Goal: Task Accomplishment & Management: Use online tool/utility

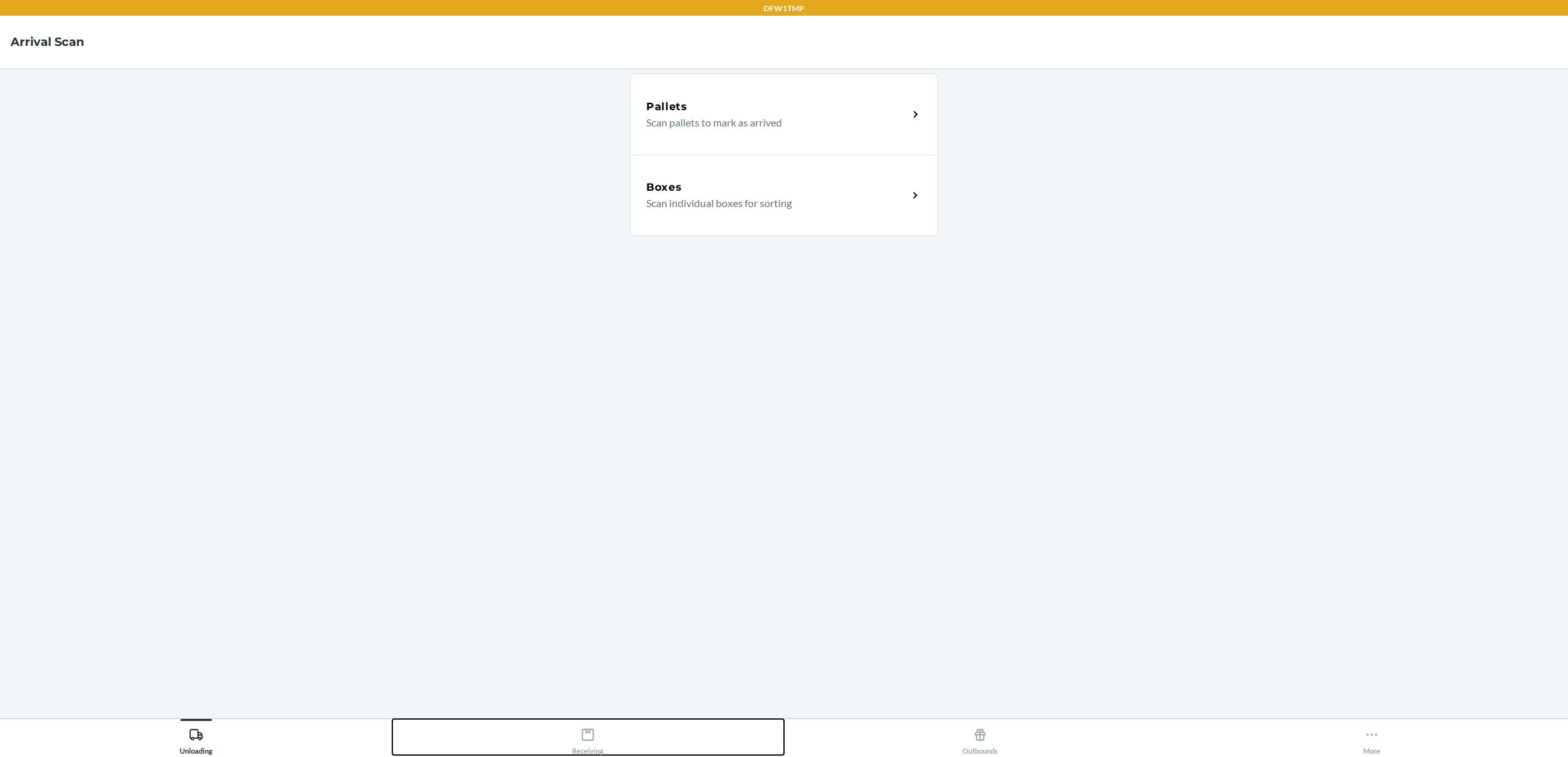
click at [595, 748] on div "Receiving" at bounding box center [588, 739] width 32 height 33
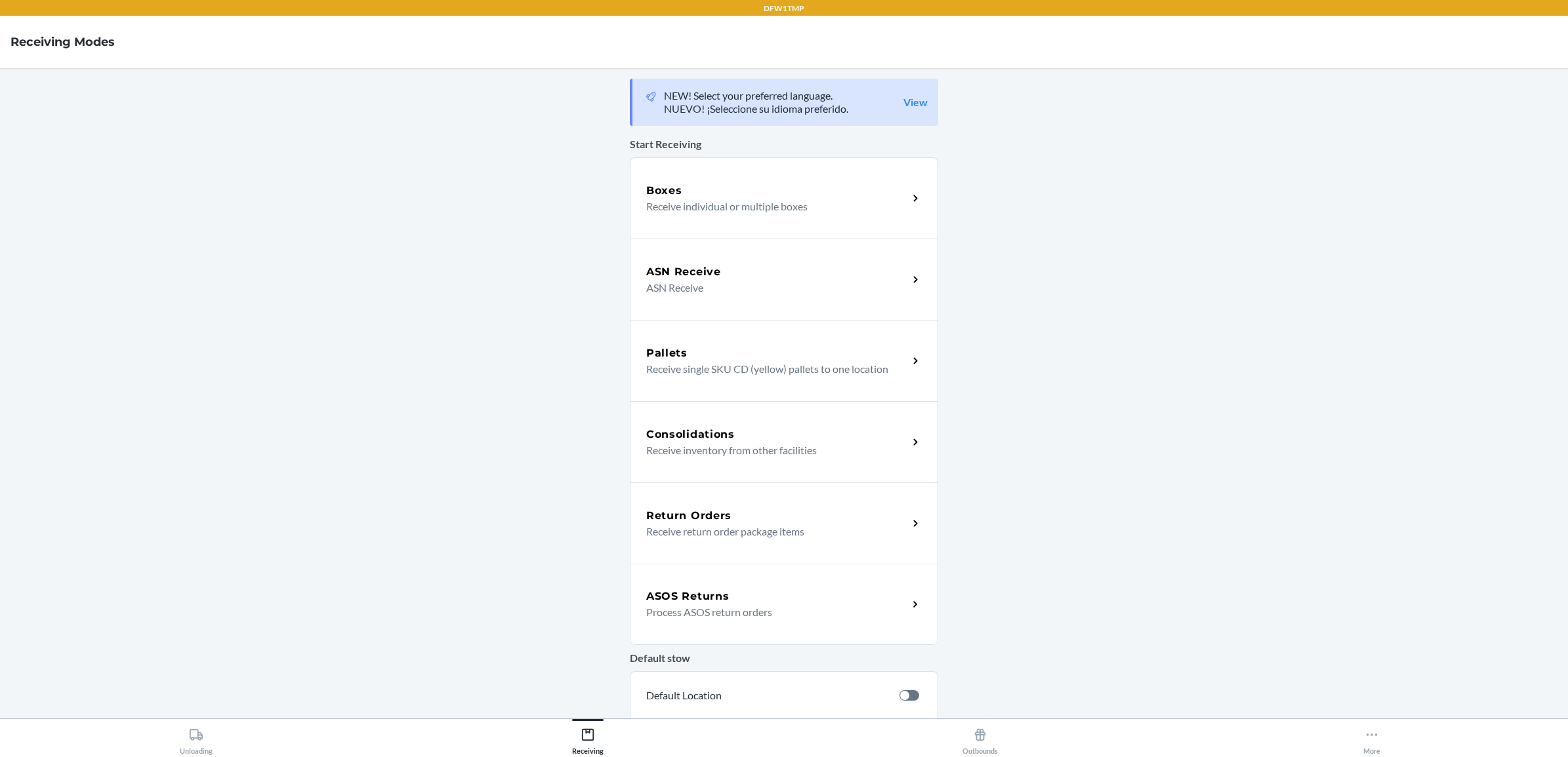
click at [751, 516] on div "Return Orders" at bounding box center [777, 516] width 262 height 16
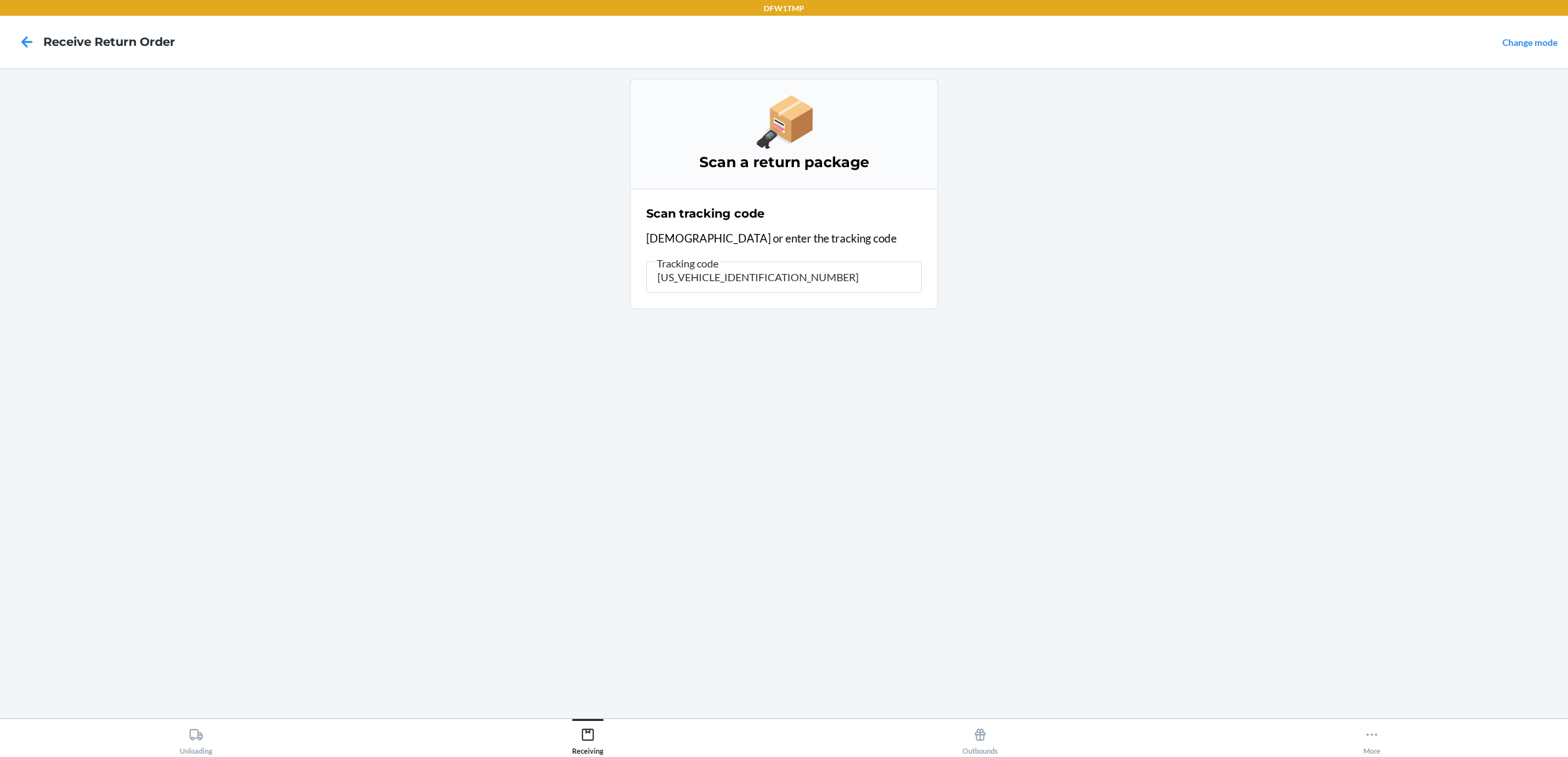
type input "1ZJ72R090314087616"
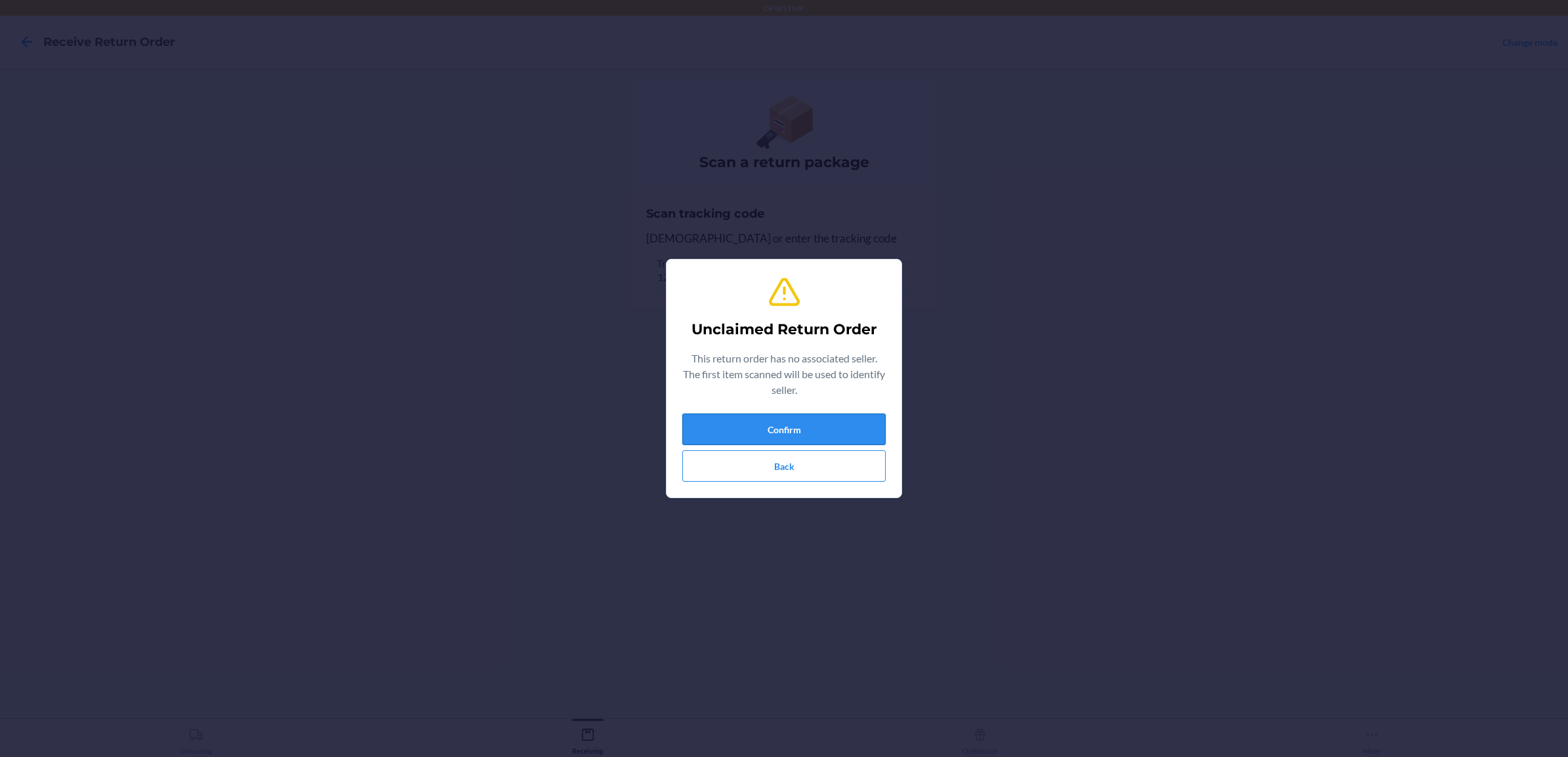
click at [837, 419] on button "Confirm" at bounding box center [784, 430] width 204 height 32
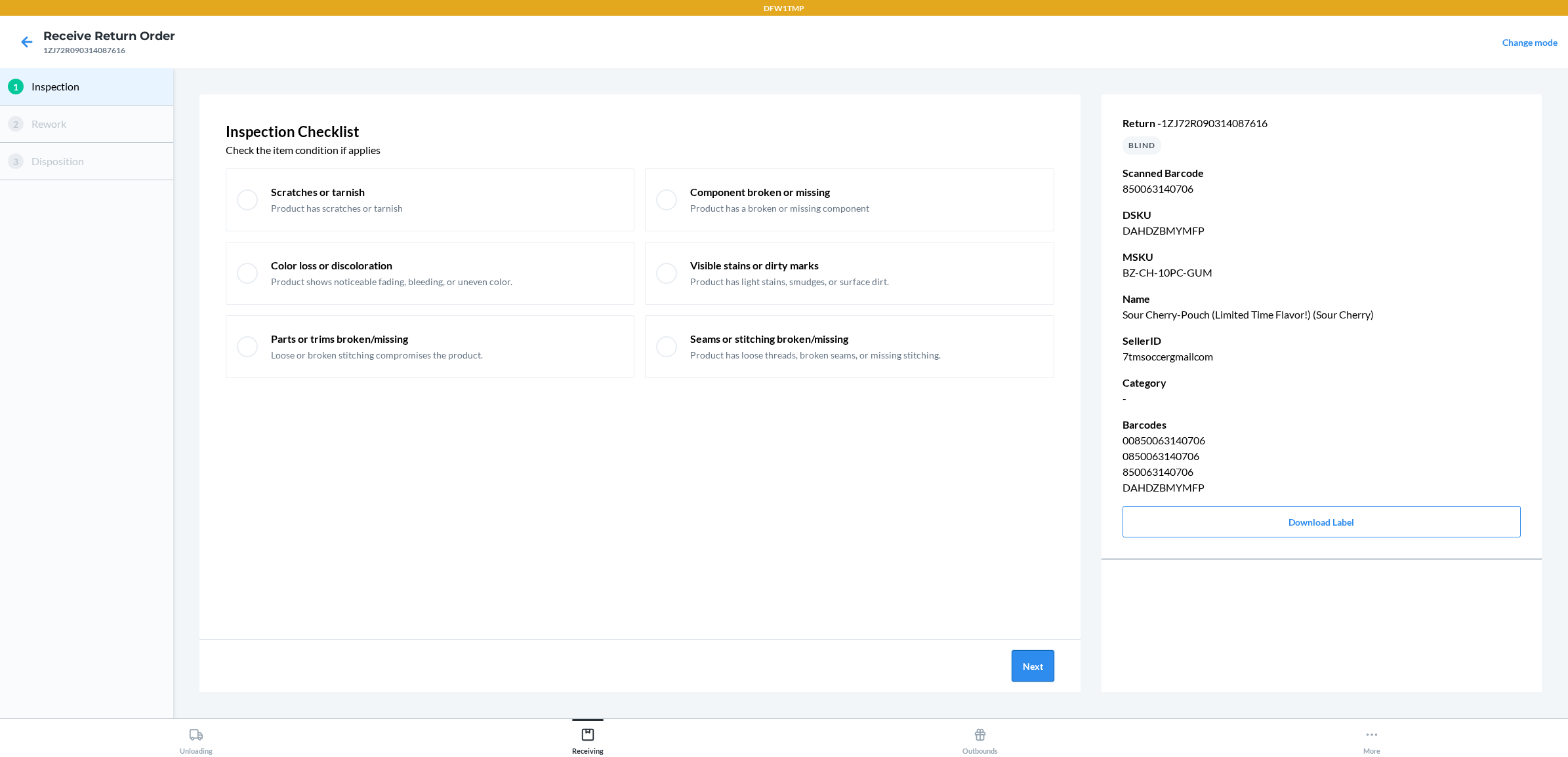
click at [1047, 674] on button "Next" at bounding box center [1033, 666] width 42 height 32
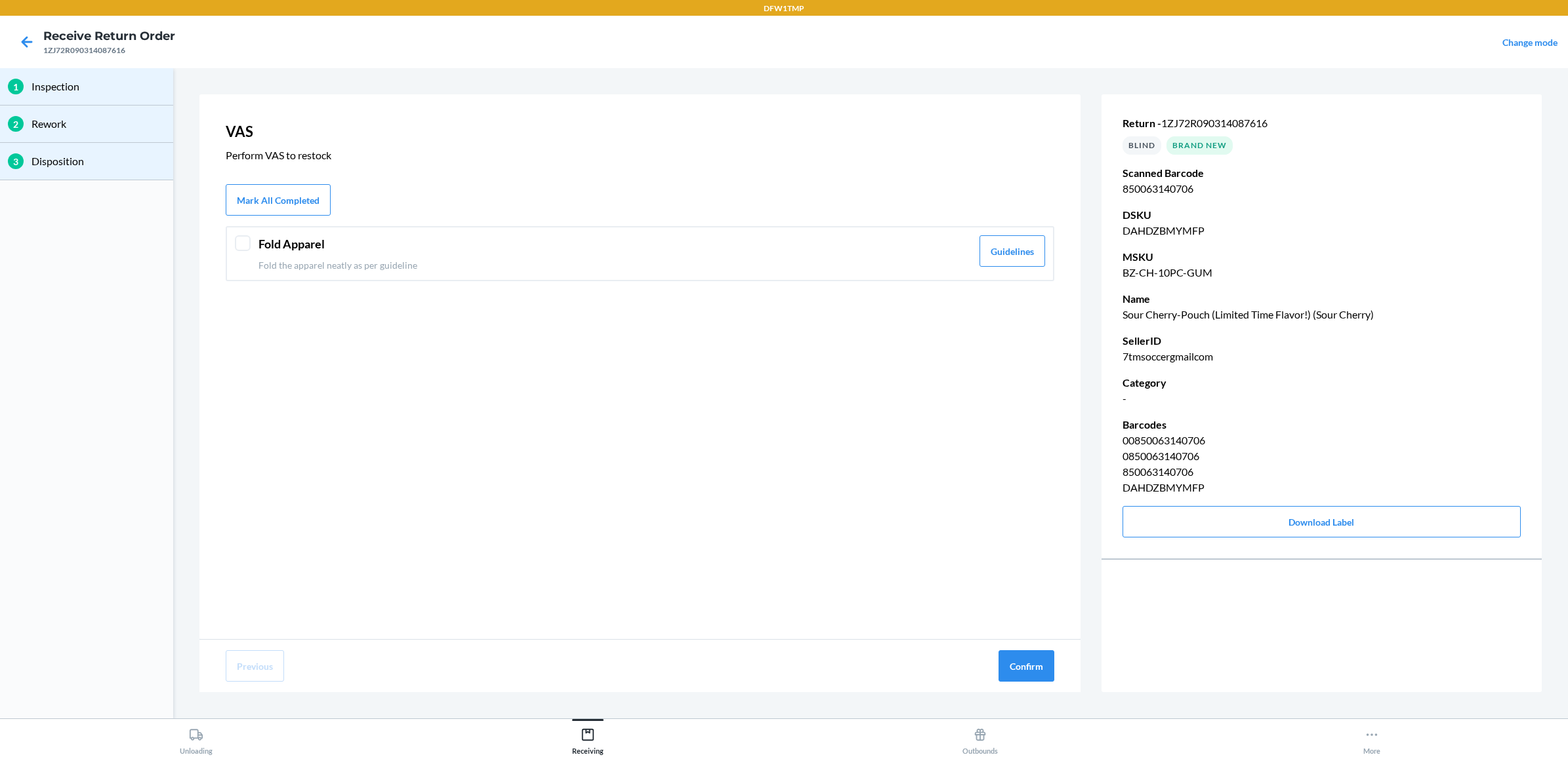
click at [248, 251] on div "Fold Apparel Fold the apparel neatly as per guideline Guidelines" at bounding box center [640, 254] width 829 height 55
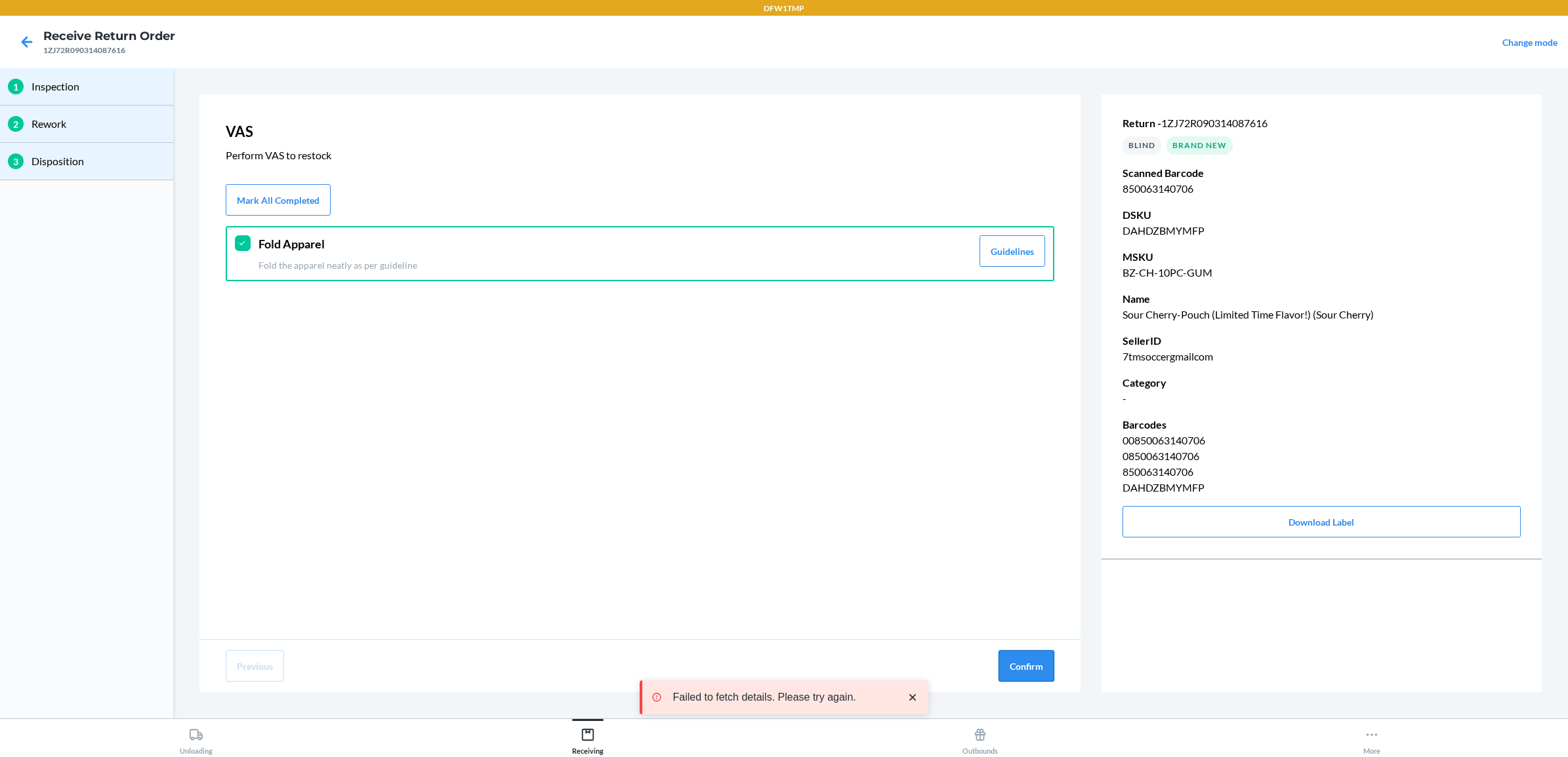
click at [1028, 660] on button "Confirm" at bounding box center [1026, 666] width 56 height 32
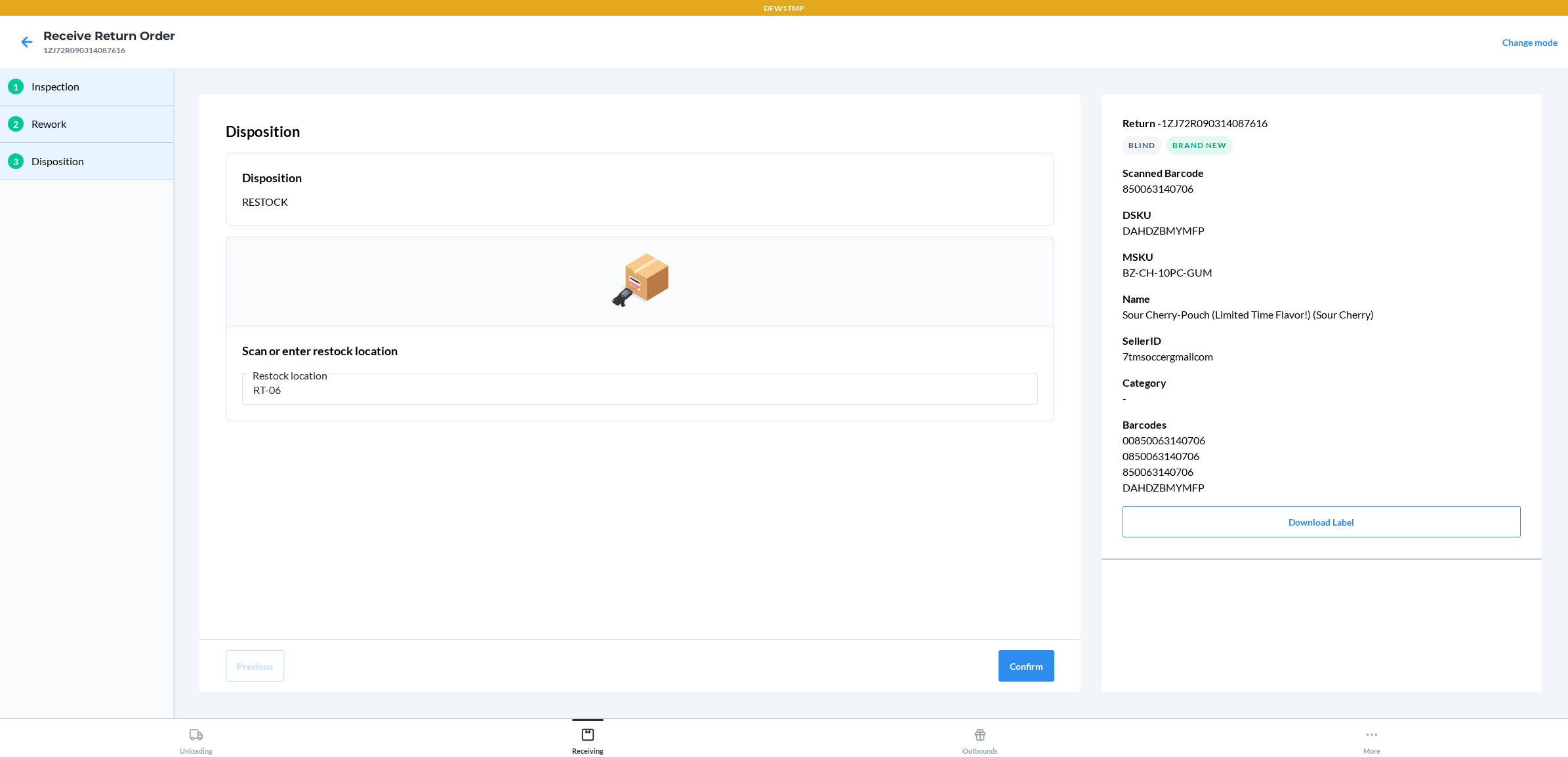
type input "RT-06"
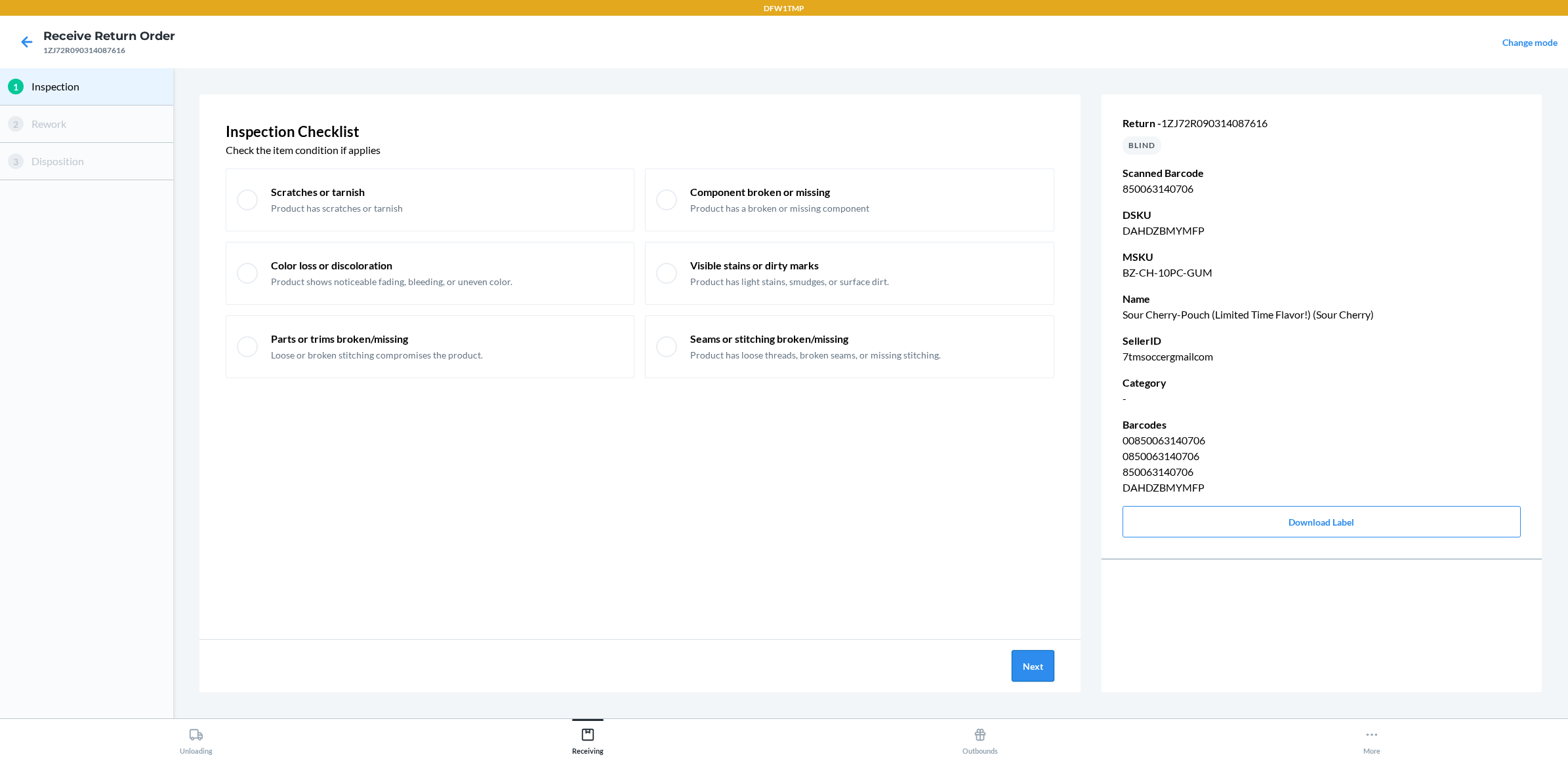
click at [1042, 676] on button "Next" at bounding box center [1033, 666] width 42 height 32
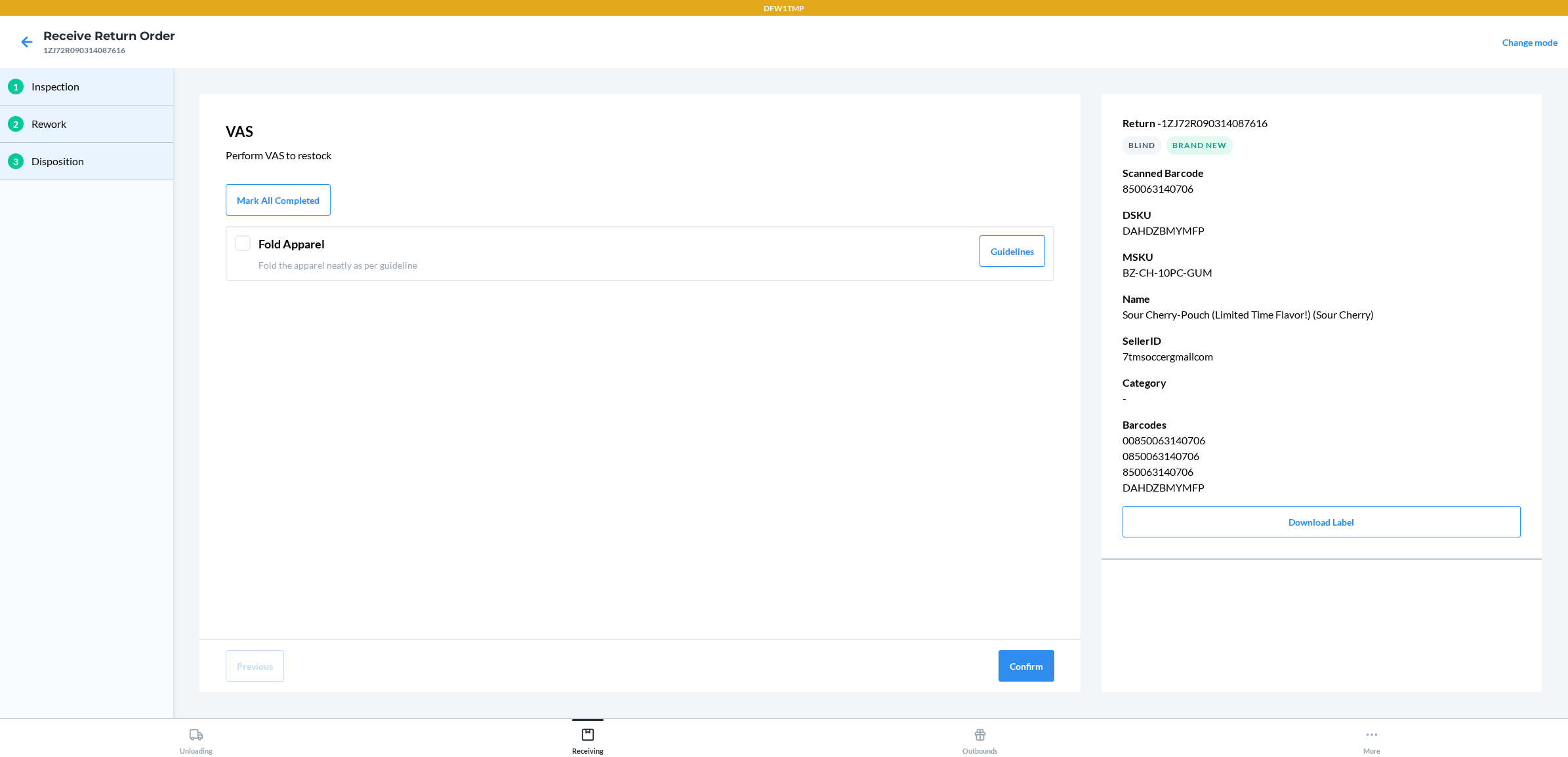
click at [261, 245] on header "Fold Apparel" at bounding box center [615, 244] width 714 height 17
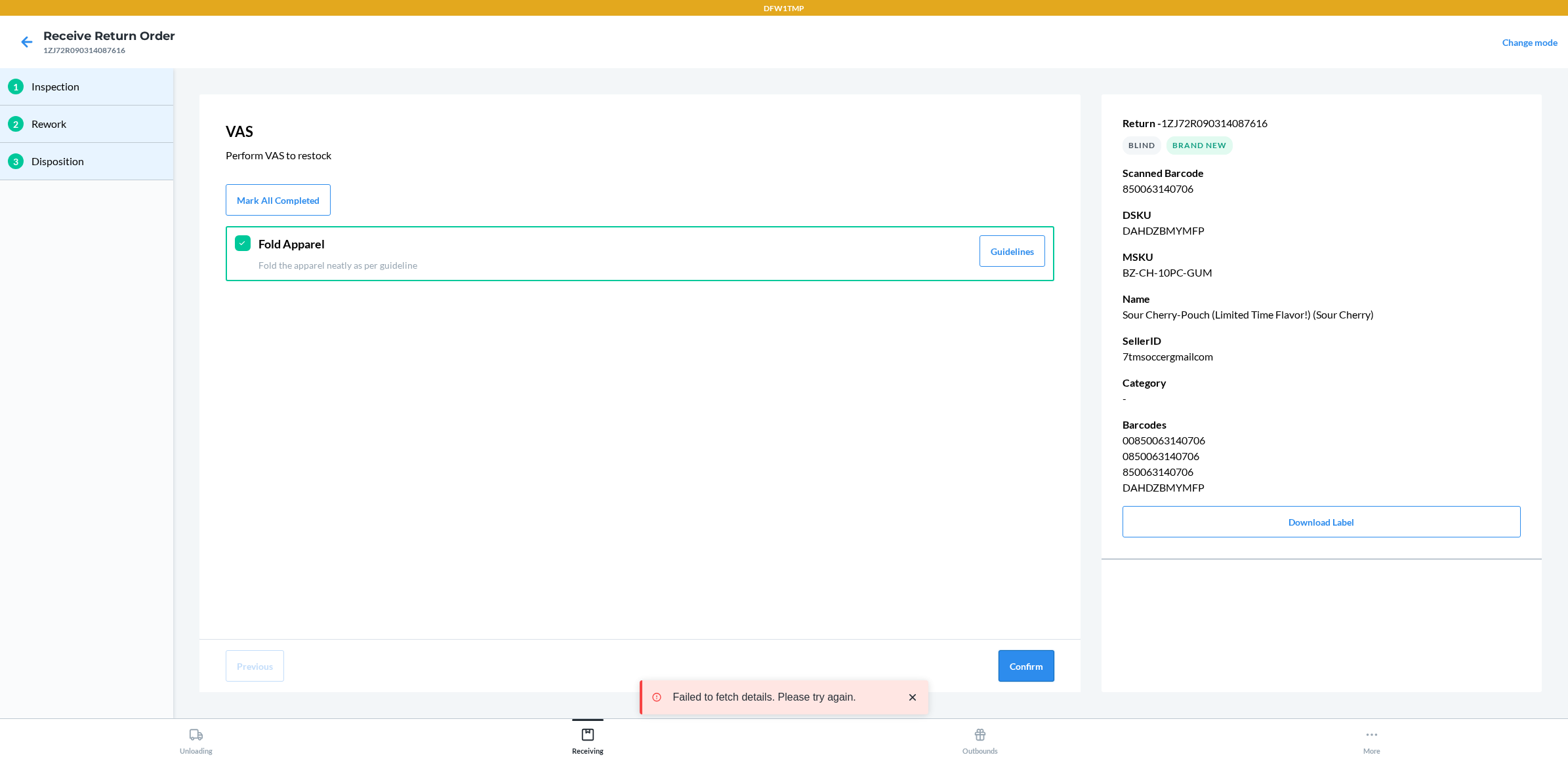
click at [1032, 661] on button "Confirm" at bounding box center [1026, 666] width 56 height 32
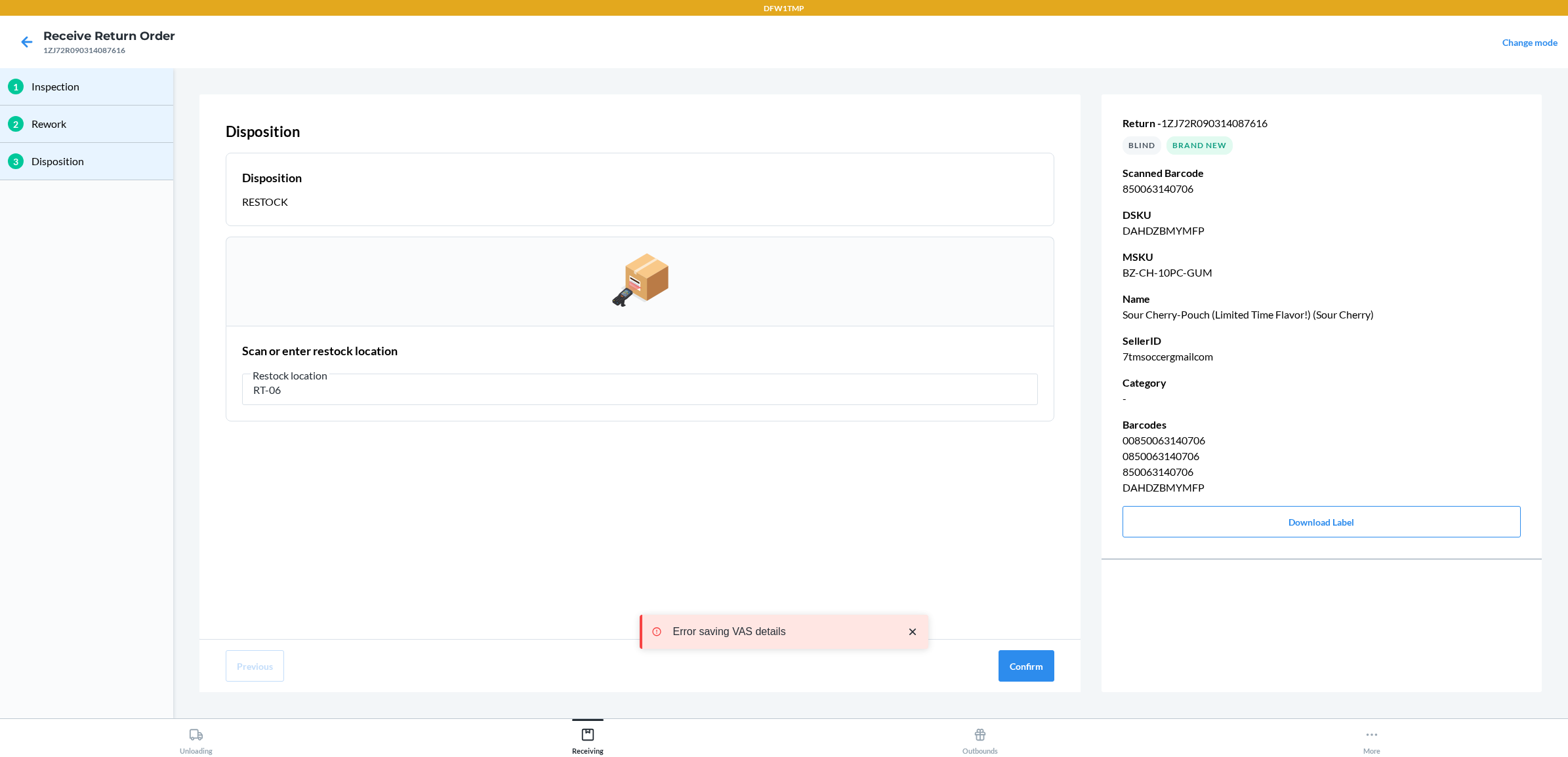
type input "RT-06"
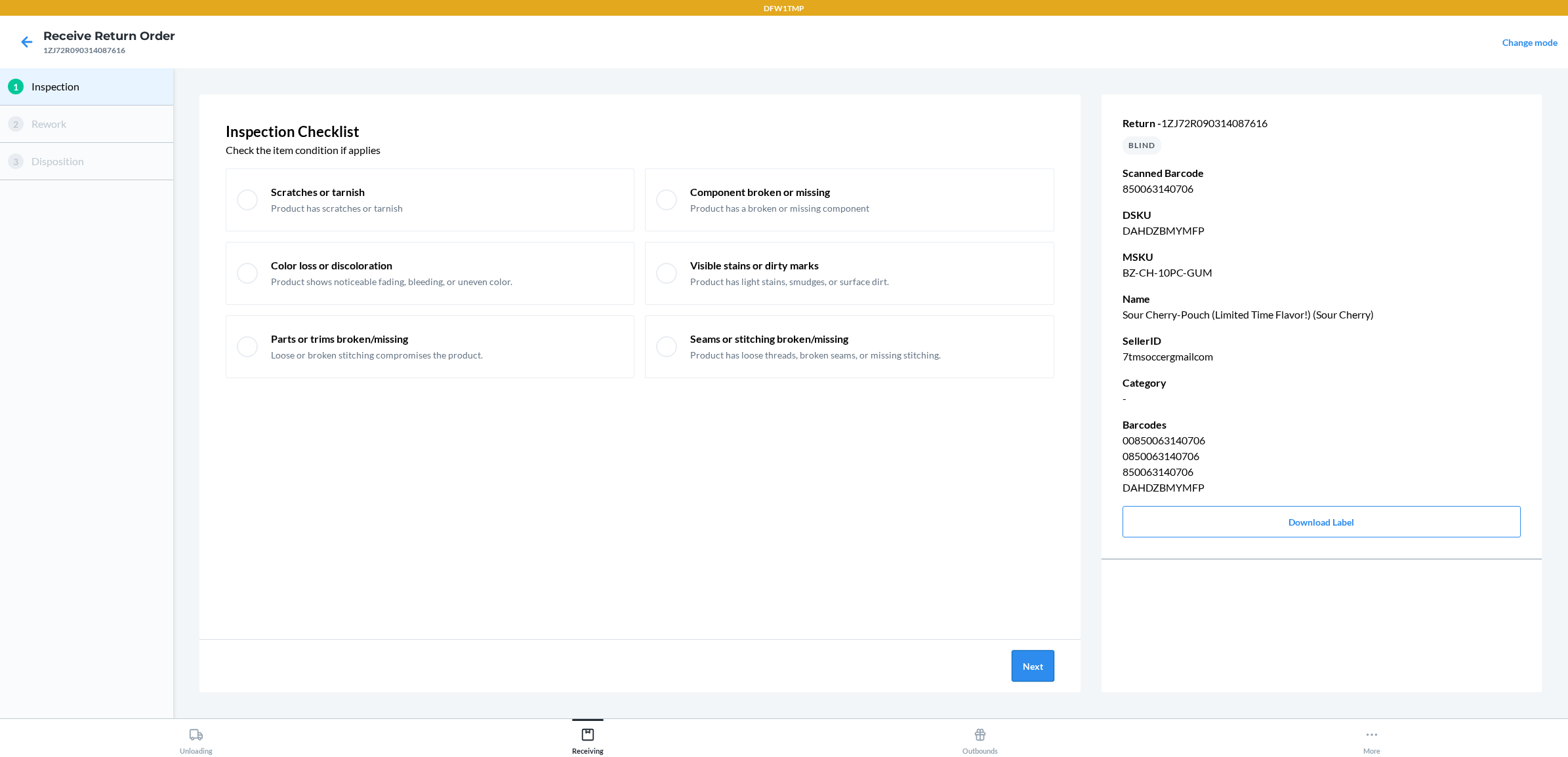
click at [1032, 667] on button "Next" at bounding box center [1033, 666] width 42 height 32
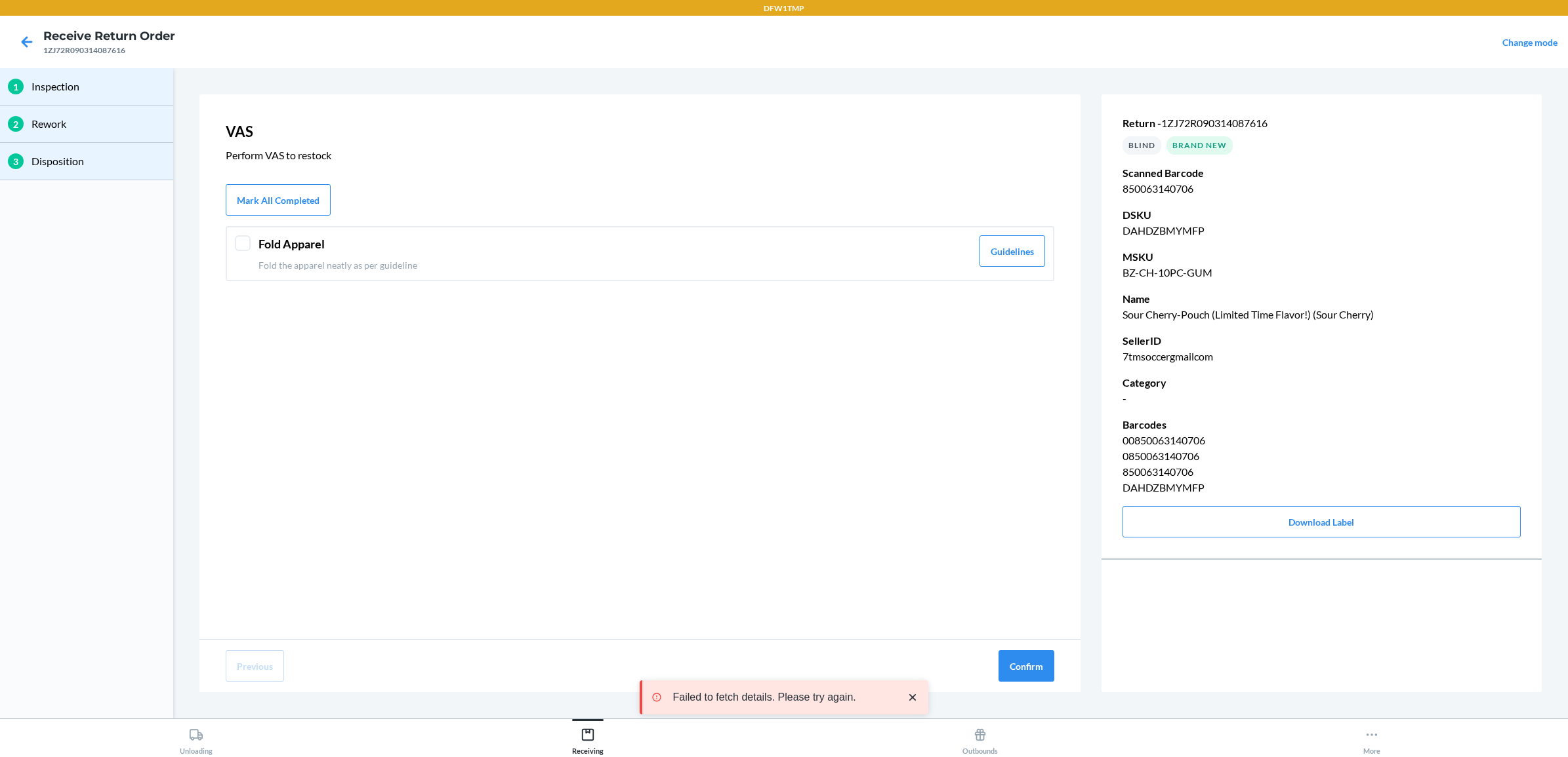
click at [333, 240] on header "Fold Apparel" at bounding box center [615, 244] width 714 height 17
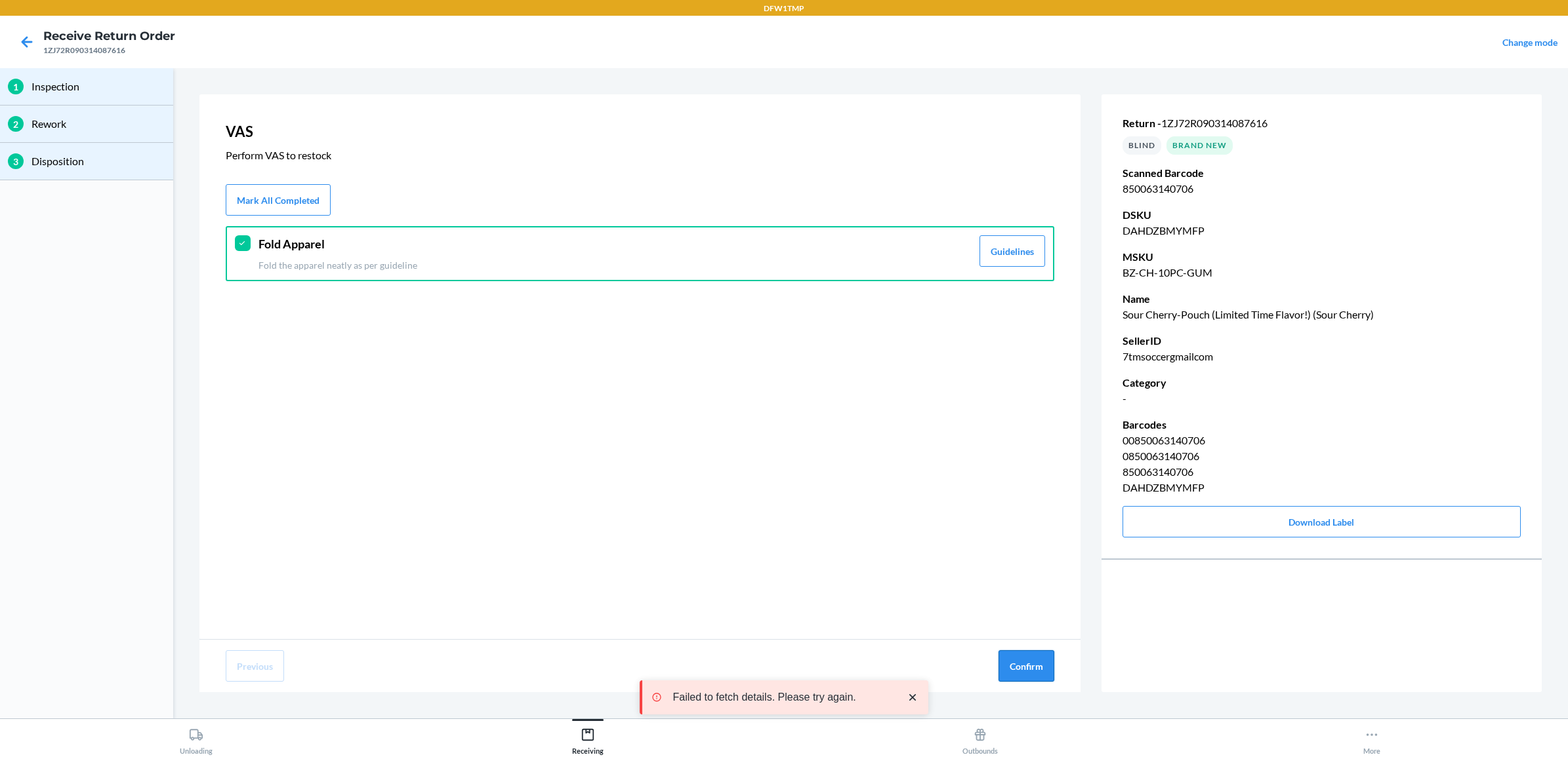
click at [1027, 664] on button "Confirm" at bounding box center [1026, 666] width 56 height 32
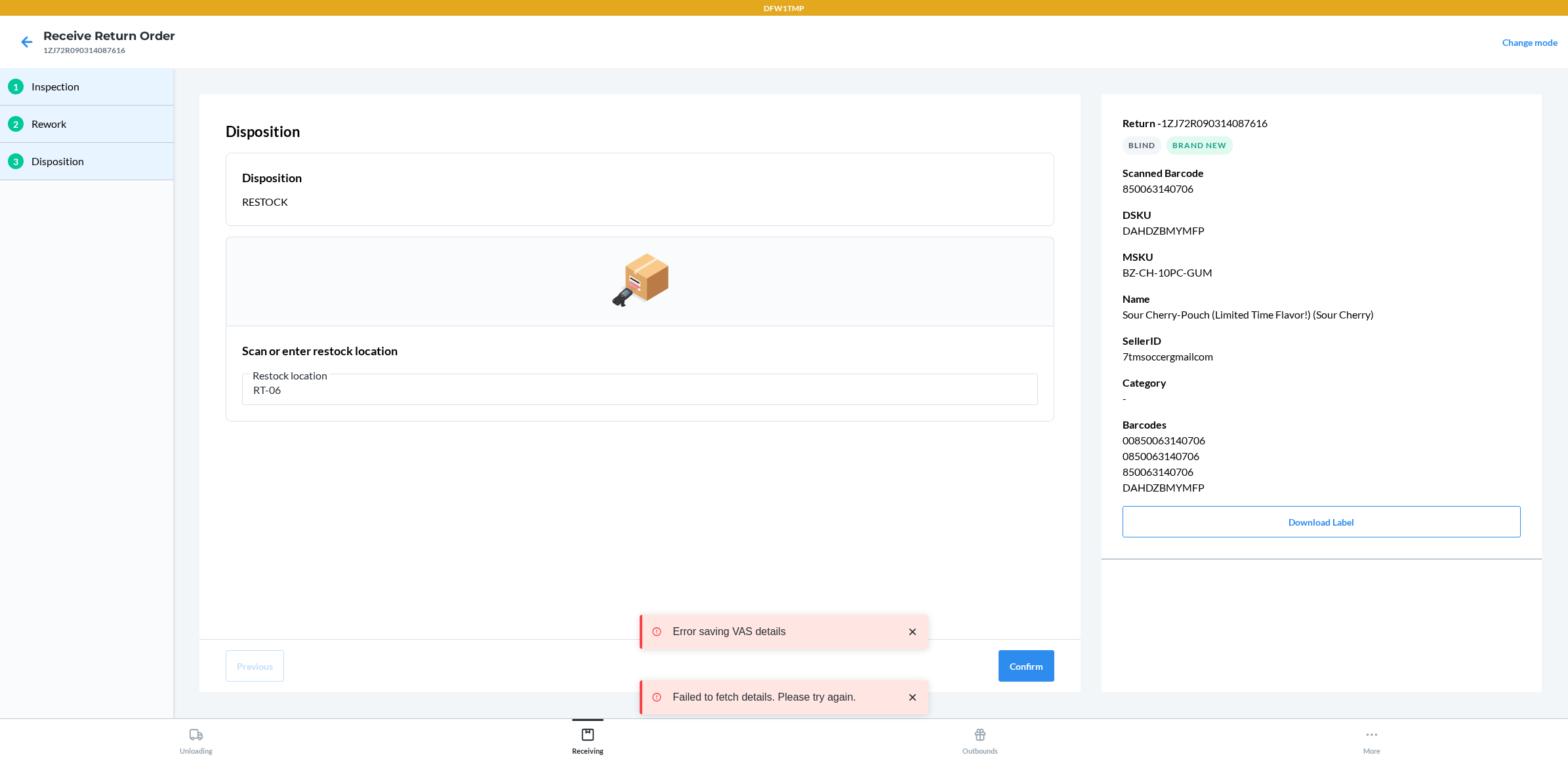
type input "RT-06"
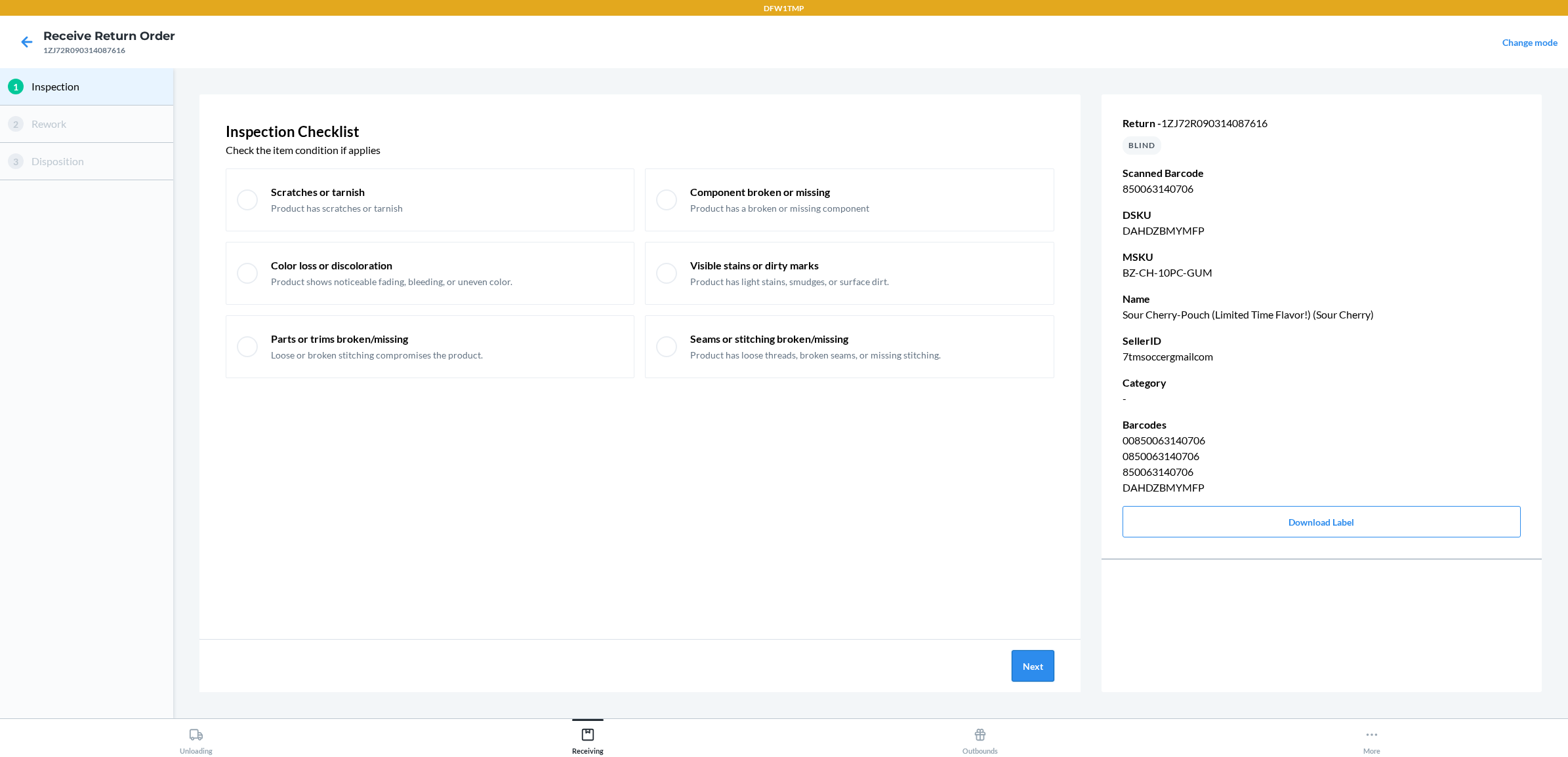
click at [1043, 671] on button "Next" at bounding box center [1033, 666] width 42 height 32
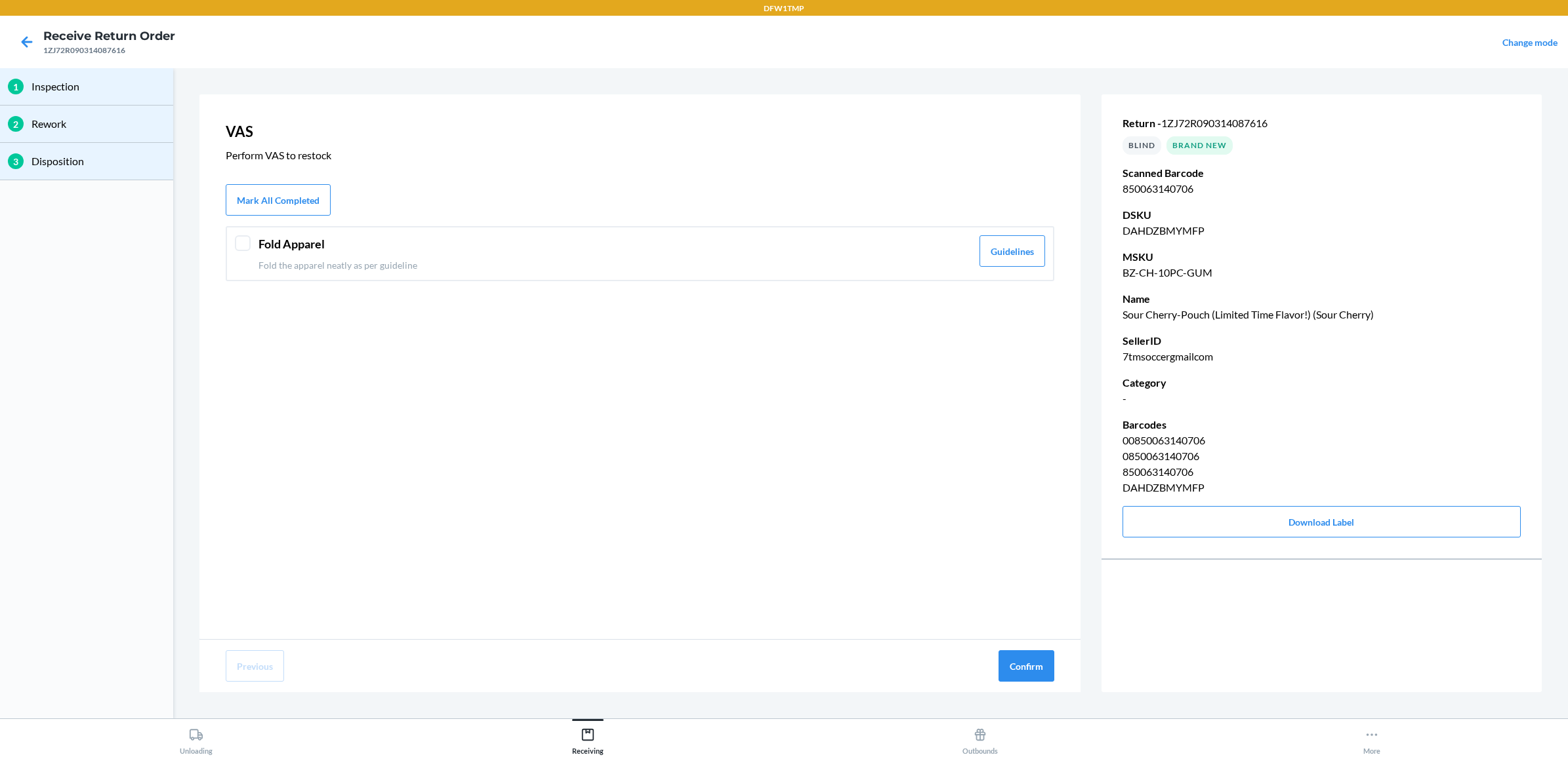
click at [302, 269] on p "Fold the apparel neatly as per guideline" at bounding box center [615, 265] width 714 height 14
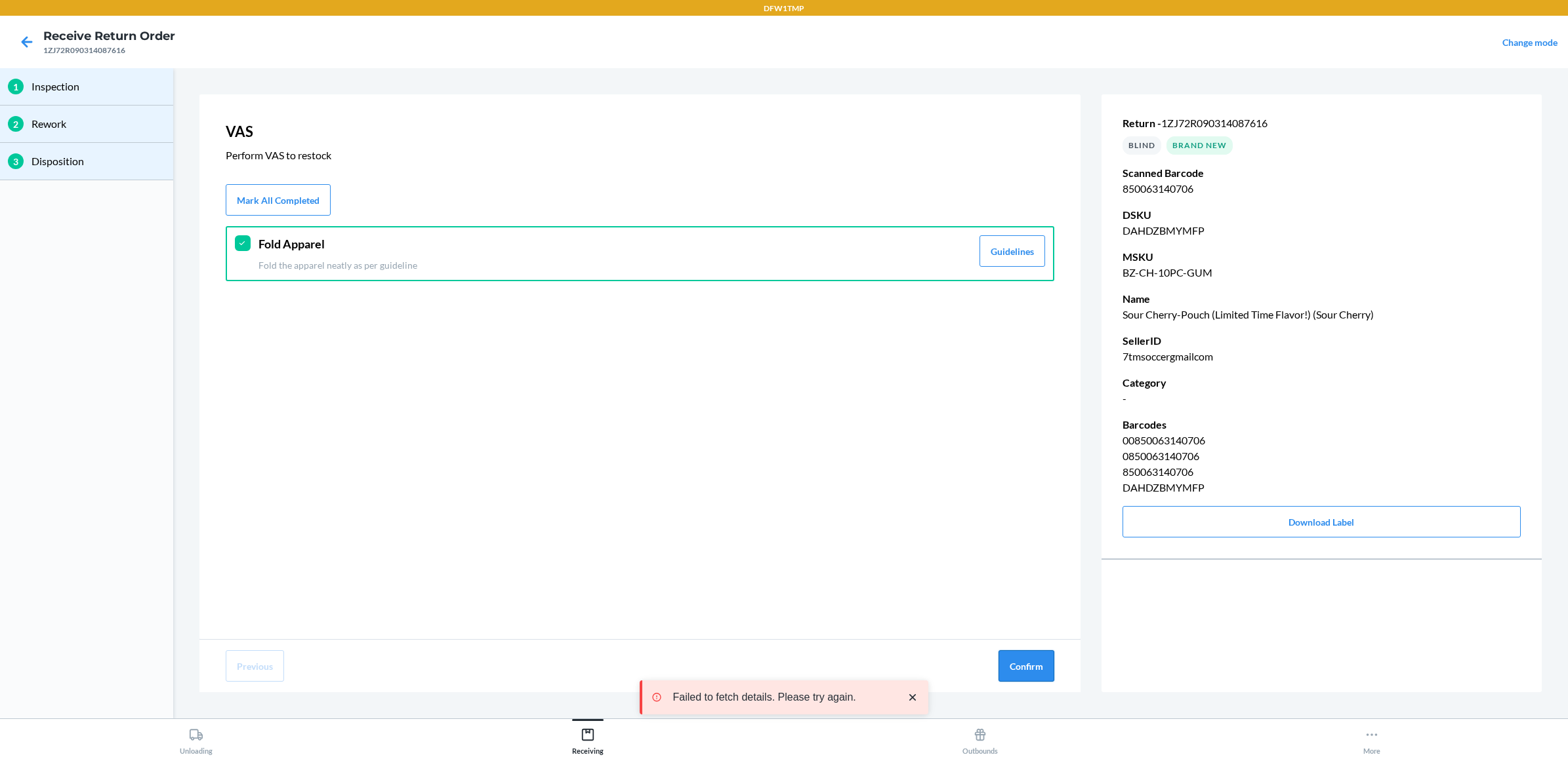
click at [1026, 677] on button "Confirm" at bounding box center [1026, 666] width 56 height 32
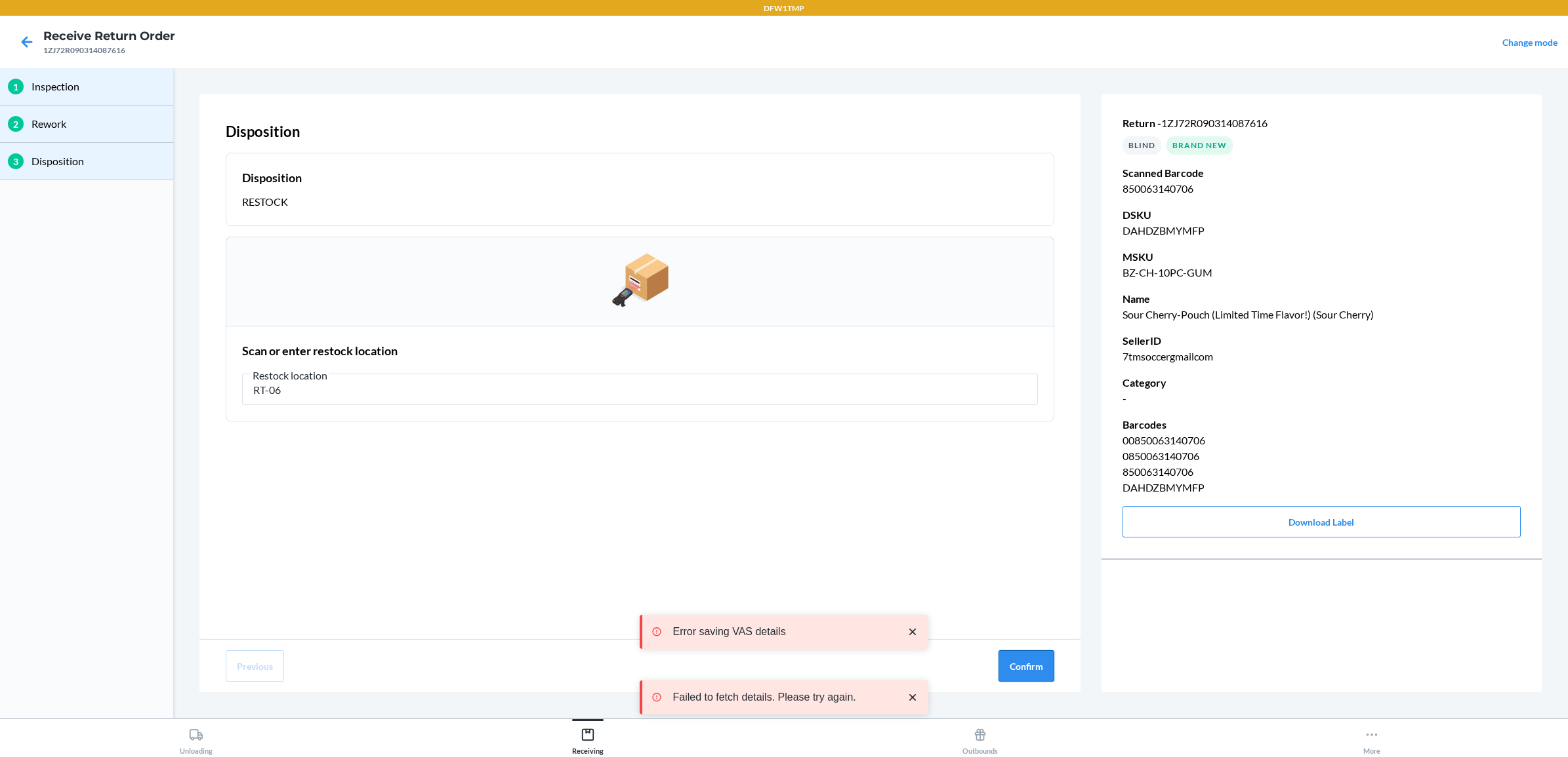
type input "RT-06"
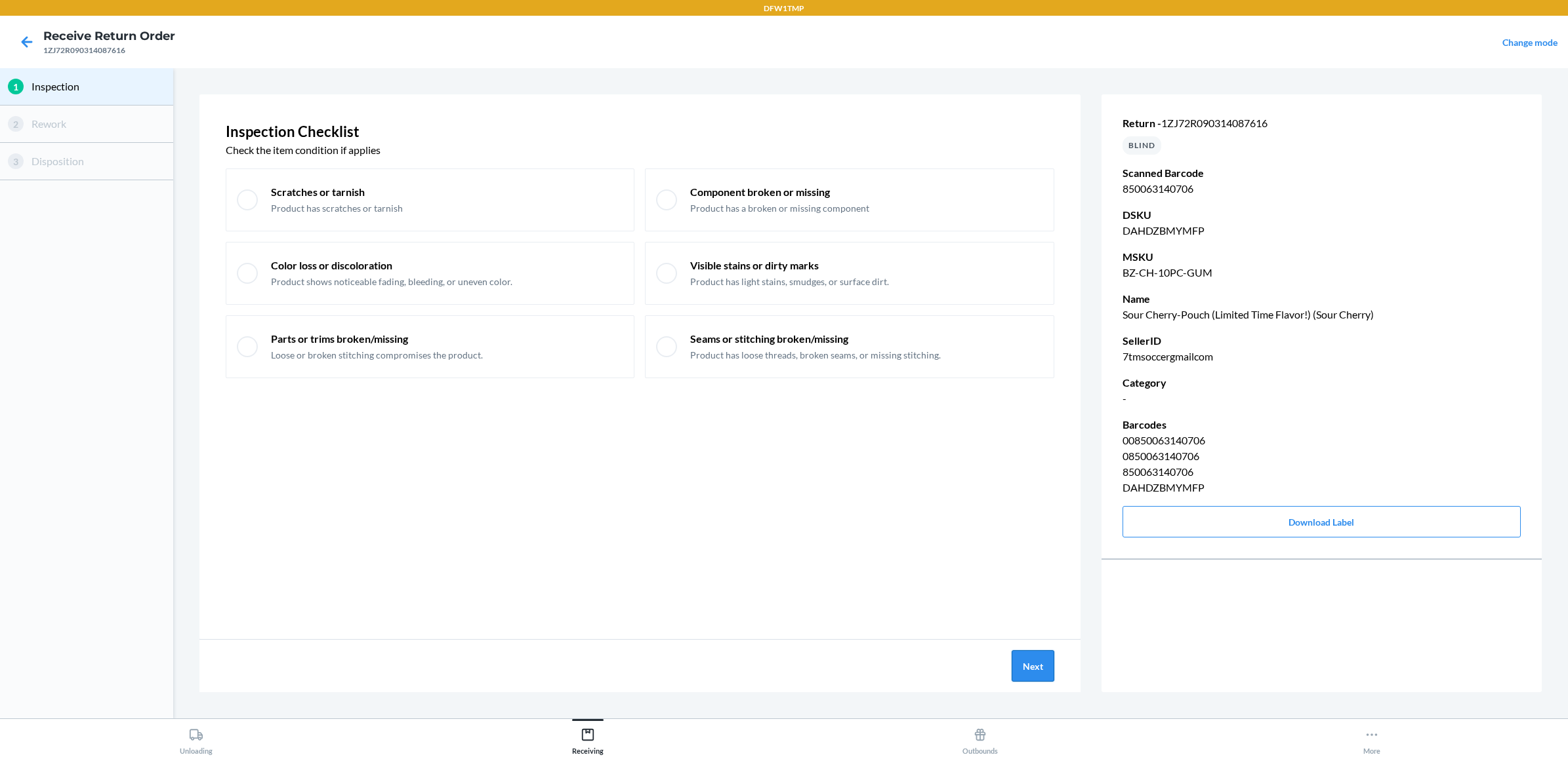
click at [1017, 660] on button "Next" at bounding box center [1033, 666] width 42 height 32
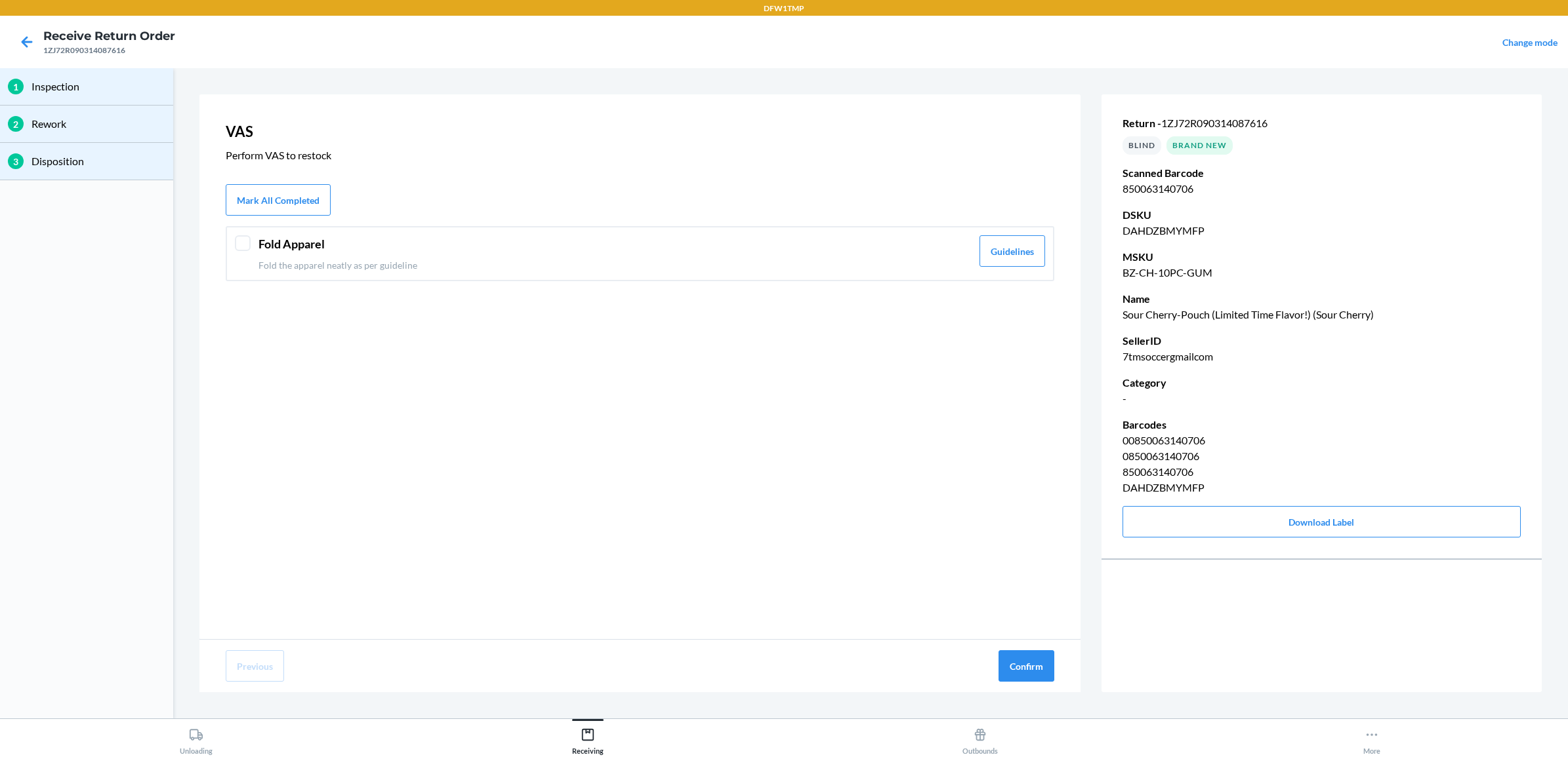
click at [261, 241] on header "Fold Apparel" at bounding box center [615, 244] width 714 height 17
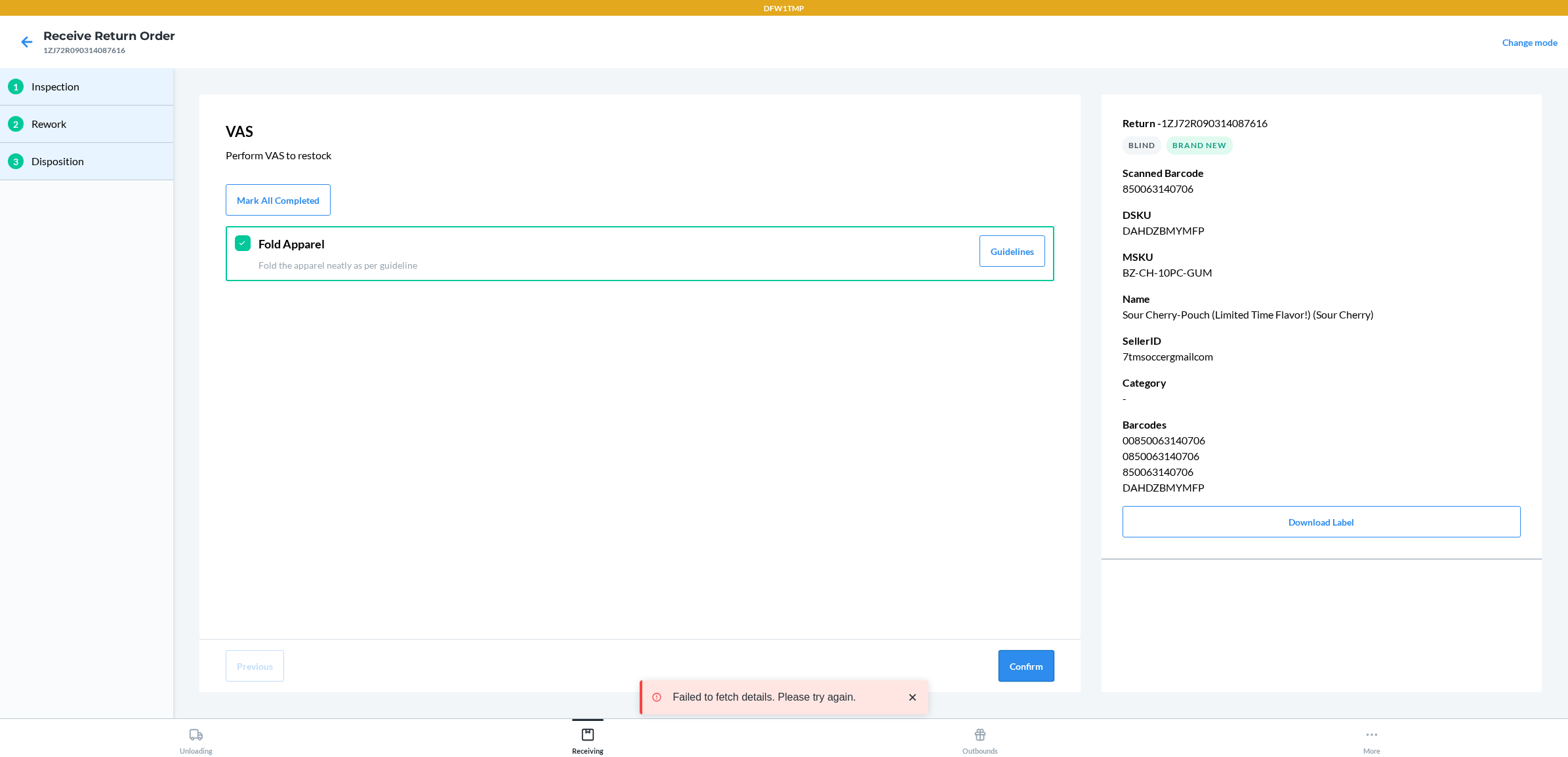
click at [1025, 661] on button "Confirm" at bounding box center [1026, 666] width 56 height 32
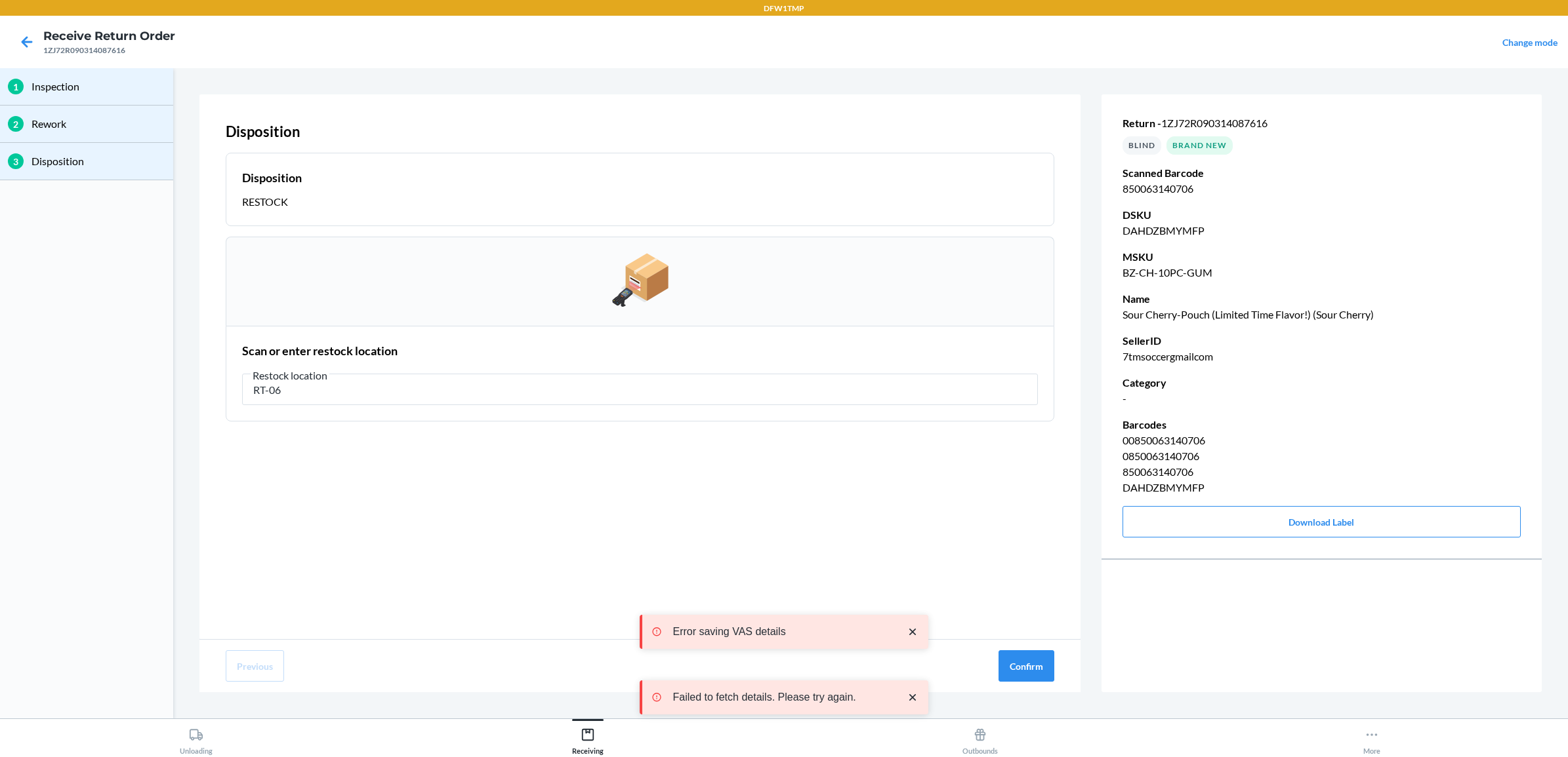
type input "RT-06"
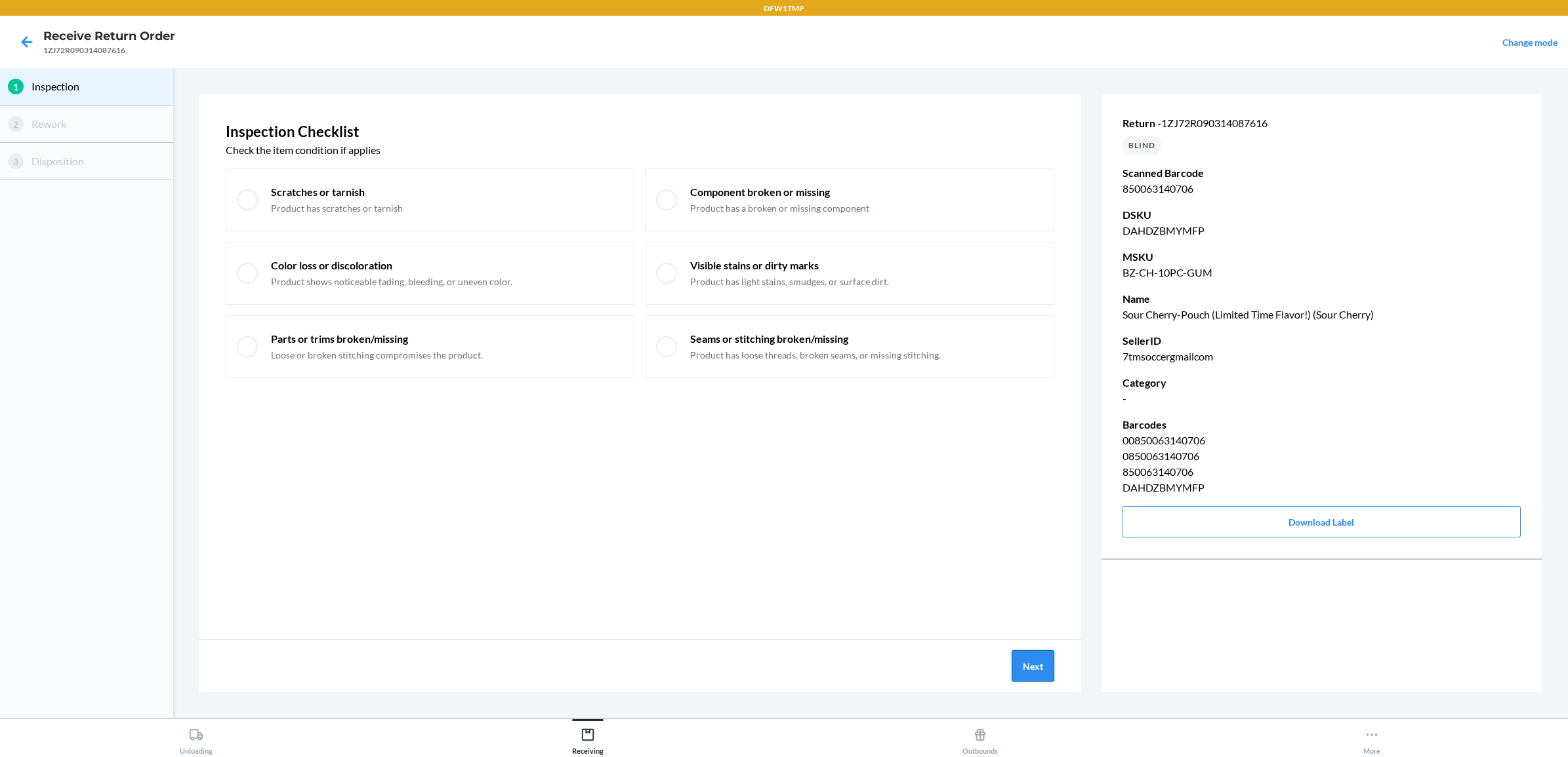
click at [1037, 665] on button "Next" at bounding box center [1033, 666] width 42 height 32
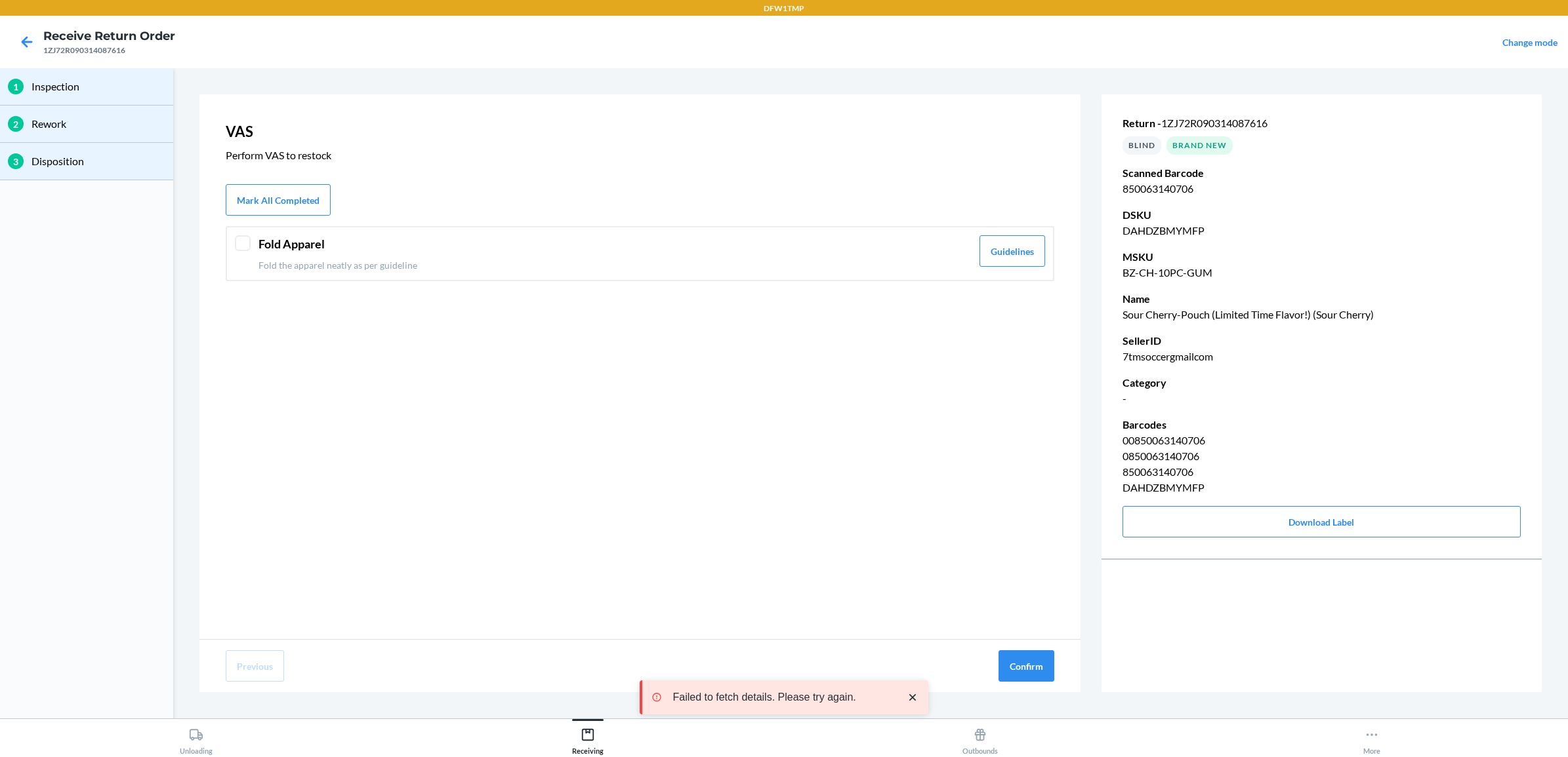
click at [287, 248] on header "Fold Apparel" at bounding box center [615, 244] width 714 height 17
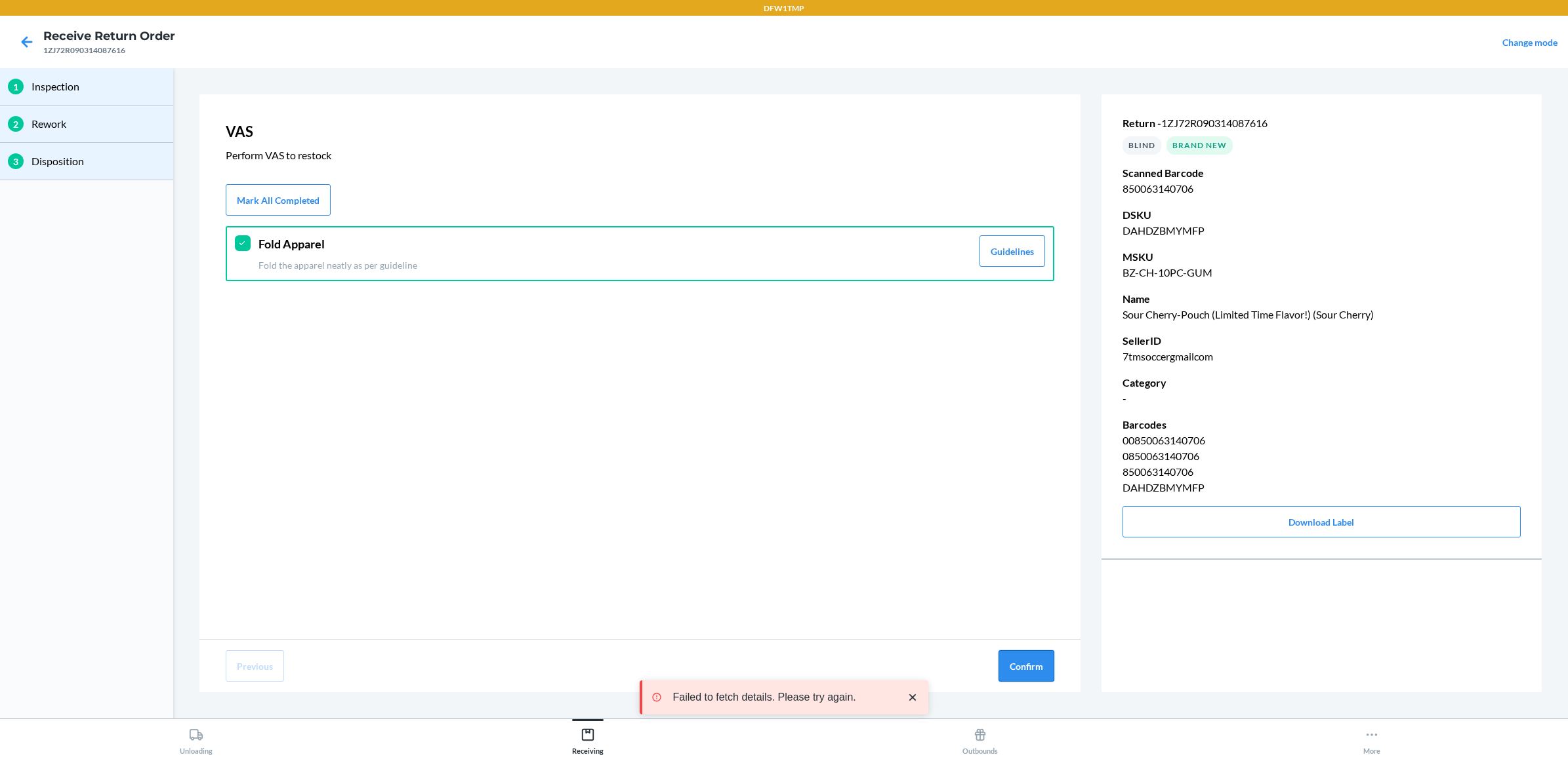
click at [1038, 671] on button "Confirm" at bounding box center [1026, 666] width 56 height 32
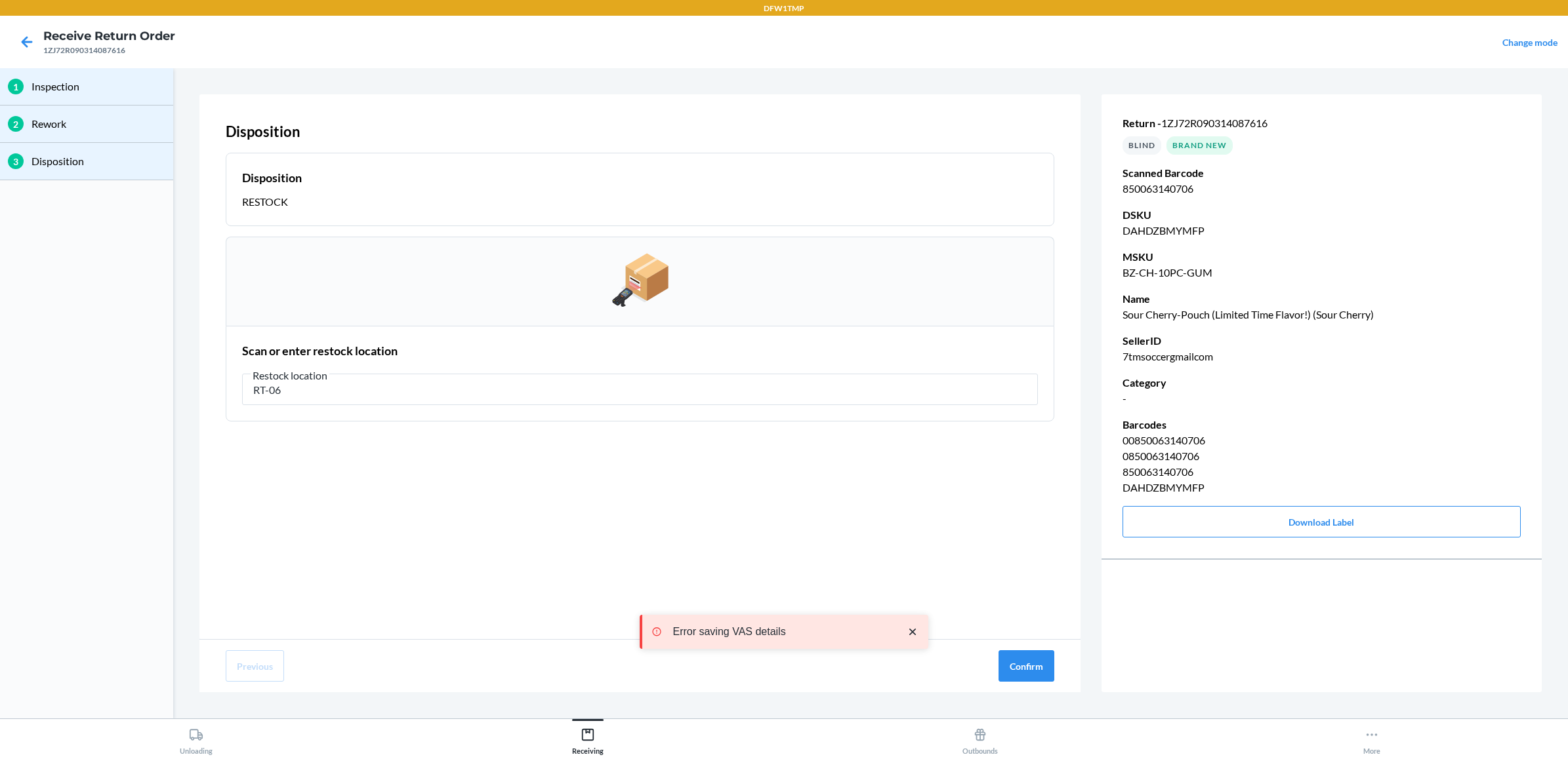
type input "RT-06"
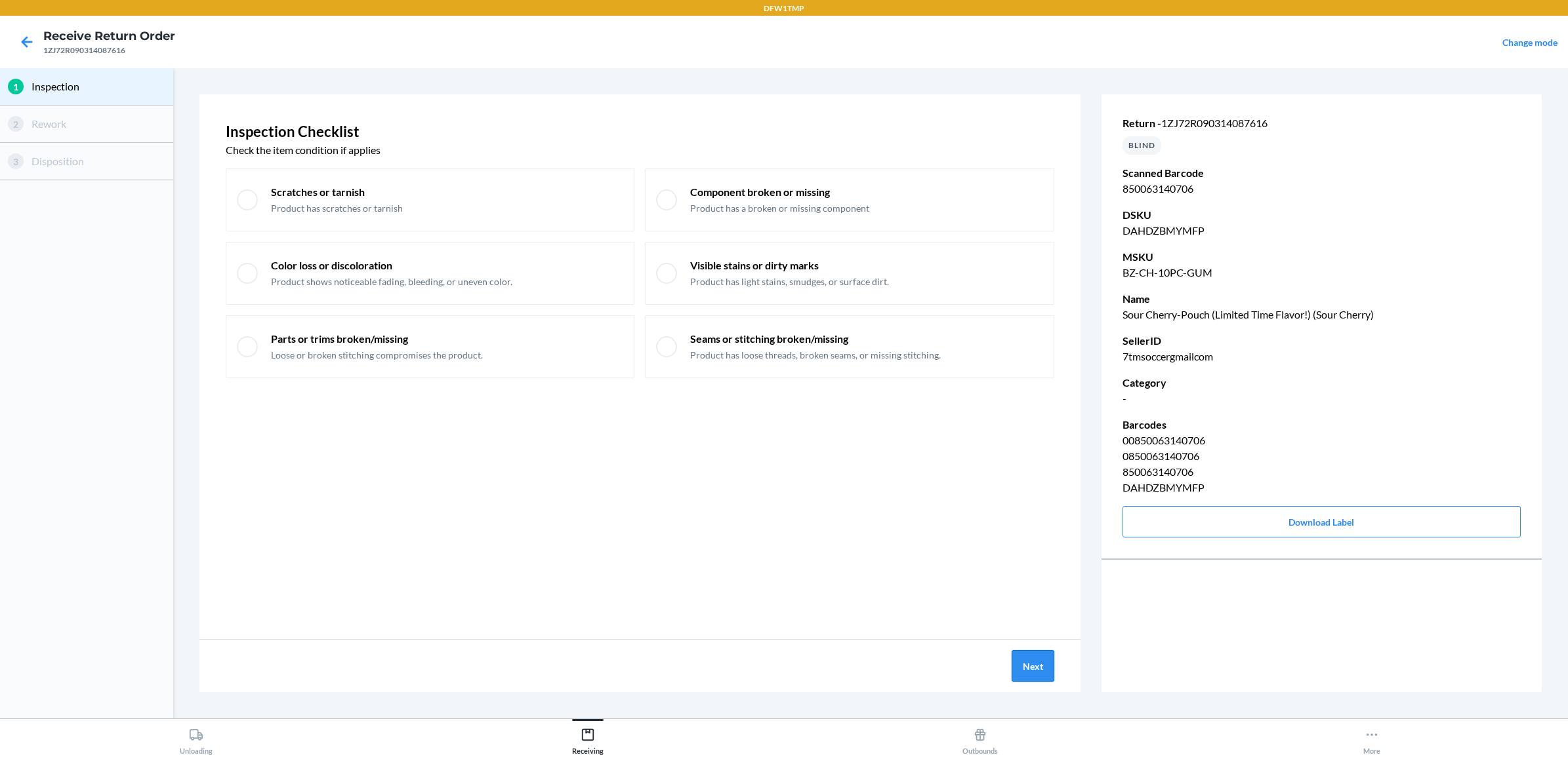
click at [1042, 662] on button "Next" at bounding box center [1033, 666] width 42 height 32
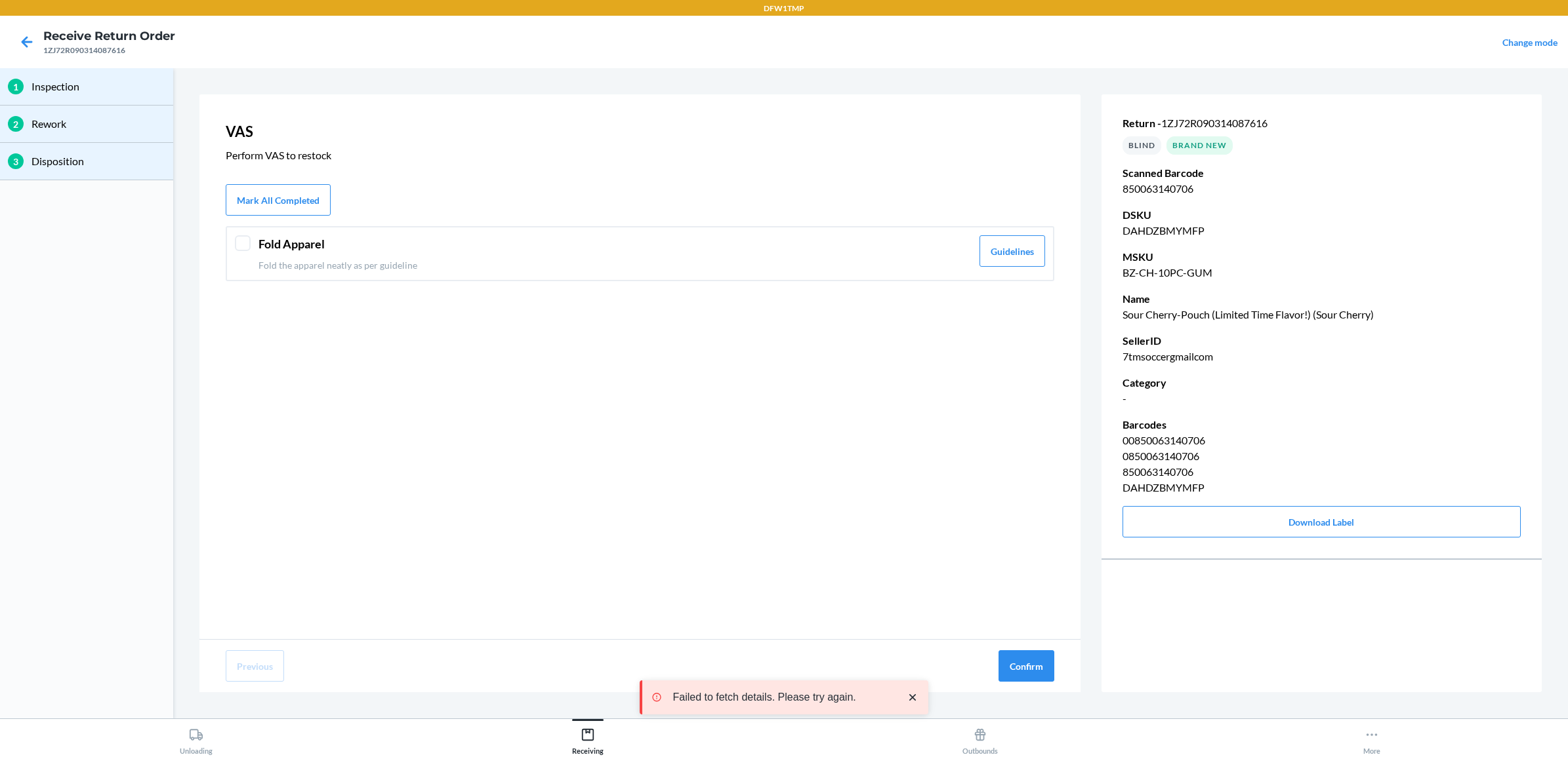
click at [392, 258] on p "Fold the apparel neatly as per guideline" at bounding box center [615, 265] width 714 height 14
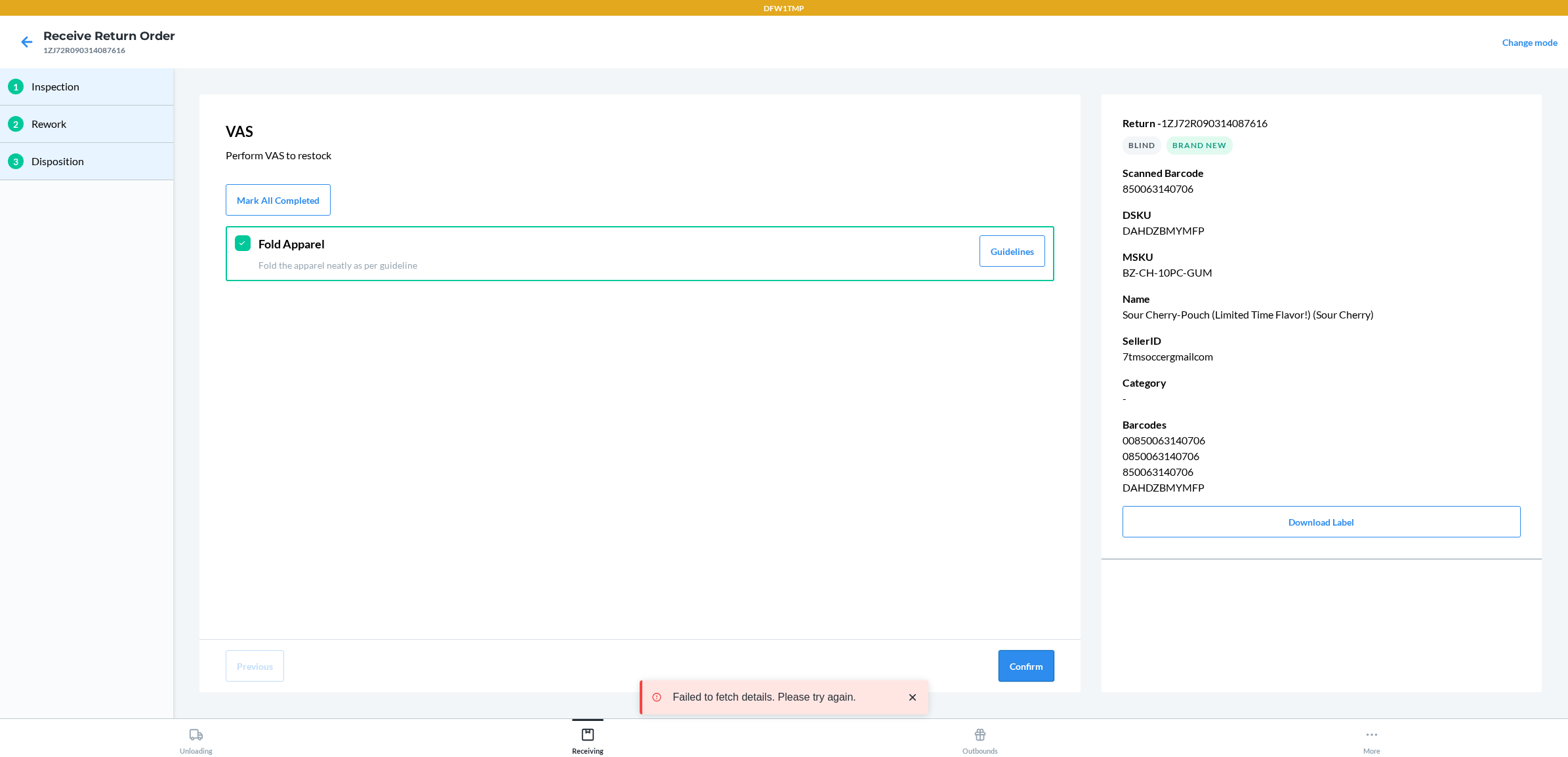
click at [1023, 667] on button "Confirm" at bounding box center [1026, 666] width 56 height 32
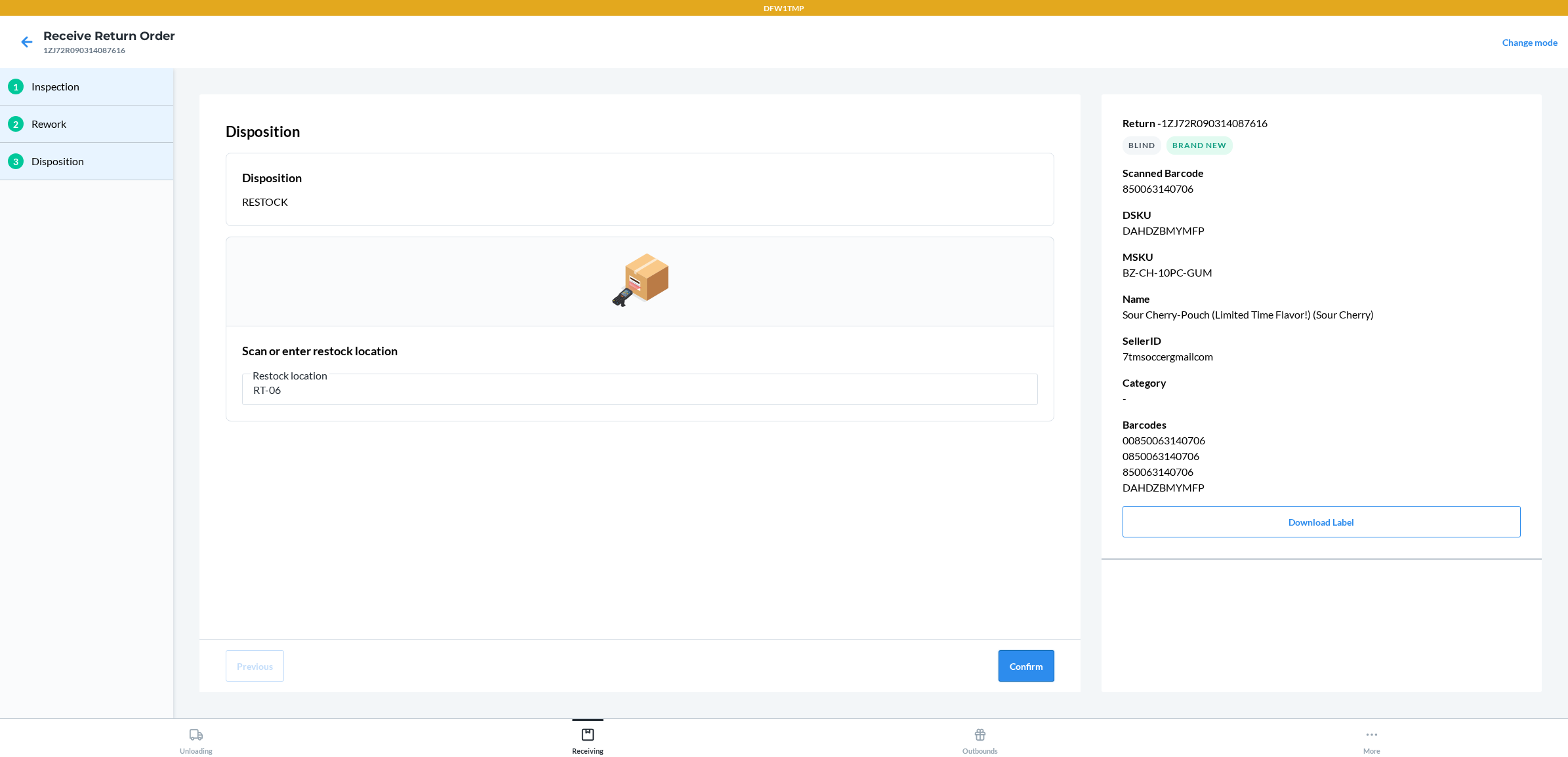
type input "RT-06"
click at [1030, 668] on button "Confirm" at bounding box center [1026, 666] width 56 height 32
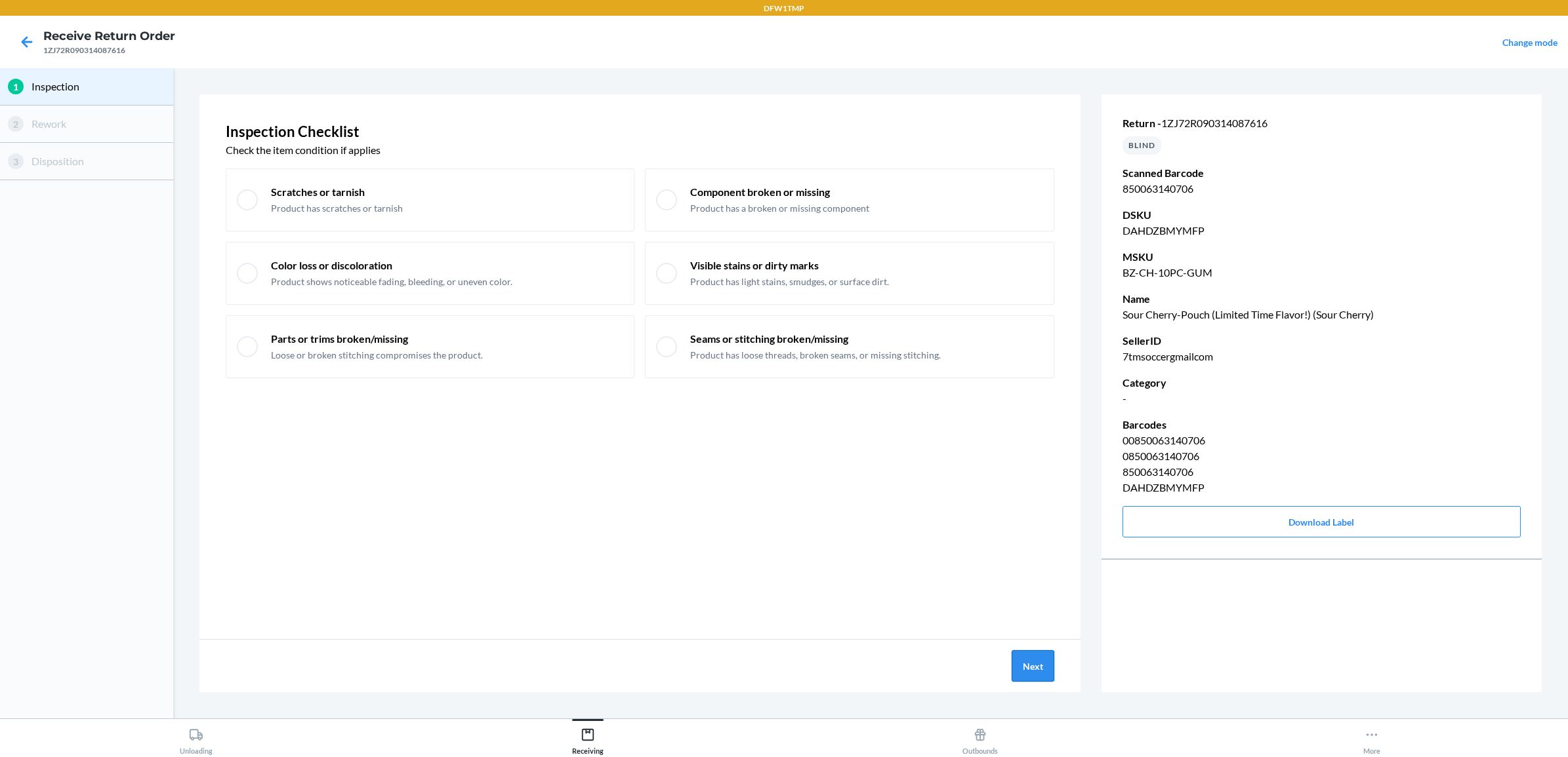
click at [1016, 665] on button "Next" at bounding box center [1033, 666] width 42 height 32
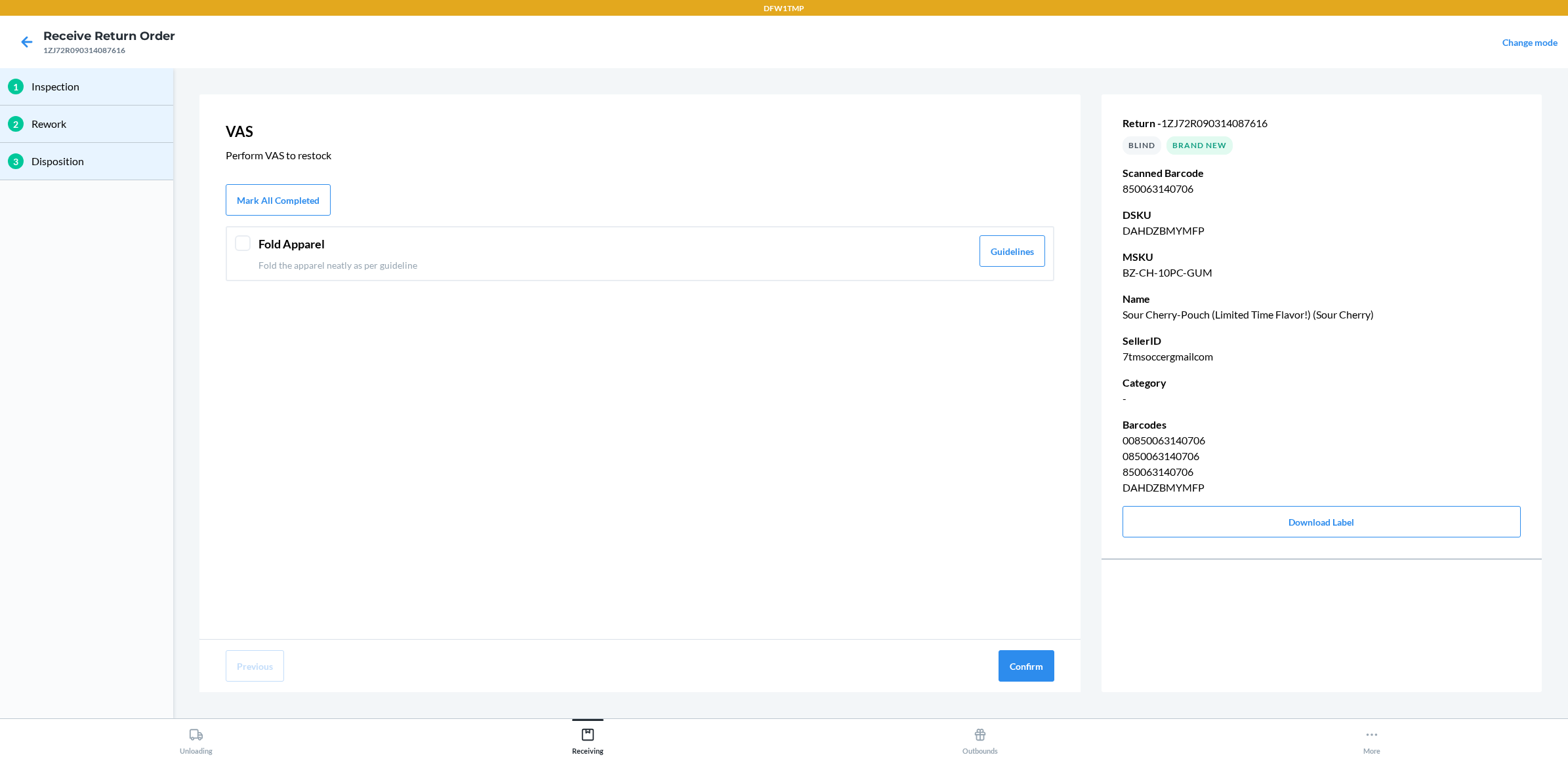
click at [385, 266] on p "Fold the apparel neatly as per guideline" at bounding box center [615, 265] width 714 height 14
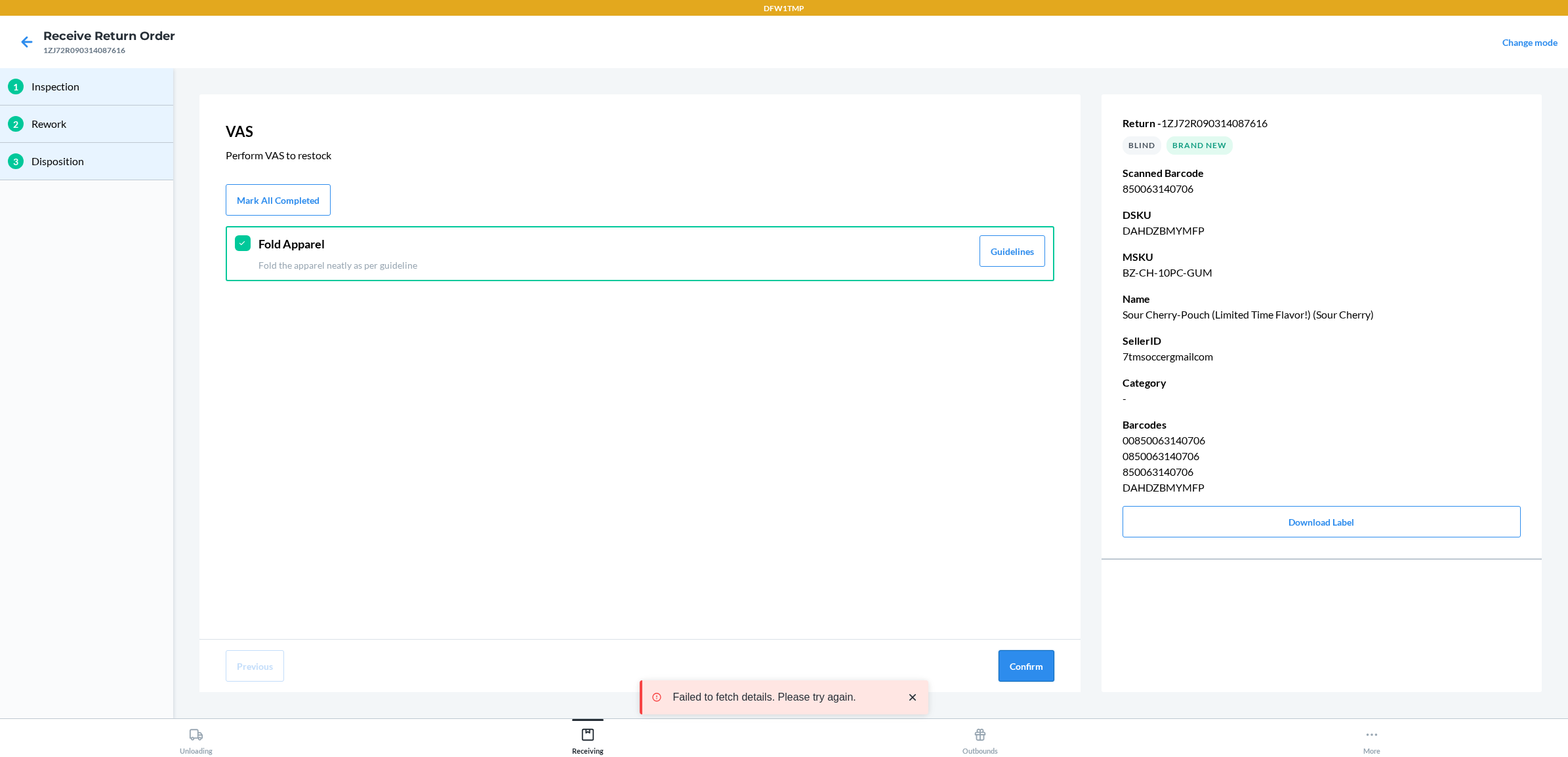
click at [1013, 656] on button "Confirm" at bounding box center [1026, 666] width 56 height 32
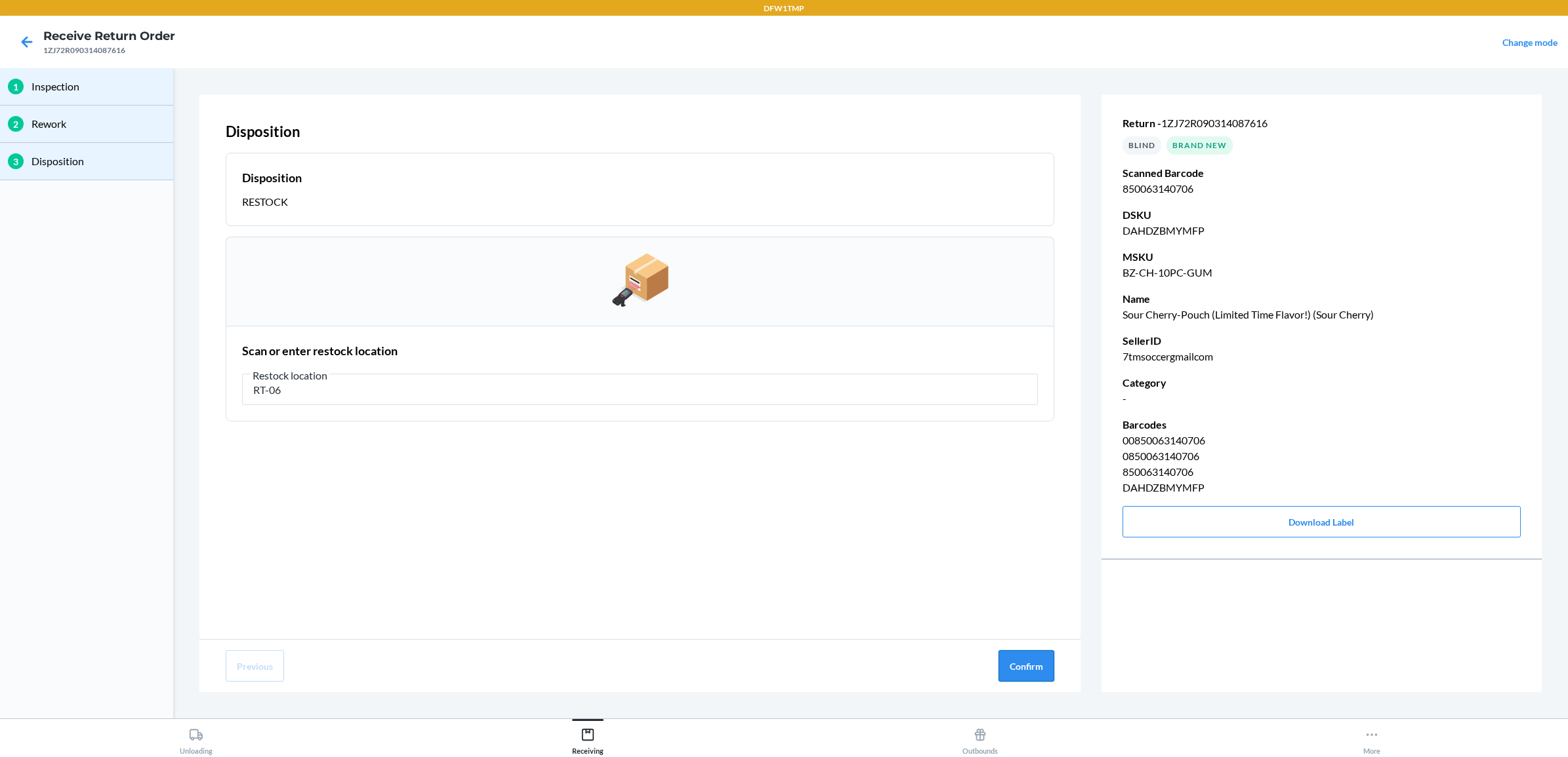
type input "RT-06"
click at [1039, 669] on button "Confirm" at bounding box center [1026, 666] width 56 height 32
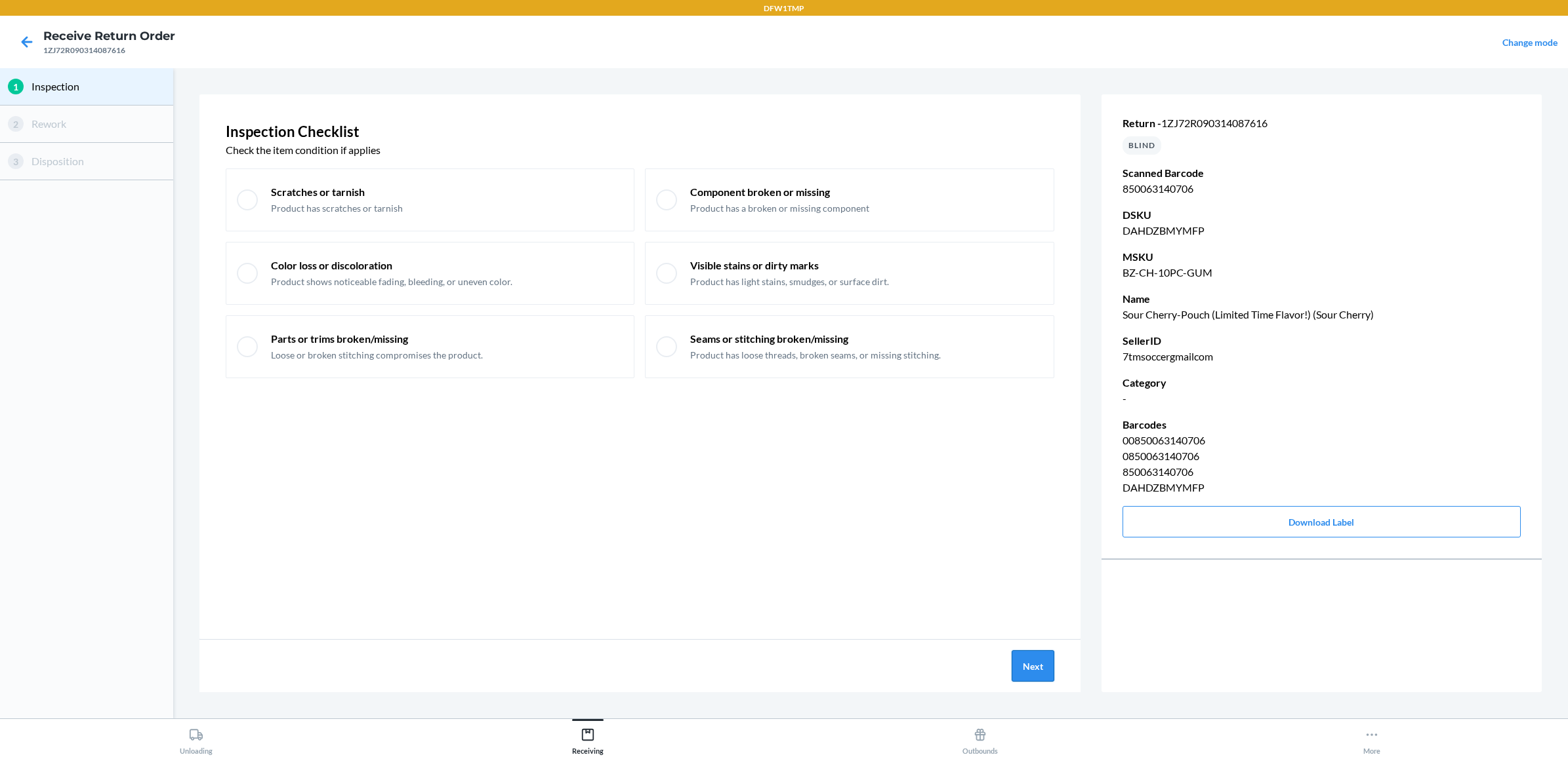
click at [1028, 662] on button "Next" at bounding box center [1033, 666] width 42 height 32
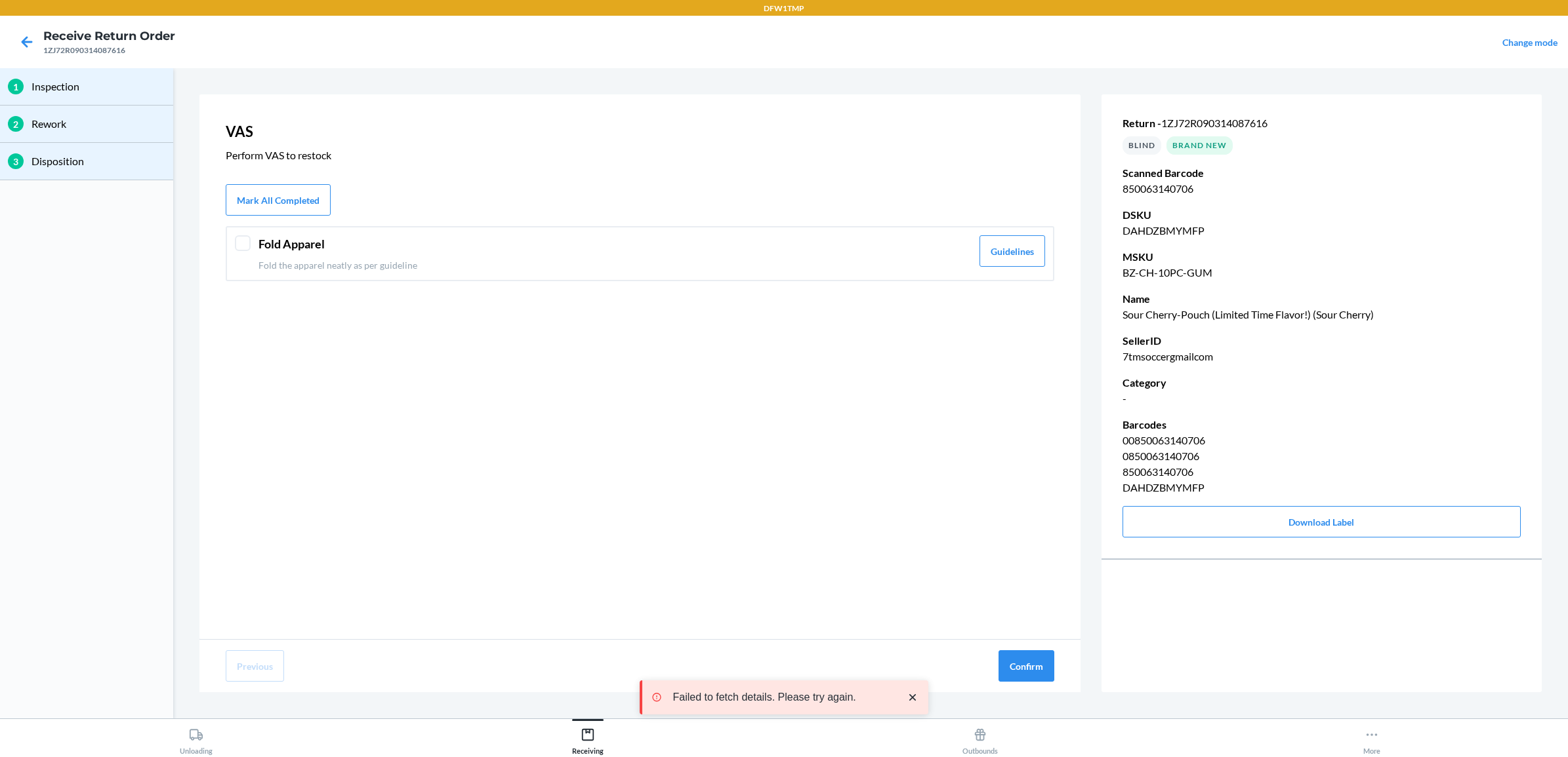
click at [297, 250] on header "Fold Apparel" at bounding box center [615, 244] width 714 height 17
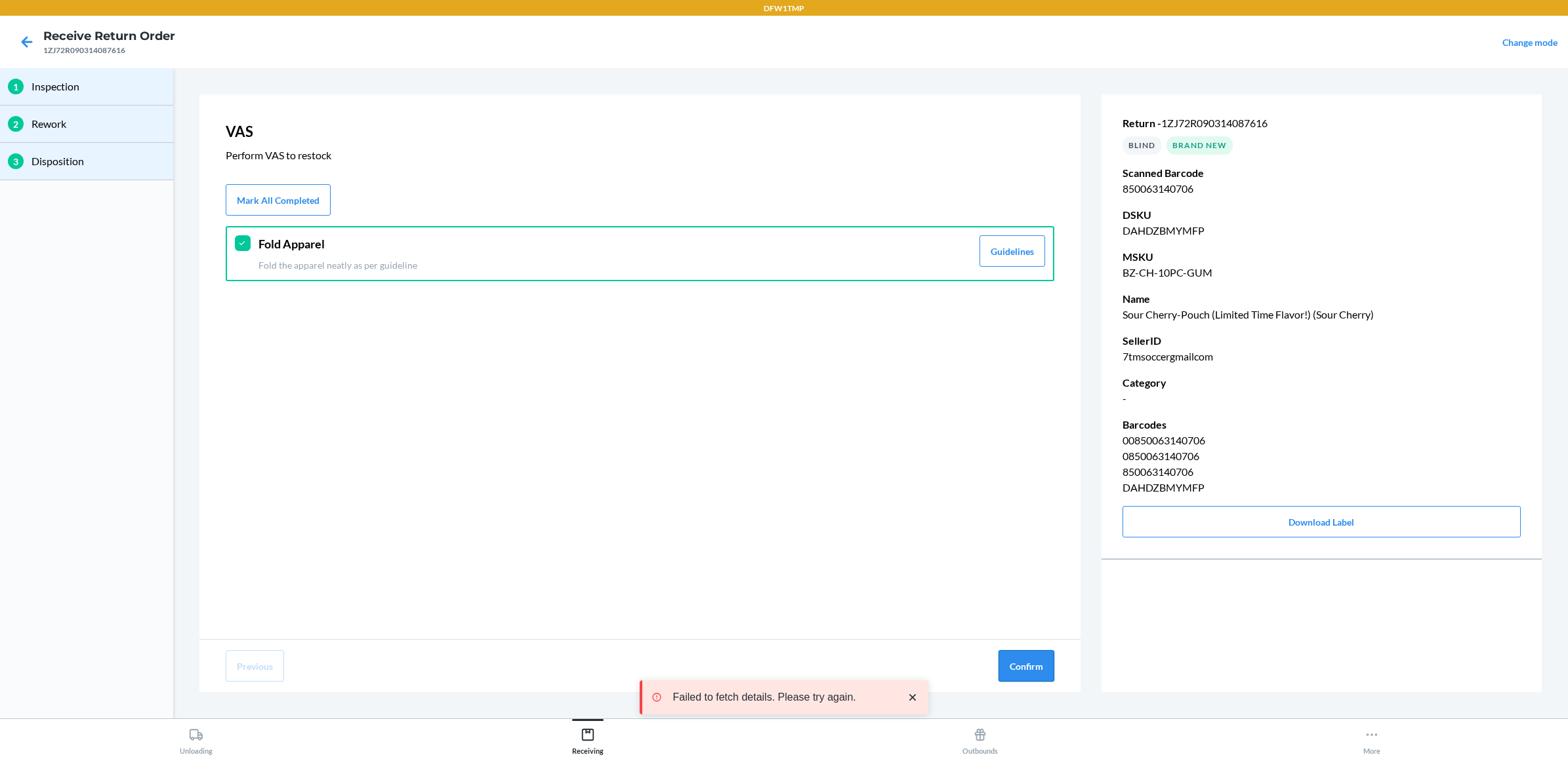
click at [1038, 675] on button "Confirm" at bounding box center [1026, 666] width 56 height 32
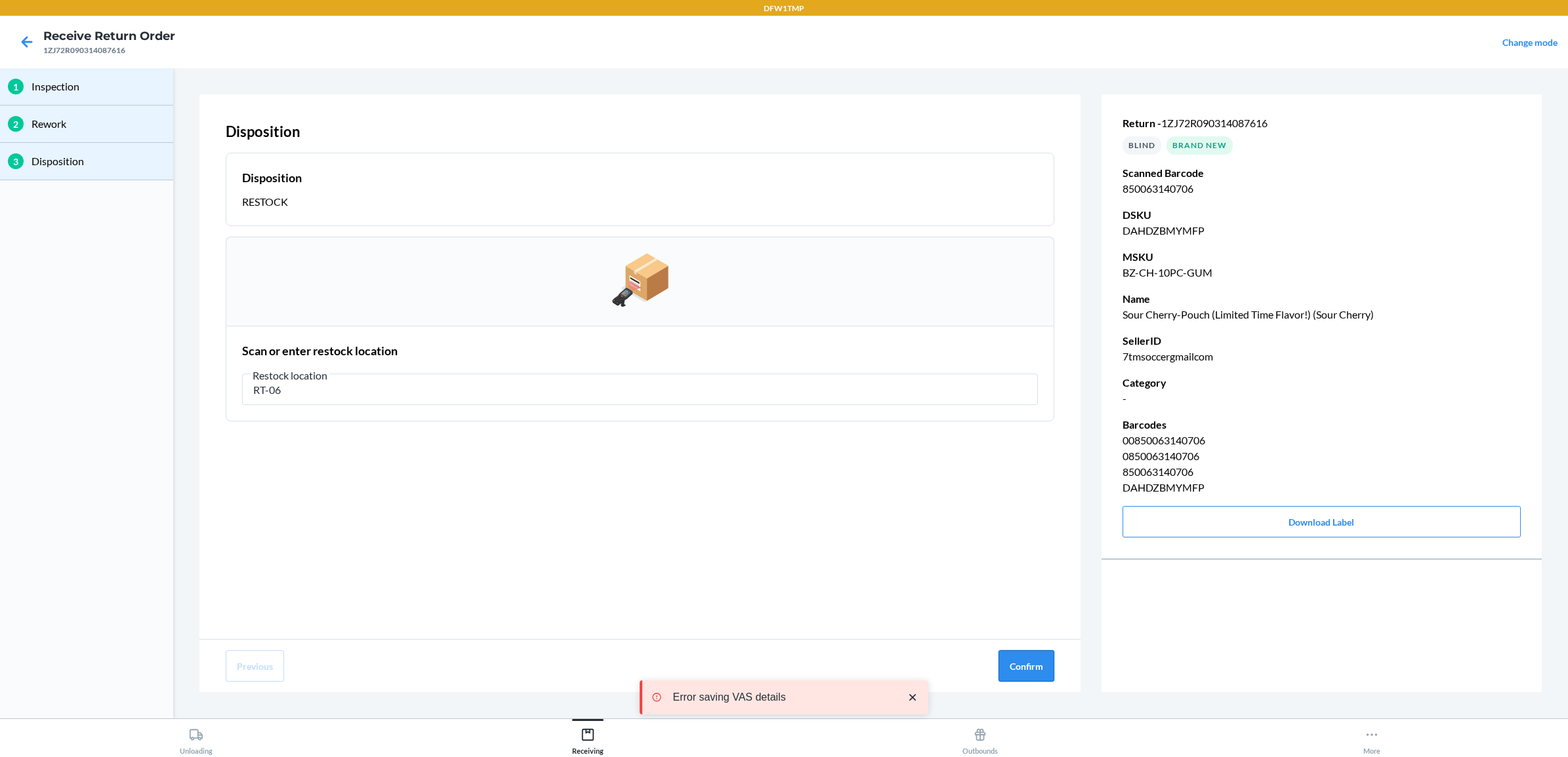
type input "RT-06"
click at [1044, 663] on button "Confirm" at bounding box center [1026, 666] width 56 height 32
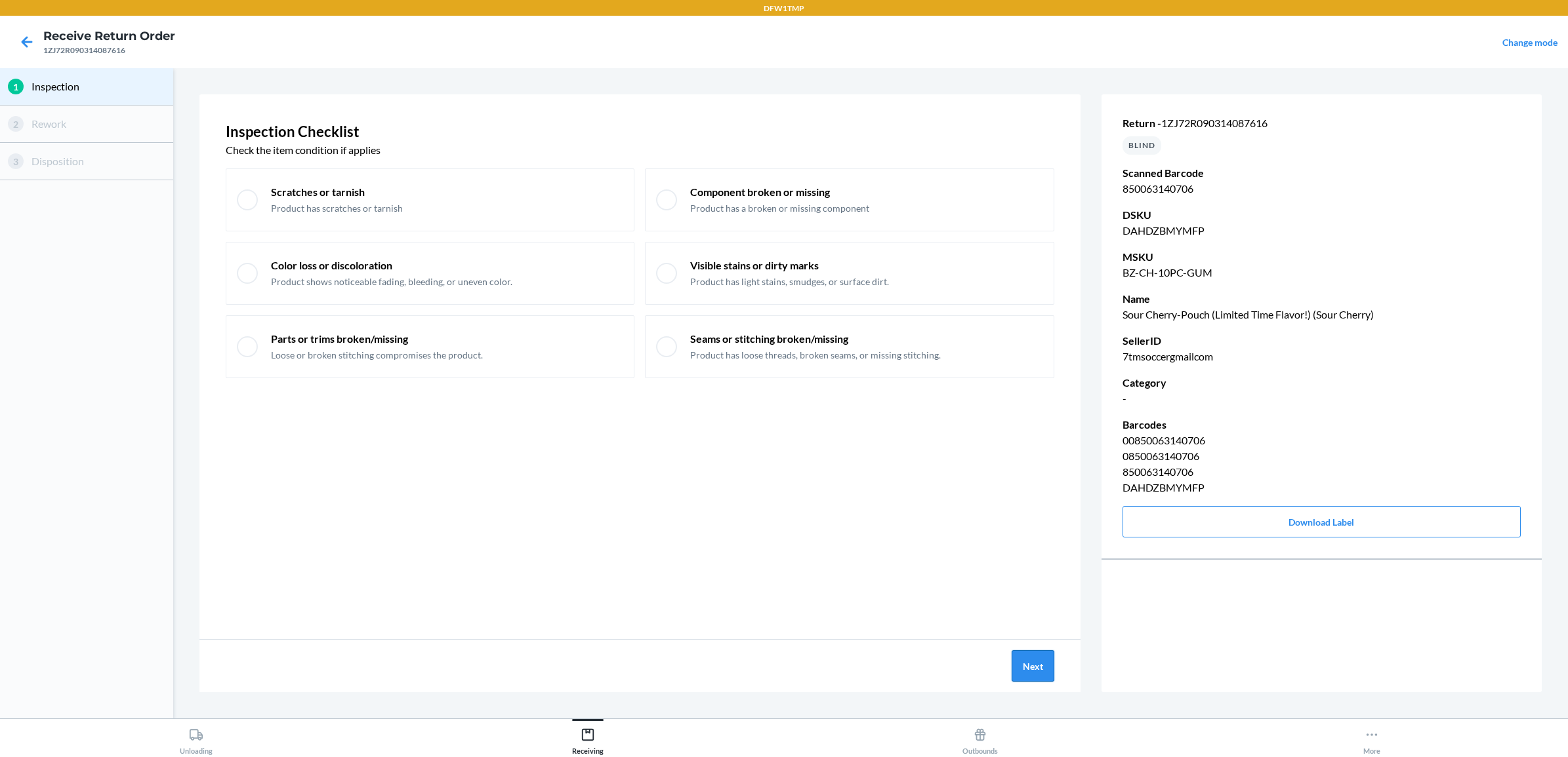
click at [1025, 666] on button "Next" at bounding box center [1033, 666] width 42 height 32
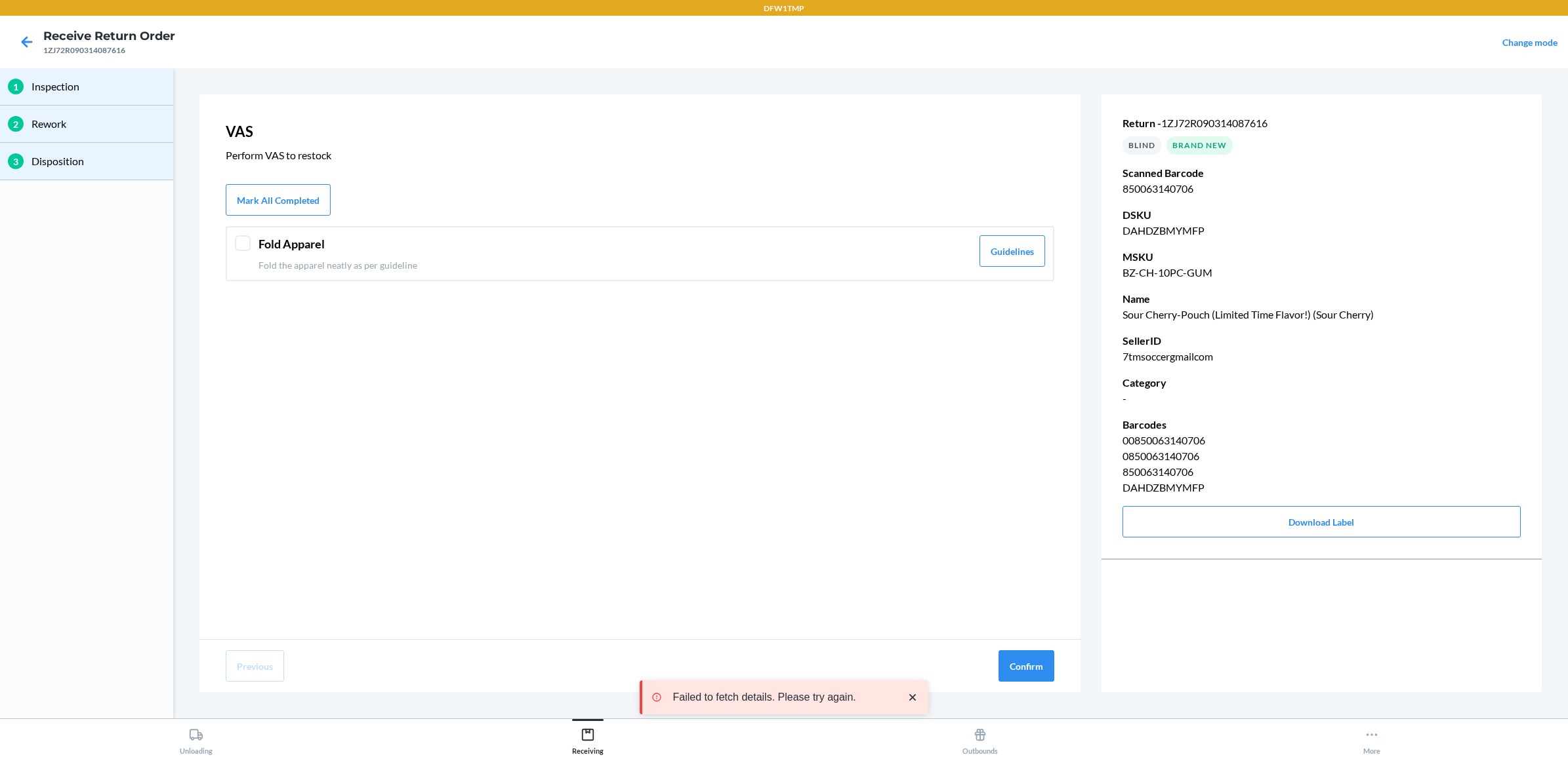
click at [520, 270] on p "Fold the apparel neatly as per guideline" at bounding box center [615, 265] width 714 height 14
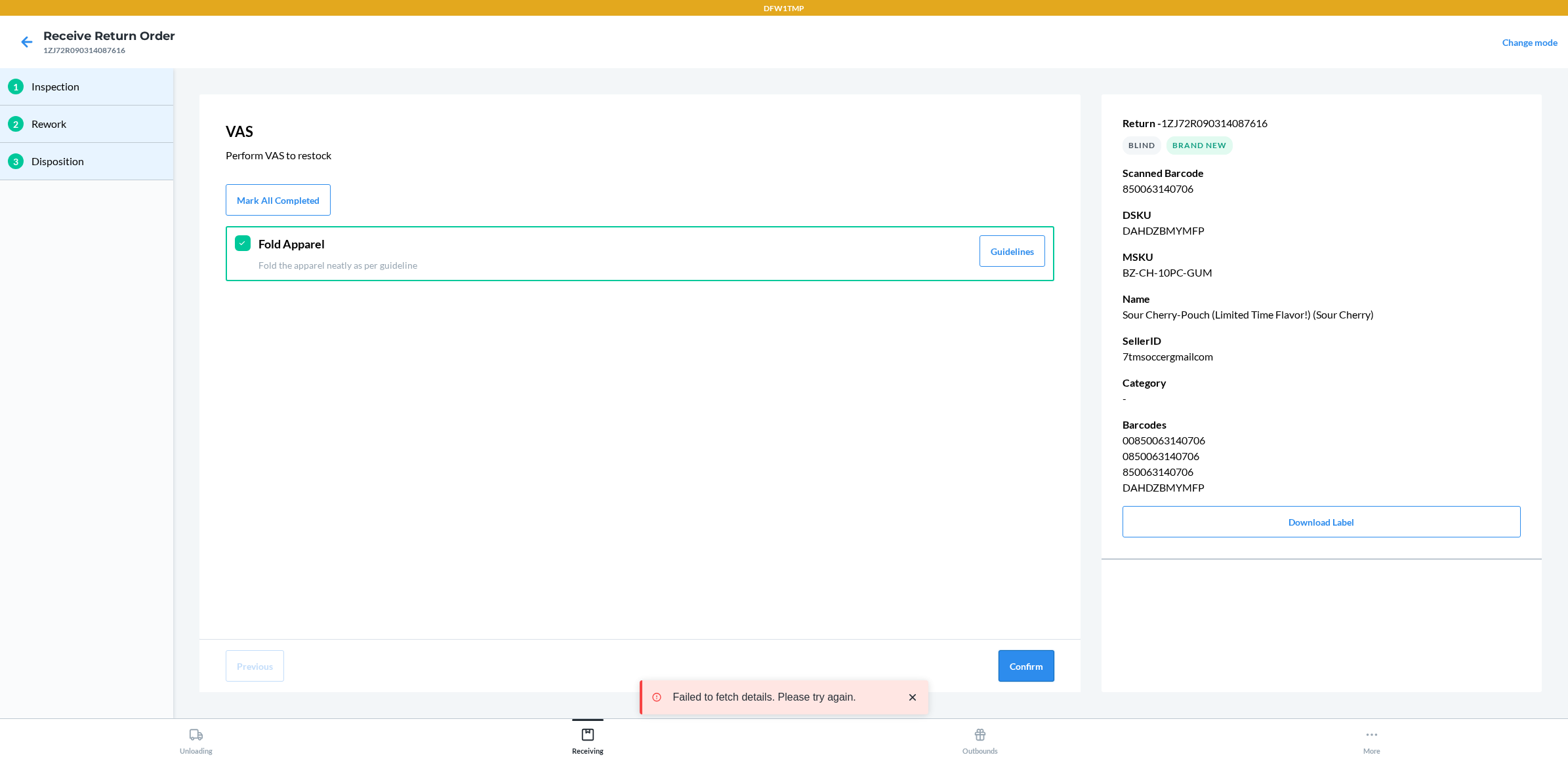
click at [1041, 666] on button "Confirm" at bounding box center [1026, 666] width 56 height 32
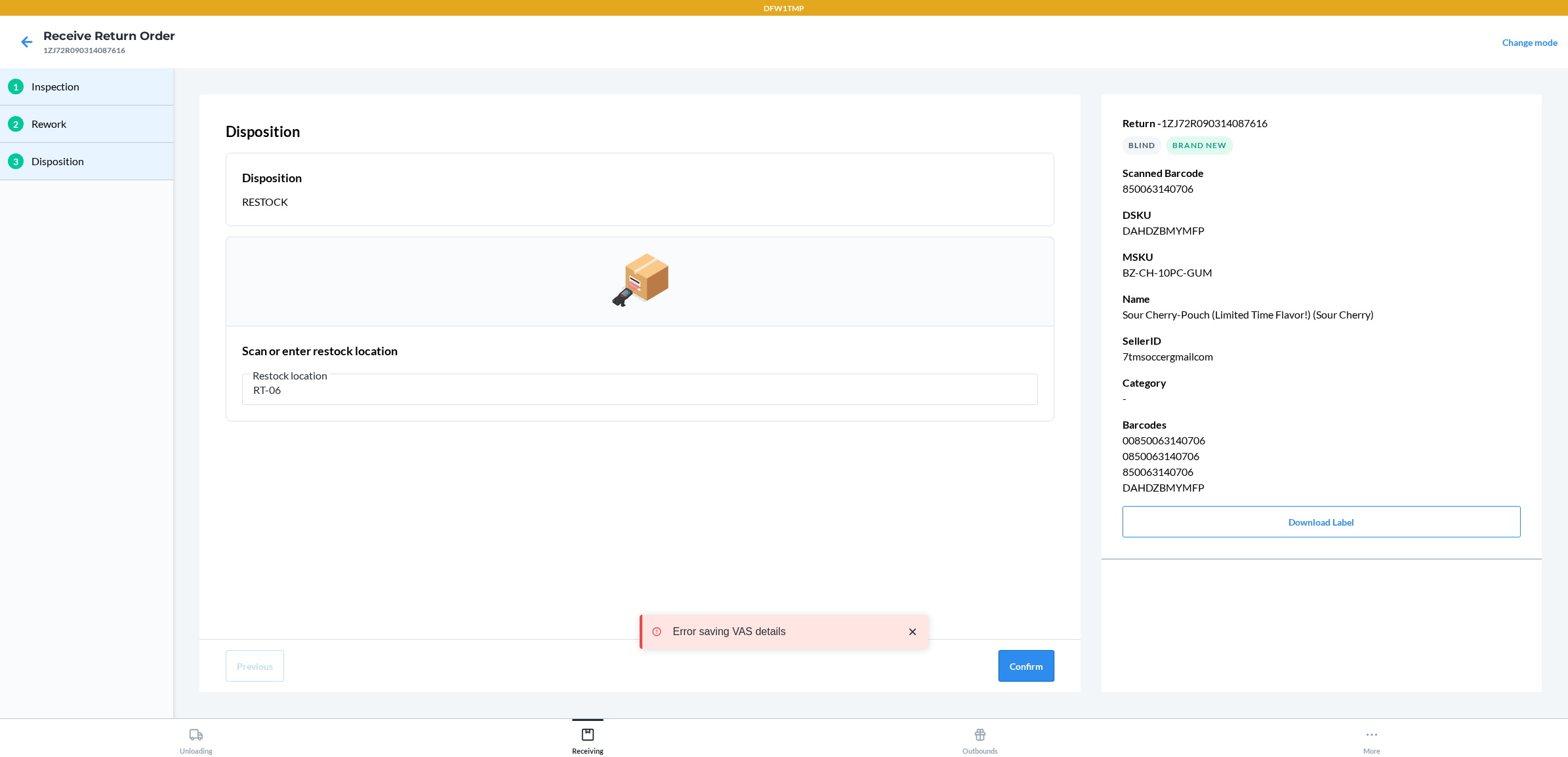
type input "RT-06"
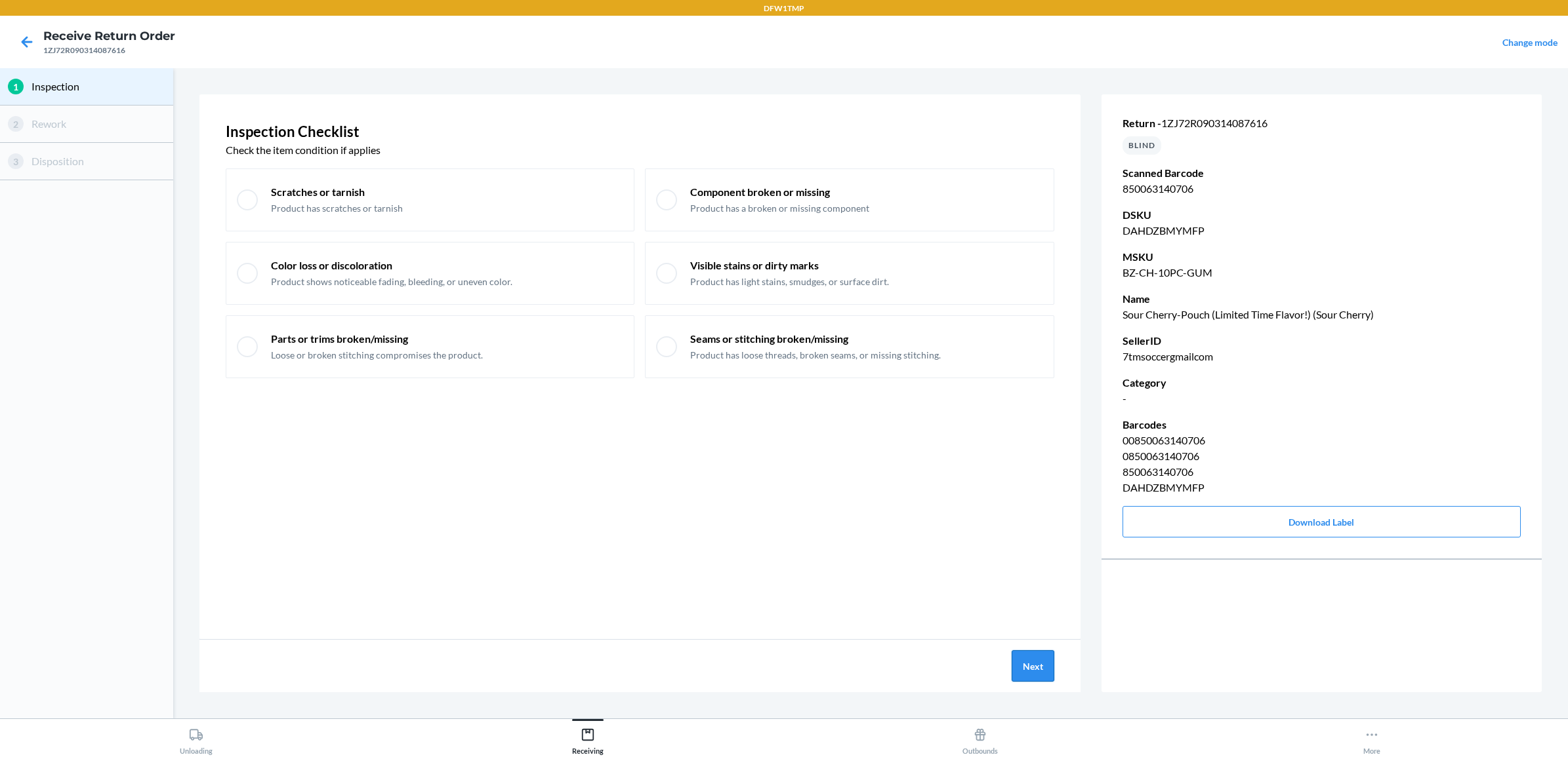
click at [1027, 673] on button "Next" at bounding box center [1033, 666] width 42 height 32
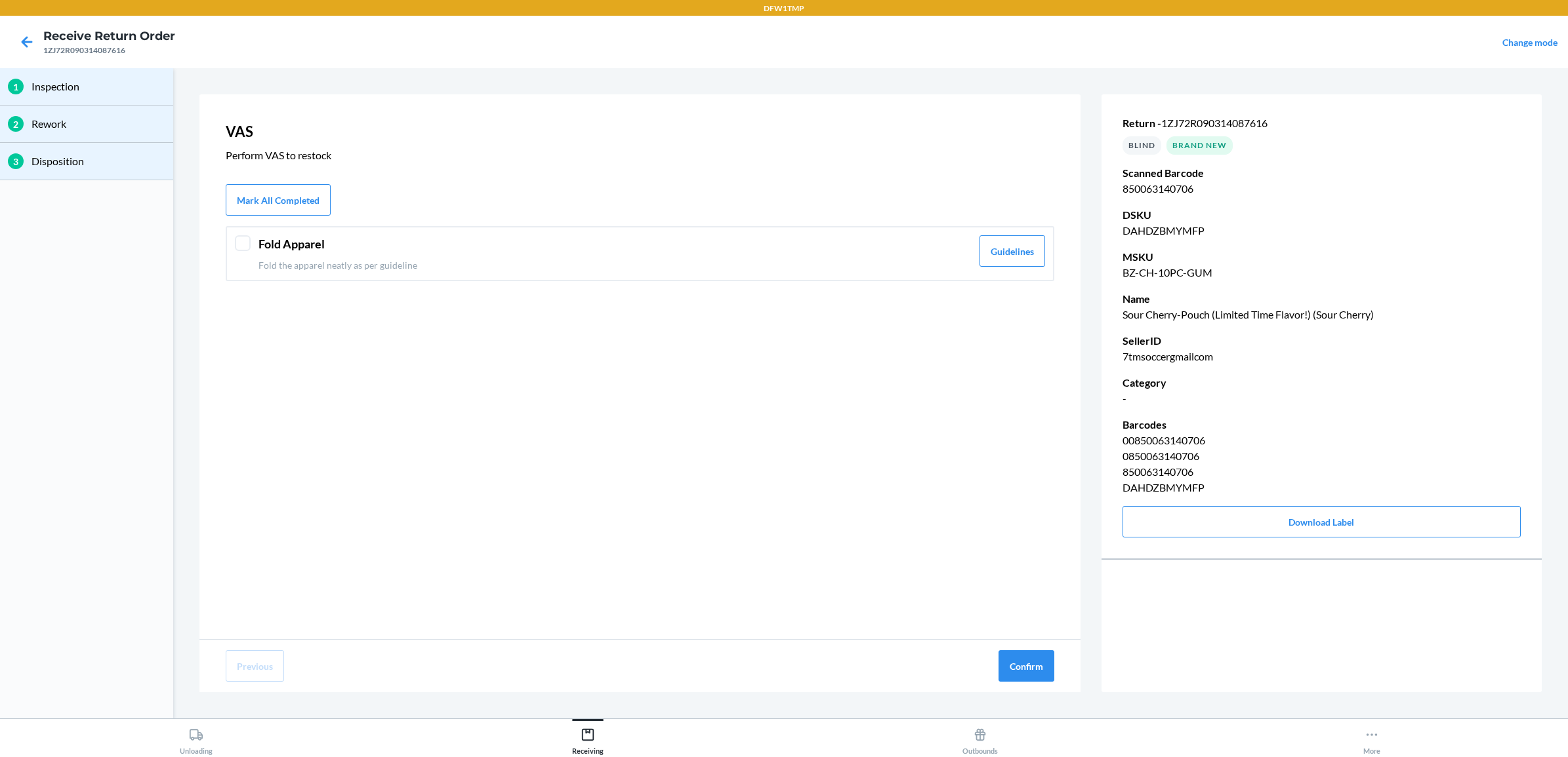
click at [291, 259] on p "Fold the apparel neatly as per guideline" at bounding box center [615, 265] width 714 height 14
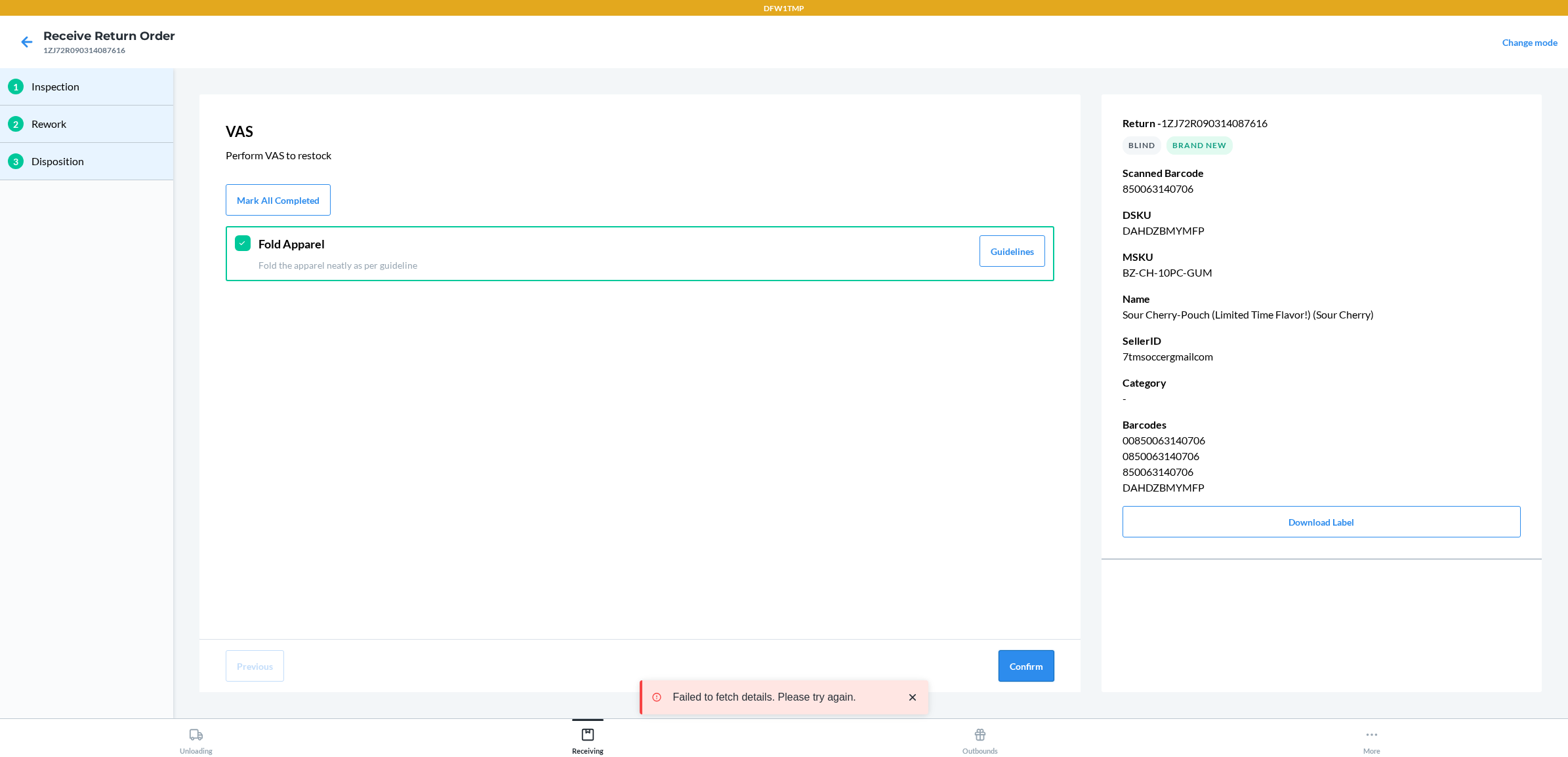
click at [1028, 659] on button "Confirm" at bounding box center [1026, 666] width 56 height 32
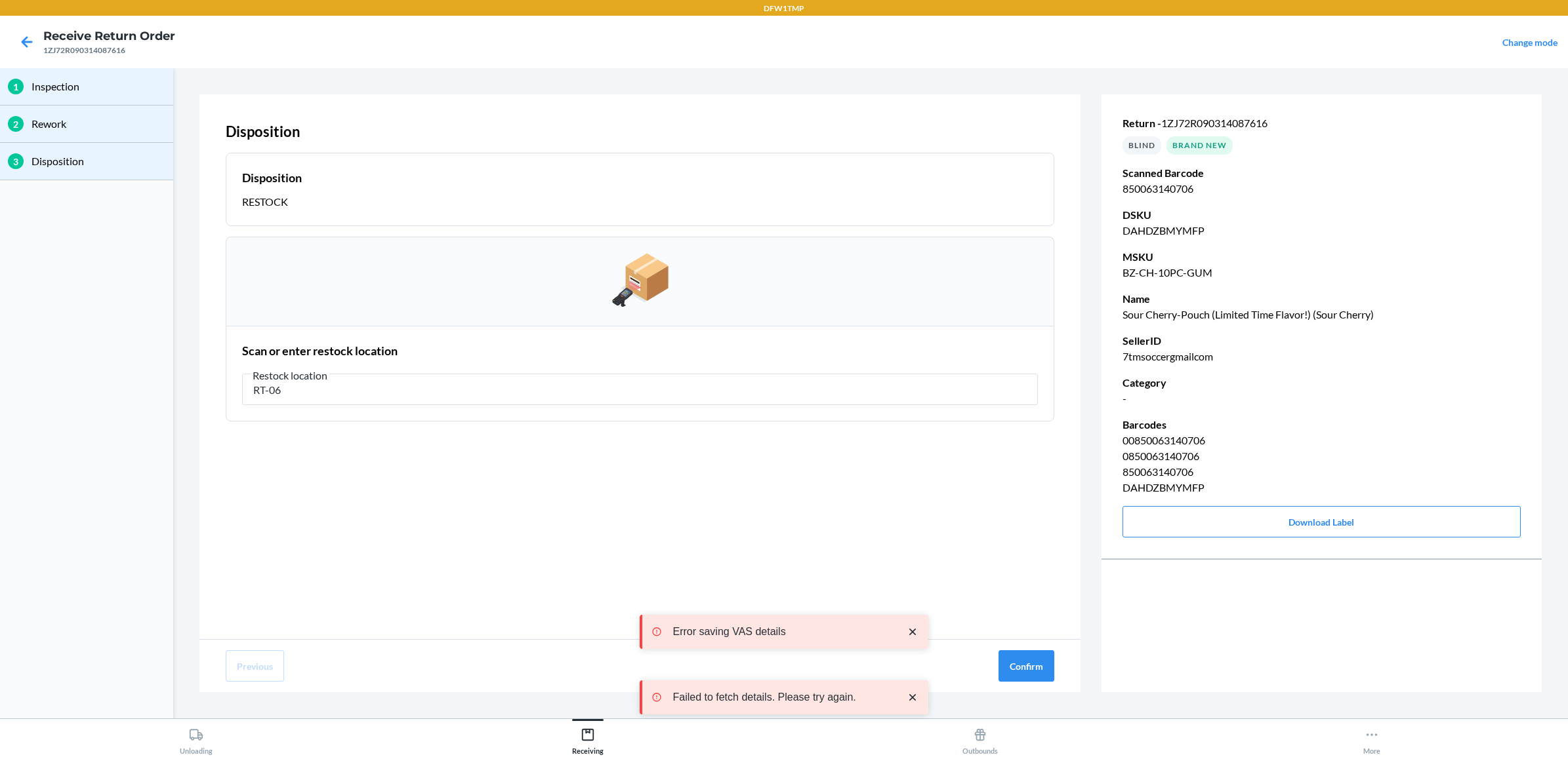
type input "RT-06"
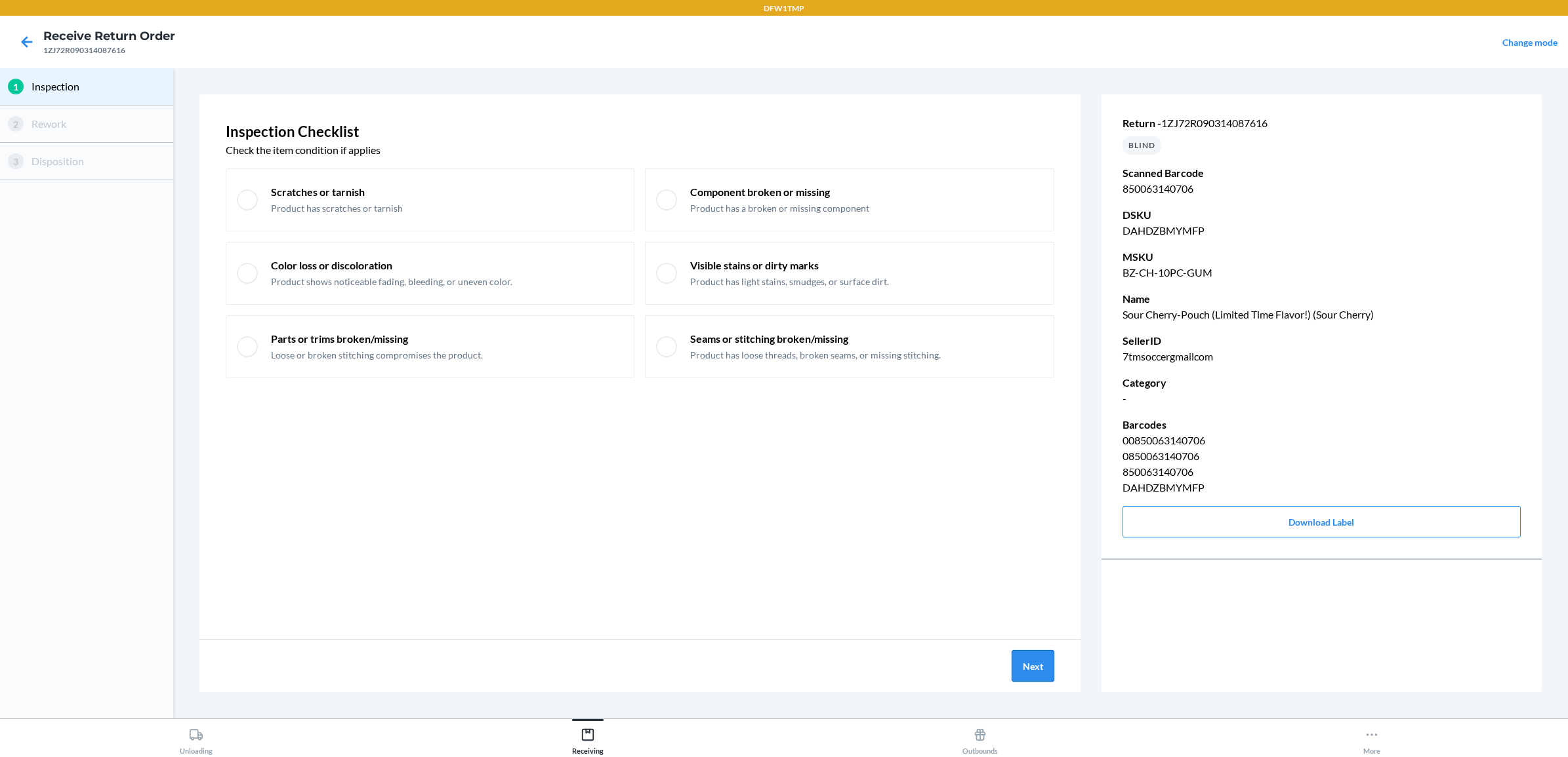
click at [1048, 674] on button "Next" at bounding box center [1033, 666] width 42 height 32
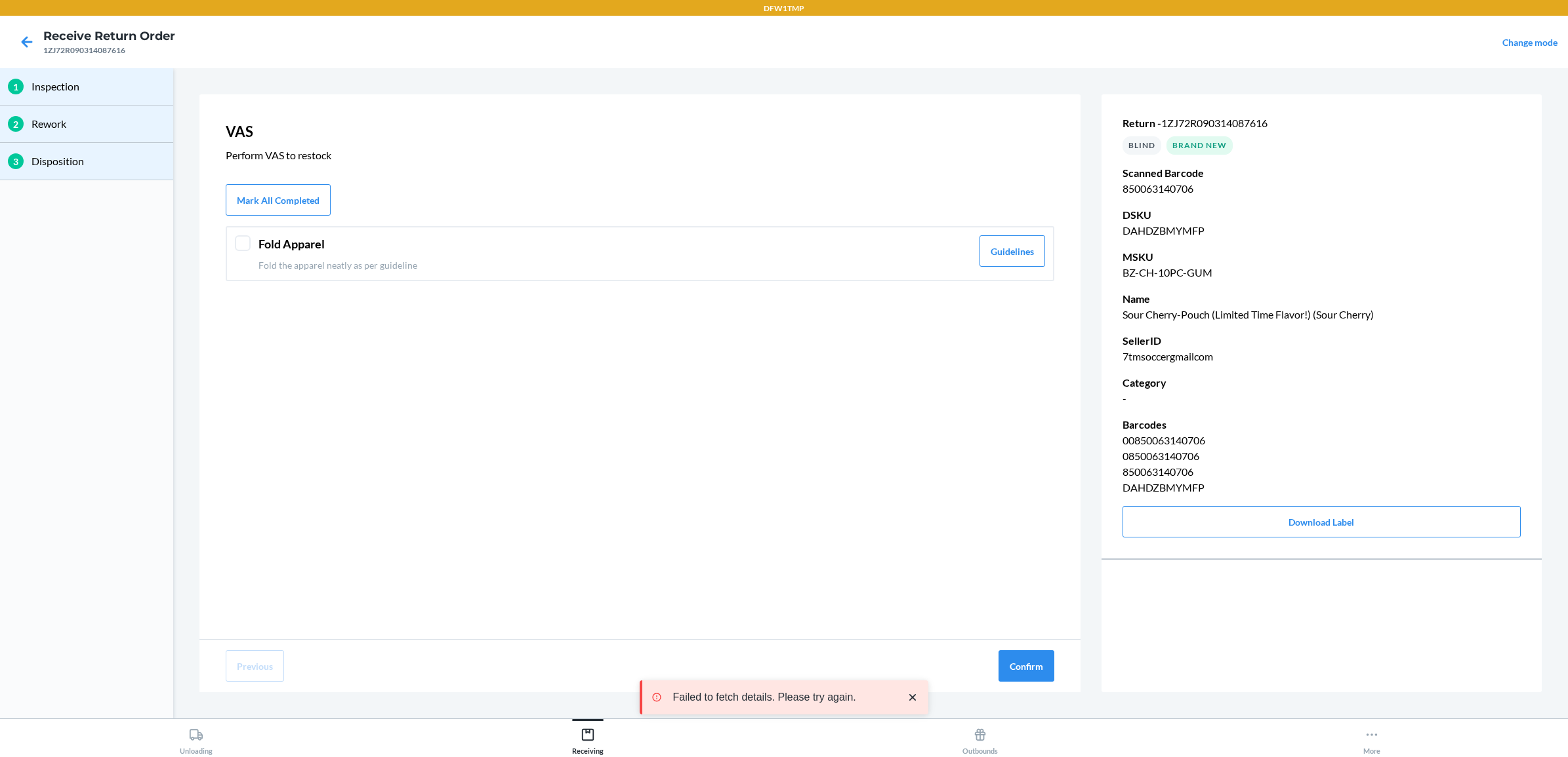
click at [258, 249] on header "Fold Apparel" at bounding box center [615, 244] width 714 height 17
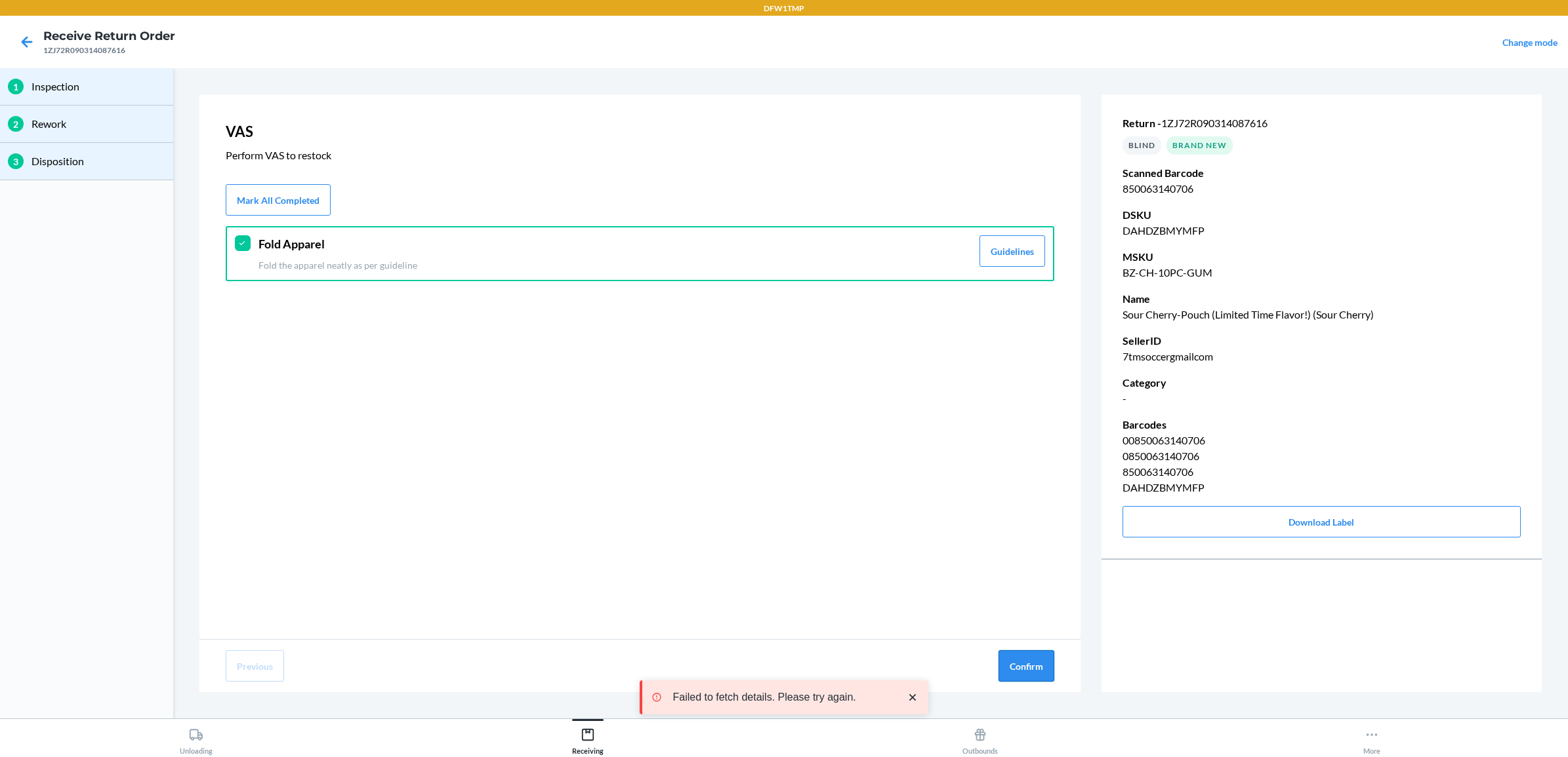
drag, startPoint x: 1028, startPoint y: 664, endPoint x: 1022, endPoint y: 658, distance: 8.5
click at [1029, 664] on button "Confirm" at bounding box center [1026, 666] width 56 height 32
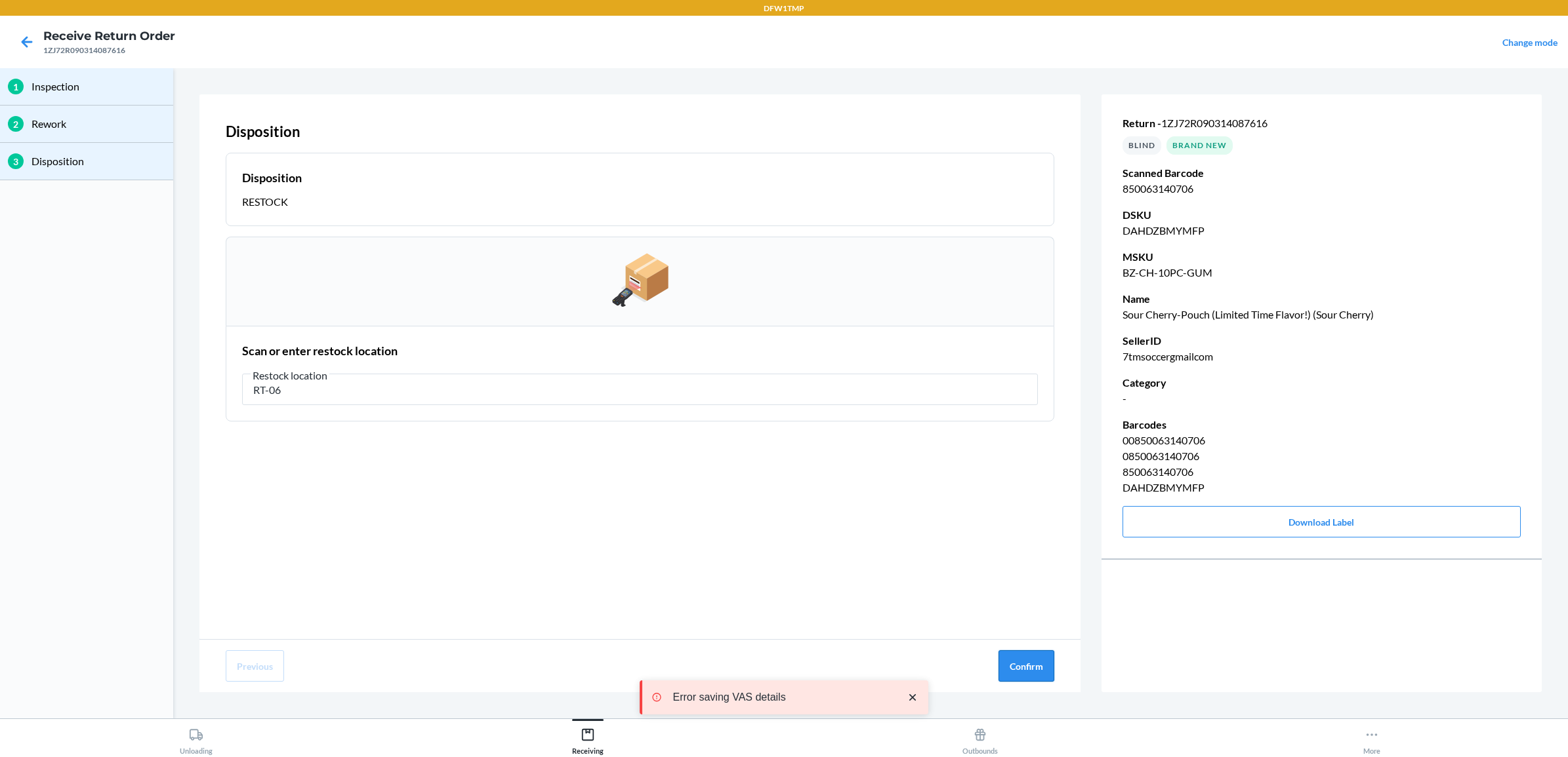
type input "RT-06"
click at [1038, 656] on button "Confirm" at bounding box center [1026, 666] width 56 height 32
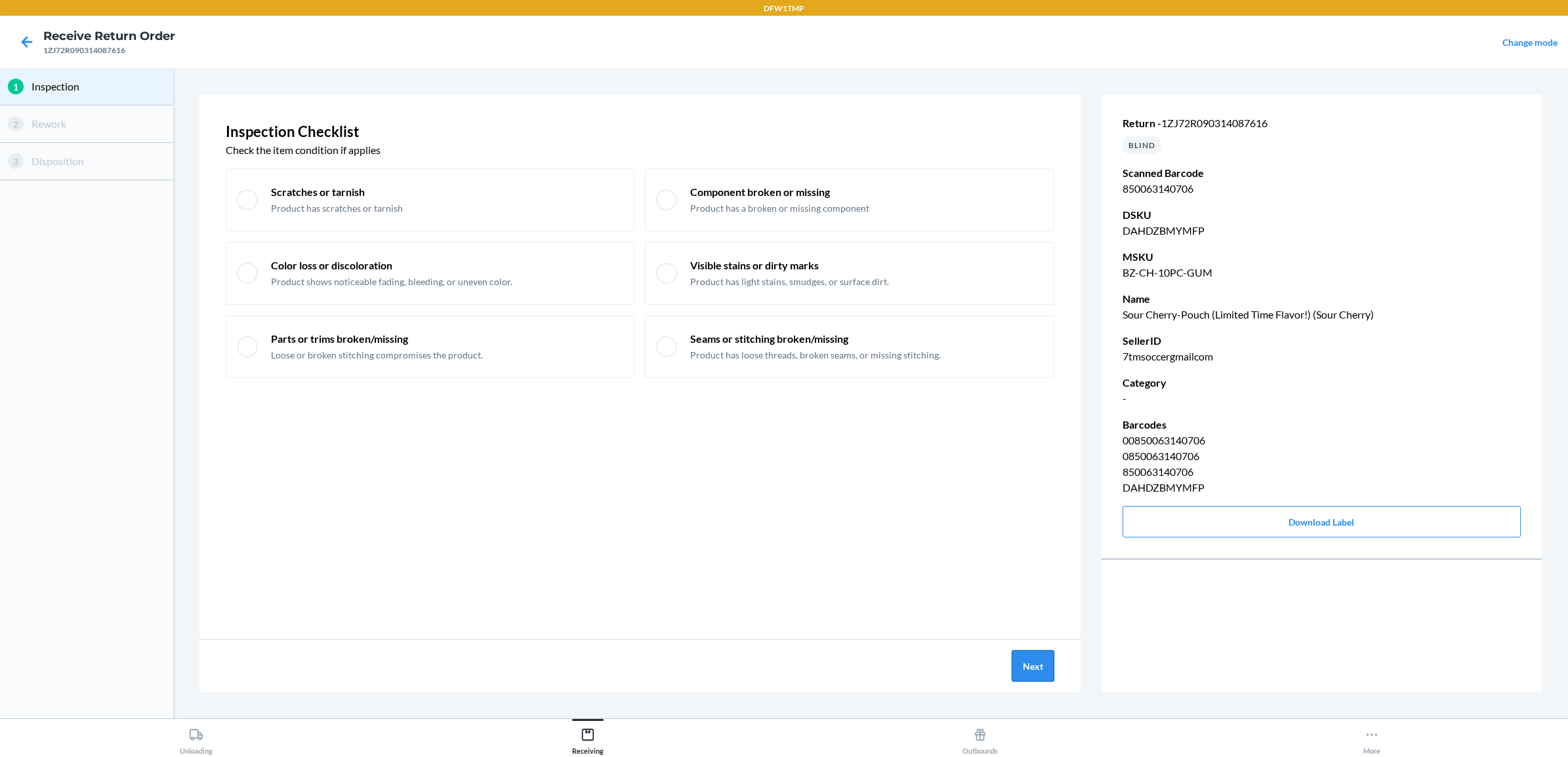
click at [1028, 669] on button "Next" at bounding box center [1033, 666] width 42 height 32
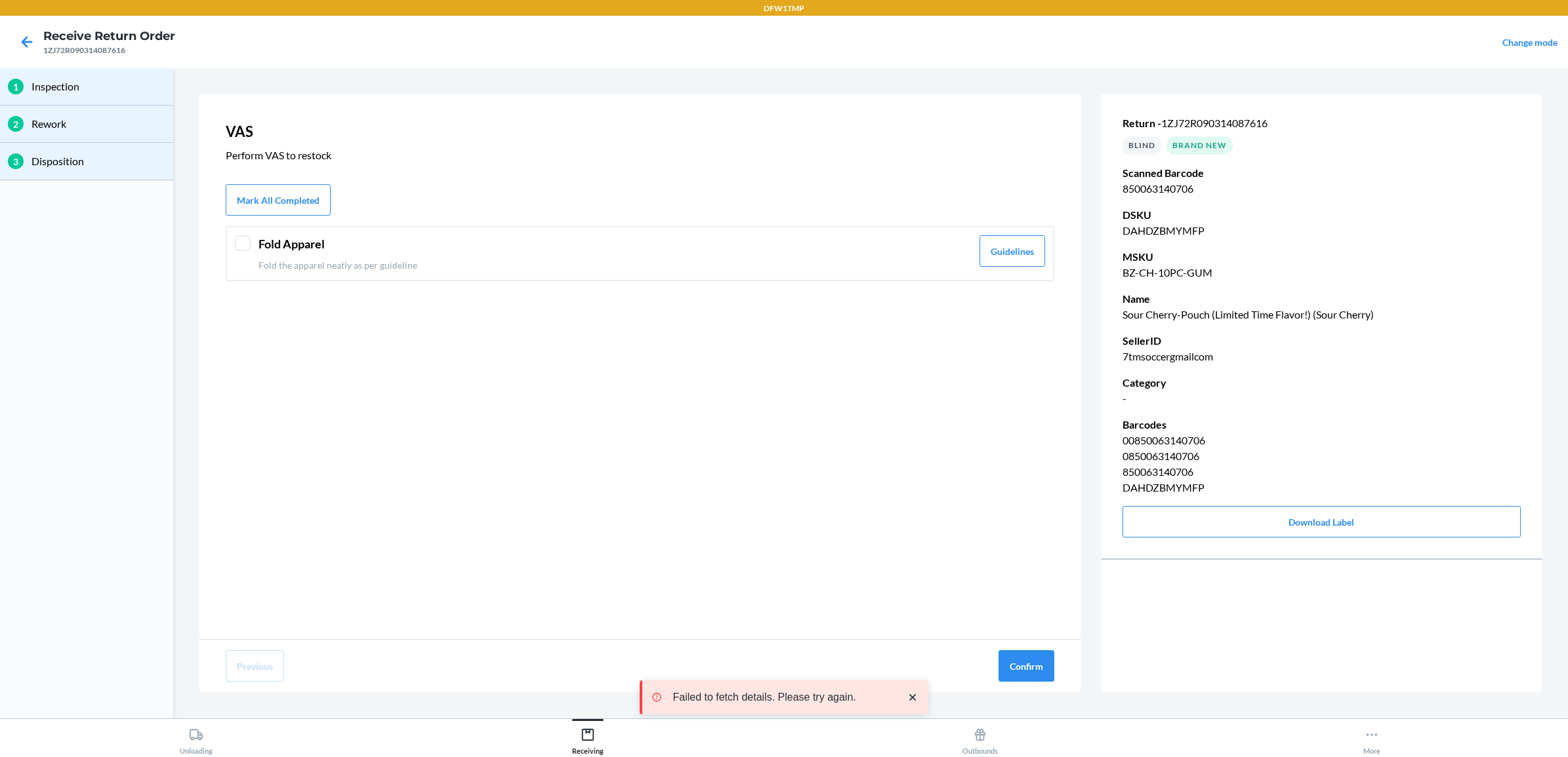
click at [358, 257] on div "Fold Apparel Fold the apparel neatly as per guideline" at bounding box center [615, 254] width 714 height 37
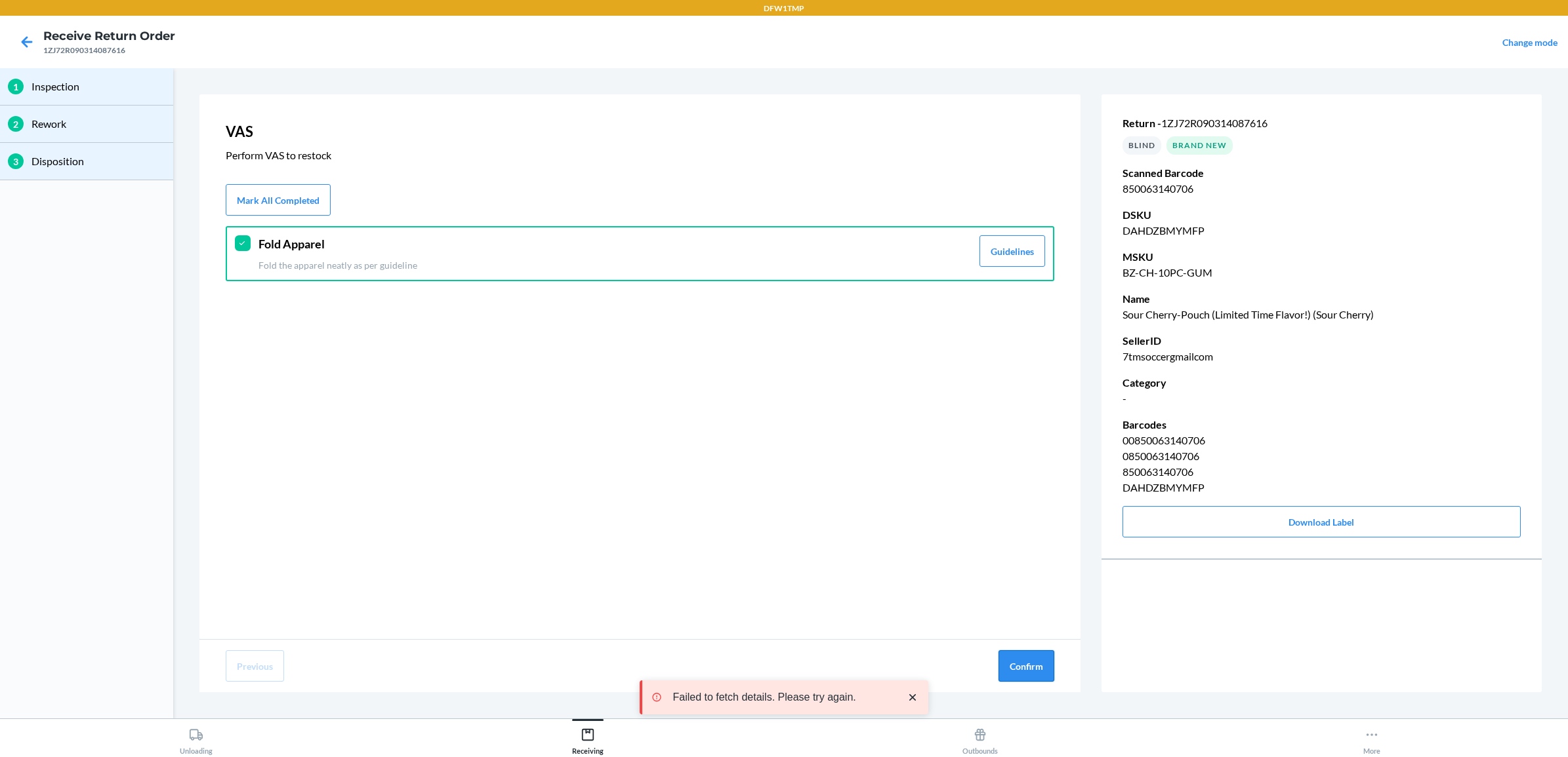
click at [1025, 659] on button "Confirm" at bounding box center [1026, 666] width 56 height 32
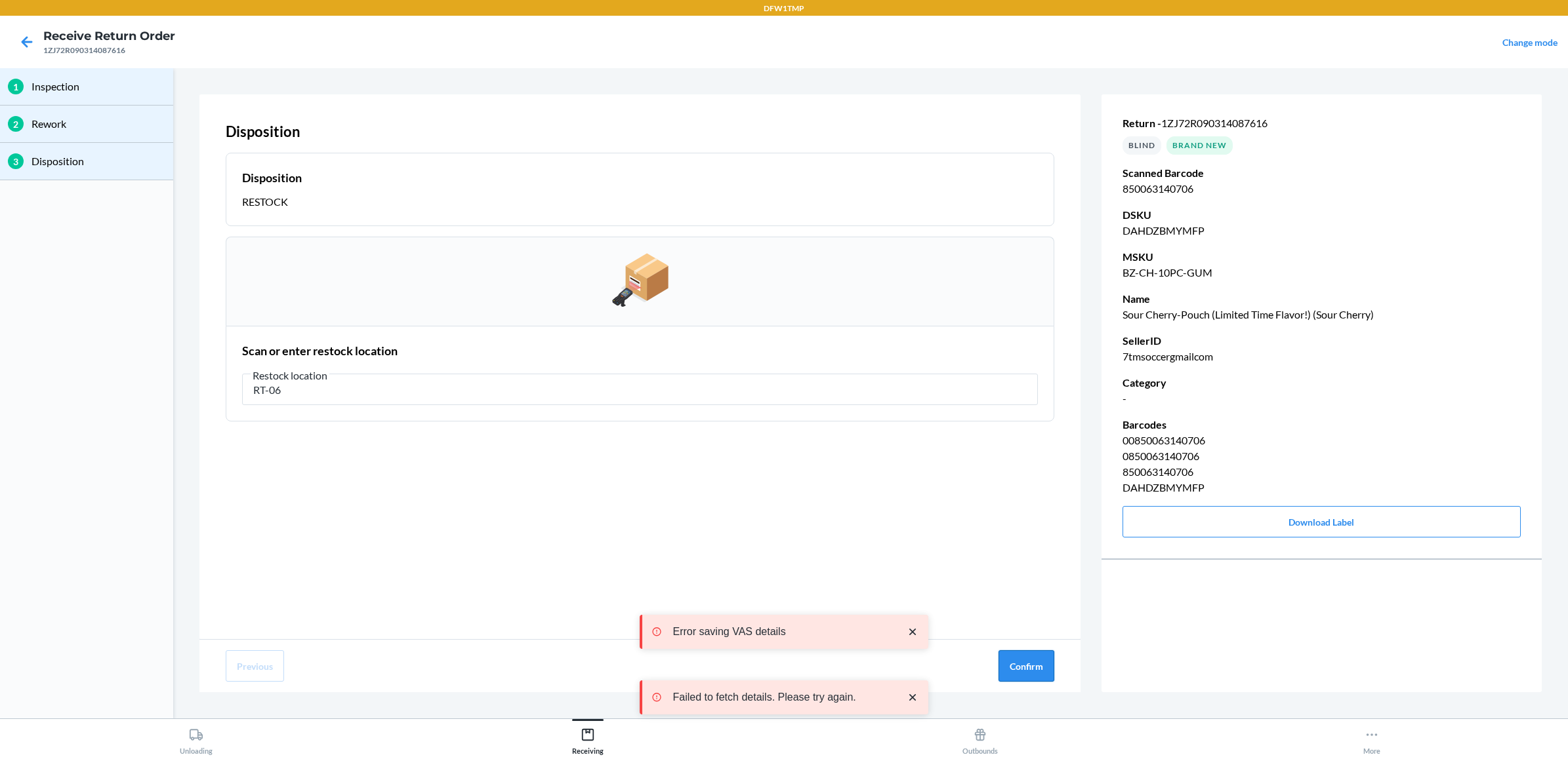
type input "RT-06"
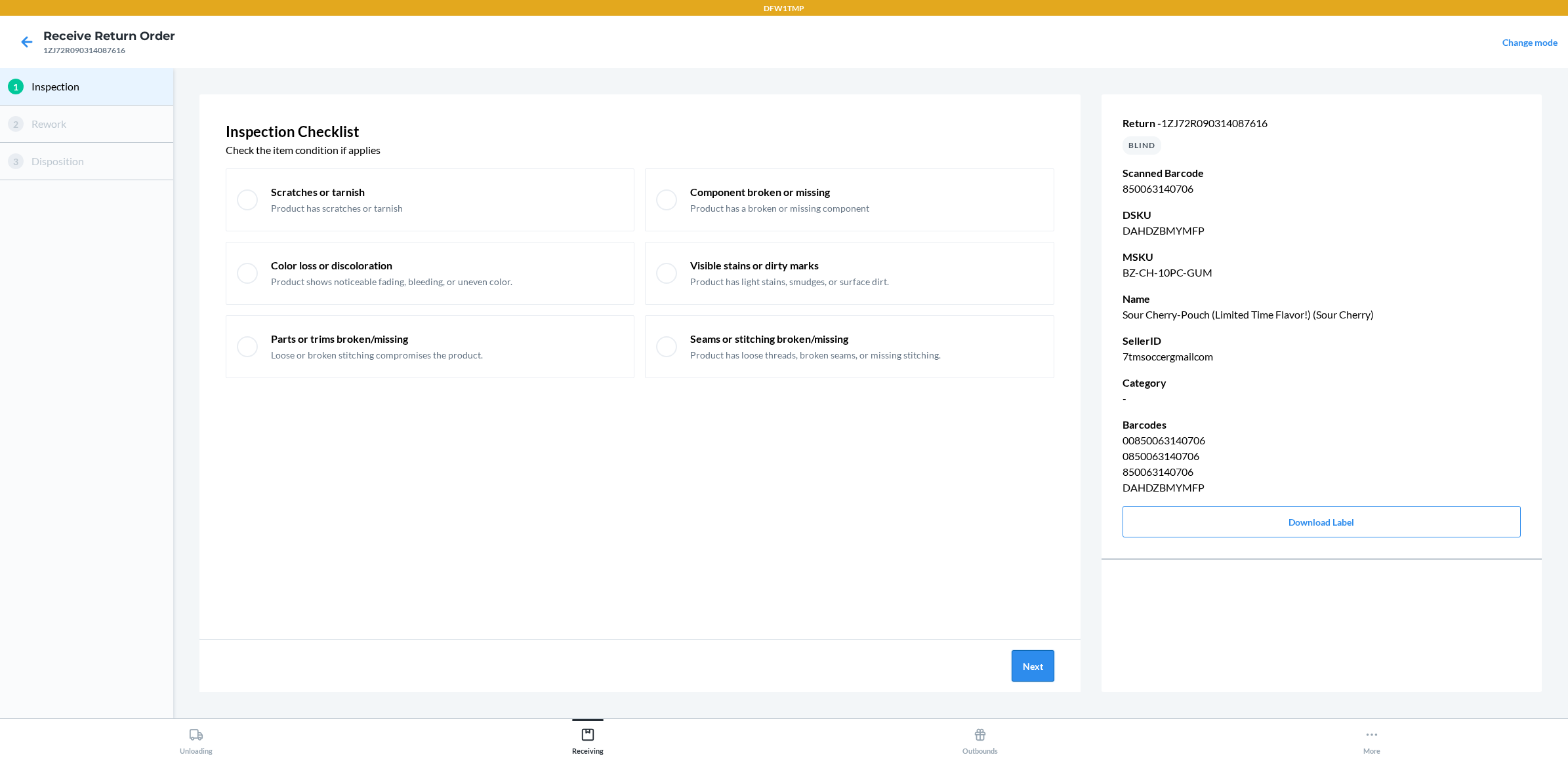
click at [1015, 662] on button "Next" at bounding box center [1033, 666] width 42 height 32
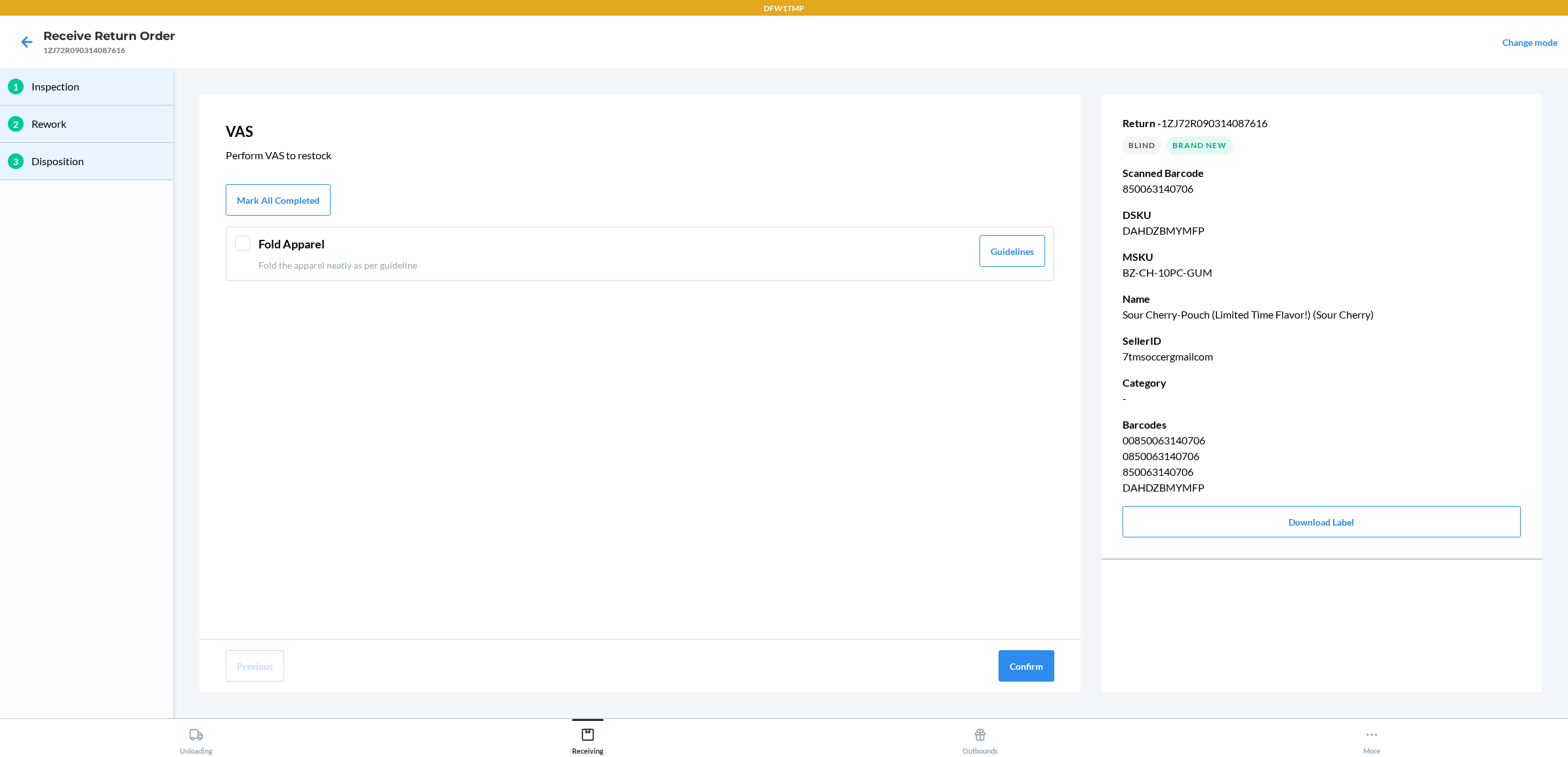
click at [243, 238] on div at bounding box center [242, 243] width 16 height 16
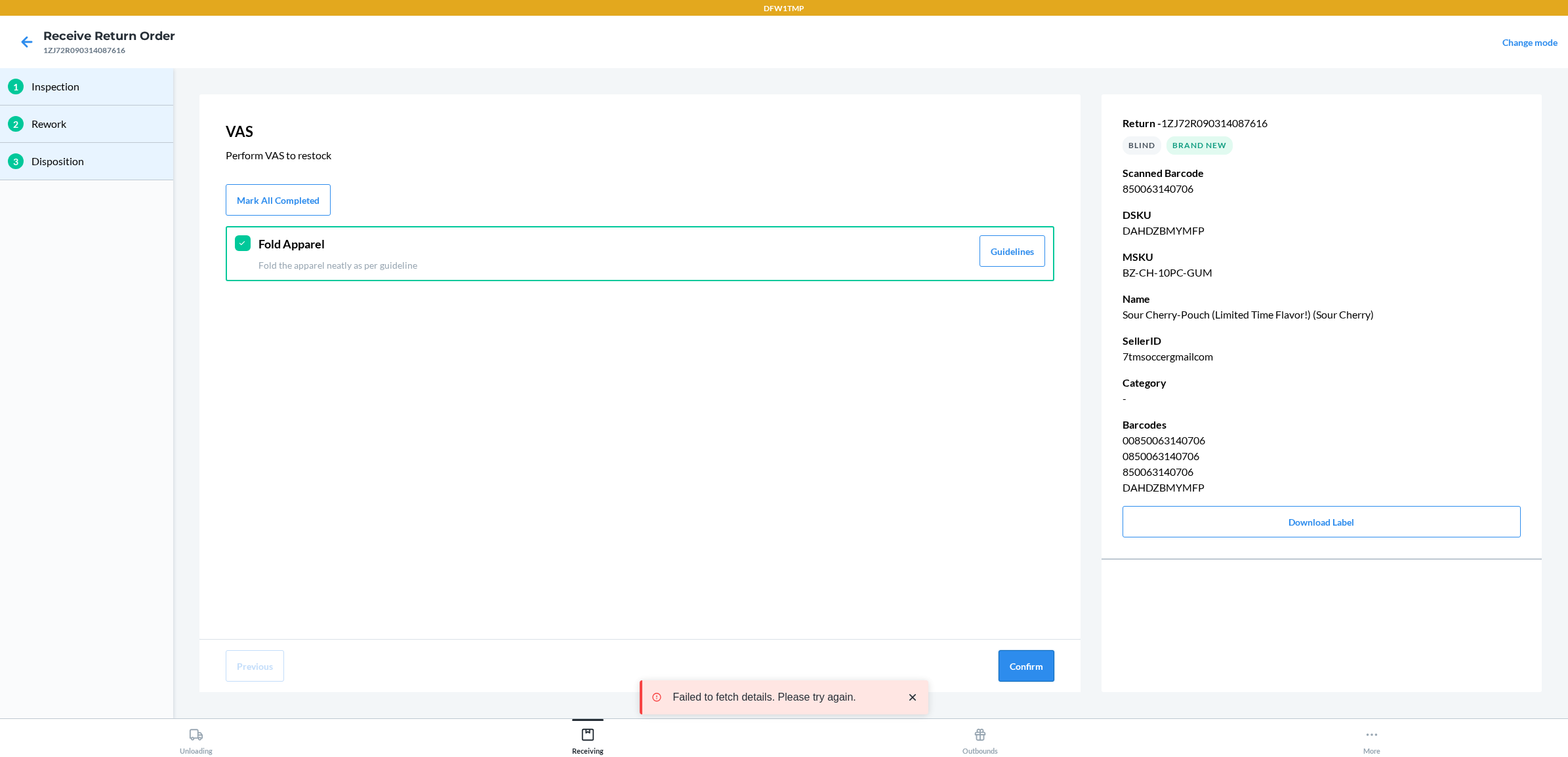
click at [1023, 665] on button "Confirm" at bounding box center [1026, 666] width 56 height 32
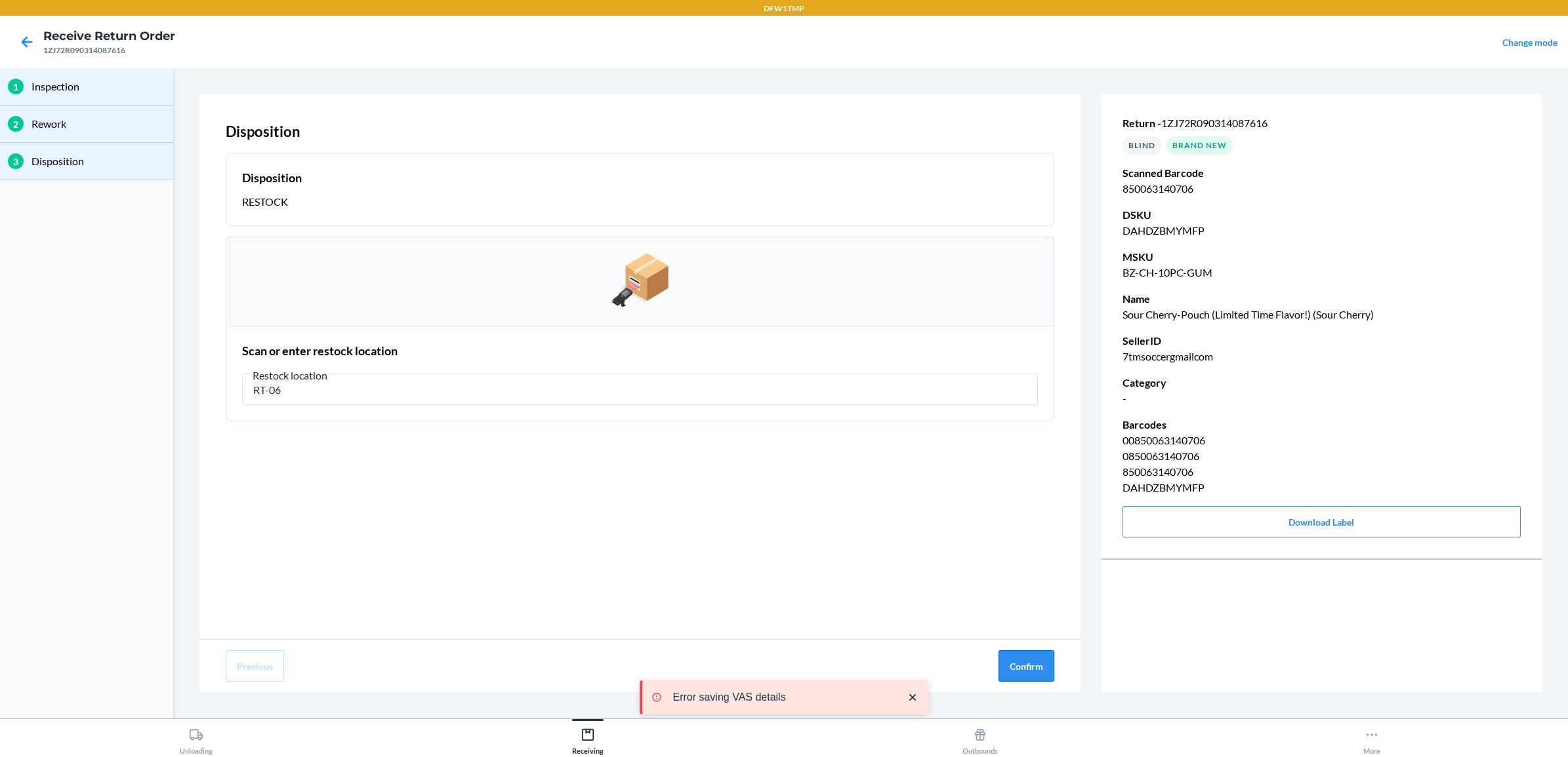
type input "RT-06"
click at [1023, 669] on button "Confirm" at bounding box center [1026, 666] width 56 height 32
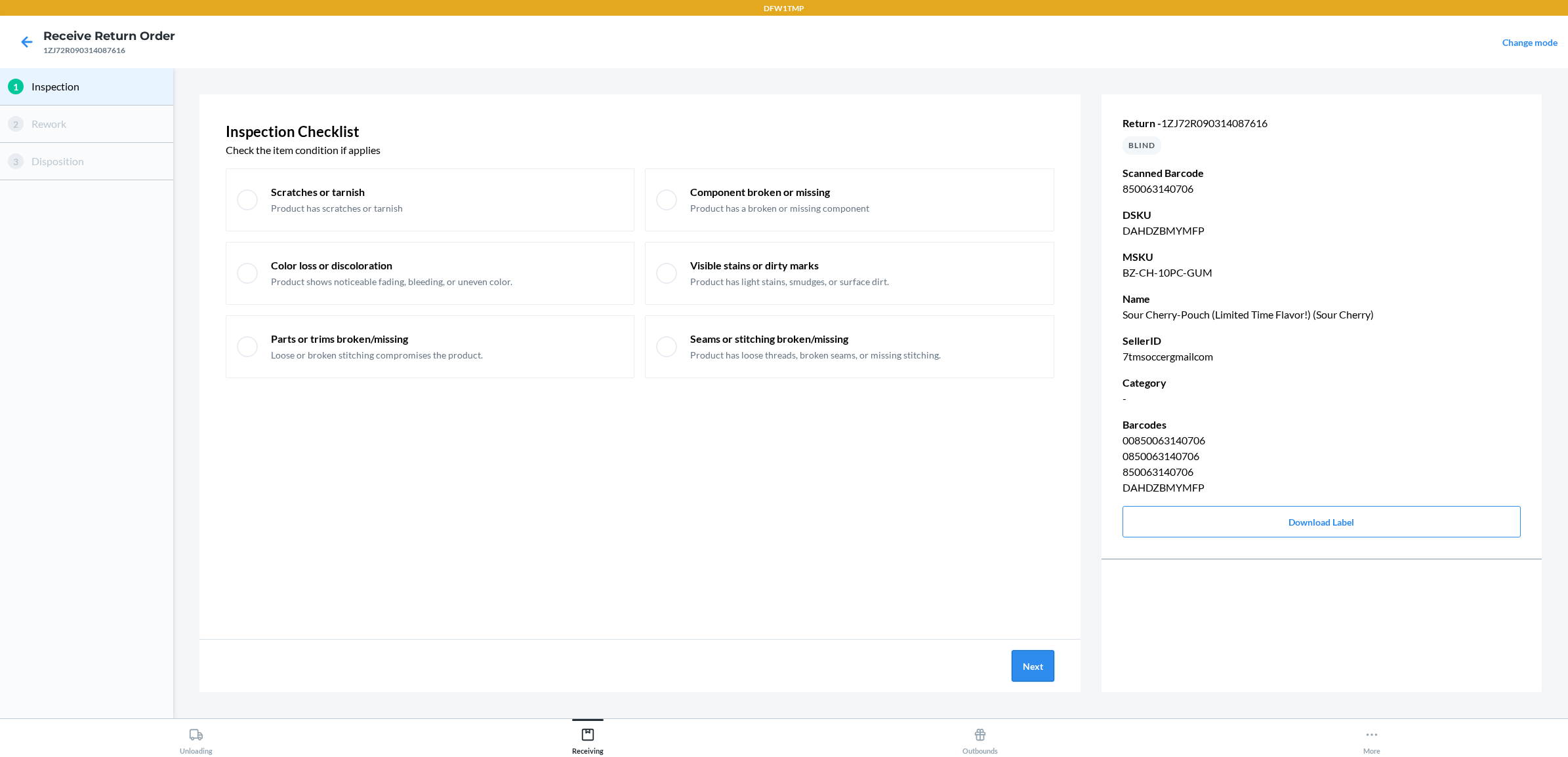
click at [1030, 659] on button "Next" at bounding box center [1033, 666] width 42 height 32
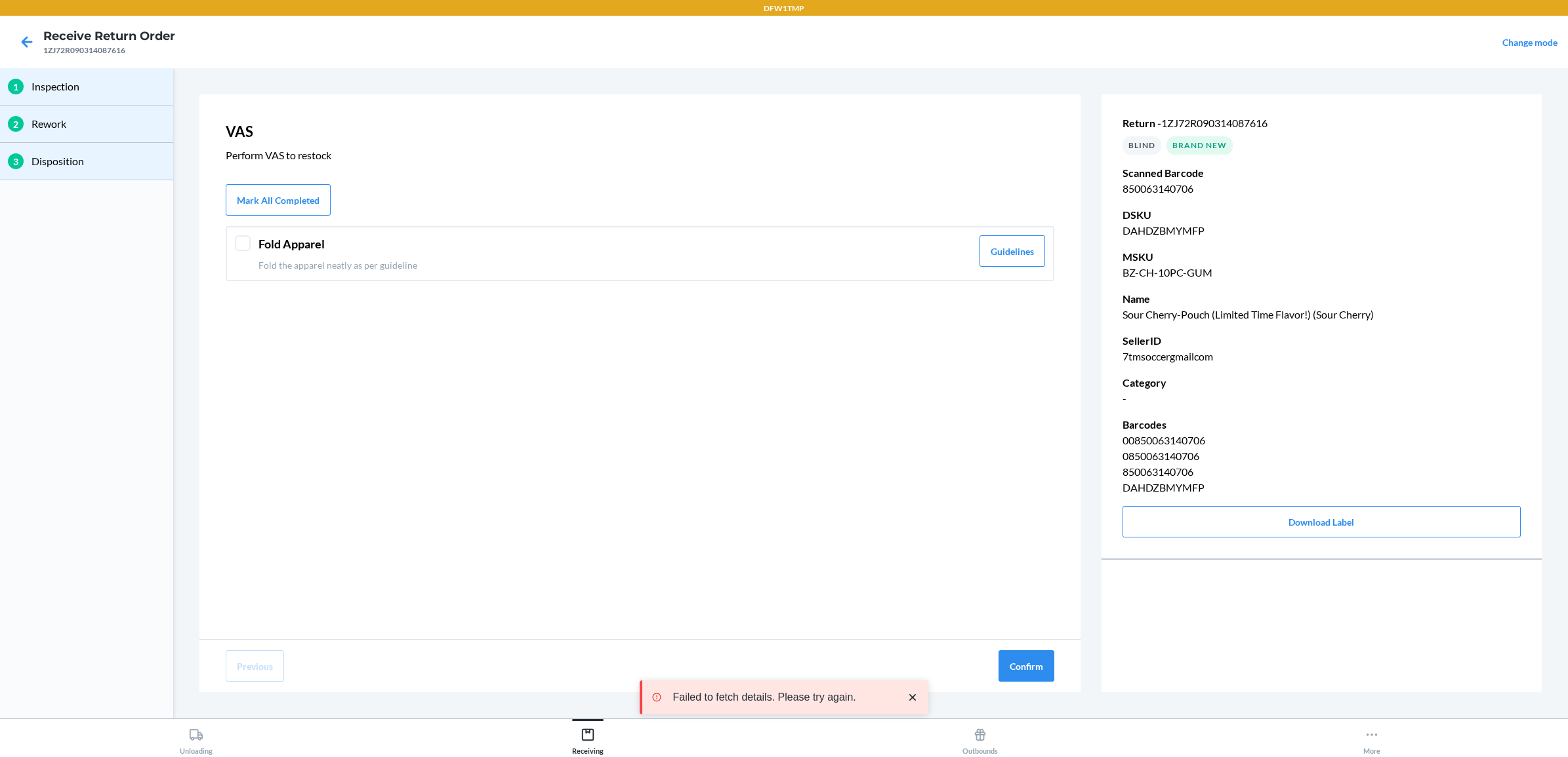
click at [247, 245] on div at bounding box center [242, 243] width 16 height 16
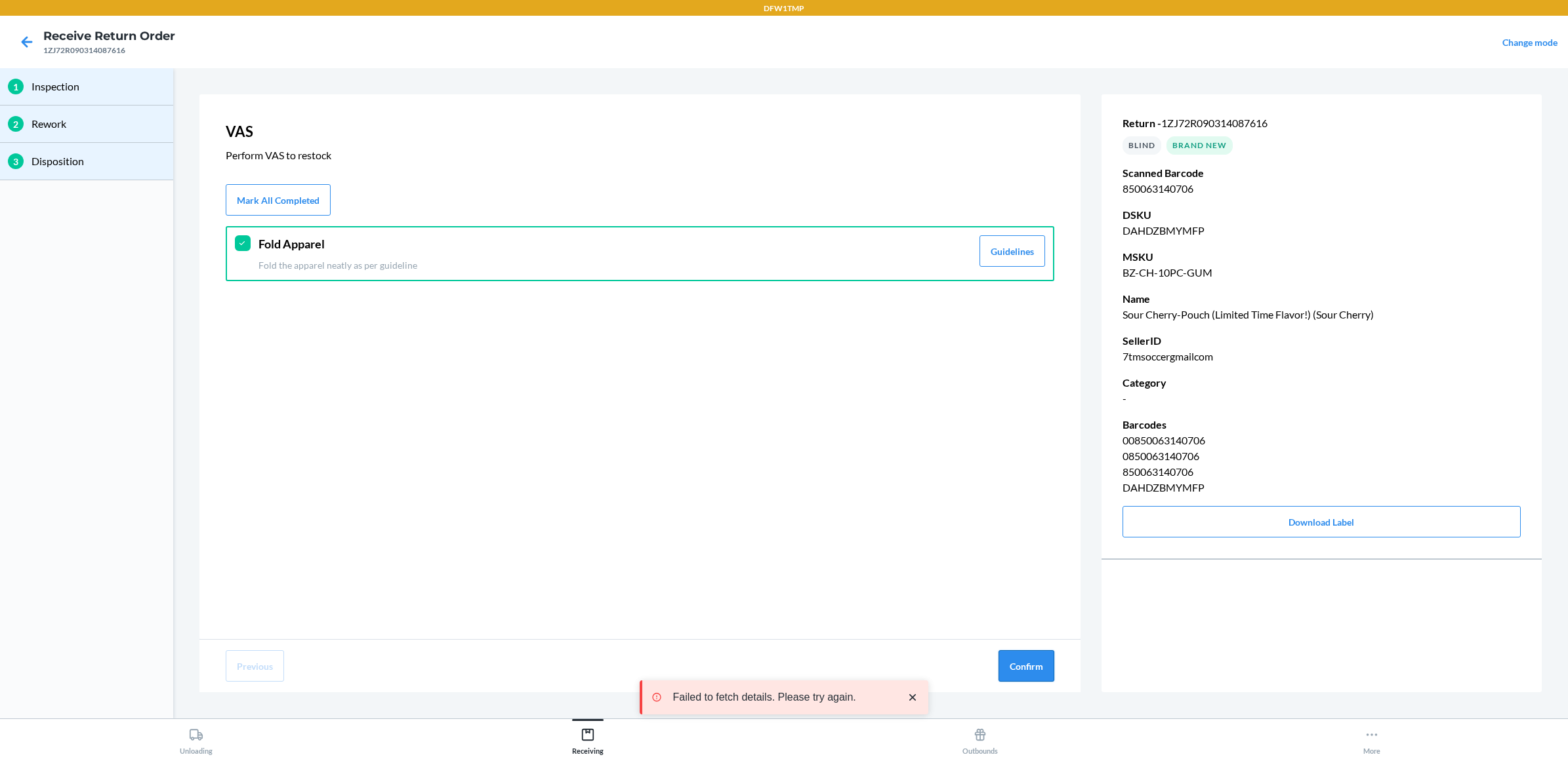
click at [1042, 662] on button "Confirm" at bounding box center [1026, 666] width 56 height 32
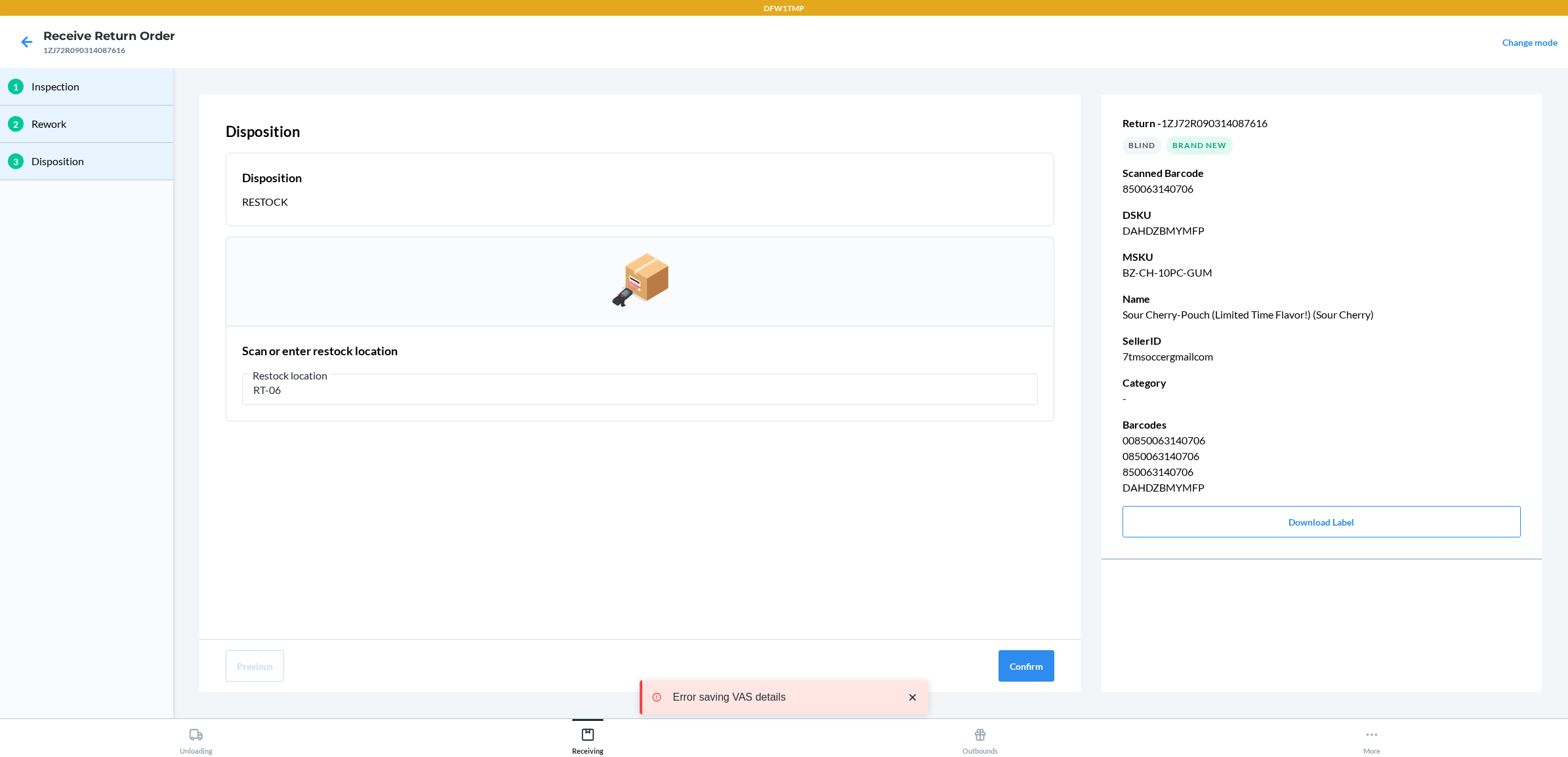
type input "RT-06"
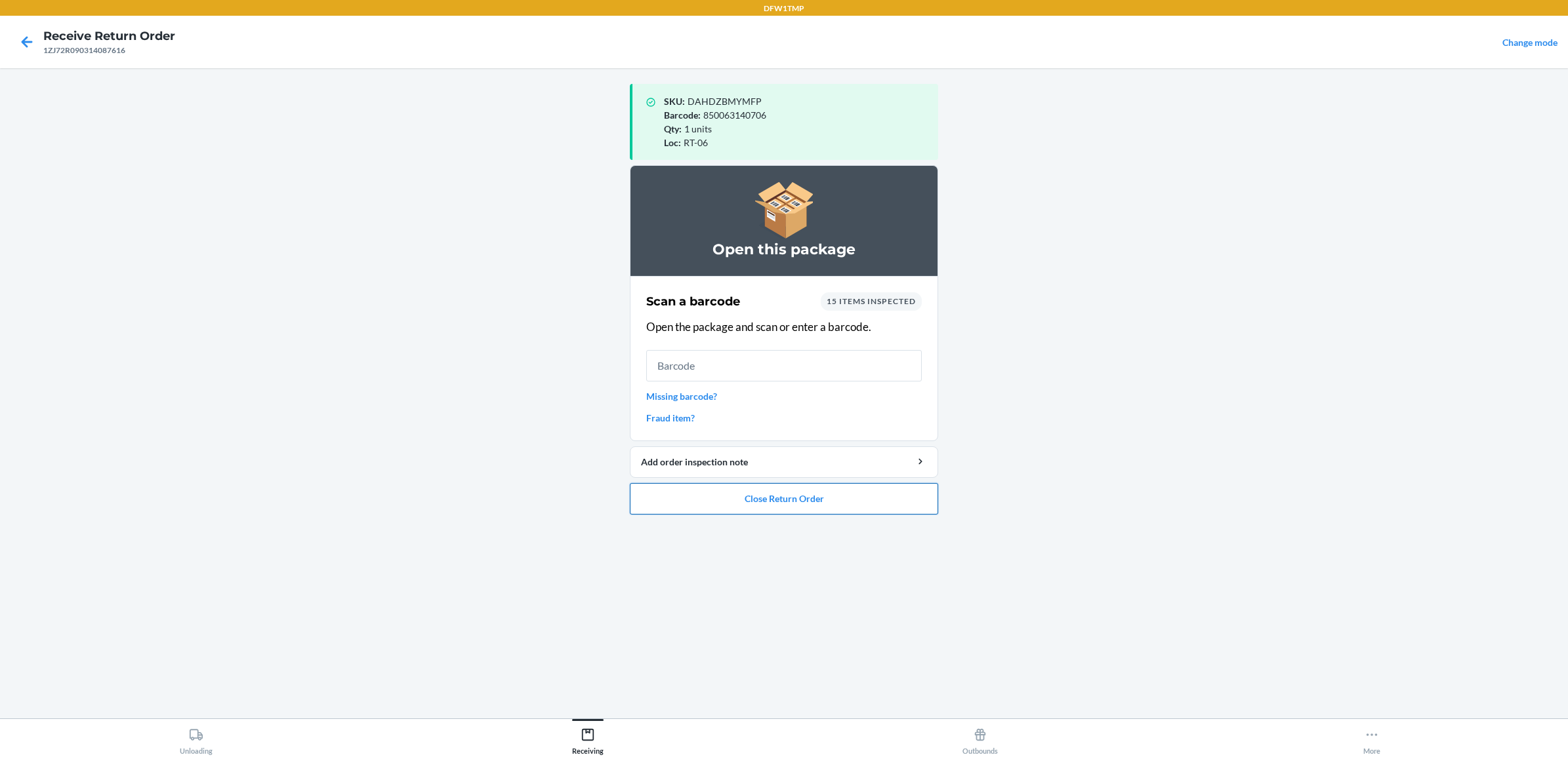
click at [756, 503] on button "Close Return Order" at bounding box center [784, 499] width 308 height 32
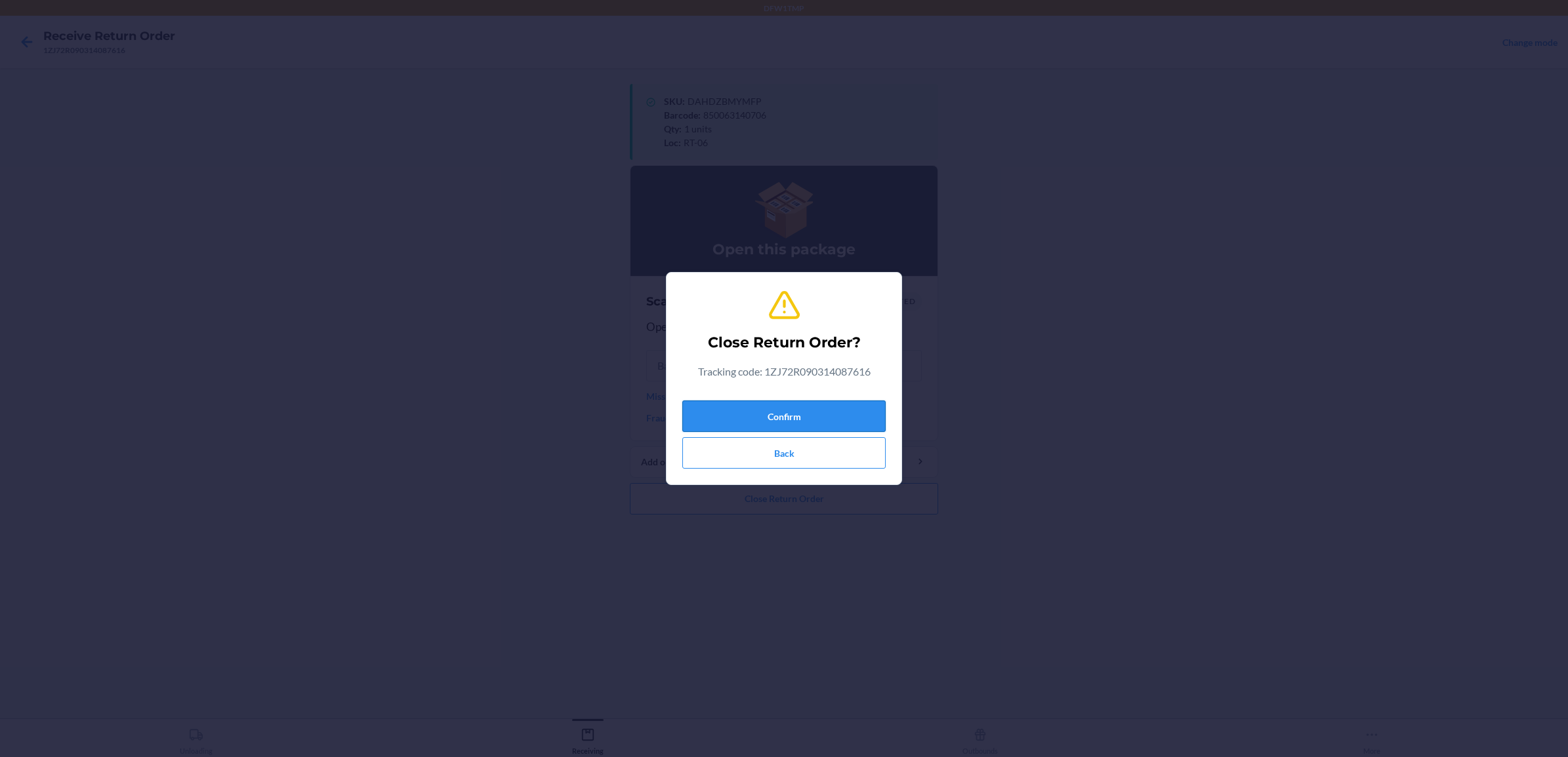
click at [767, 423] on button "Confirm" at bounding box center [784, 416] width 204 height 32
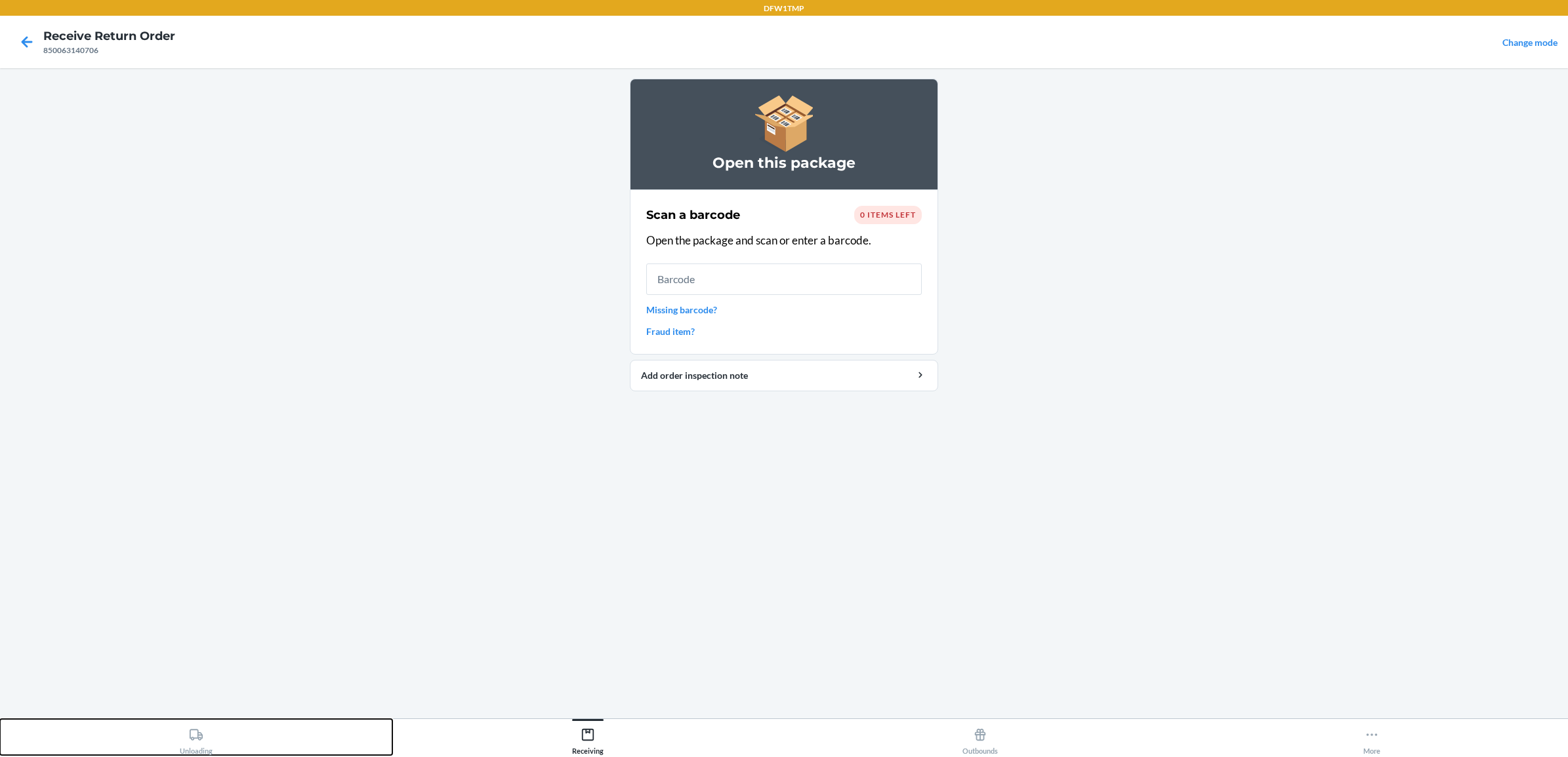
click at [198, 748] on div "Unloading" at bounding box center [195, 739] width 33 height 33
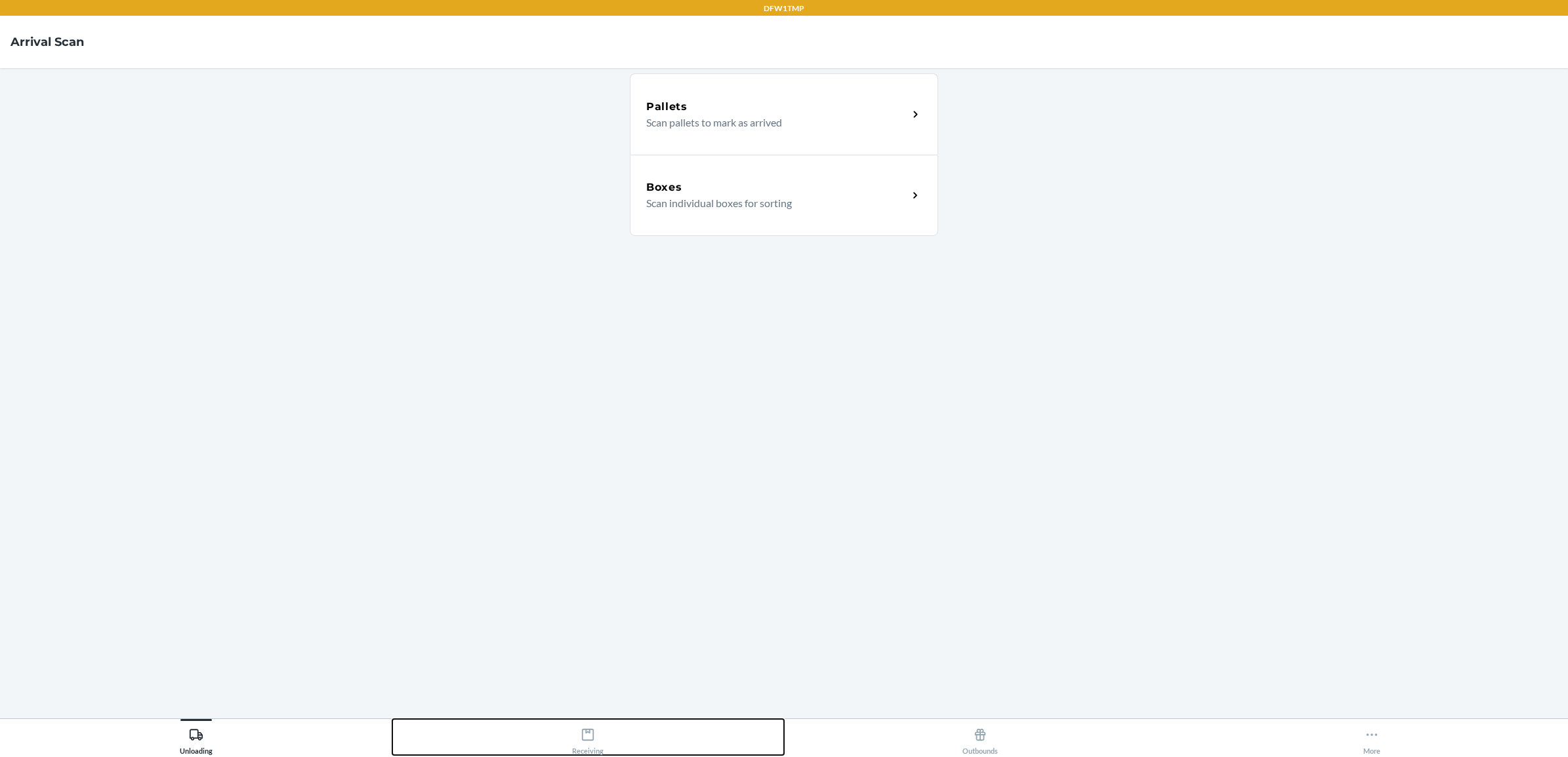
click at [598, 746] on div "Receiving" at bounding box center [588, 739] width 32 height 33
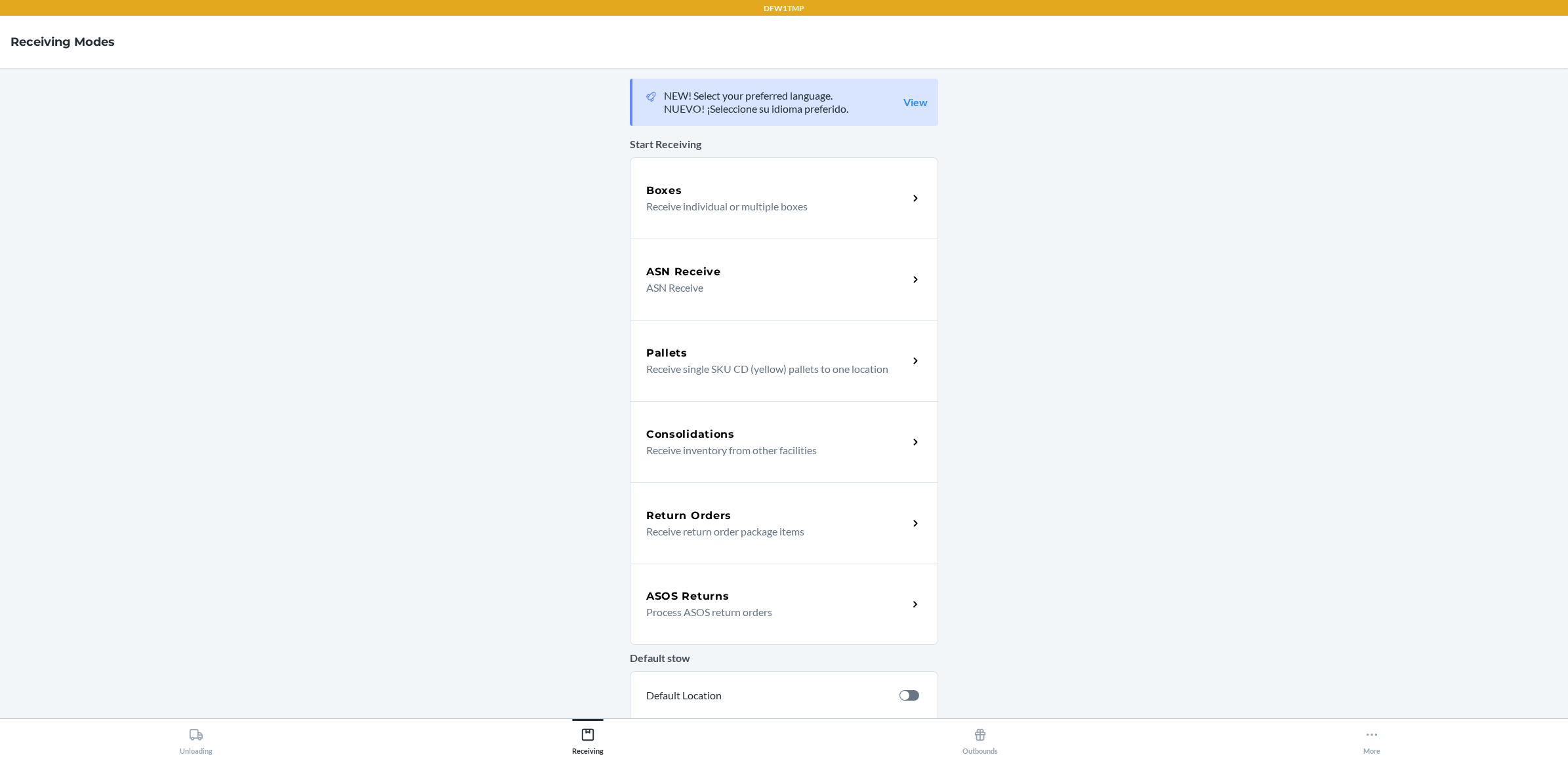
click at [827, 510] on div "Return Orders" at bounding box center [777, 516] width 262 height 16
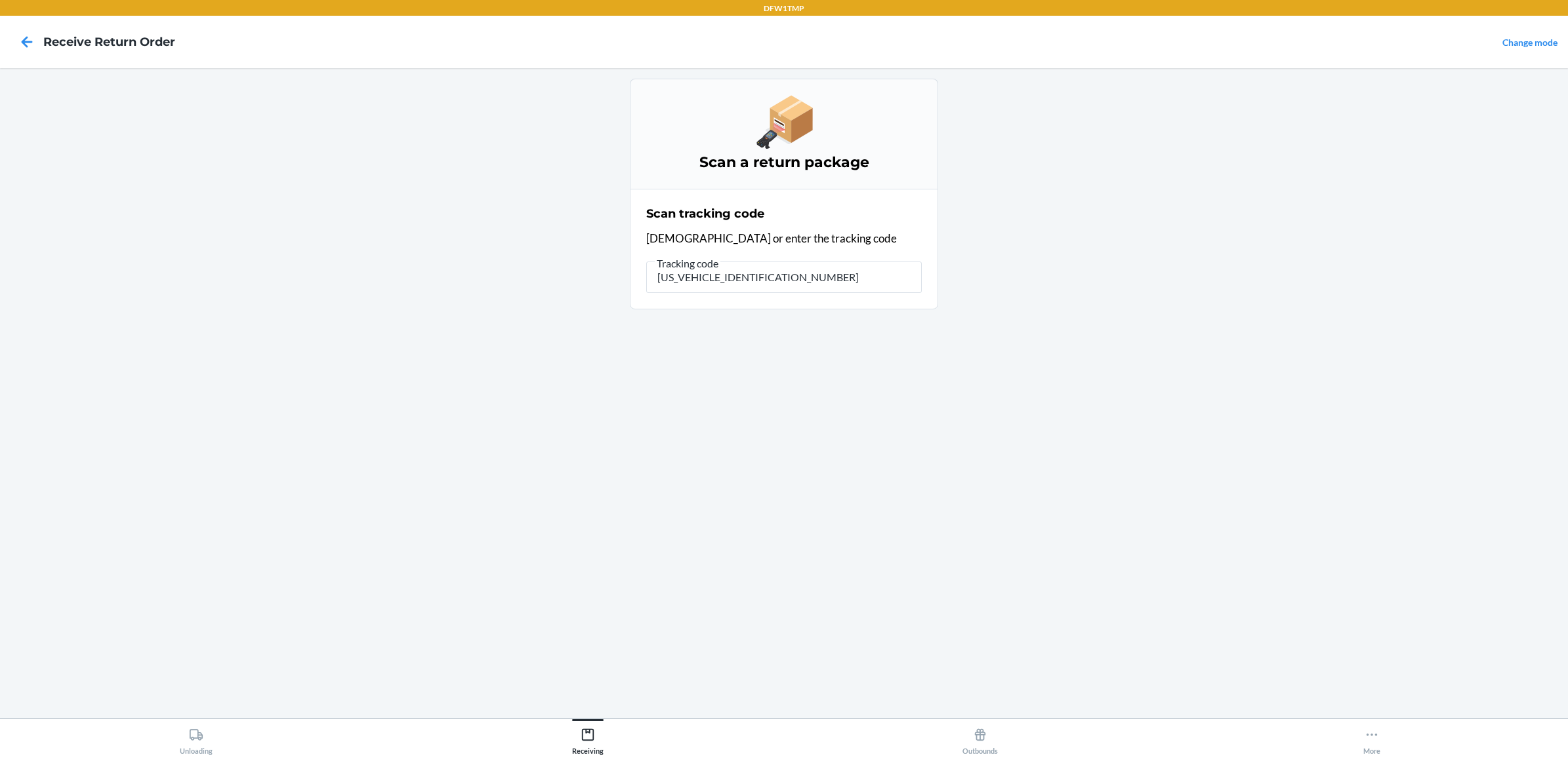
type input "1ZV27J350338437910"
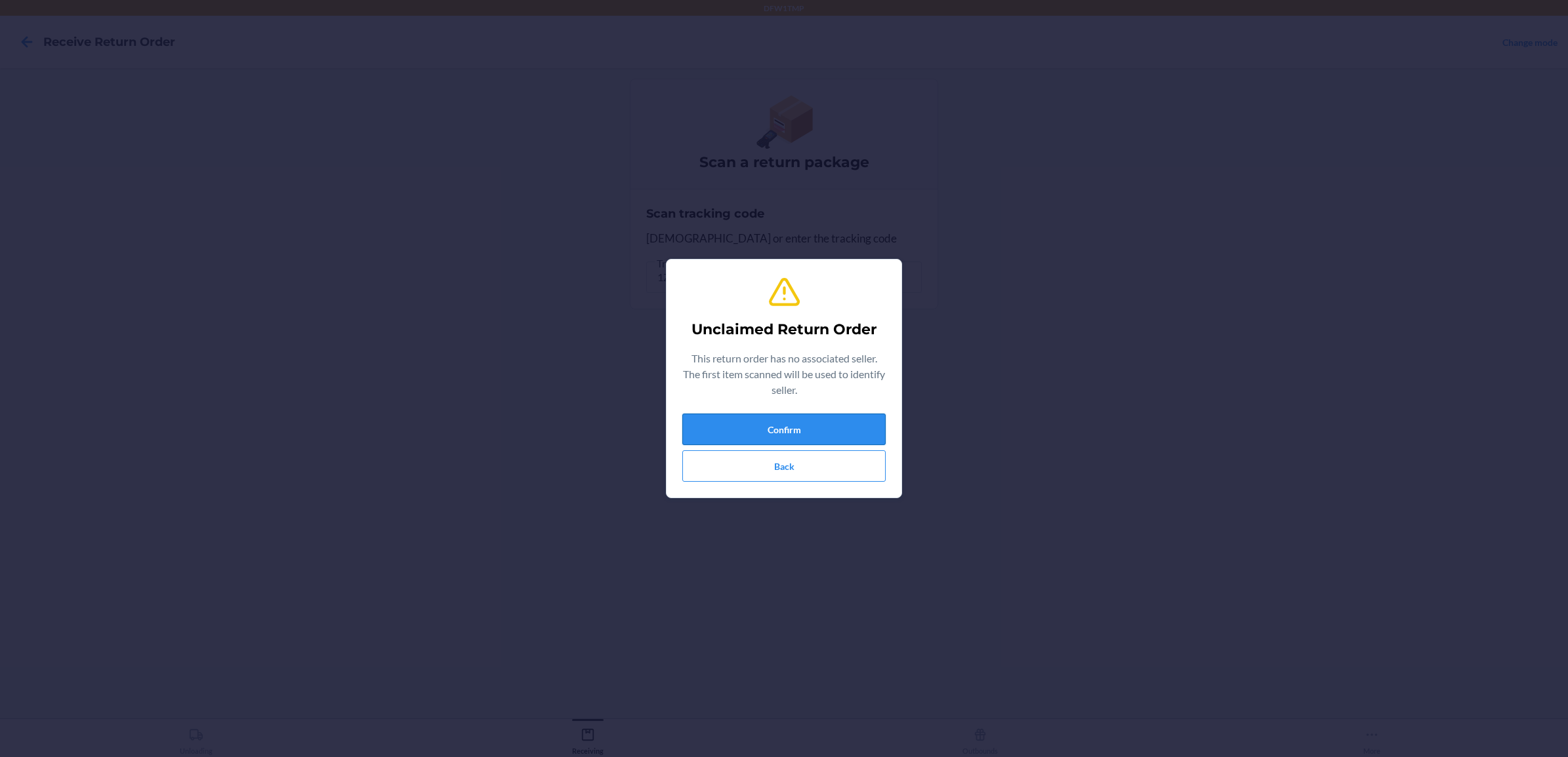
click at [808, 422] on button "Confirm" at bounding box center [784, 430] width 204 height 32
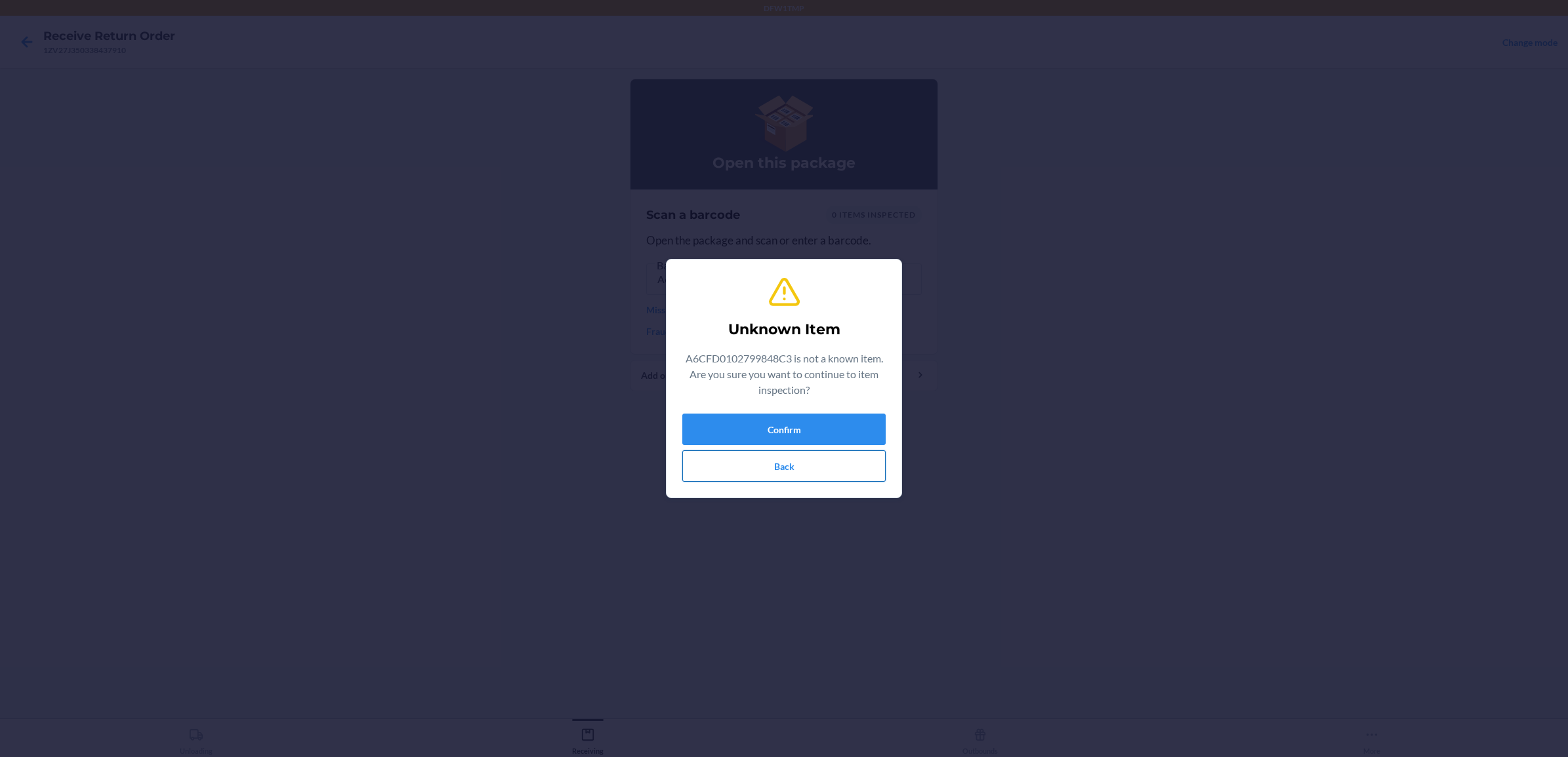
click at [788, 463] on button "Back" at bounding box center [784, 466] width 204 height 32
click at [807, 422] on button "Confirm" at bounding box center [784, 430] width 204 height 32
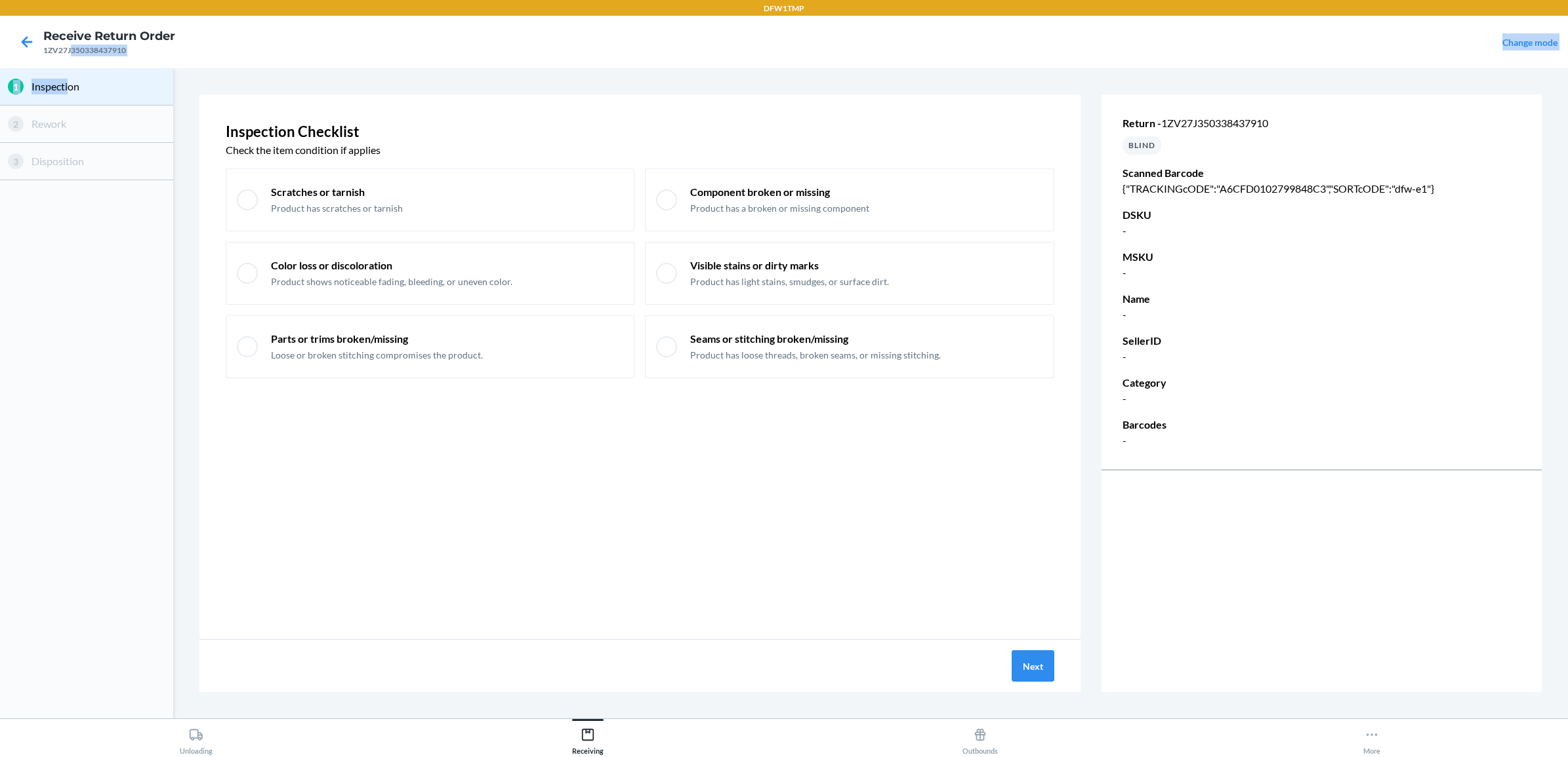
click at [113, 87] on div "1 Inspection" at bounding box center [86, 86] width 173 height 37
click at [20, 39] on icon at bounding box center [27, 42] width 22 height 22
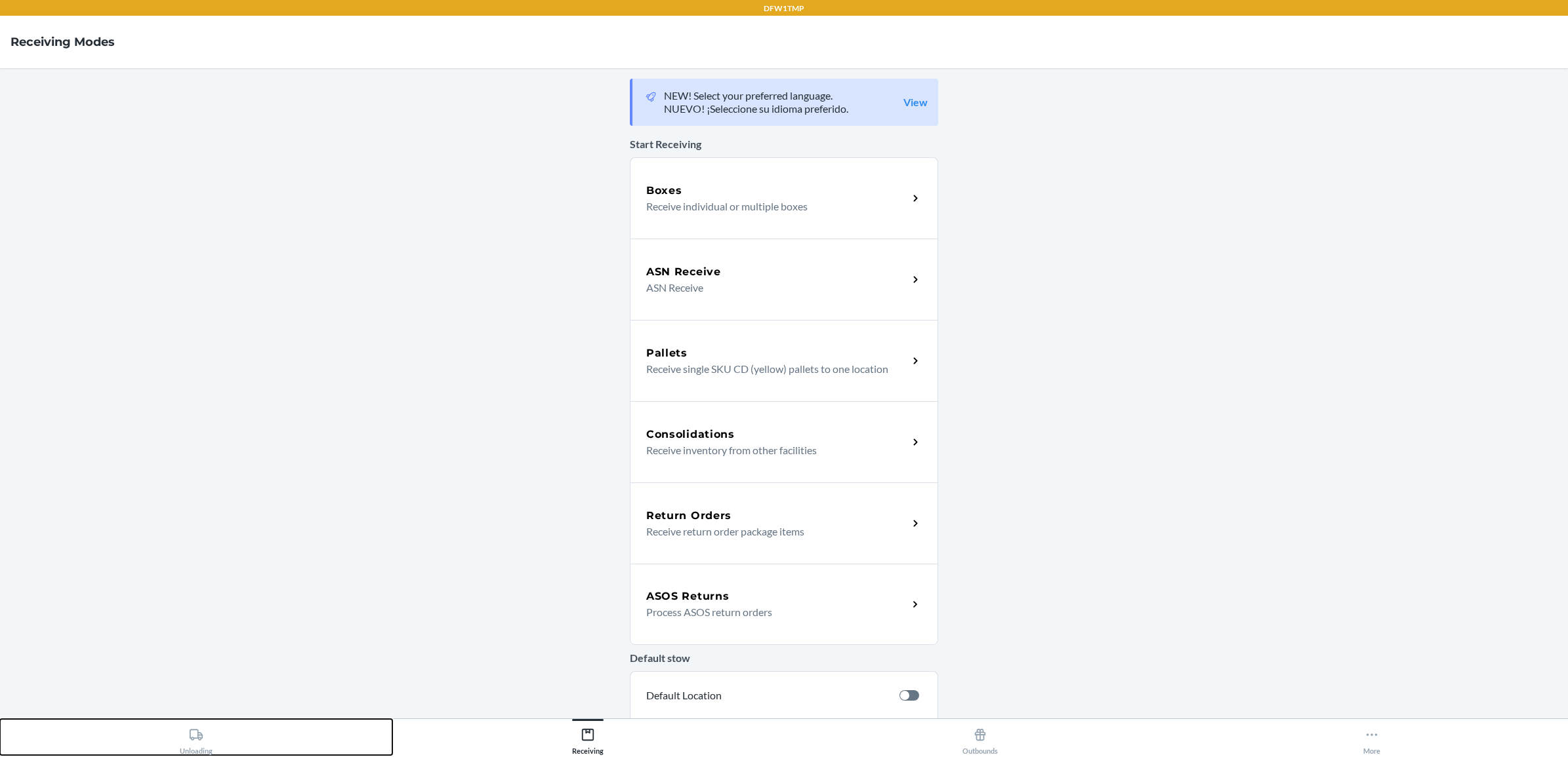
click at [181, 732] on div "Unloading" at bounding box center [195, 739] width 33 height 33
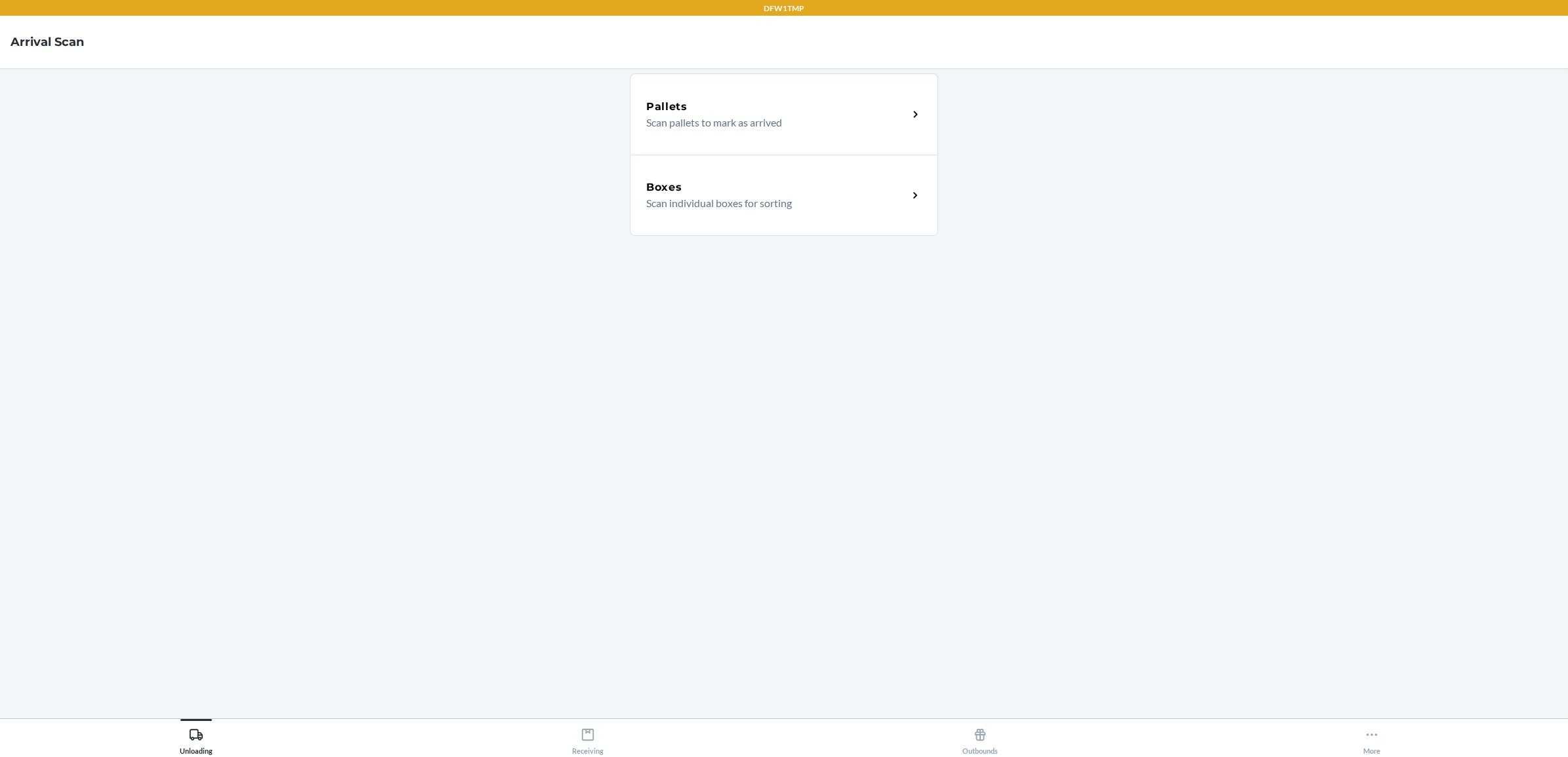
click at [697, 201] on p "Scan individual boxes for sorting" at bounding box center [772, 203] width 251 height 16
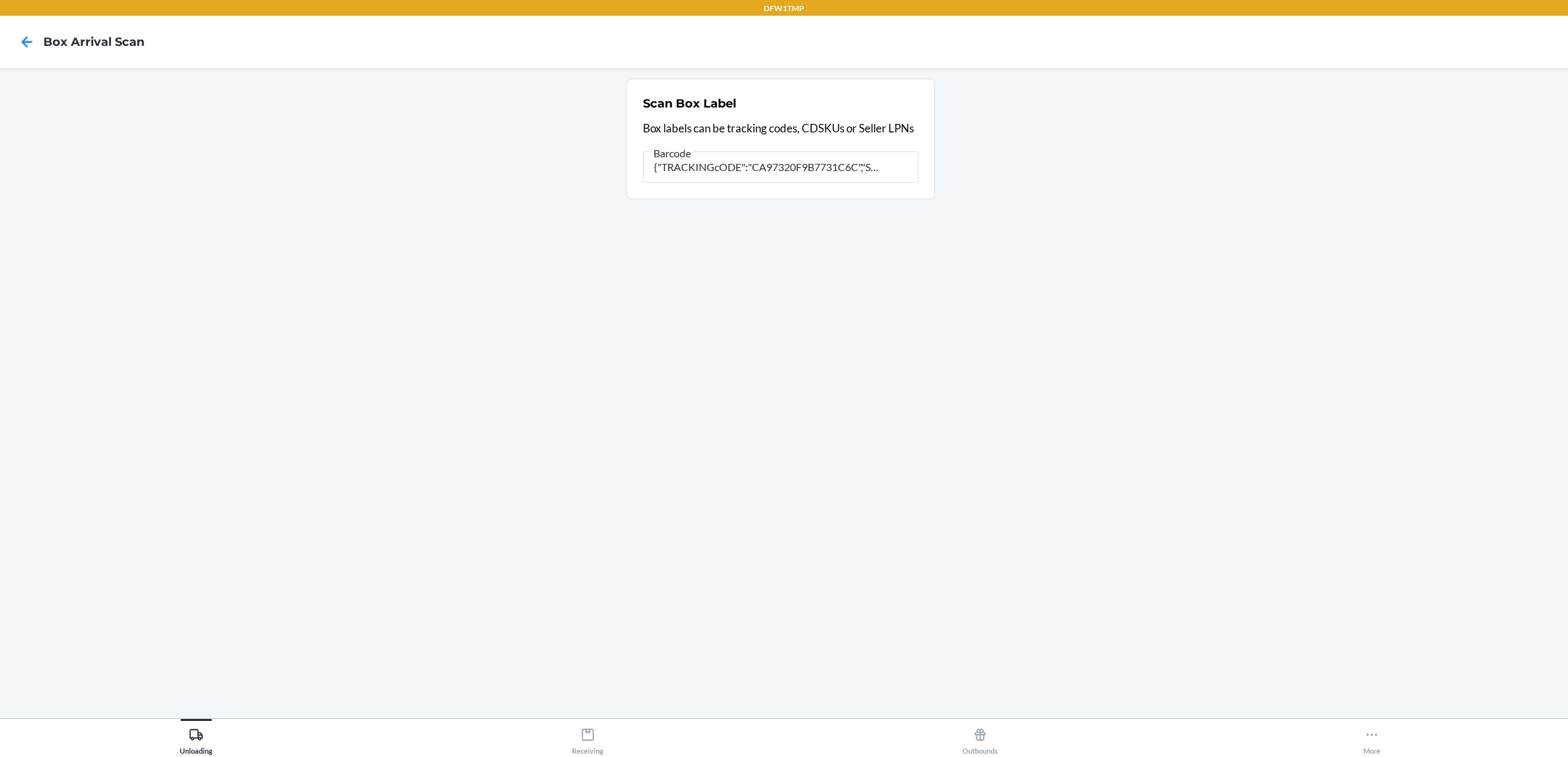
type input "{"TRACKINGcODE":"CA97320F9B7731C6C","SORTcODE":"dfw-e1"}"
type input "{"
type input "{"TRACKINGcODE":"CA97320F9B7731C6C","SORTcODE":"dfw-e1"}"
type input "{"
type input "{"TRACKINGcODE":"CA97320F9B7731C6C","SORTcODE":"dfw-e1"}"
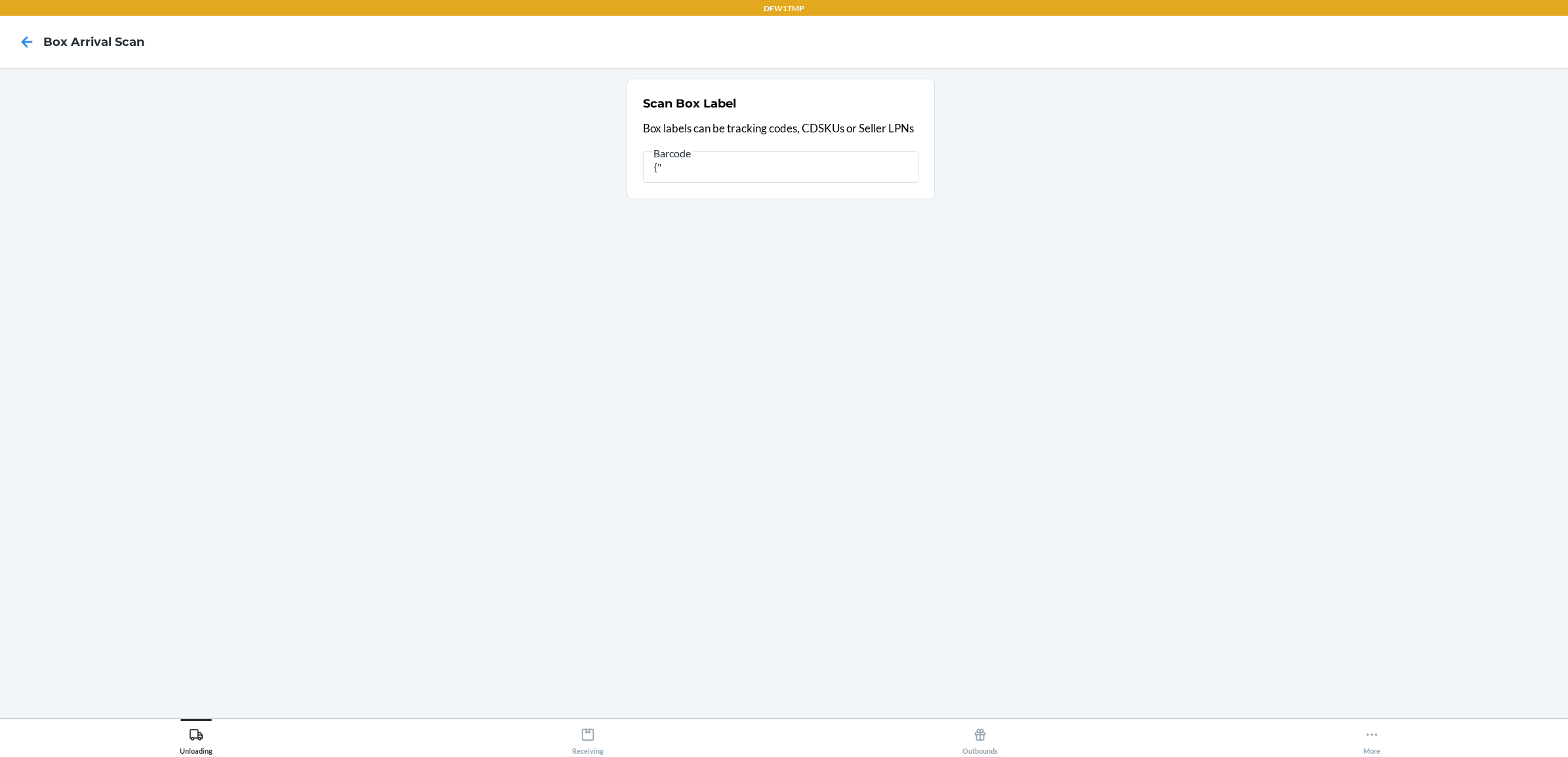
type input "{"
type input "D67566E12DF9577FC"
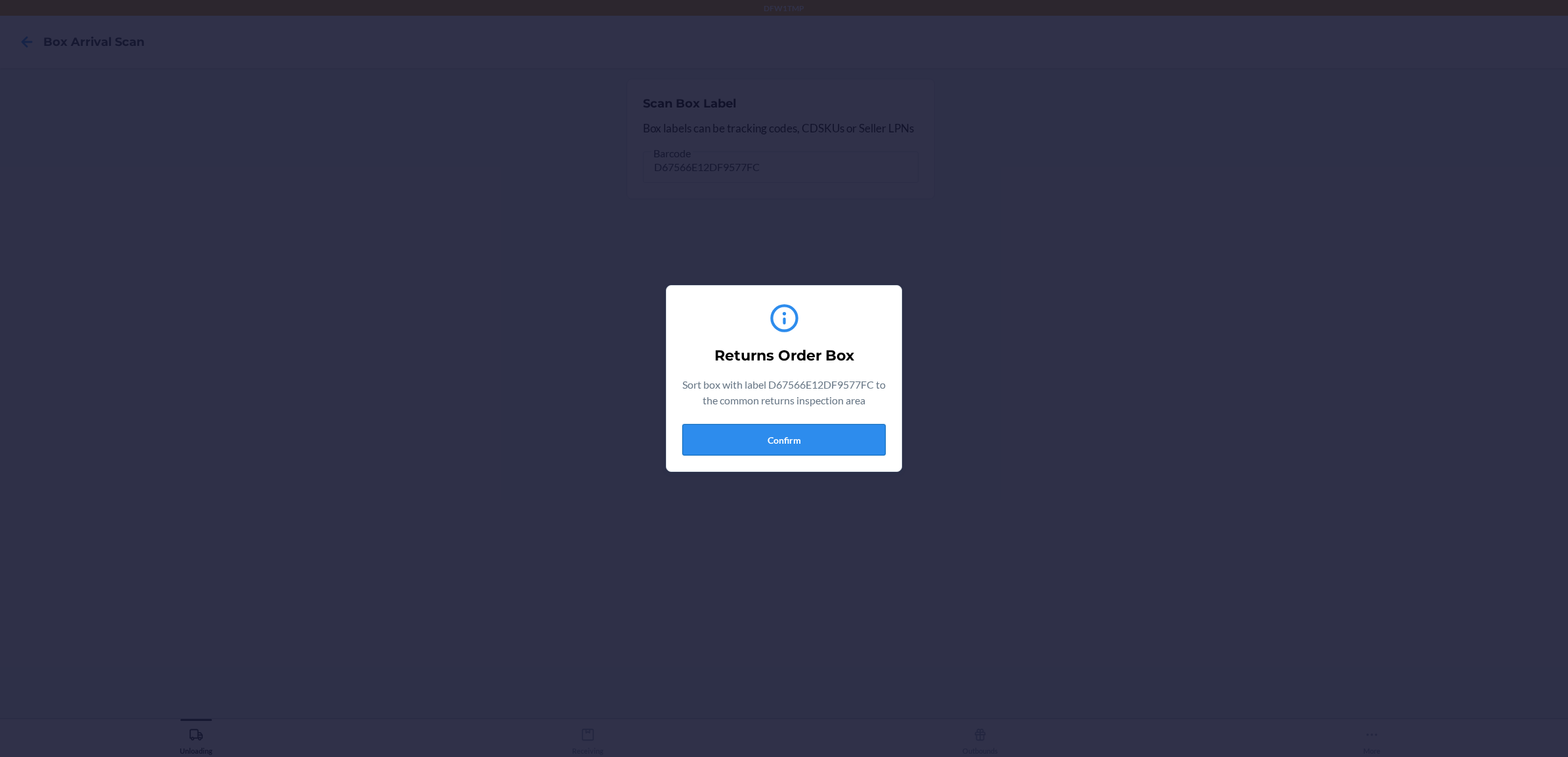
click at [802, 441] on button "Confirm" at bounding box center [784, 440] width 204 height 32
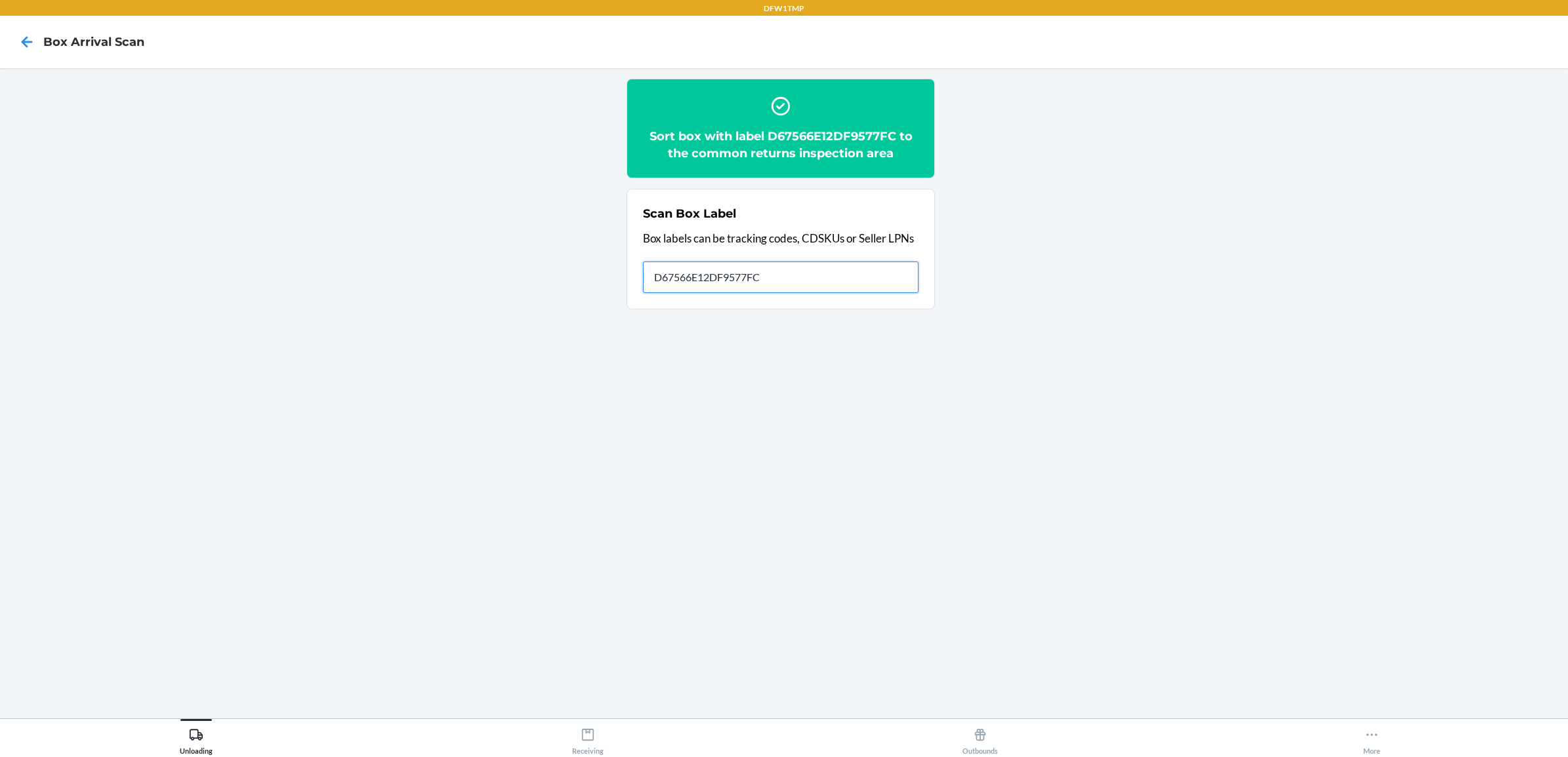
type input "D67566E12DF9577FC"
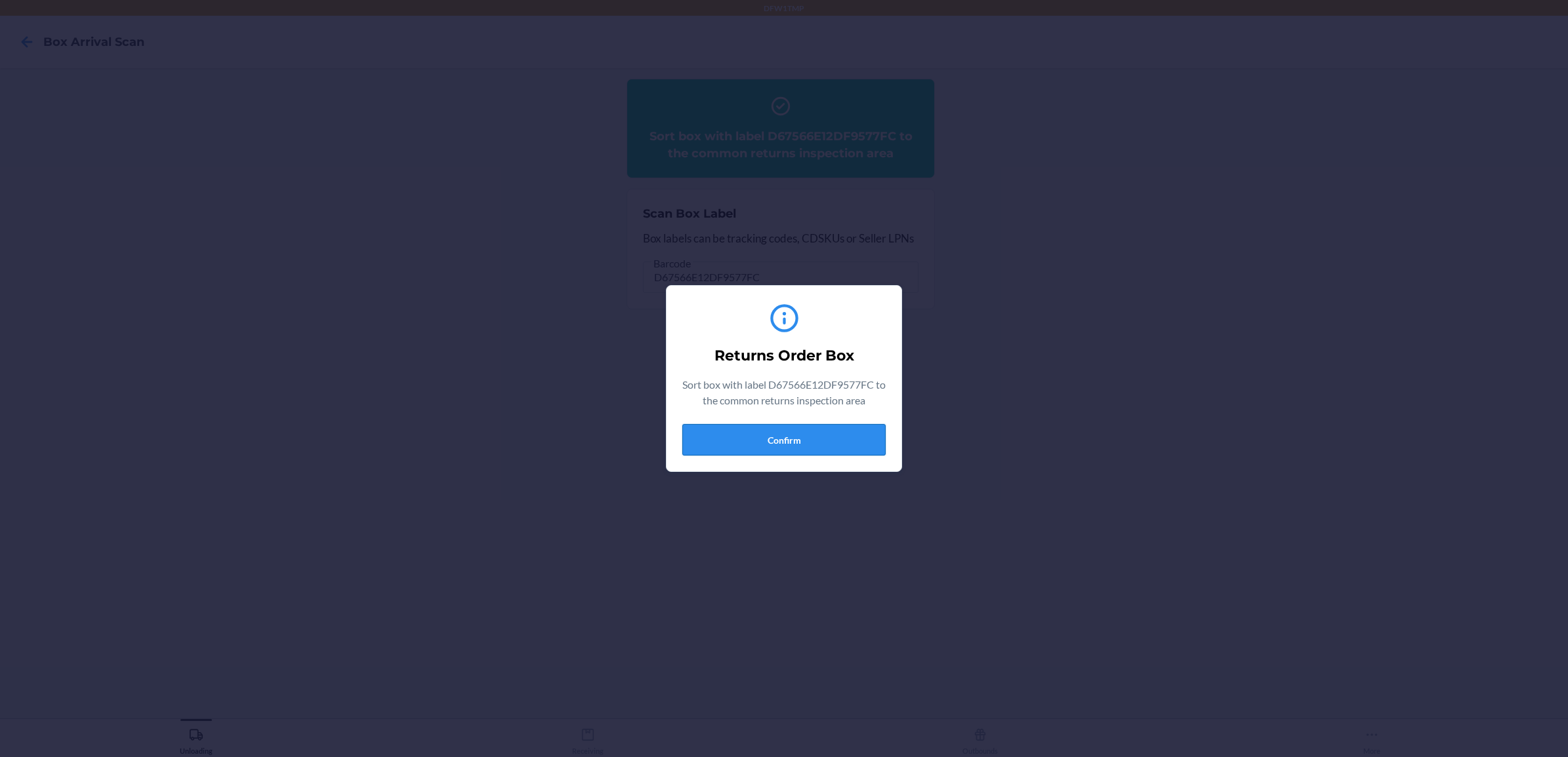
drag, startPoint x: 832, startPoint y: 438, endPoint x: 847, endPoint y: 436, distance: 15.1
click at [847, 436] on button "Confirm" at bounding box center [784, 440] width 204 height 32
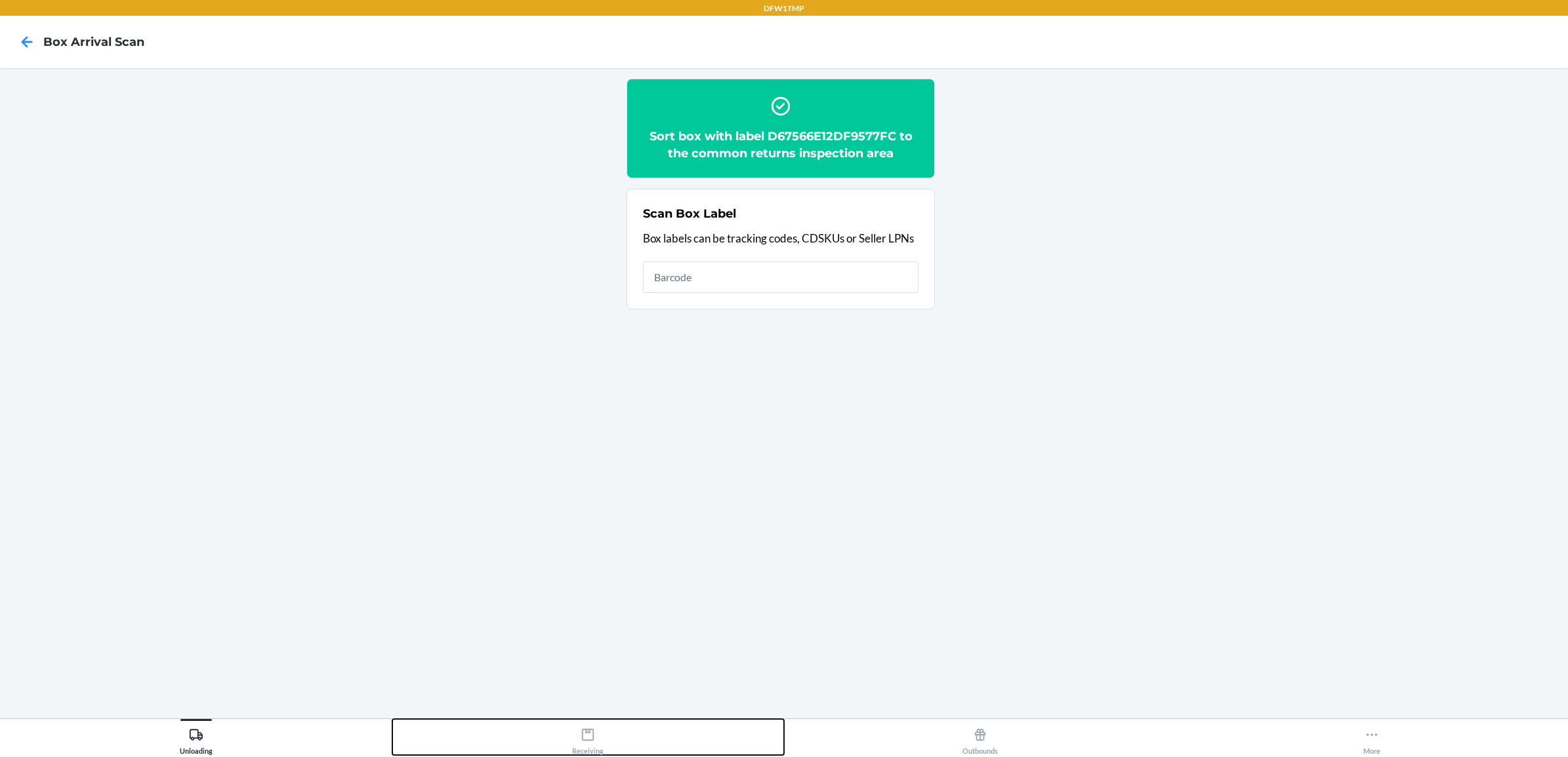
click at [585, 743] on div "Receiving" at bounding box center [588, 739] width 32 height 33
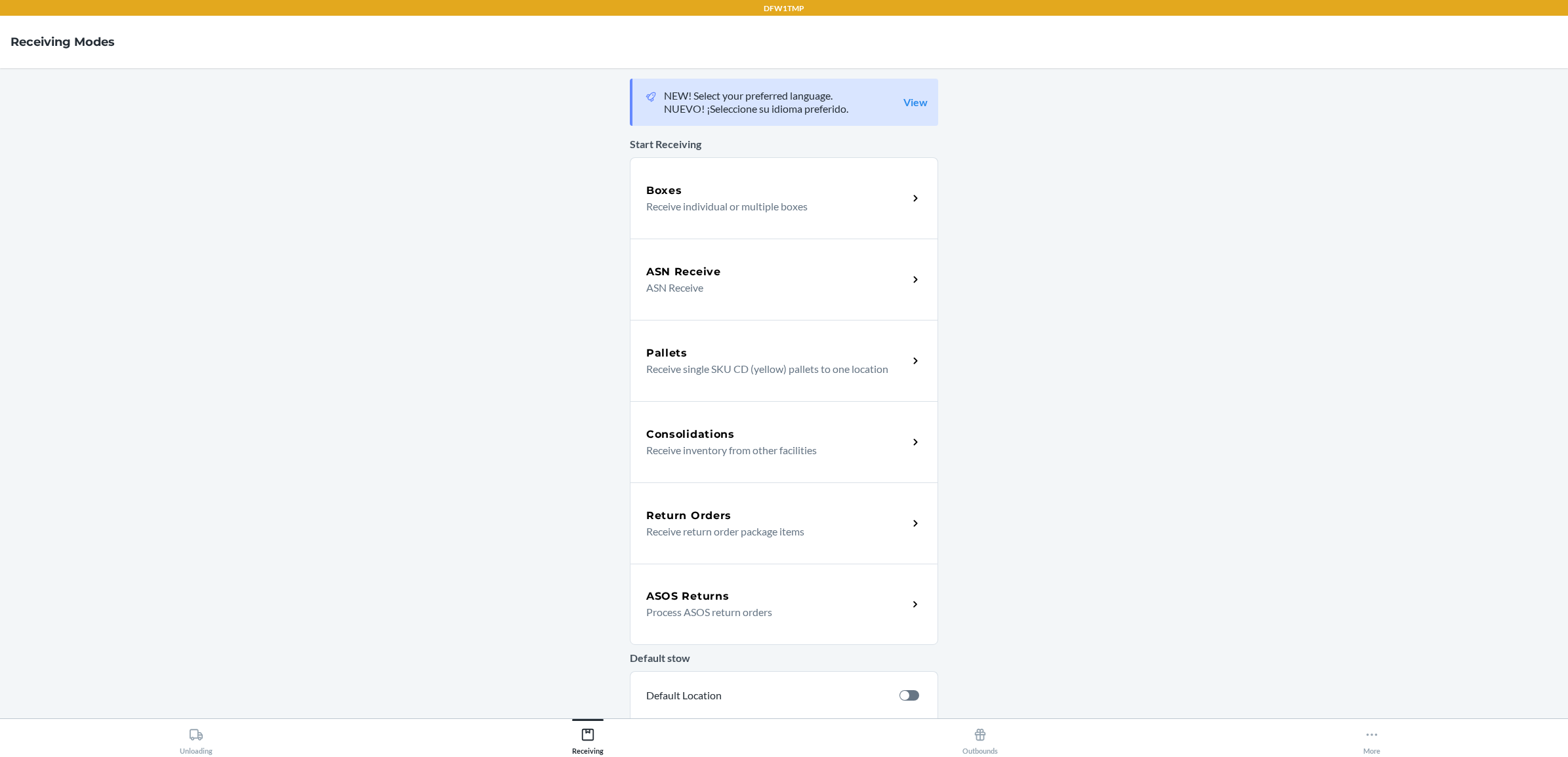
click at [732, 531] on p "Receive return order package items" at bounding box center [772, 531] width 251 height 16
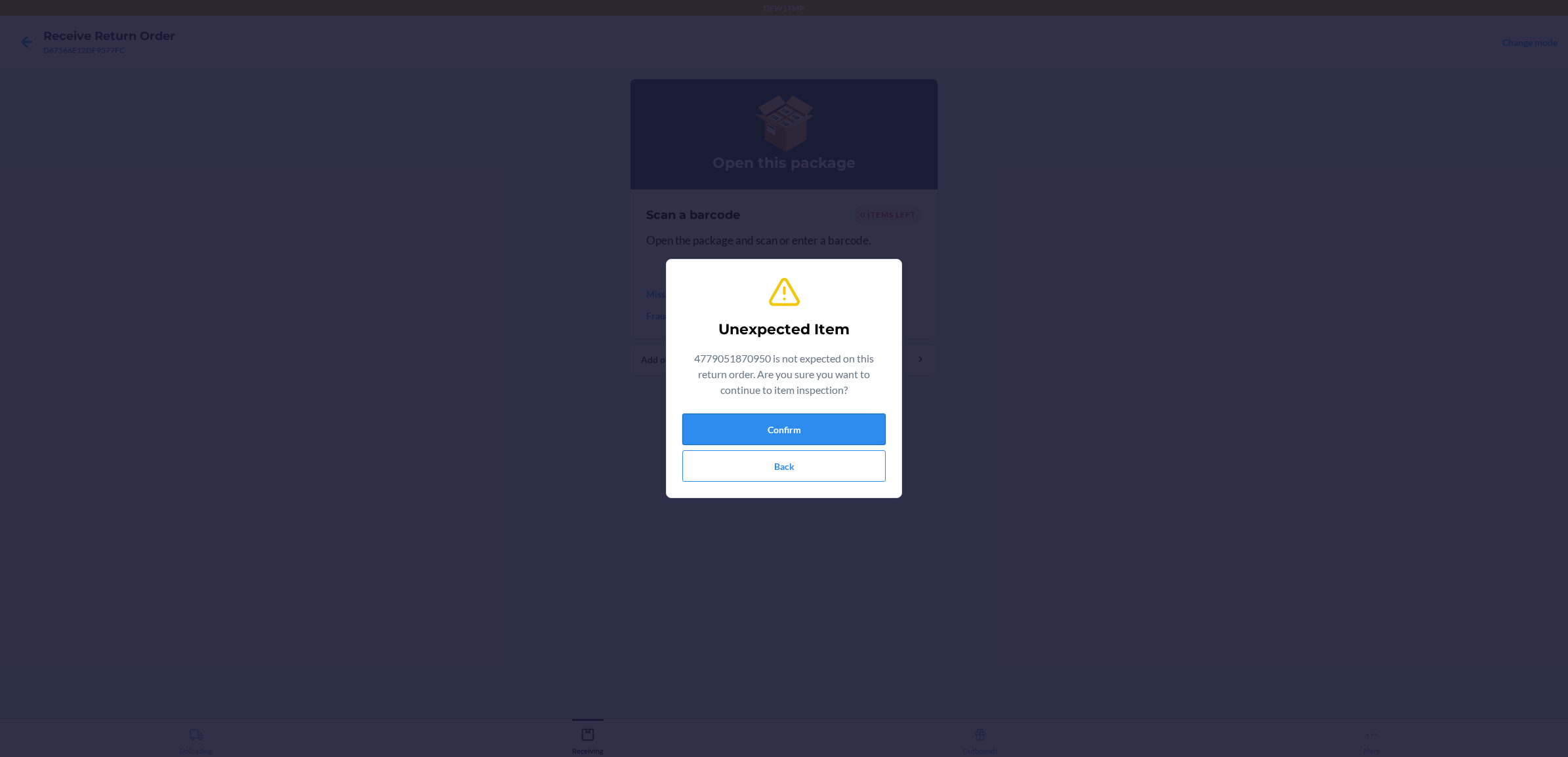
click at [776, 424] on button "Confirm" at bounding box center [784, 430] width 204 height 32
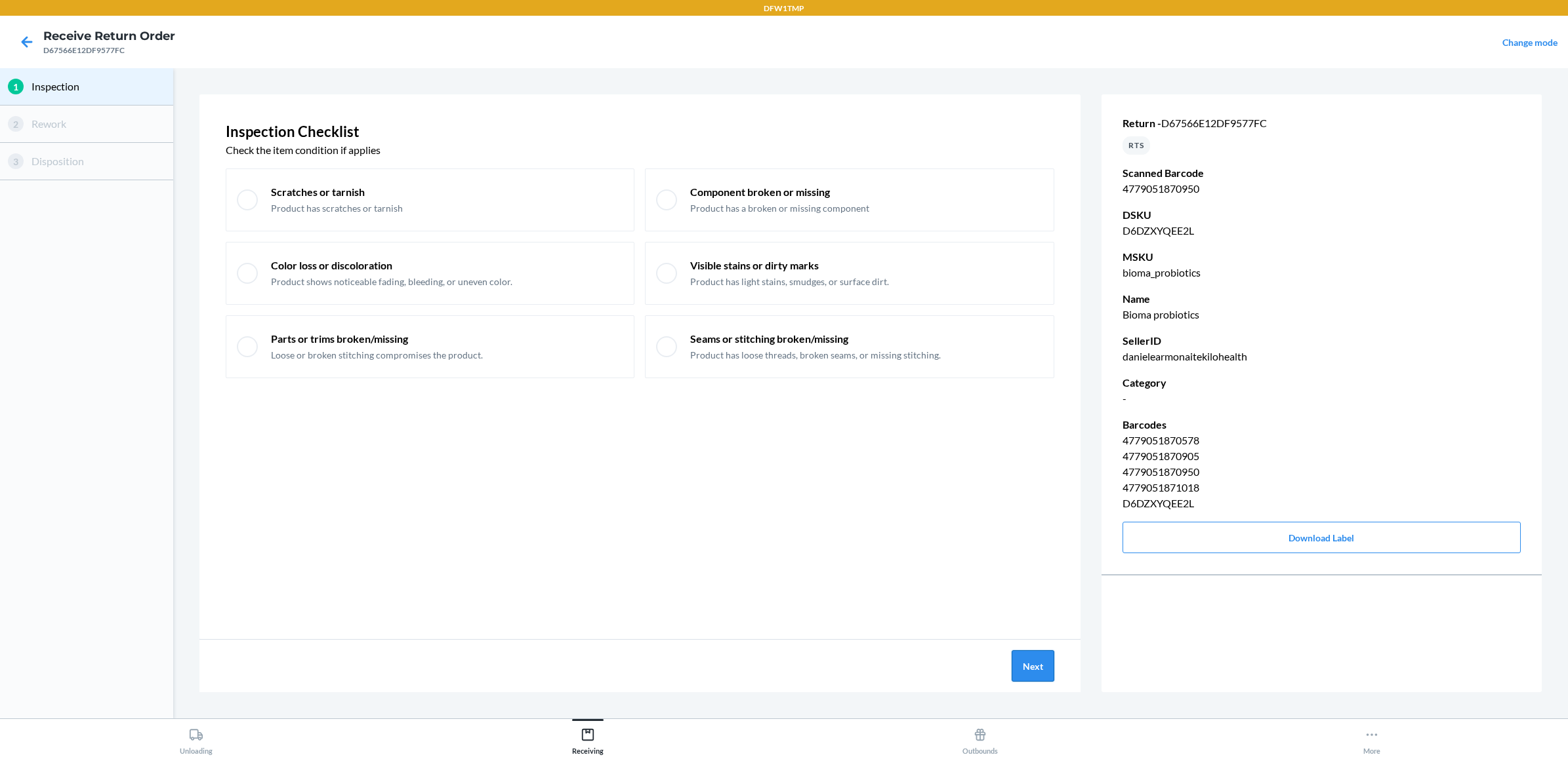
click at [1019, 664] on button "Next" at bounding box center [1033, 666] width 42 height 32
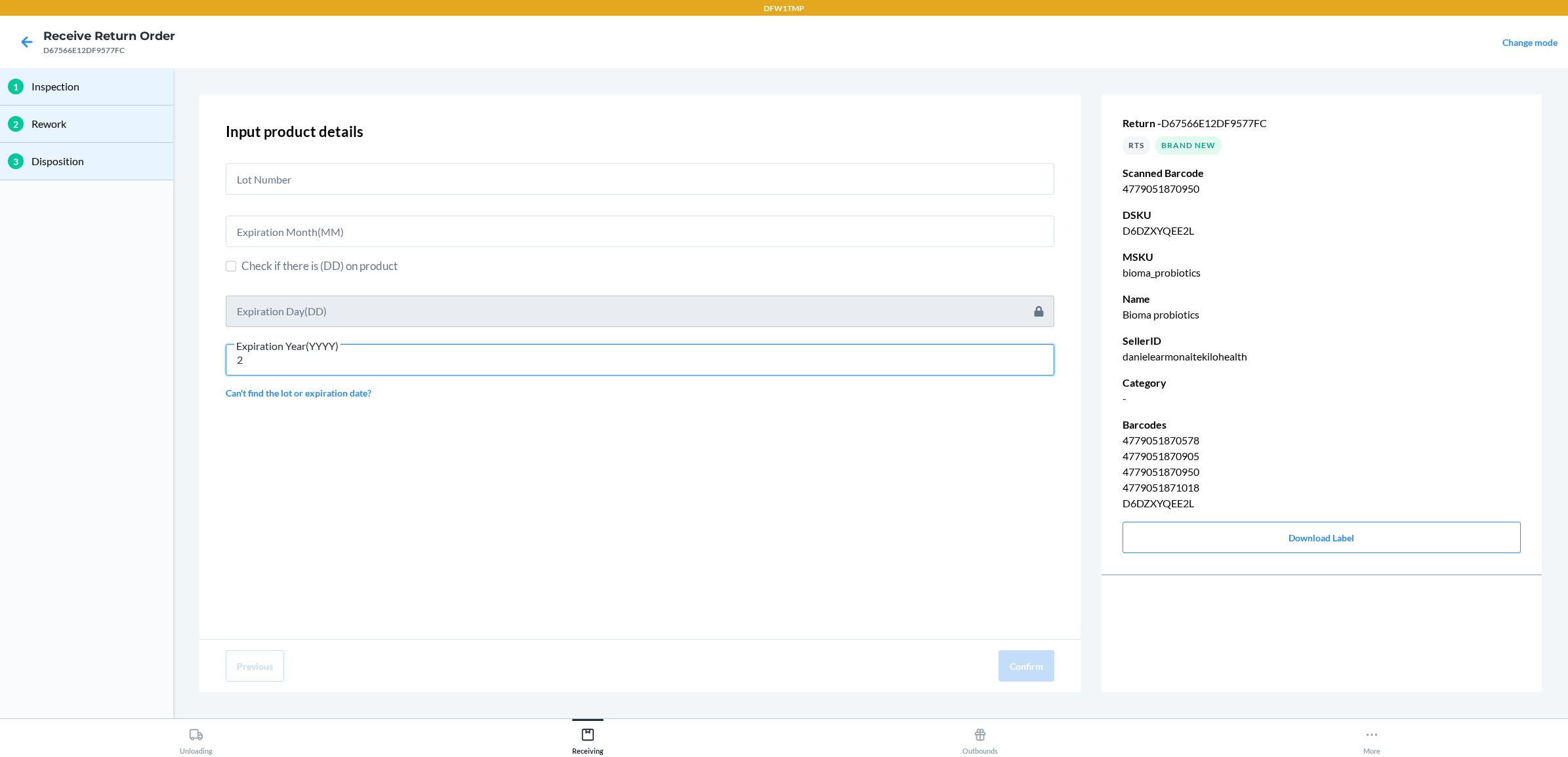
type input "2"
click at [306, 184] on input "text" at bounding box center [640, 179] width 829 height 32
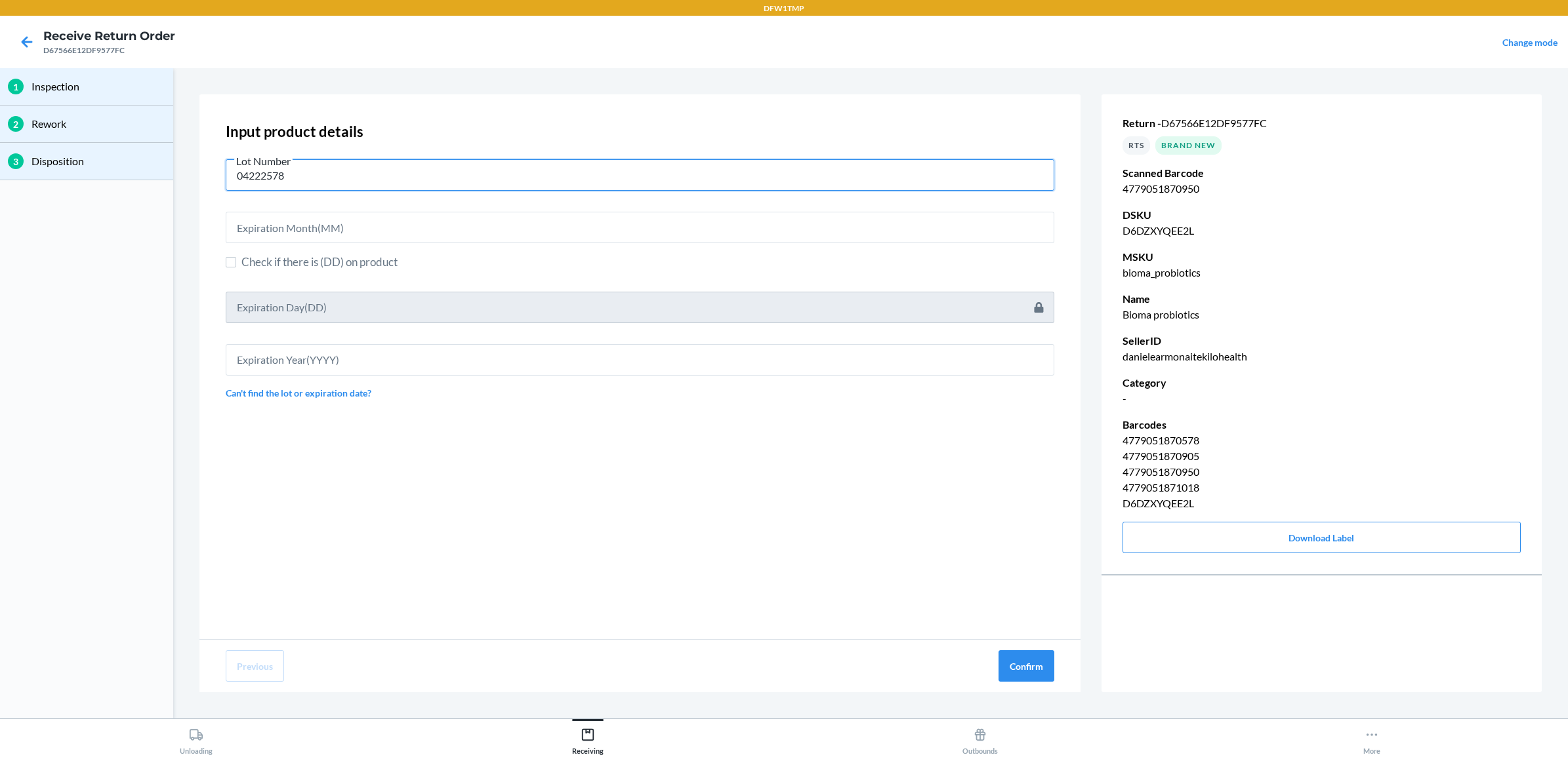
type input "04222578"
click at [309, 220] on input "text" at bounding box center [640, 228] width 829 height 32
type input "06"
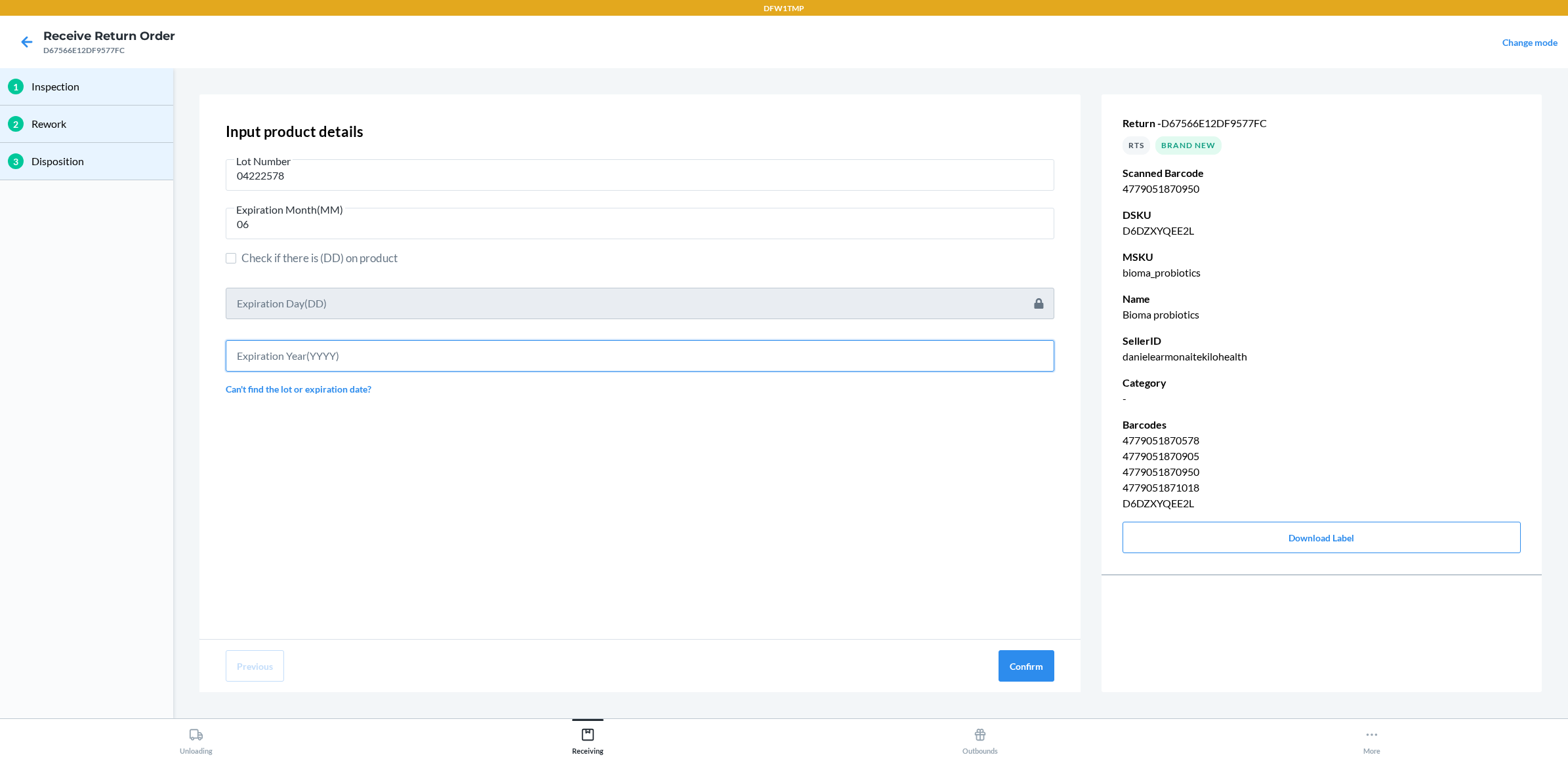
click at [289, 345] on input "text" at bounding box center [640, 357] width 829 height 32
type input "2027"
click at [1024, 666] on button "Confirm" at bounding box center [1026, 666] width 56 height 32
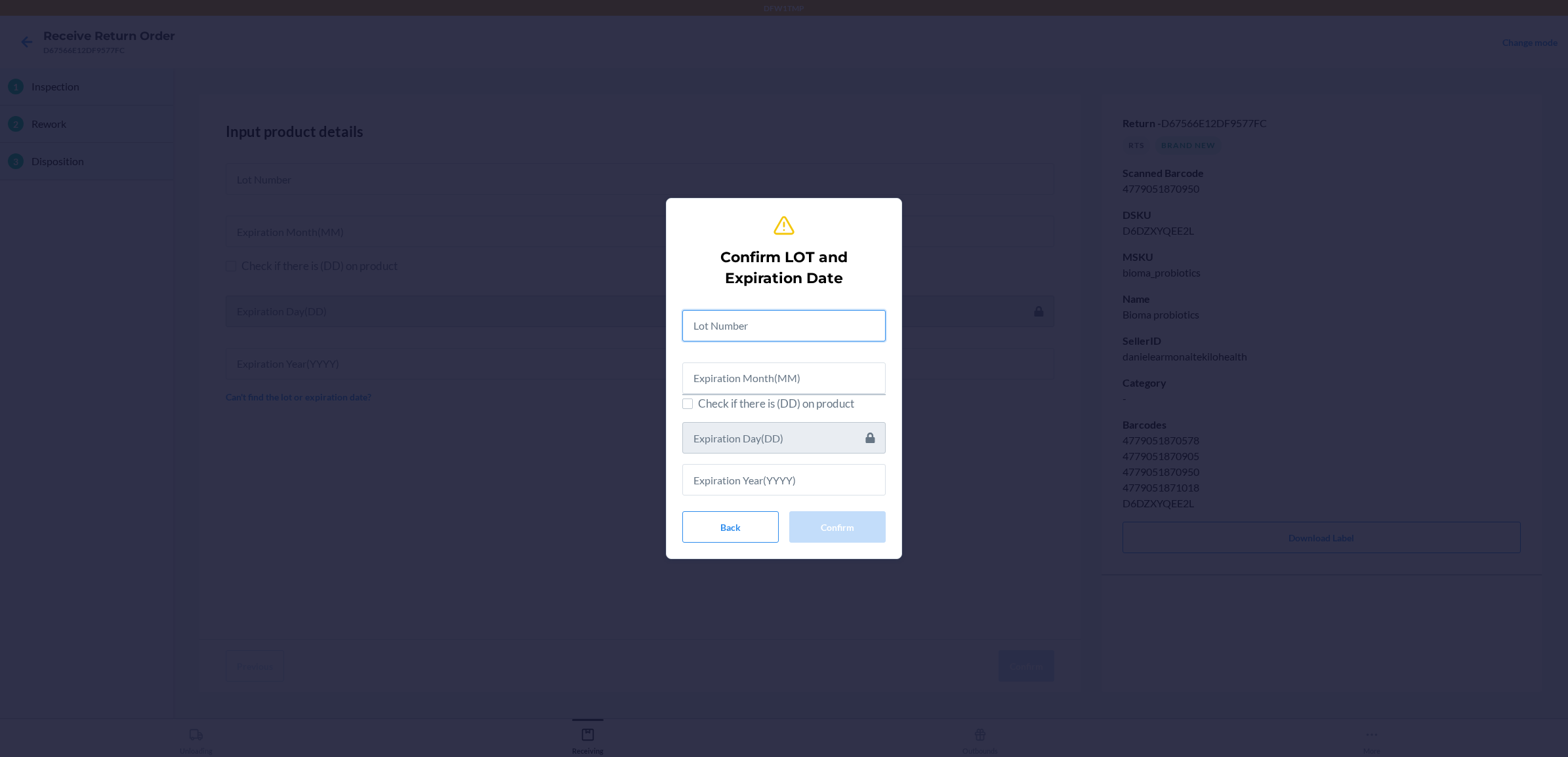
click at [742, 332] on input "text" at bounding box center [784, 326] width 204 height 32
type input "04222578"
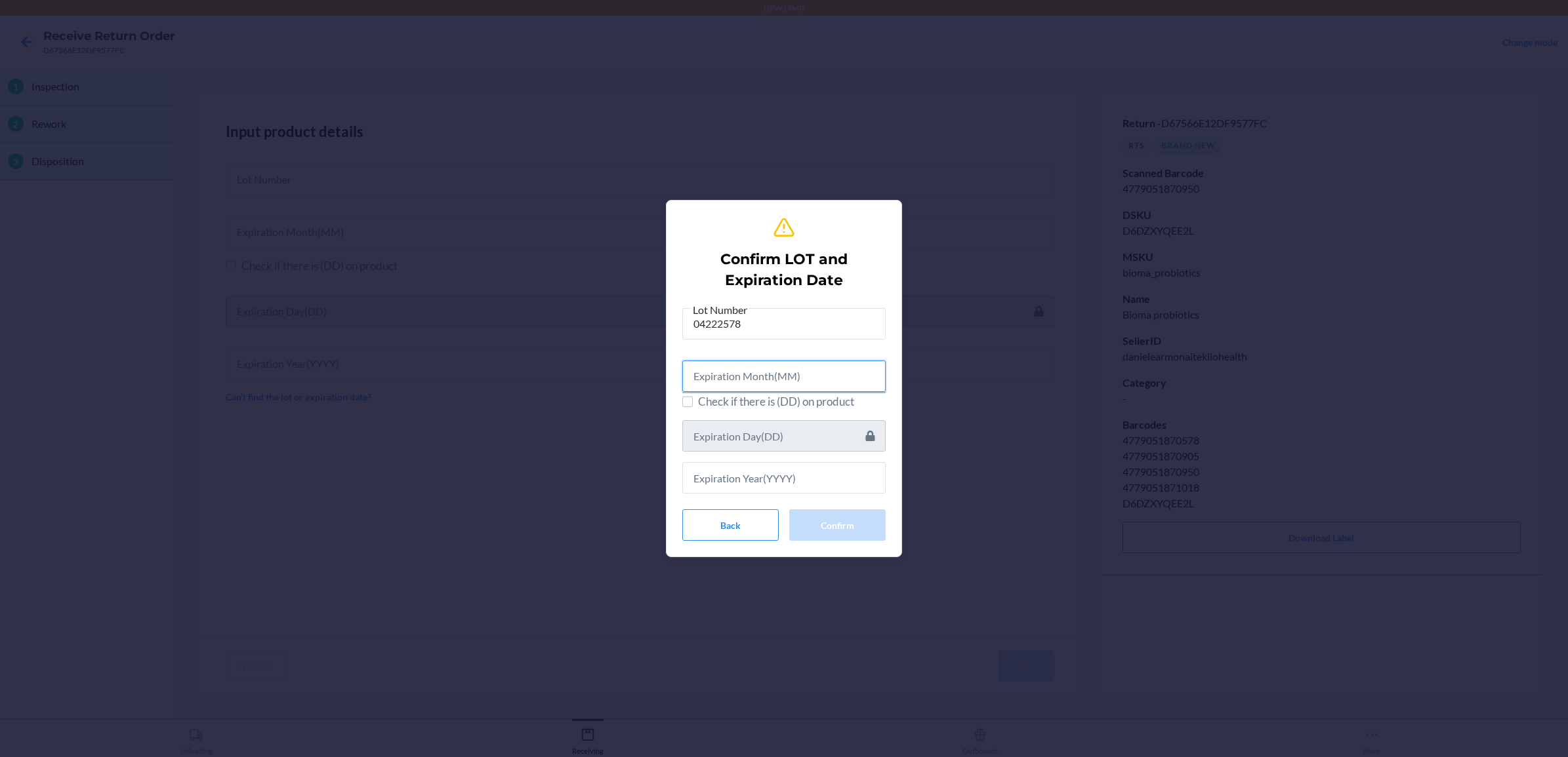
click at [795, 380] on input "text" at bounding box center [784, 376] width 204 height 32
type input "06"
click at [717, 479] on input "text" at bounding box center [784, 476] width 204 height 32
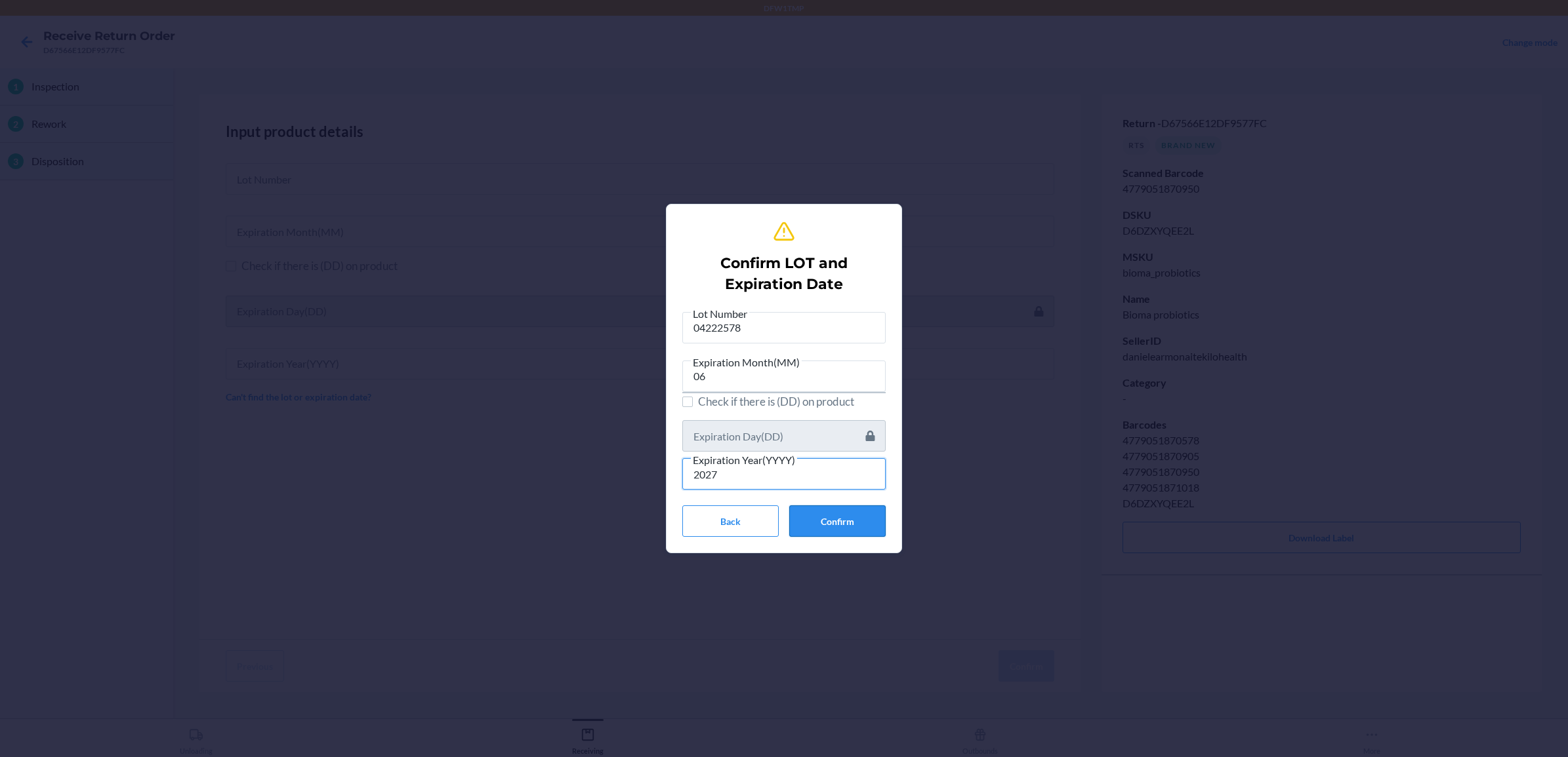
type input "2027"
click at [814, 515] on button "Confirm" at bounding box center [837, 522] width 96 height 32
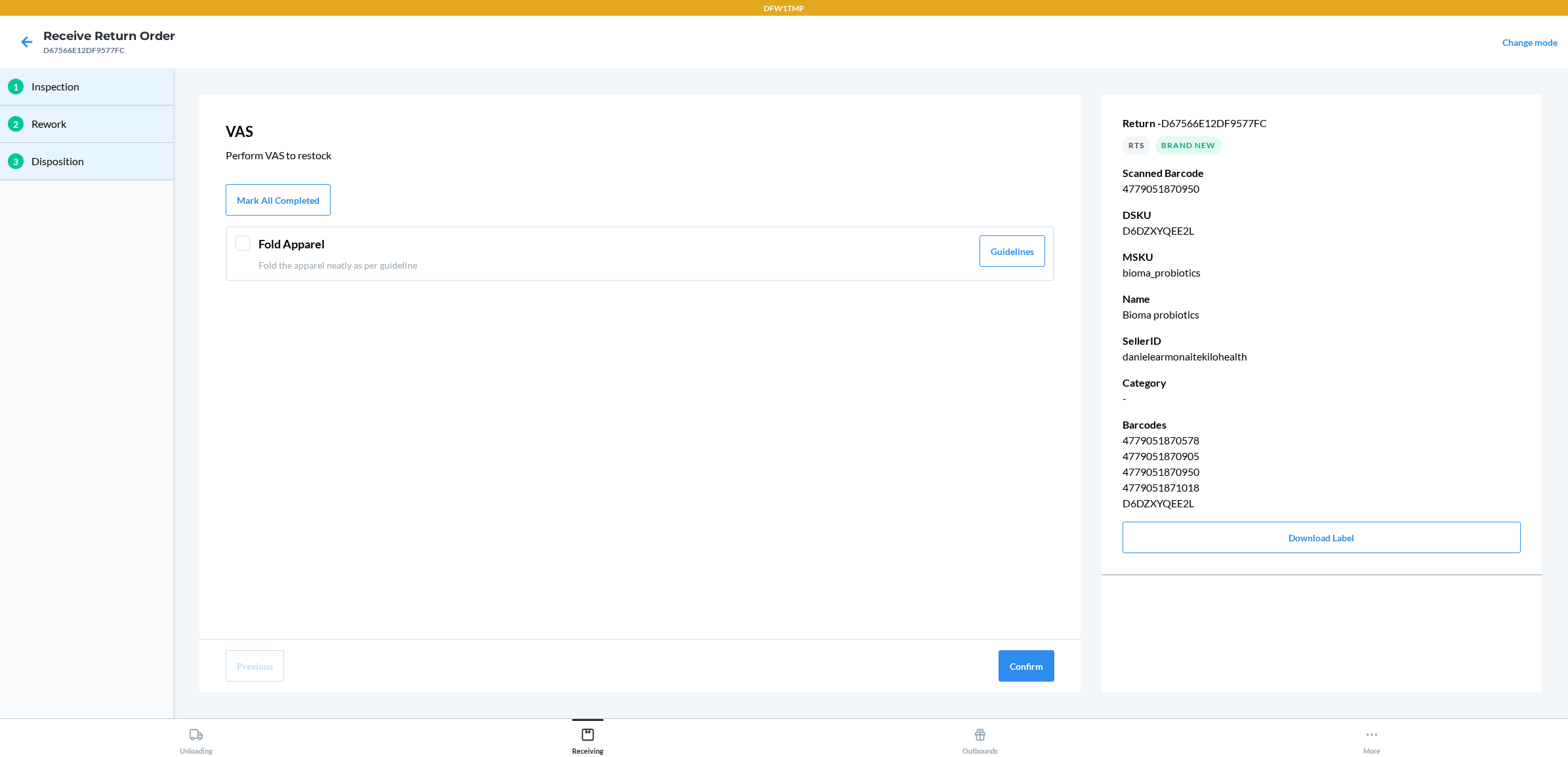
click at [239, 245] on div at bounding box center [242, 243] width 16 height 16
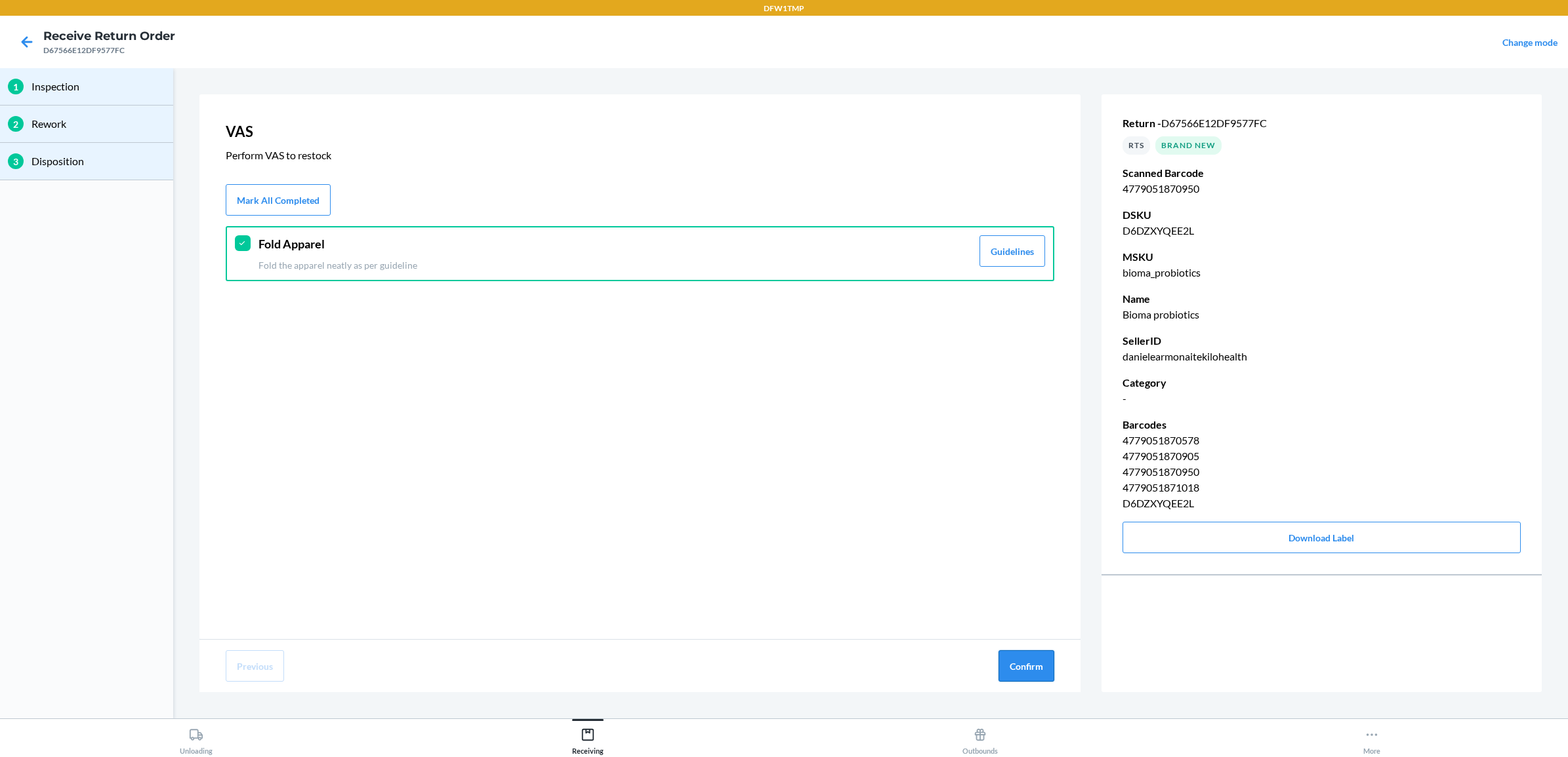
click at [1022, 669] on button "Confirm" at bounding box center [1026, 666] width 56 height 32
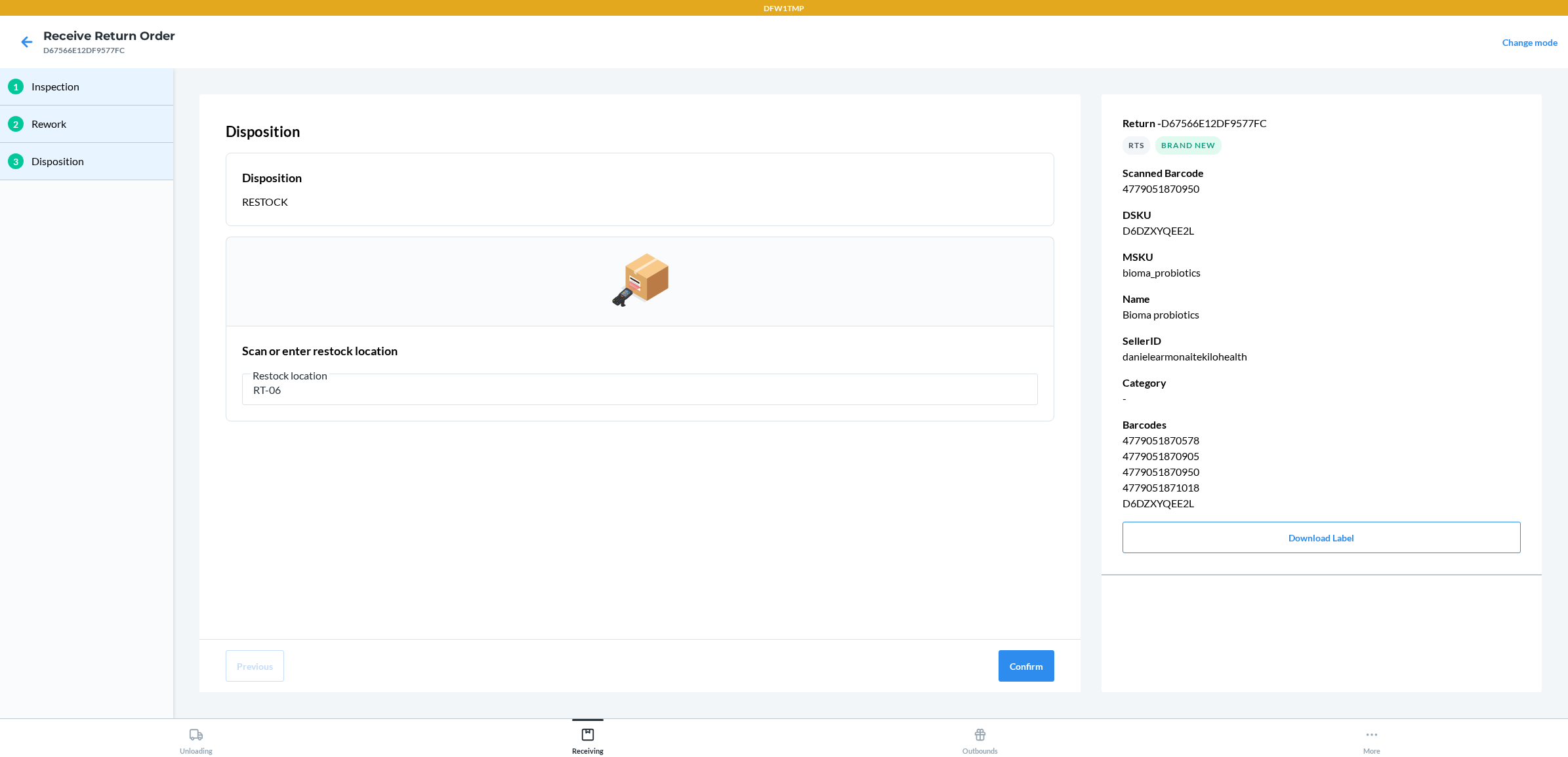
type input "RT-06"
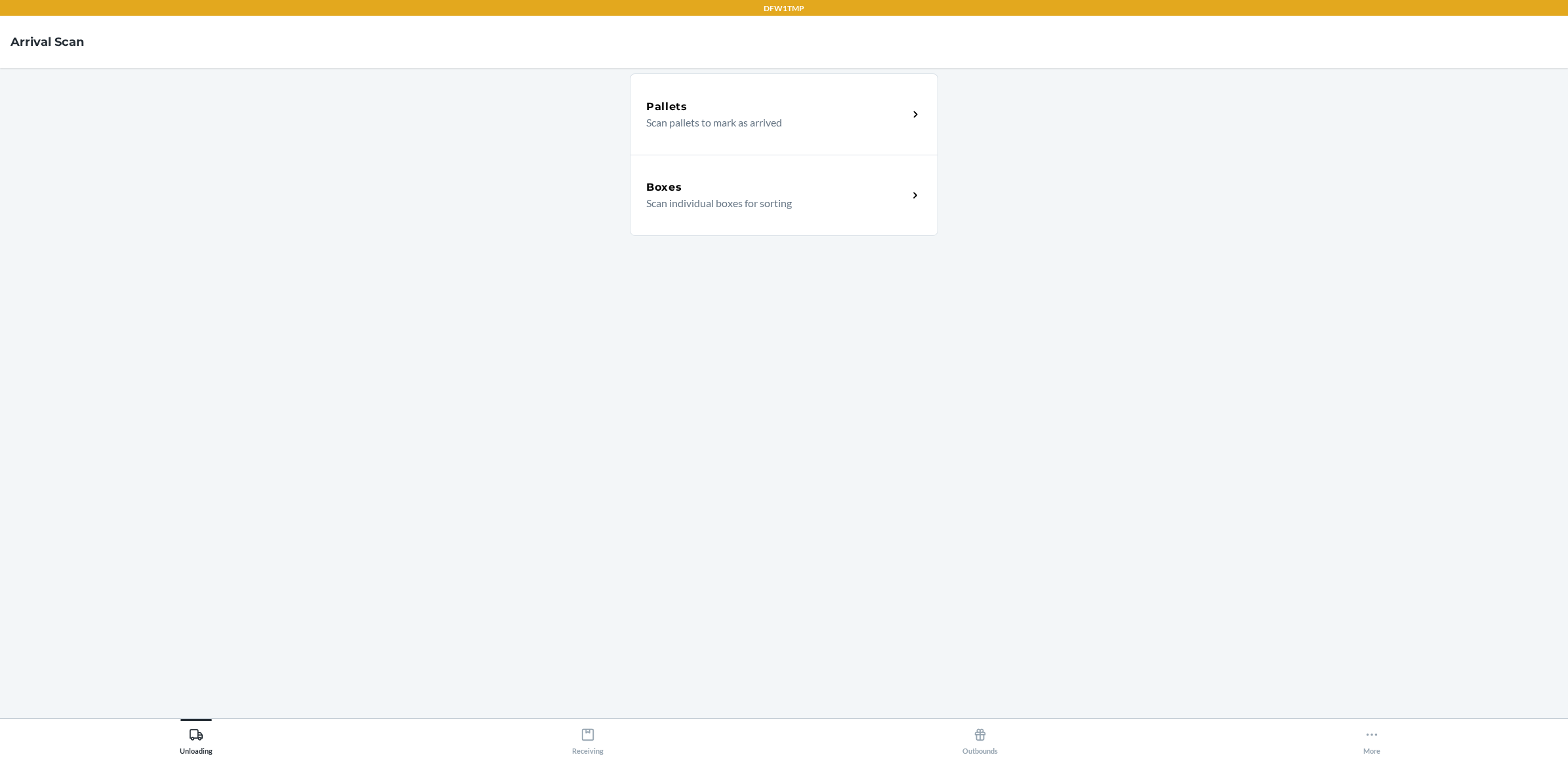
click at [704, 198] on p "Scan individual boxes for sorting" at bounding box center [772, 203] width 251 height 16
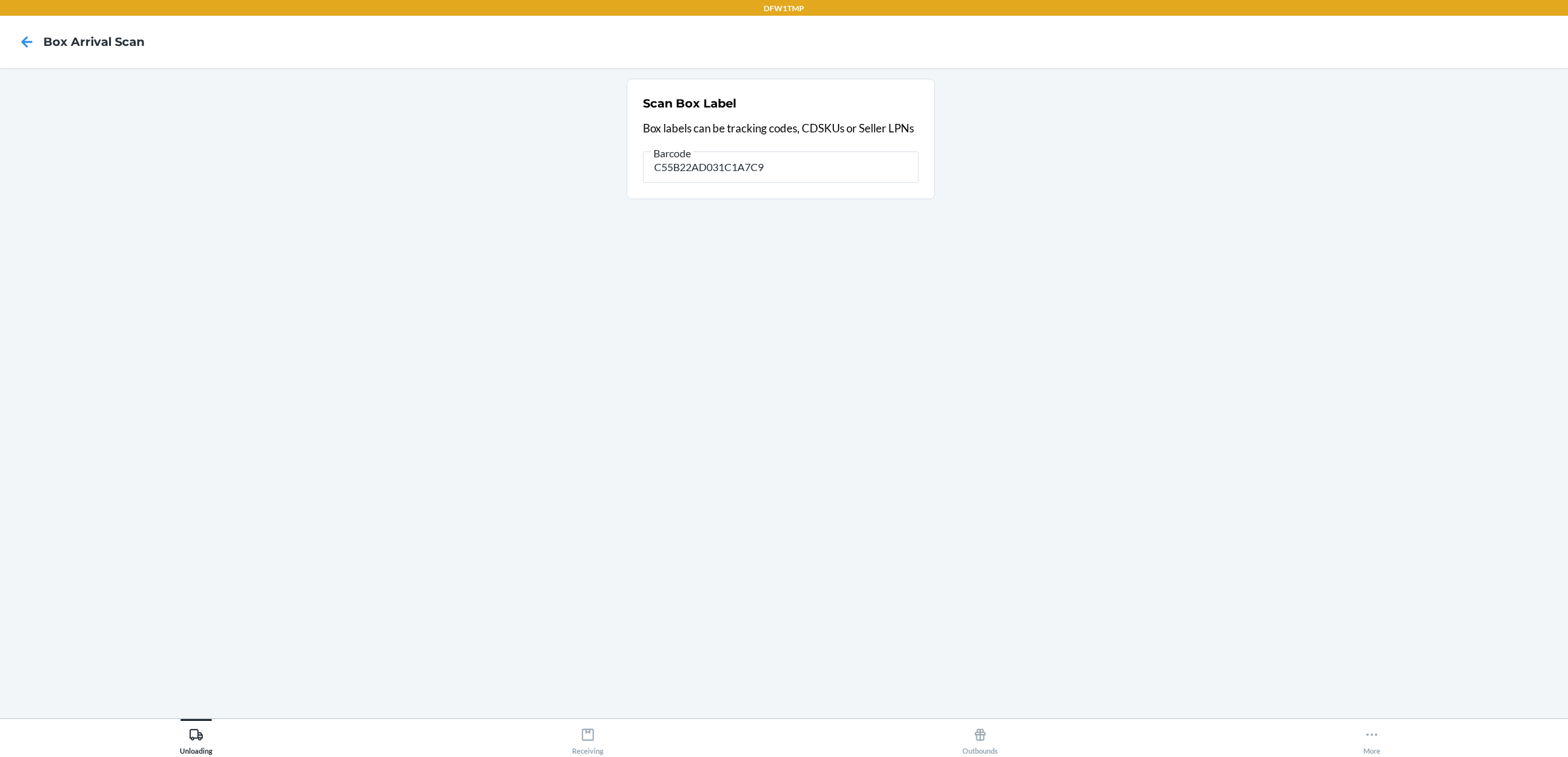
type input "C55B22AD031C1A7C9"
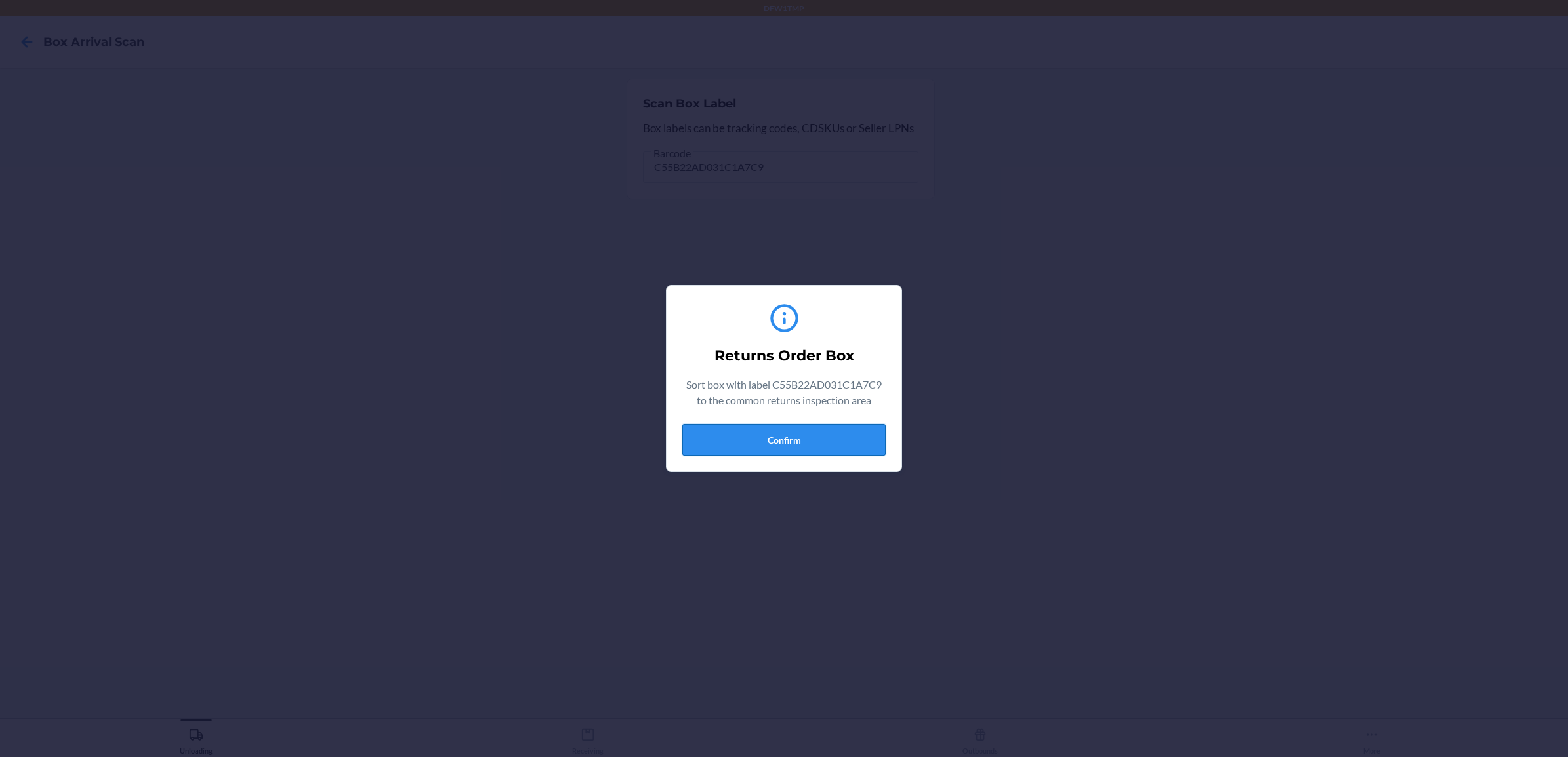
click at [704, 437] on button "Confirm" at bounding box center [784, 440] width 204 height 32
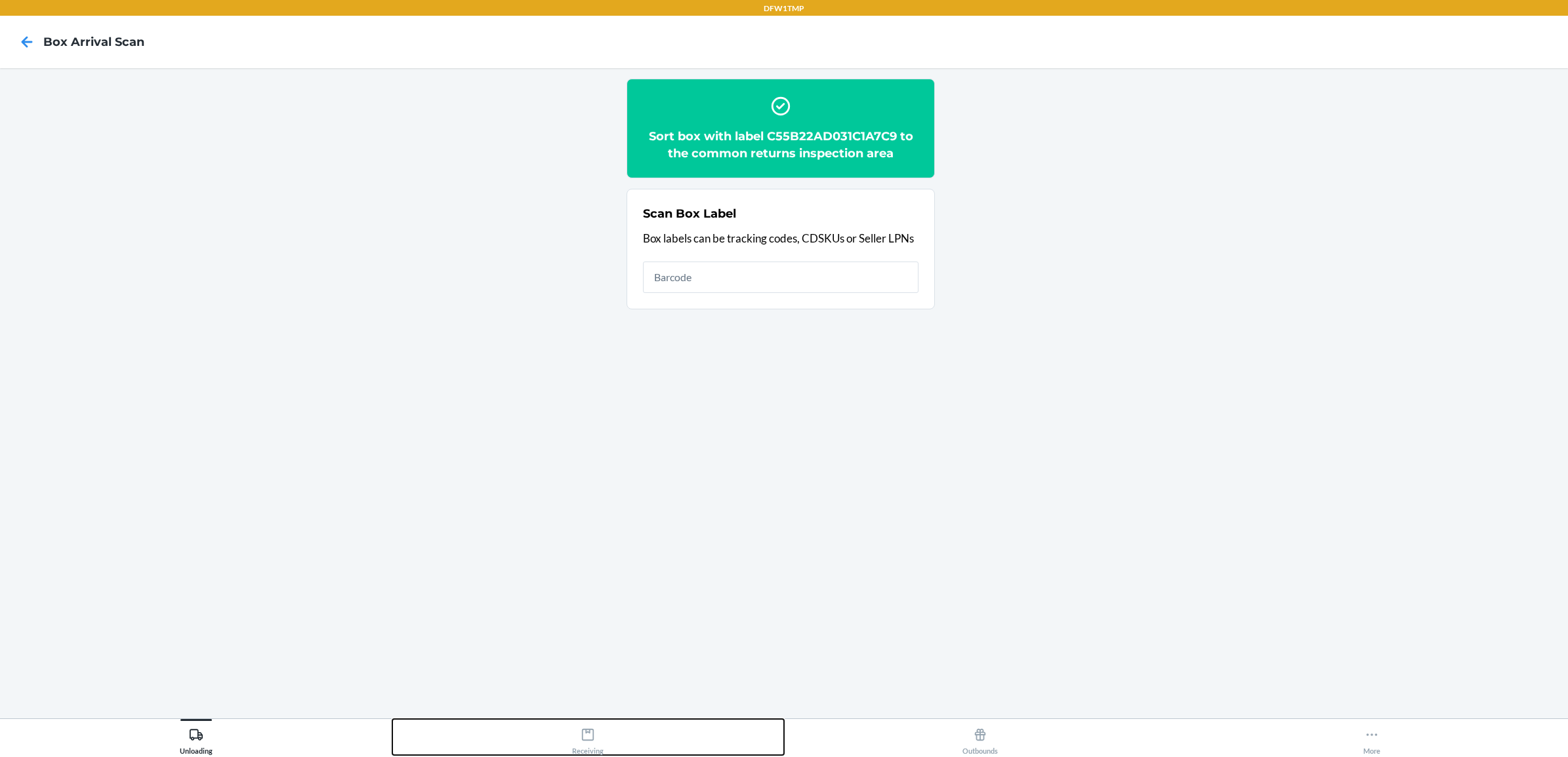
click at [584, 740] on icon at bounding box center [588, 735] width 12 height 12
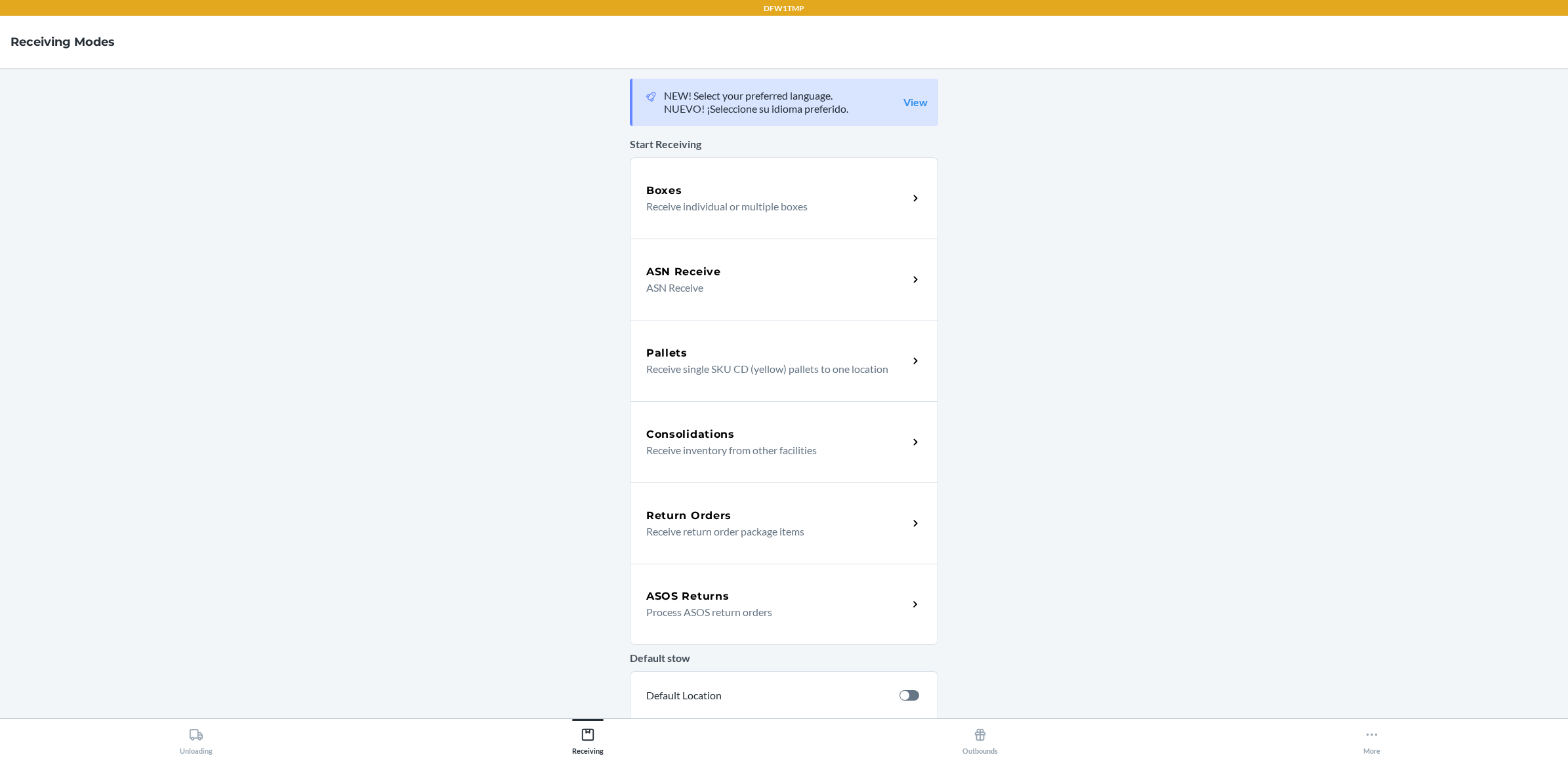
click at [712, 526] on p "Receive return order package items" at bounding box center [772, 531] width 251 height 16
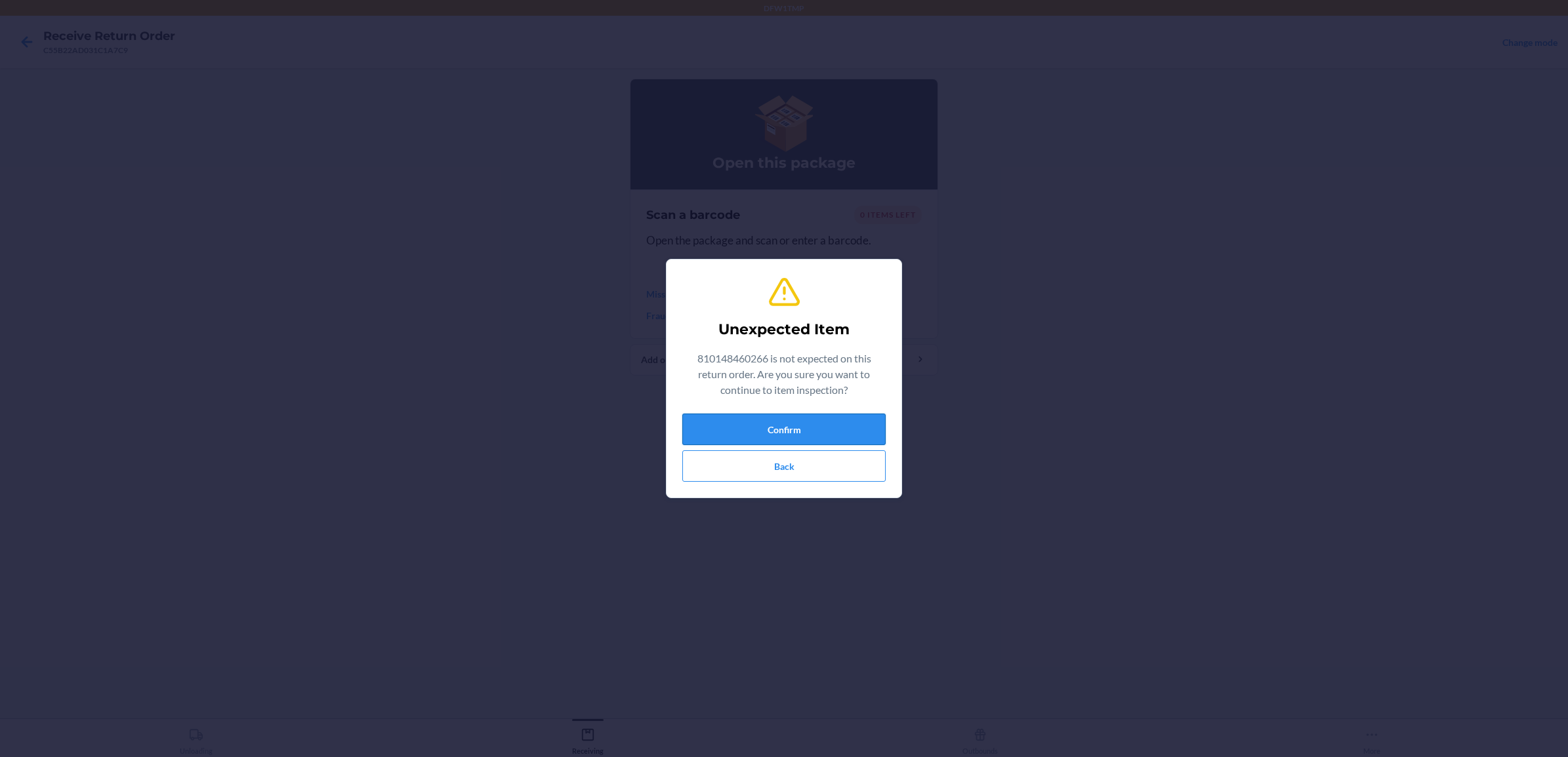
click at [753, 421] on button "Confirm" at bounding box center [784, 430] width 204 height 32
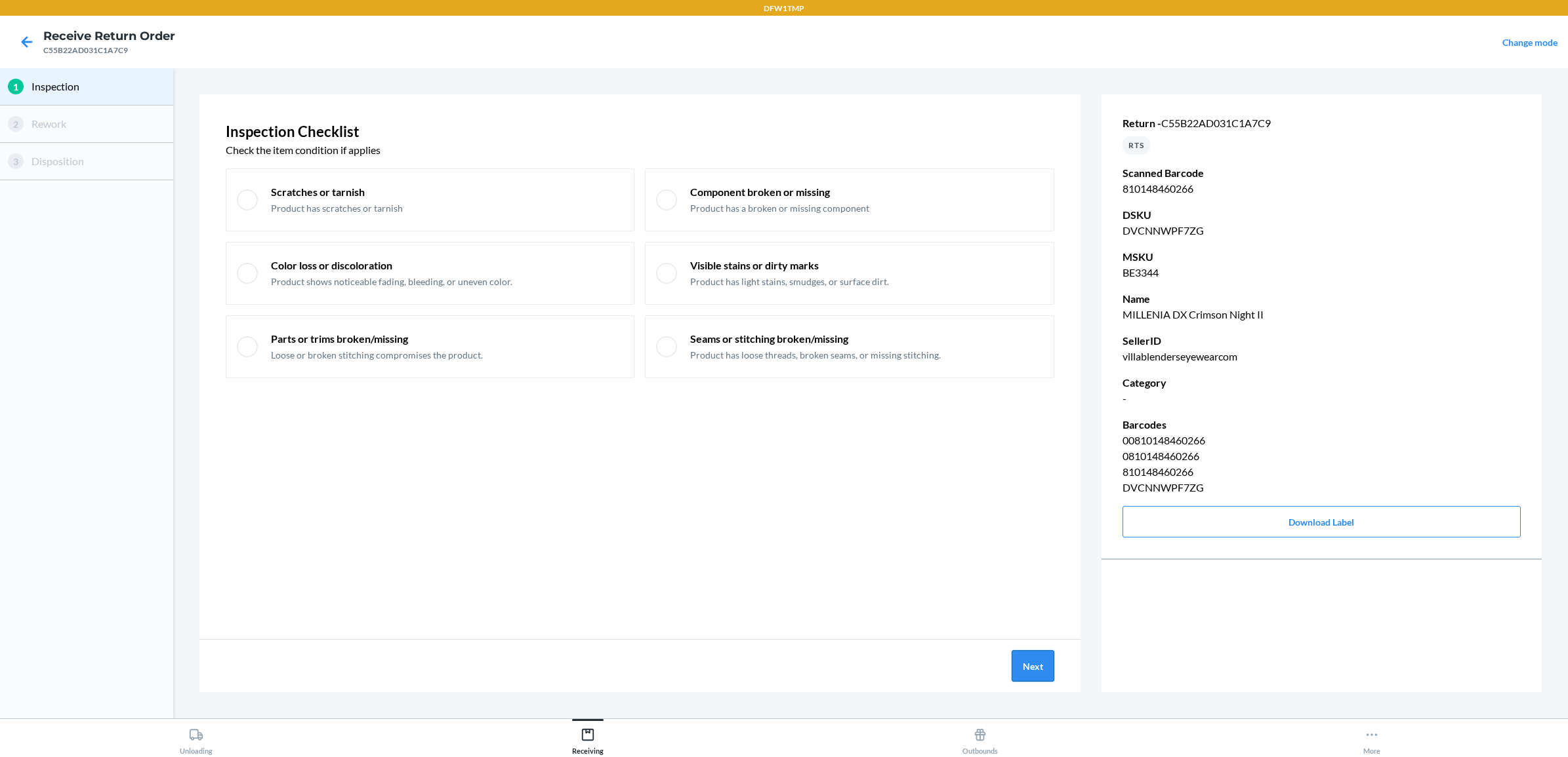
click at [1033, 672] on button "Next" at bounding box center [1033, 666] width 42 height 32
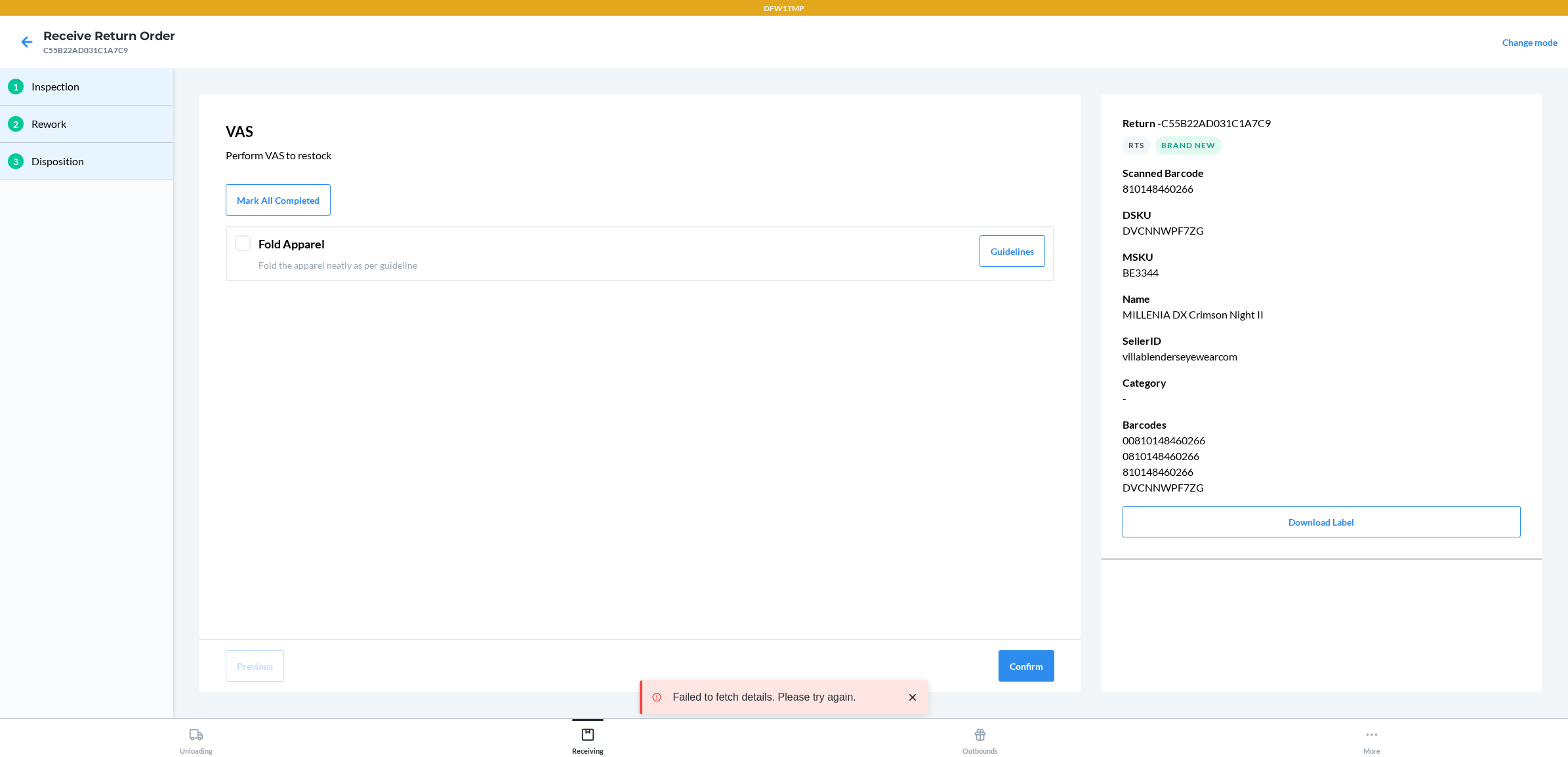
click at [343, 267] on p "Fold the apparel neatly as per guideline" at bounding box center [615, 265] width 714 height 14
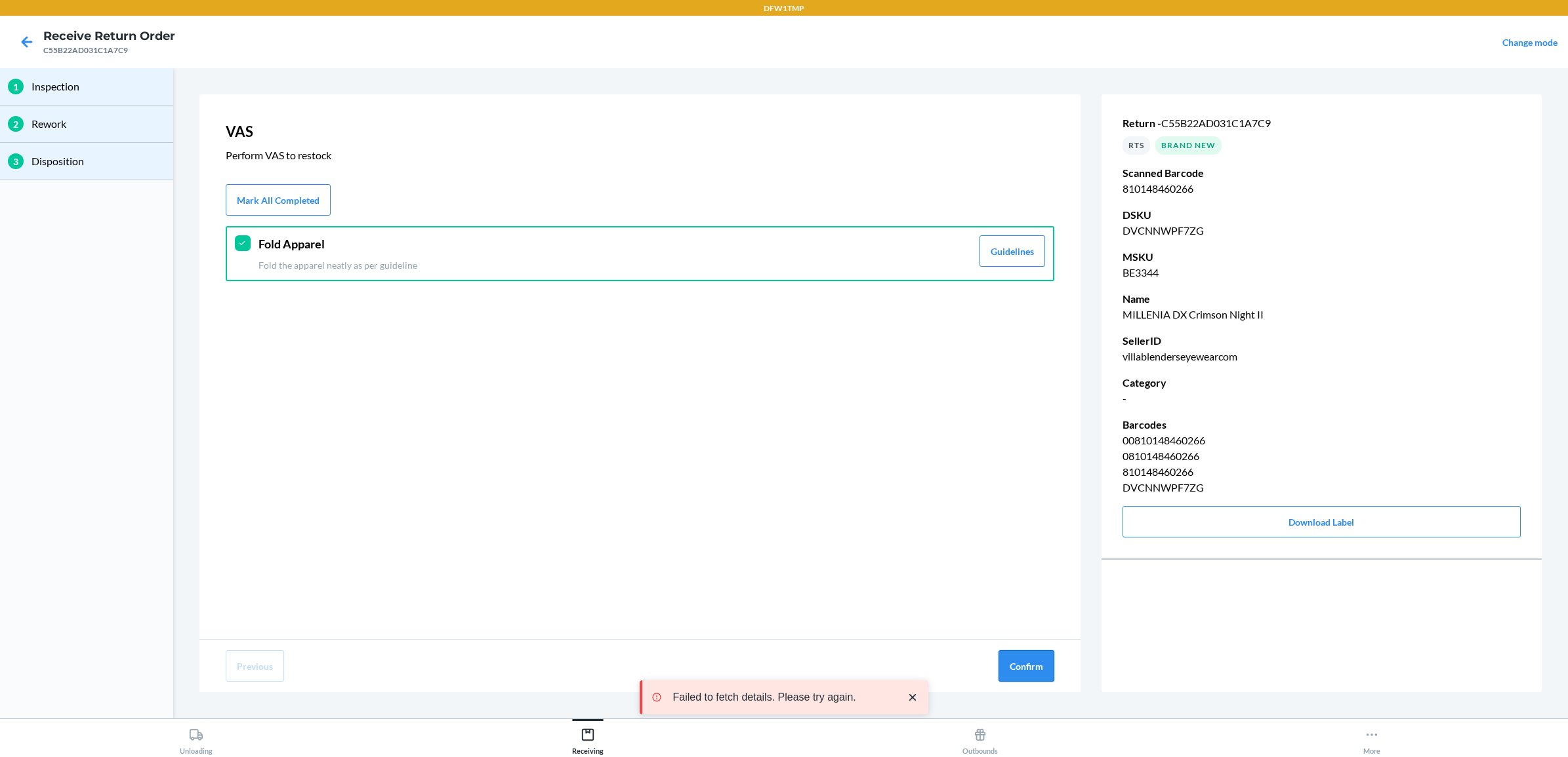
click at [1045, 666] on button "Confirm" at bounding box center [1026, 666] width 56 height 32
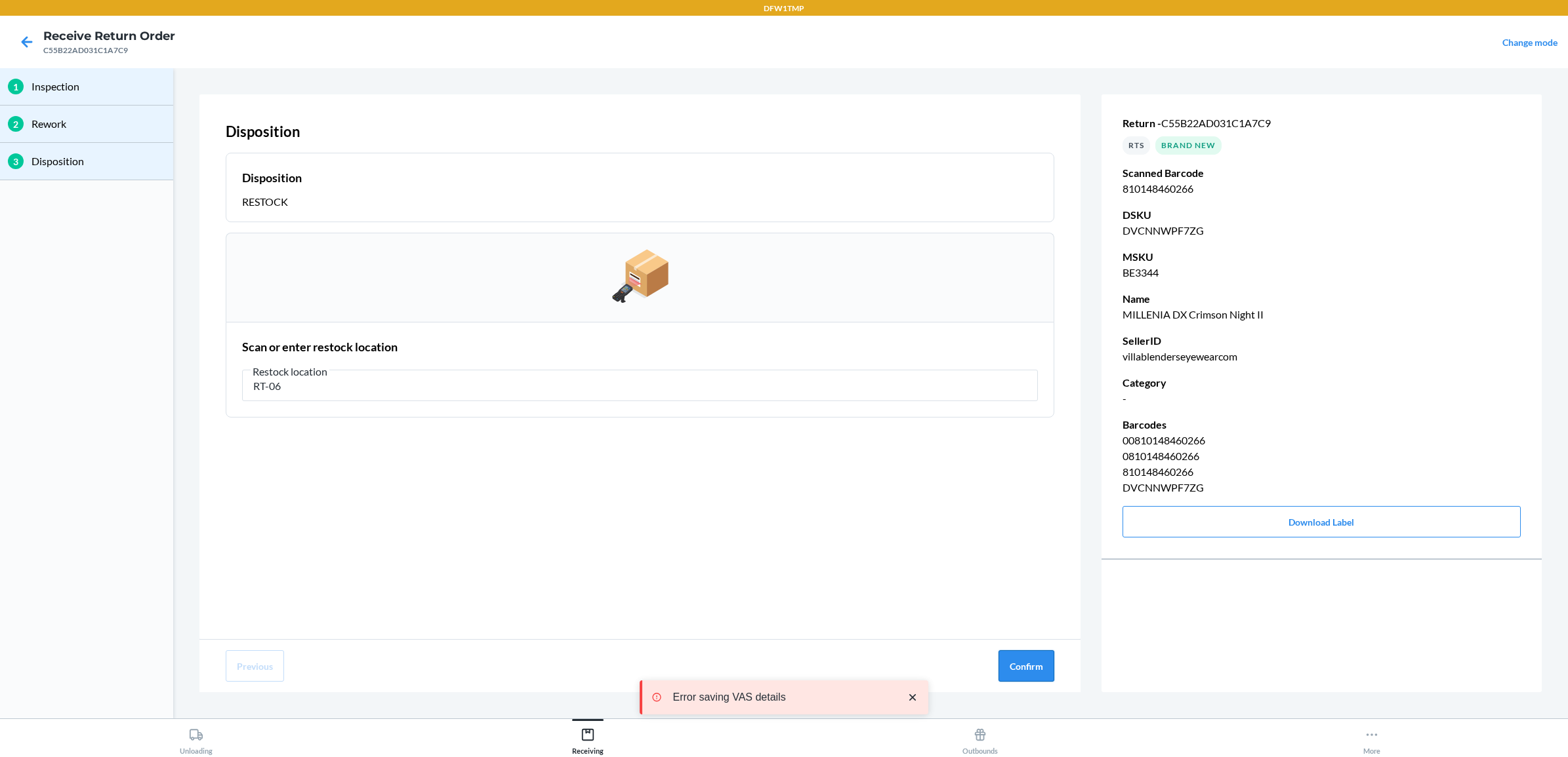
type input "RT-06"
click at [1040, 668] on button "Confirm" at bounding box center [1026, 666] width 56 height 32
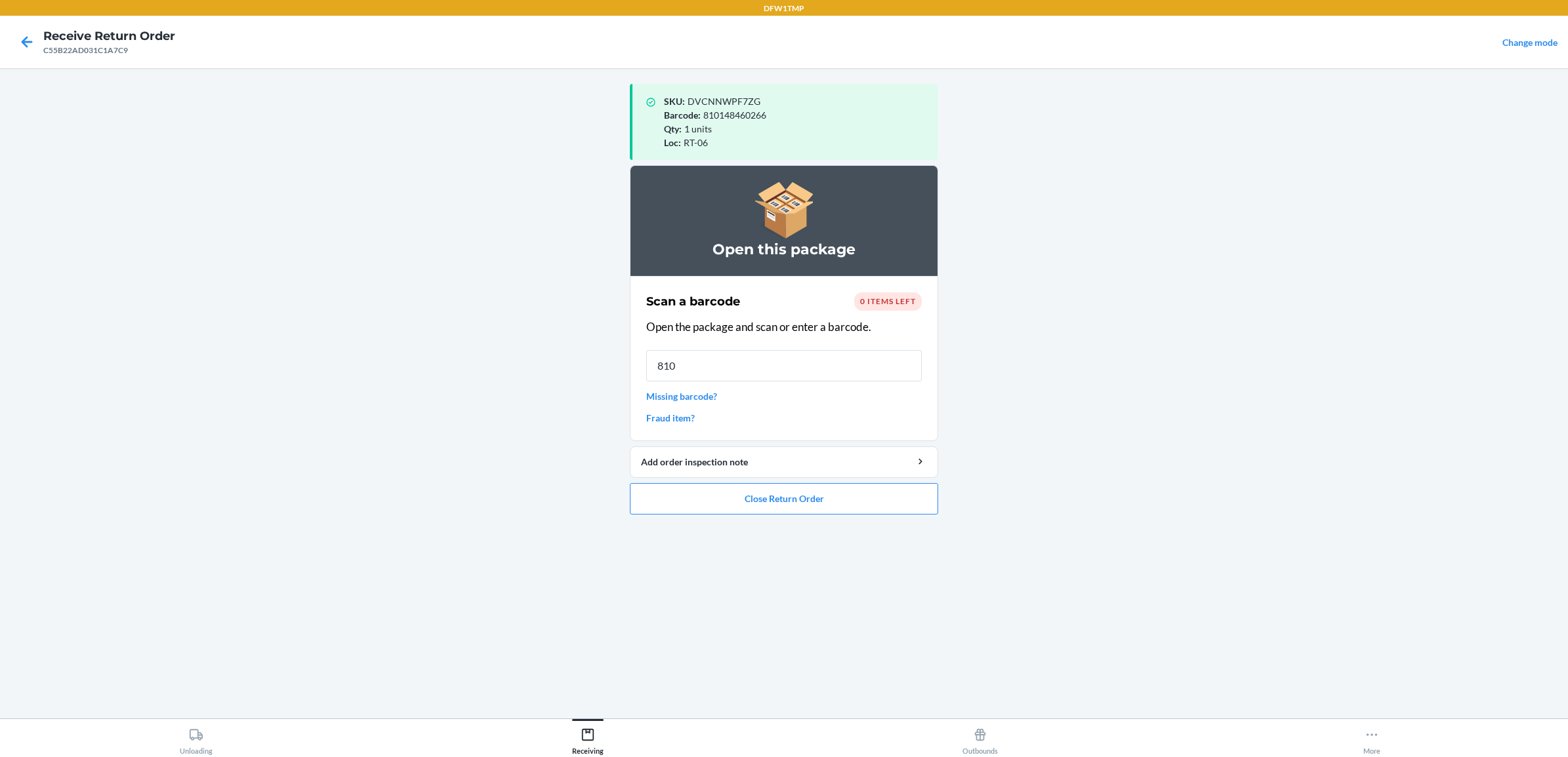
type input "8101"
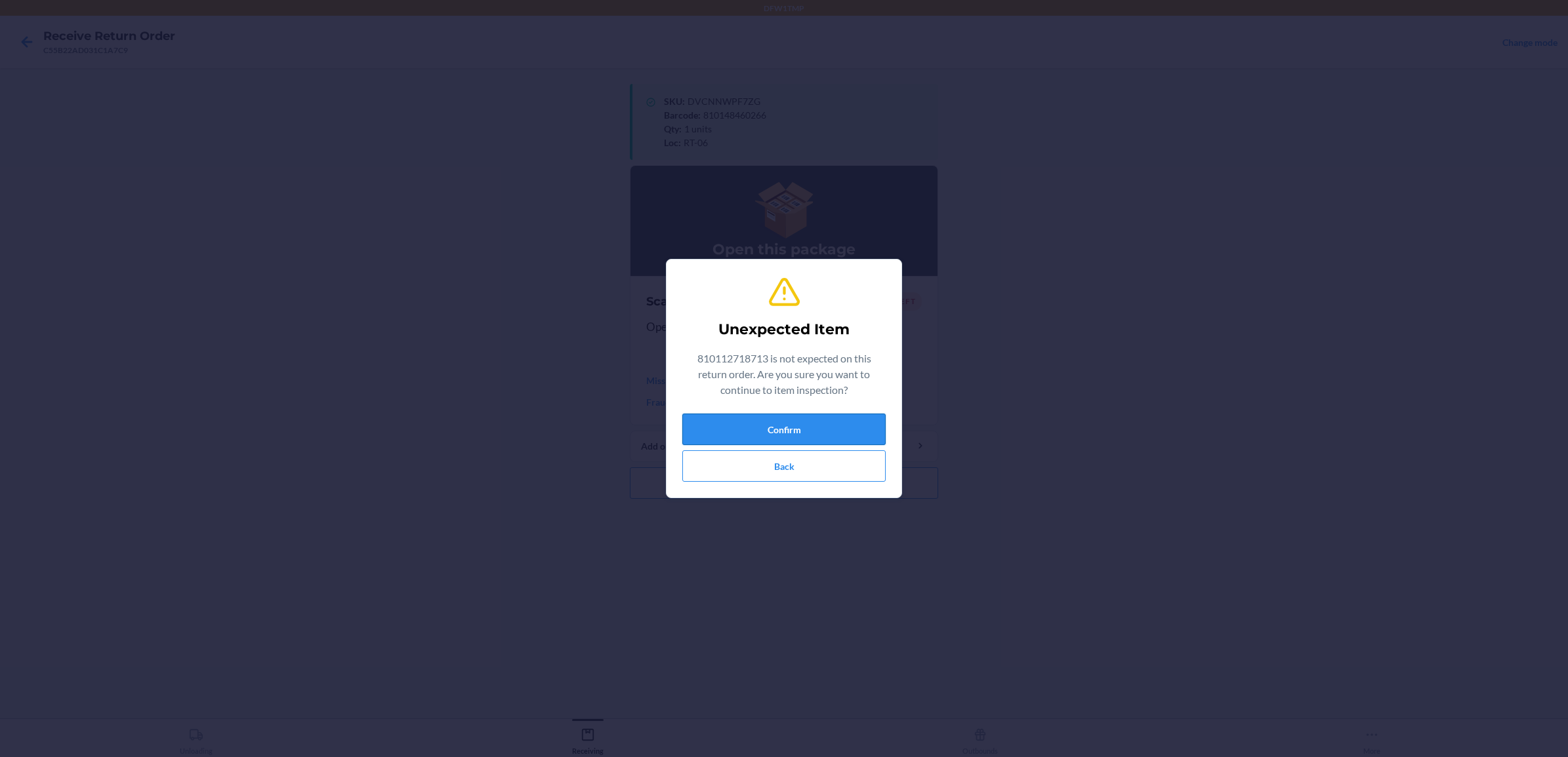
click at [723, 419] on button "Confirm" at bounding box center [784, 430] width 204 height 32
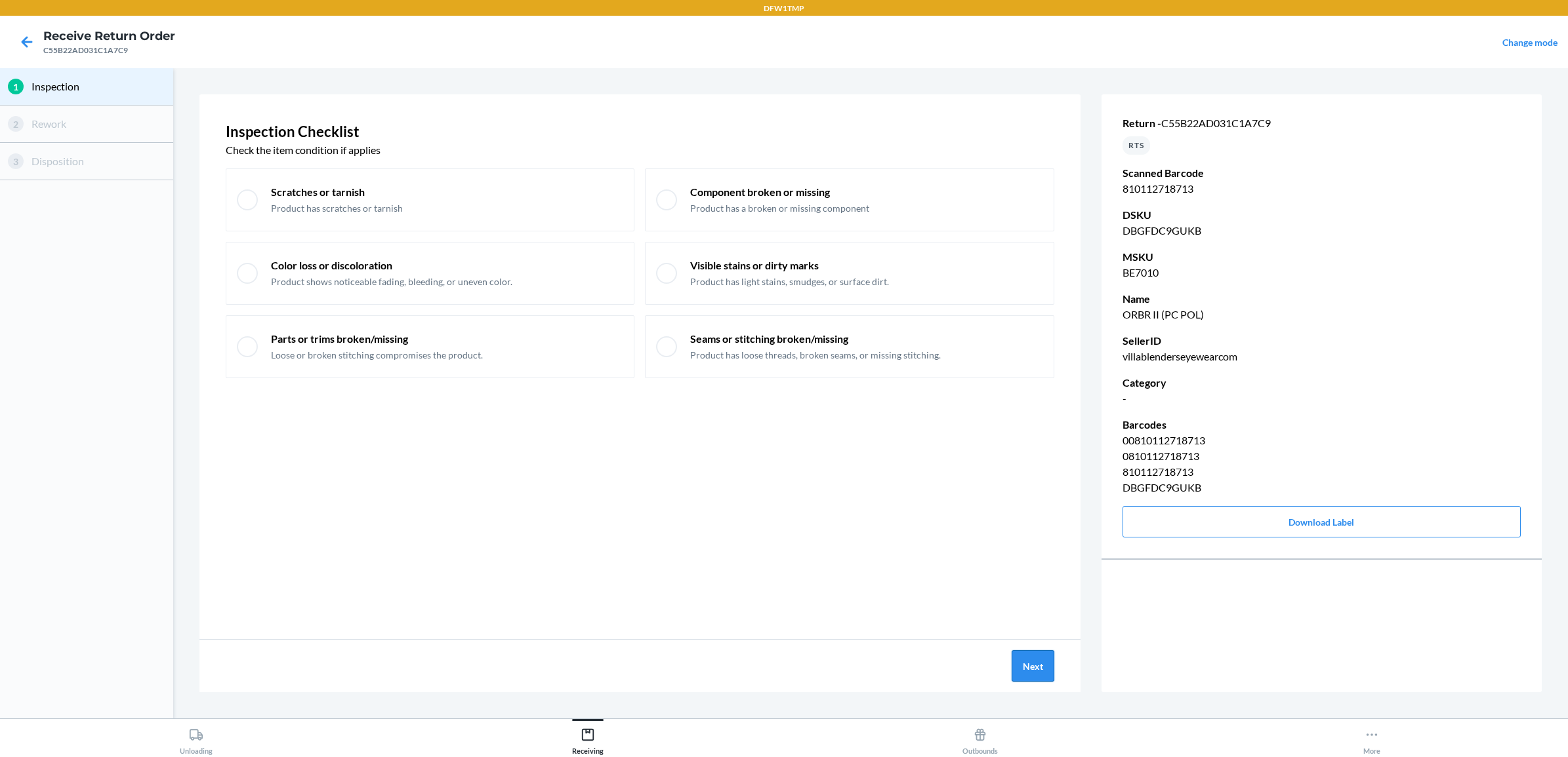
click at [1025, 669] on button "Next" at bounding box center [1033, 666] width 42 height 32
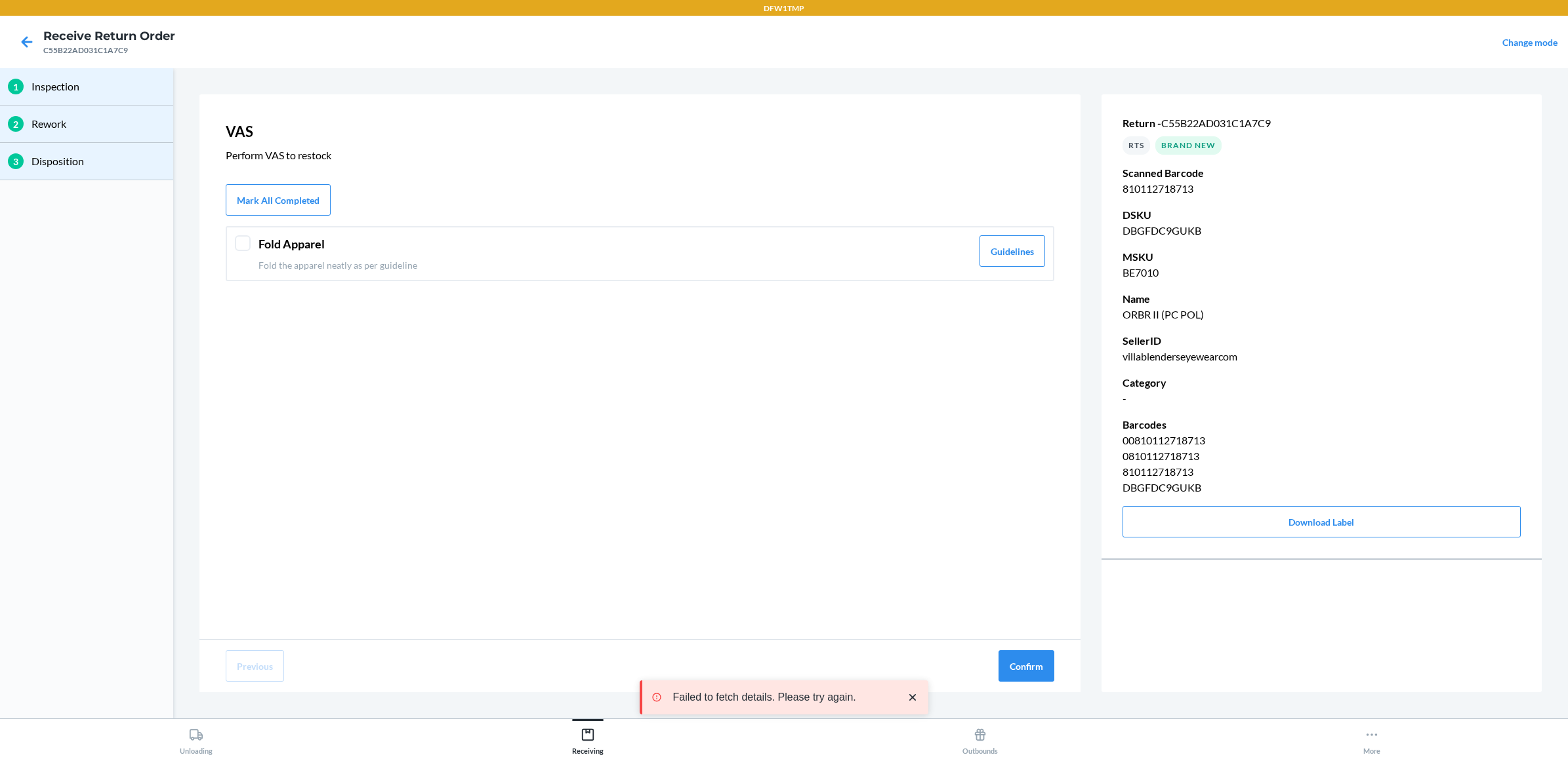
click at [248, 243] on div at bounding box center [242, 243] width 16 height 16
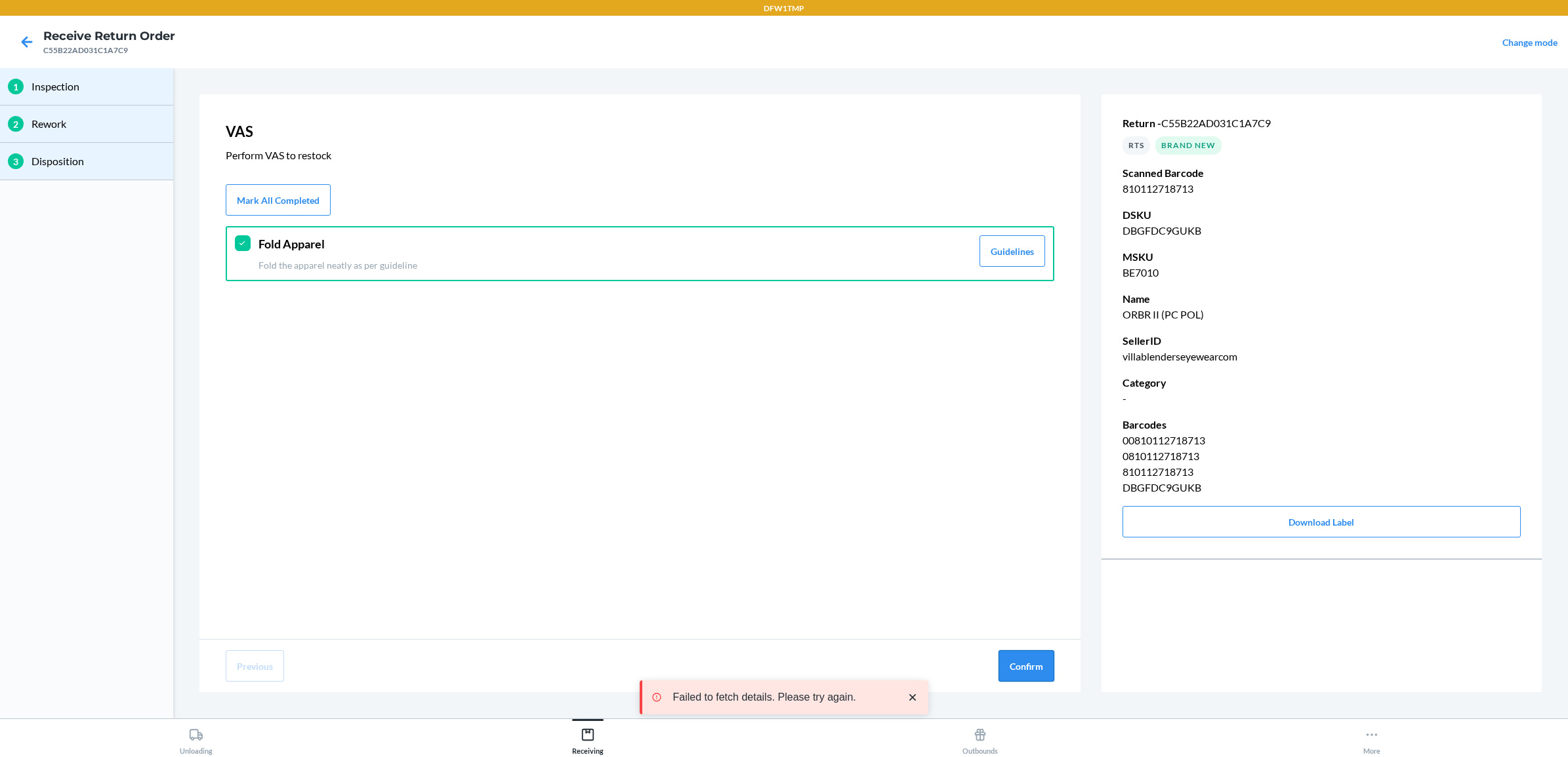
click at [1023, 662] on button "Confirm" at bounding box center [1026, 666] width 56 height 32
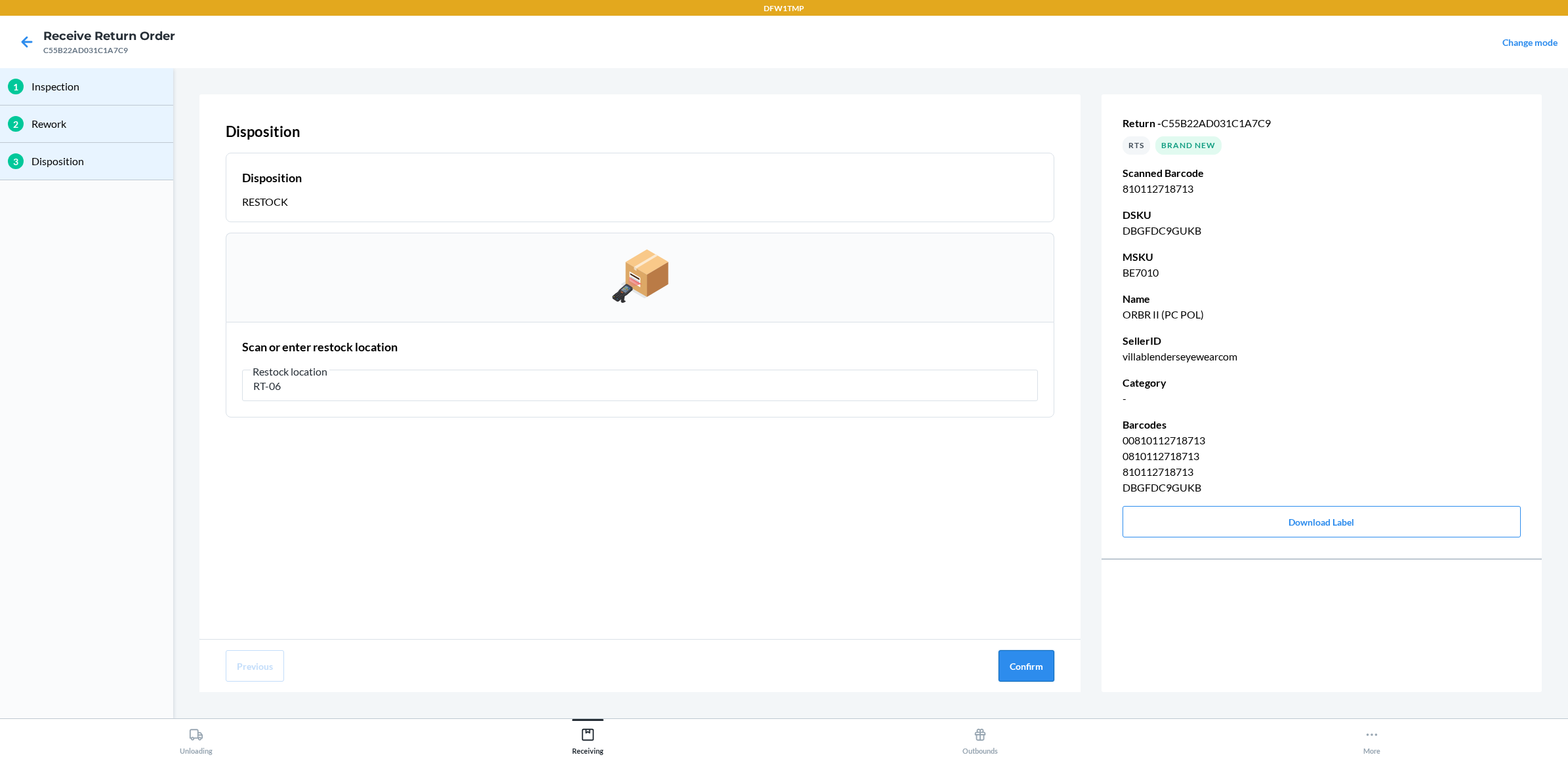
type input "RT-06"
click at [1035, 653] on button "Confirm" at bounding box center [1026, 666] width 56 height 32
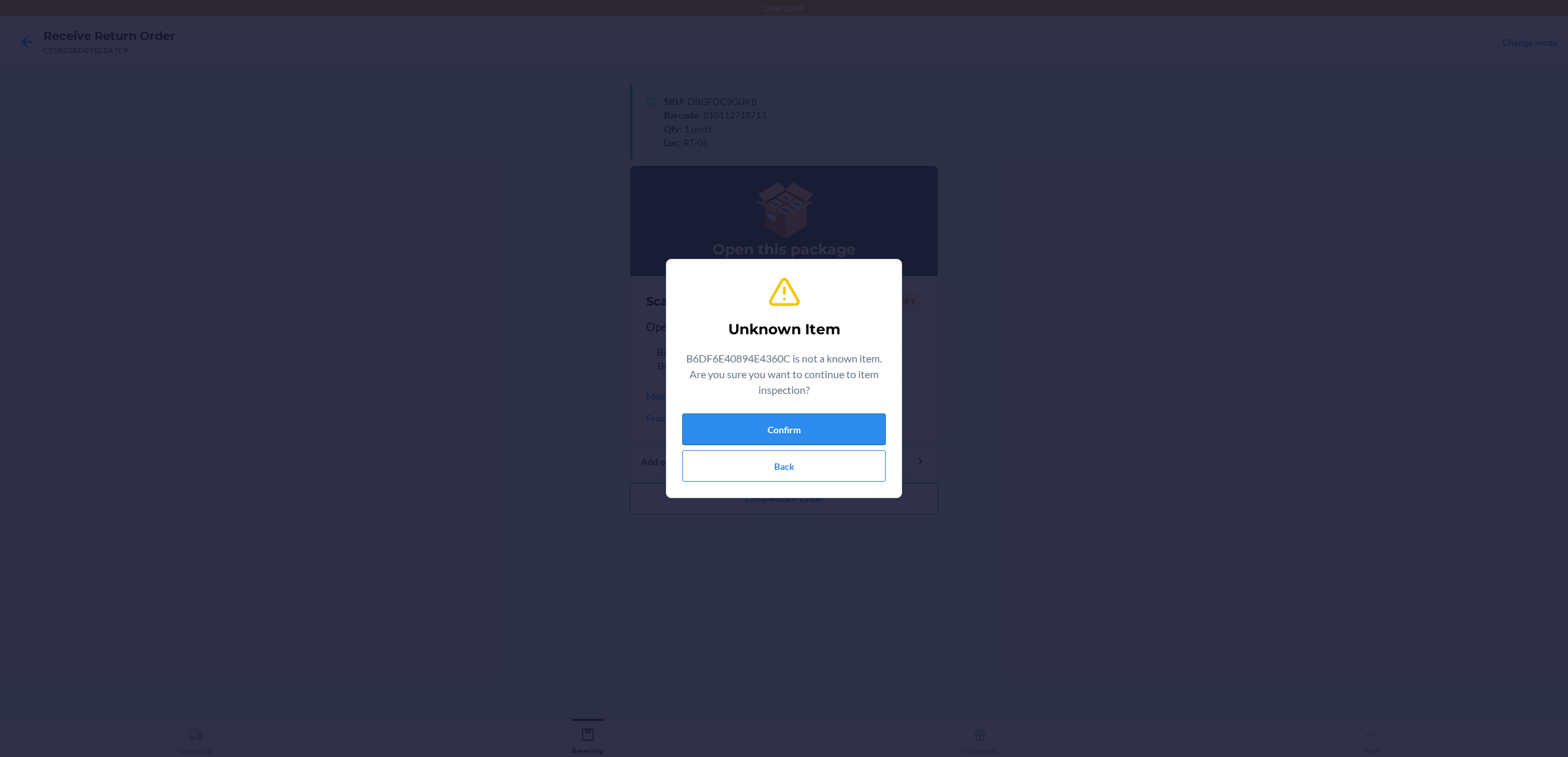
click at [799, 428] on button "Confirm" at bounding box center [784, 430] width 204 height 32
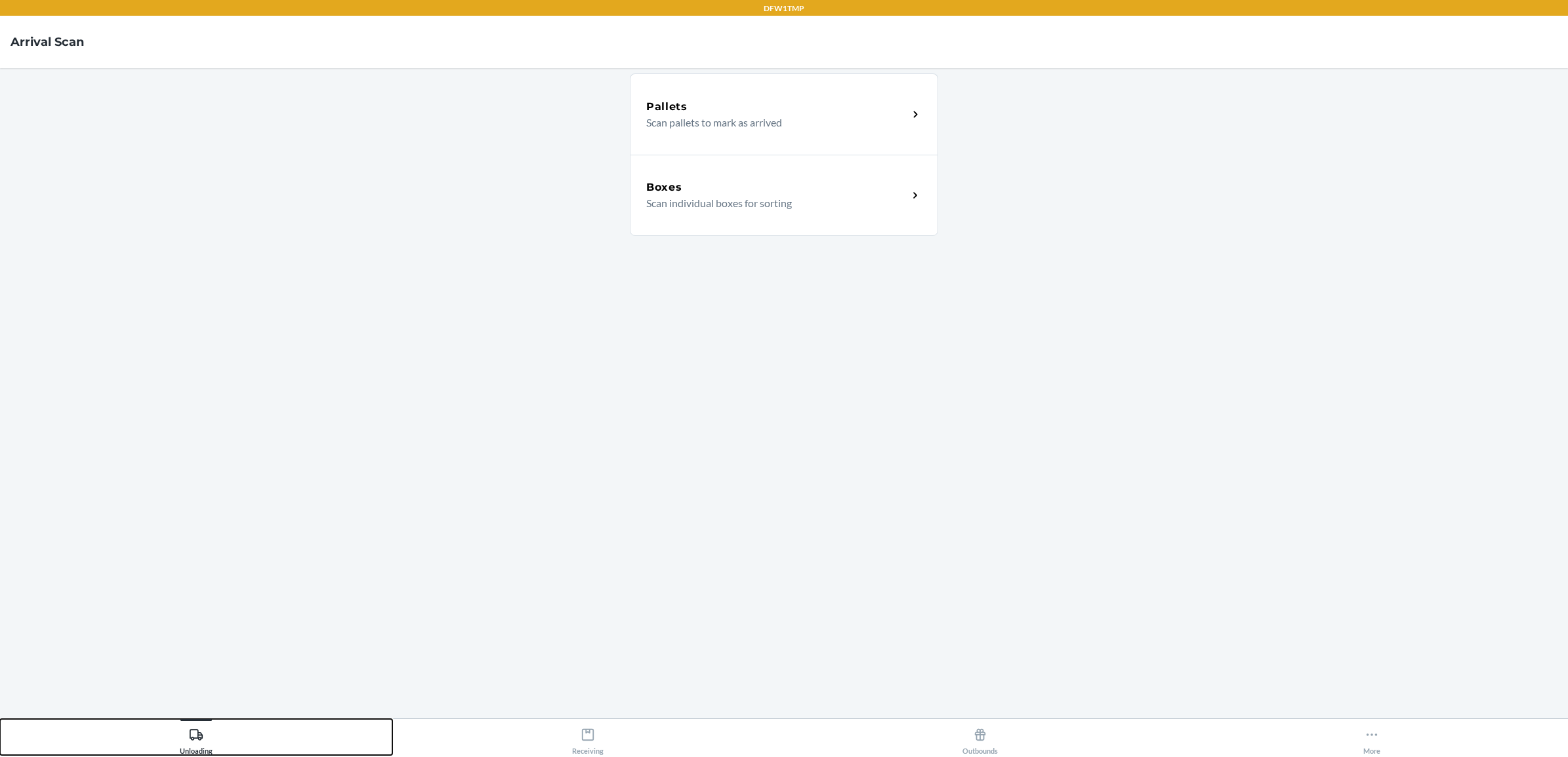
click at [192, 740] on icon at bounding box center [195, 734] width 13 height 11
click at [694, 195] on p "Scan individual boxes for sorting" at bounding box center [772, 203] width 251 height 16
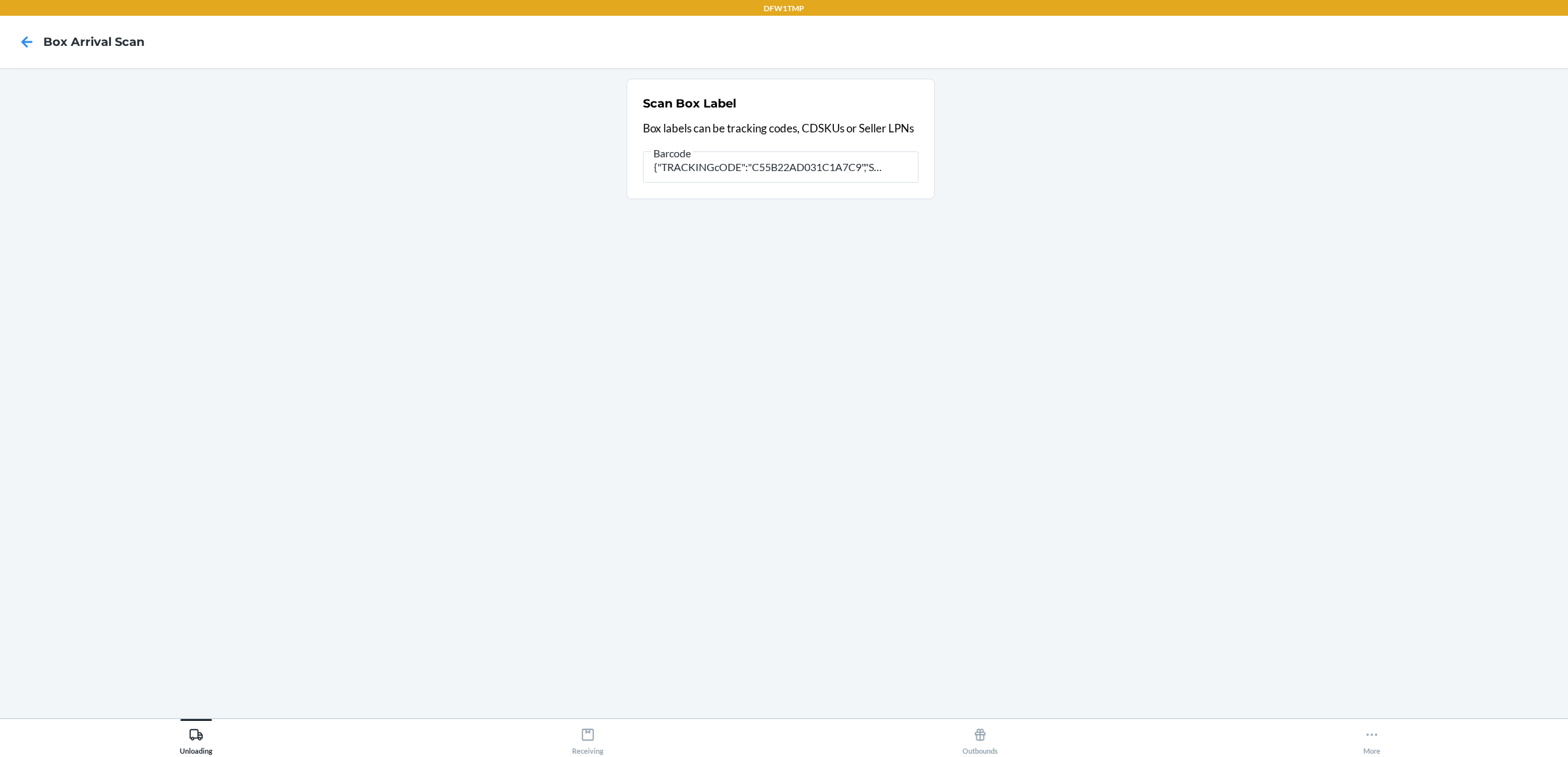
type input "{"TRACKINGcODE":"C55B22AD031C1A7C9","SORTcODE":"ewr-e1"}"
type input "{"
type input "810112718713"
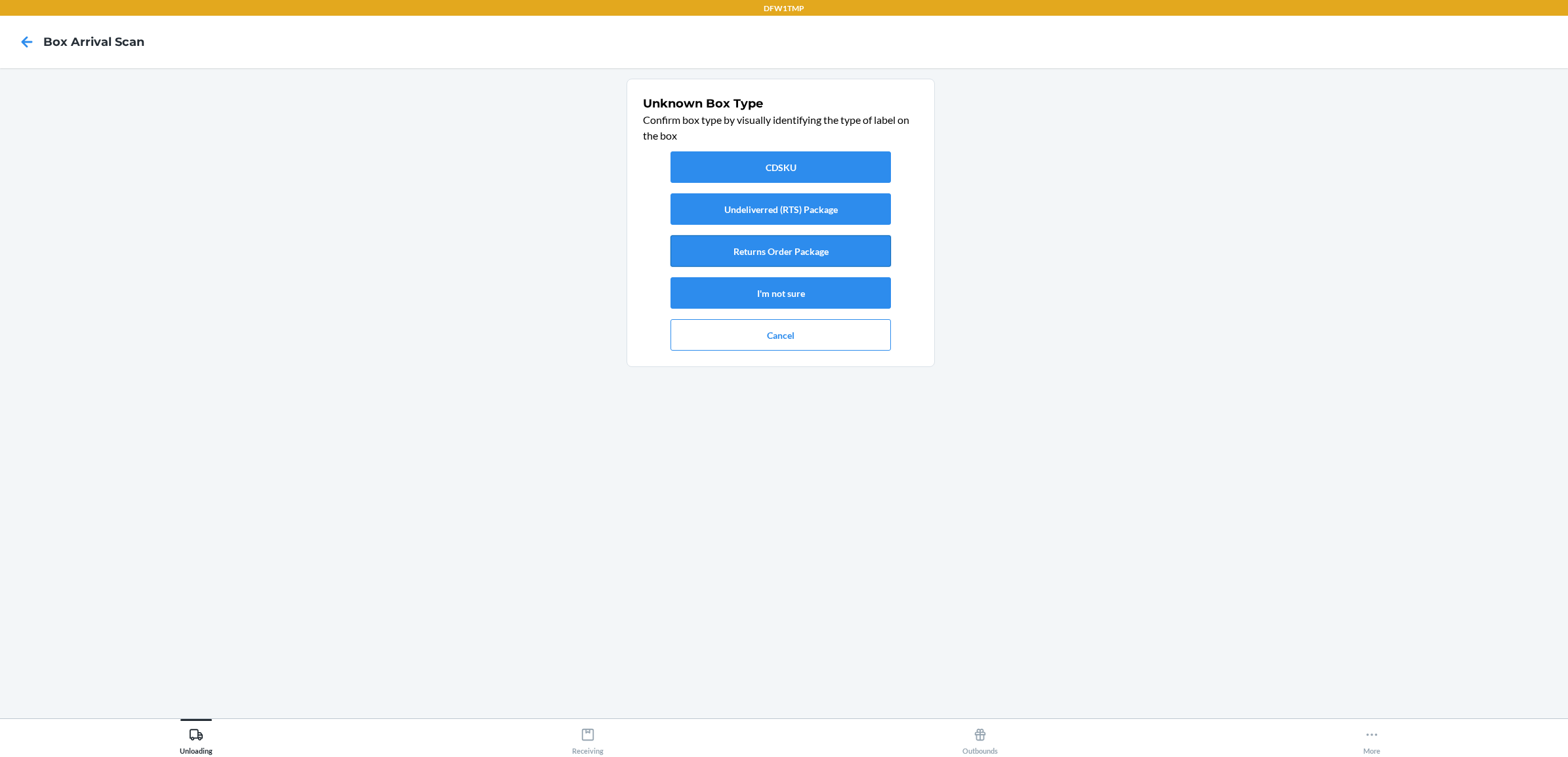
click at [855, 239] on button "Returns Order Package" at bounding box center [780, 251] width 220 height 32
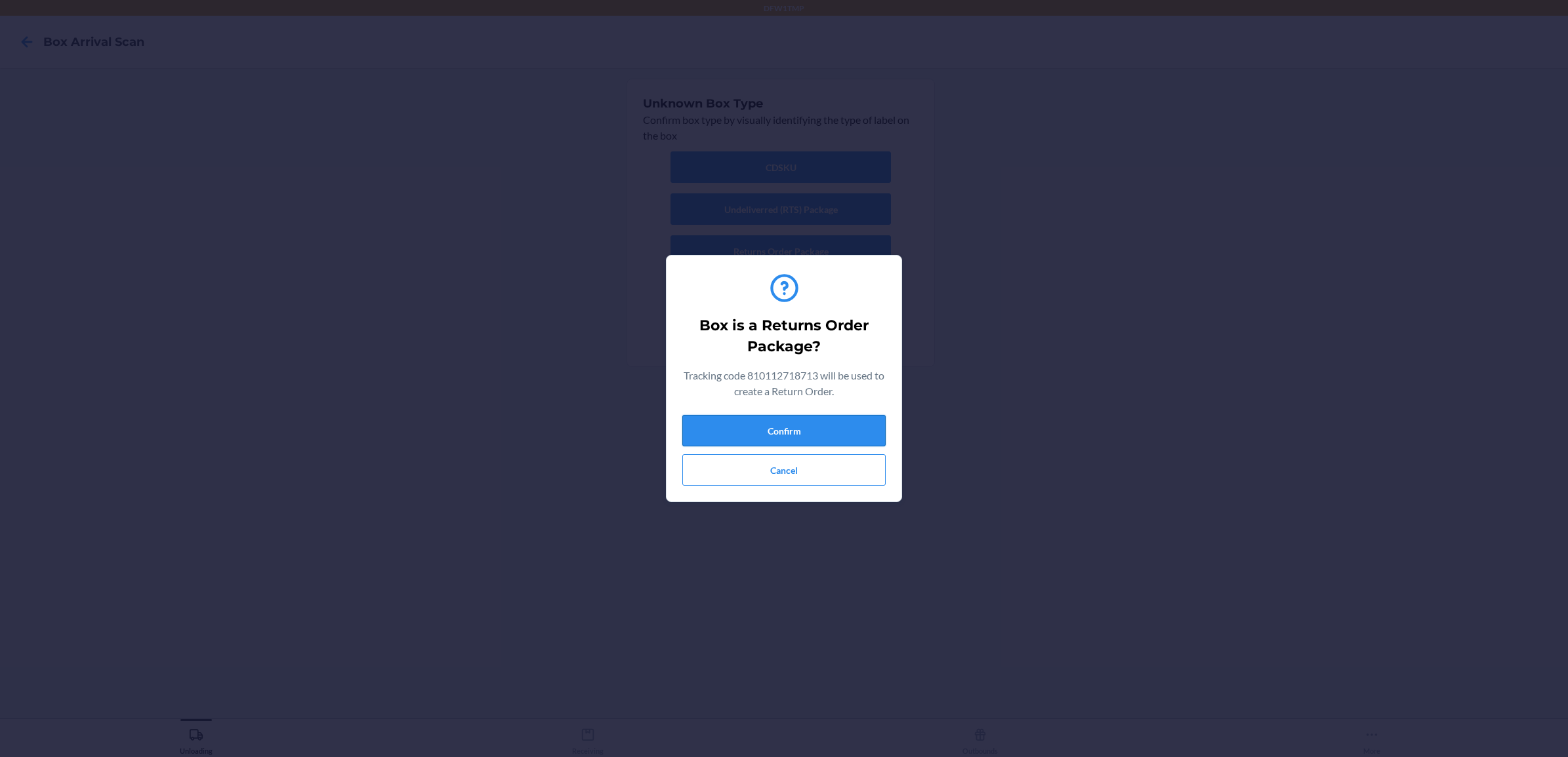
drag, startPoint x: 748, startPoint y: 411, endPoint x: 755, endPoint y: 418, distance: 9.9
click at [756, 417] on div "Box is a Returns Order Package? Tracking code 810112718713 will be used to crea…" at bounding box center [784, 378] width 204 height 225
click at [755, 420] on button "Confirm" at bounding box center [784, 431] width 204 height 32
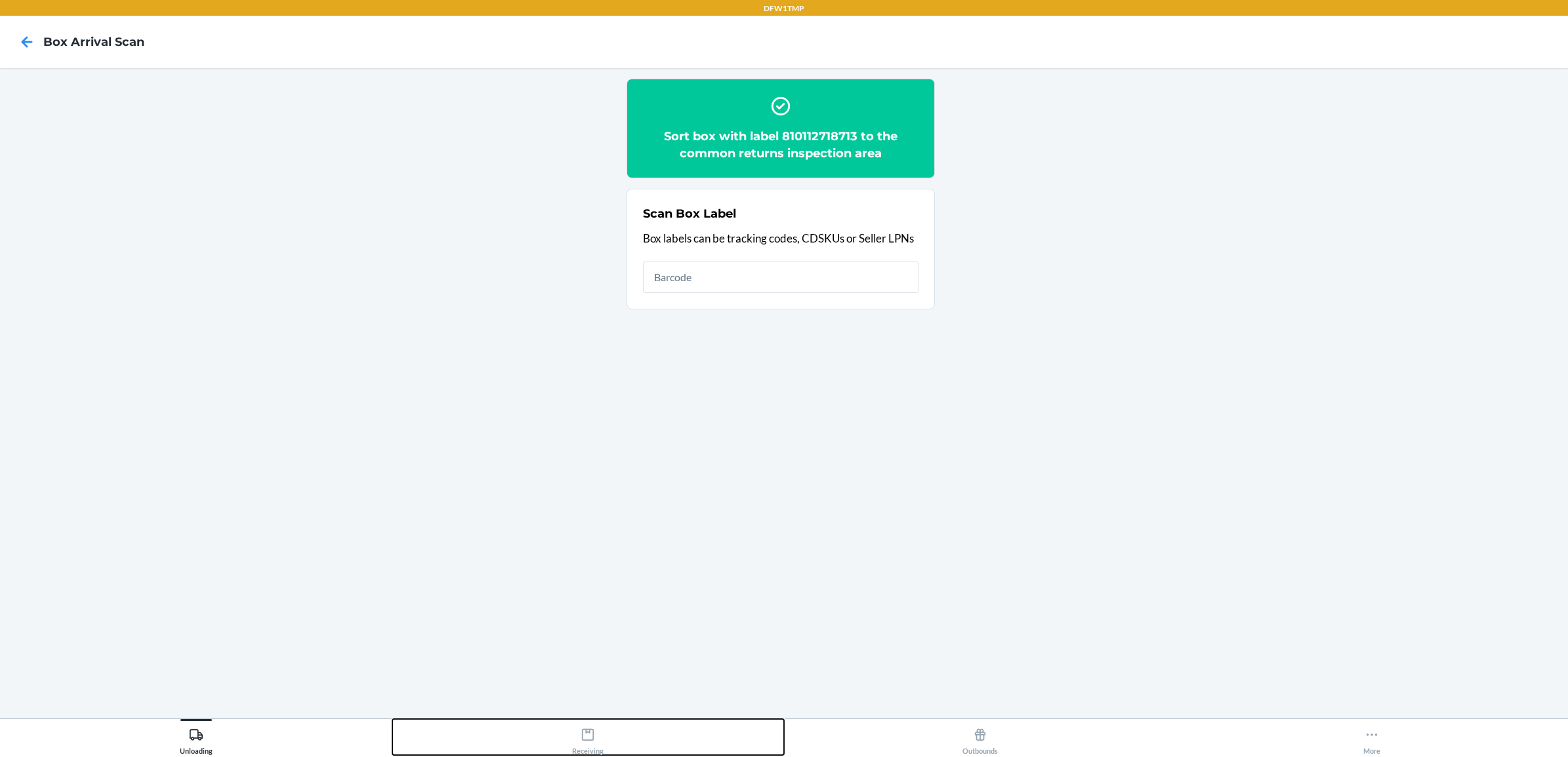
click at [588, 742] on icon at bounding box center [588, 735] width 14 height 14
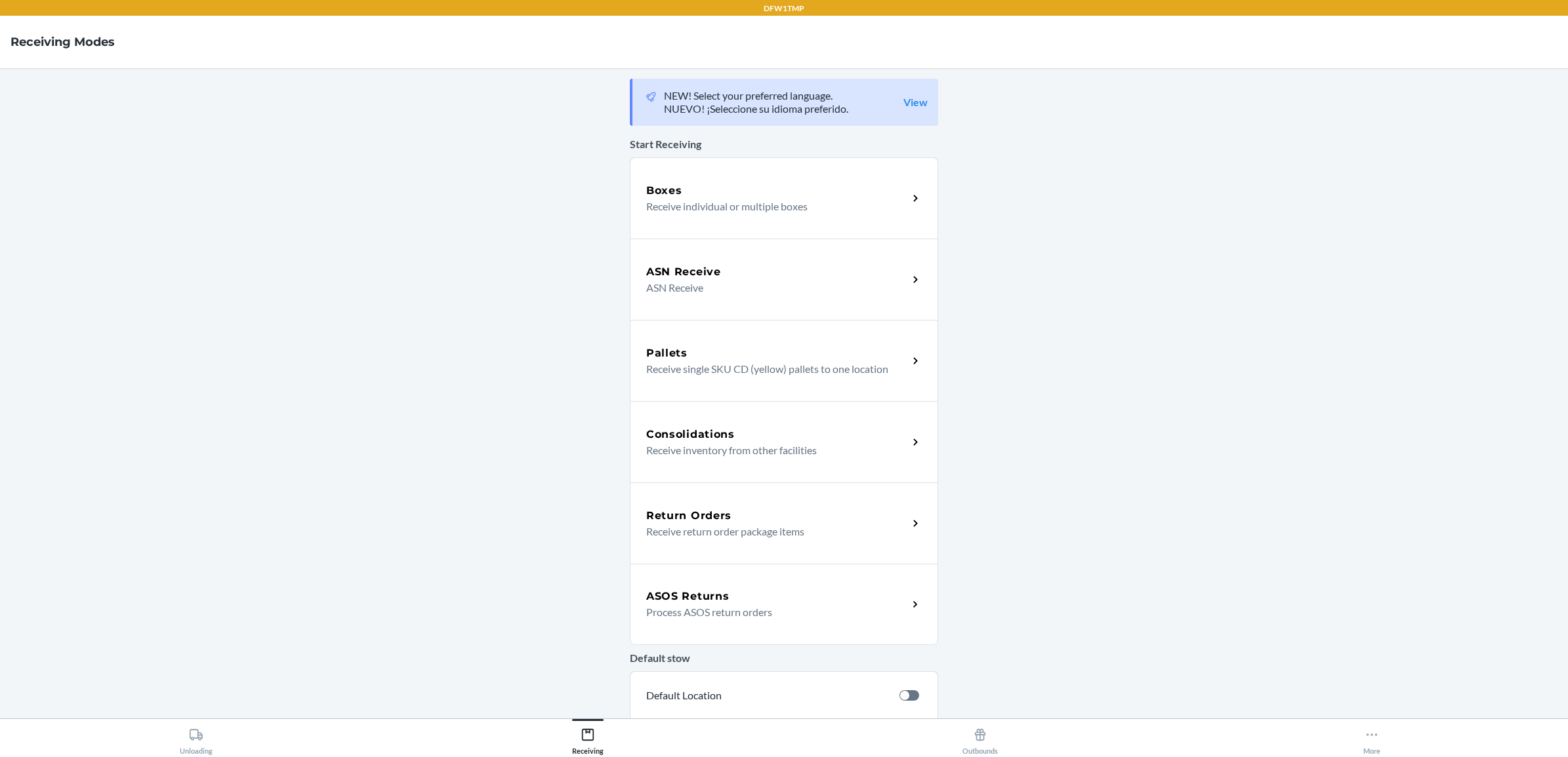
click at [771, 536] on p "Receive return order package items" at bounding box center [772, 531] width 251 height 16
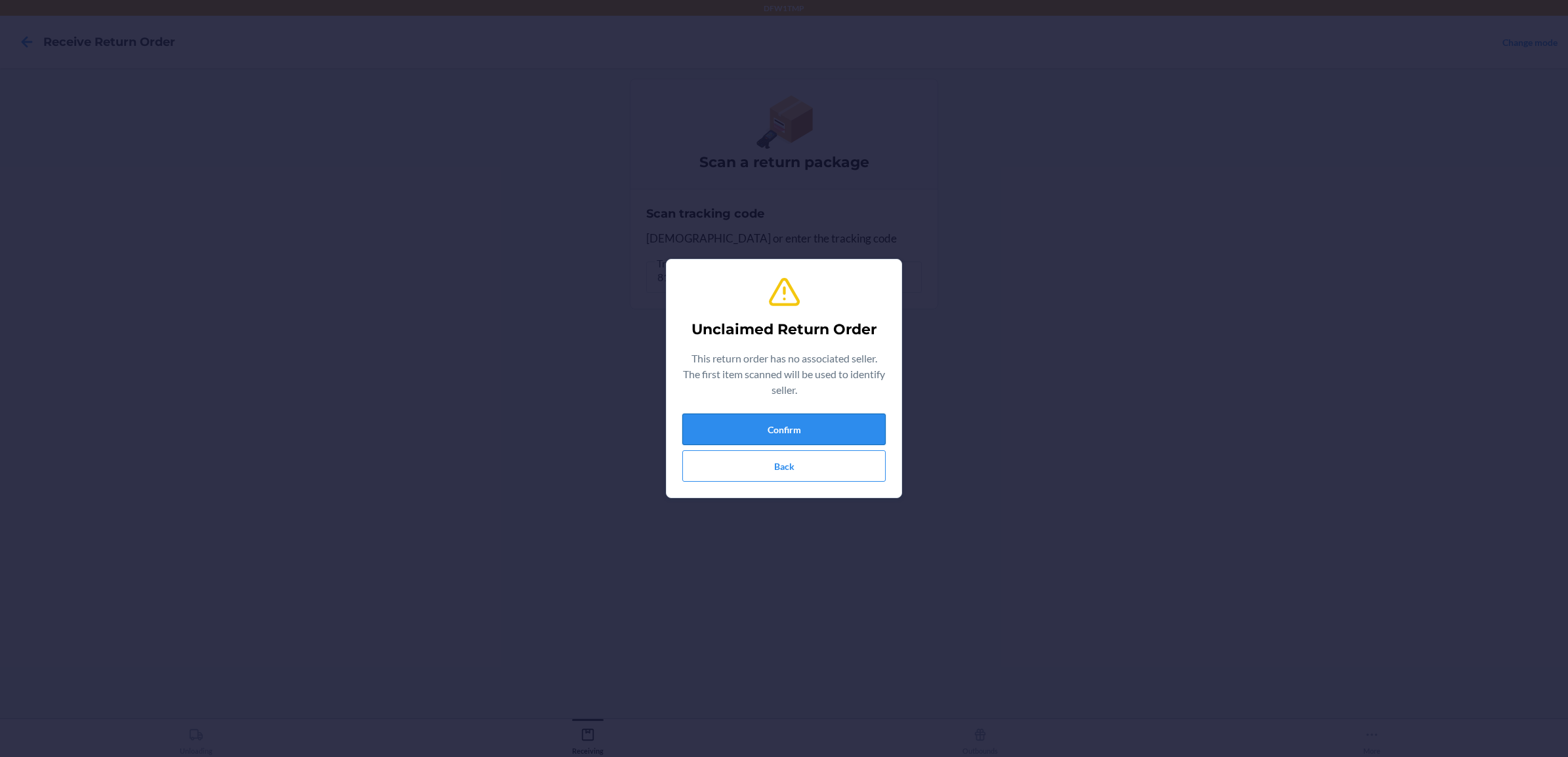
click at [799, 422] on button "Confirm" at bounding box center [784, 430] width 204 height 32
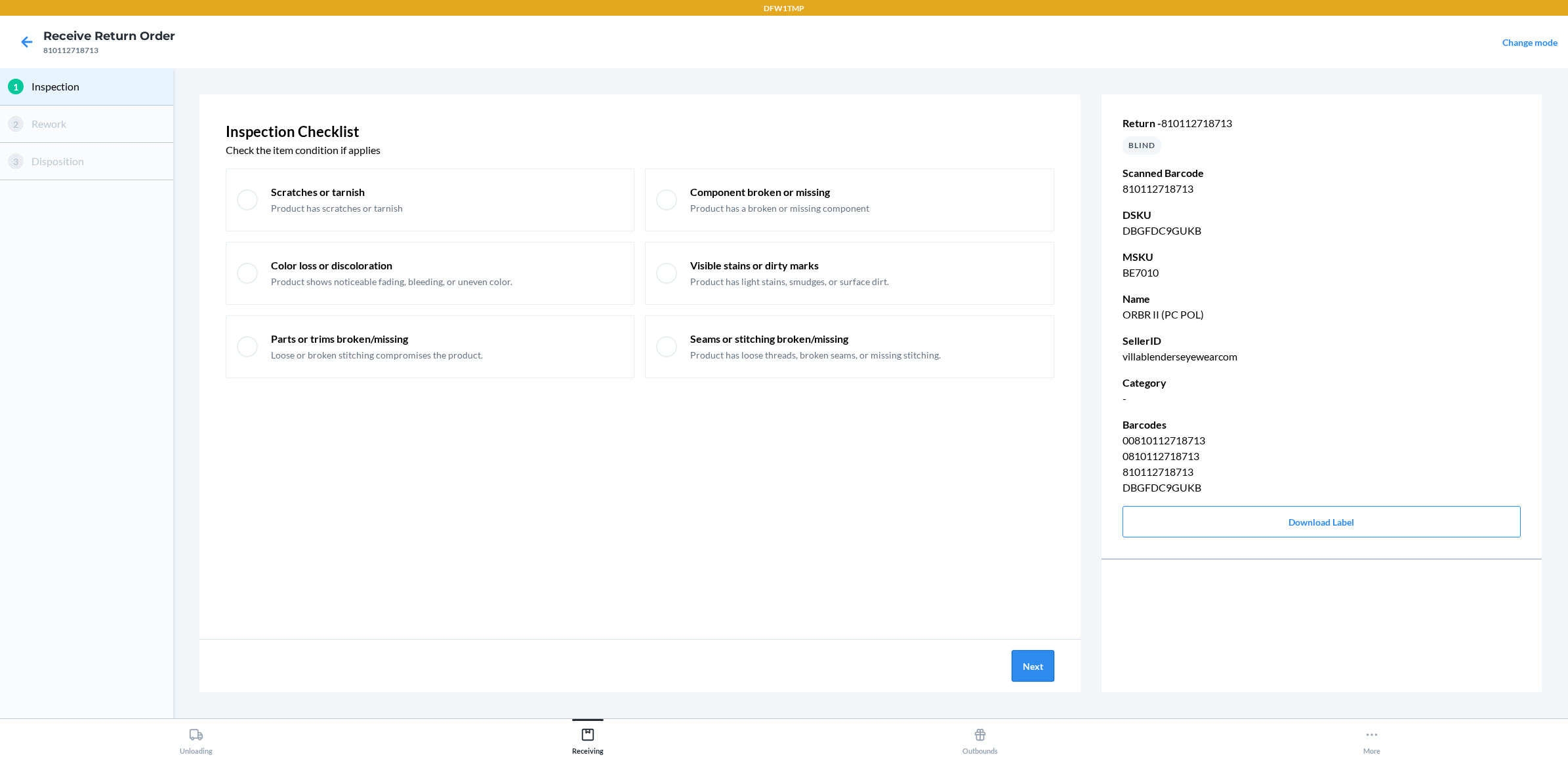
click at [1040, 662] on button "Next" at bounding box center [1033, 666] width 42 height 32
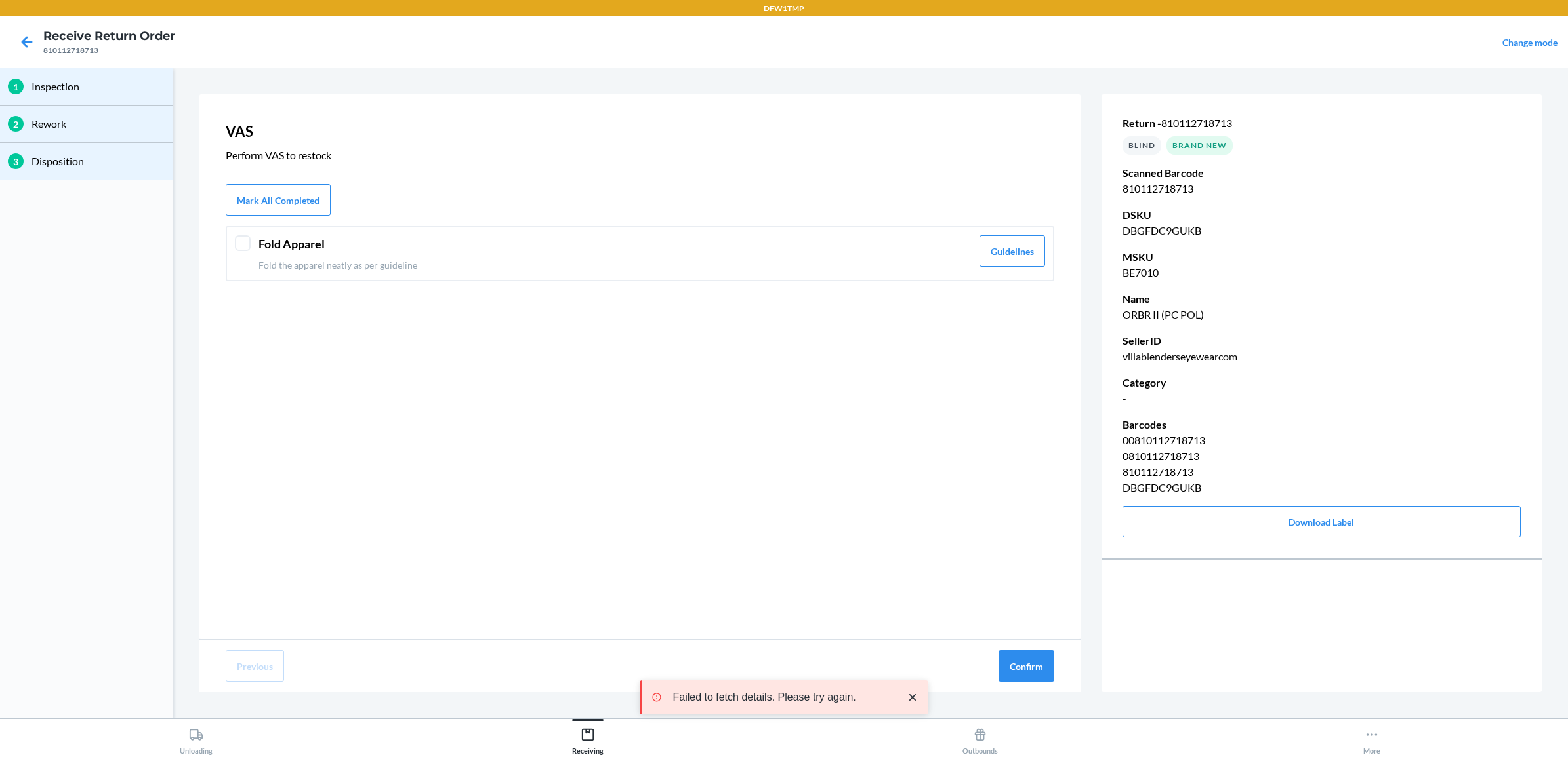
click at [243, 238] on div at bounding box center [242, 243] width 16 height 16
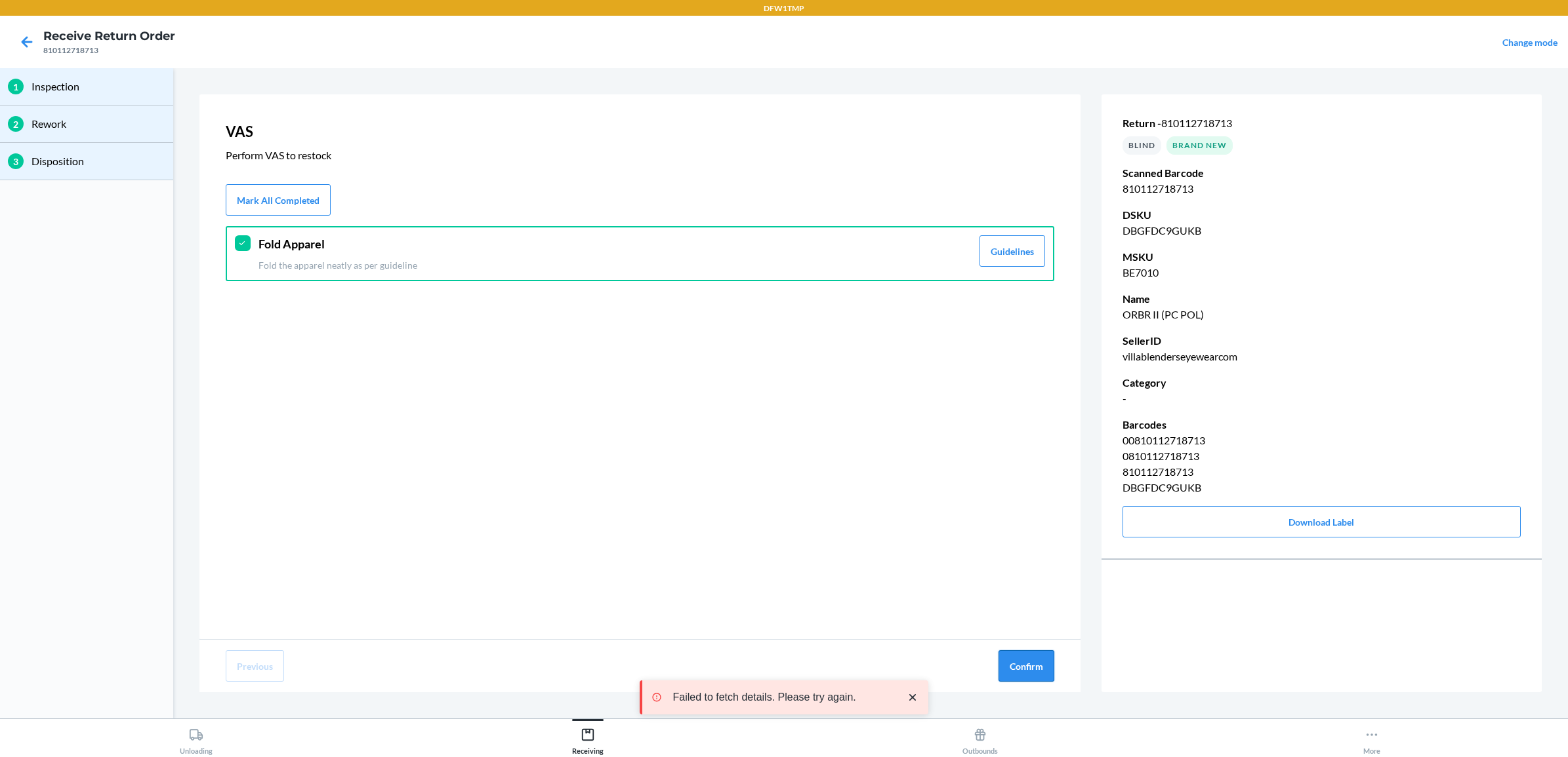
click at [1019, 664] on button "Confirm" at bounding box center [1026, 666] width 56 height 32
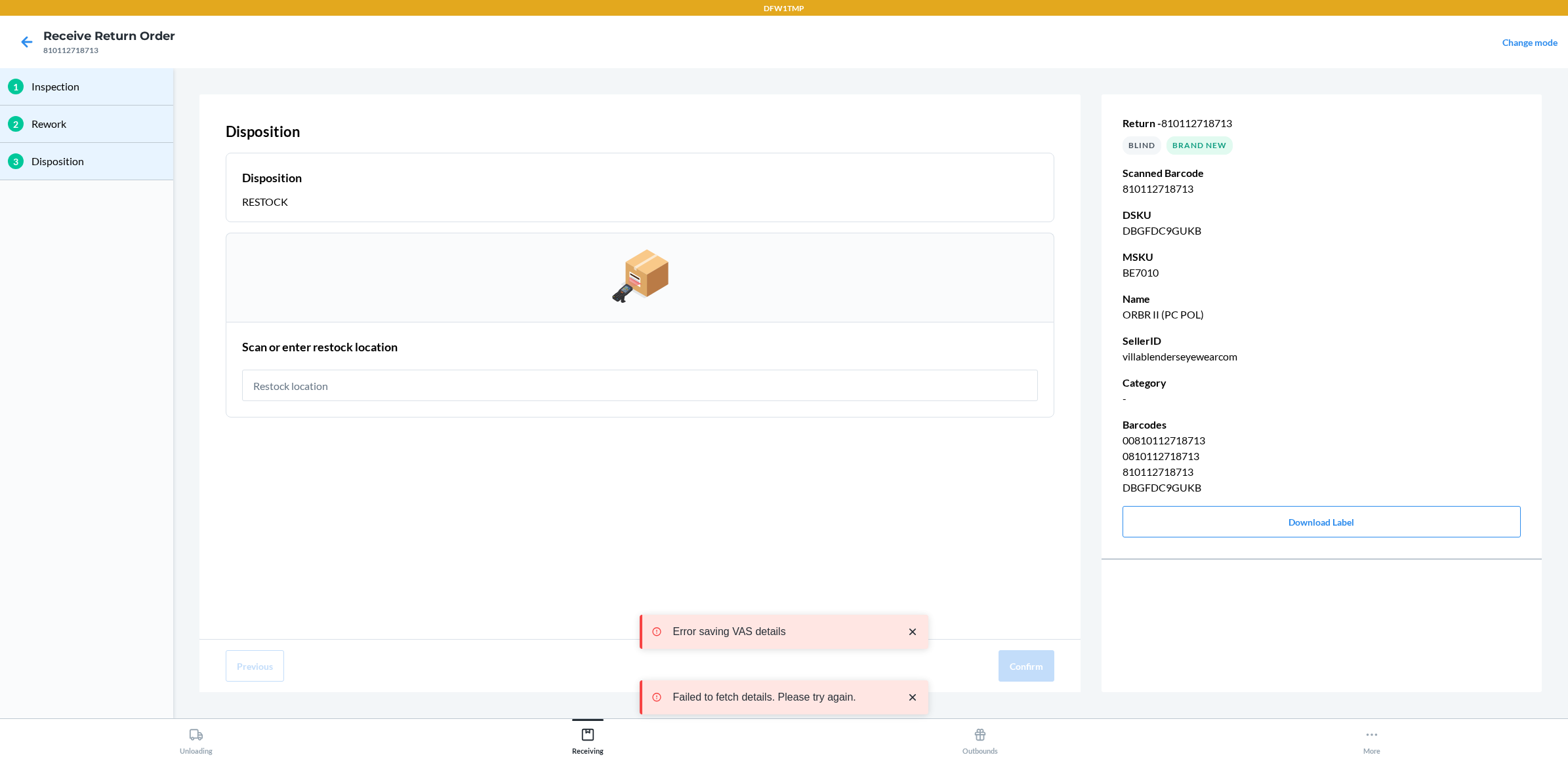
click at [516, 382] on input "text" at bounding box center [640, 386] width 796 height 32
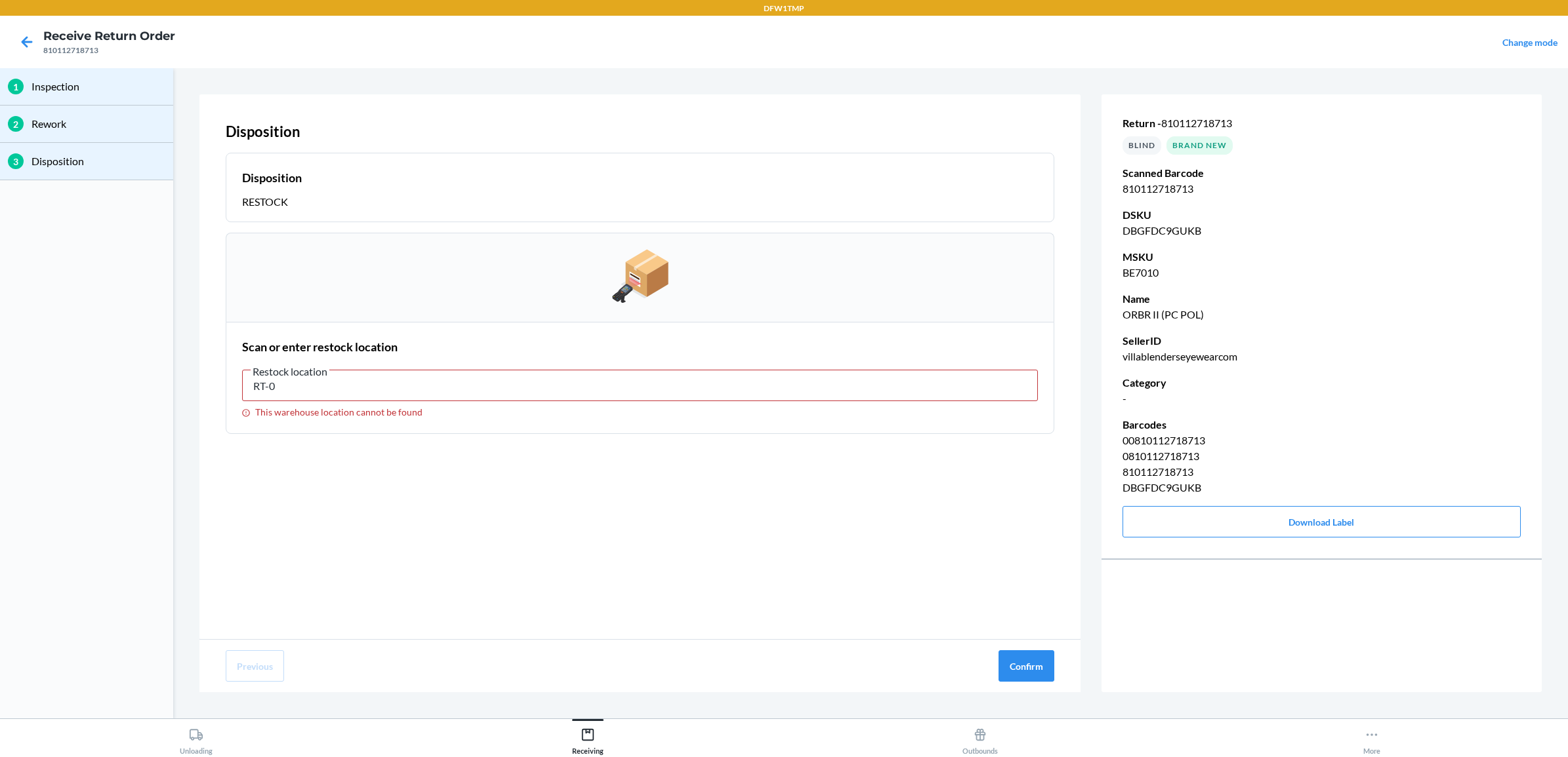
click at [317, 375] on span "Restock location" at bounding box center [290, 371] width 79 height 13
click at [317, 375] on input "RT-0" at bounding box center [640, 386] width 796 height 32
drag, startPoint x: 317, startPoint y: 377, endPoint x: 252, endPoint y: 382, distance: 65.2
click at [252, 382] on label "Restock location RT-0 This warehouse location cannot be found" at bounding box center [640, 391] width 796 height 55
click at [310, 391] on input "RT-0" at bounding box center [640, 386] width 796 height 32
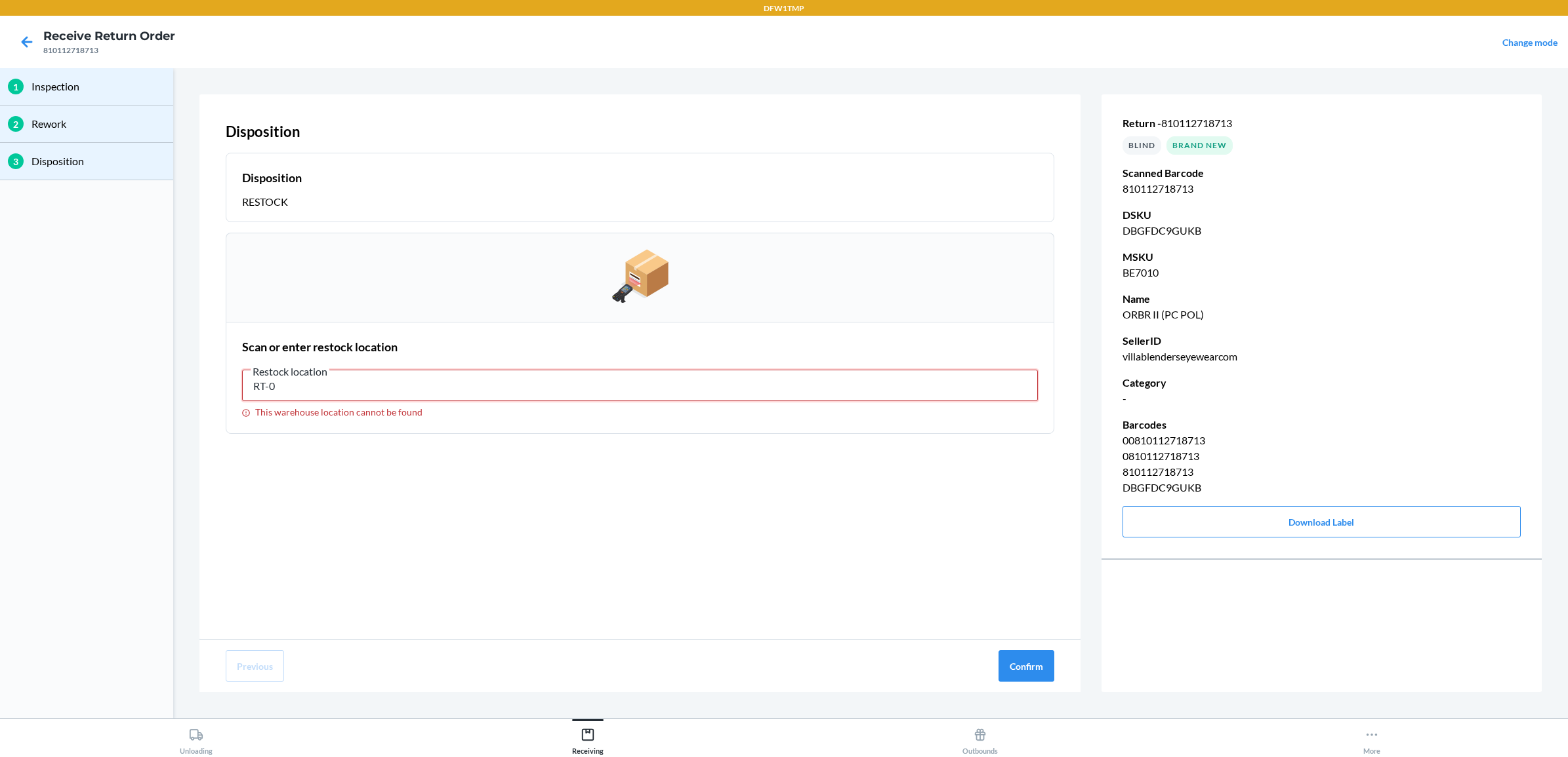
drag, startPoint x: 310, startPoint y: 391, endPoint x: 239, endPoint y: 378, distance: 72.2
click at [239, 378] on section "Scan or enter restock location Restock location RT-0 This warehouse location ca…" at bounding box center [640, 378] width 829 height 112
click at [258, 384] on input "R-06" at bounding box center [640, 386] width 796 height 32
type input "RT-06"
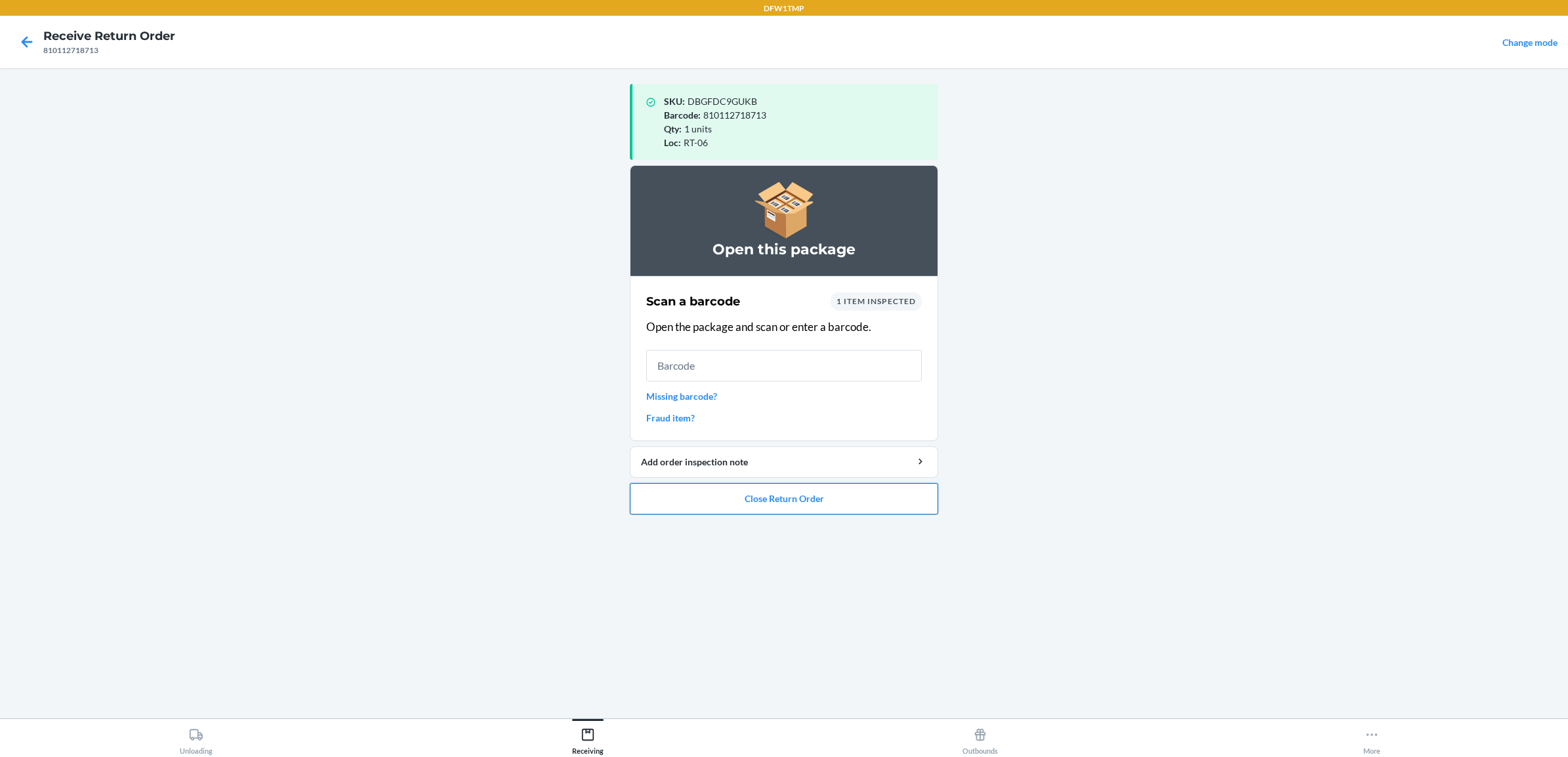
click at [748, 485] on button "Close Return Order" at bounding box center [784, 499] width 308 height 32
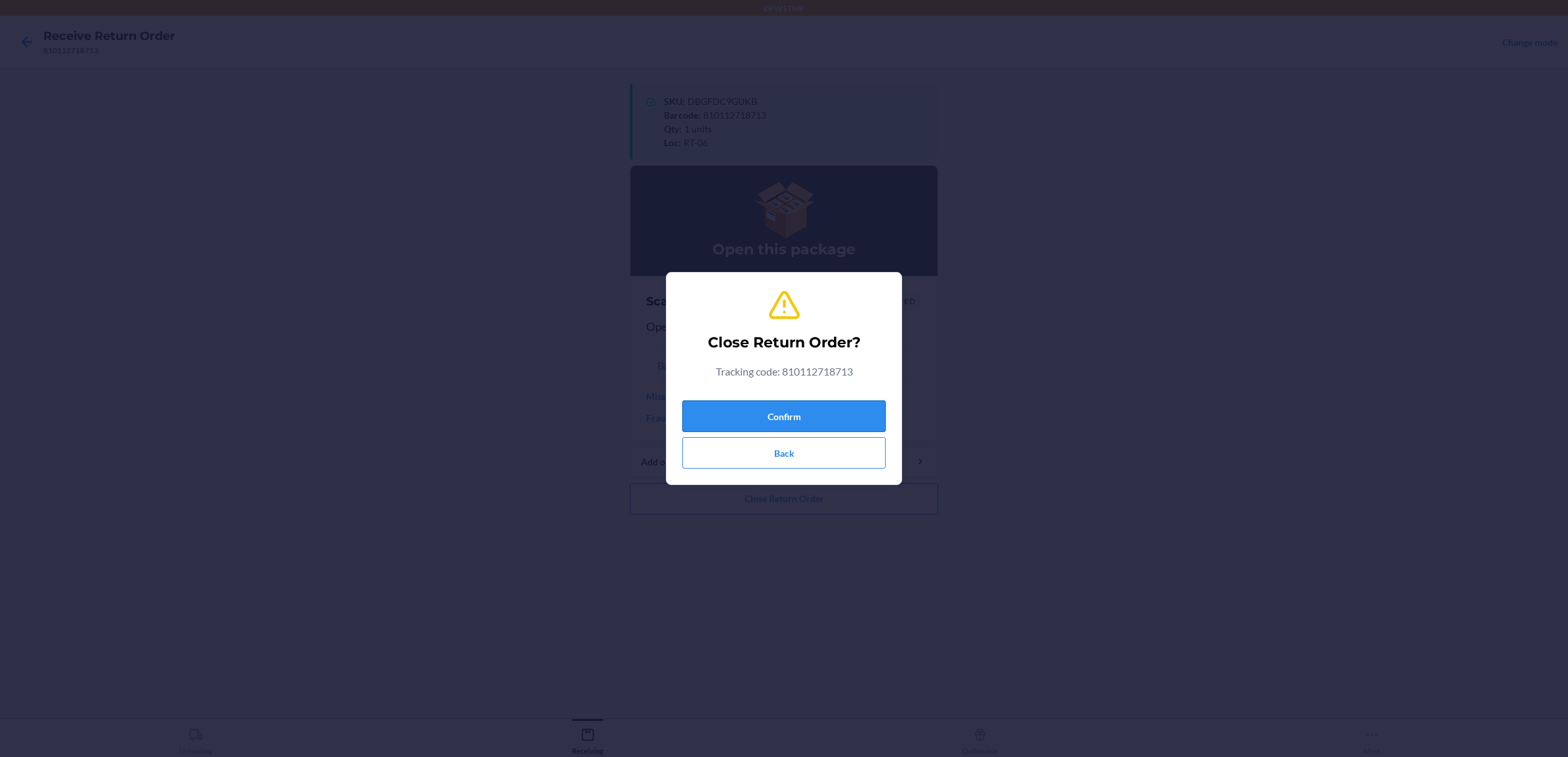
click at [776, 421] on button "Confirm" at bounding box center [784, 416] width 204 height 32
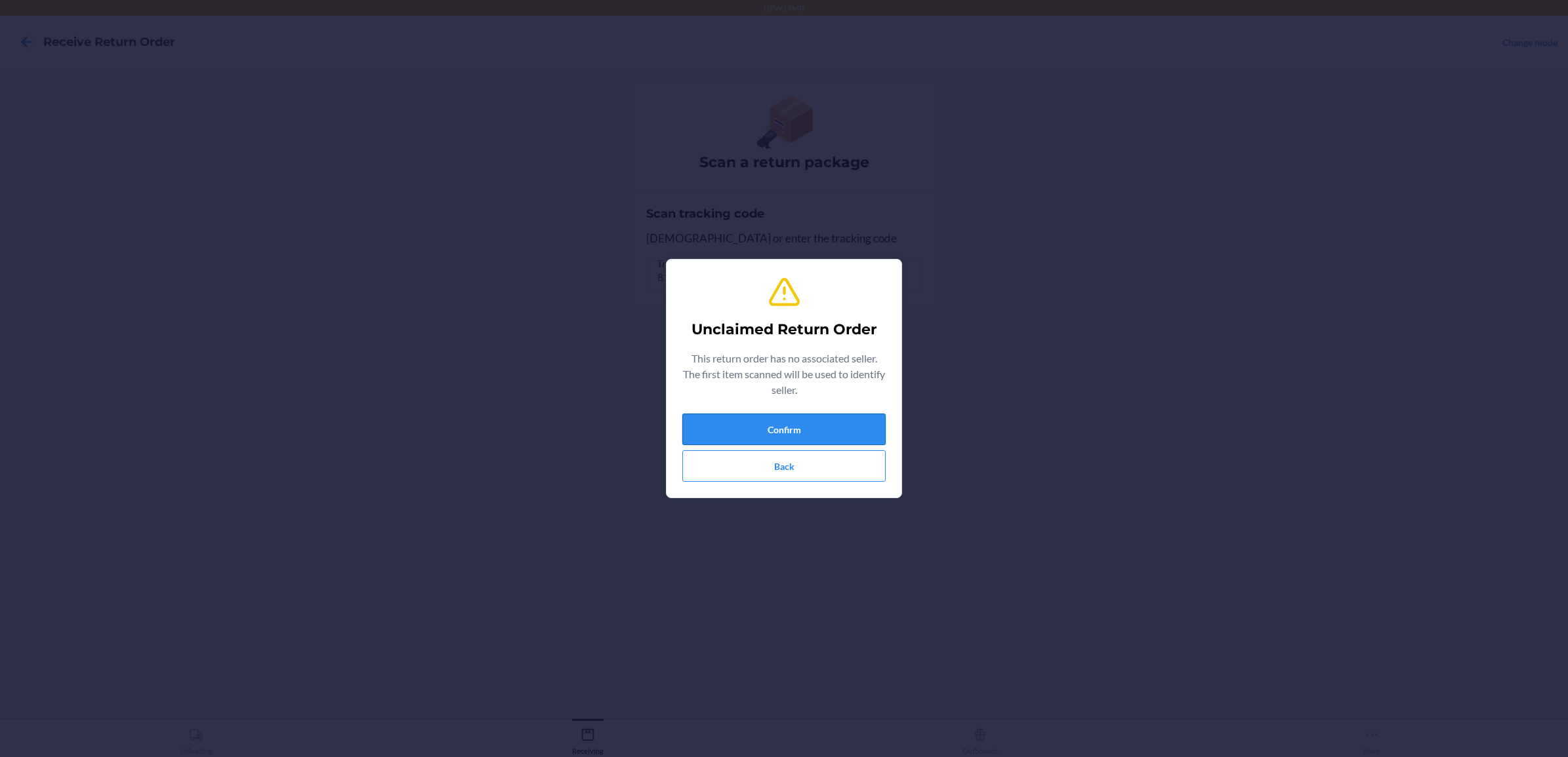
click at [798, 428] on button "Confirm" at bounding box center [784, 430] width 204 height 32
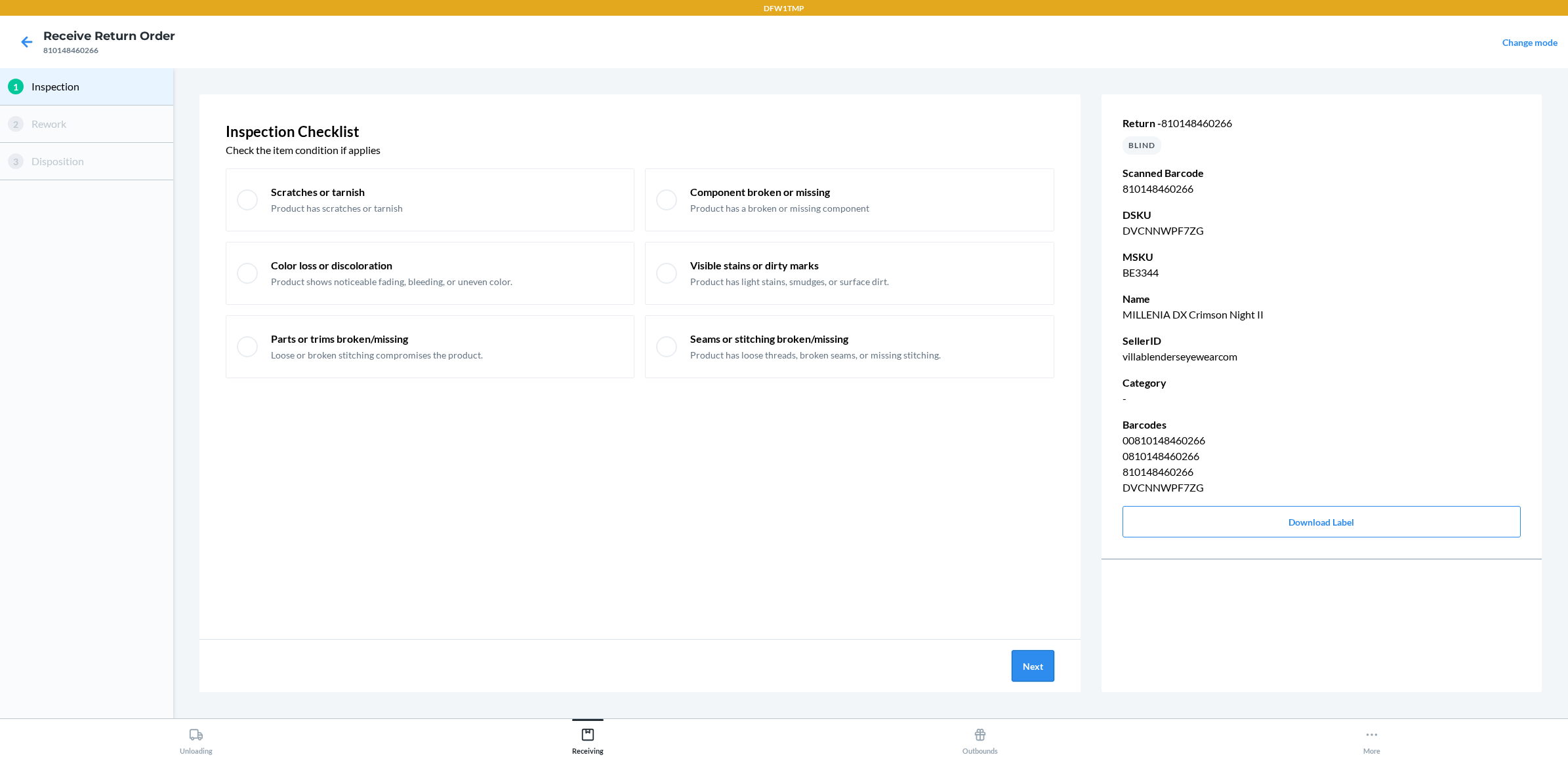
click at [1042, 669] on button "Next" at bounding box center [1033, 666] width 42 height 32
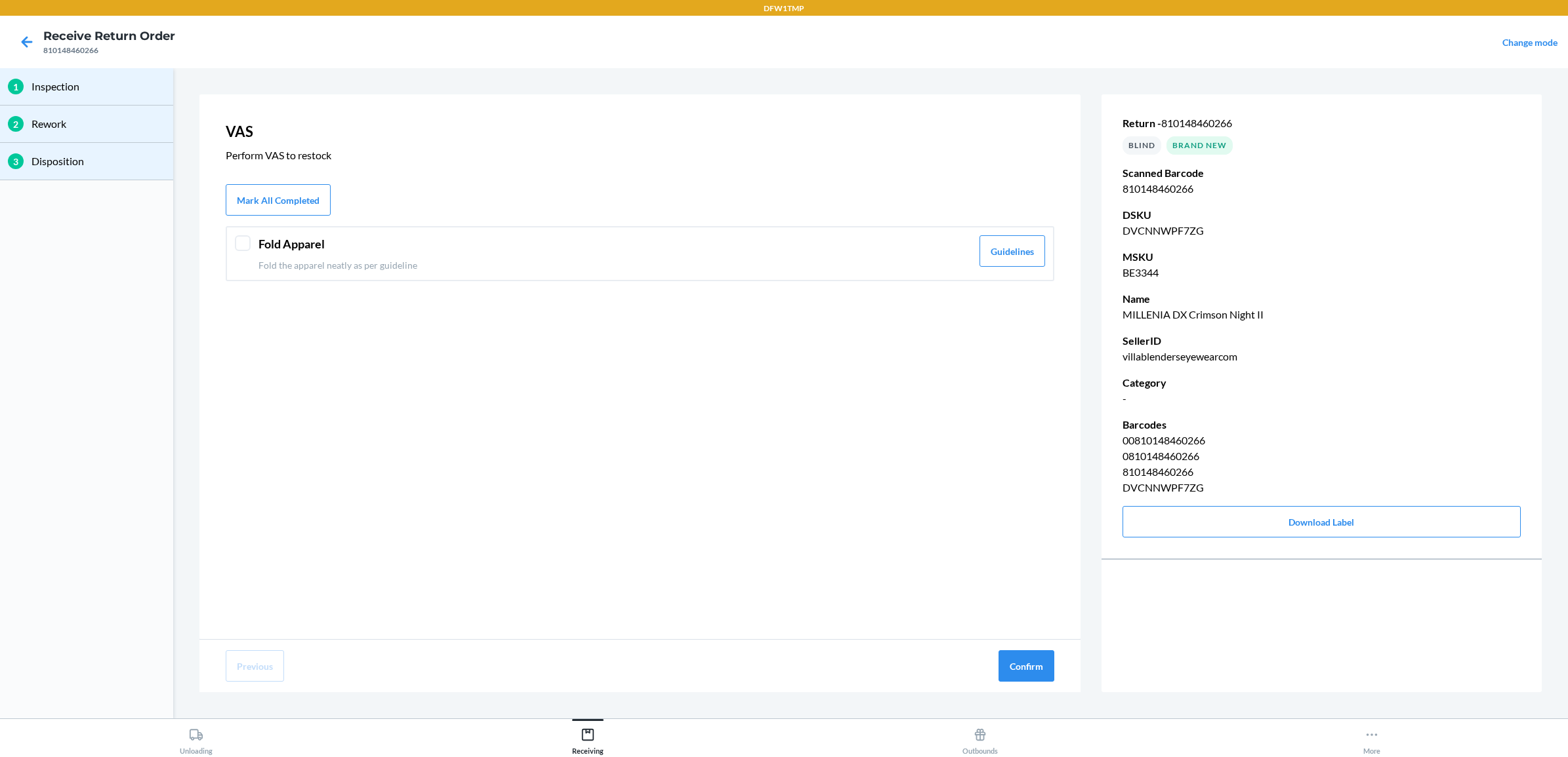
click at [248, 243] on div at bounding box center [242, 243] width 16 height 16
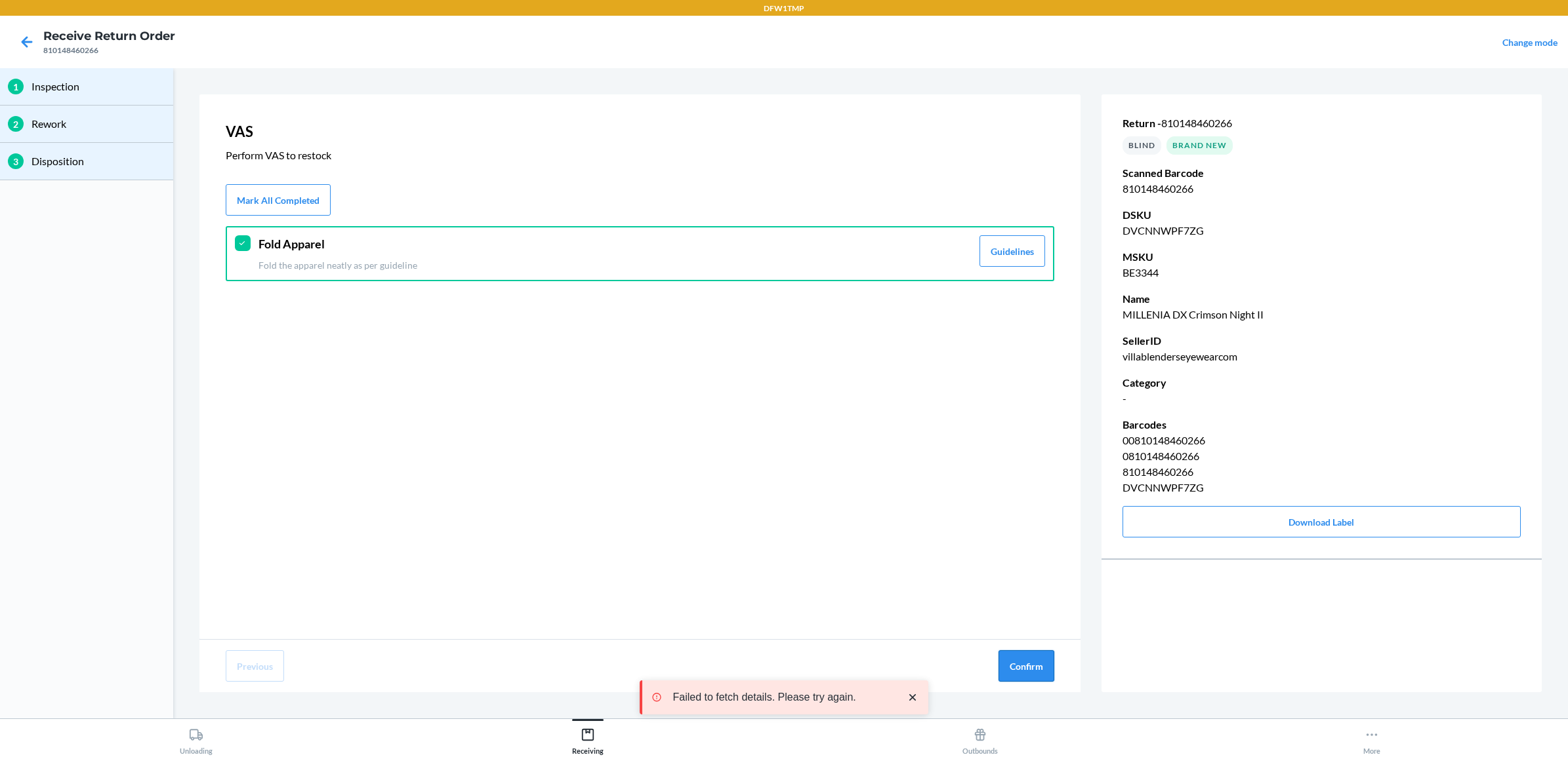
click at [1039, 665] on button "Confirm" at bounding box center [1026, 666] width 56 height 32
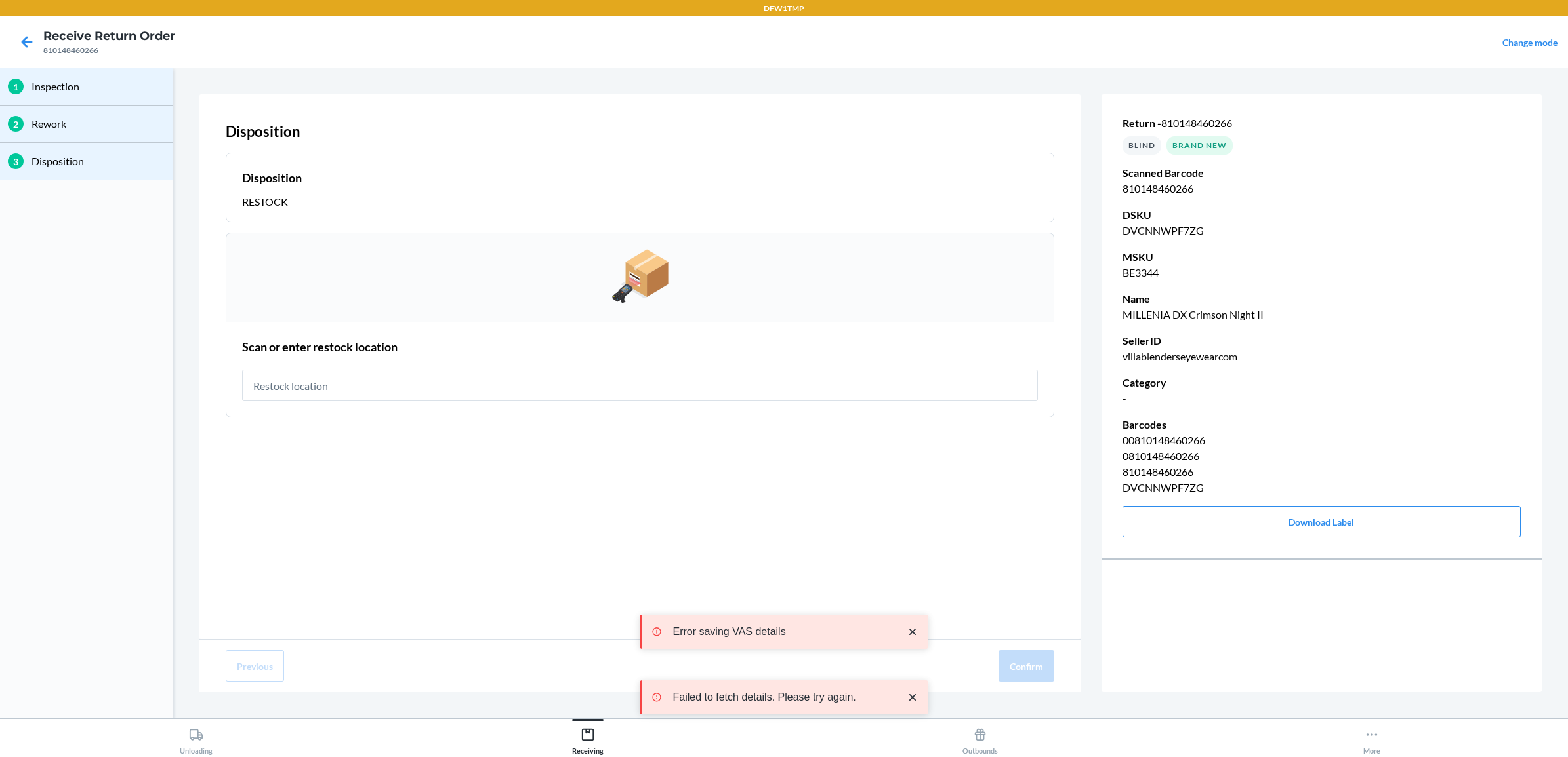
click at [376, 382] on input "text" at bounding box center [640, 386] width 796 height 32
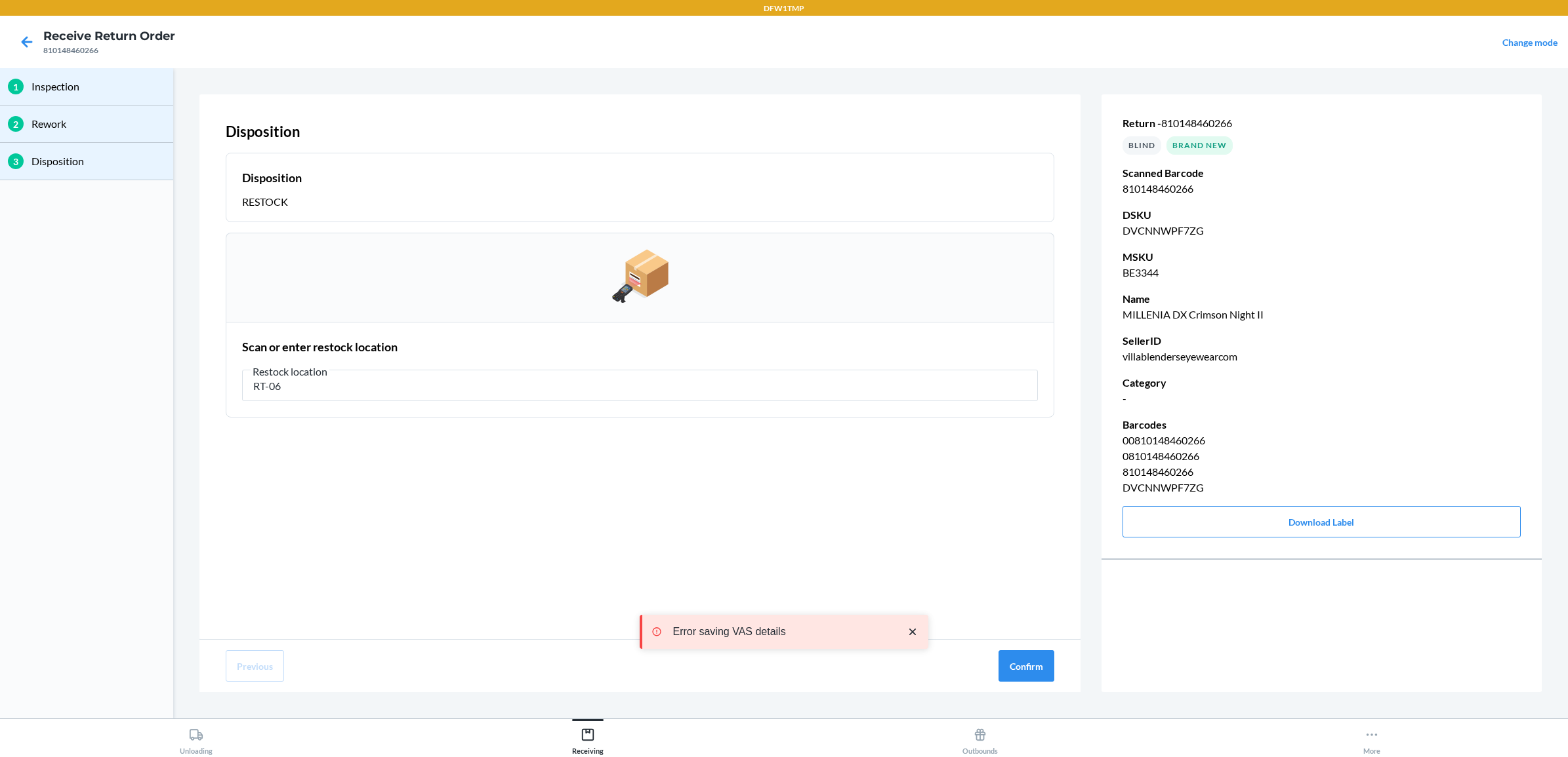
type input "RT-06"
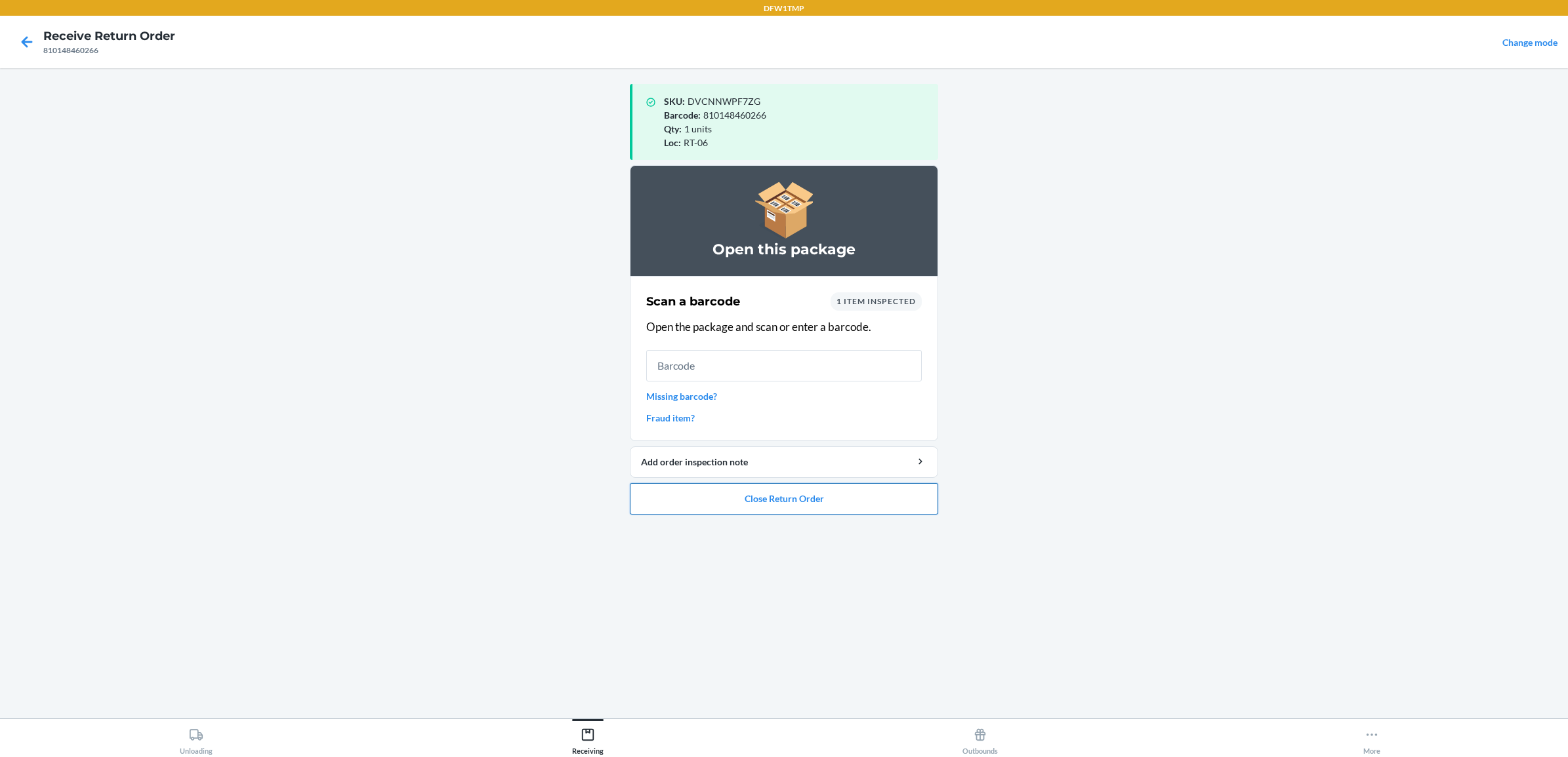
click at [820, 503] on button "Close Return Order" at bounding box center [784, 499] width 308 height 32
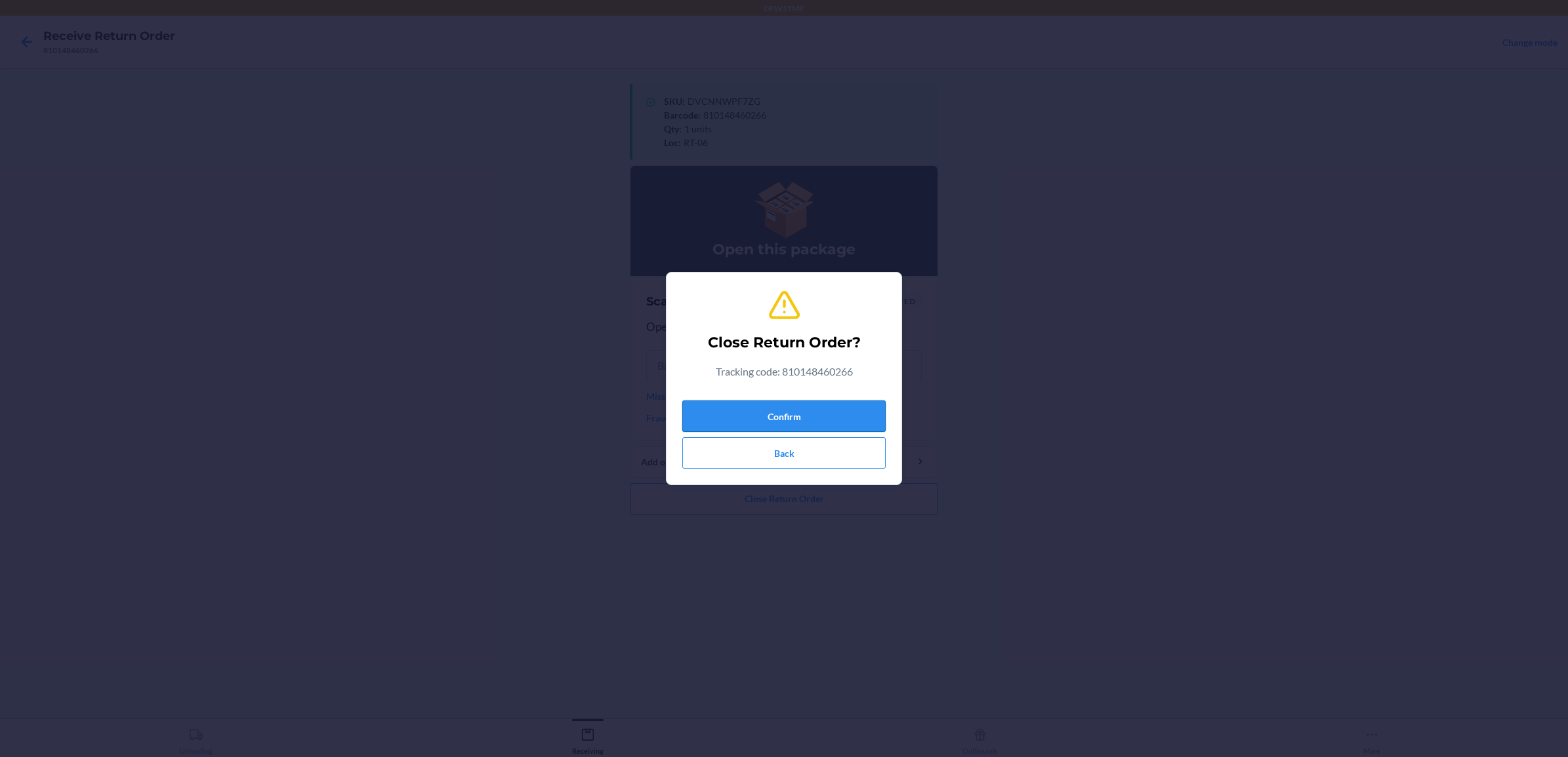
click at [817, 412] on button "Confirm" at bounding box center [784, 416] width 204 height 32
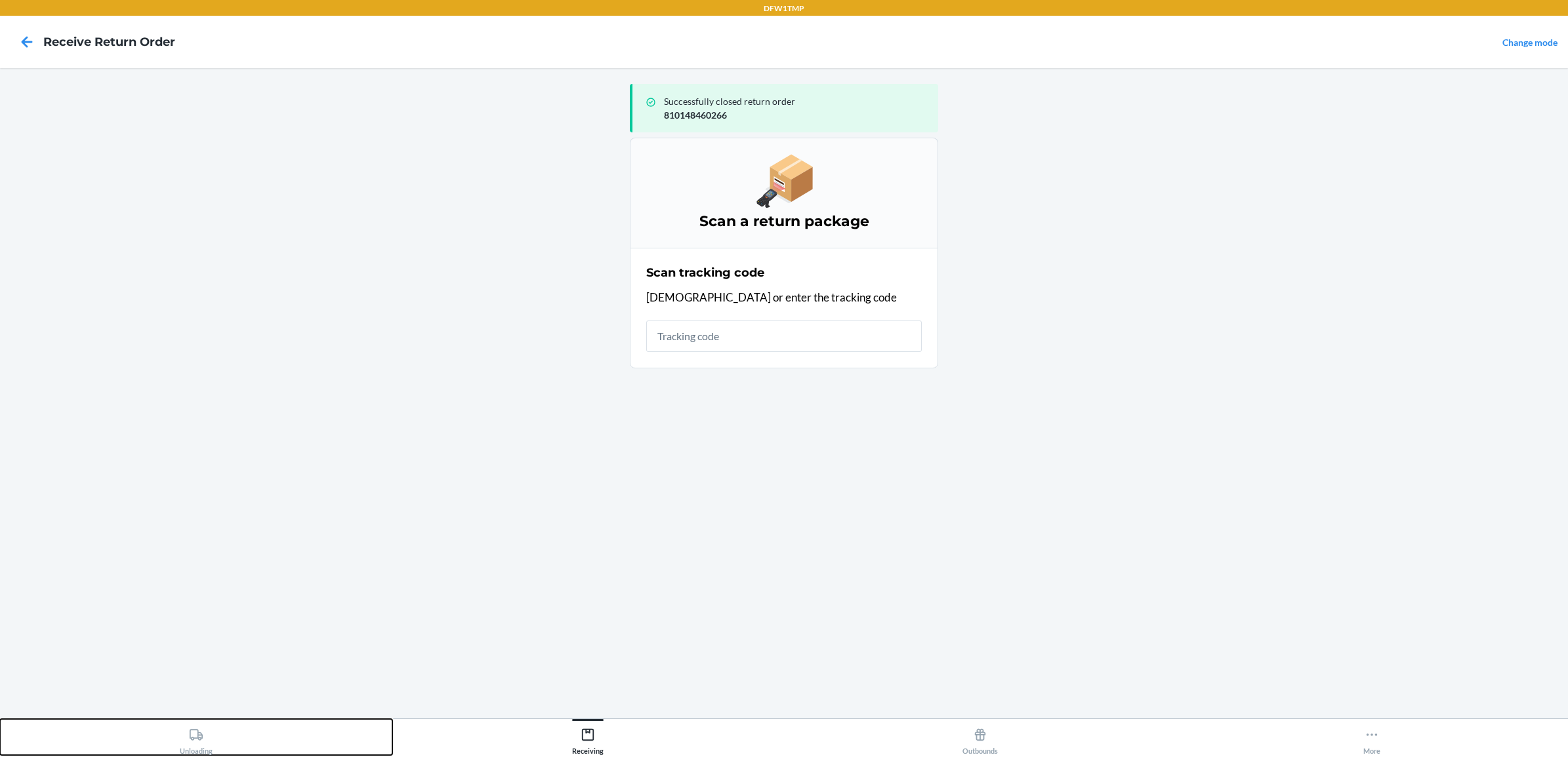
click at [198, 735] on icon at bounding box center [195, 735] width 14 height 14
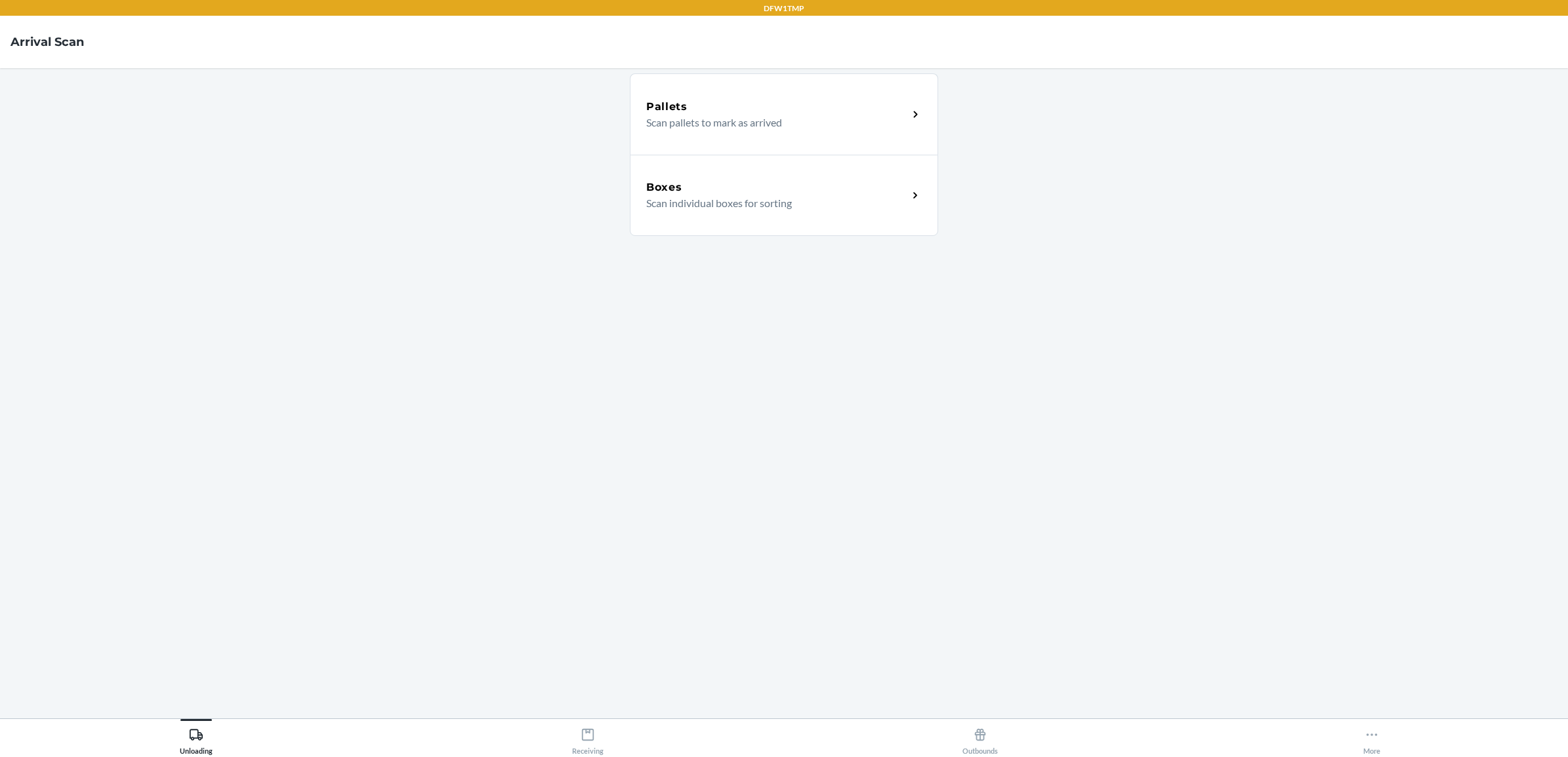
click at [854, 184] on div "Boxes" at bounding box center [777, 187] width 262 height 16
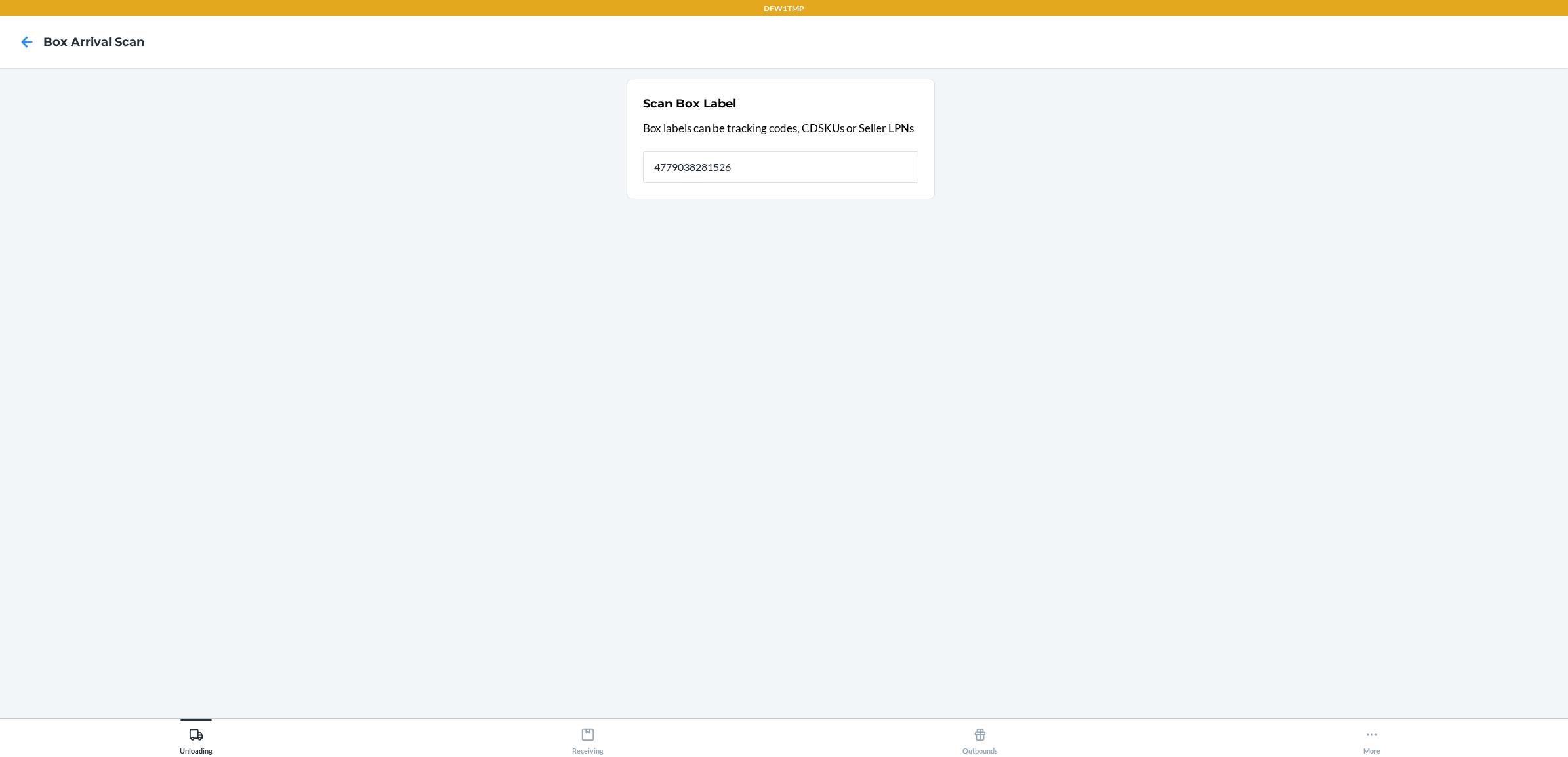
type input "4779038281526"
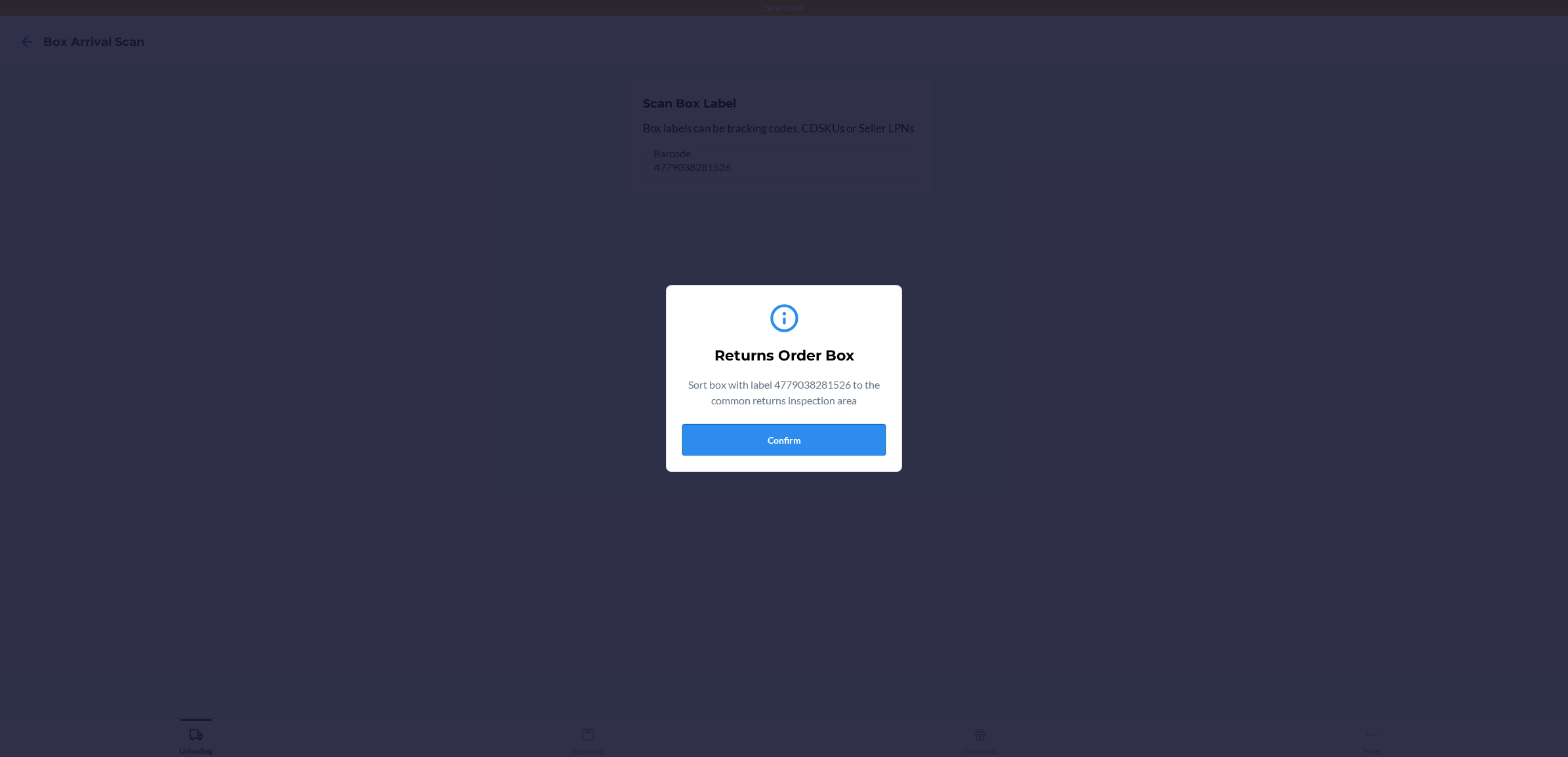
click at [798, 438] on button "Confirm" at bounding box center [784, 440] width 204 height 32
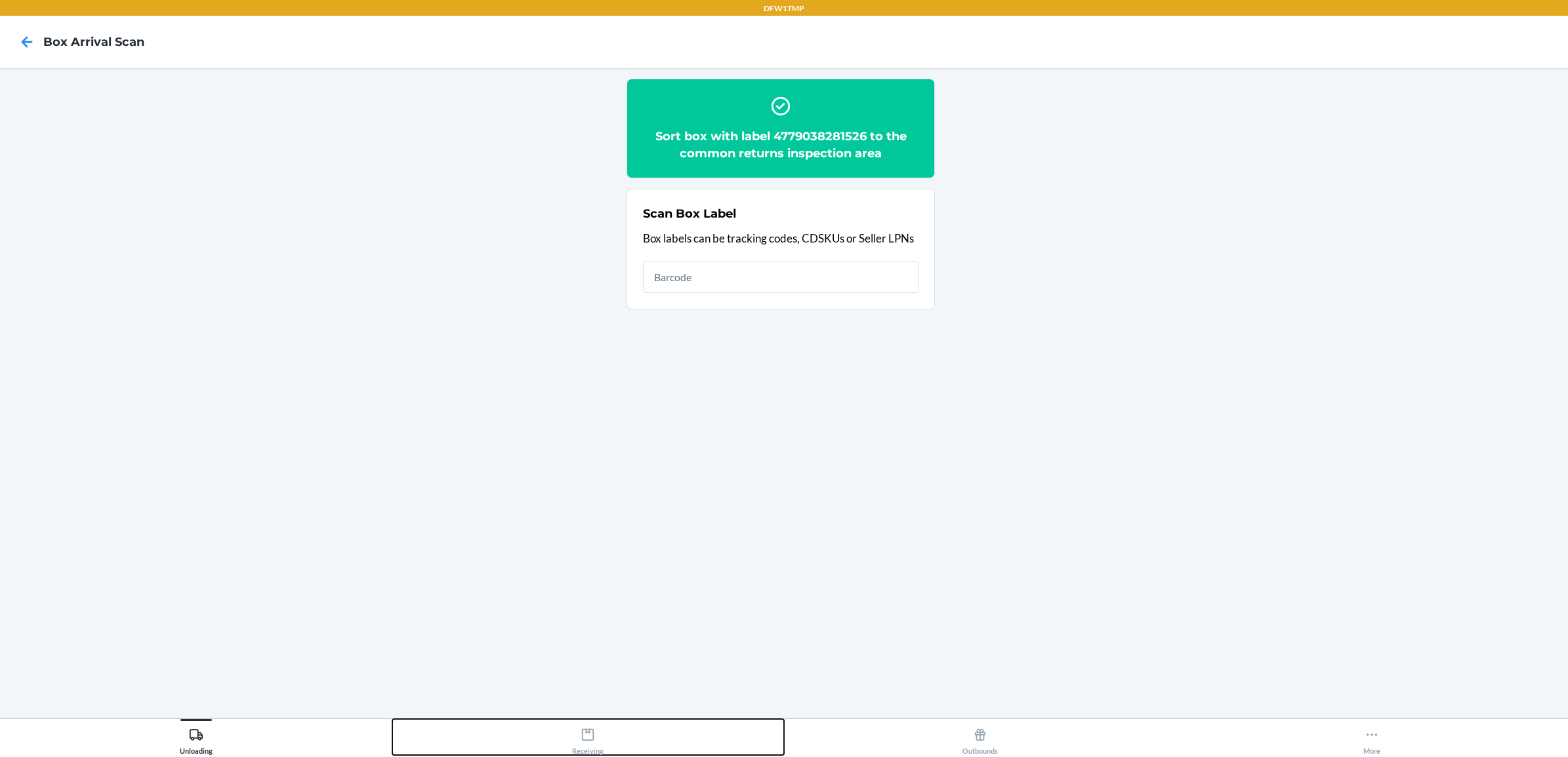
click at [583, 739] on icon at bounding box center [588, 735] width 12 height 12
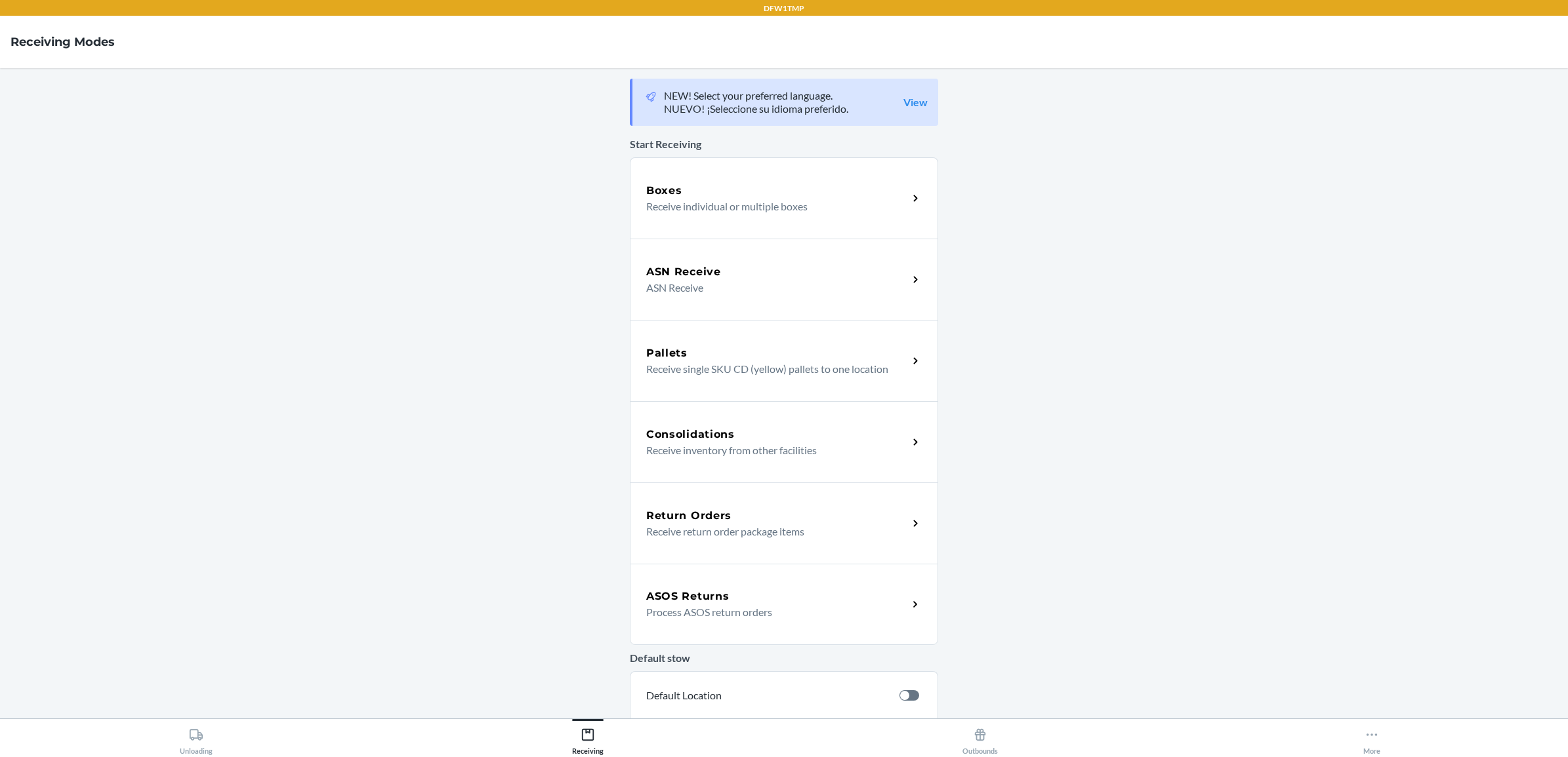
click at [691, 519] on h5 "Return Orders" at bounding box center [689, 516] width 86 height 16
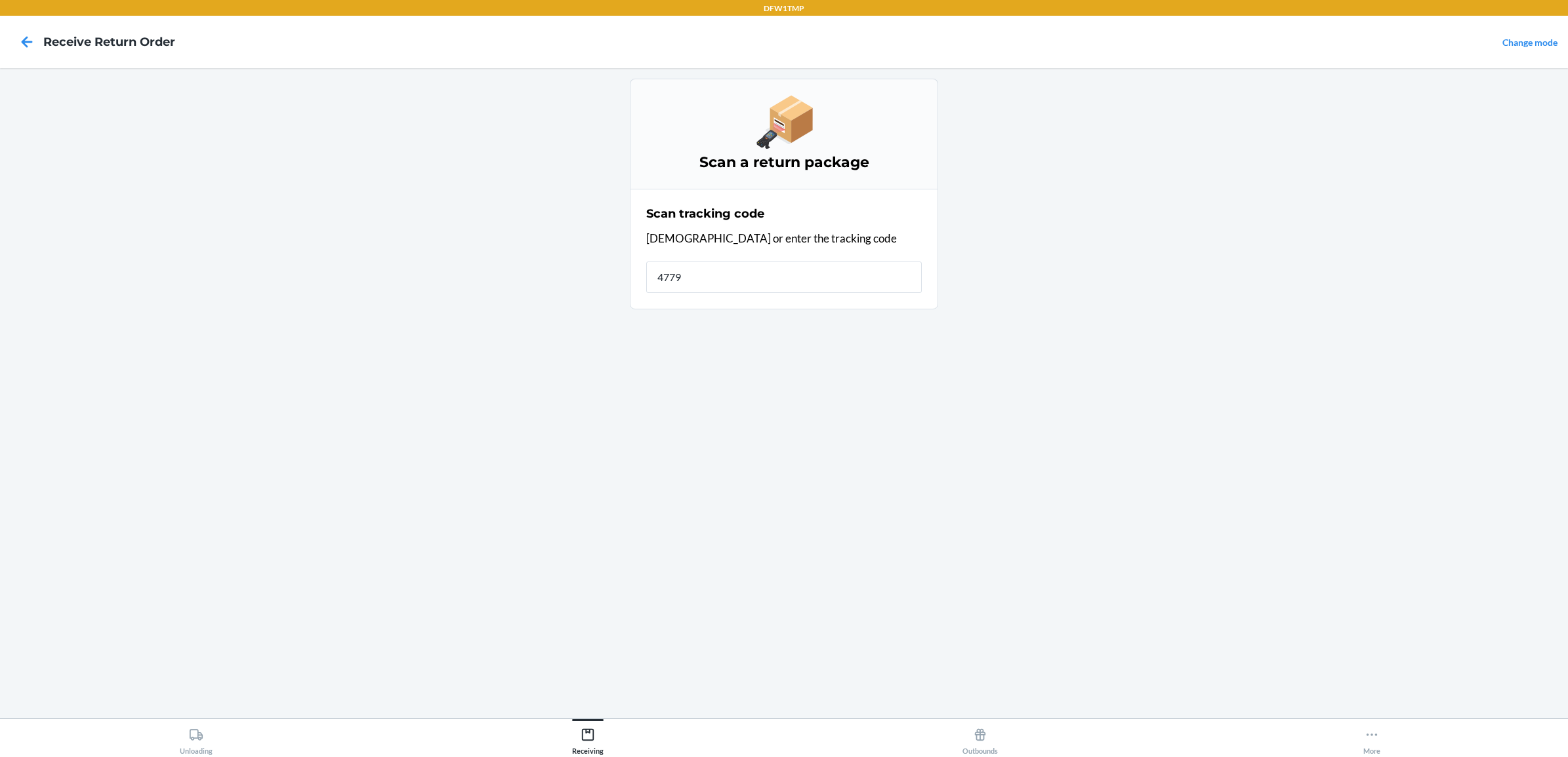
type input "47790"
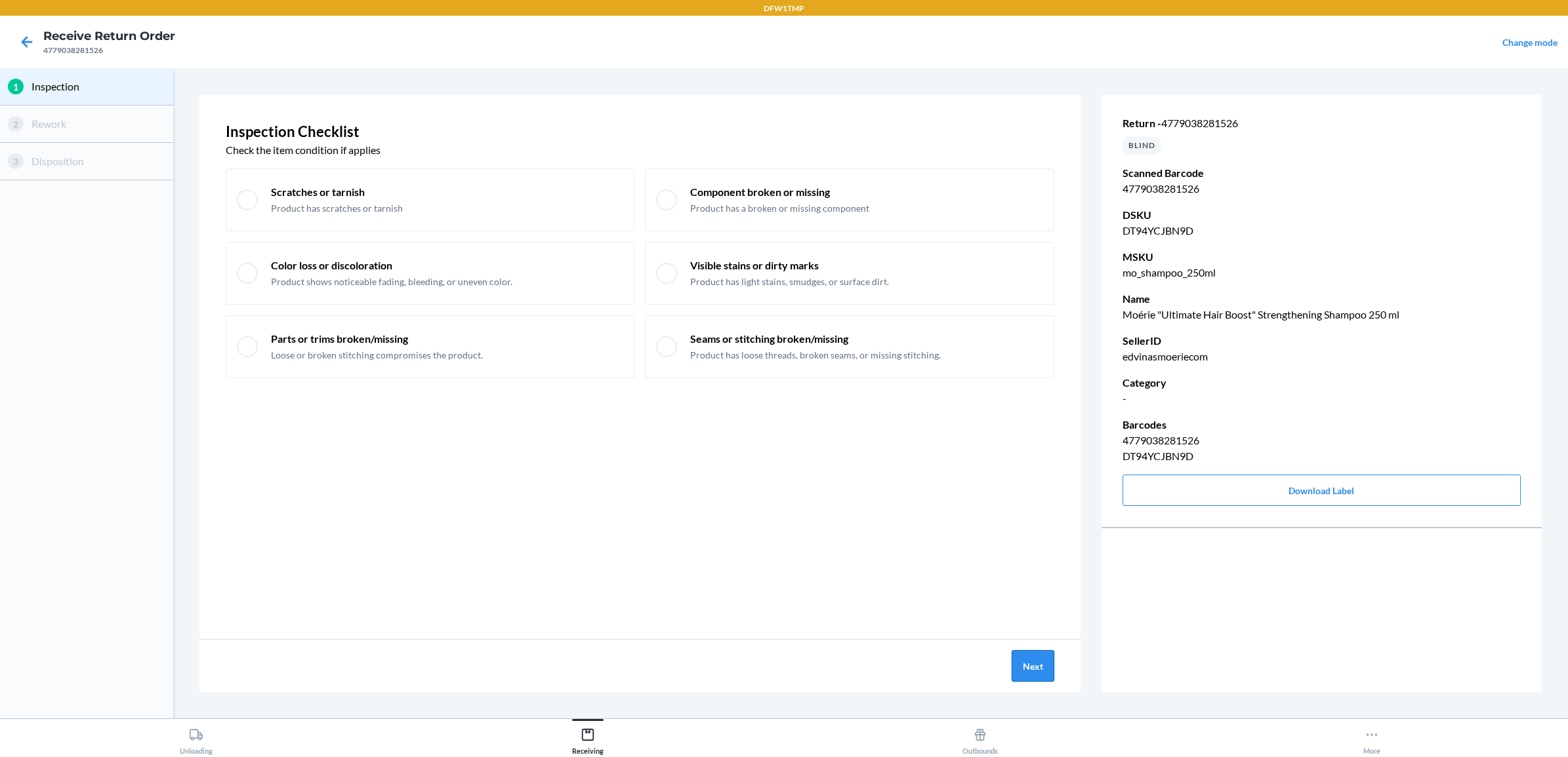
click at [1045, 668] on button "Next" at bounding box center [1033, 666] width 42 height 32
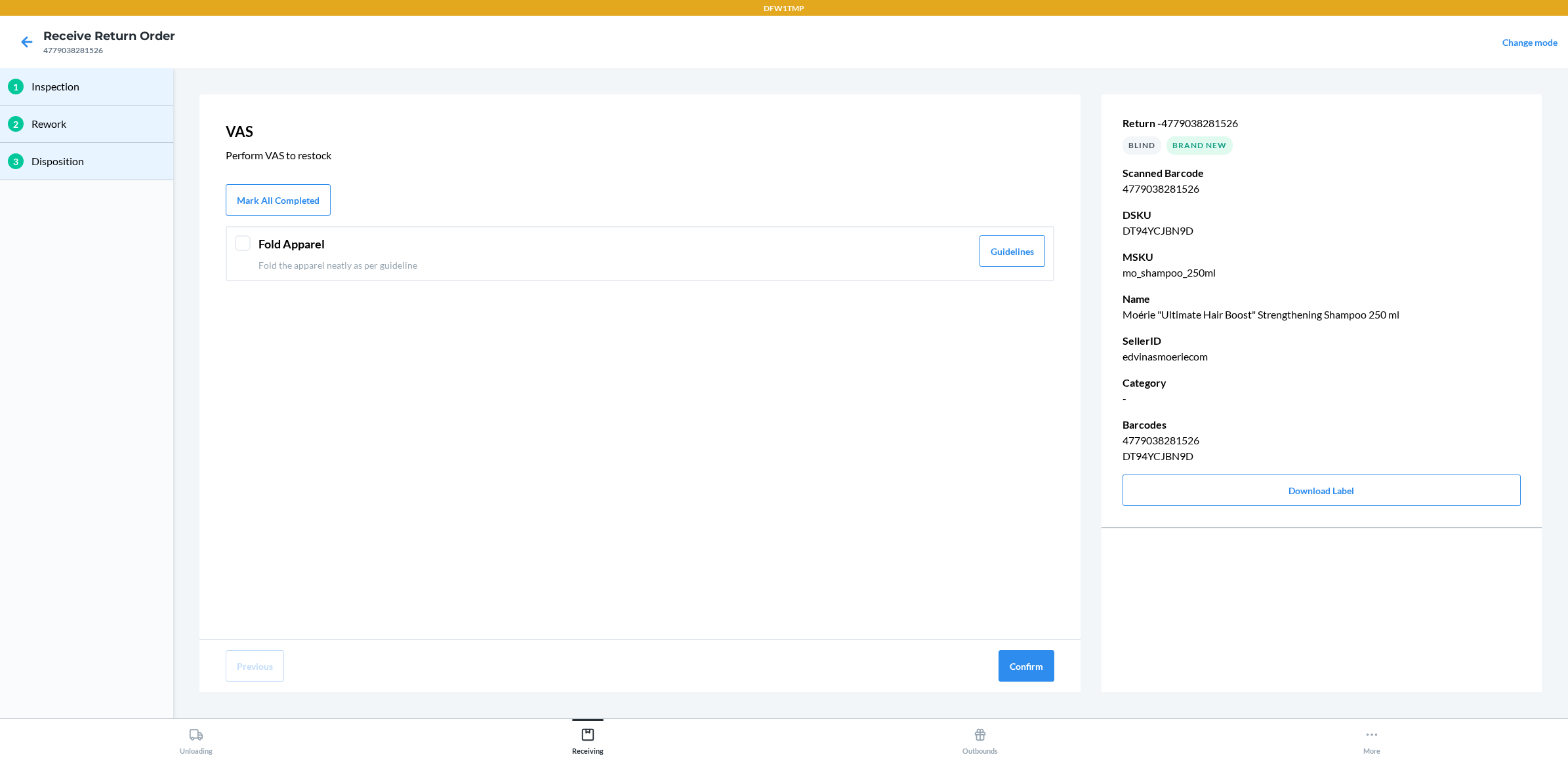
click at [611, 243] on header "Fold Apparel" at bounding box center [615, 244] width 714 height 17
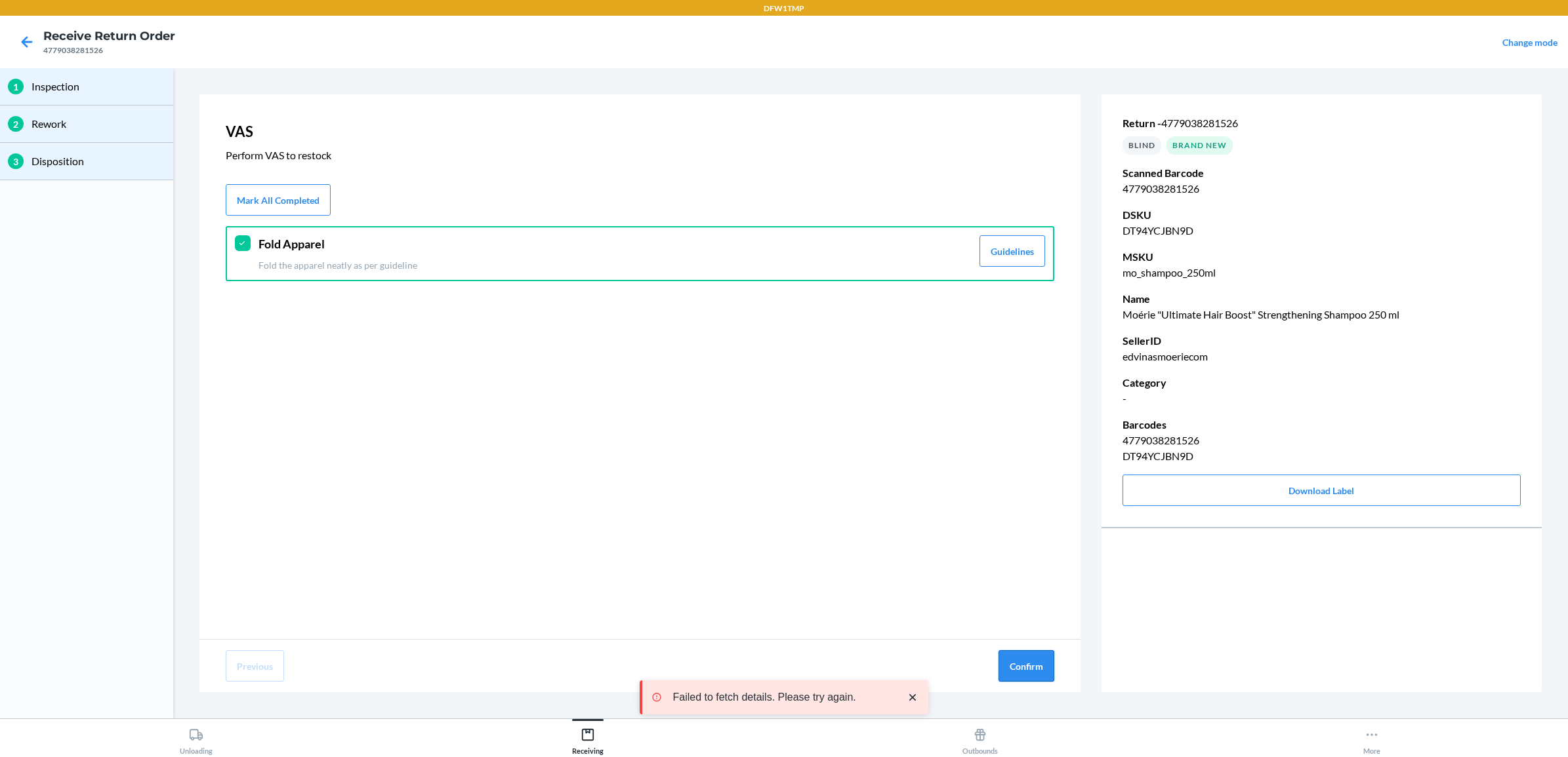
click at [1033, 670] on button "Confirm" at bounding box center [1026, 666] width 56 height 32
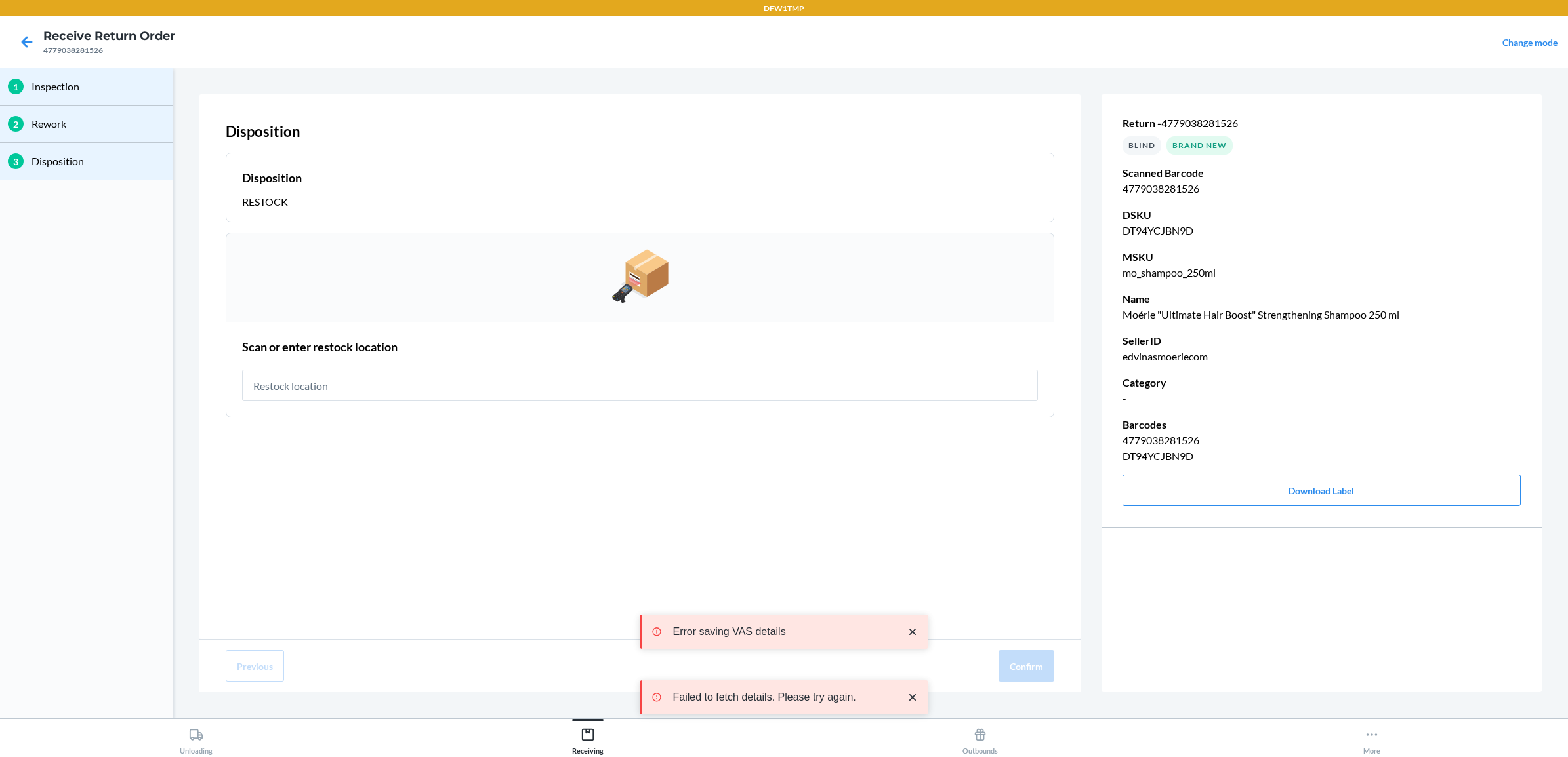
click at [679, 388] on input "text" at bounding box center [640, 386] width 796 height 32
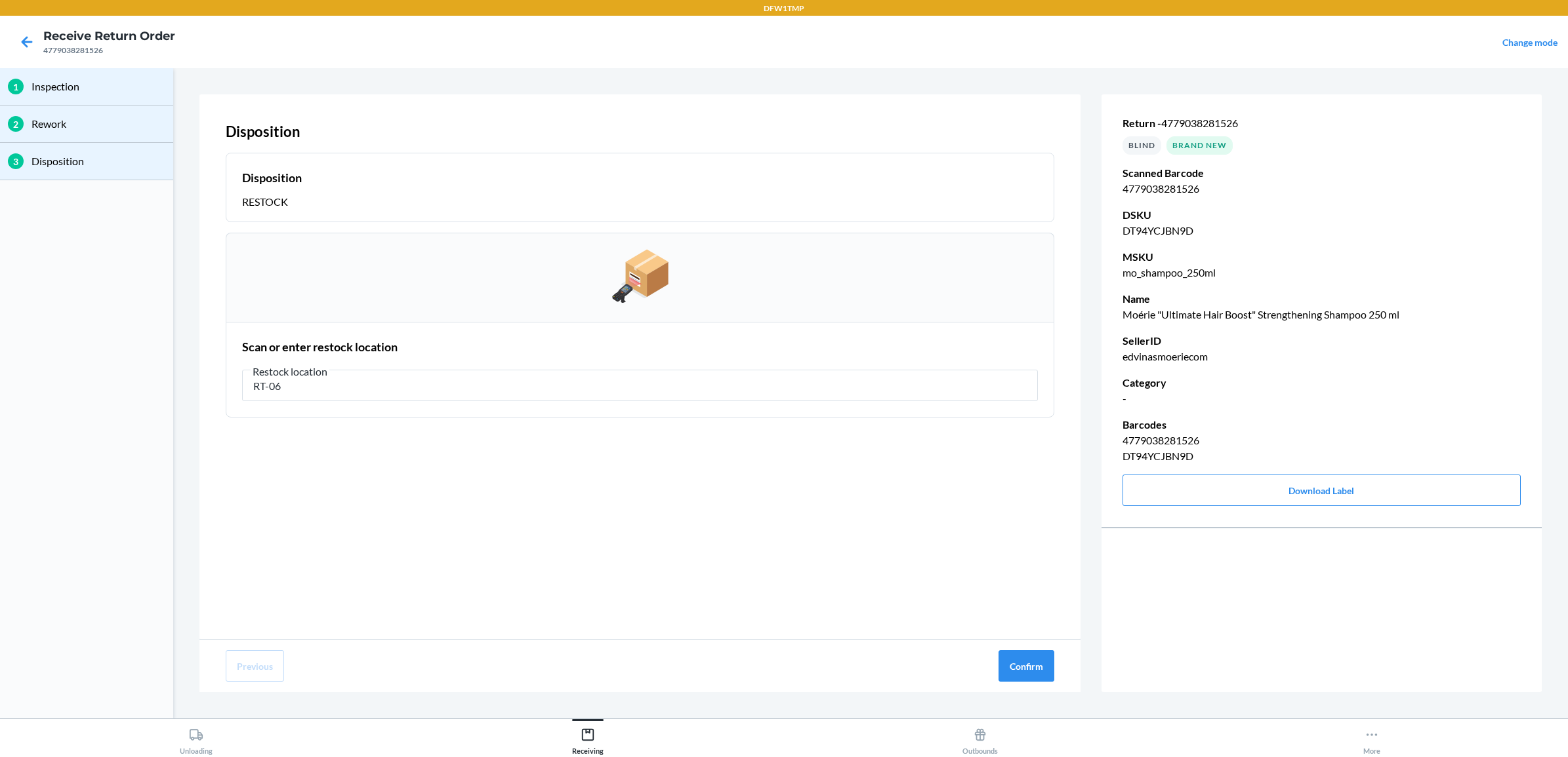
type input "RT-06"
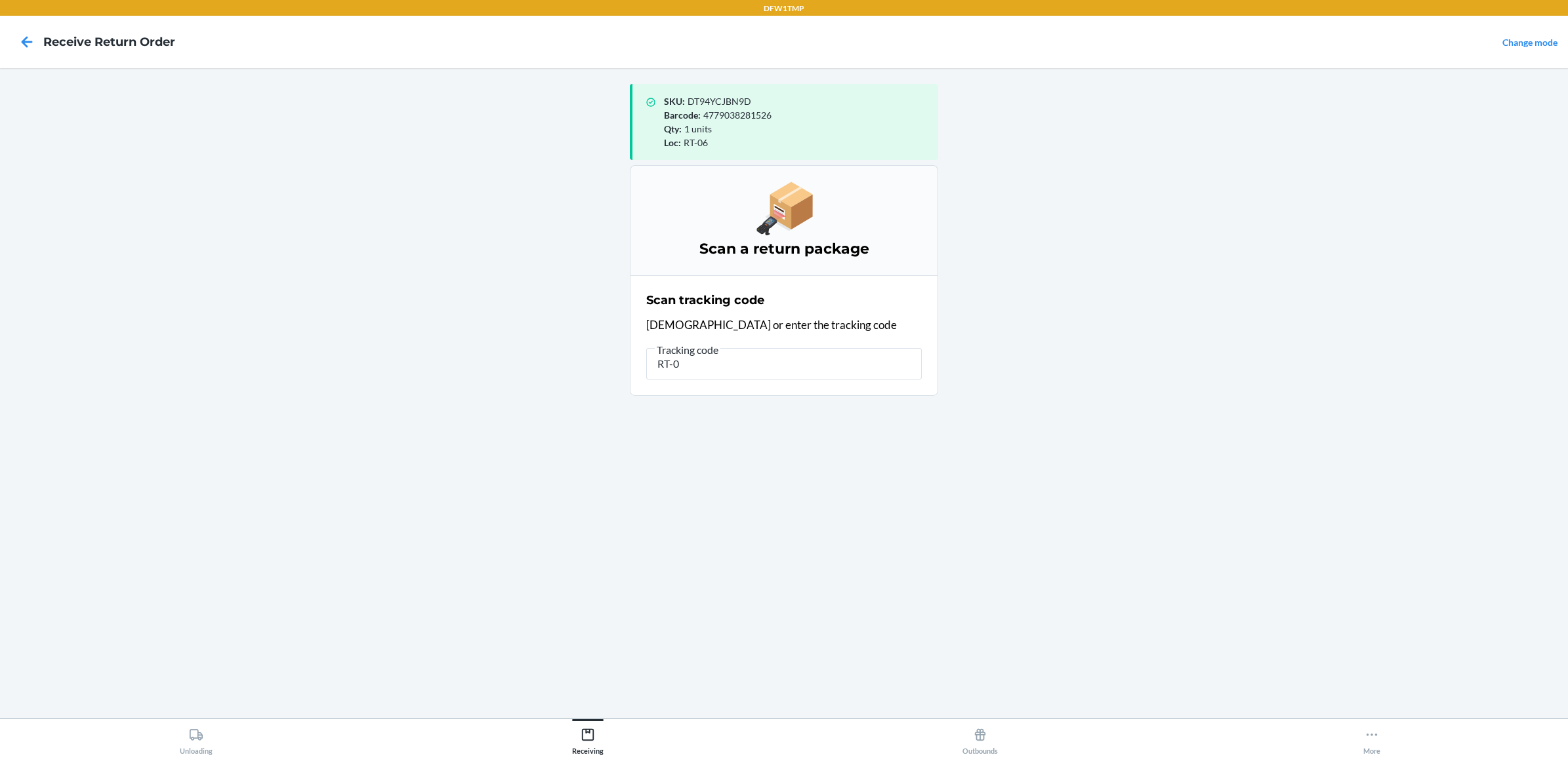
type input "RT-06"
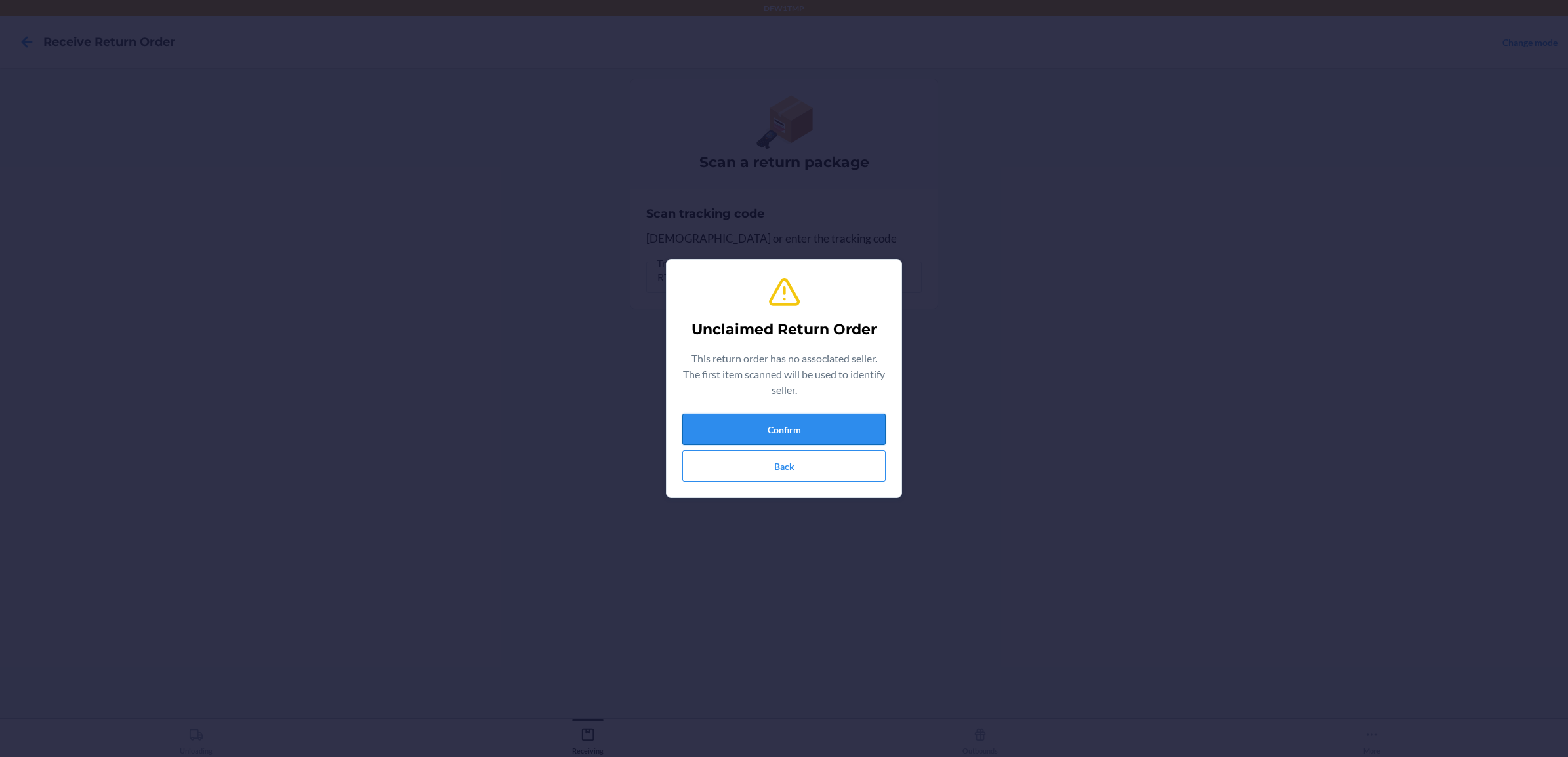
click at [729, 425] on button "Confirm" at bounding box center [784, 430] width 204 height 32
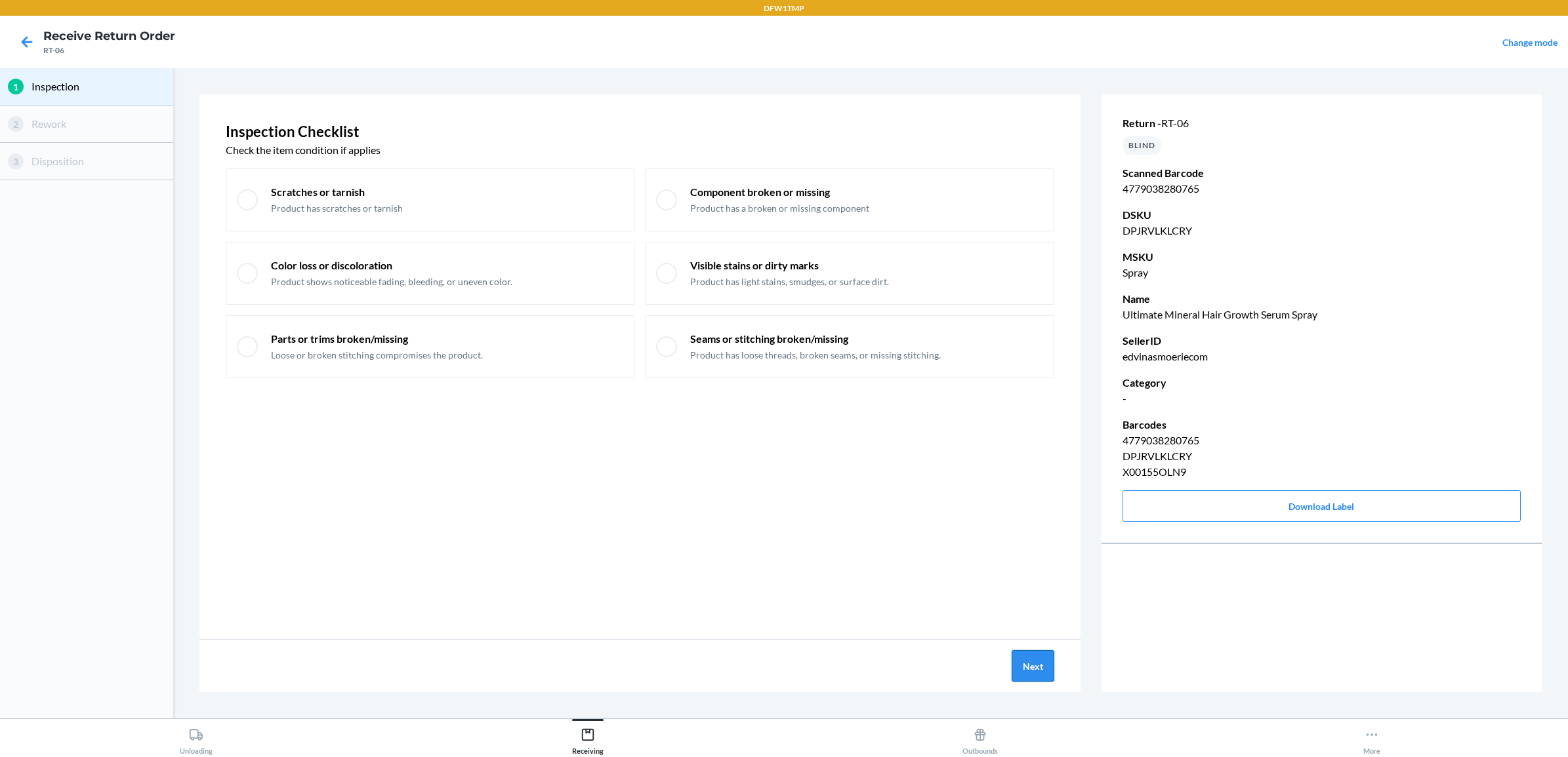
click at [1030, 665] on button "Next" at bounding box center [1033, 666] width 42 height 32
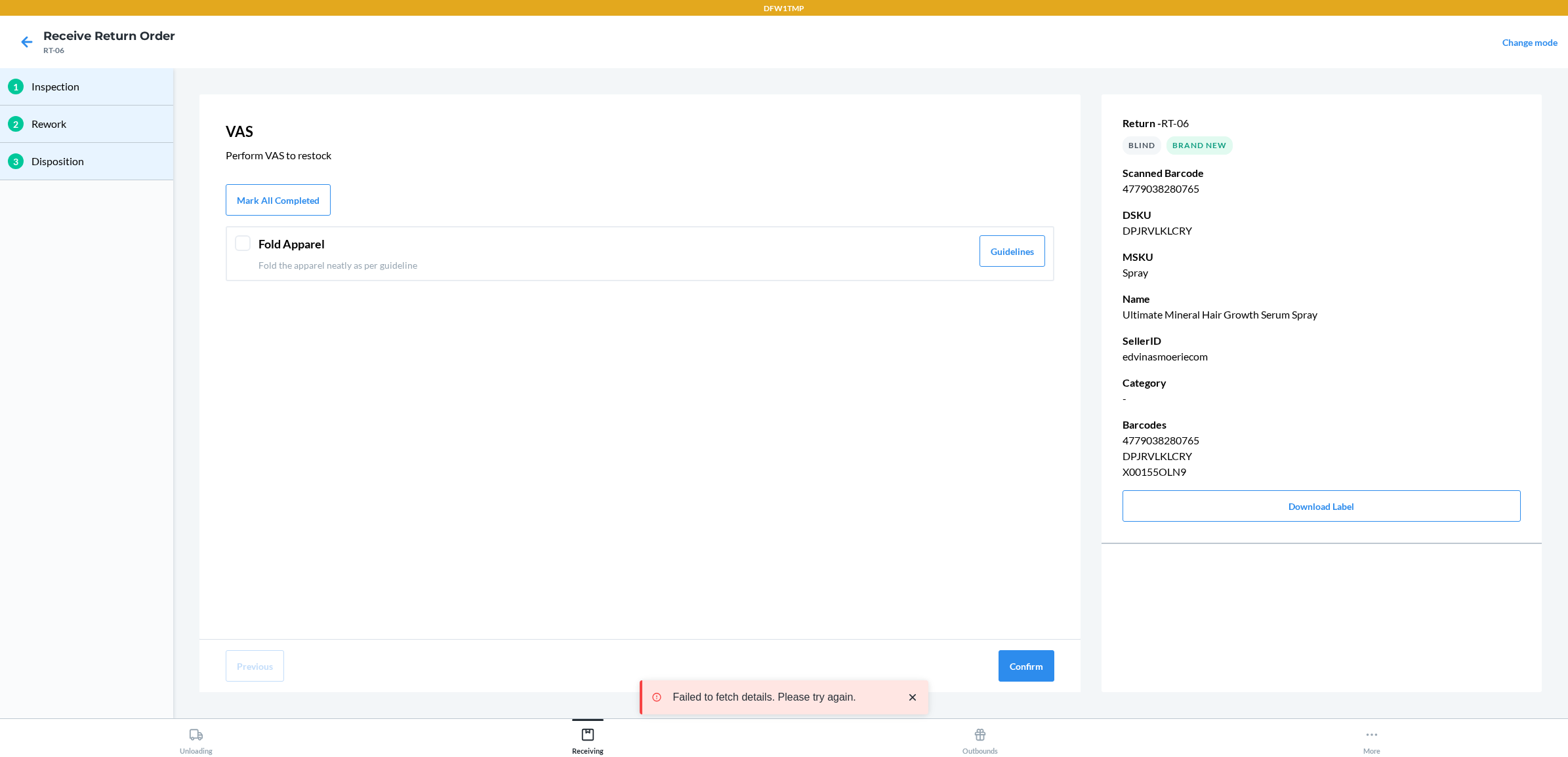
drag, startPoint x: 616, startPoint y: 247, endPoint x: 637, endPoint y: 276, distance: 35.8
click at [619, 251] on header "Fold Apparel" at bounding box center [615, 244] width 714 height 17
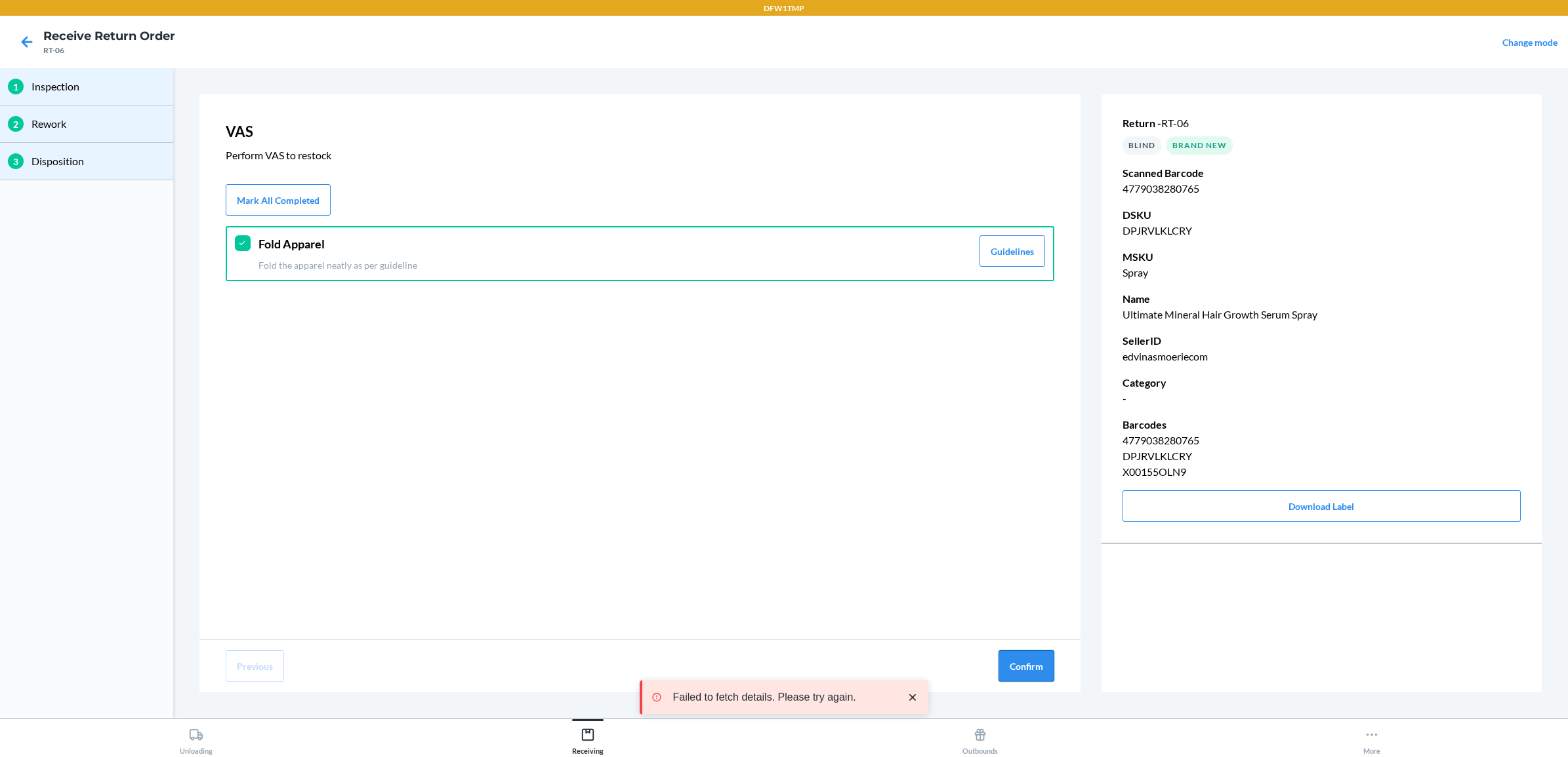
click at [1023, 669] on button "Confirm" at bounding box center [1026, 666] width 56 height 32
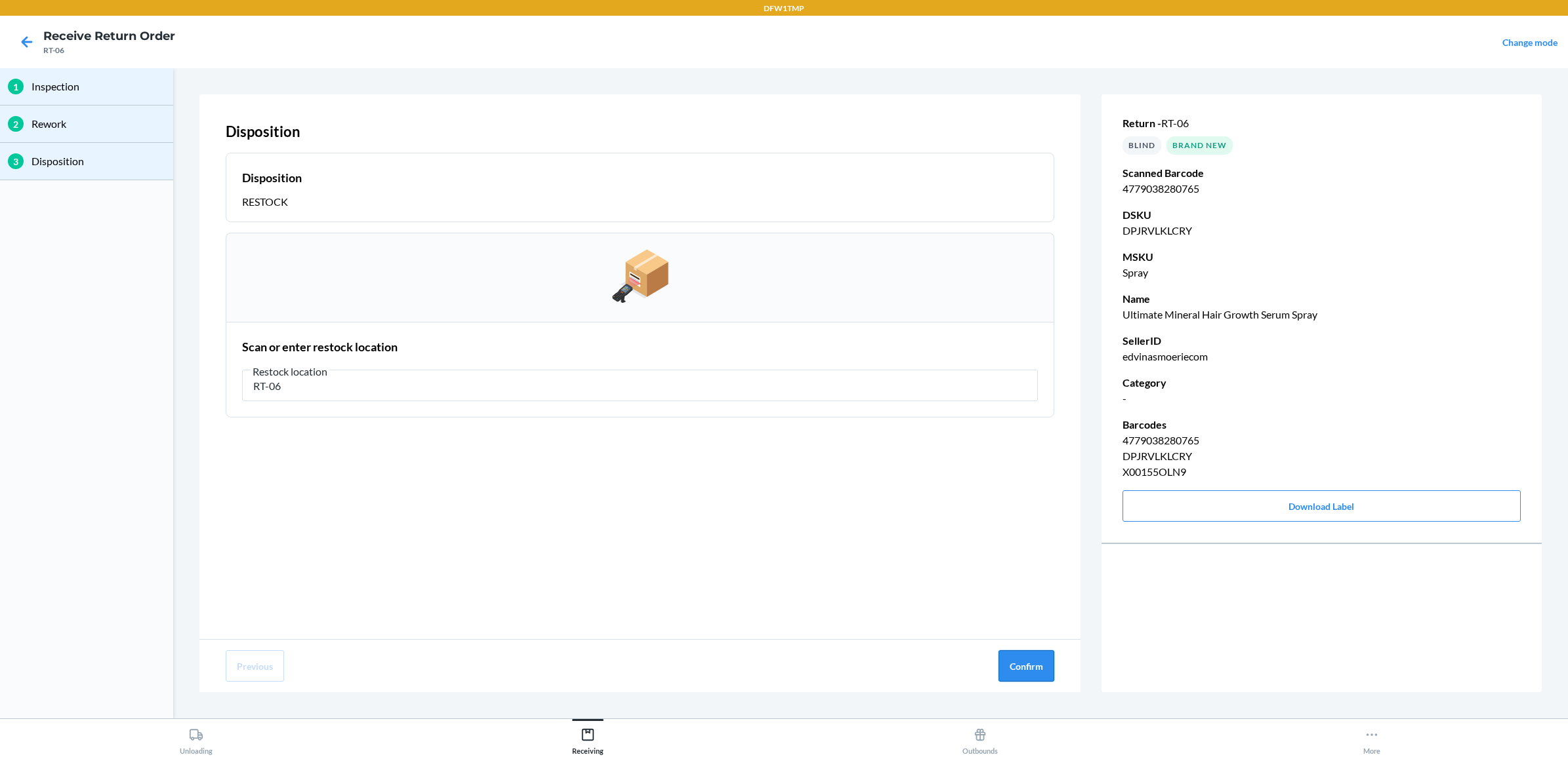
type input "RT-06"
click at [1023, 662] on button "Confirm" at bounding box center [1026, 666] width 56 height 32
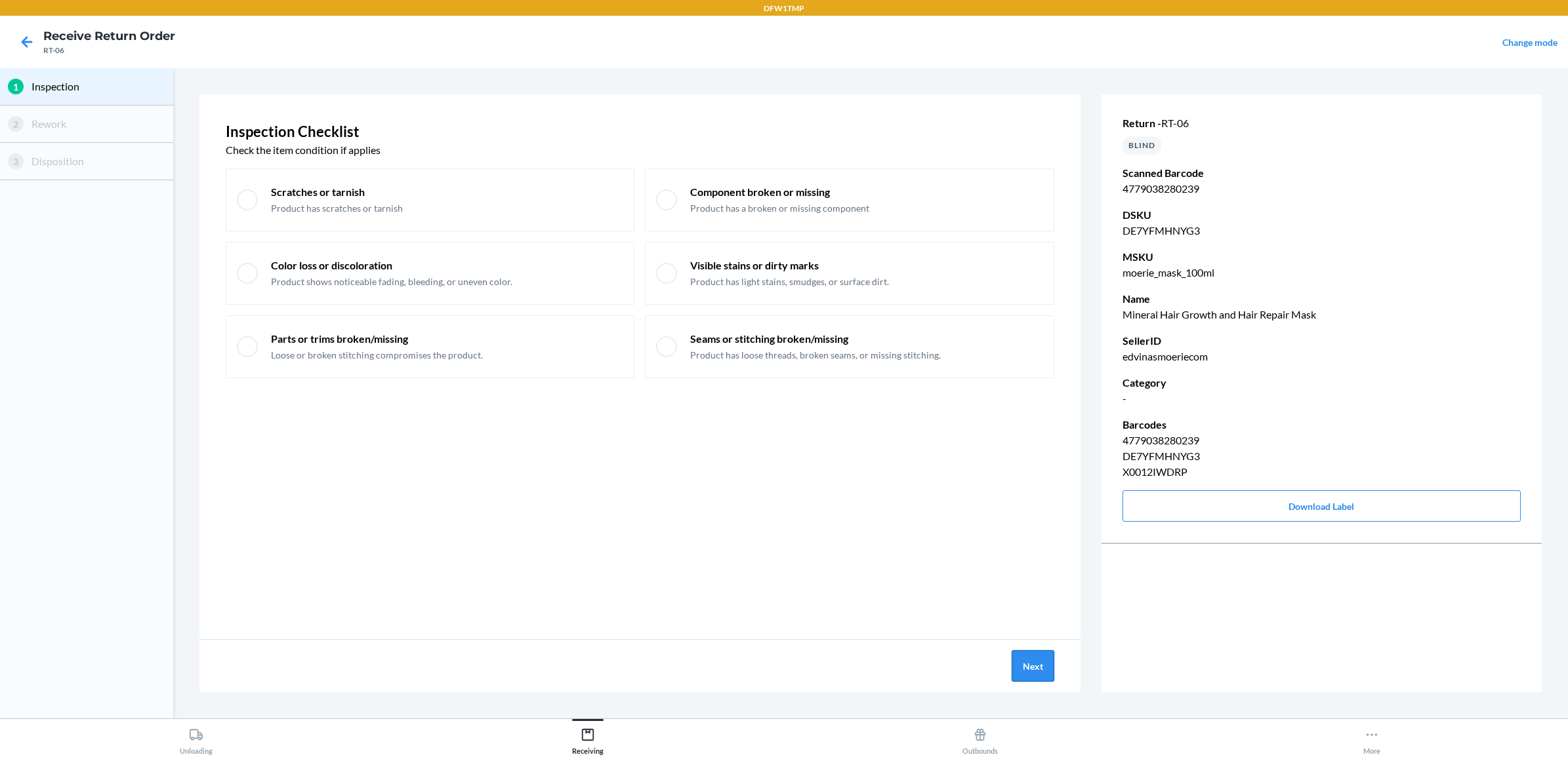
click at [1031, 665] on button "Next" at bounding box center [1033, 666] width 42 height 32
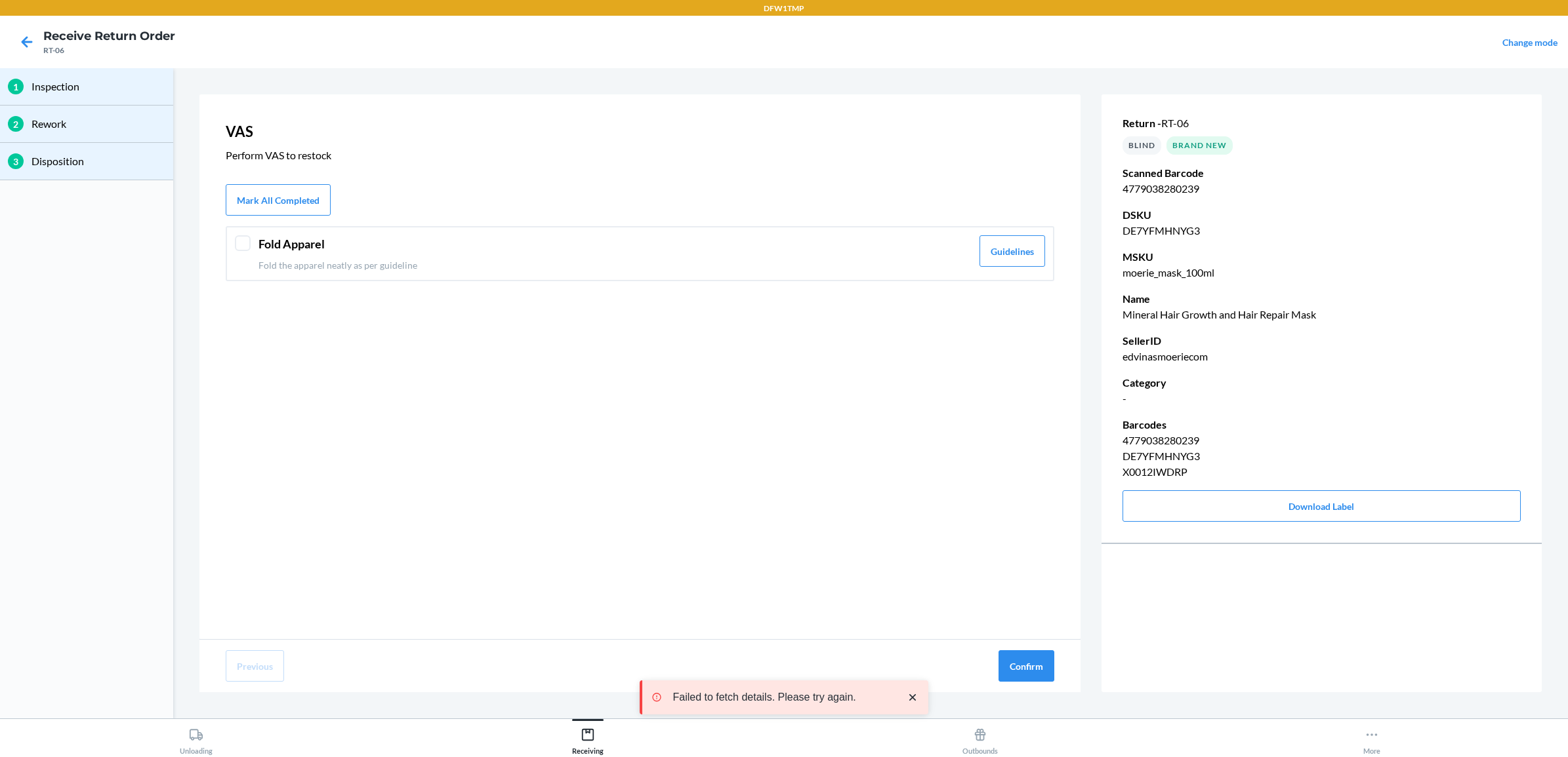
drag, startPoint x: 424, startPoint y: 234, endPoint x: 441, endPoint y: 248, distance: 22.0
click at [441, 248] on header "Fold Apparel" at bounding box center [615, 244] width 714 height 17
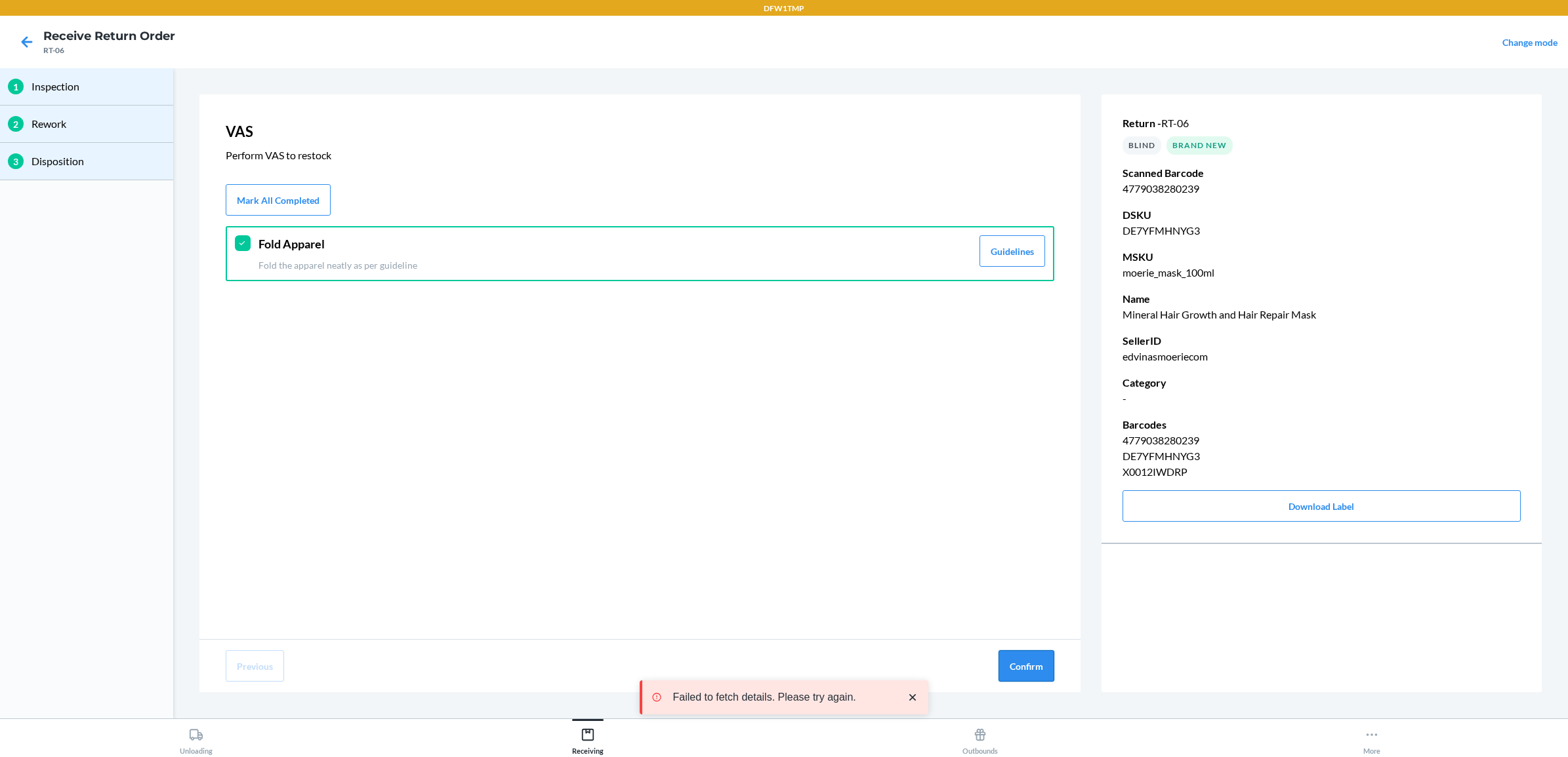
click at [1032, 664] on button "Confirm" at bounding box center [1026, 666] width 56 height 32
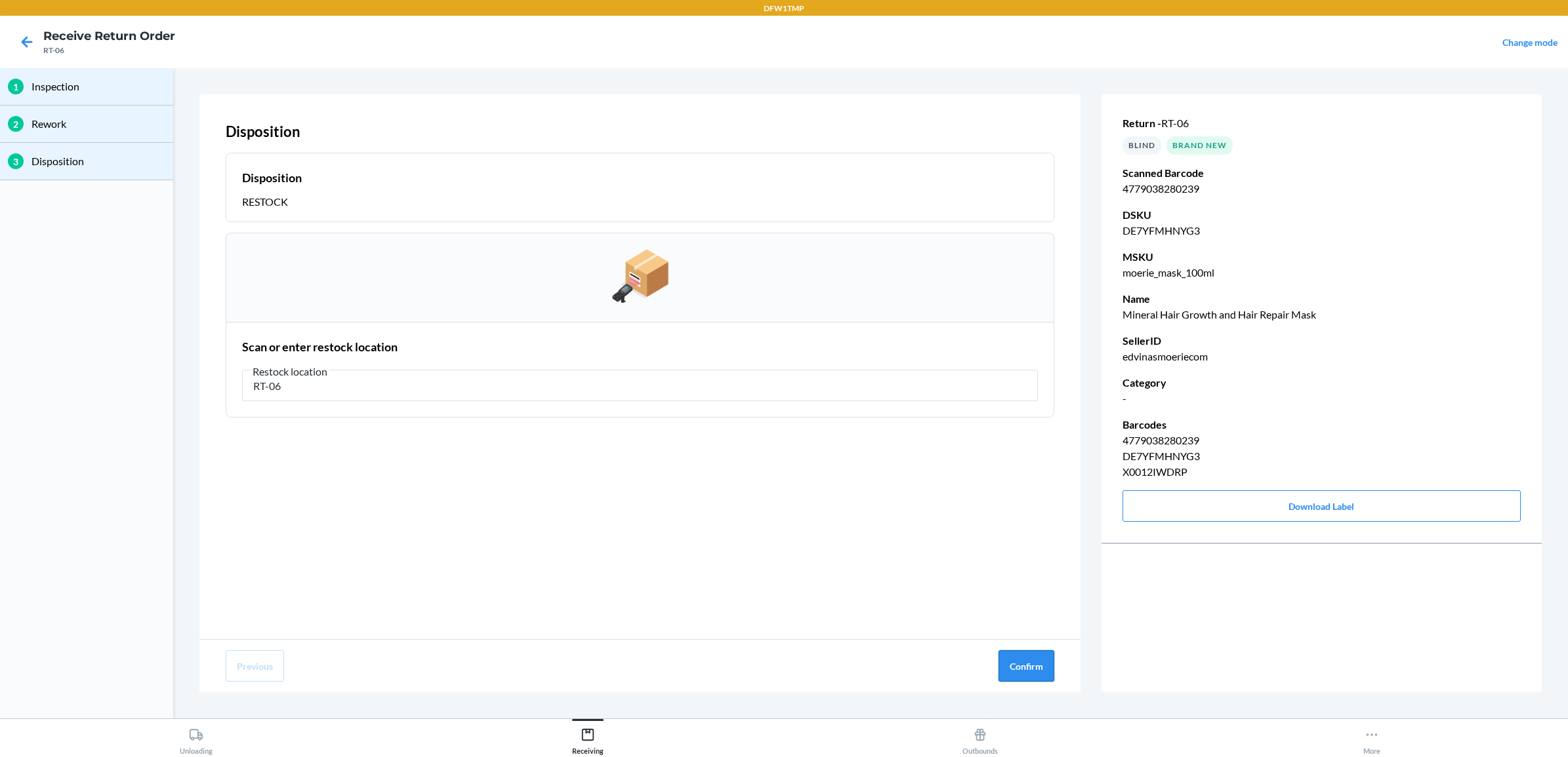
type input "RT-06"
click at [1029, 659] on button "Confirm" at bounding box center [1026, 666] width 56 height 32
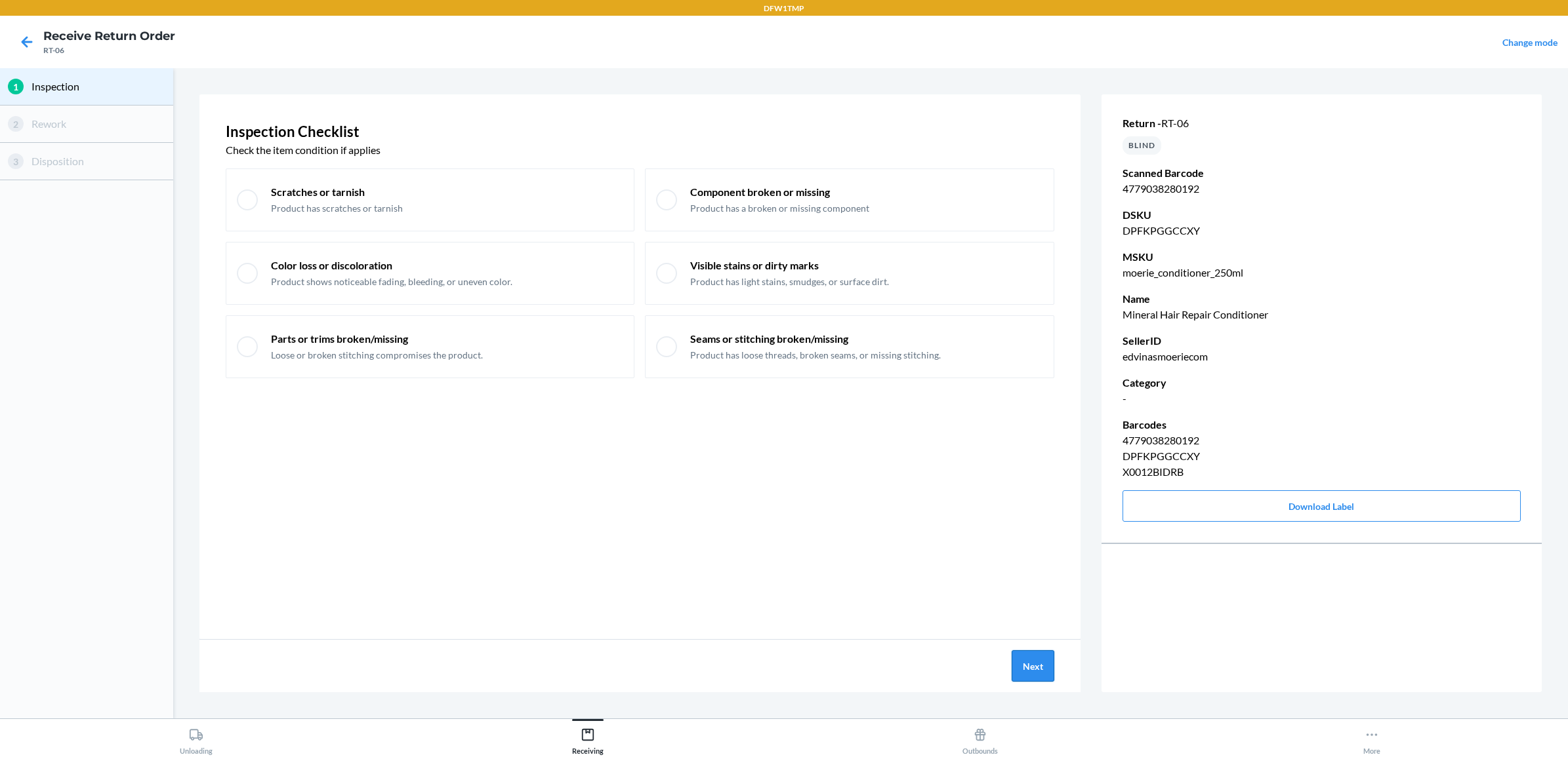
click at [1039, 666] on button "Next" at bounding box center [1033, 666] width 42 height 32
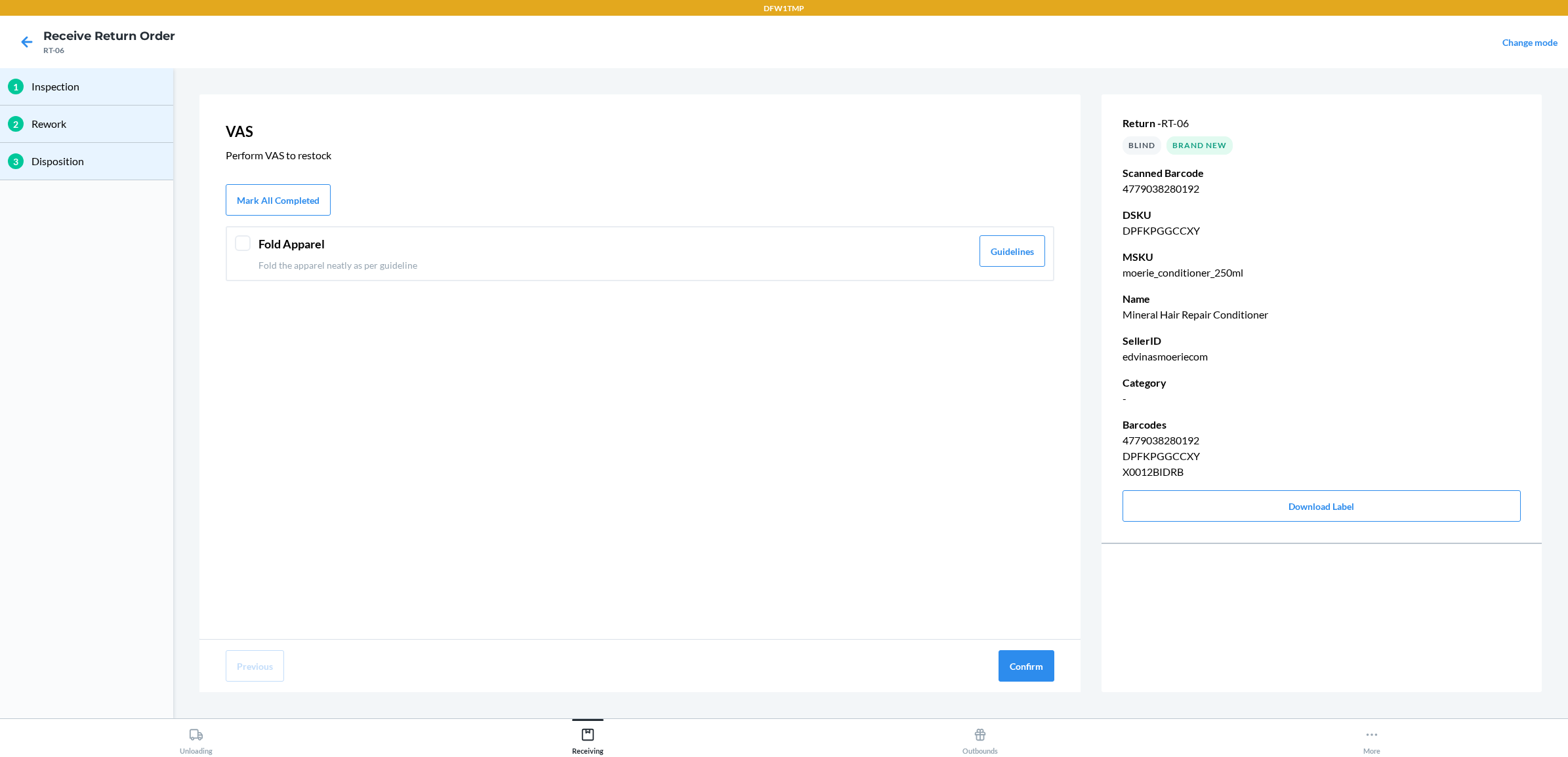
drag, startPoint x: 516, startPoint y: 253, endPoint x: 533, endPoint y: 283, distance: 34.5
click at [522, 259] on div "Fold Apparel Fold the apparel neatly as per guideline" at bounding box center [615, 254] width 714 height 37
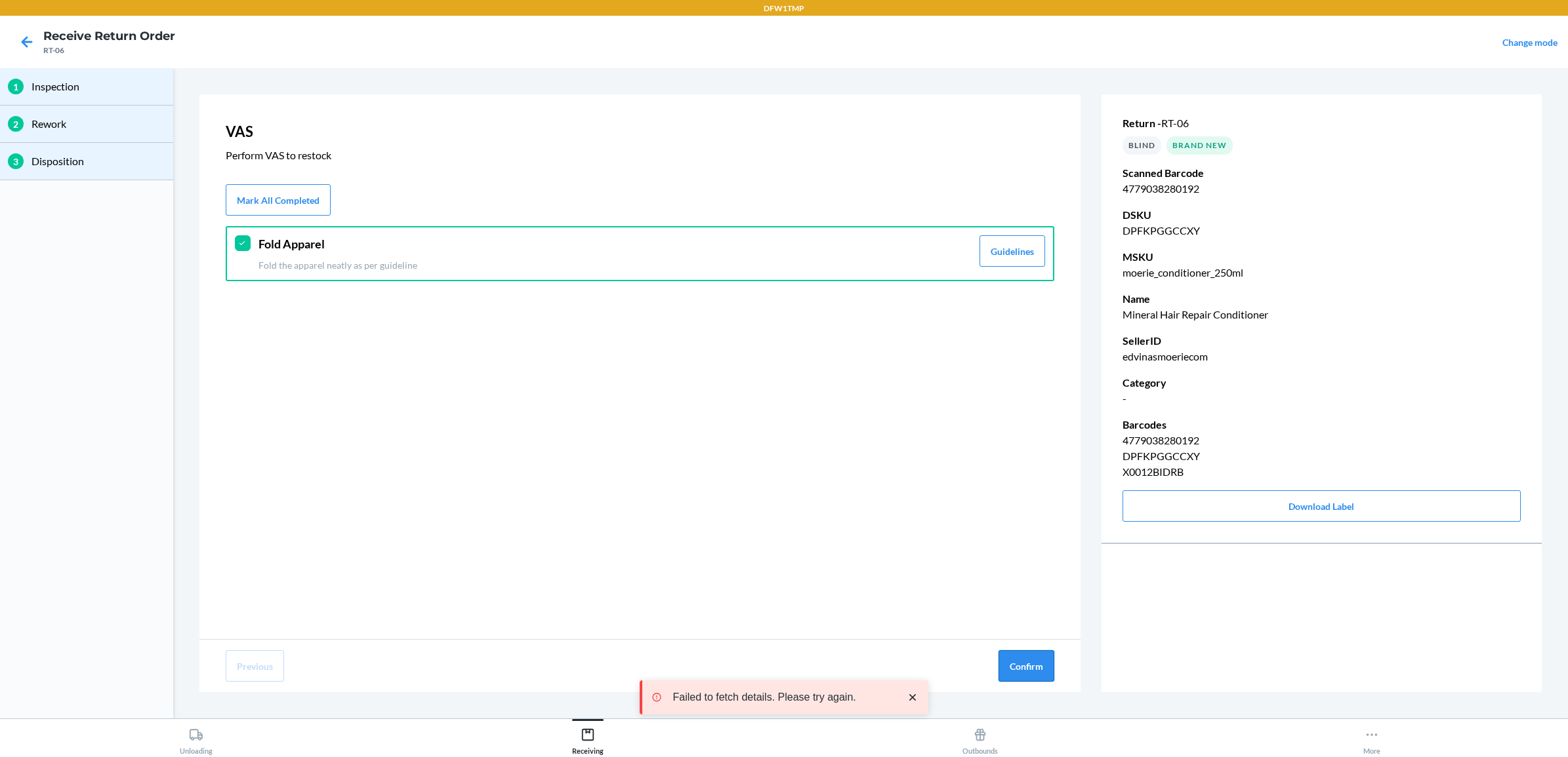
click at [1028, 662] on button "Confirm" at bounding box center [1026, 666] width 56 height 32
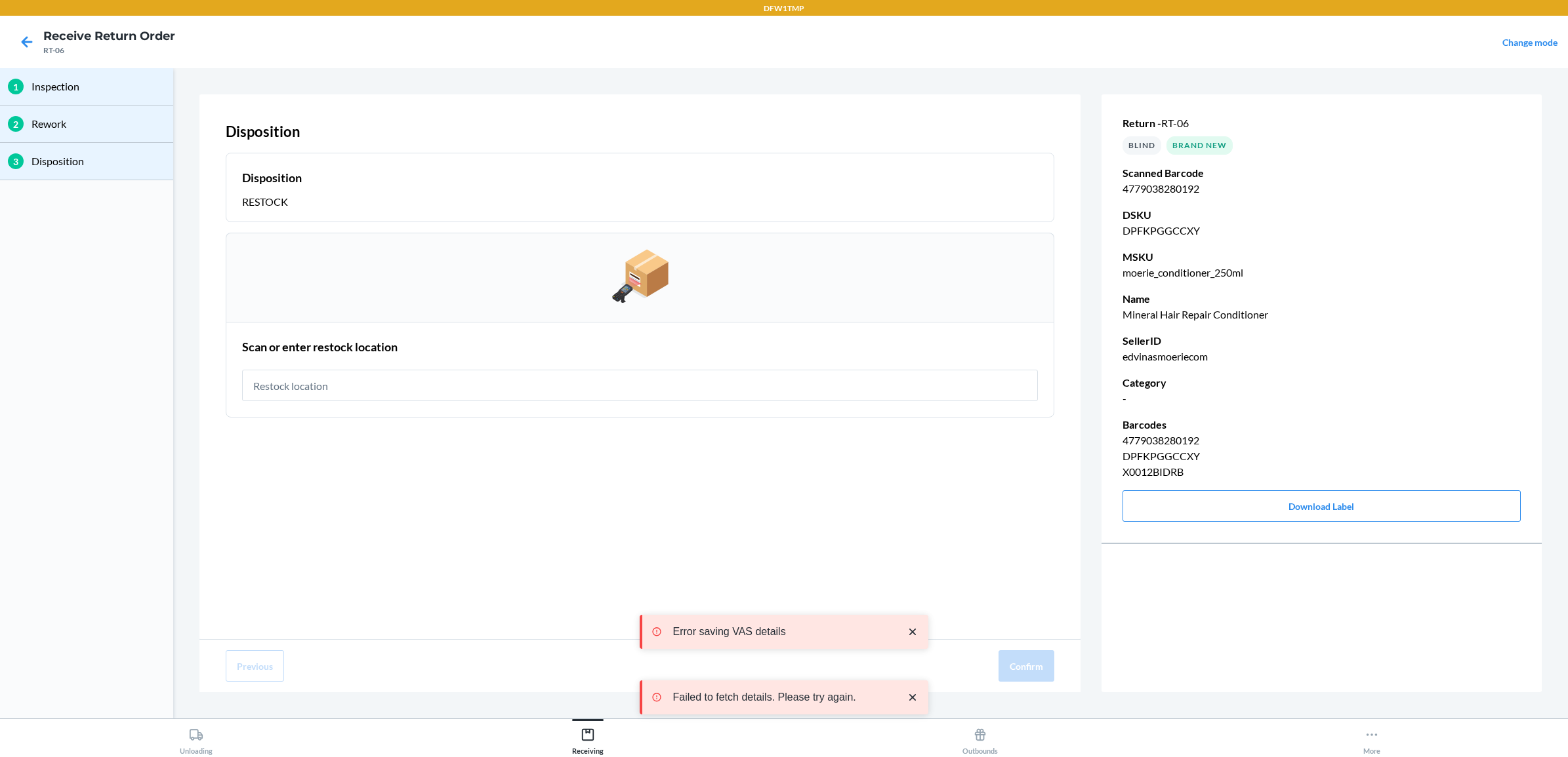
click at [709, 379] on input "text" at bounding box center [640, 386] width 796 height 32
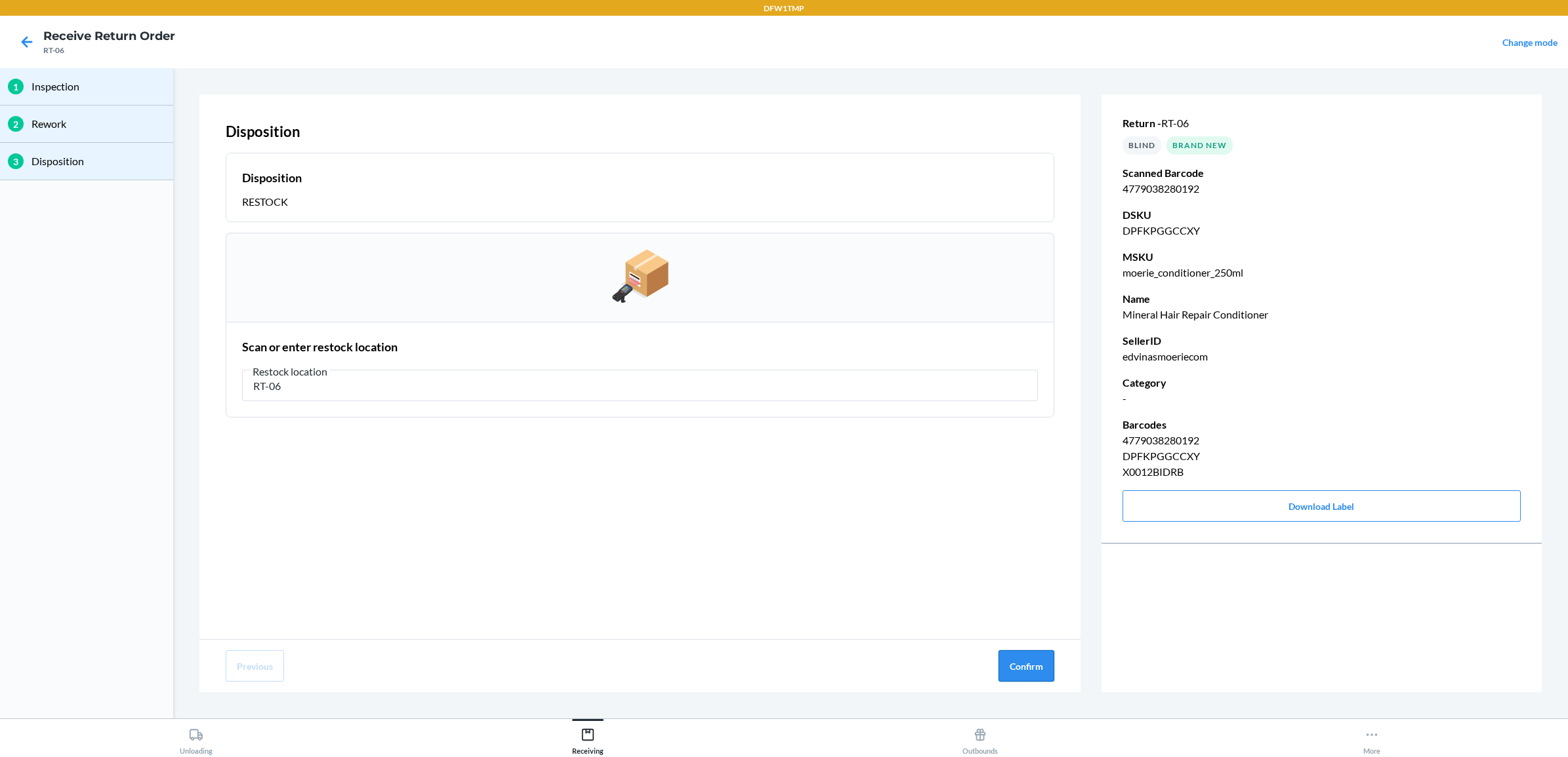
type input "RT-06"
drag, startPoint x: 1032, startPoint y: 666, endPoint x: 1025, endPoint y: 659, distance: 9.9
click at [1030, 667] on button "Confirm" at bounding box center [1026, 666] width 56 height 32
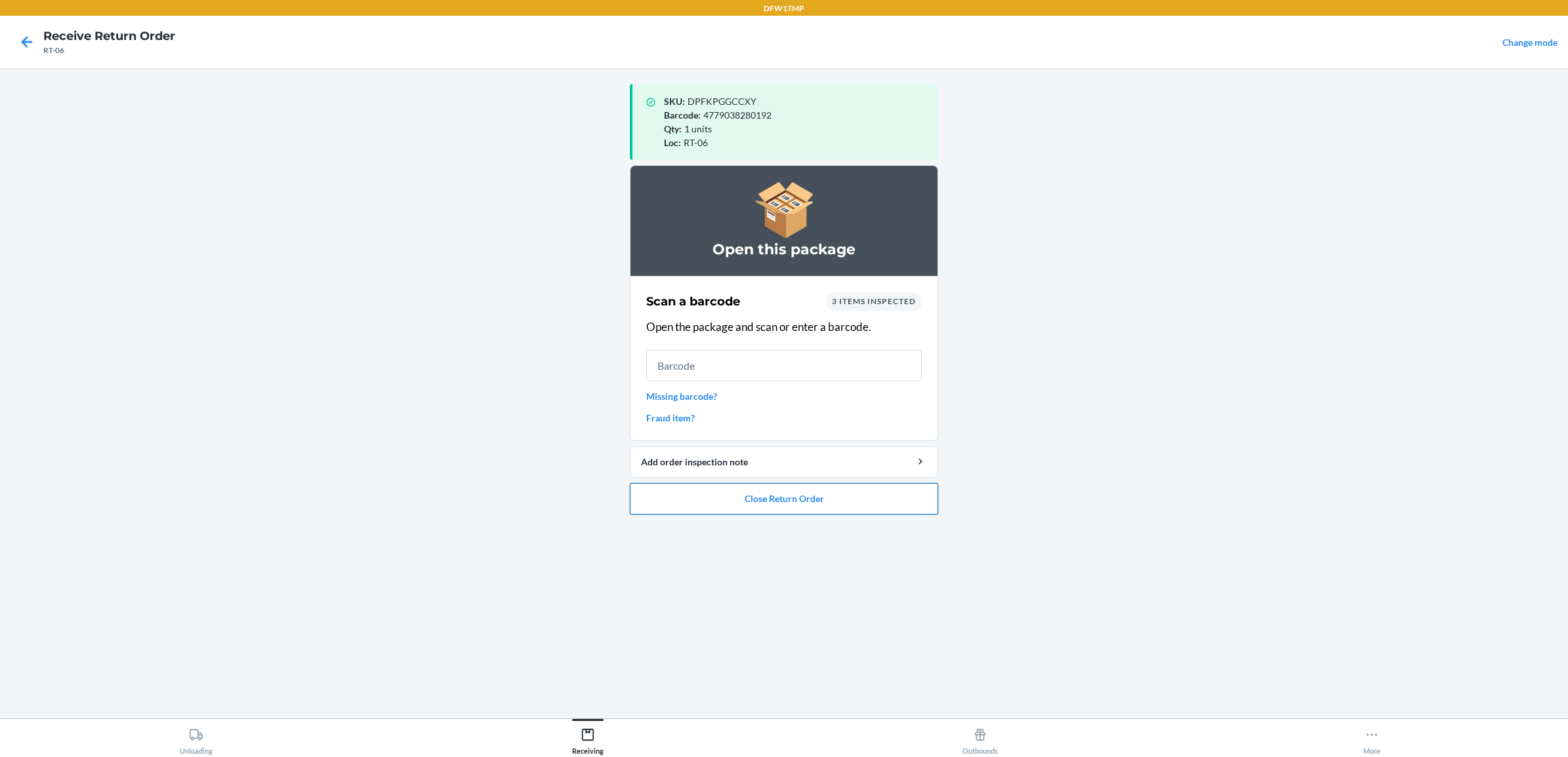
click at [851, 502] on button "Close Return Order" at bounding box center [784, 499] width 308 height 32
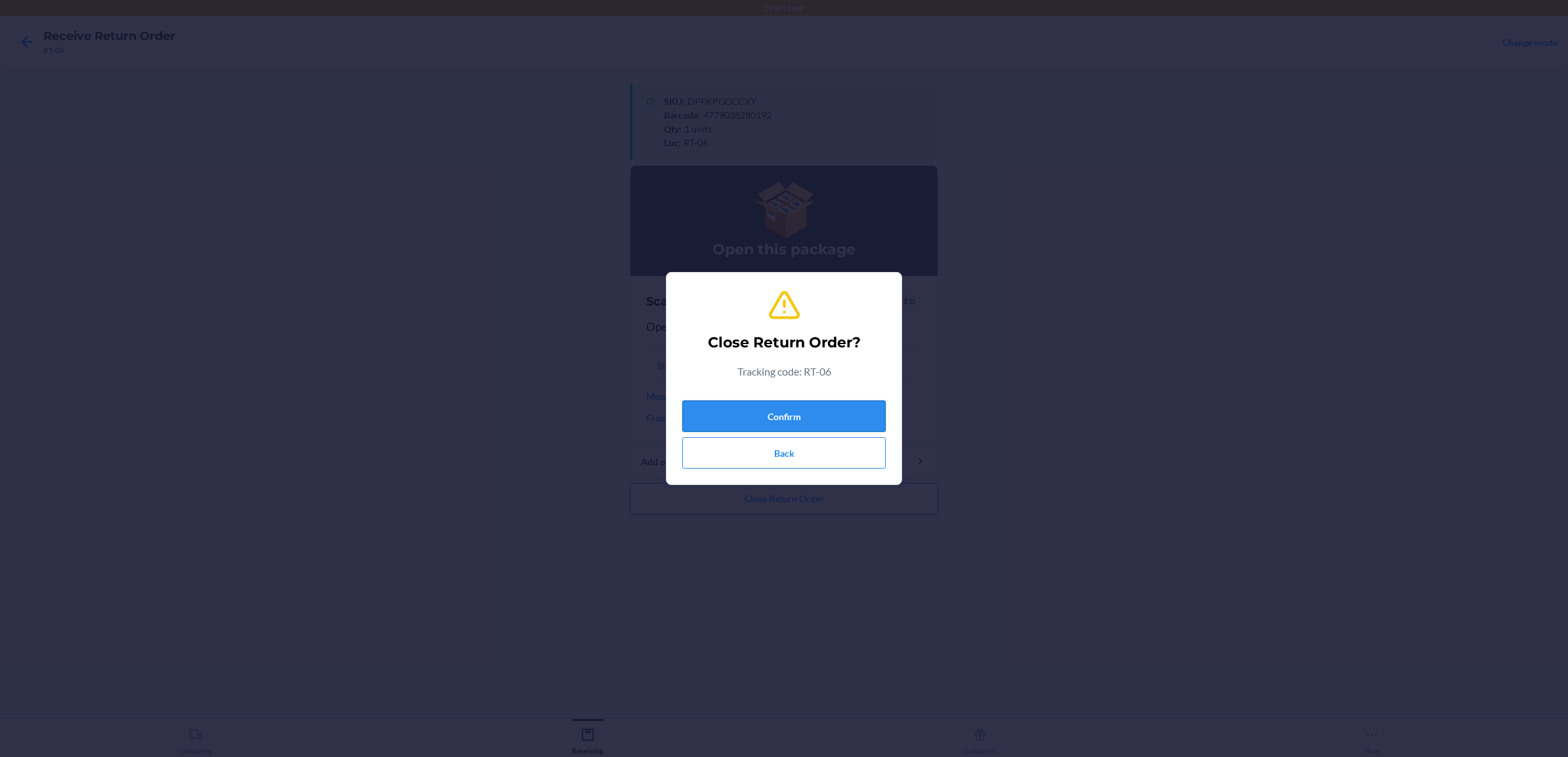
click at [832, 412] on button "Confirm" at bounding box center [784, 416] width 204 height 32
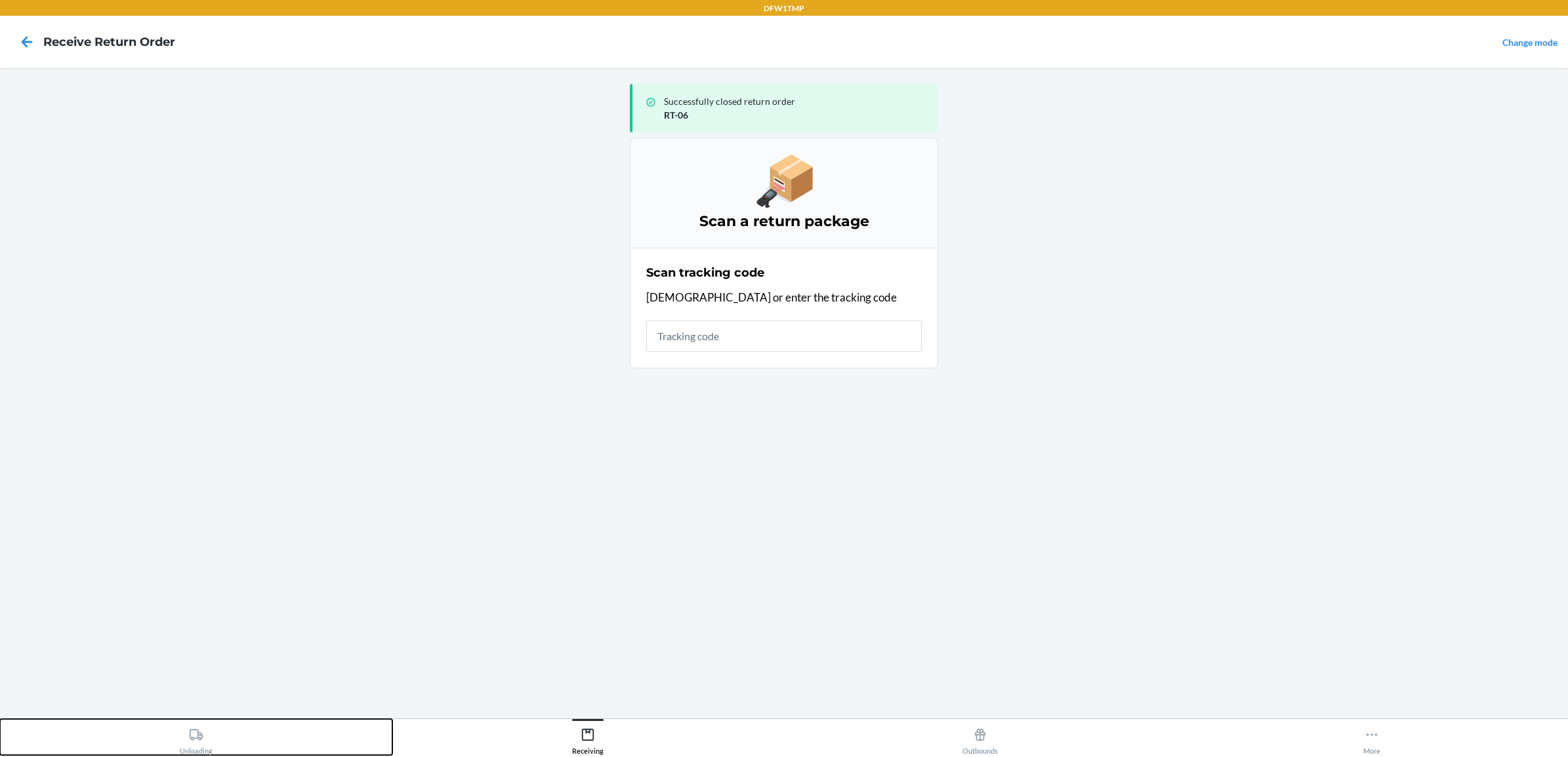
click at [204, 740] on div "Unloading" at bounding box center [195, 739] width 33 height 33
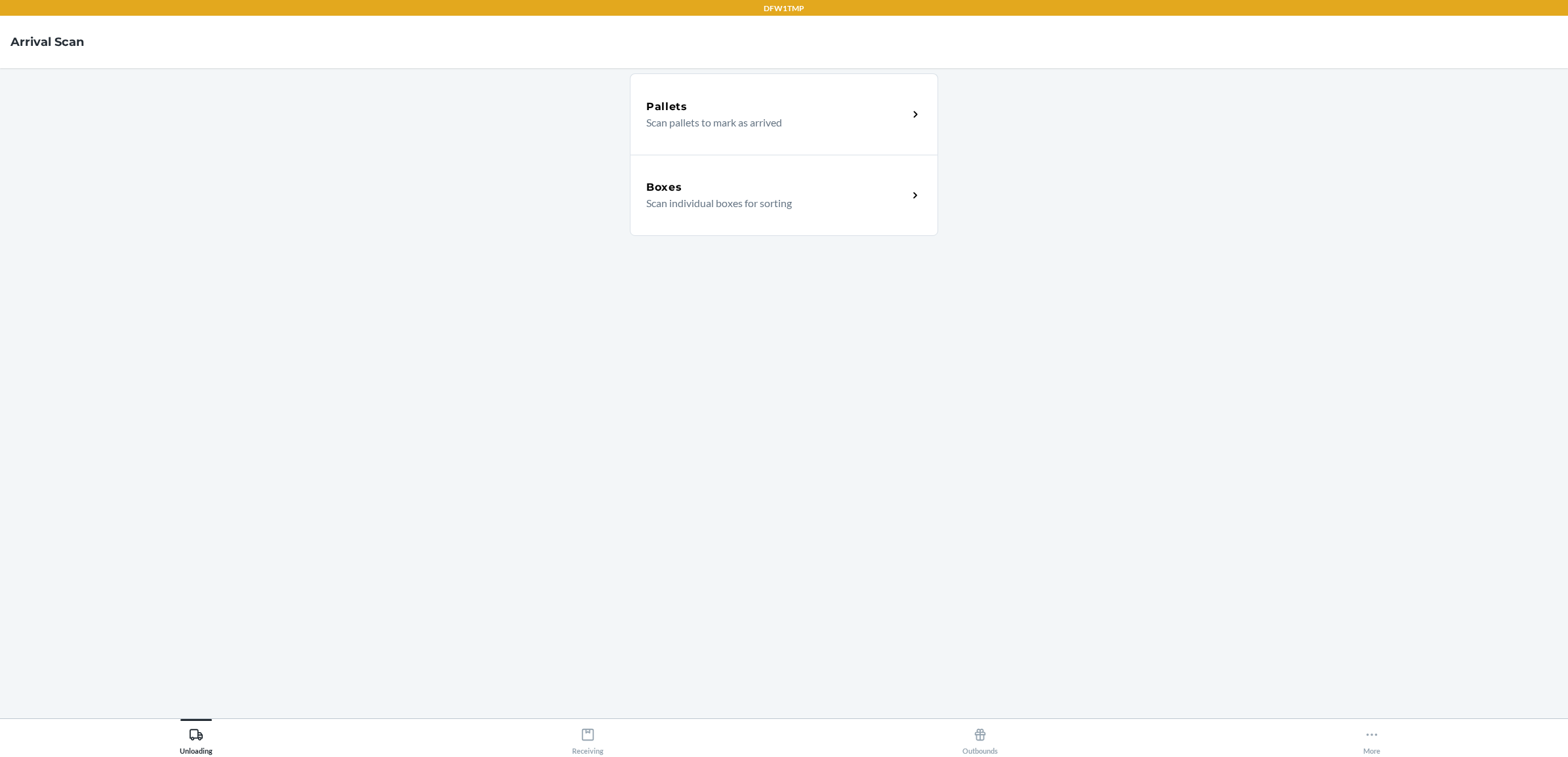
click at [762, 204] on p "Scan individual boxes for sorting" at bounding box center [772, 203] width 251 height 16
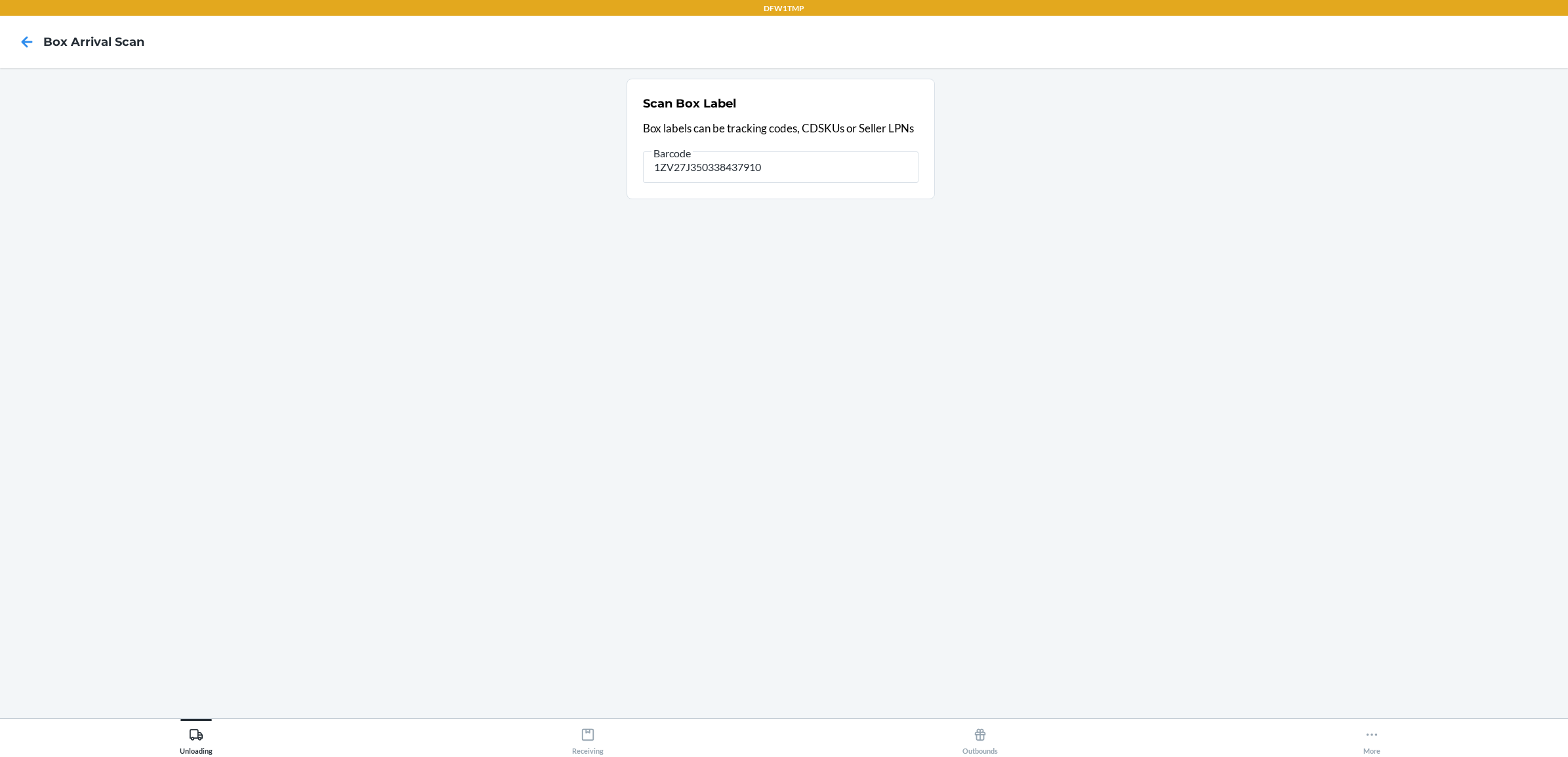
type input "1ZV27J350338437910"
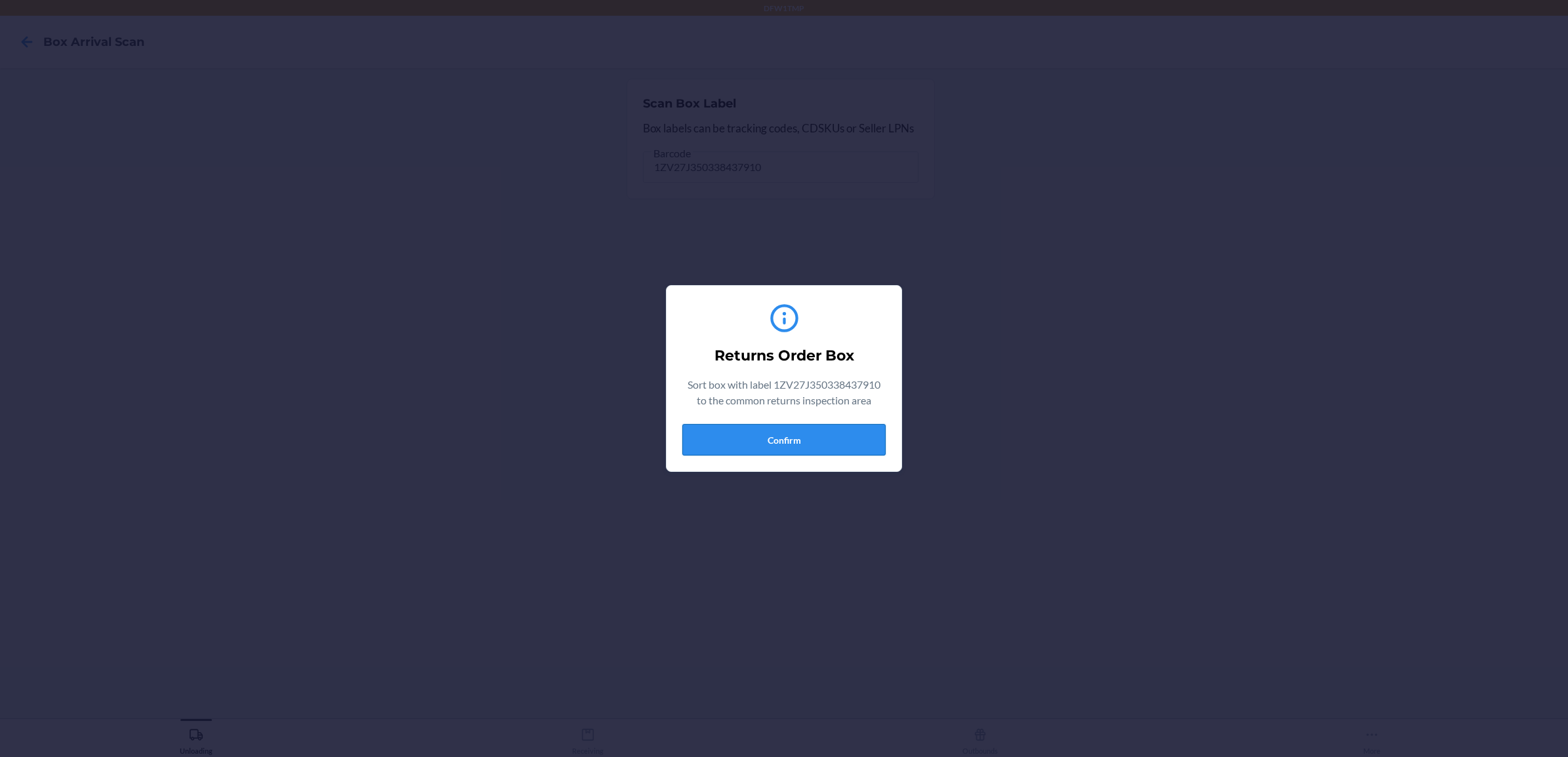
click at [767, 441] on button "Confirm" at bounding box center [784, 440] width 204 height 32
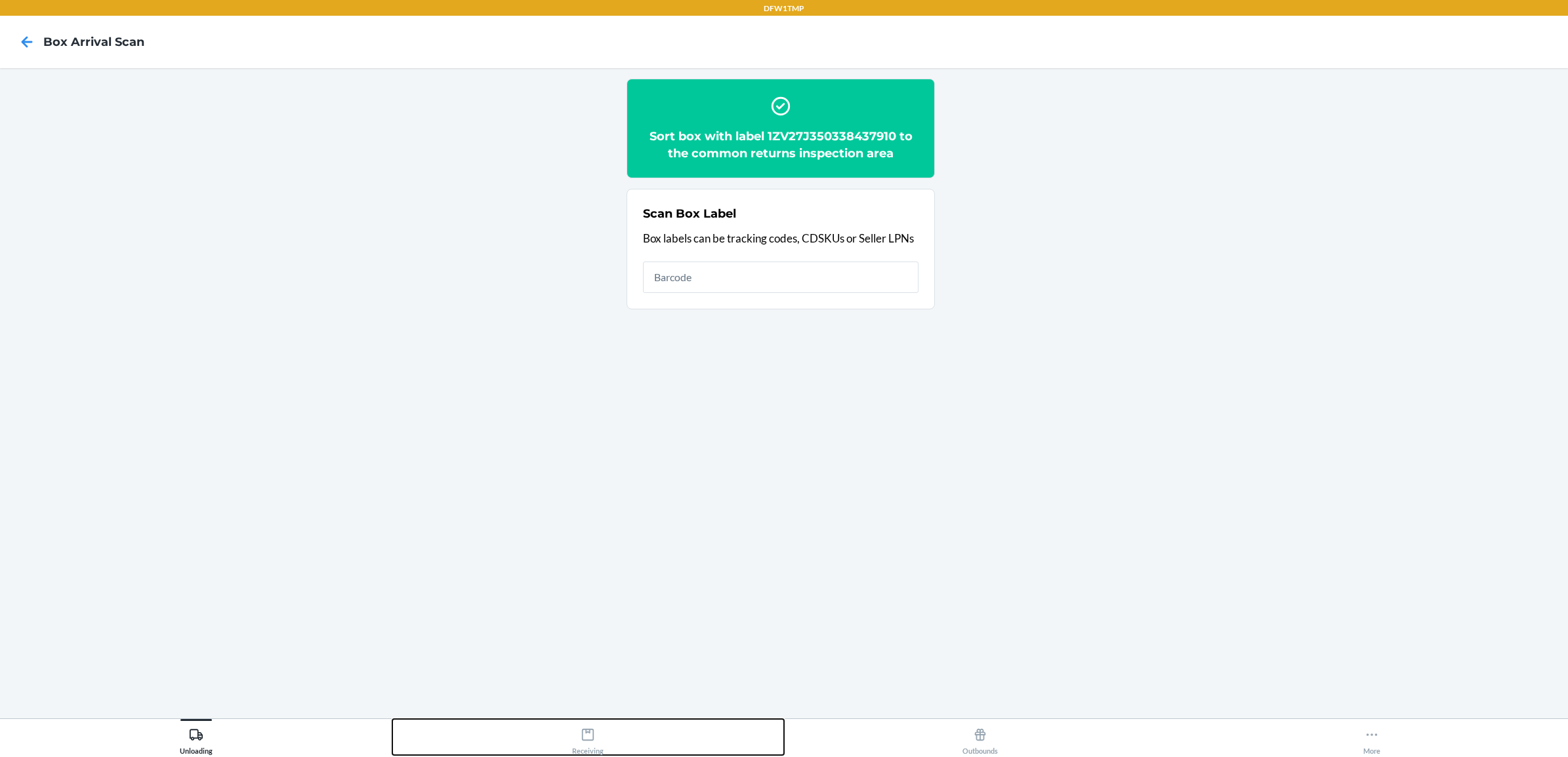
click at [587, 742] on icon at bounding box center [588, 735] width 14 height 14
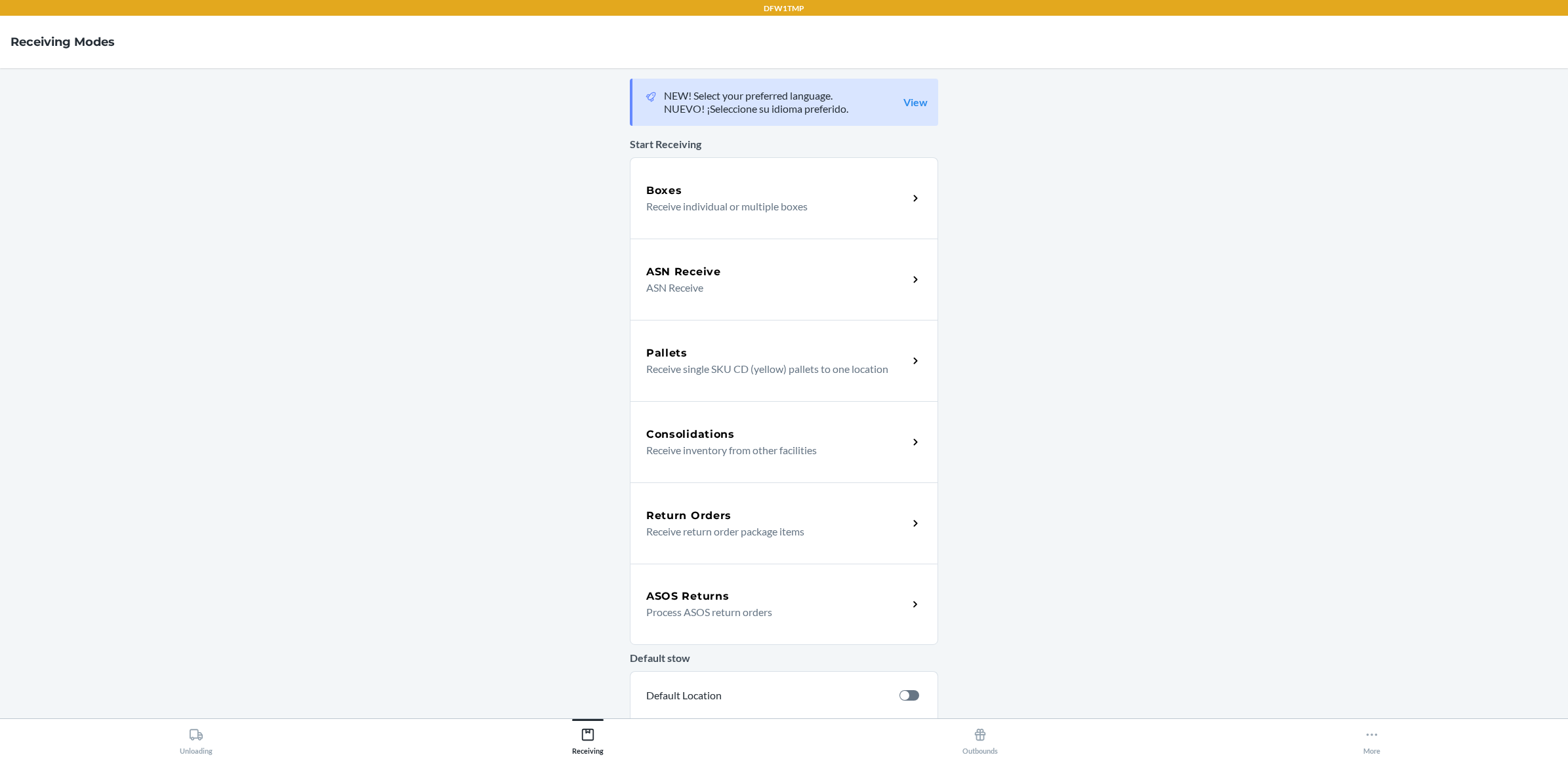
click at [707, 516] on h5 "Return Orders" at bounding box center [689, 516] width 86 height 16
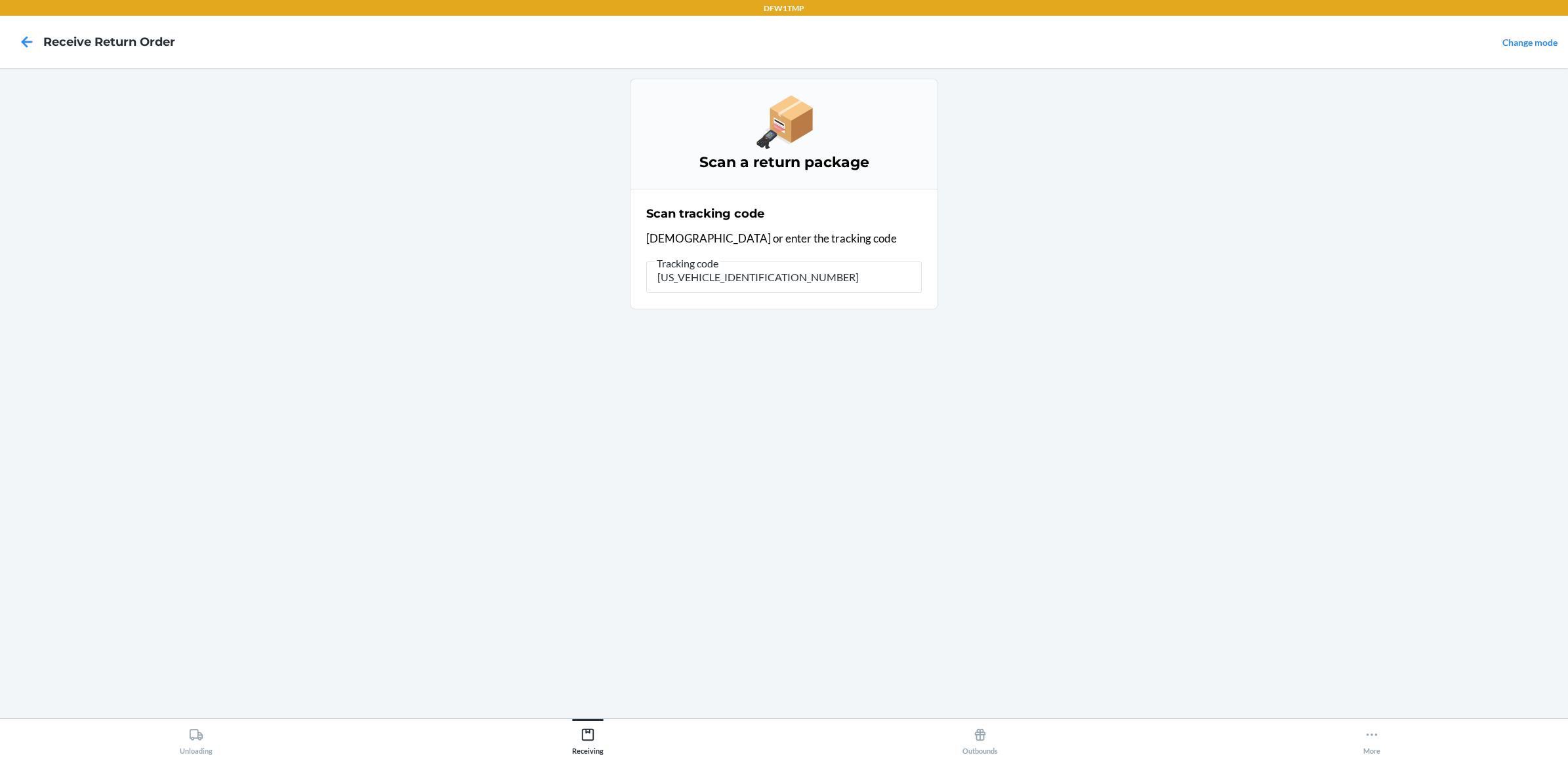
type input "1ZV27J350338437910"
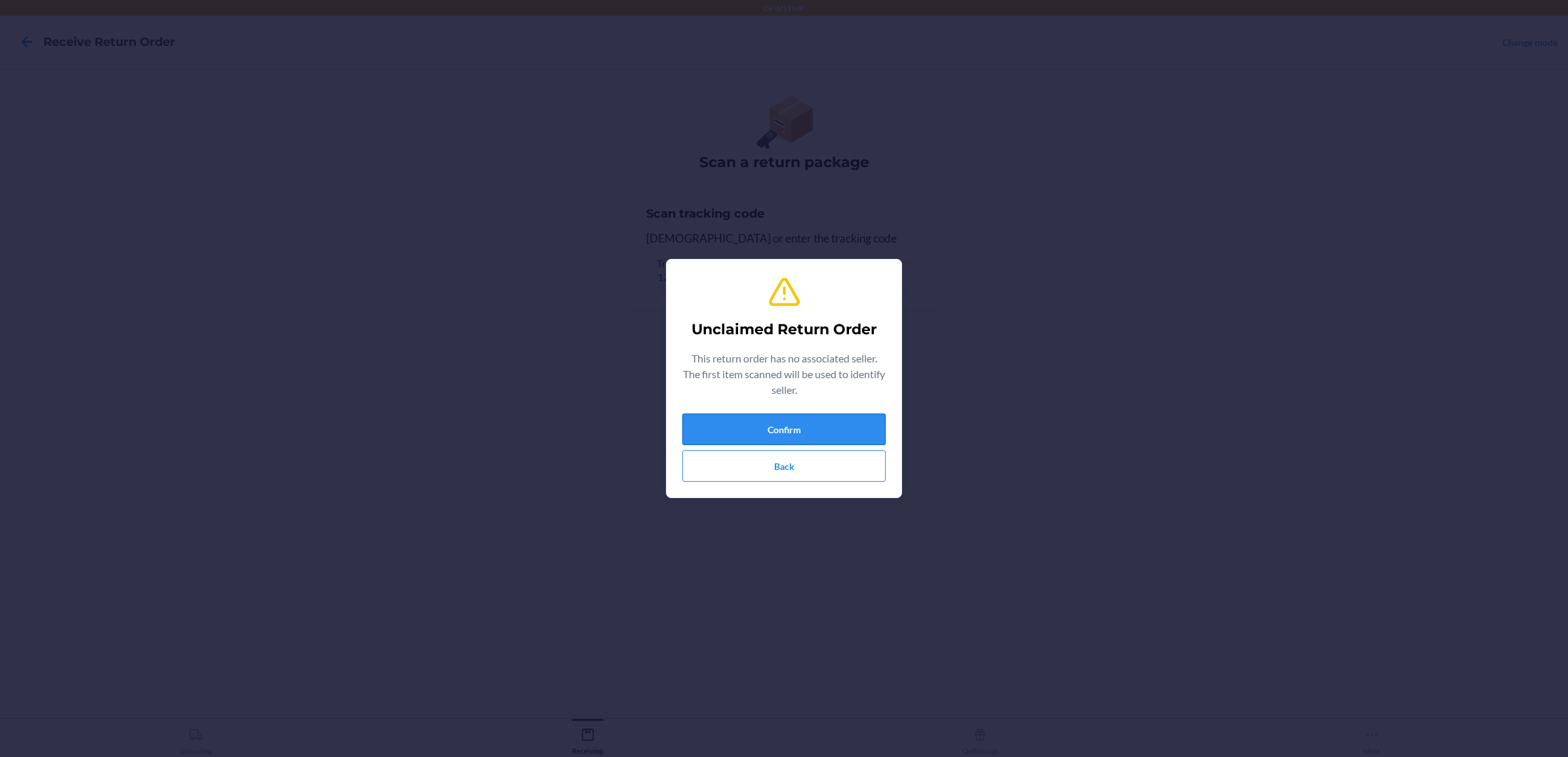
click at [835, 425] on button "Confirm" at bounding box center [784, 430] width 204 height 32
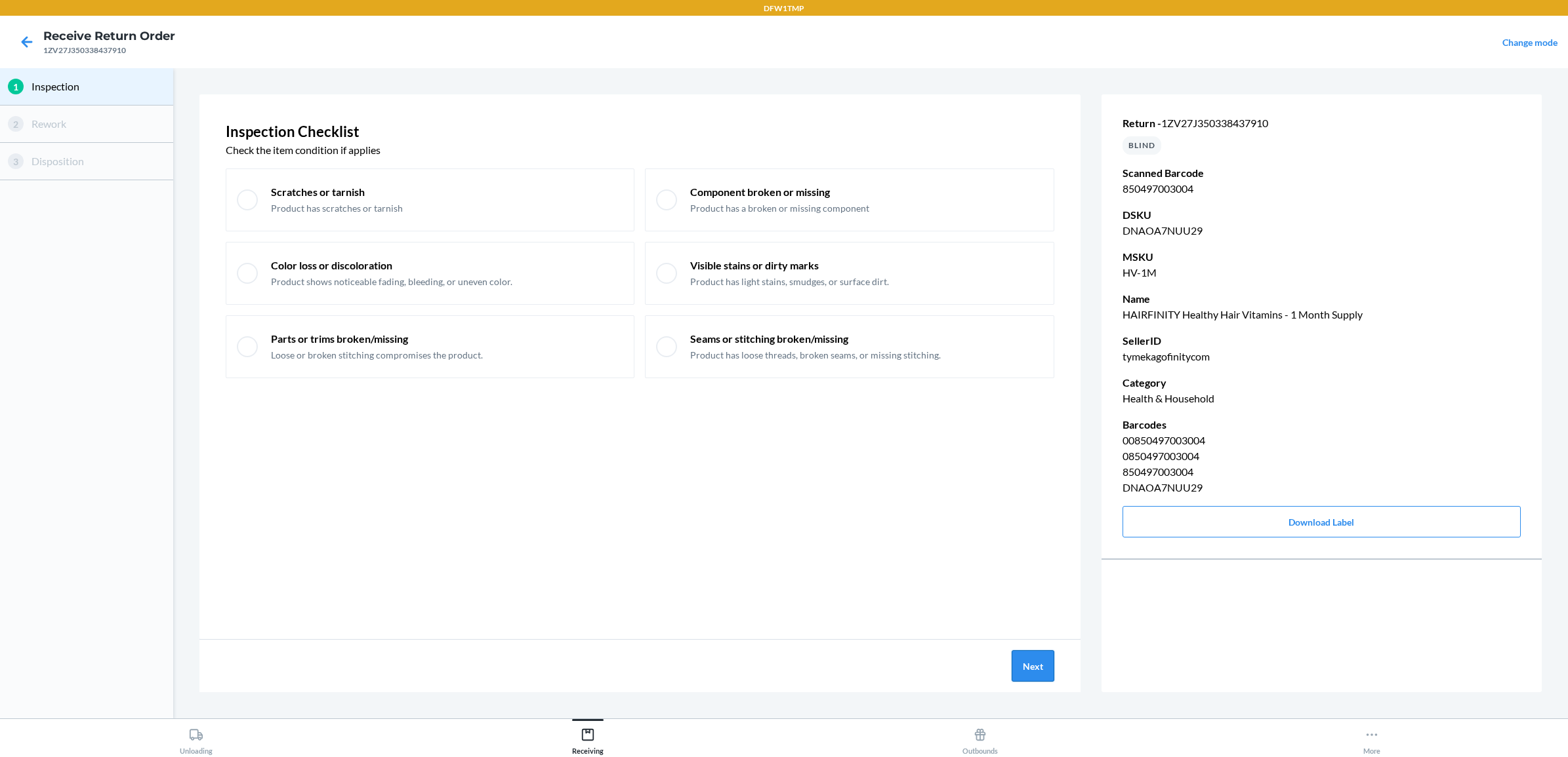
click at [1037, 671] on button "Next" at bounding box center [1033, 666] width 42 height 32
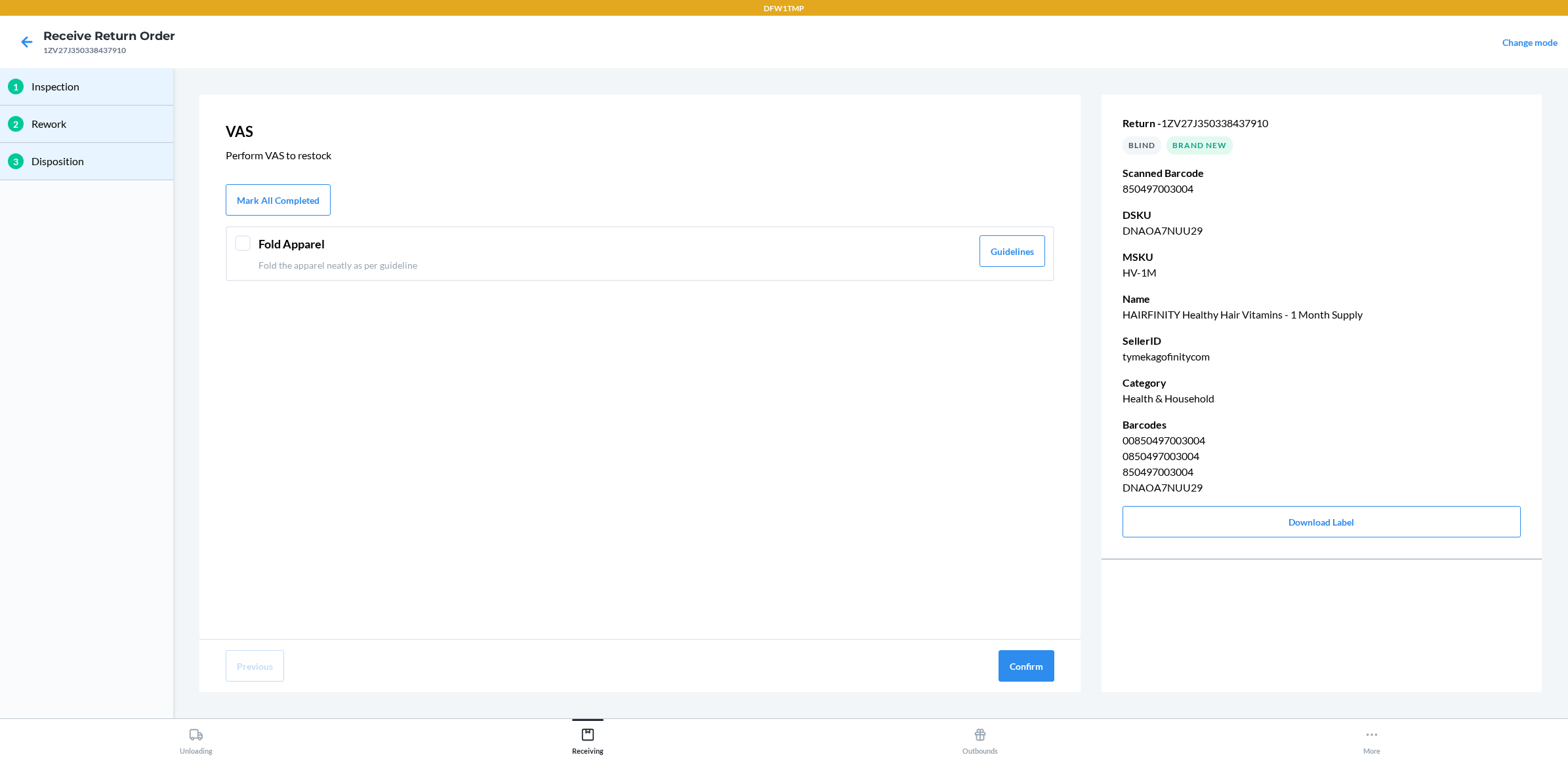
click at [587, 245] on header "Fold Apparel" at bounding box center [615, 244] width 714 height 17
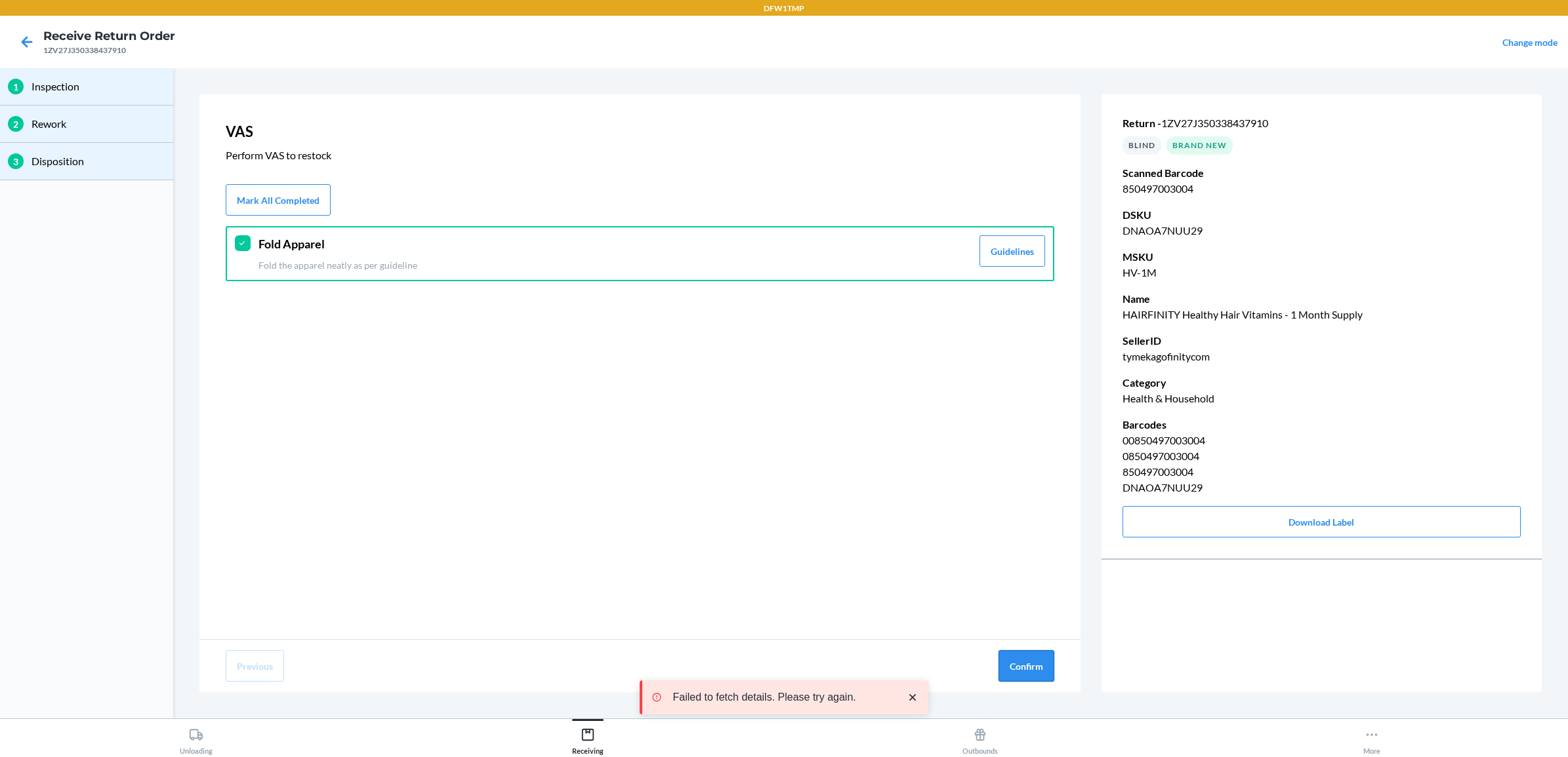
click at [1029, 671] on button "Confirm" at bounding box center [1026, 666] width 56 height 32
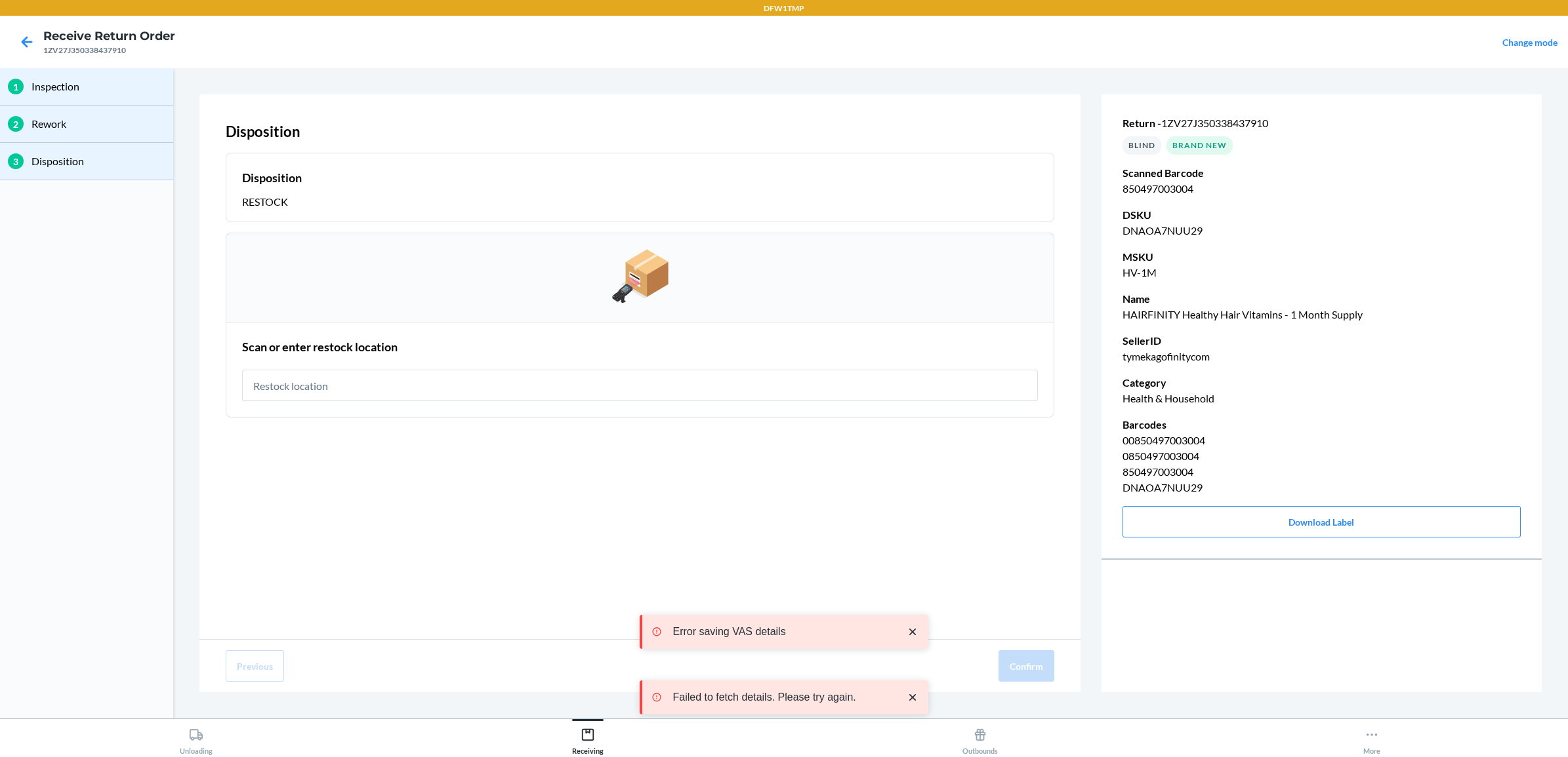
click at [498, 388] on input "text" at bounding box center [640, 386] width 796 height 32
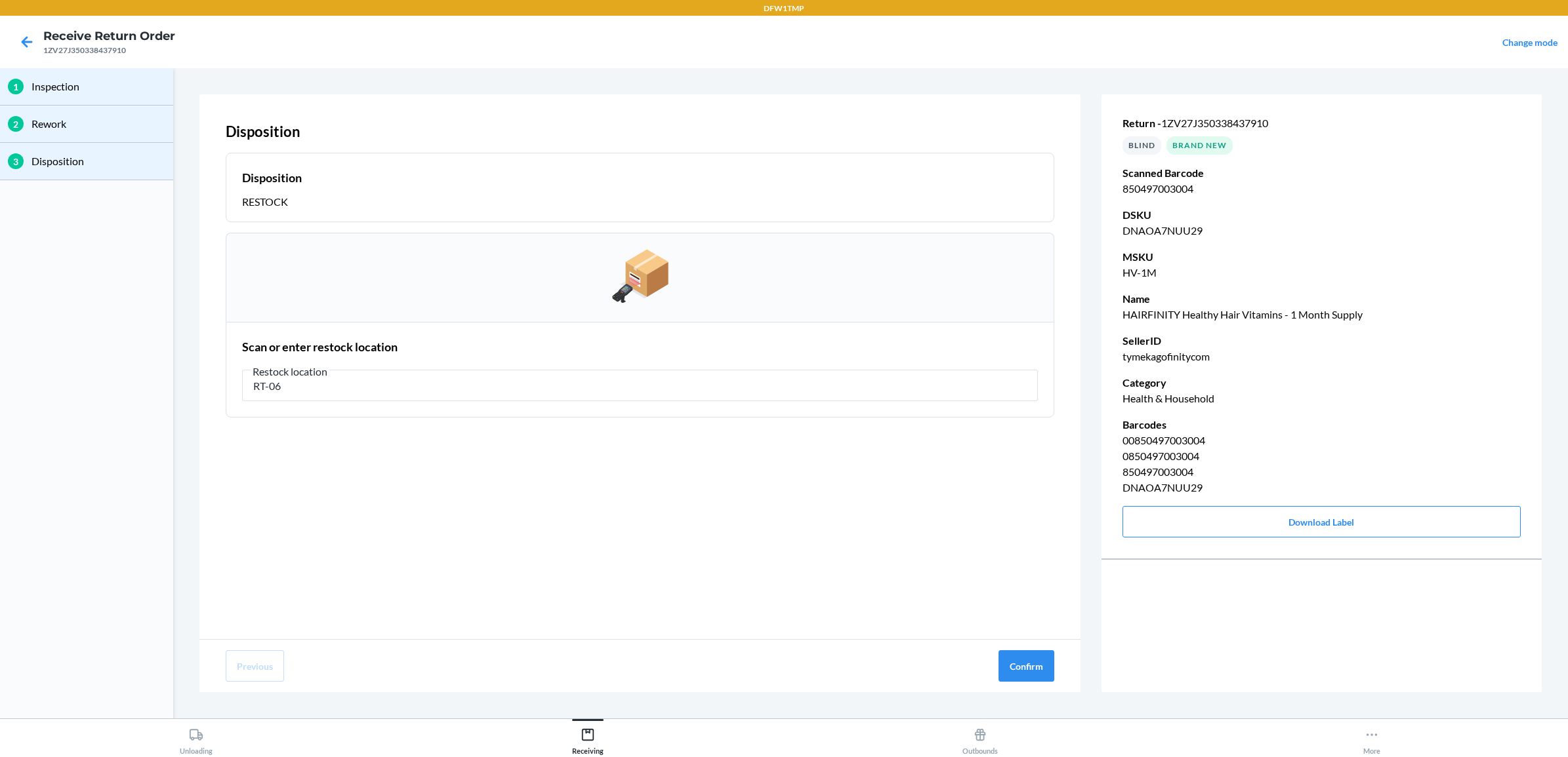
type input "RT-06"
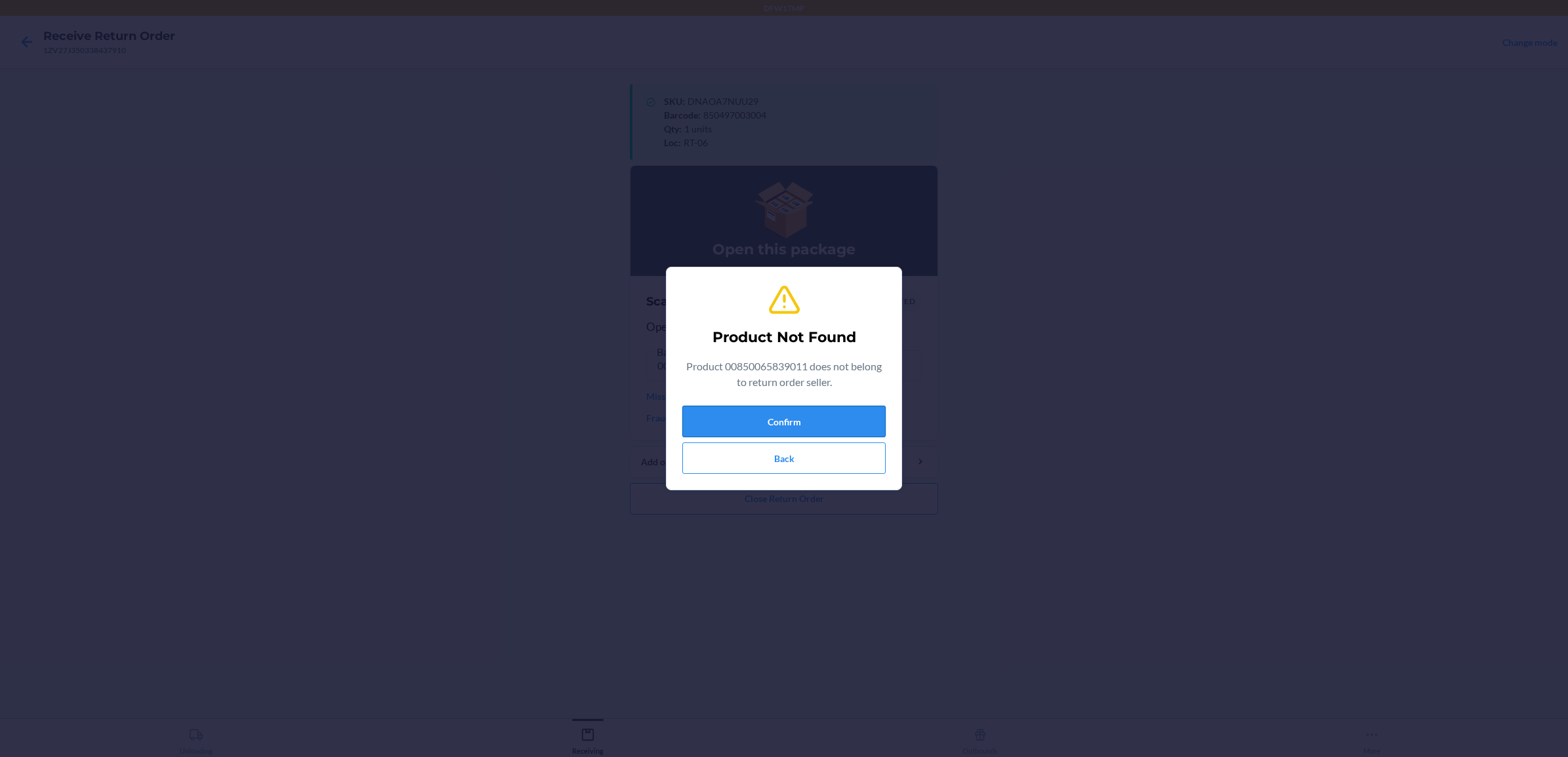
click at [712, 423] on button "Confirm" at bounding box center [784, 422] width 204 height 32
click at [773, 414] on button "Confirm" at bounding box center [784, 422] width 204 height 32
click at [682, 406] on button "Confirm" at bounding box center [784, 422] width 204 height 32
click at [801, 420] on button "Confirm" at bounding box center [784, 422] width 204 height 32
click at [809, 458] on button "Back" at bounding box center [784, 459] width 204 height 32
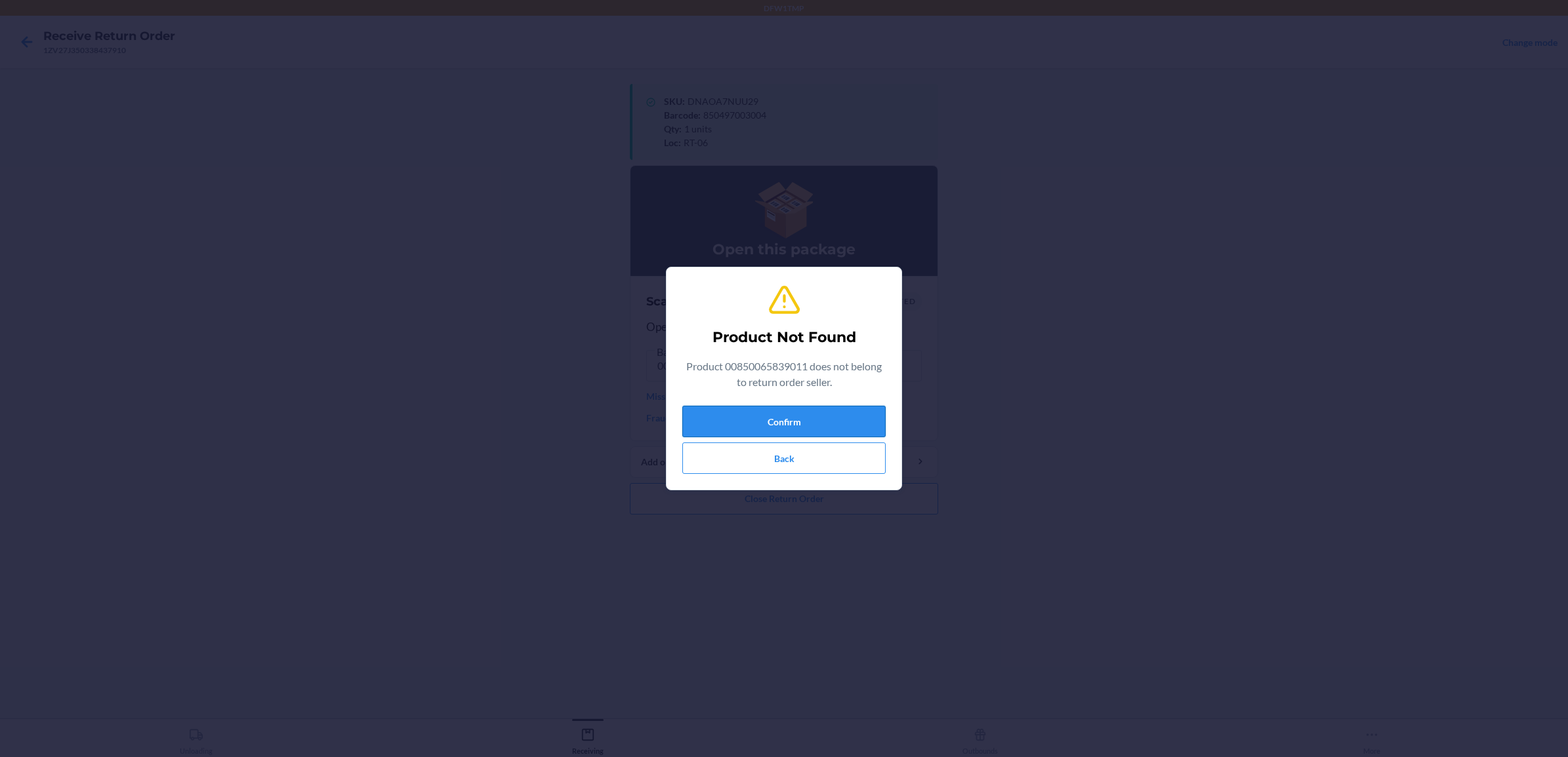
click at [839, 411] on button "Confirm" at bounding box center [784, 422] width 204 height 32
click at [799, 458] on button "Back" at bounding box center [784, 459] width 204 height 32
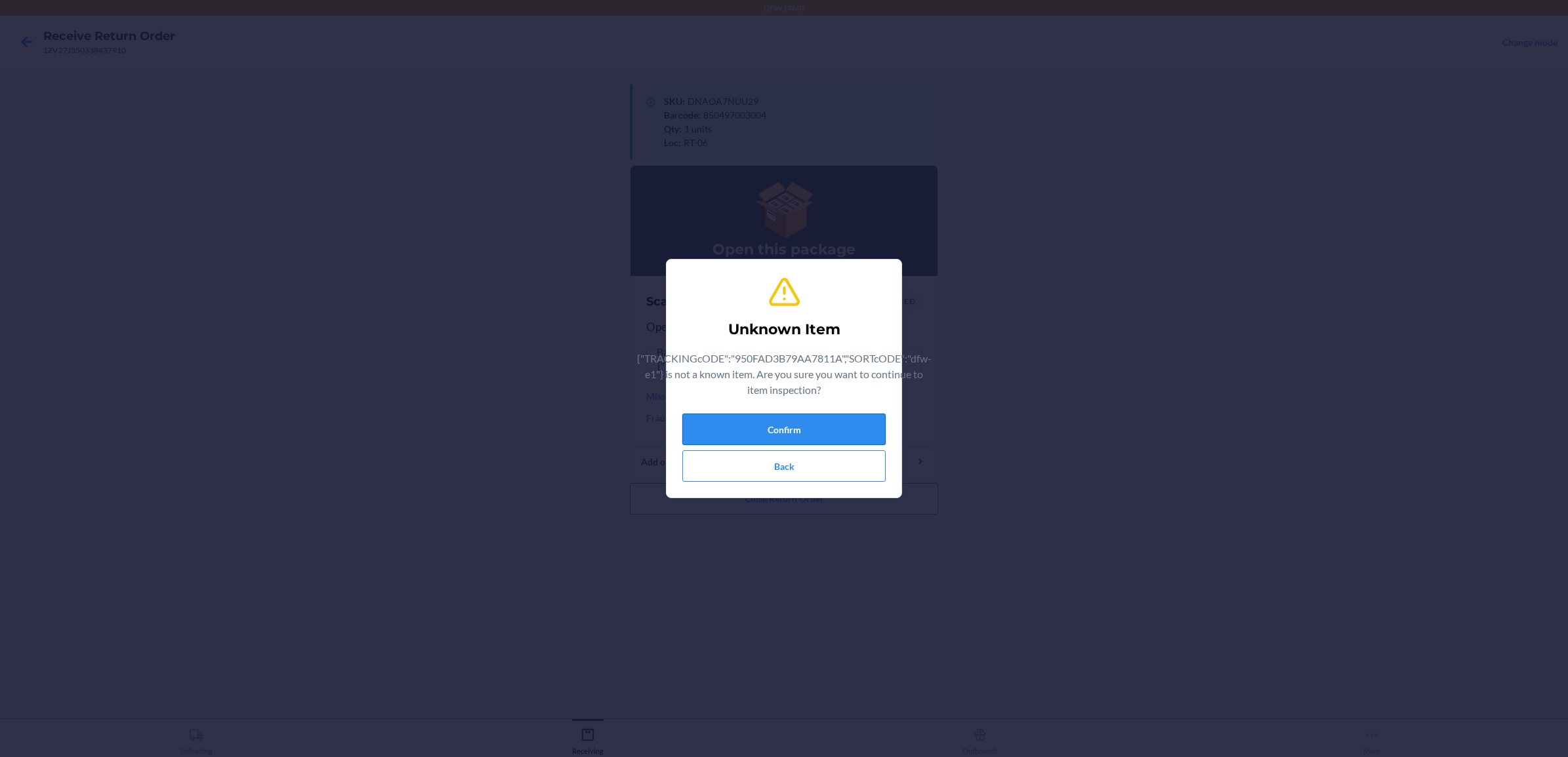
click at [817, 429] on button "Confirm" at bounding box center [784, 430] width 204 height 32
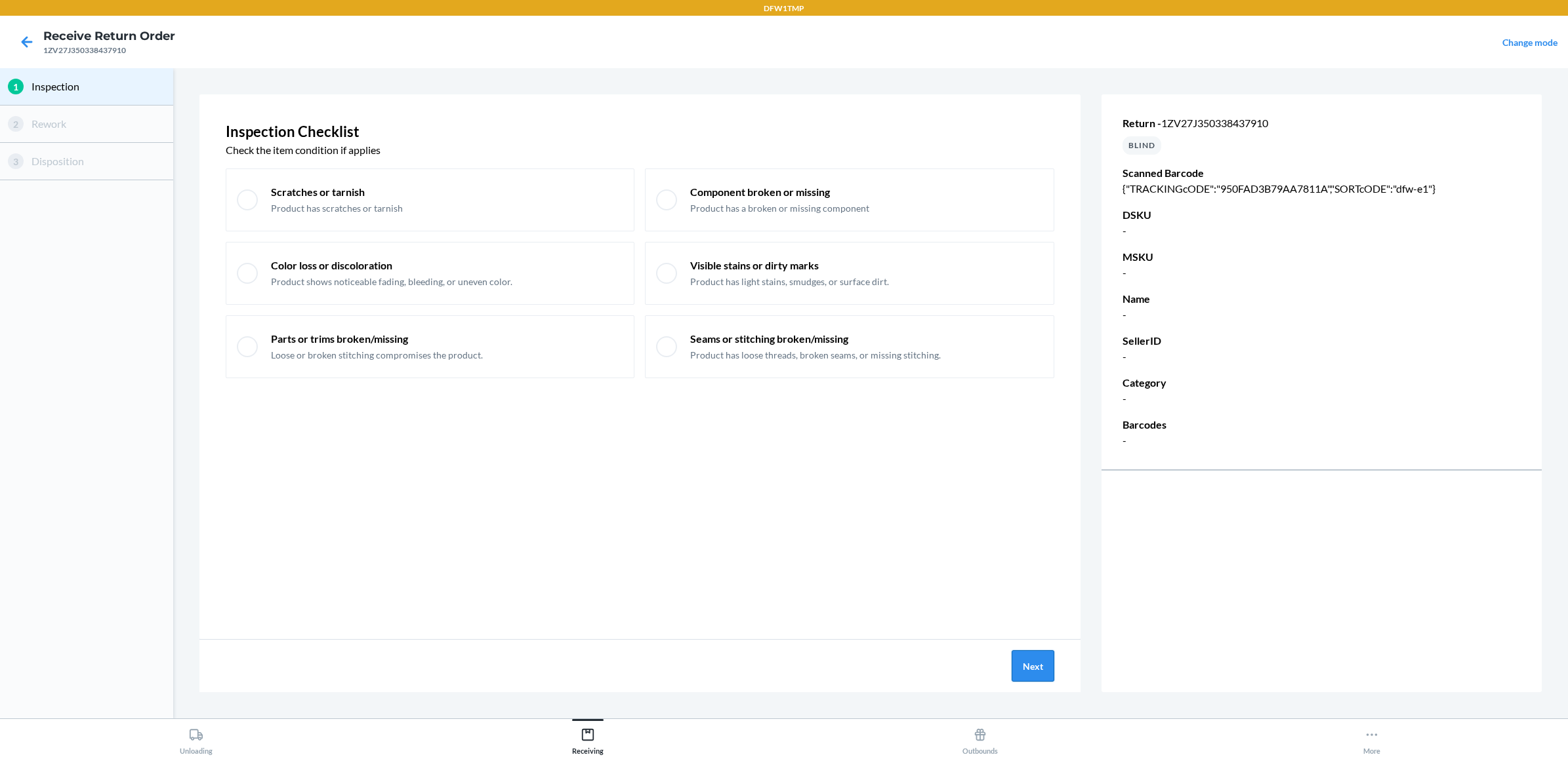
click at [1041, 666] on button "Next" at bounding box center [1033, 666] width 42 height 32
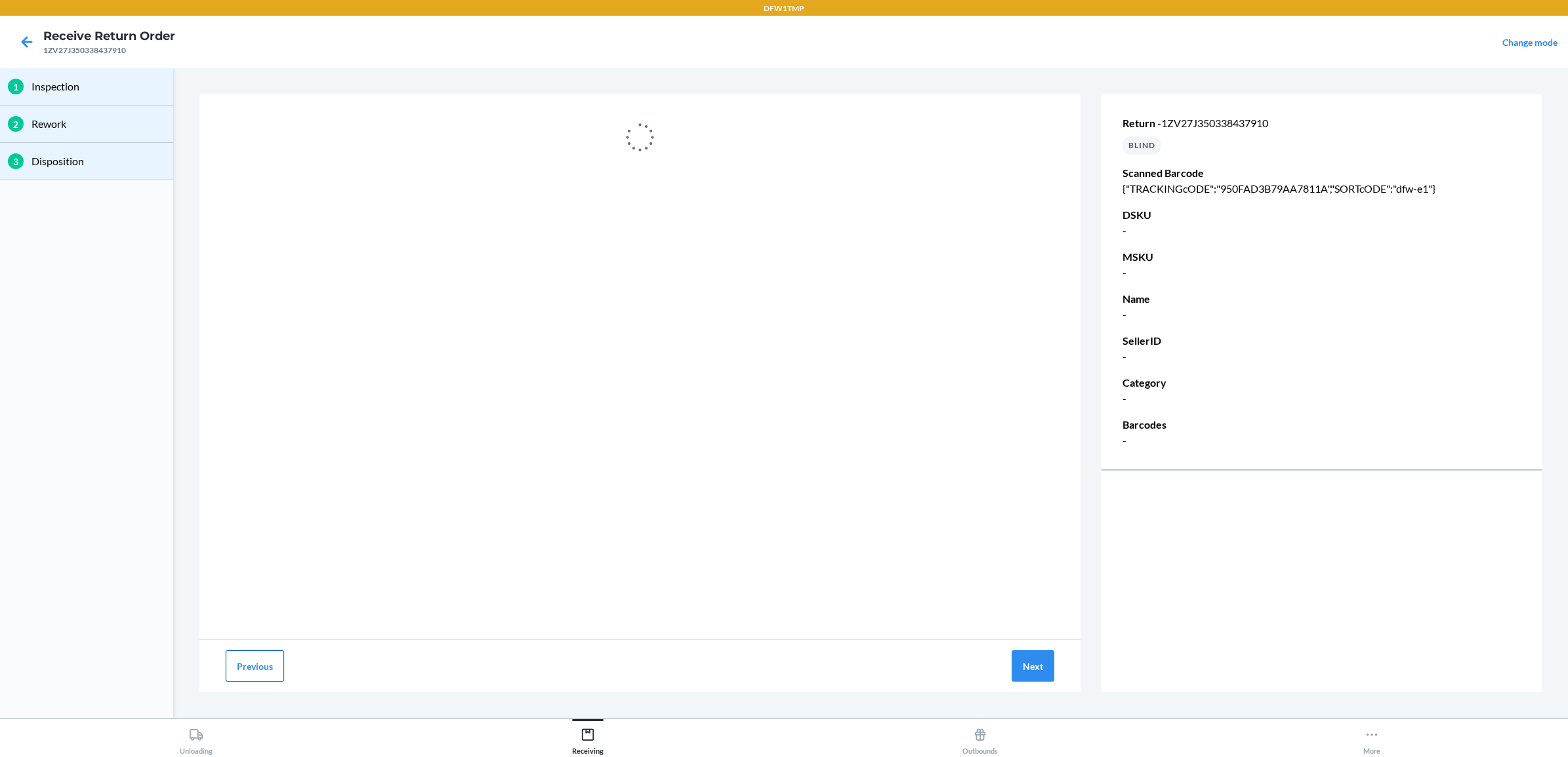
click at [248, 664] on button "Previous" at bounding box center [255, 666] width 58 height 32
click at [252, 664] on button "Previous" at bounding box center [255, 666] width 58 height 32
click at [24, 37] on icon at bounding box center [27, 42] width 22 height 22
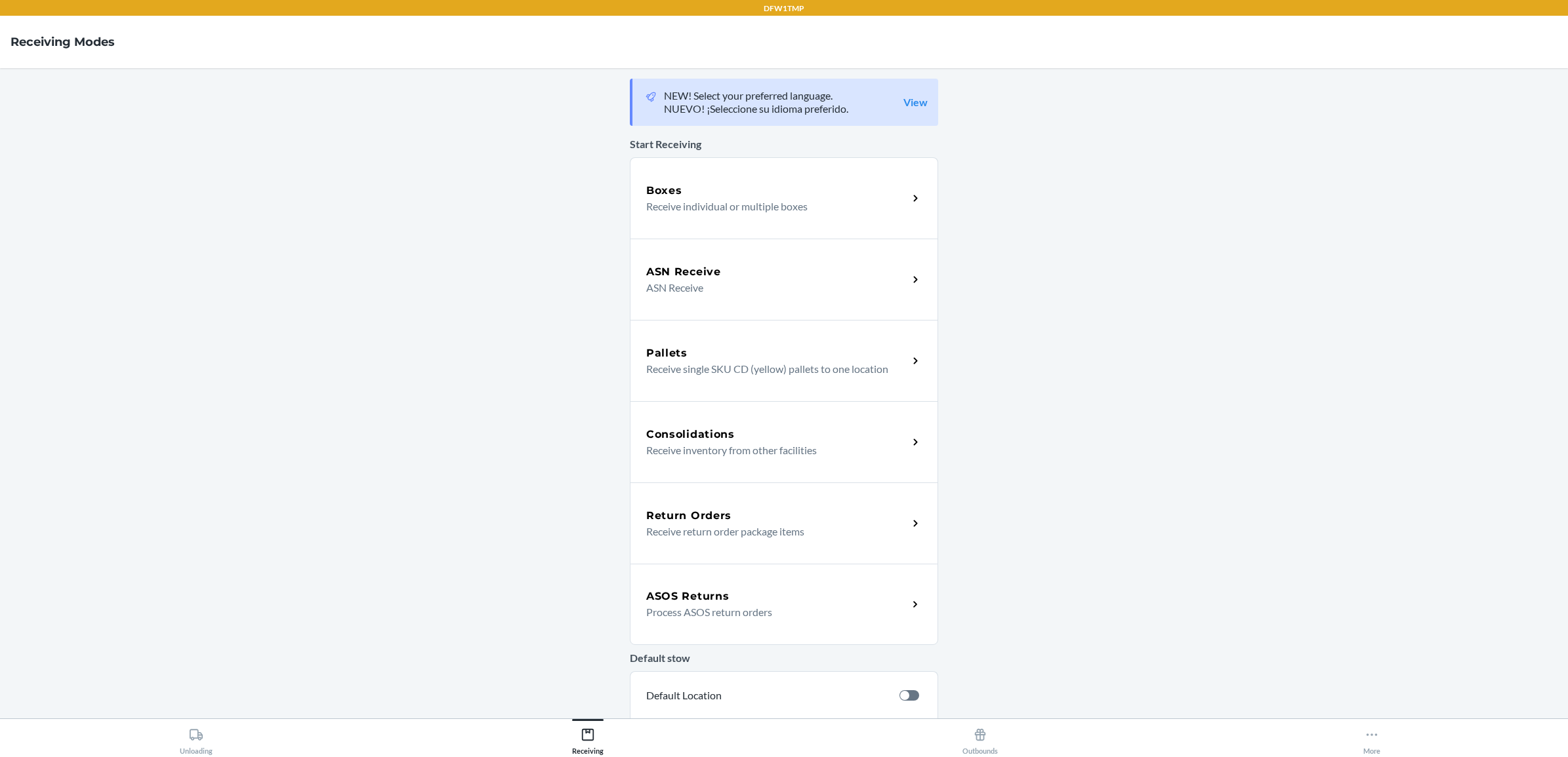
click at [754, 519] on div "Return Orders" at bounding box center [777, 516] width 262 height 16
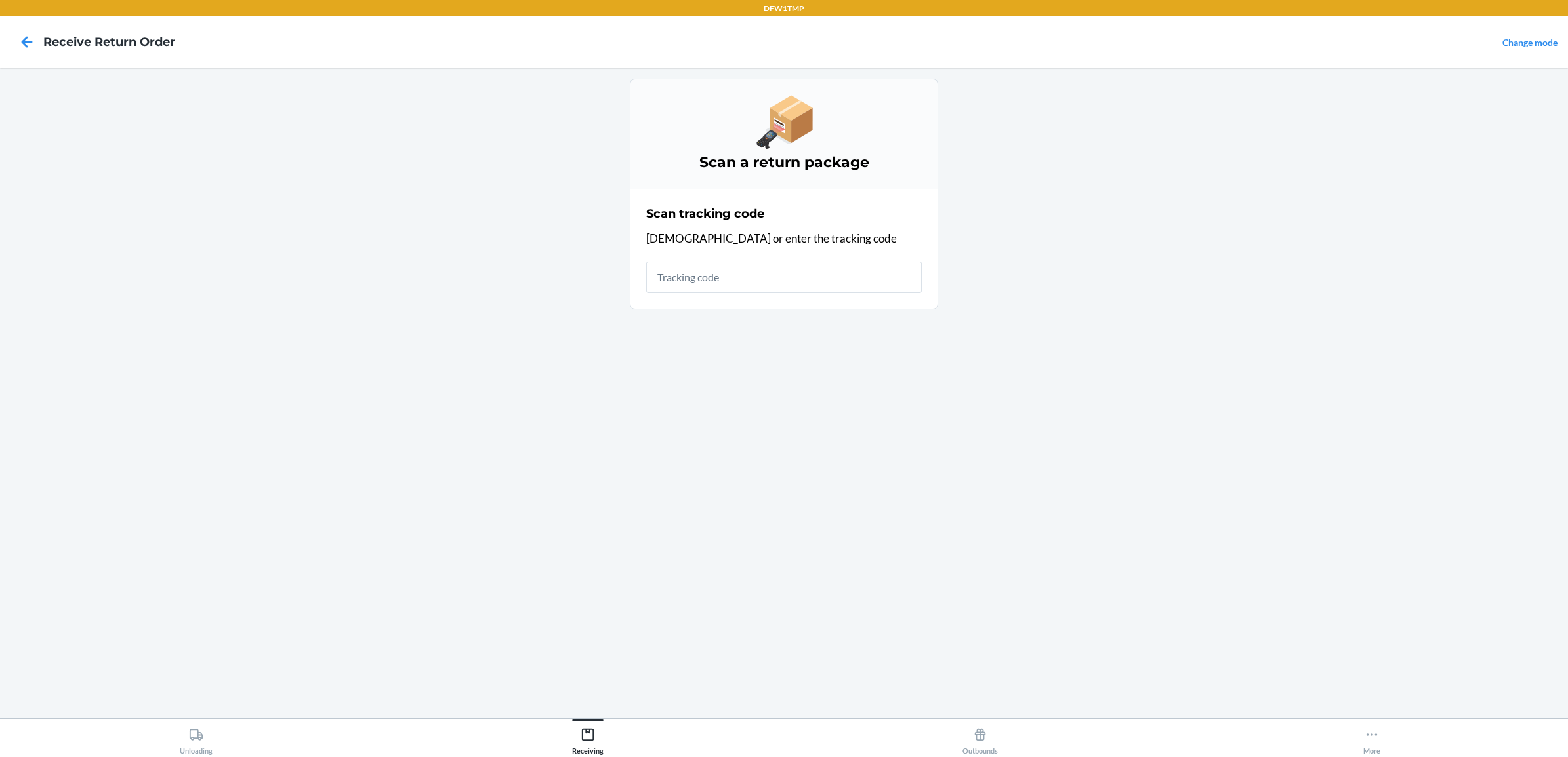
click at [739, 277] on input "text" at bounding box center [784, 278] width 276 height 32
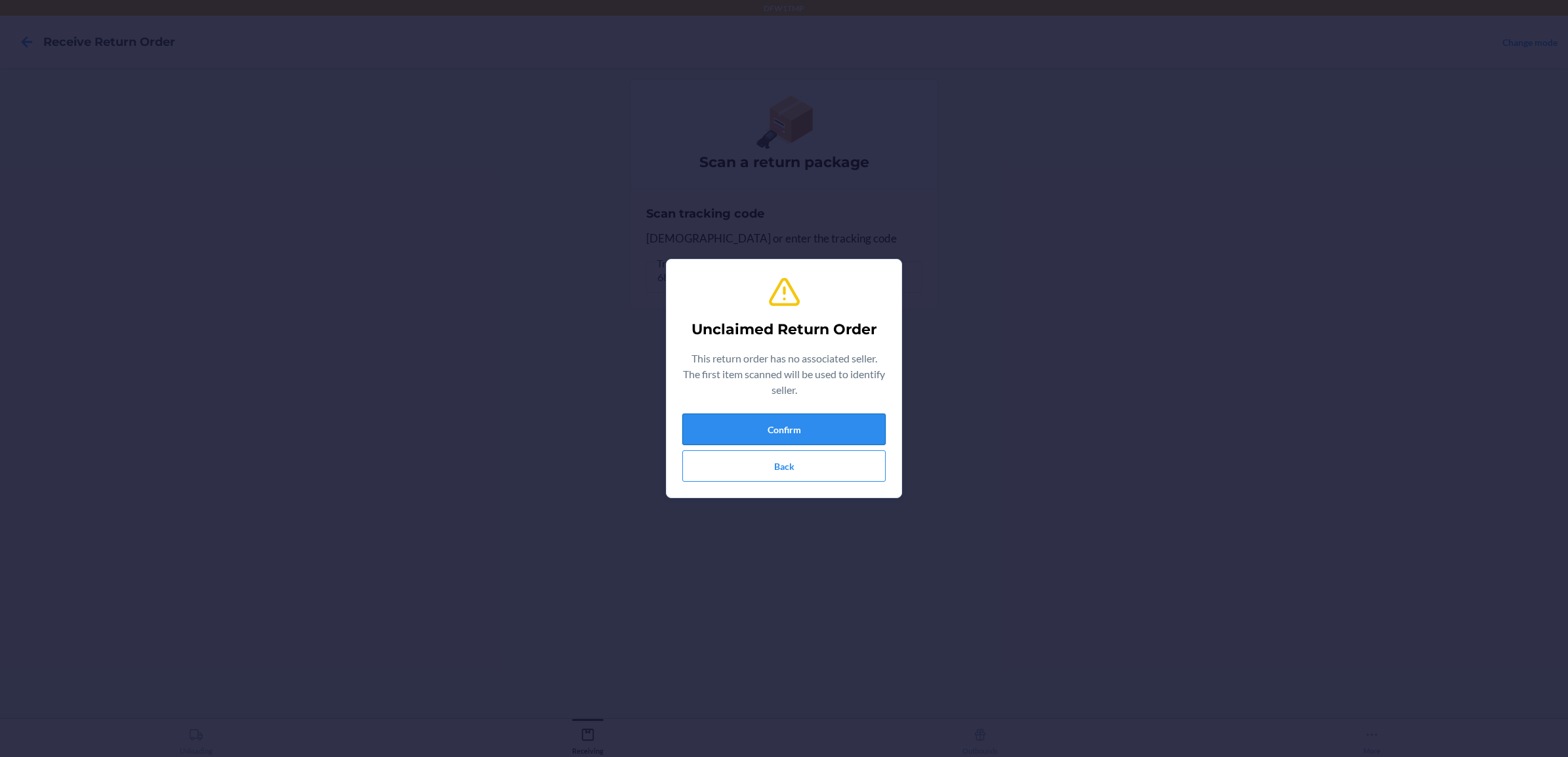
click at [778, 430] on button "Confirm" at bounding box center [784, 430] width 204 height 32
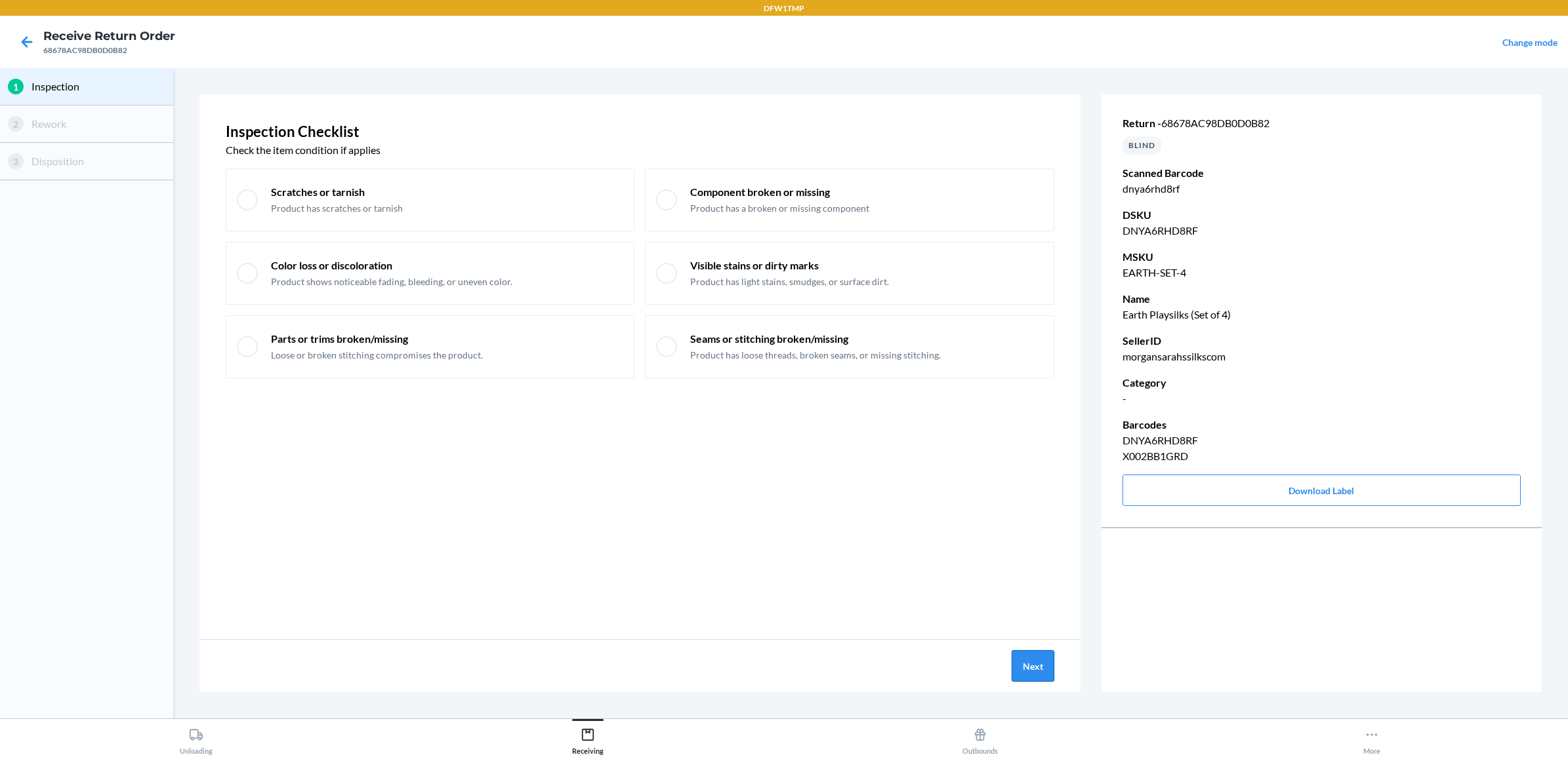
click at [1045, 667] on button "Next" at bounding box center [1033, 666] width 42 height 32
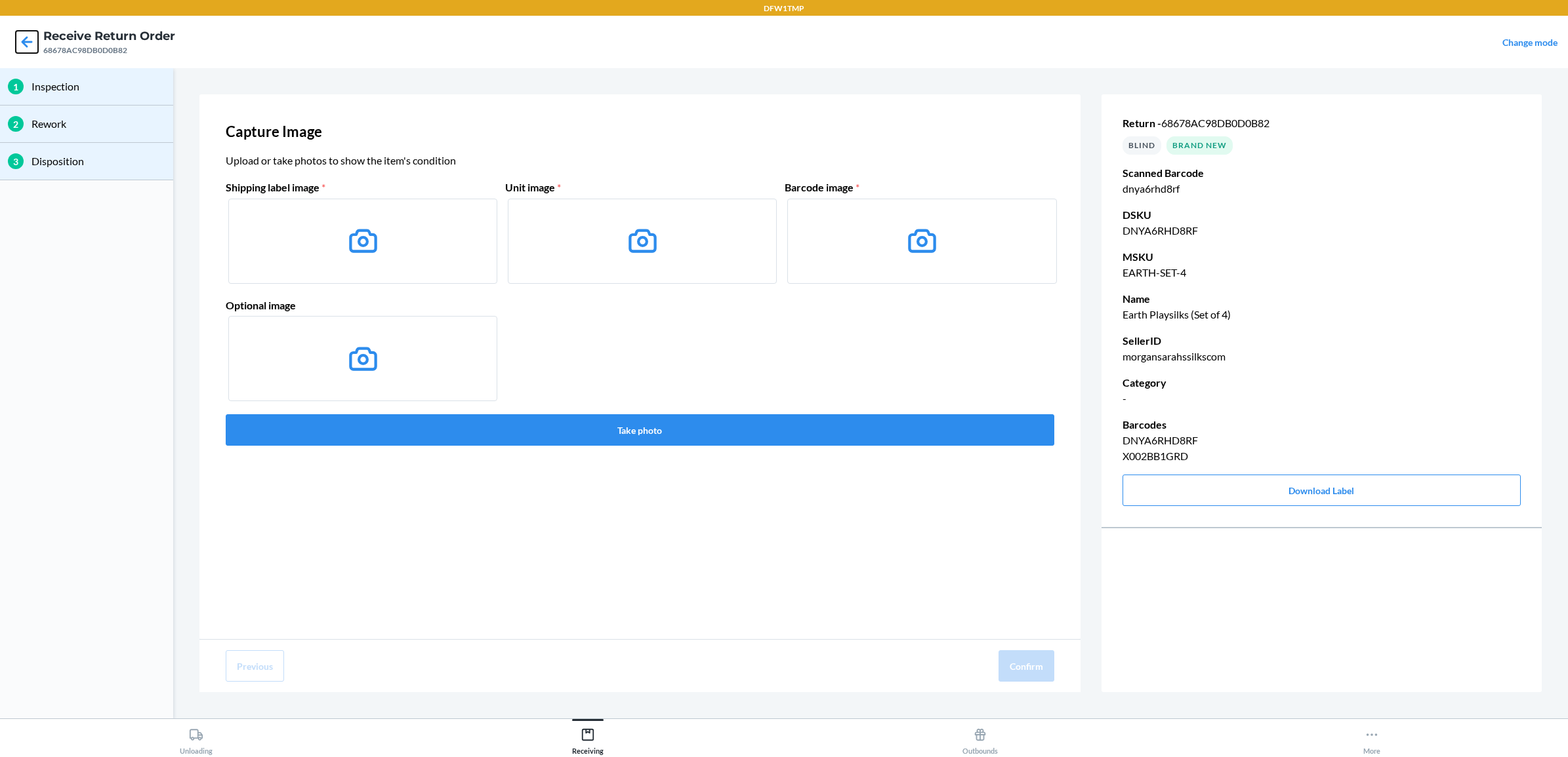
click at [31, 39] on icon at bounding box center [27, 42] width 22 height 22
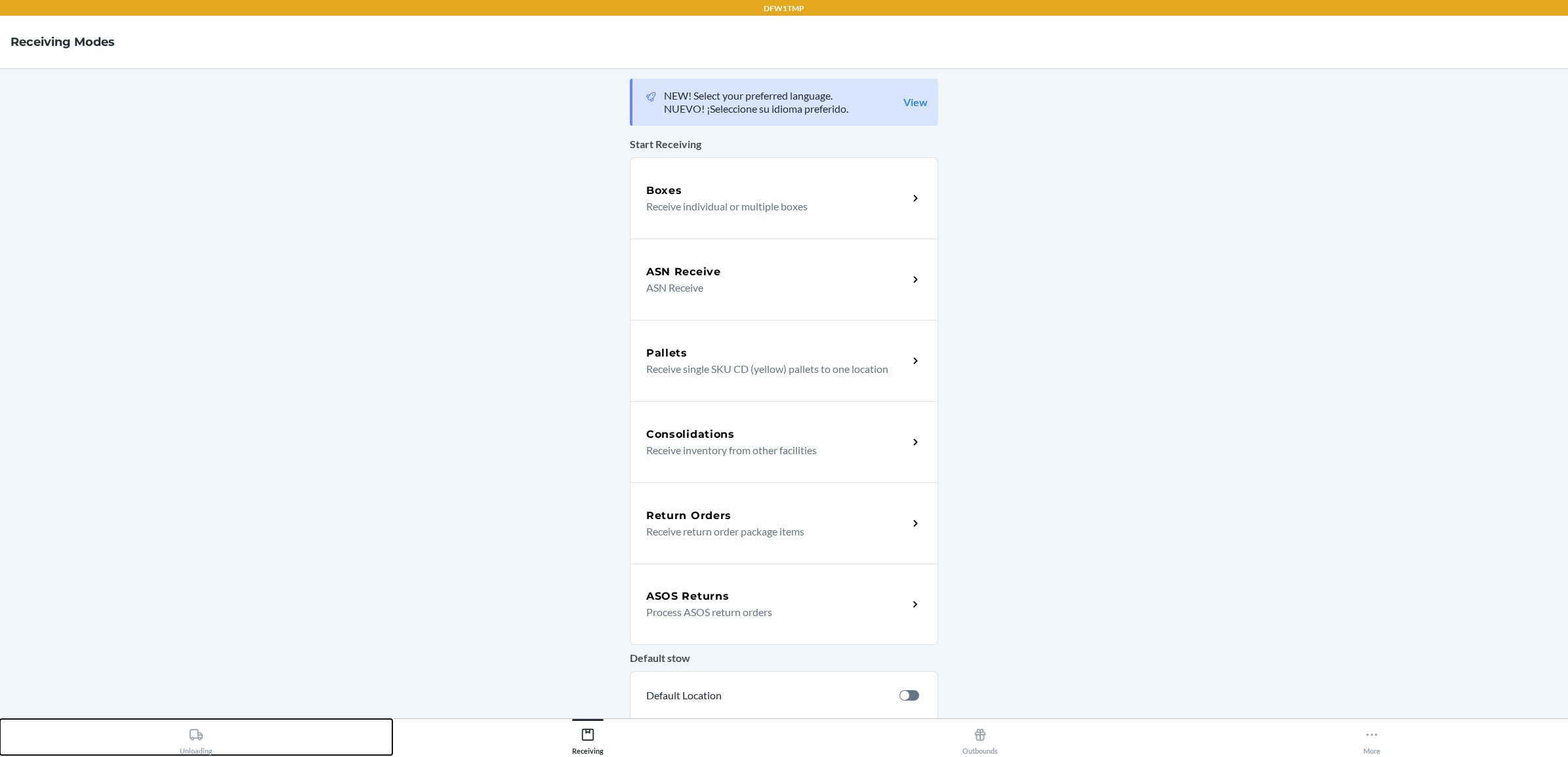
click at [192, 746] on div "Unloading" at bounding box center [195, 739] width 33 height 33
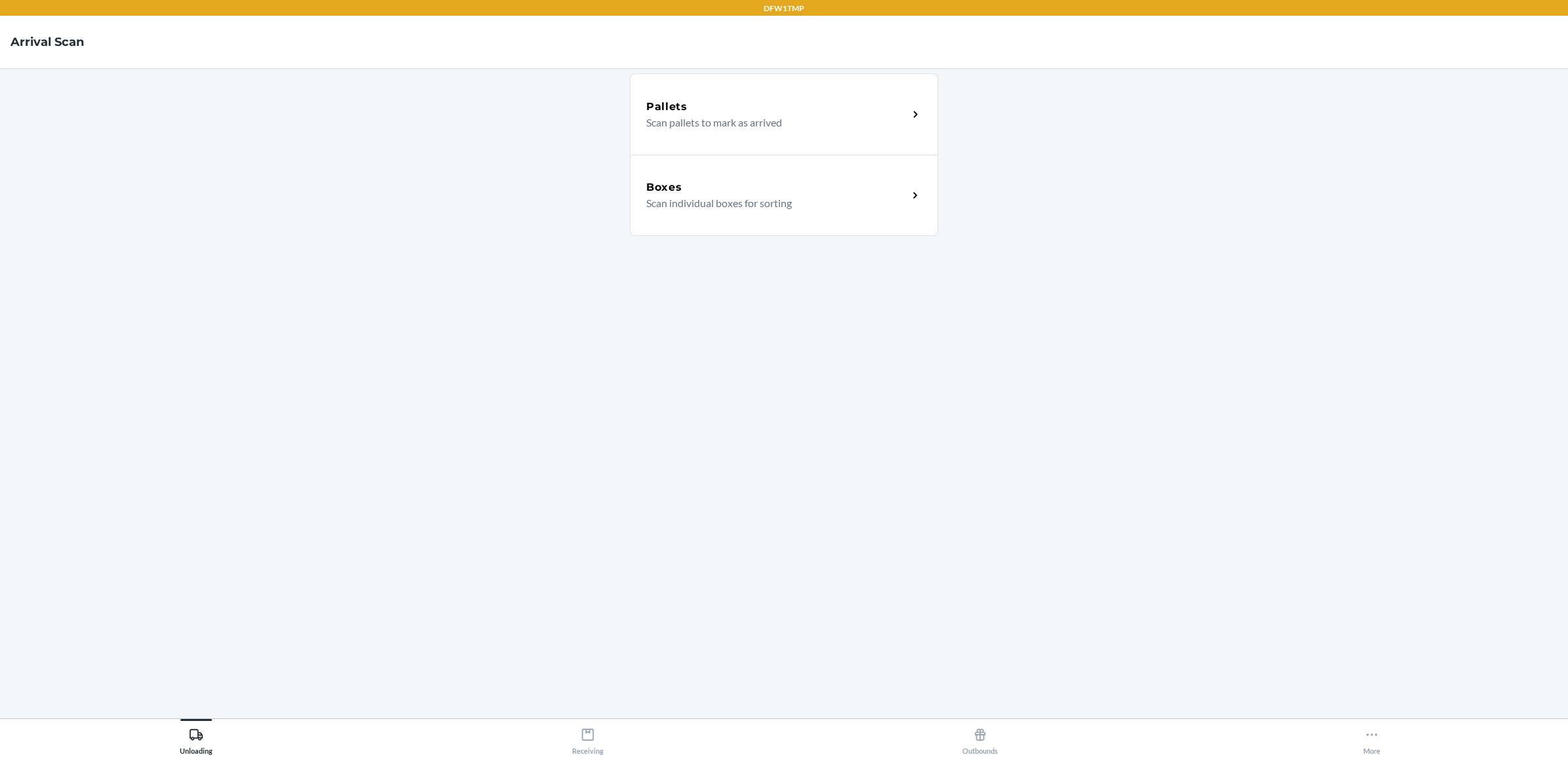
click at [710, 204] on p "Scan individual boxes for sorting" at bounding box center [772, 203] width 251 height 16
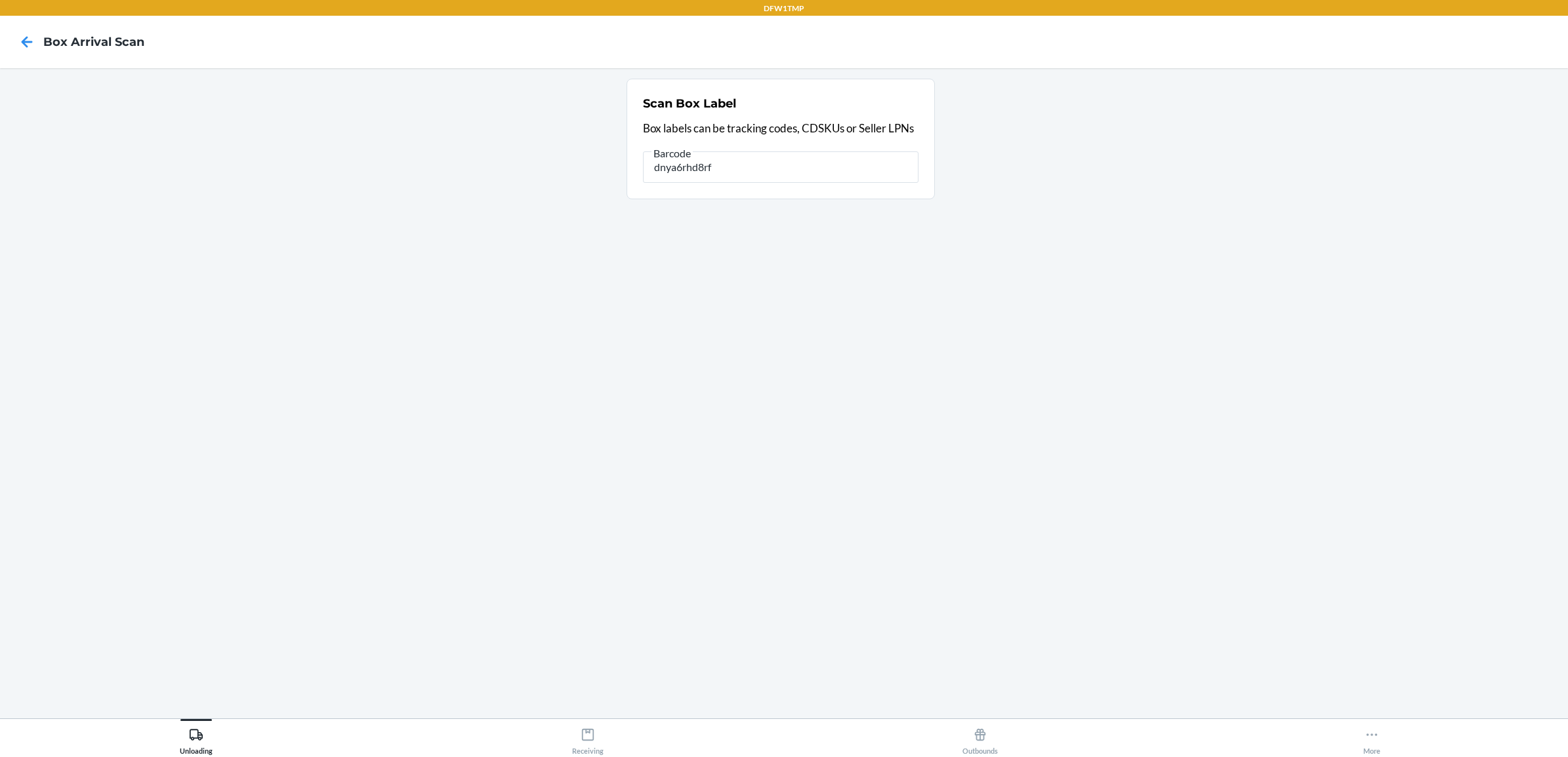
type input "dnya6rhd8rf"
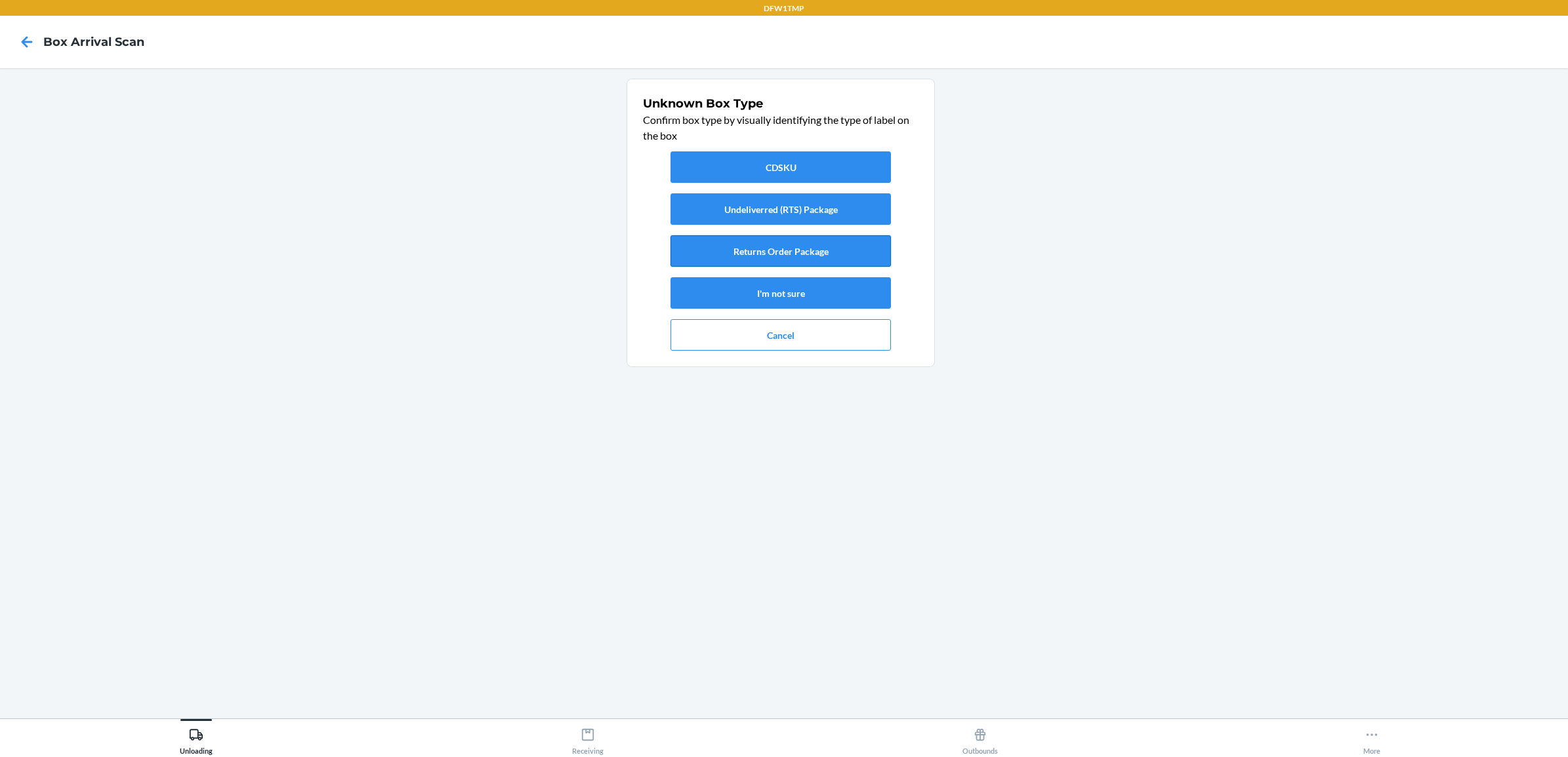
click at [754, 249] on button "Returns Order Package" at bounding box center [780, 251] width 220 height 32
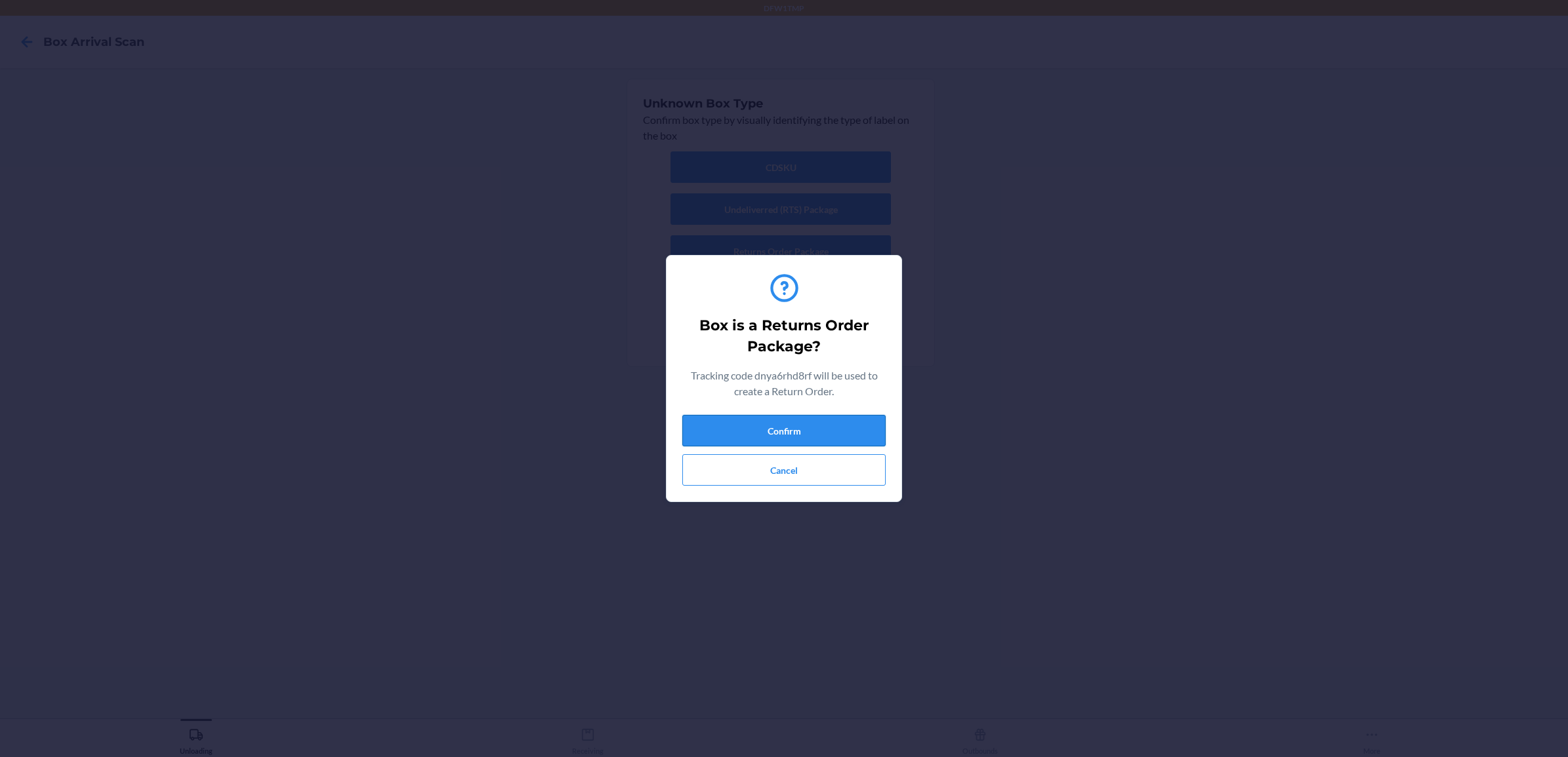
click at [815, 421] on button "Confirm" at bounding box center [784, 431] width 204 height 32
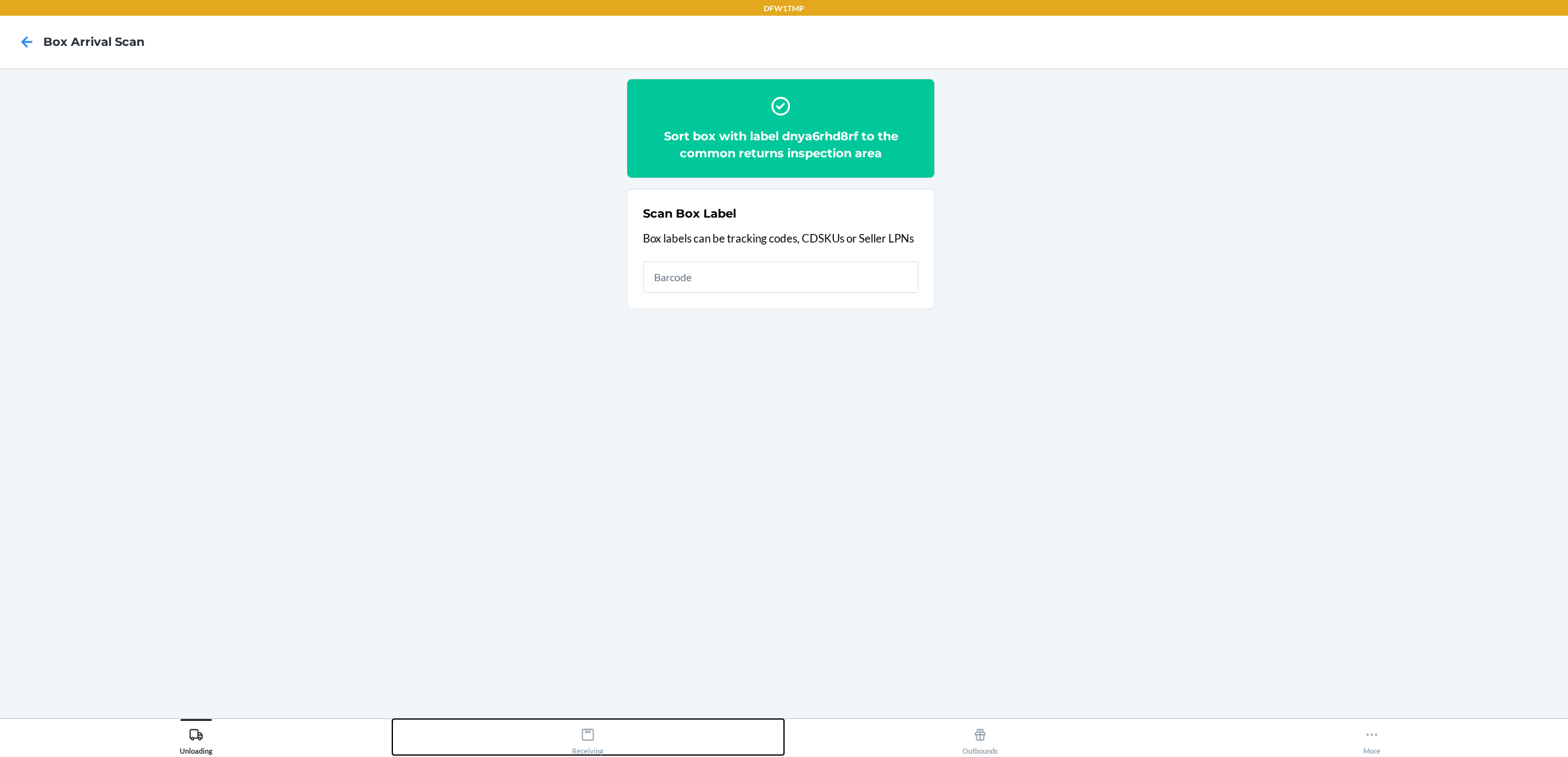
click at [607, 736] on button "Receiving" at bounding box center [589, 737] width 392 height 36
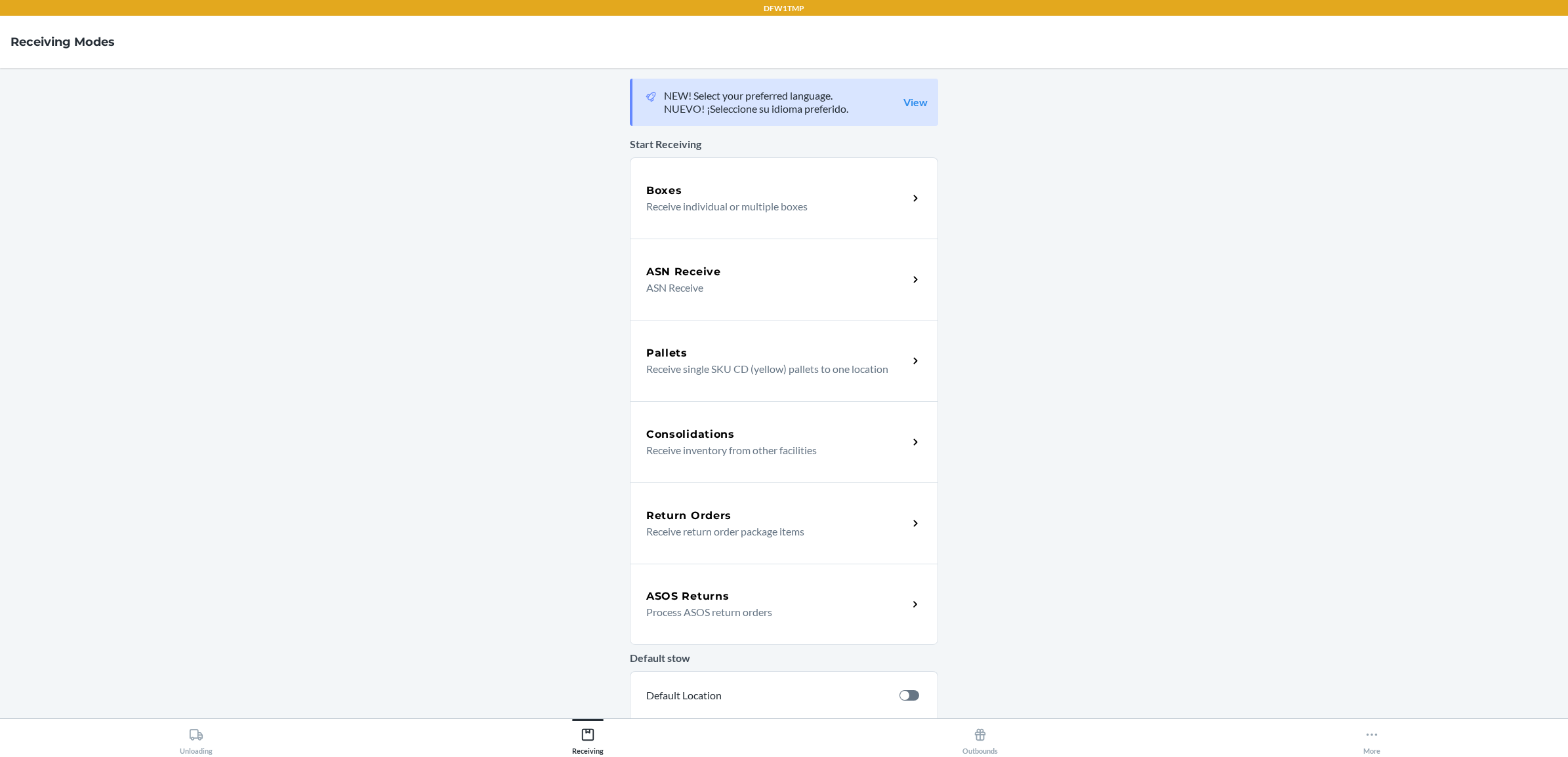
click at [700, 528] on p "Receive return order package items" at bounding box center [772, 531] width 251 height 16
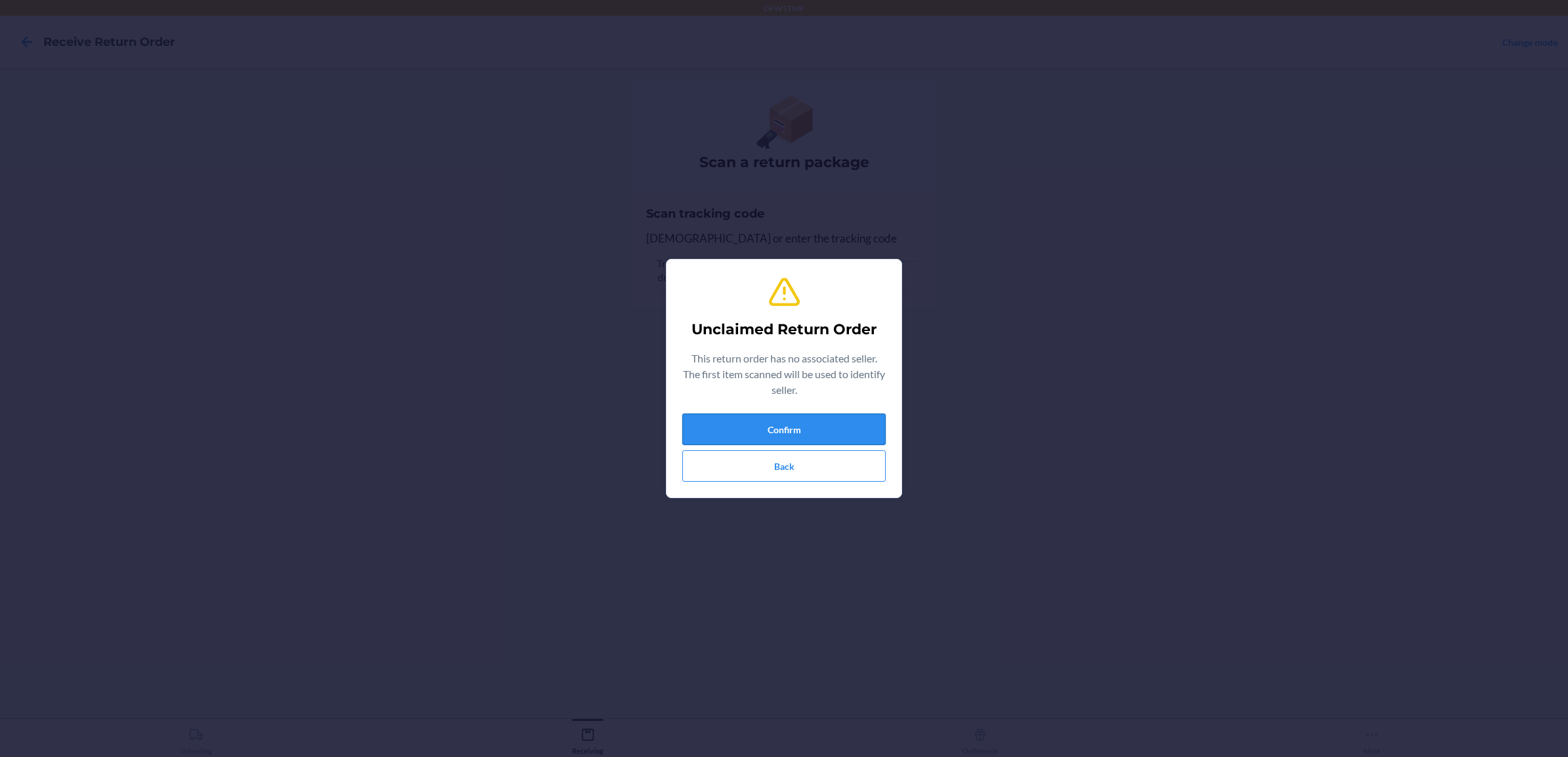
click at [821, 434] on button "Confirm" at bounding box center [784, 430] width 204 height 32
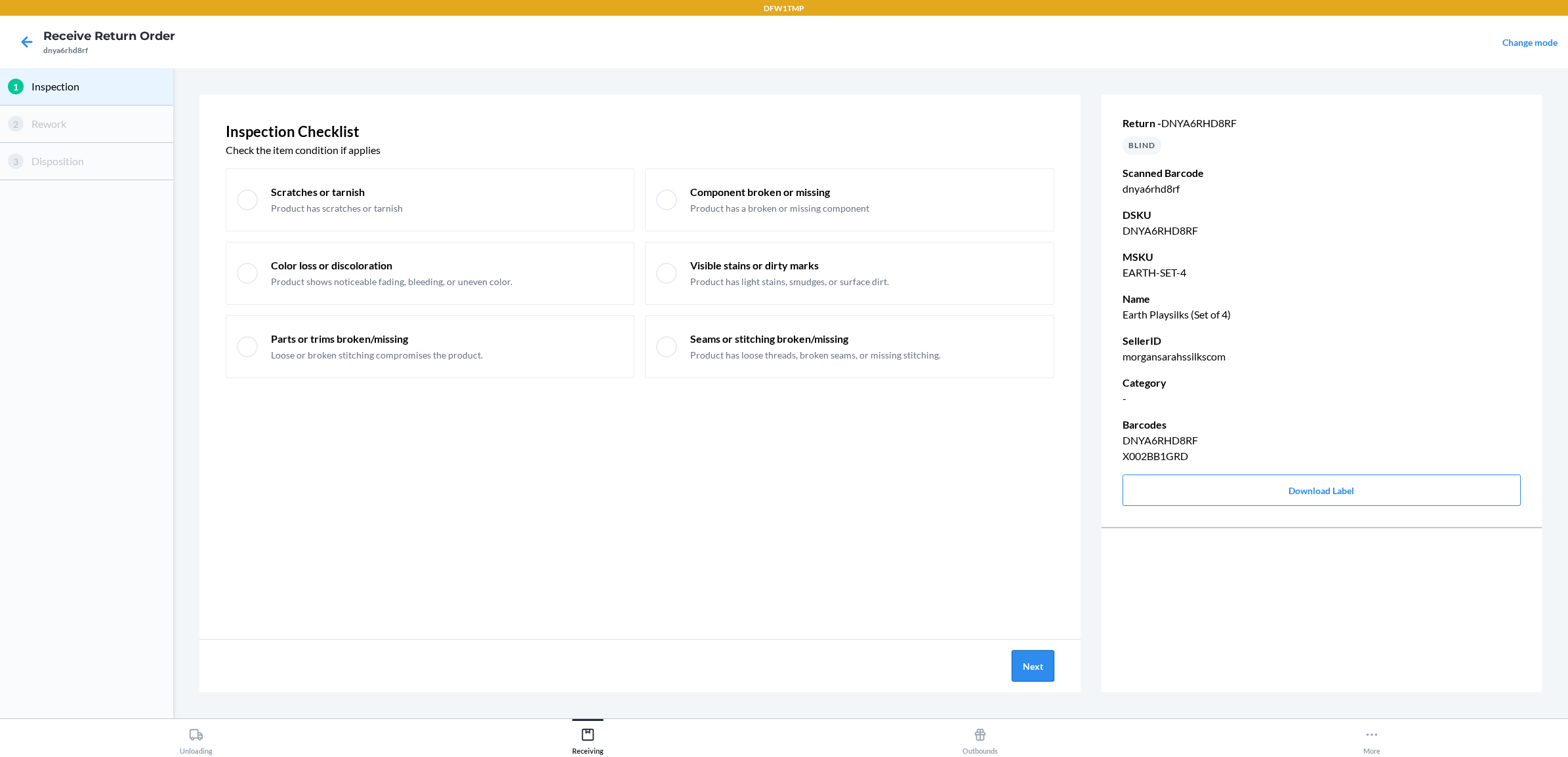
click at [1032, 673] on button "Next" at bounding box center [1033, 666] width 42 height 32
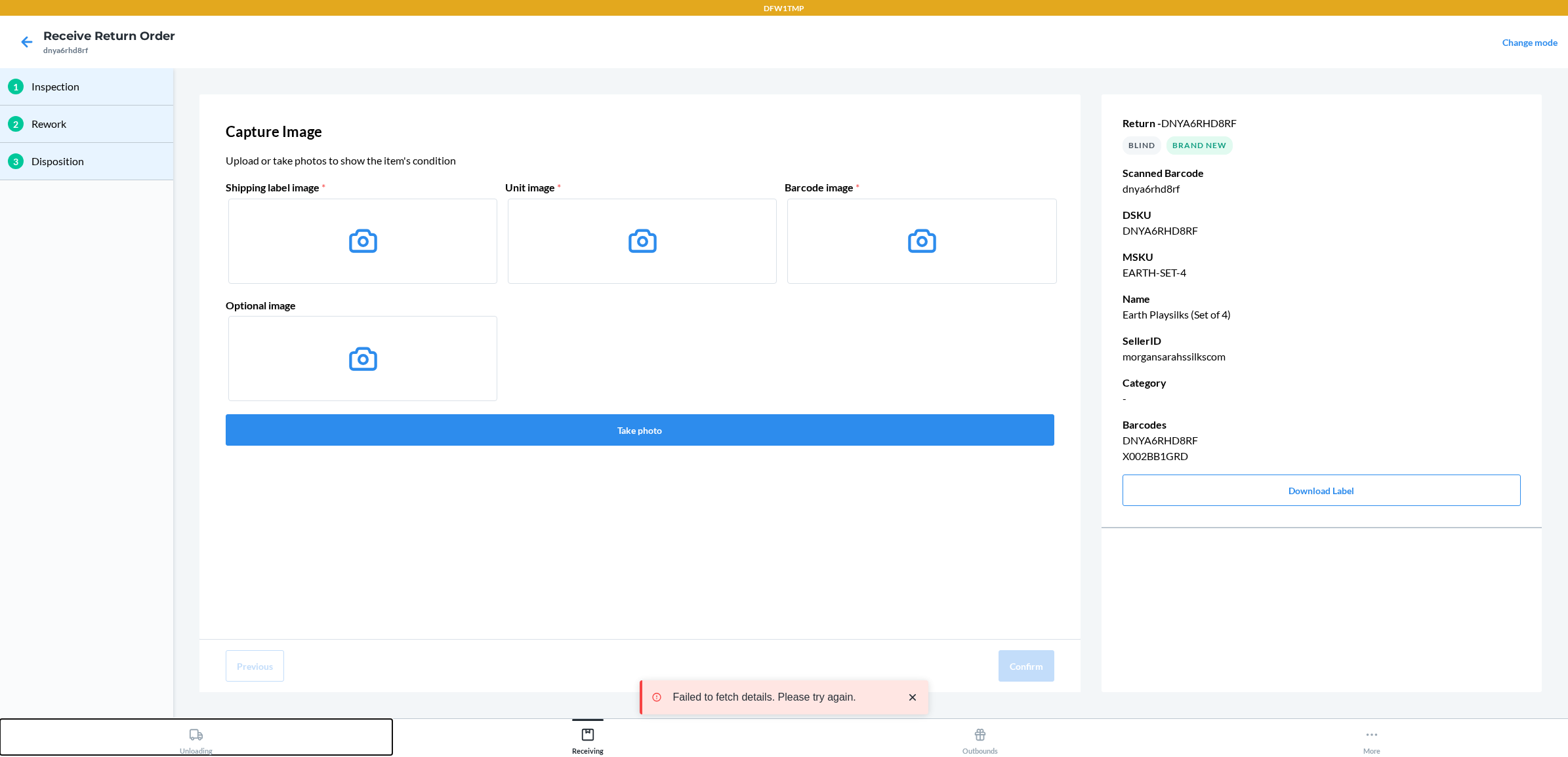
click at [214, 743] on button "Unloading" at bounding box center [196, 737] width 392 height 36
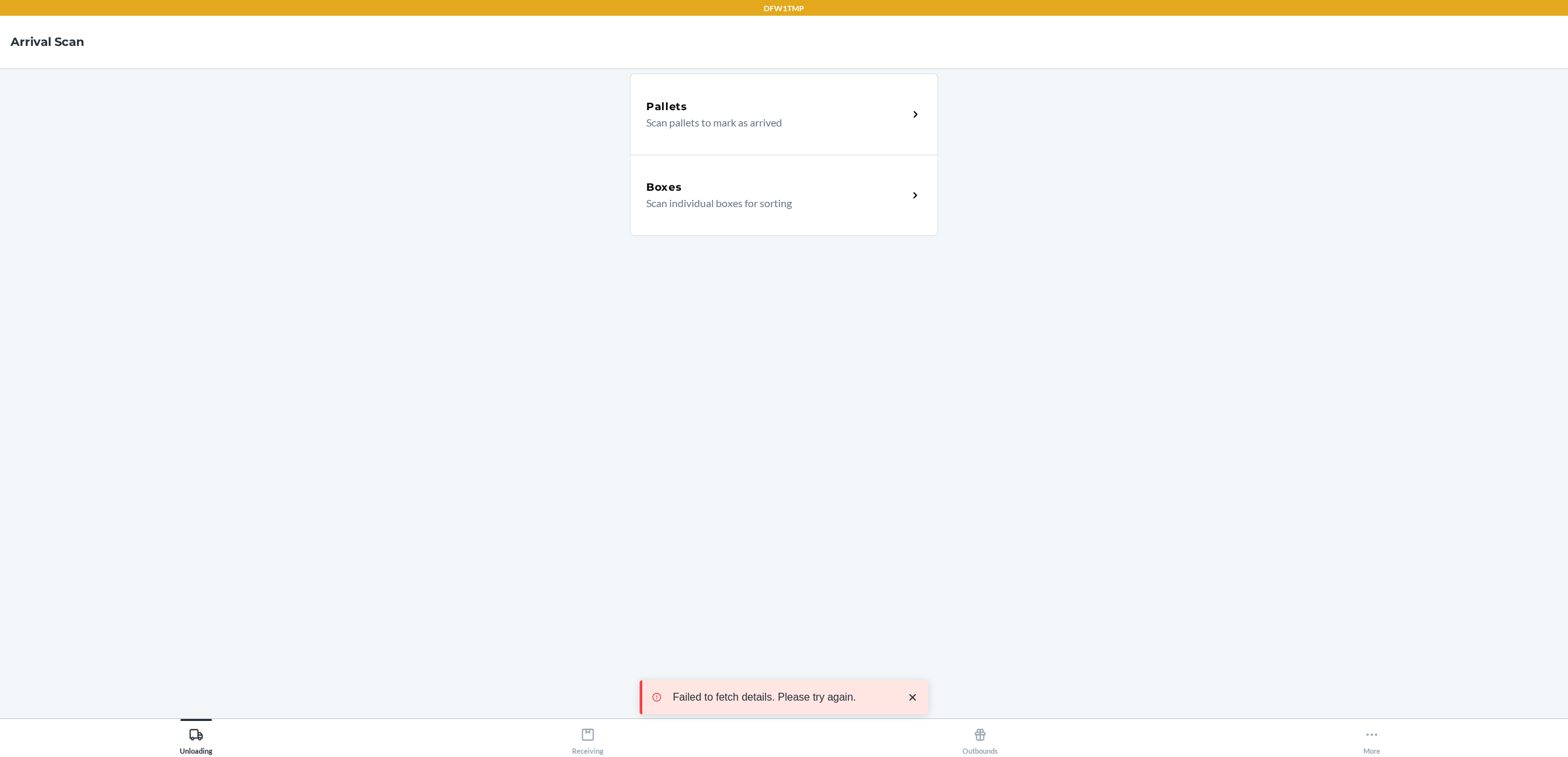
click at [802, 205] on p "Scan individual boxes for sorting" at bounding box center [772, 203] width 251 height 16
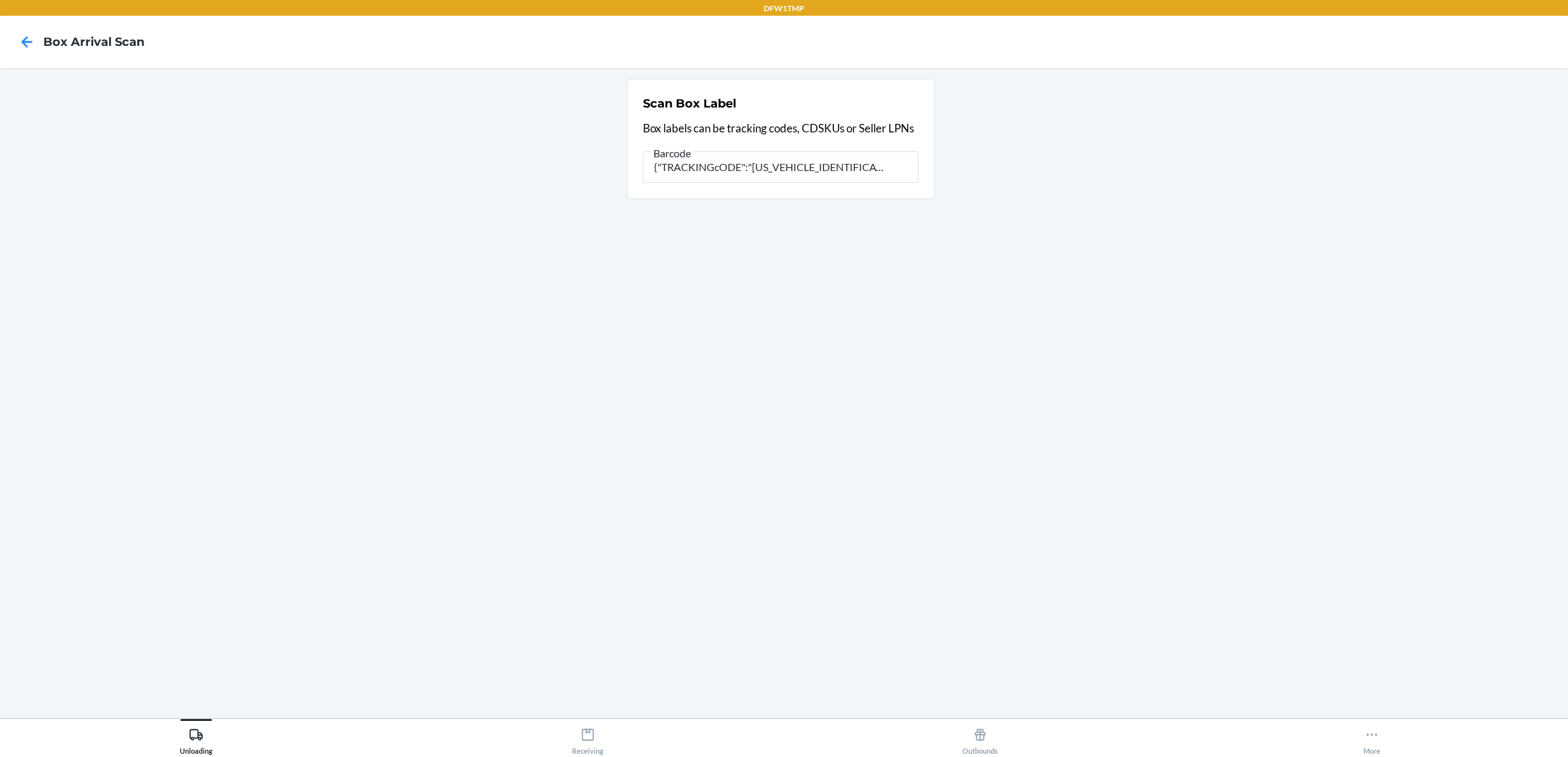
type input "{"TRACKINGcODE":"4883661B60EFE7727","SORTcODE":"dfw-e1"}"
type input "{"
type input "4779051873234"
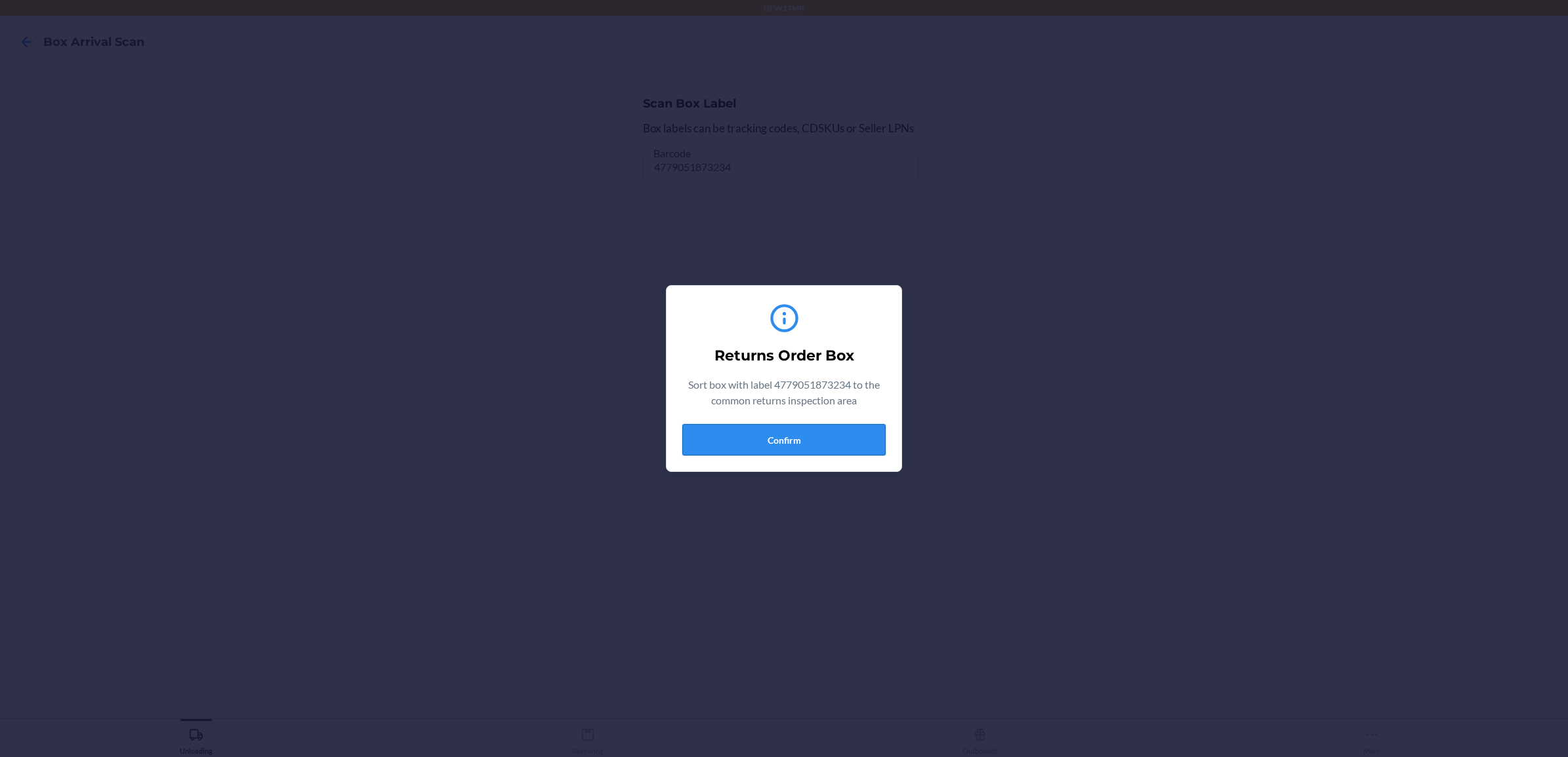
click at [816, 440] on button "Confirm" at bounding box center [784, 440] width 204 height 32
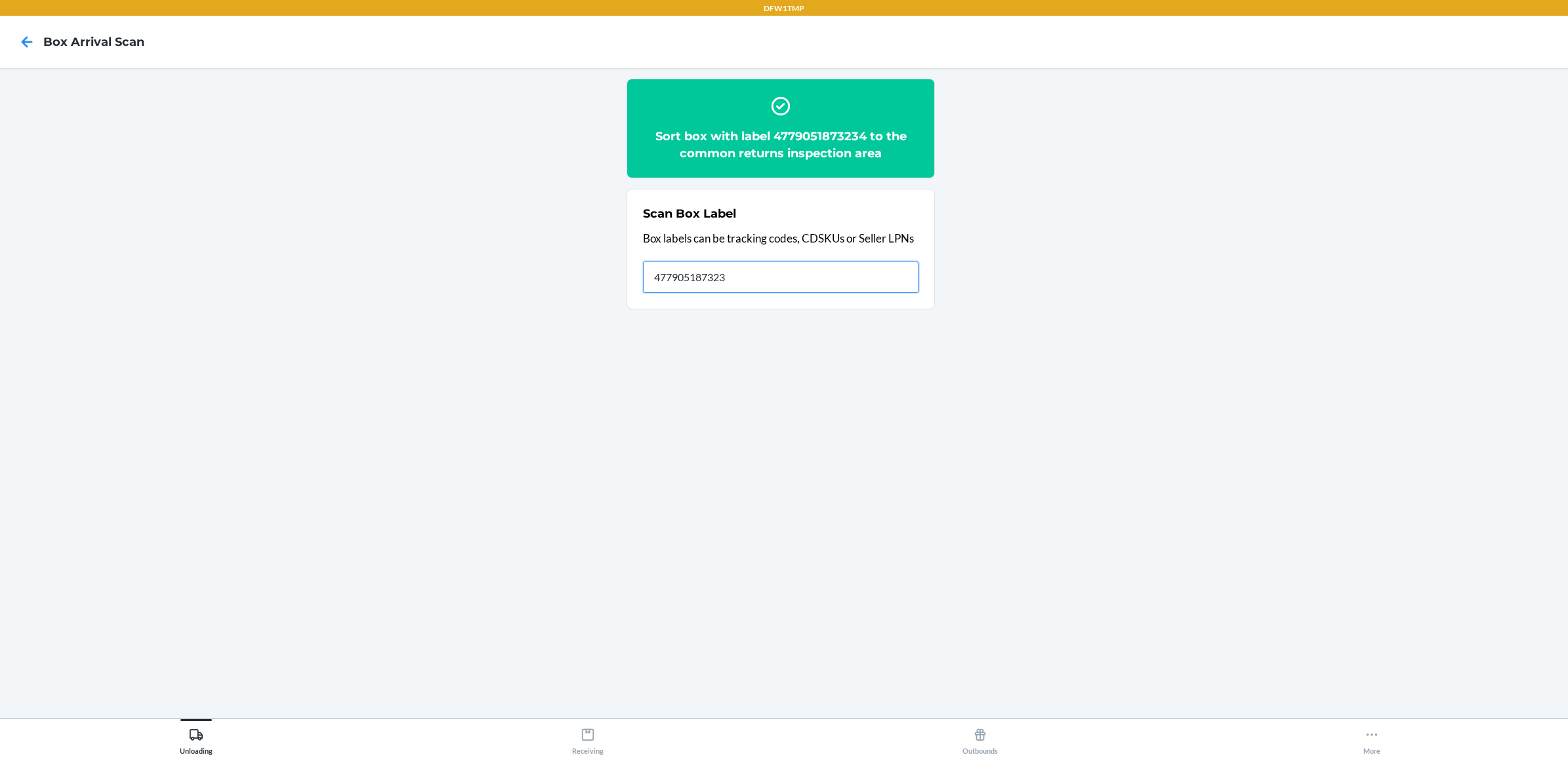
type input "4779051873234"
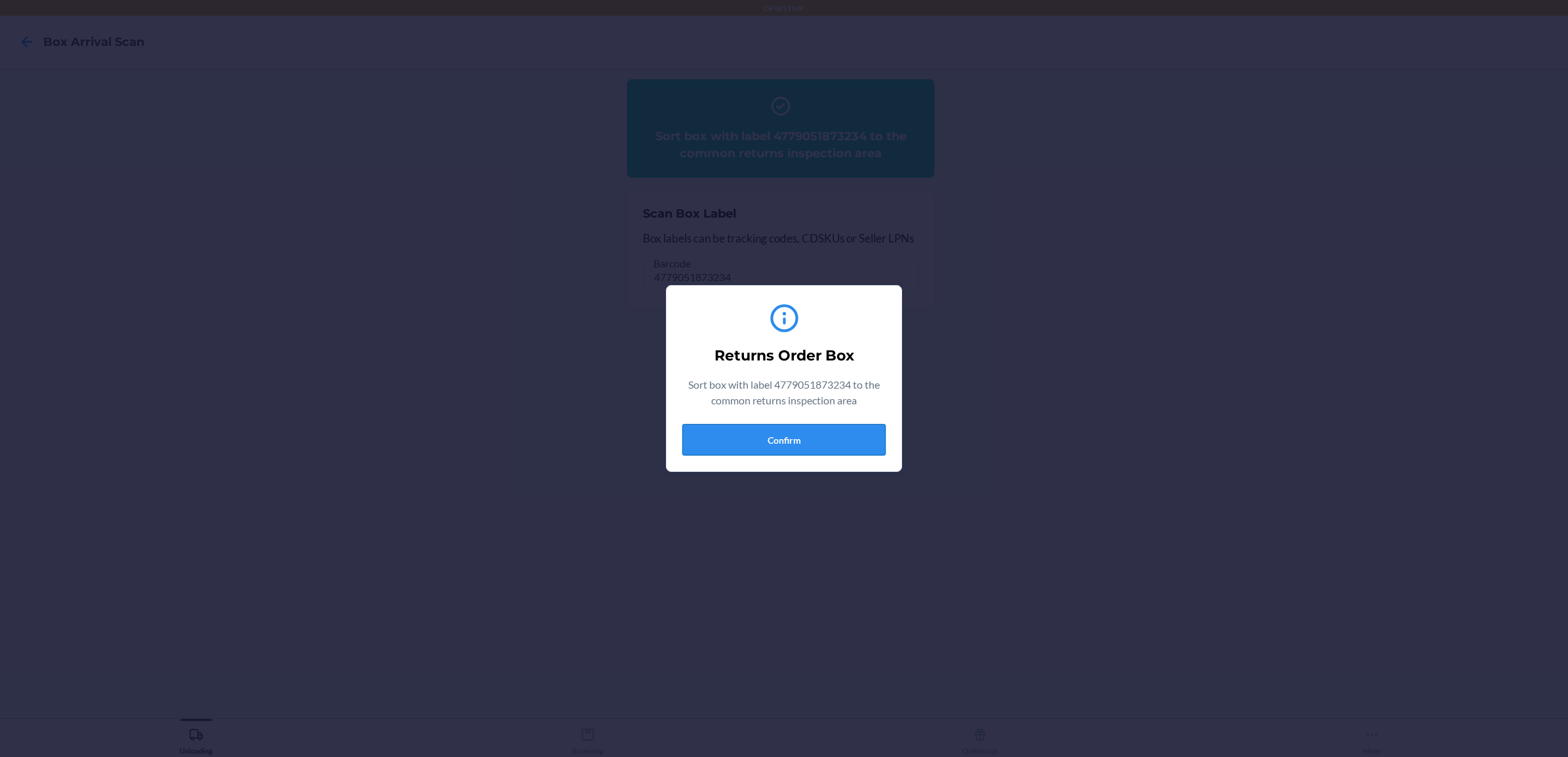
click at [785, 438] on button "Confirm" at bounding box center [784, 440] width 204 height 32
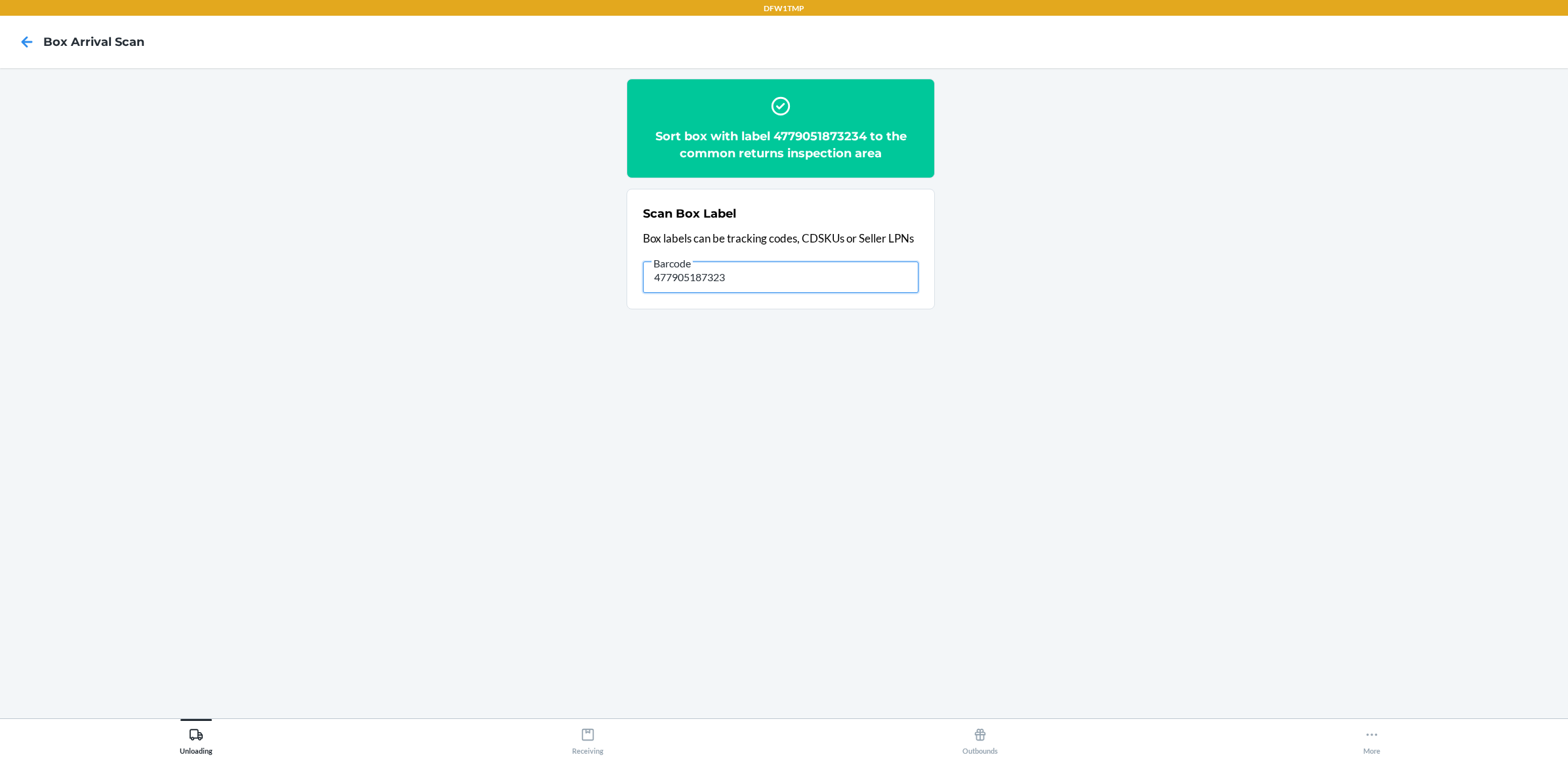
type input "4779051873234"
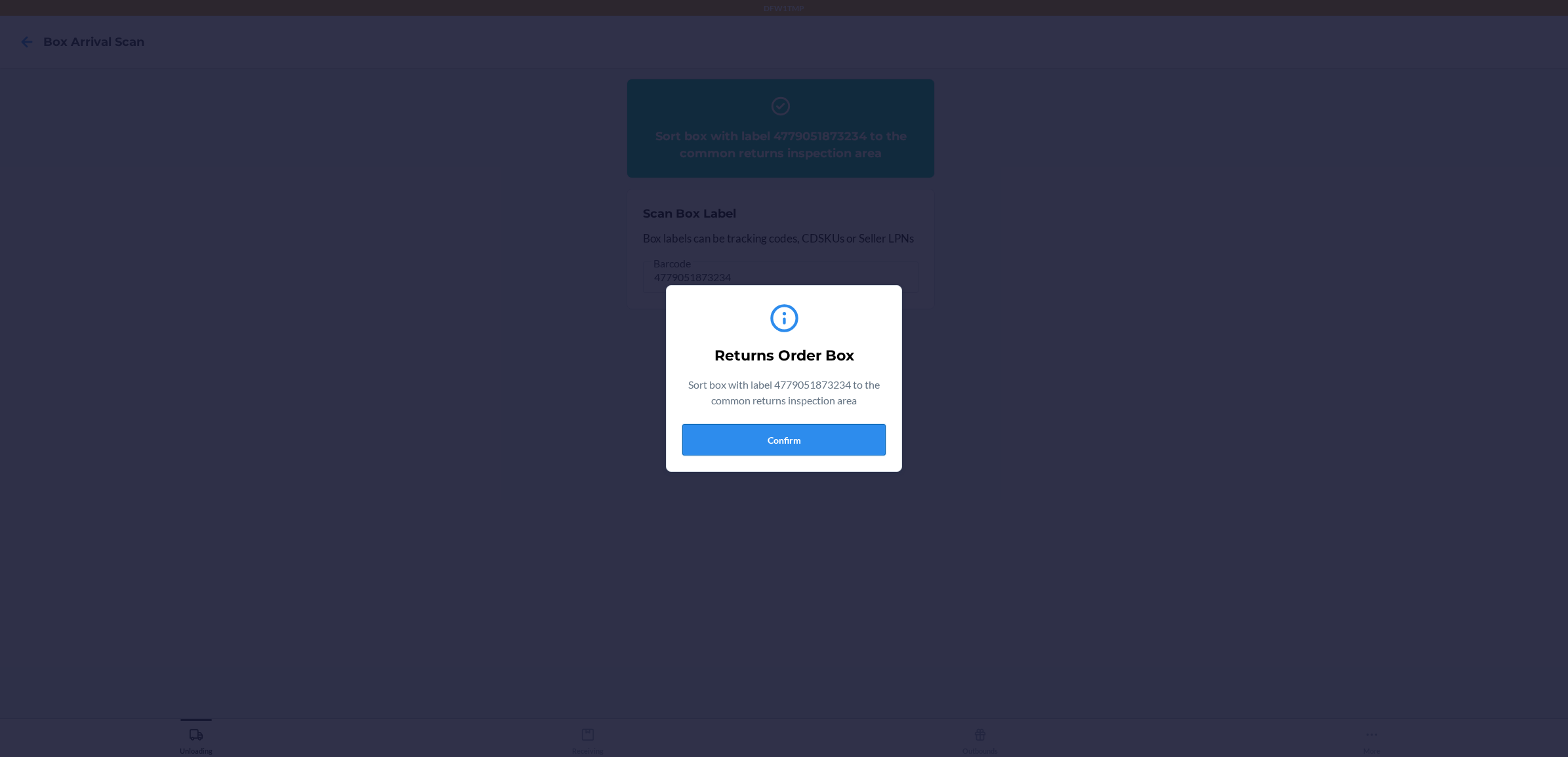
click at [807, 443] on button "Confirm" at bounding box center [784, 440] width 204 height 32
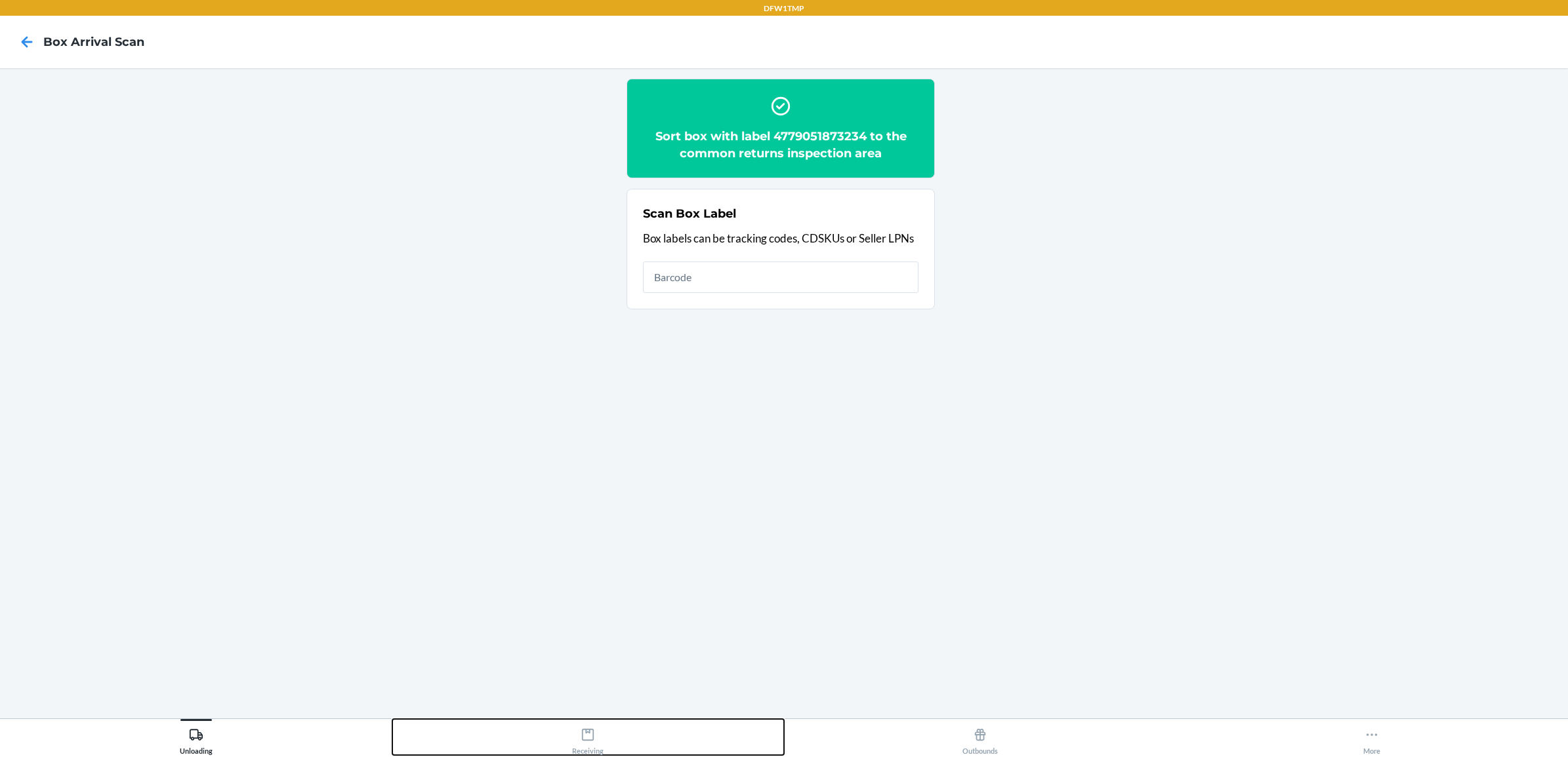
click at [581, 742] on icon at bounding box center [588, 735] width 14 height 14
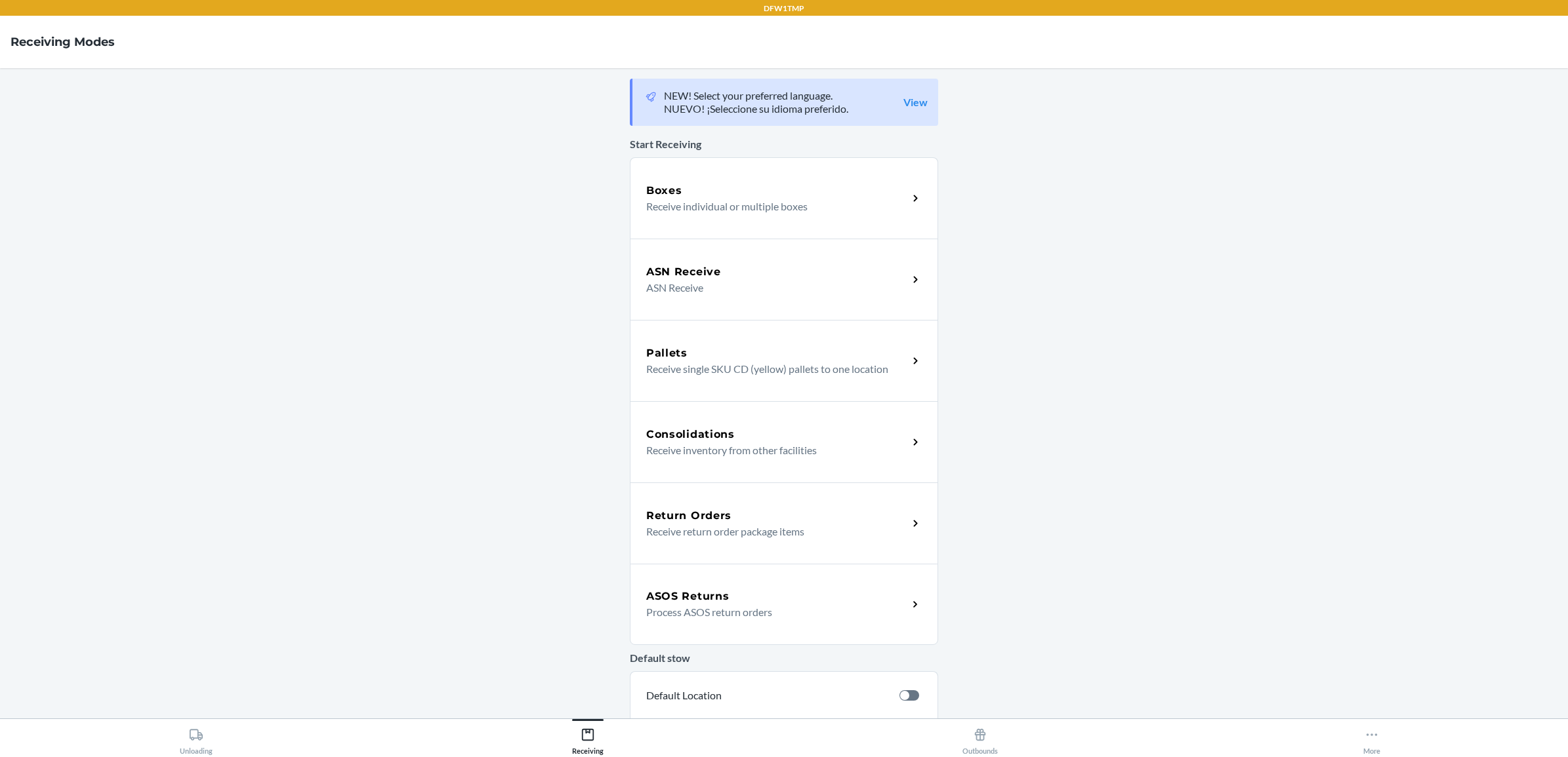
click at [686, 516] on h5 "Return Orders" at bounding box center [689, 516] width 86 height 16
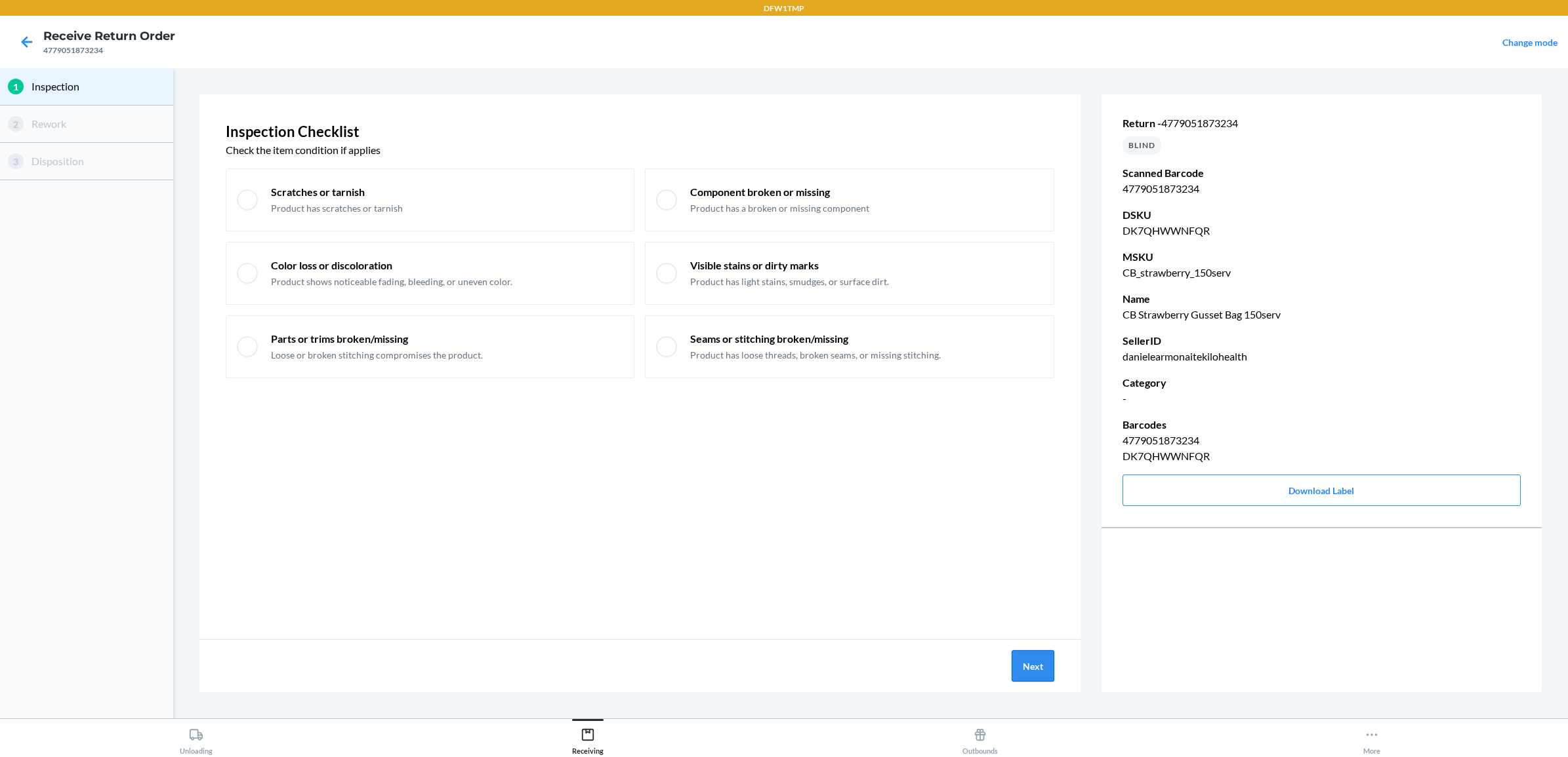
click at [1035, 664] on button "Next" at bounding box center [1033, 666] width 42 height 32
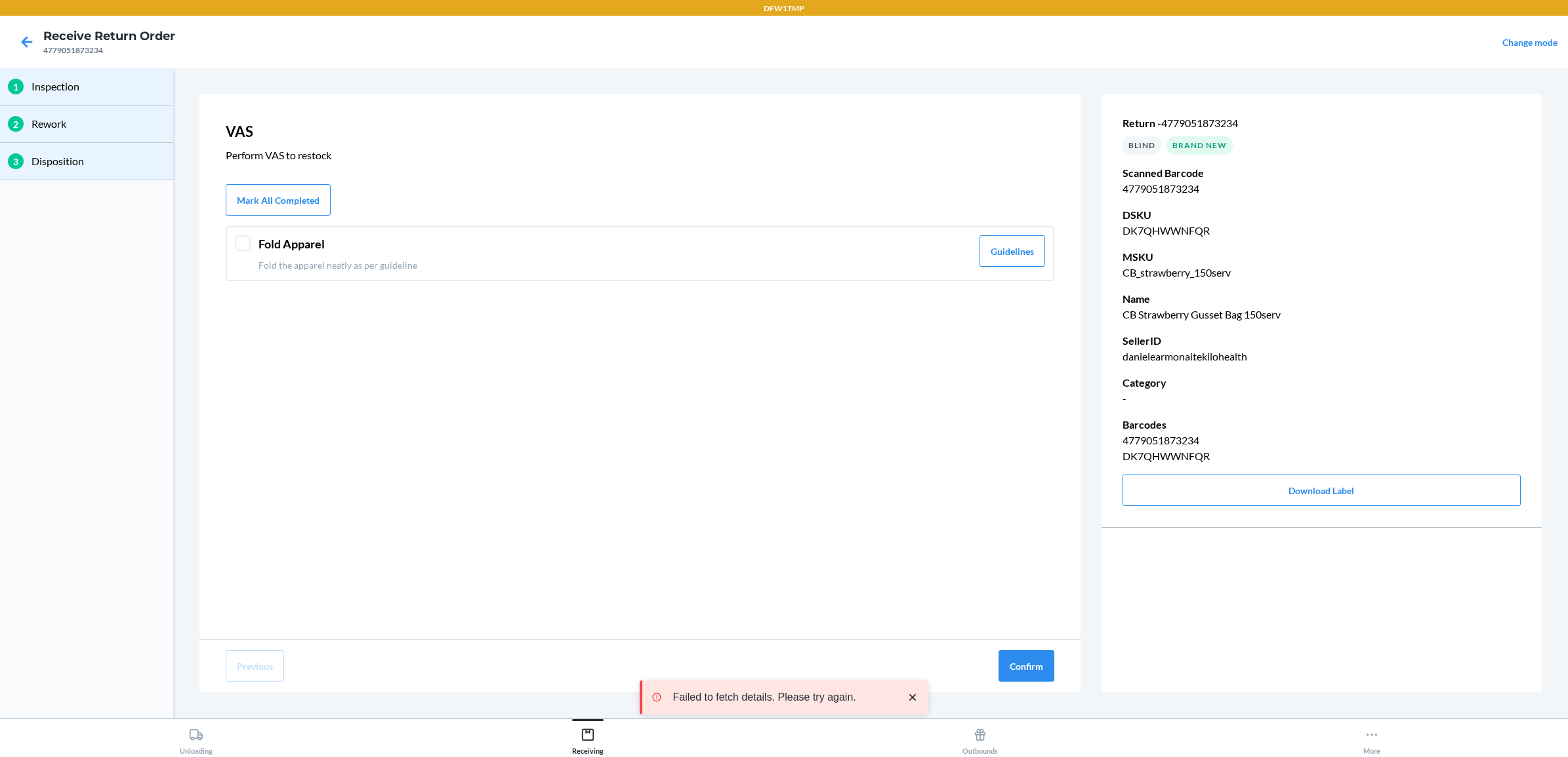
drag, startPoint x: 433, startPoint y: 245, endPoint x: 453, endPoint y: 257, distance: 23.3
click at [451, 257] on div "Fold Apparel Fold the apparel neatly as per guideline" at bounding box center [615, 254] width 714 height 37
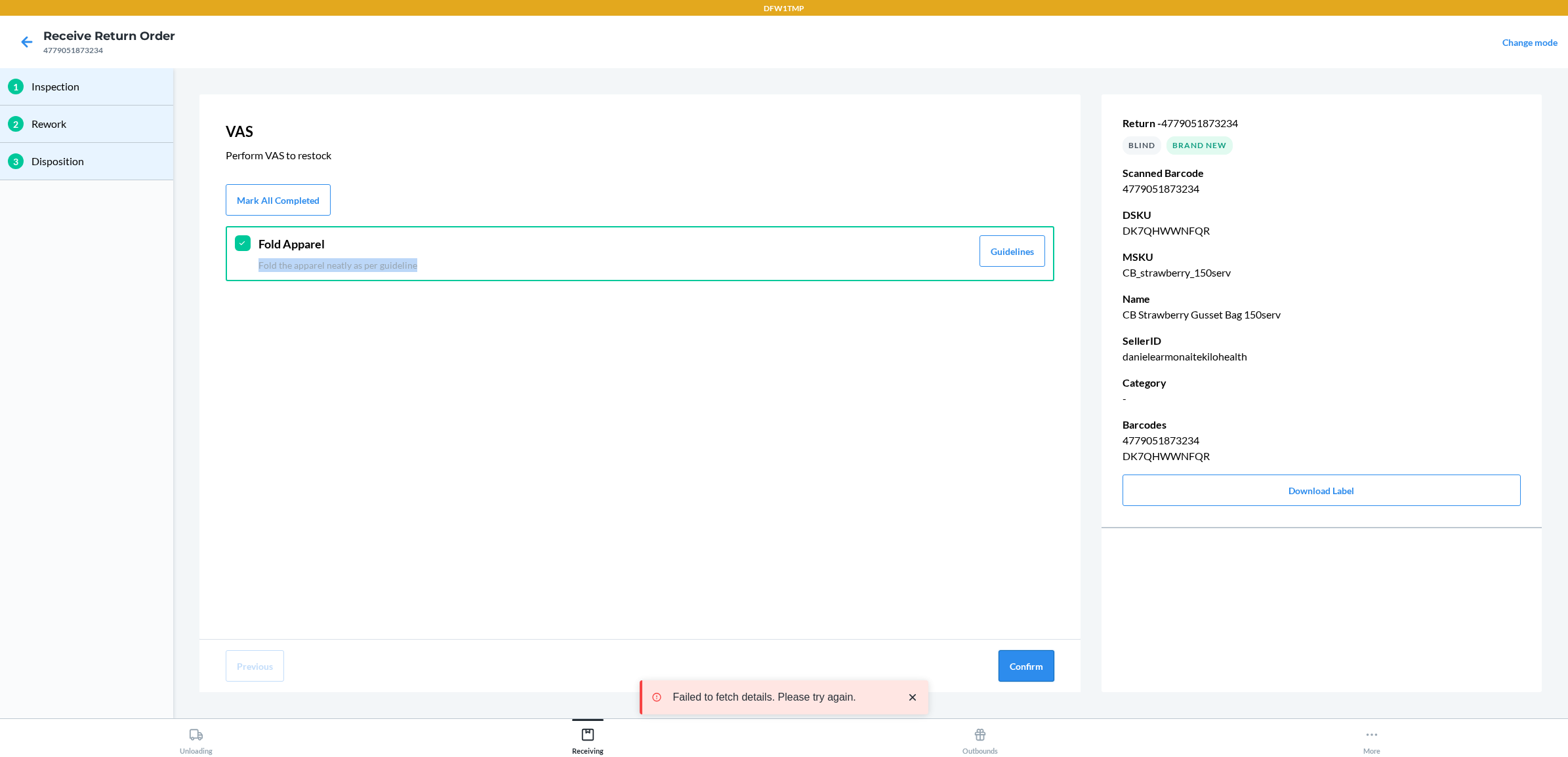
click at [1024, 667] on button "Confirm" at bounding box center [1026, 666] width 56 height 32
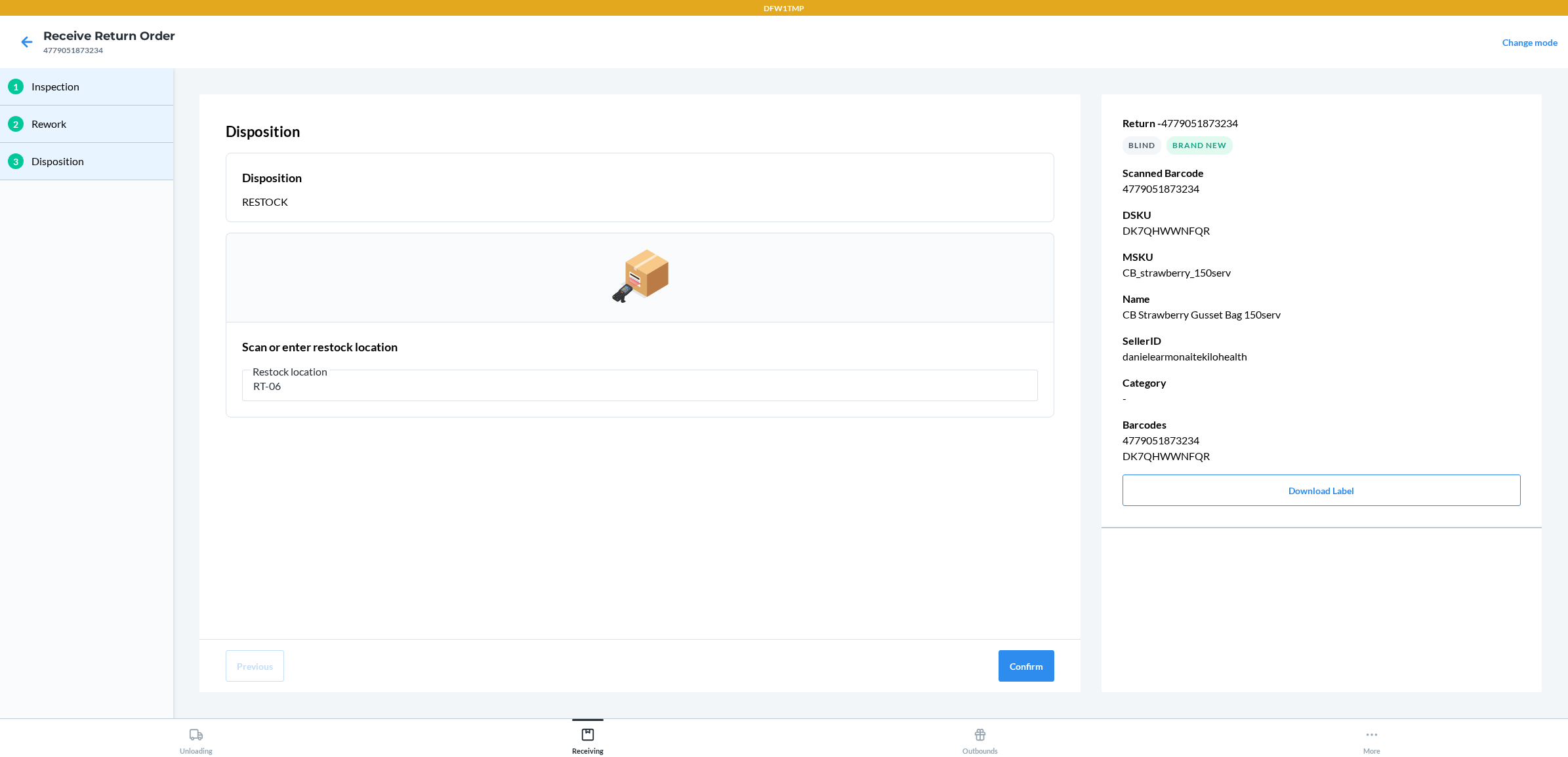
type input "RT-06"
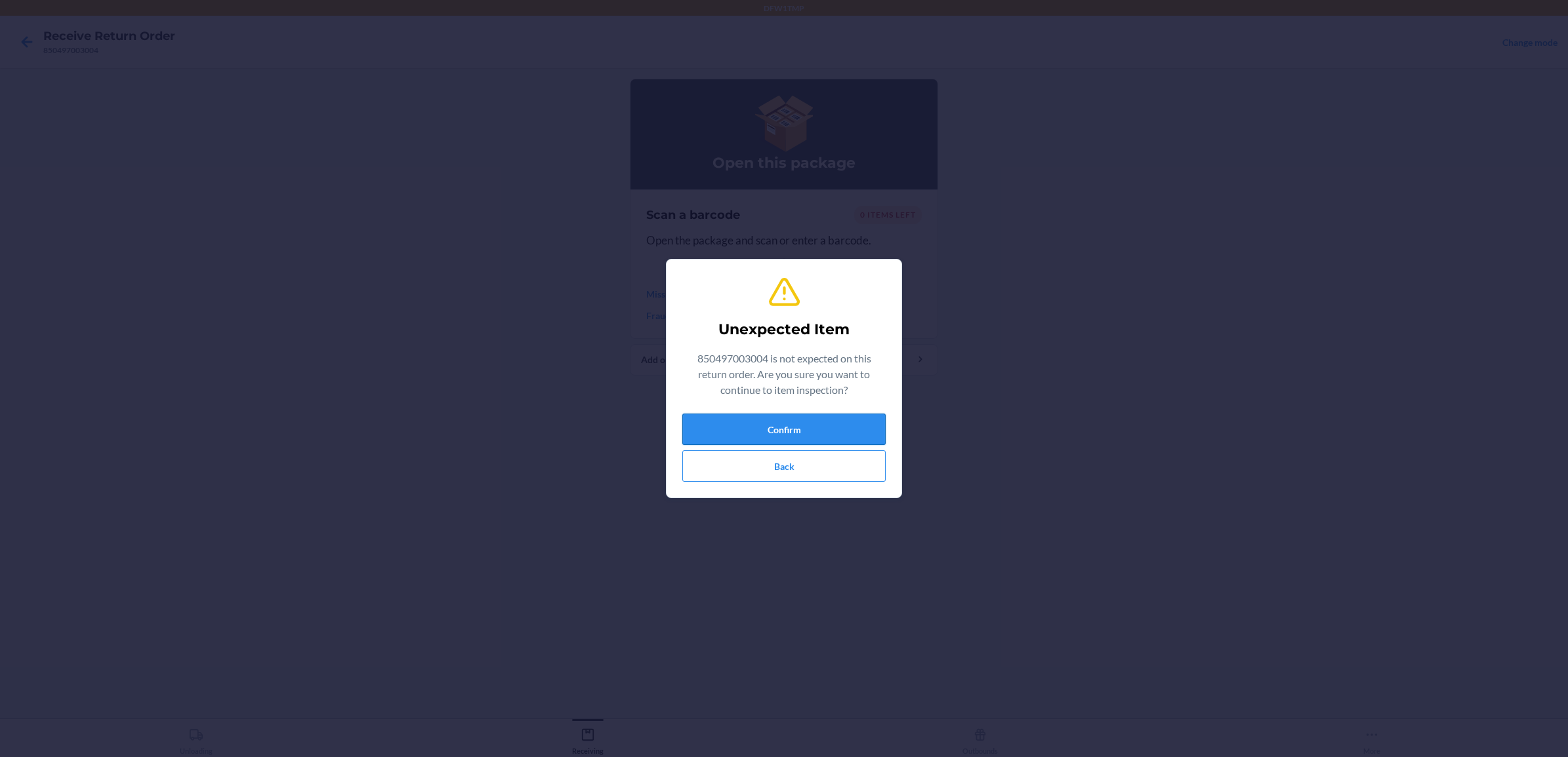
click at [797, 428] on button "Confirm" at bounding box center [784, 430] width 204 height 32
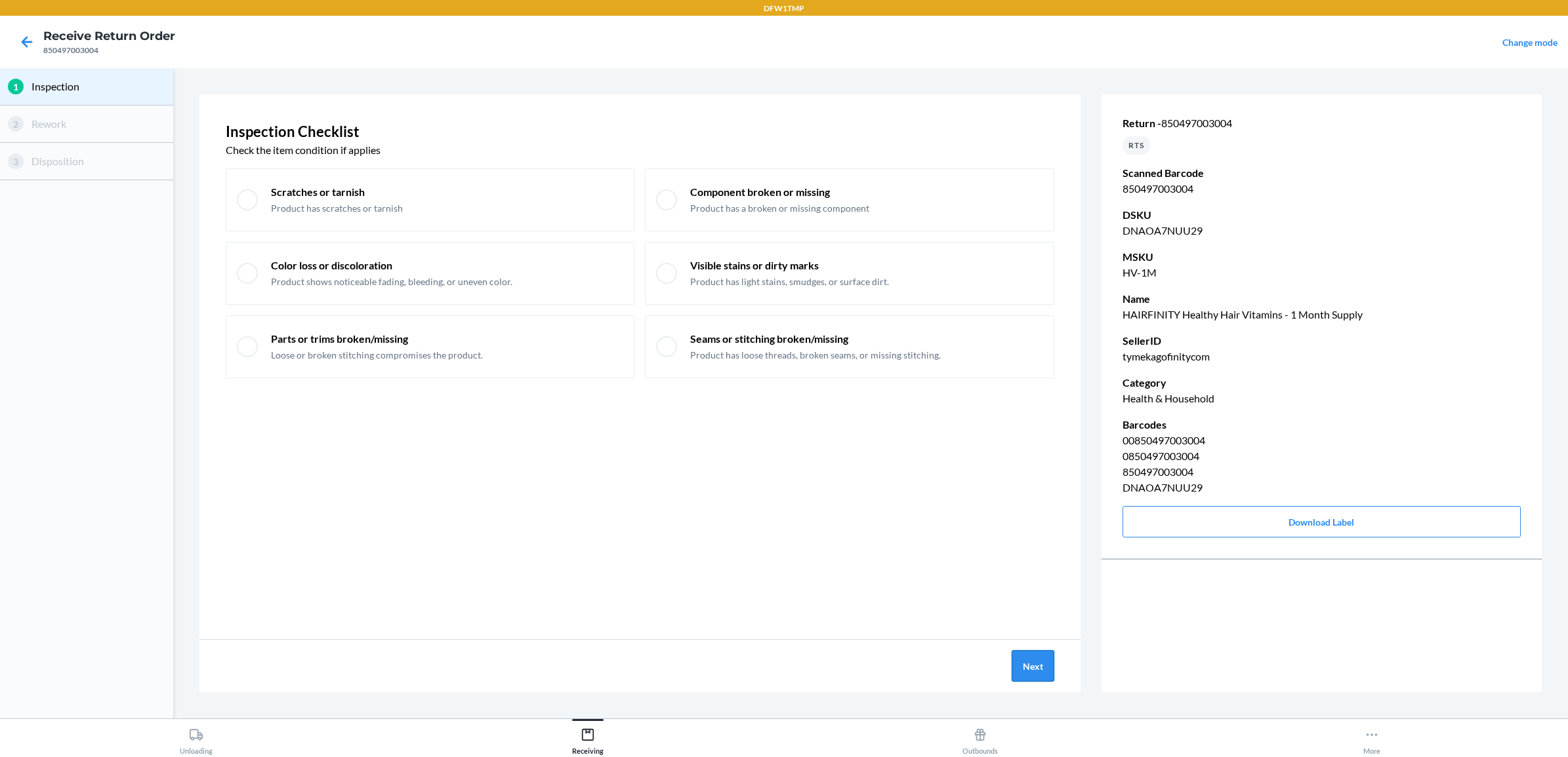
click at [1035, 664] on button "Next" at bounding box center [1033, 666] width 42 height 32
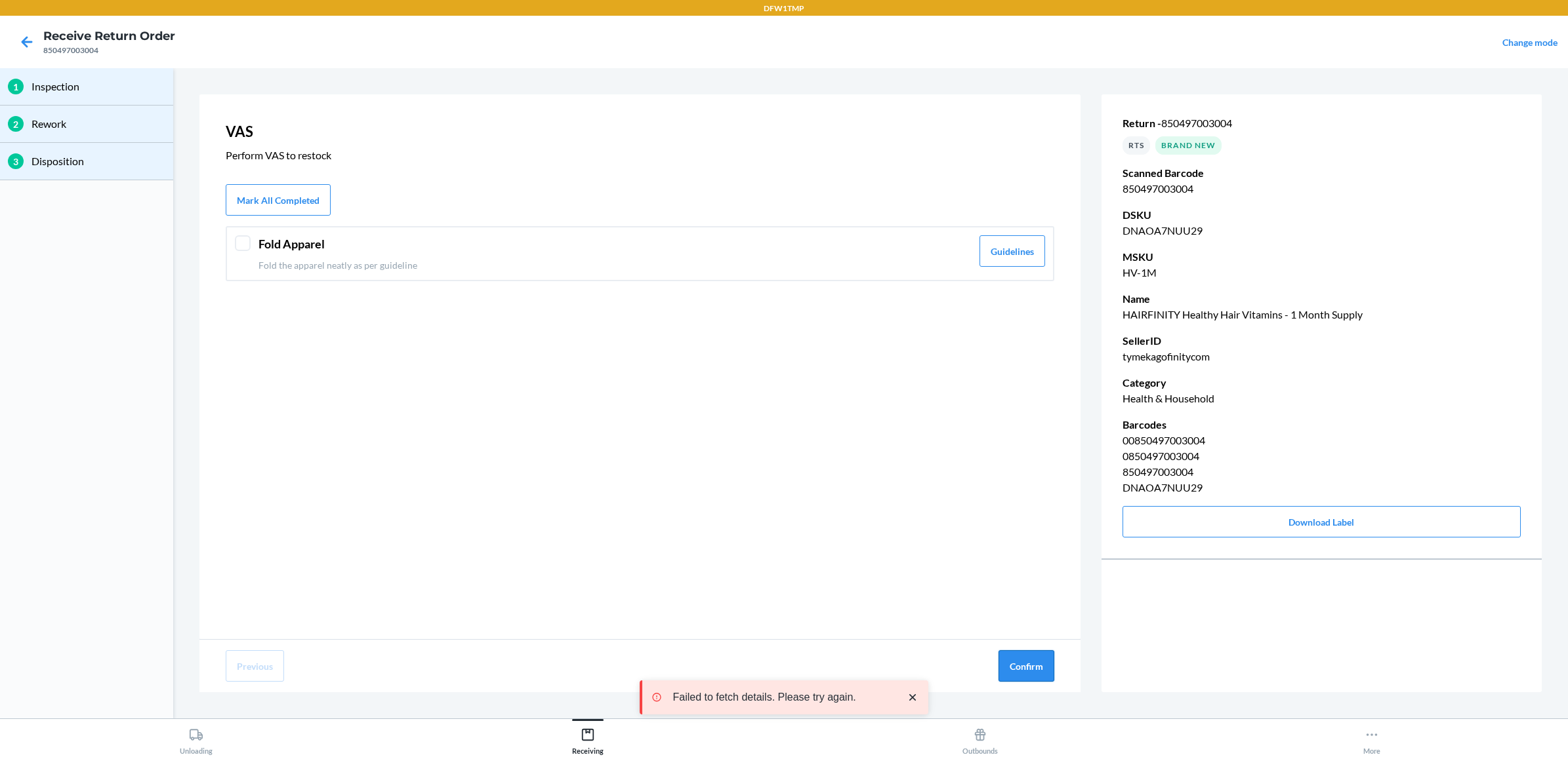
click at [1042, 666] on button "Confirm" at bounding box center [1026, 666] width 56 height 32
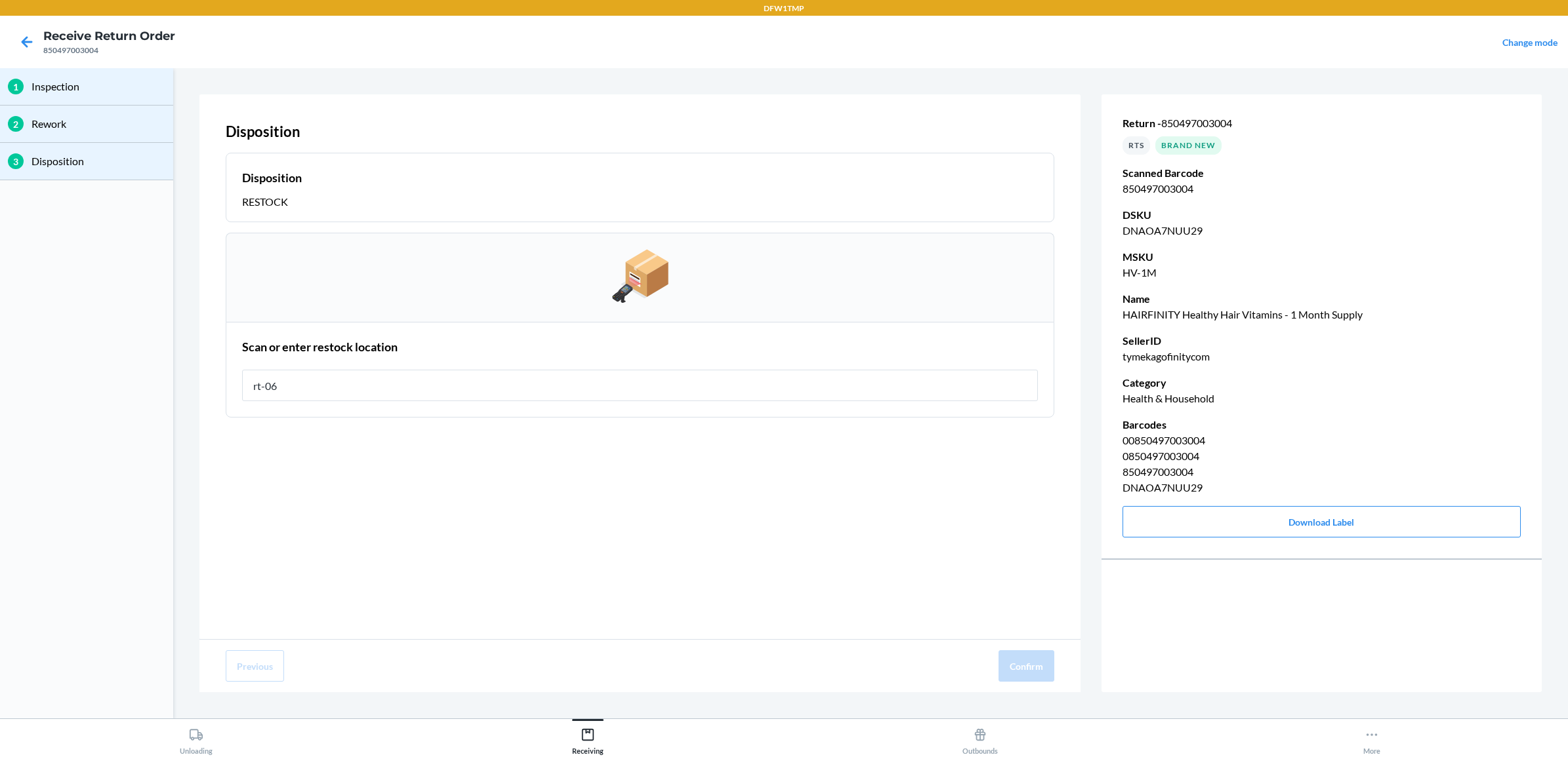
type input "rt-06"
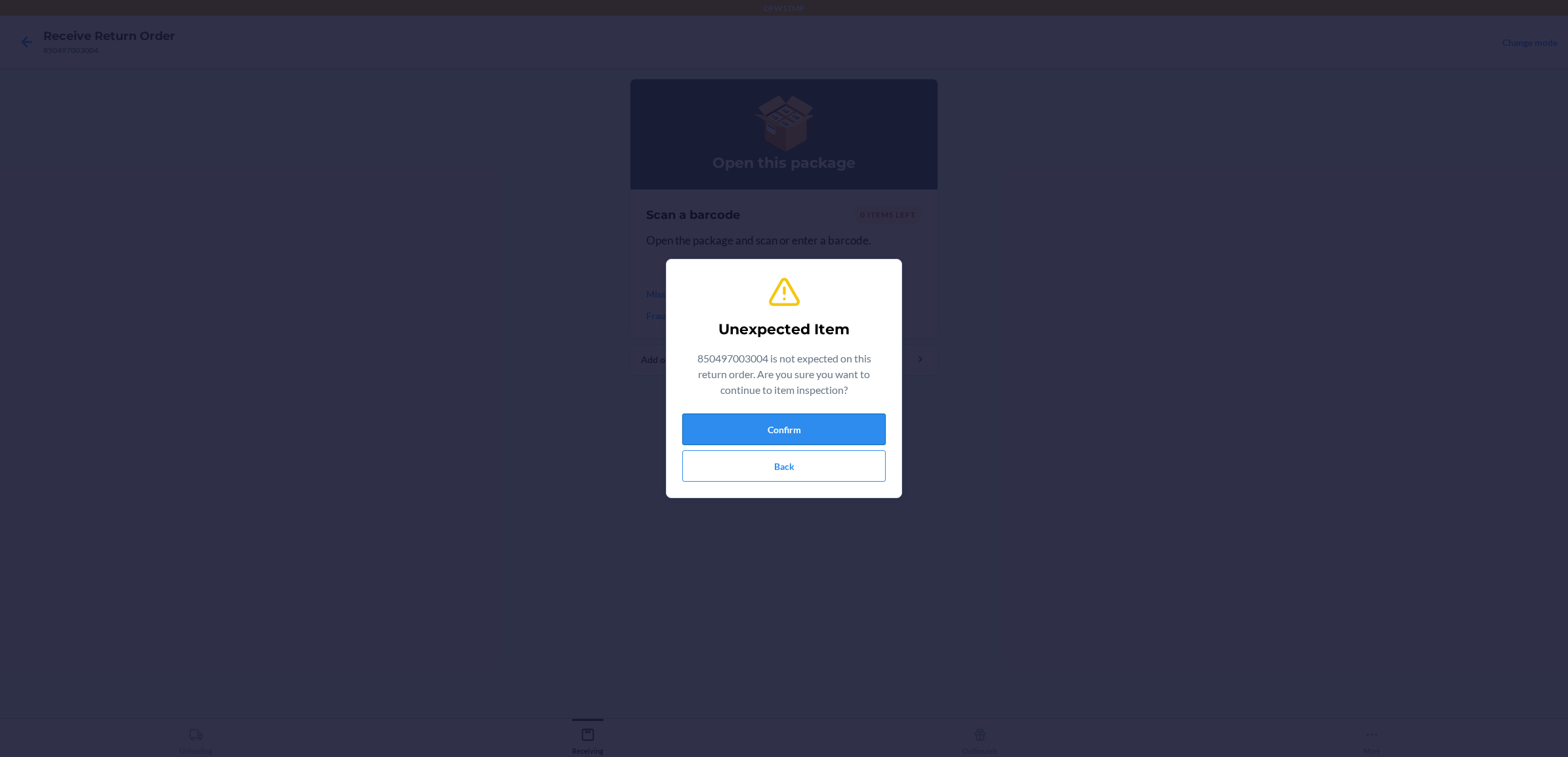
click at [787, 423] on button "Confirm" at bounding box center [784, 430] width 204 height 32
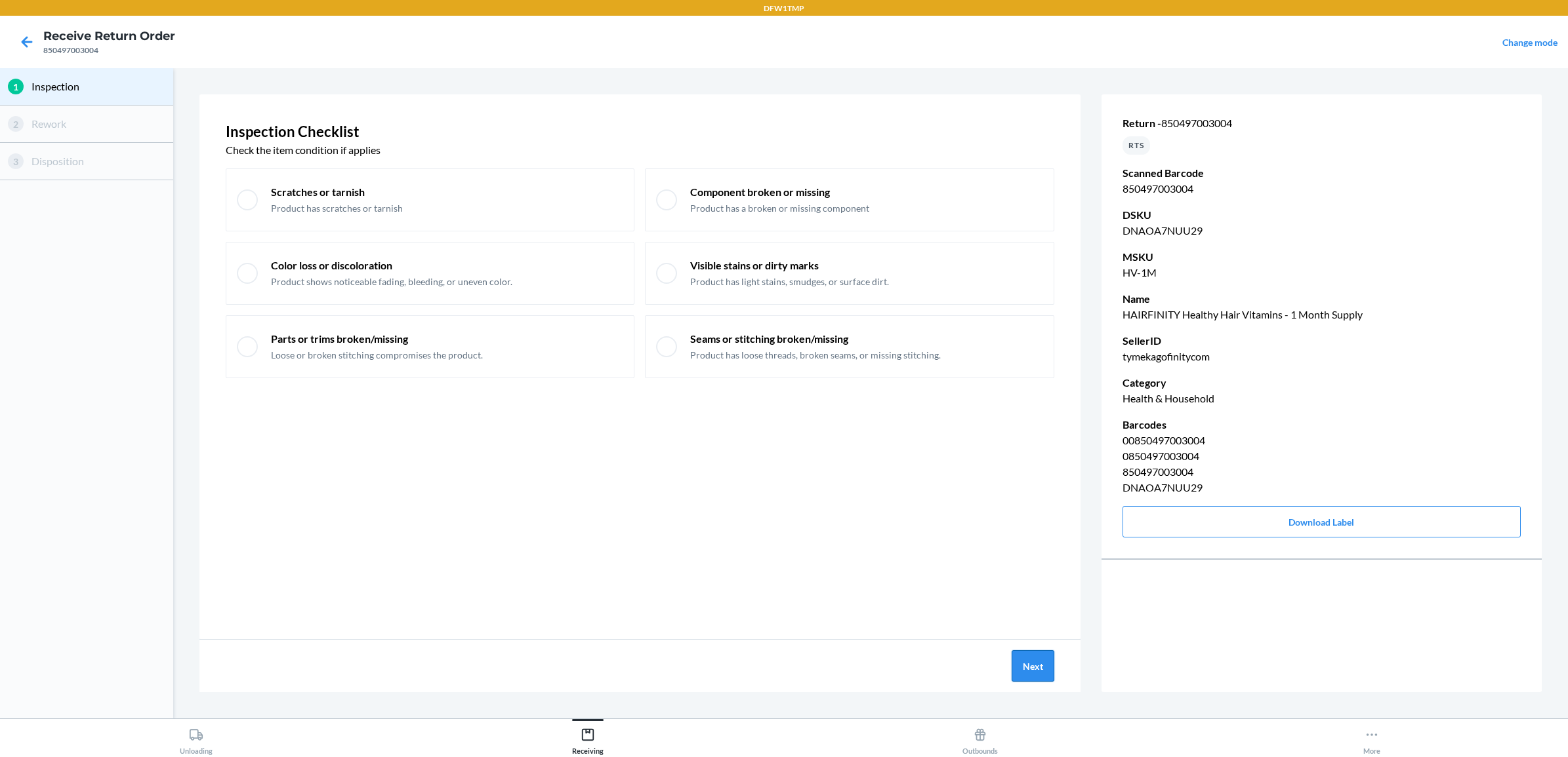
click at [1048, 655] on button "Next" at bounding box center [1033, 666] width 42 height 32
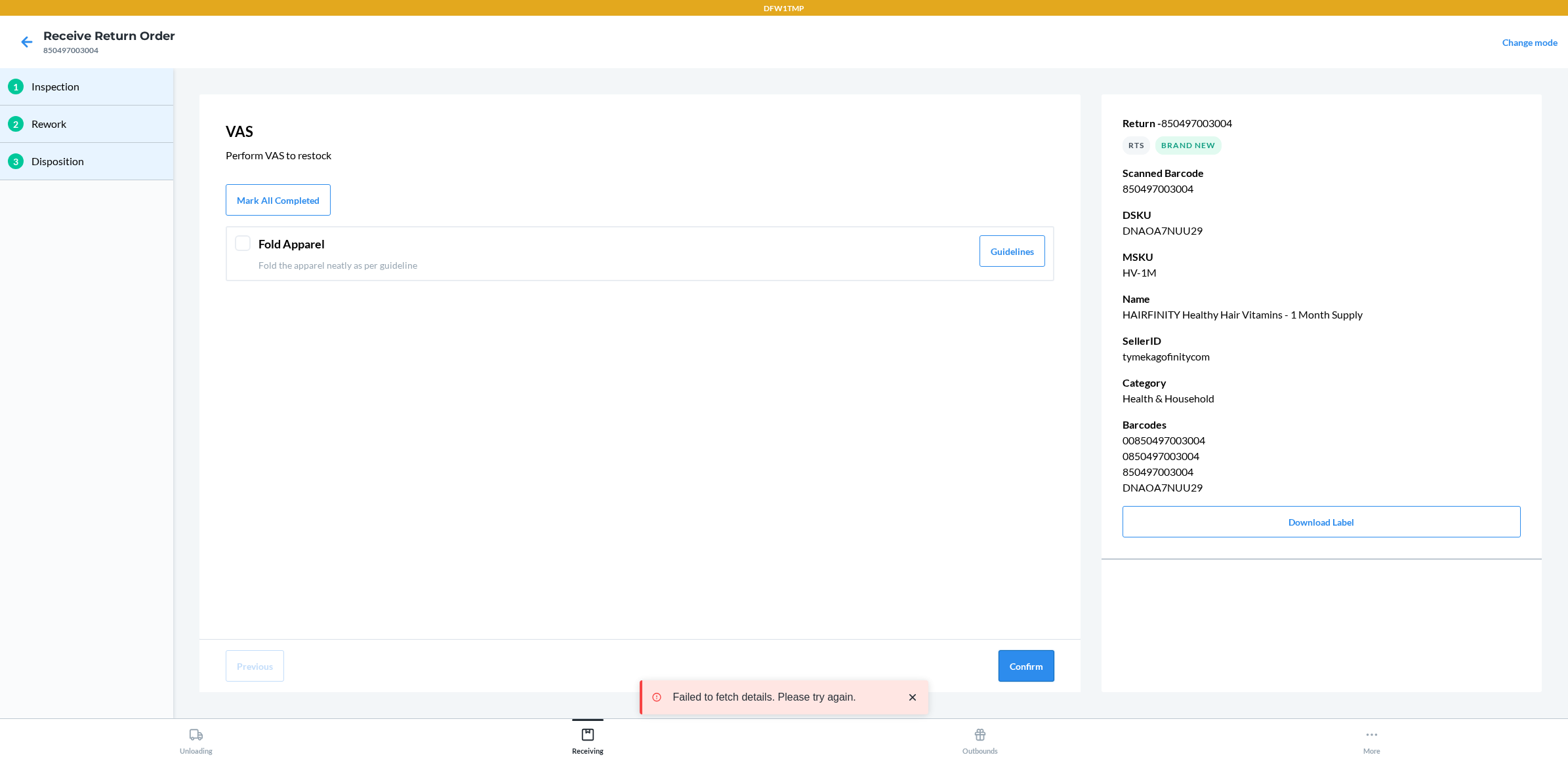
click at [1045, 658] on button "Confirm" at bounding box center [1026, 666] width 56 height 32
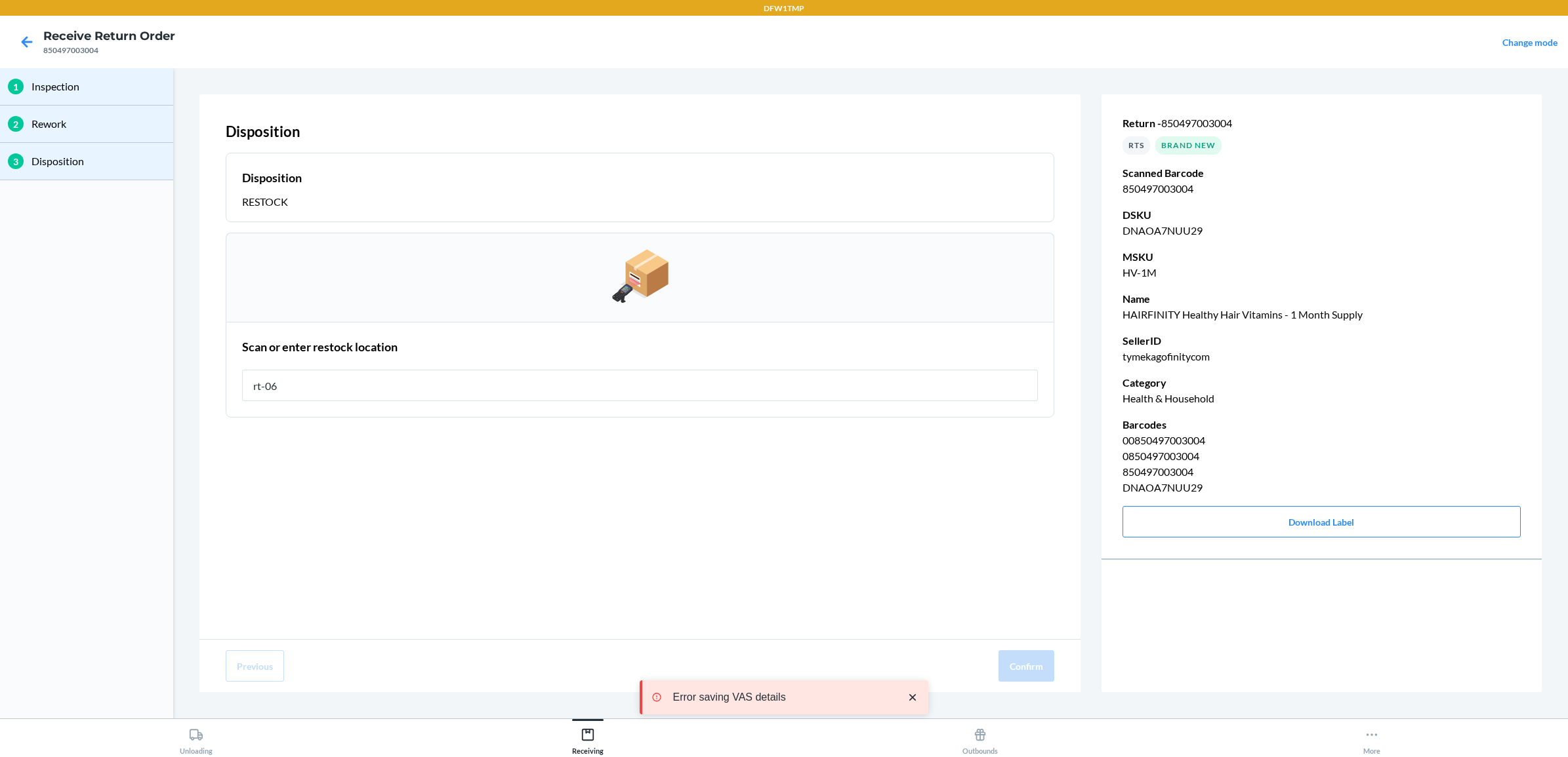
type input "rt-06"
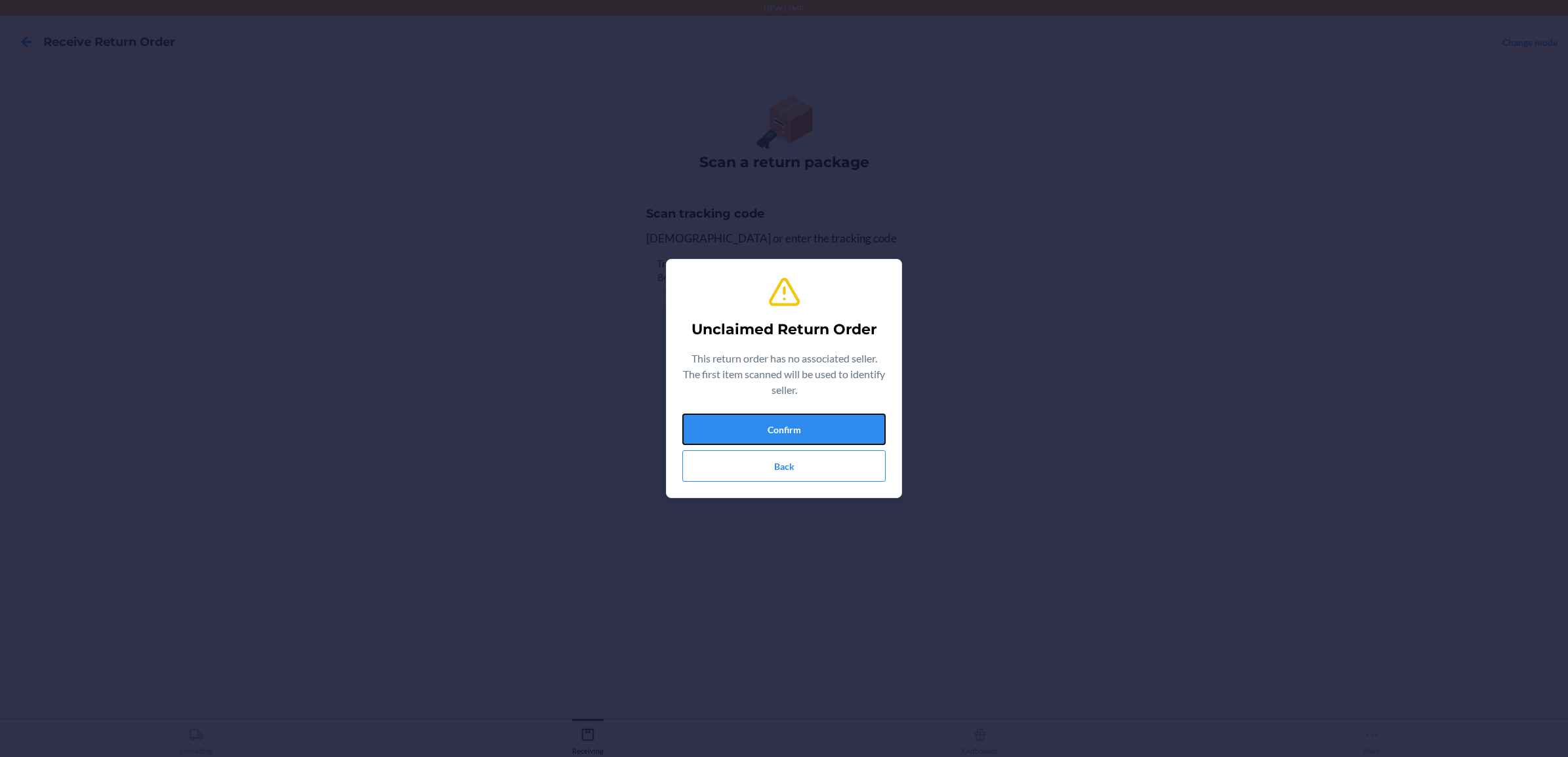
click at [834, 428] on button "Confirm" at bounding box center [784, 430] width 204 height 32
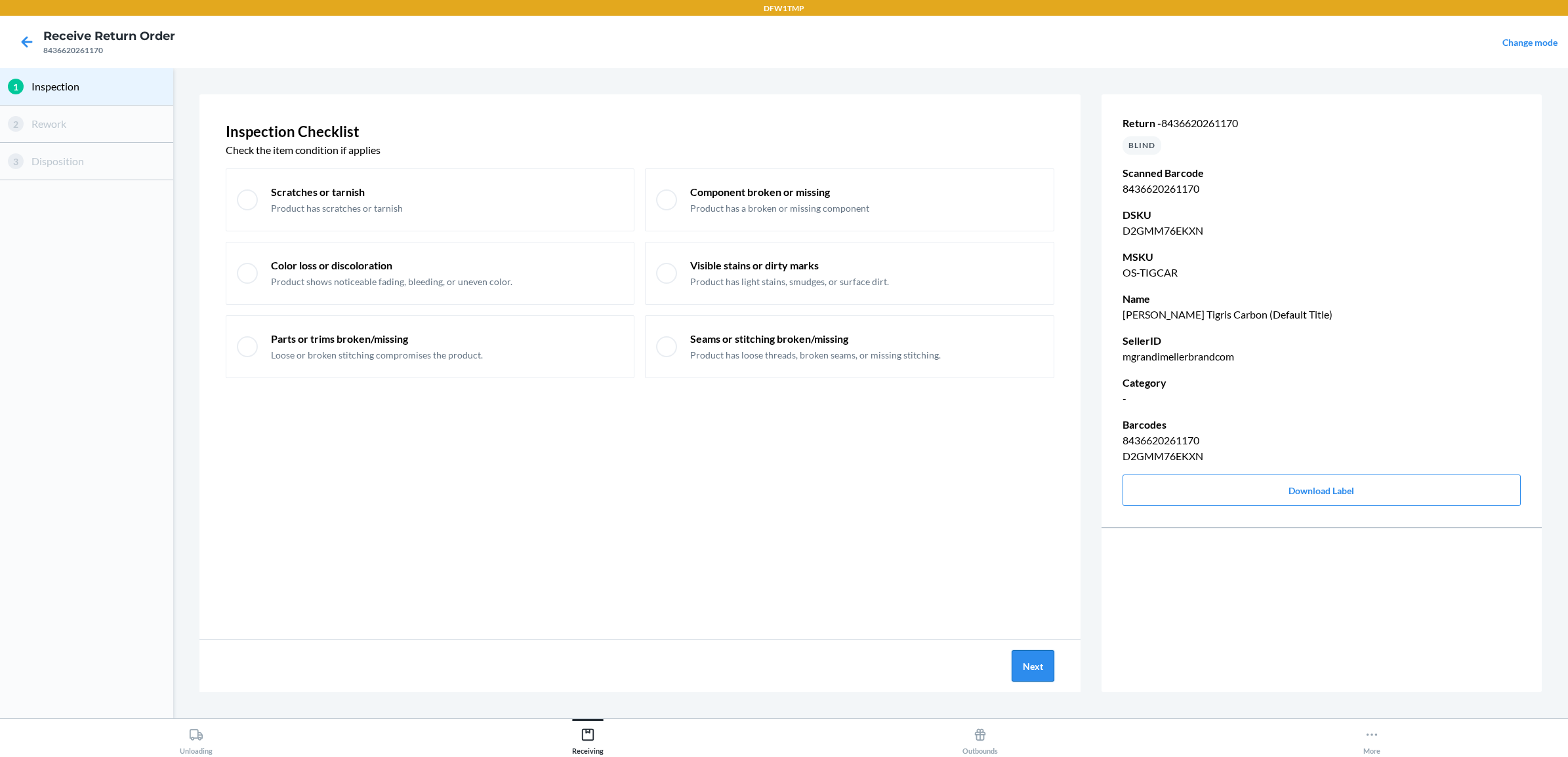
click at [1028, 670] on button "Next" at bounding box center [1033, 666] width 42 height 32
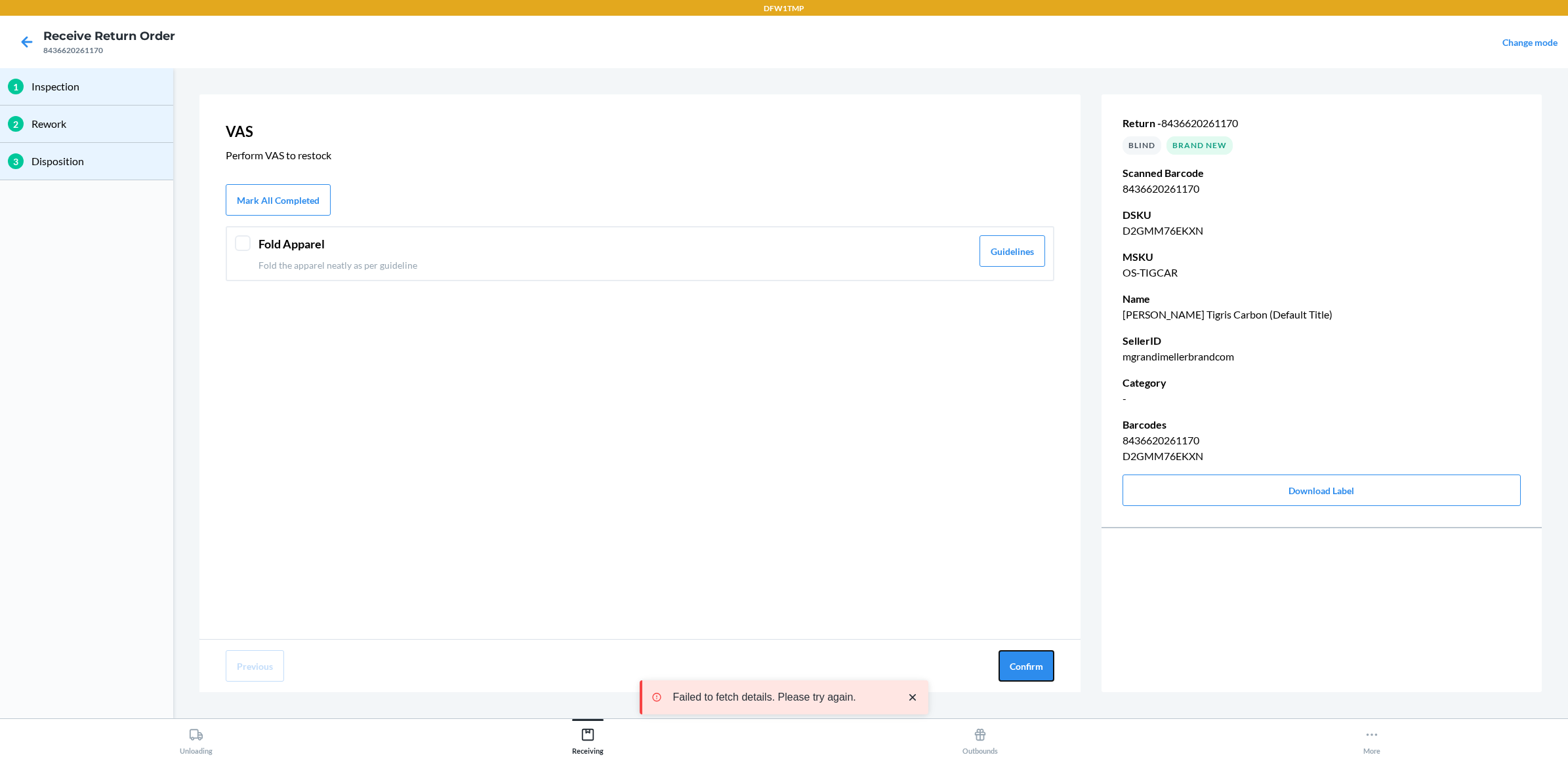
click at [1028, 670] on button "Confirm" at bounding box center [1026, 666] width 56 height 32
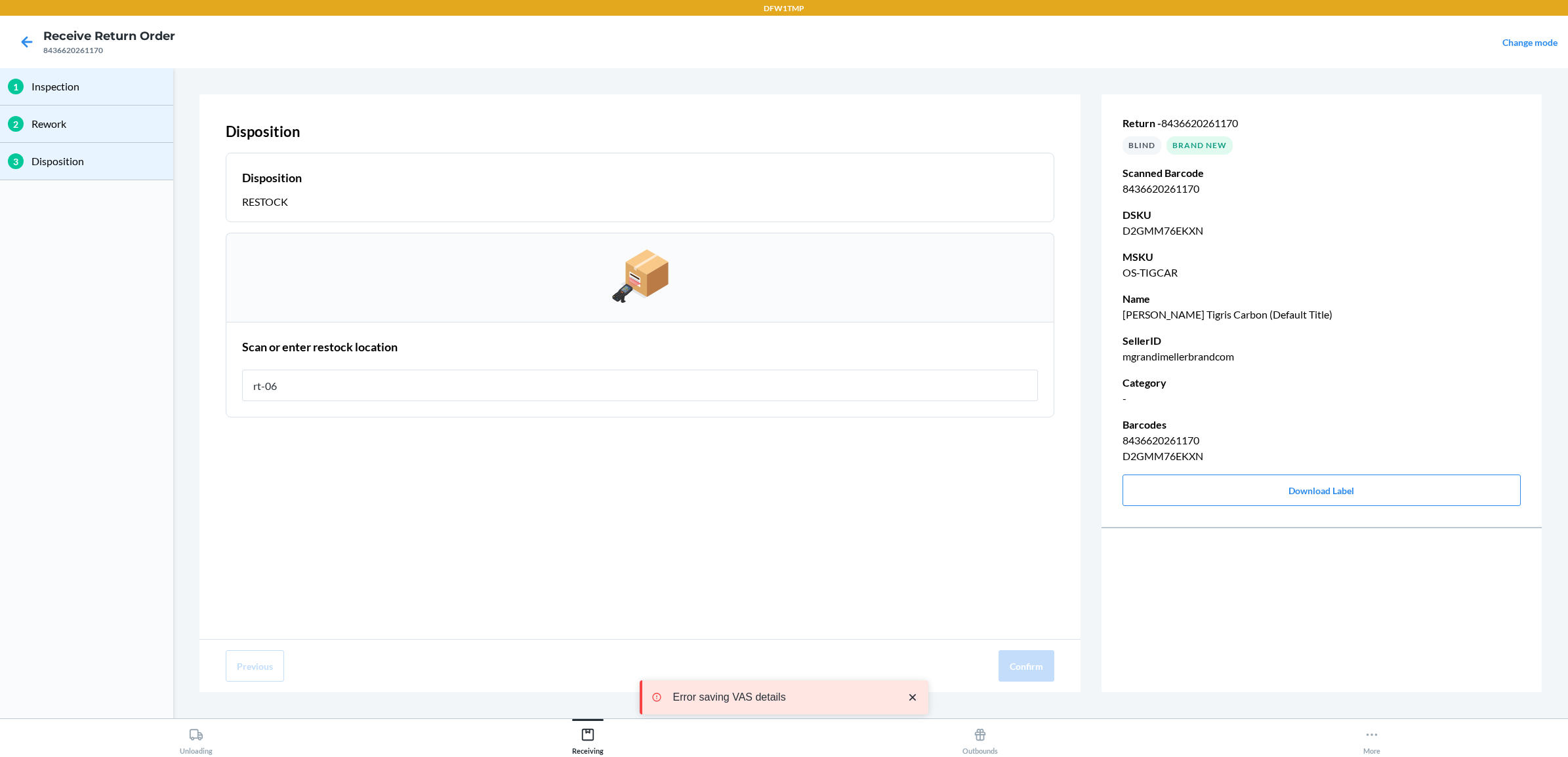
type input "rt-06"
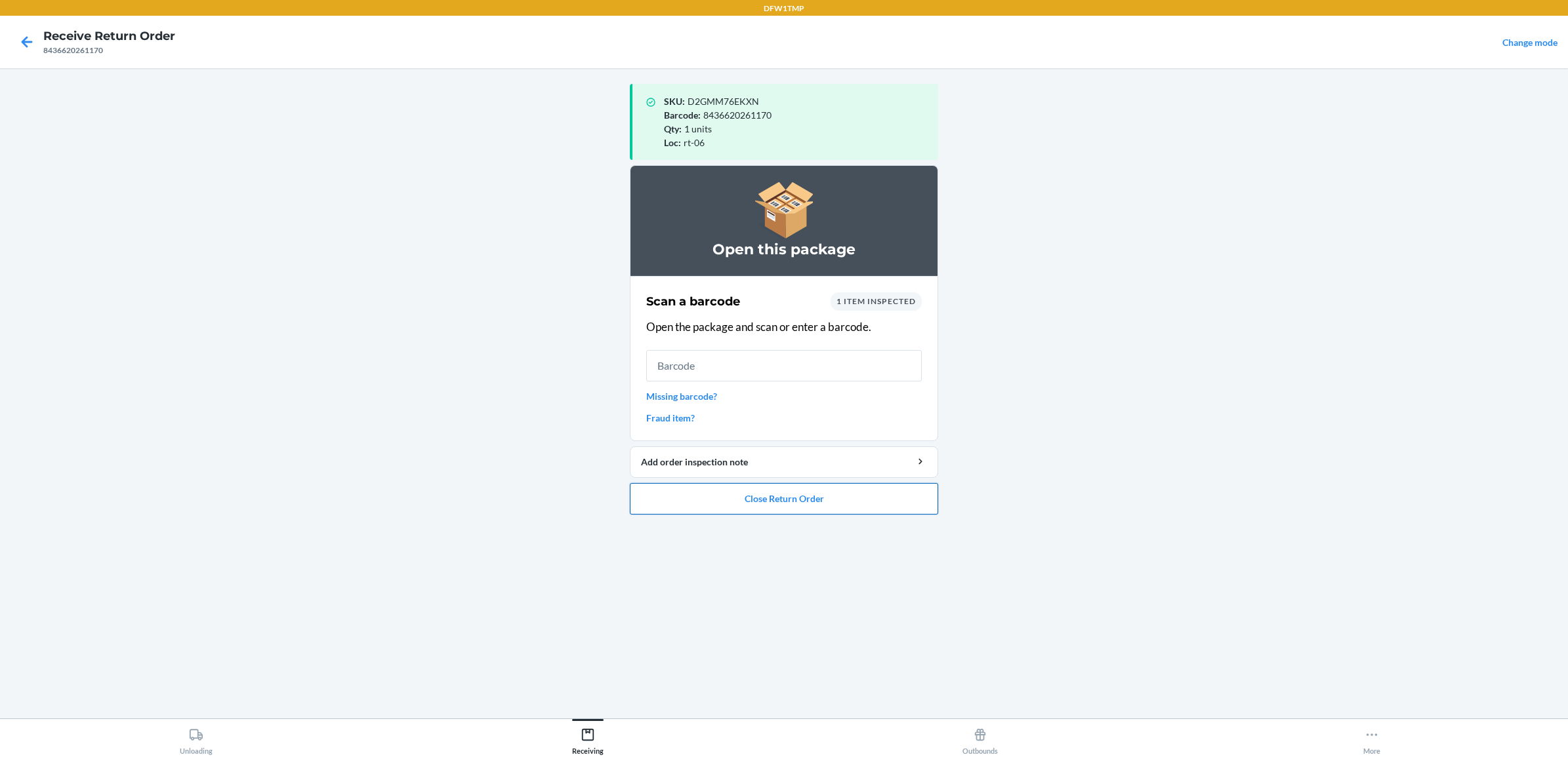
click at [812, 508] on button "Close Return Order" at bounding box center [784, 499] width 308 height 32
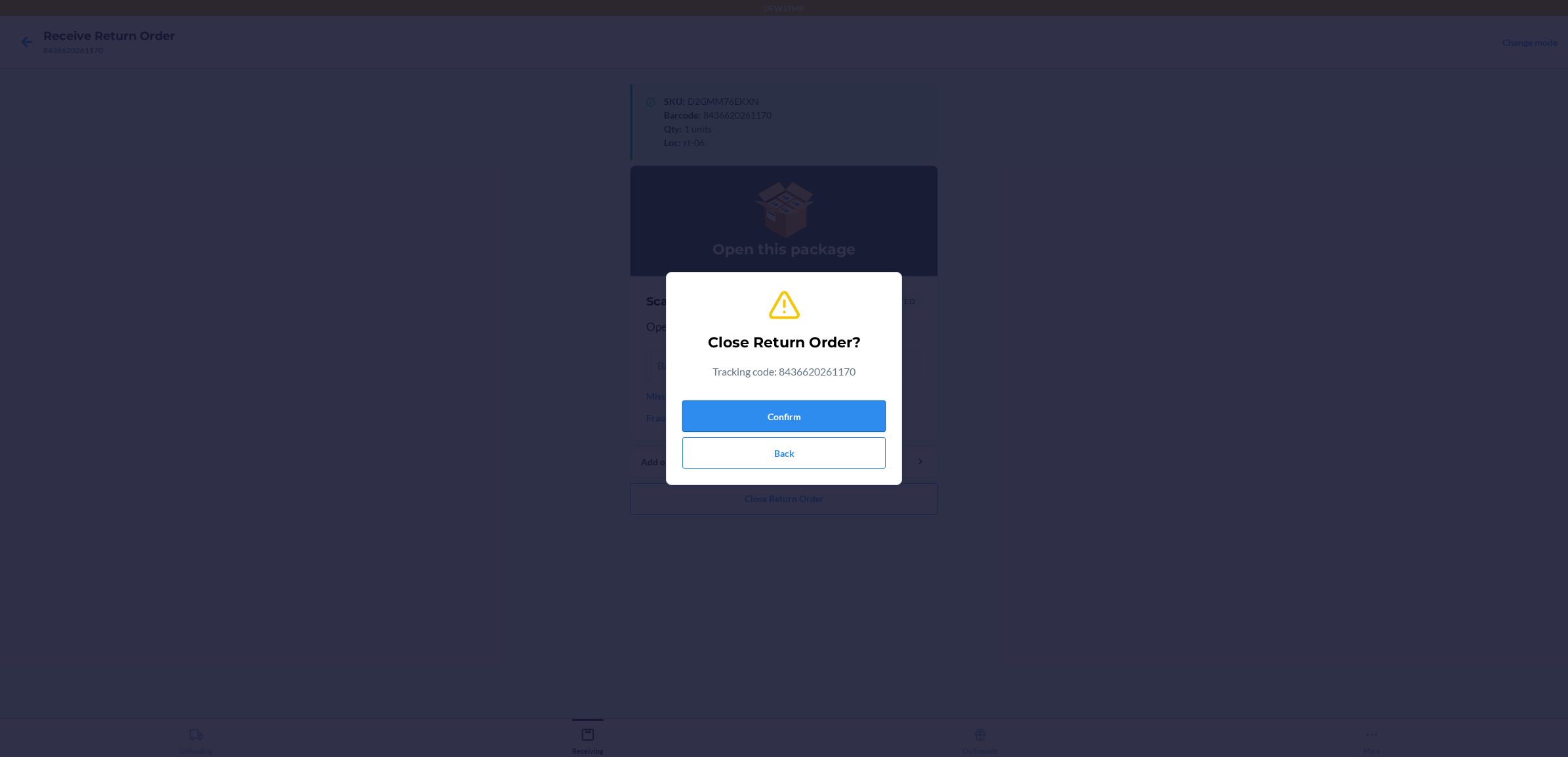
click at [826, 424] on button "Confirm" at bounding box center [784, 416] width 204 height 32
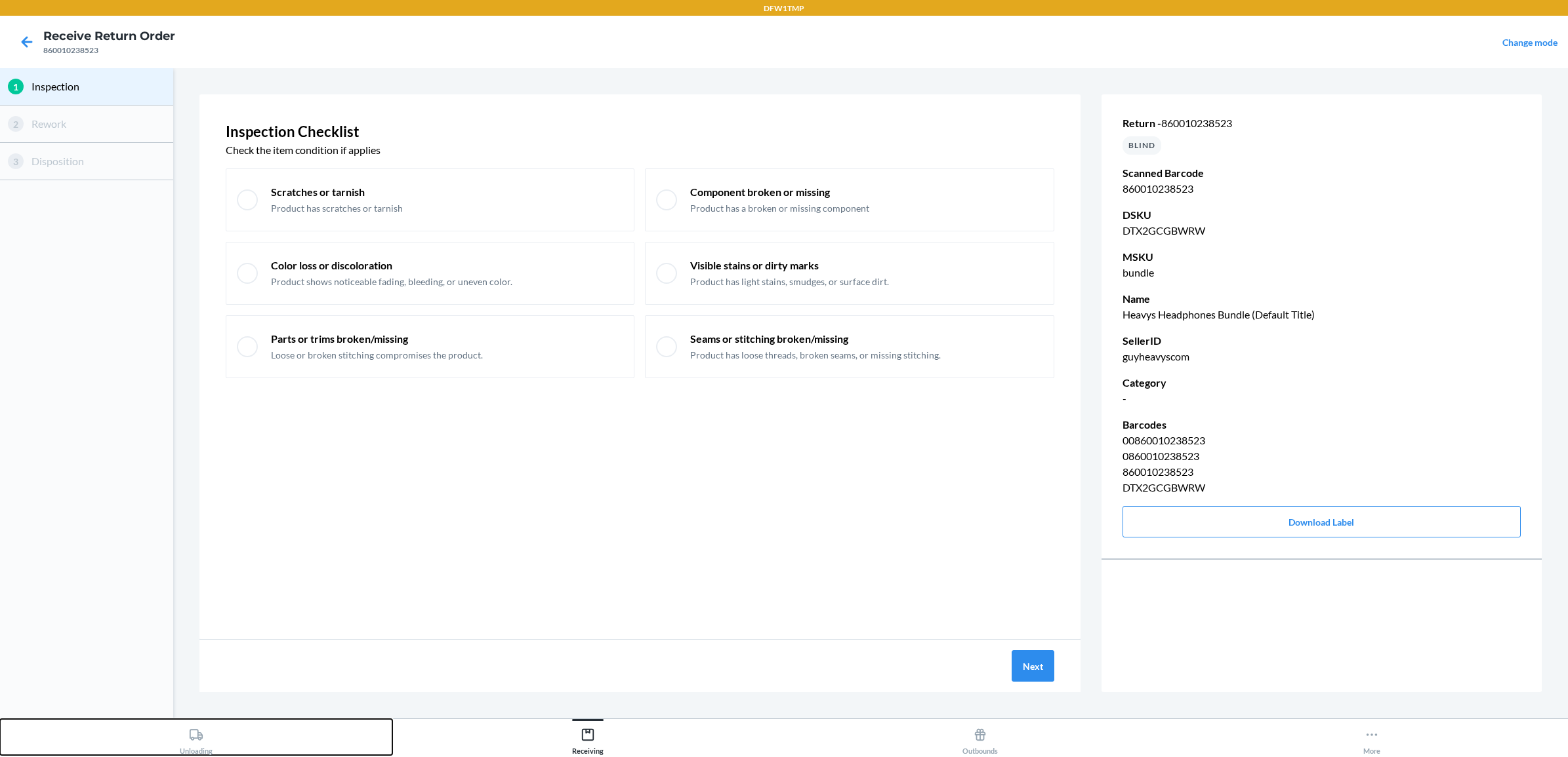
click at [189, 733] on icon at bounding box center [195, 735] width 14 height 14
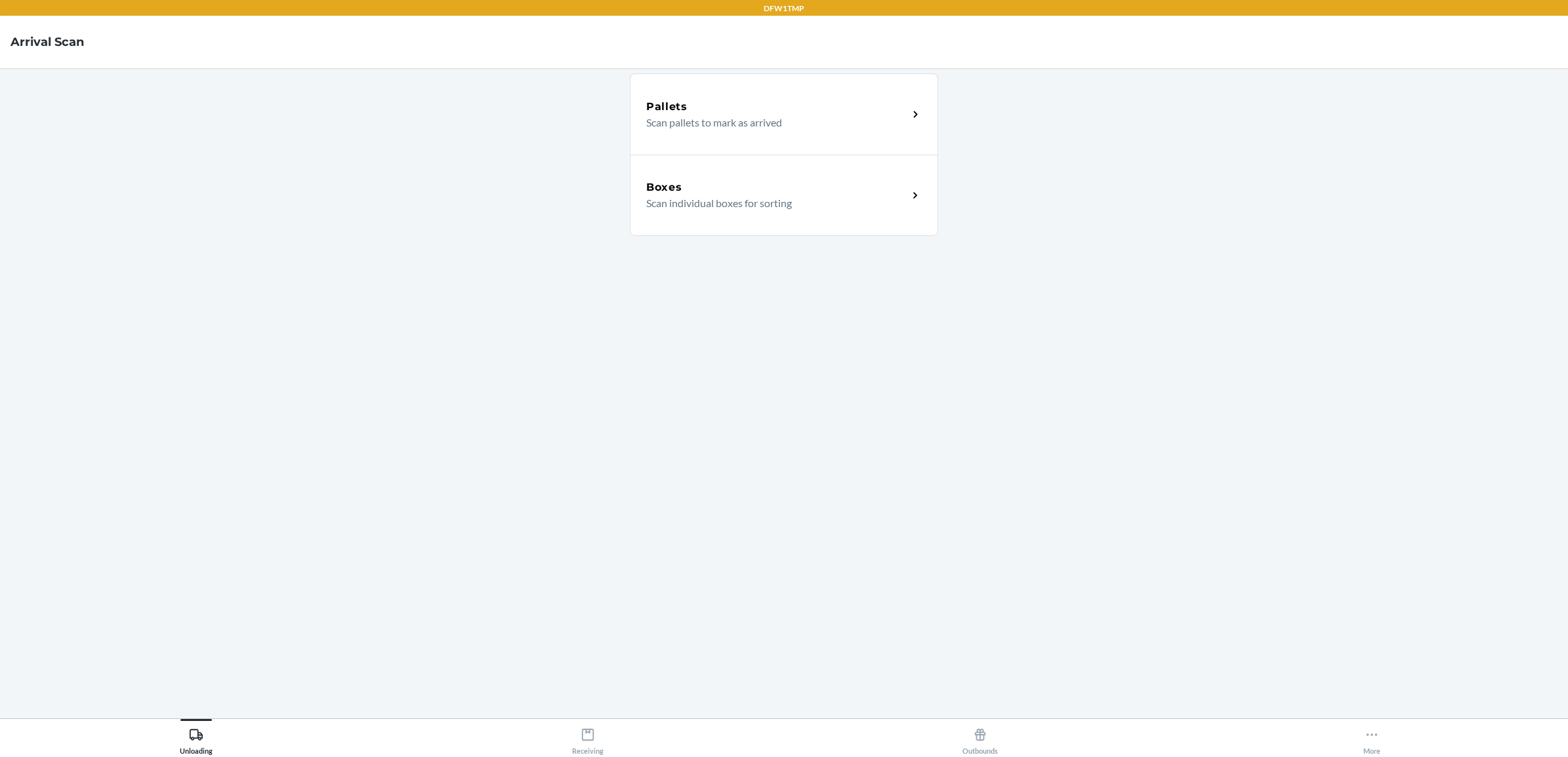
click at [760, 215] on div "Boxes Scan individual boxes for sorting" at bounding box center [784, 195] width 308 height 81
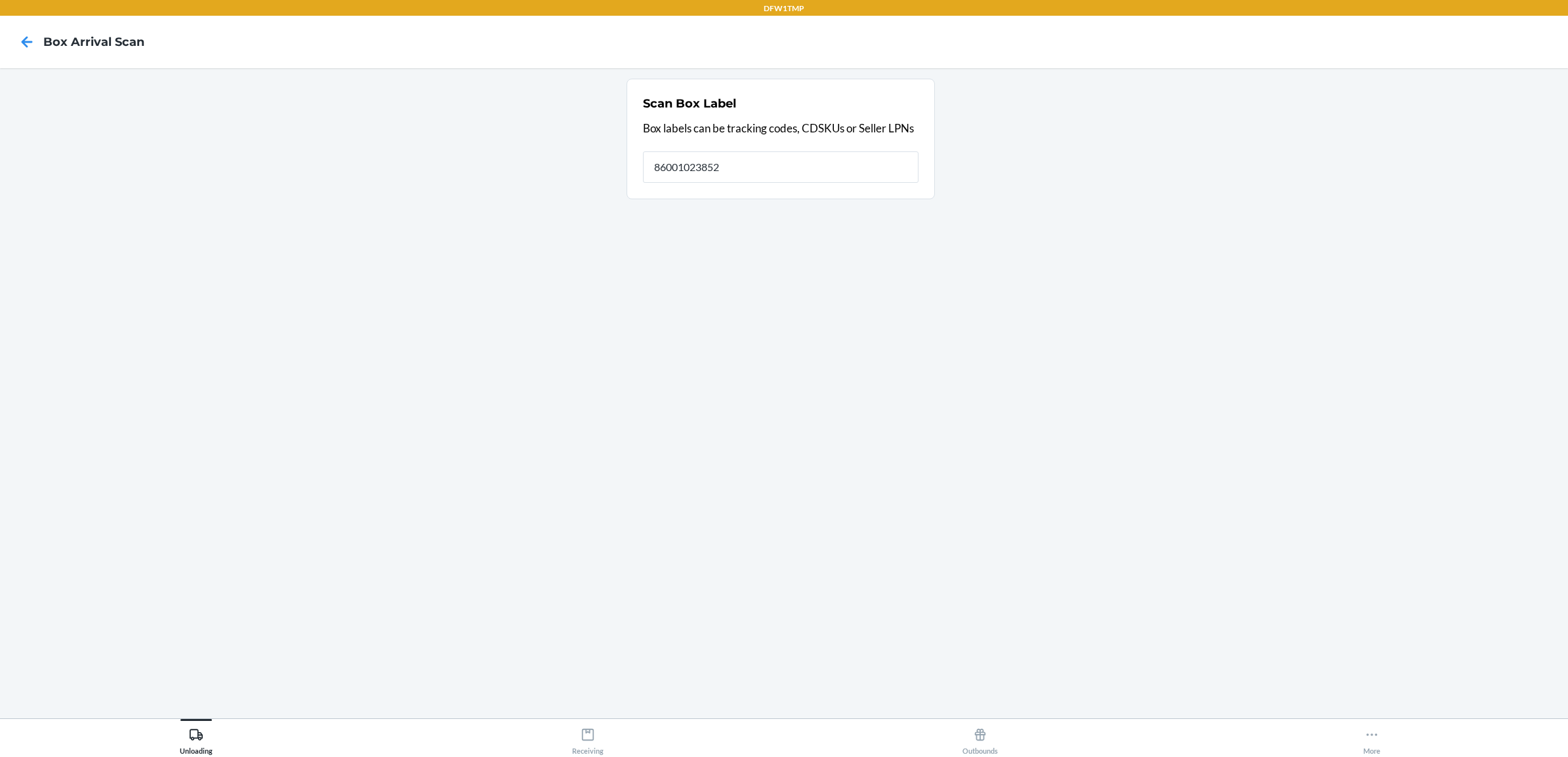
type input "860010238523"
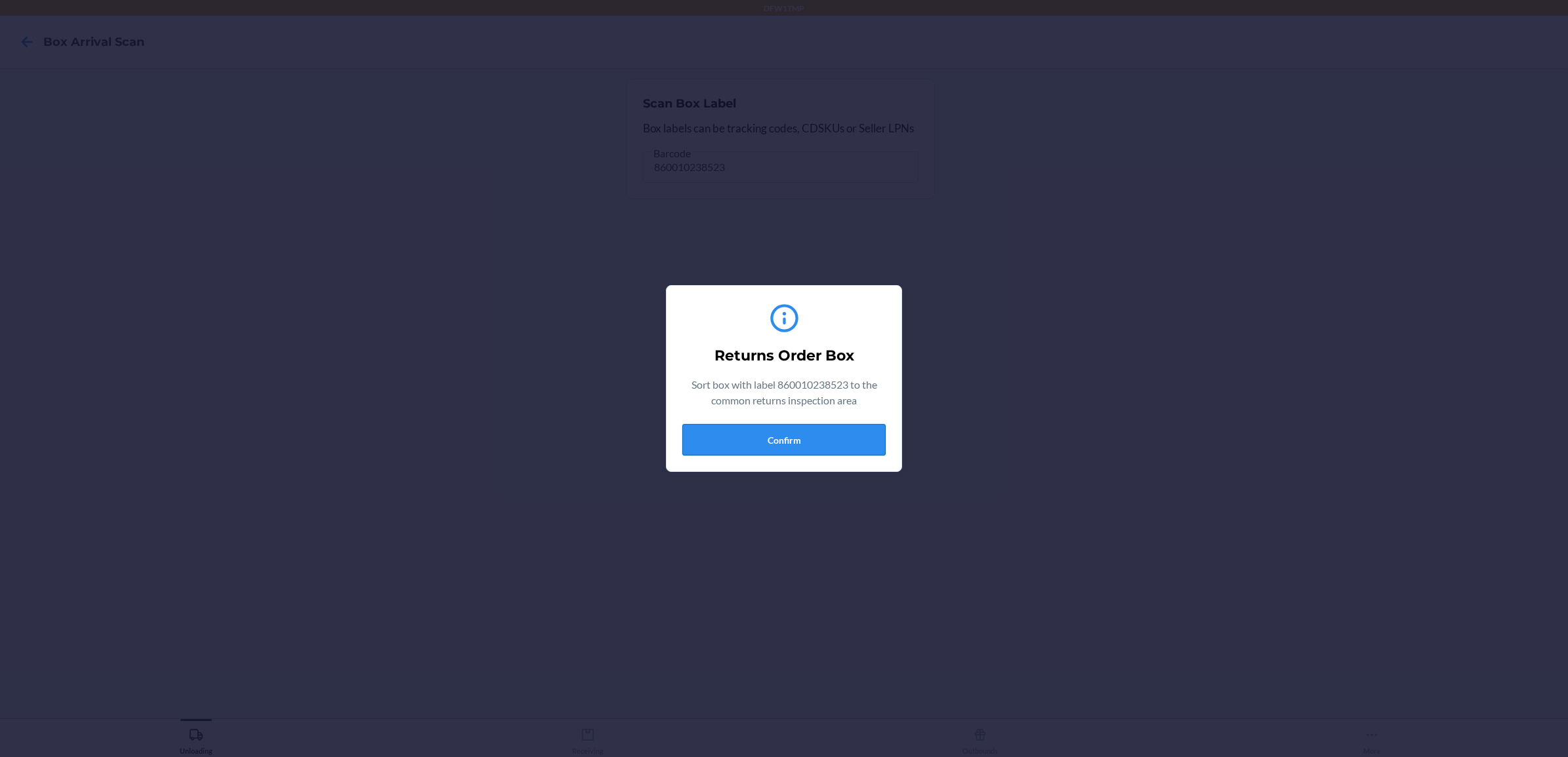
click at [730, 439] on button "Confirm" at bounding box center [784, 440] width 204 height 32
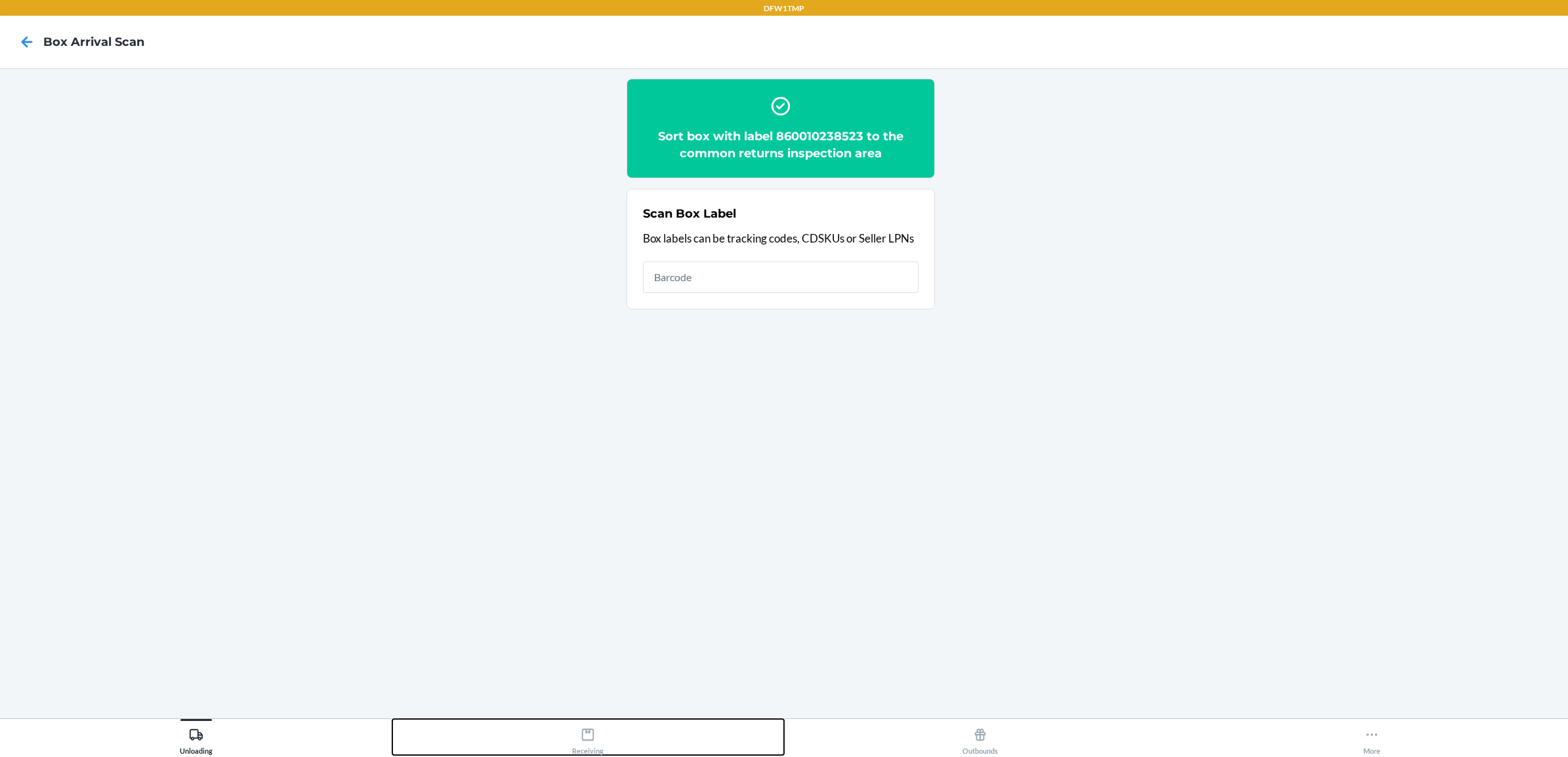
click at [529, 740] on button "Receiving" at bounding box center [589, 737] width 392 height 36
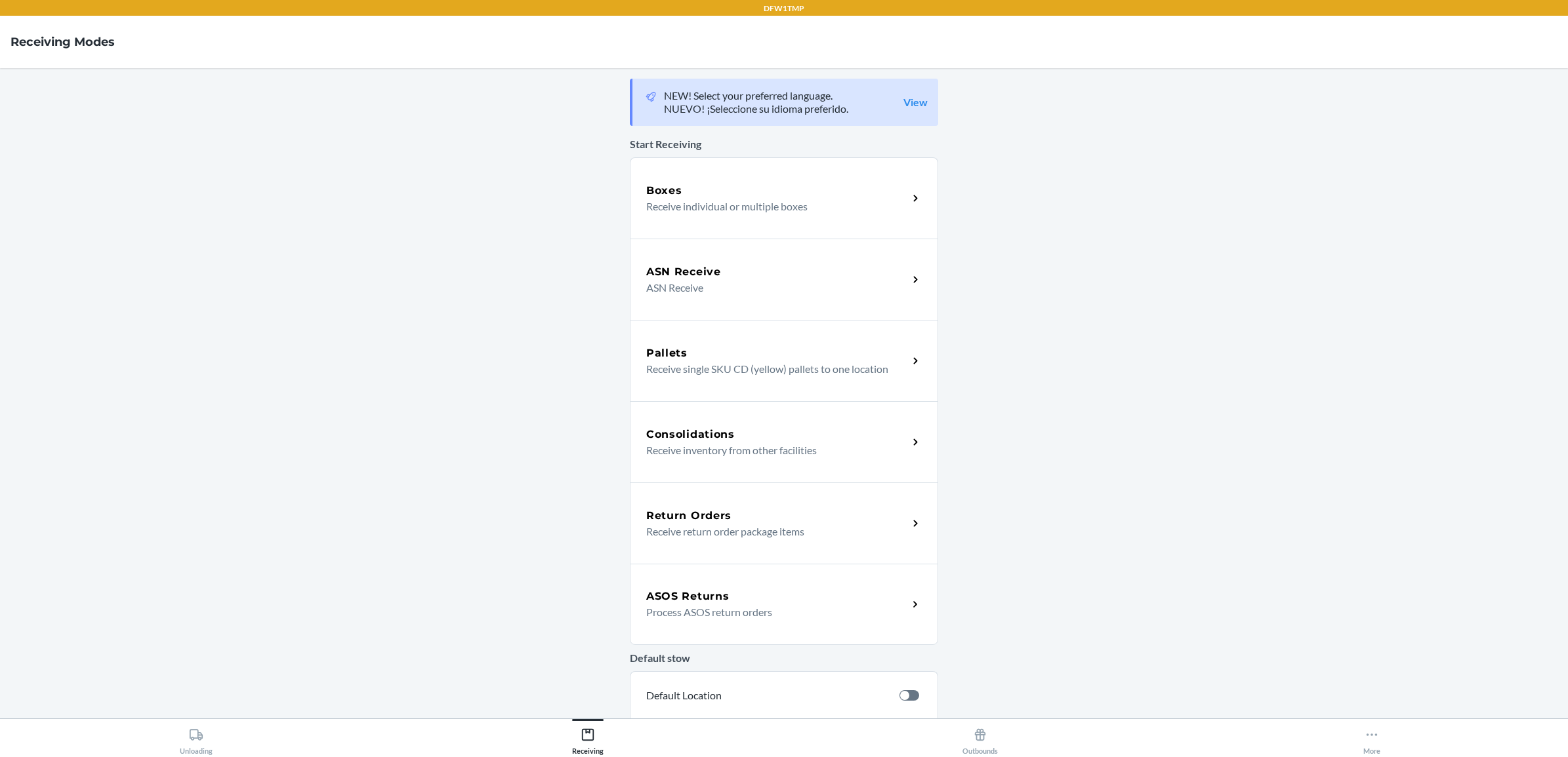
click at [776, 515] on div "Return Orders" at bounding box center [777, 516] width 262 height 16
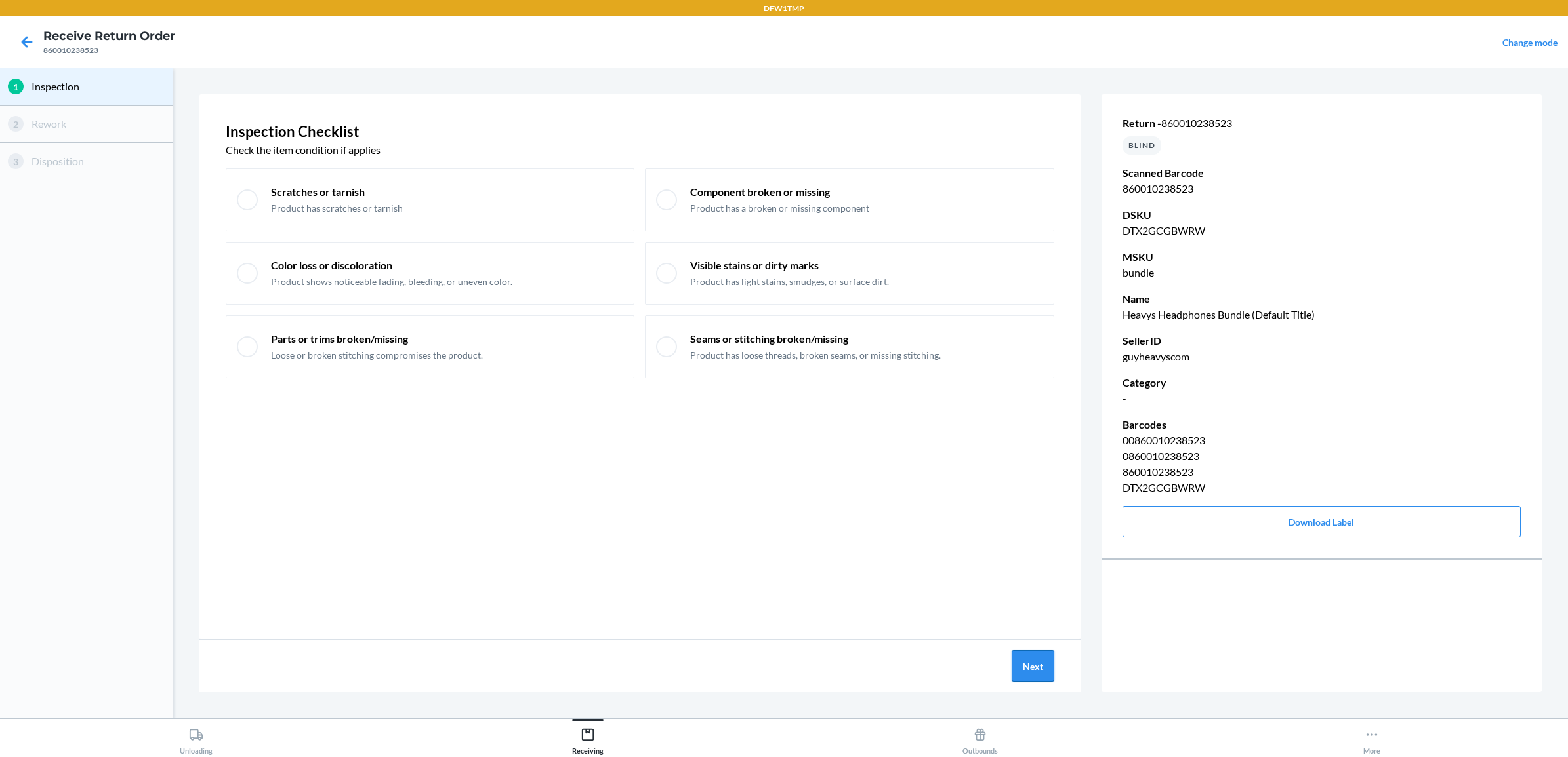
click at [1039, 663] on button "Next" at bounding box center [1033, 666] width 42 height 32
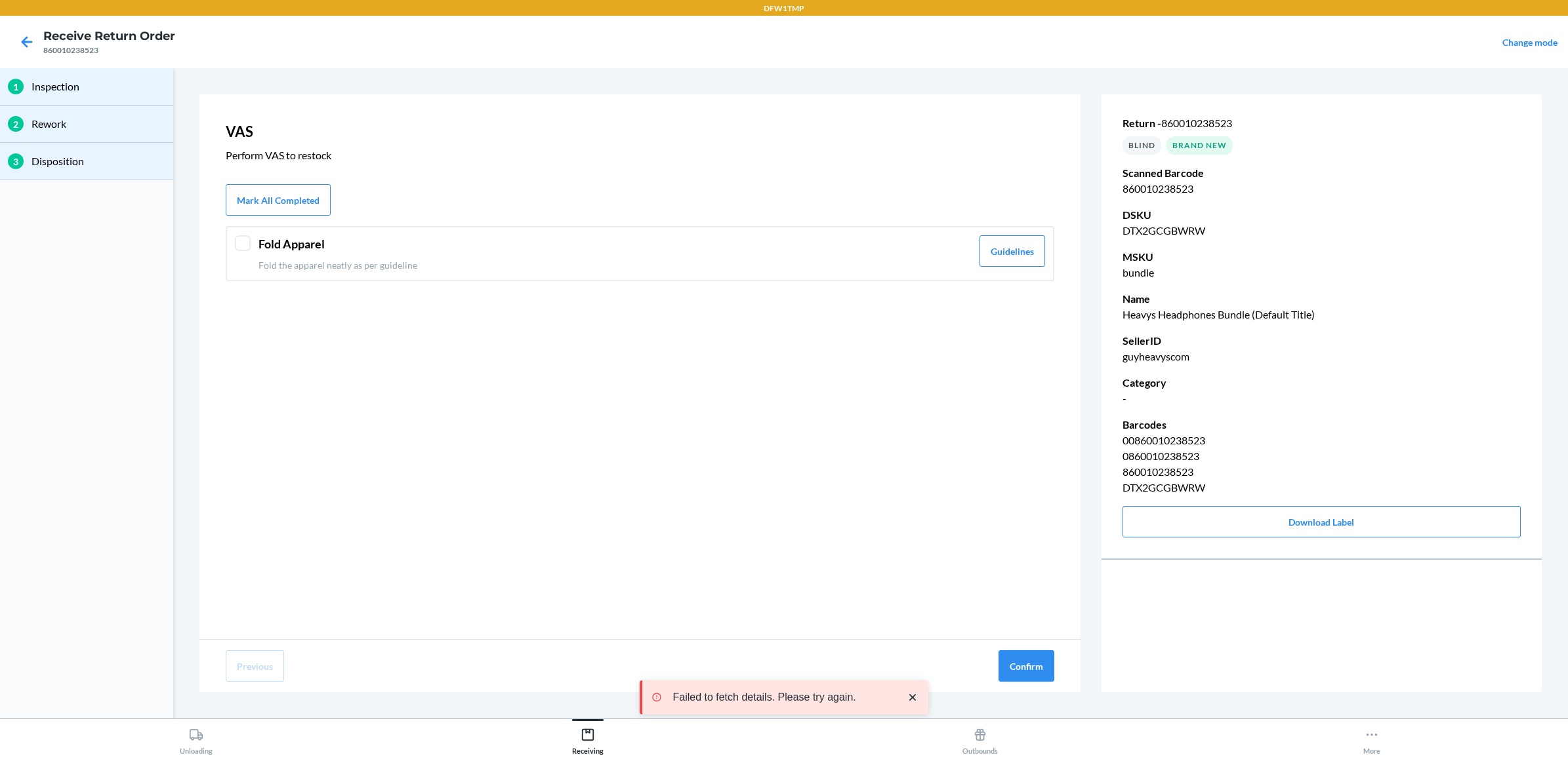
click at [326, 262] on p "Fold the apparel neatly as per guideline" at bounding box center [615, 265] width 714 height 14
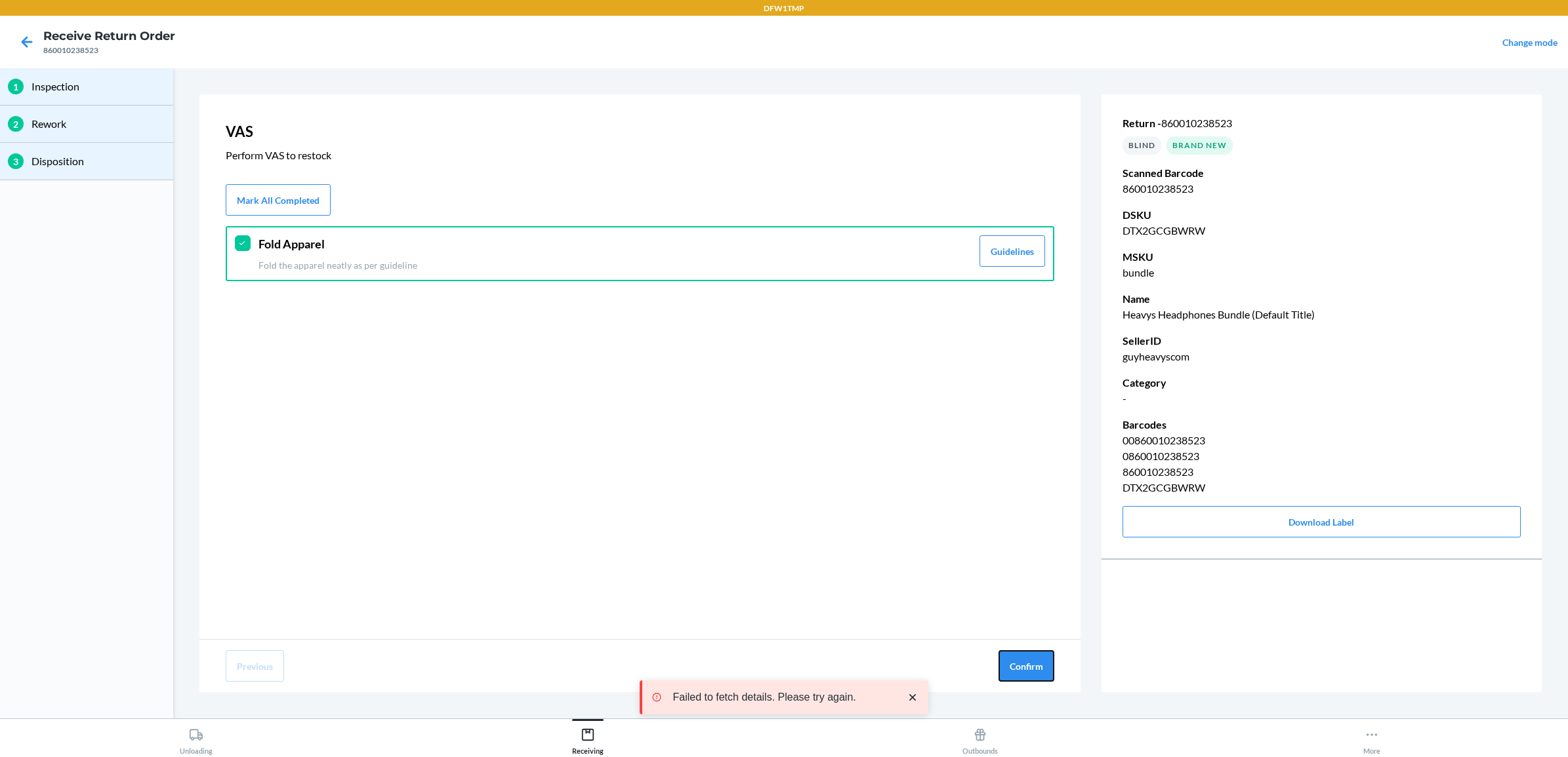
drag, startPoint x: 998, startPoint y: 665, endPoint x: 983, endPoint y: 648, distance: 22.7
click at [998, 664] on button "Confirm" at bounding box center [1026, 666] width 56 height 32
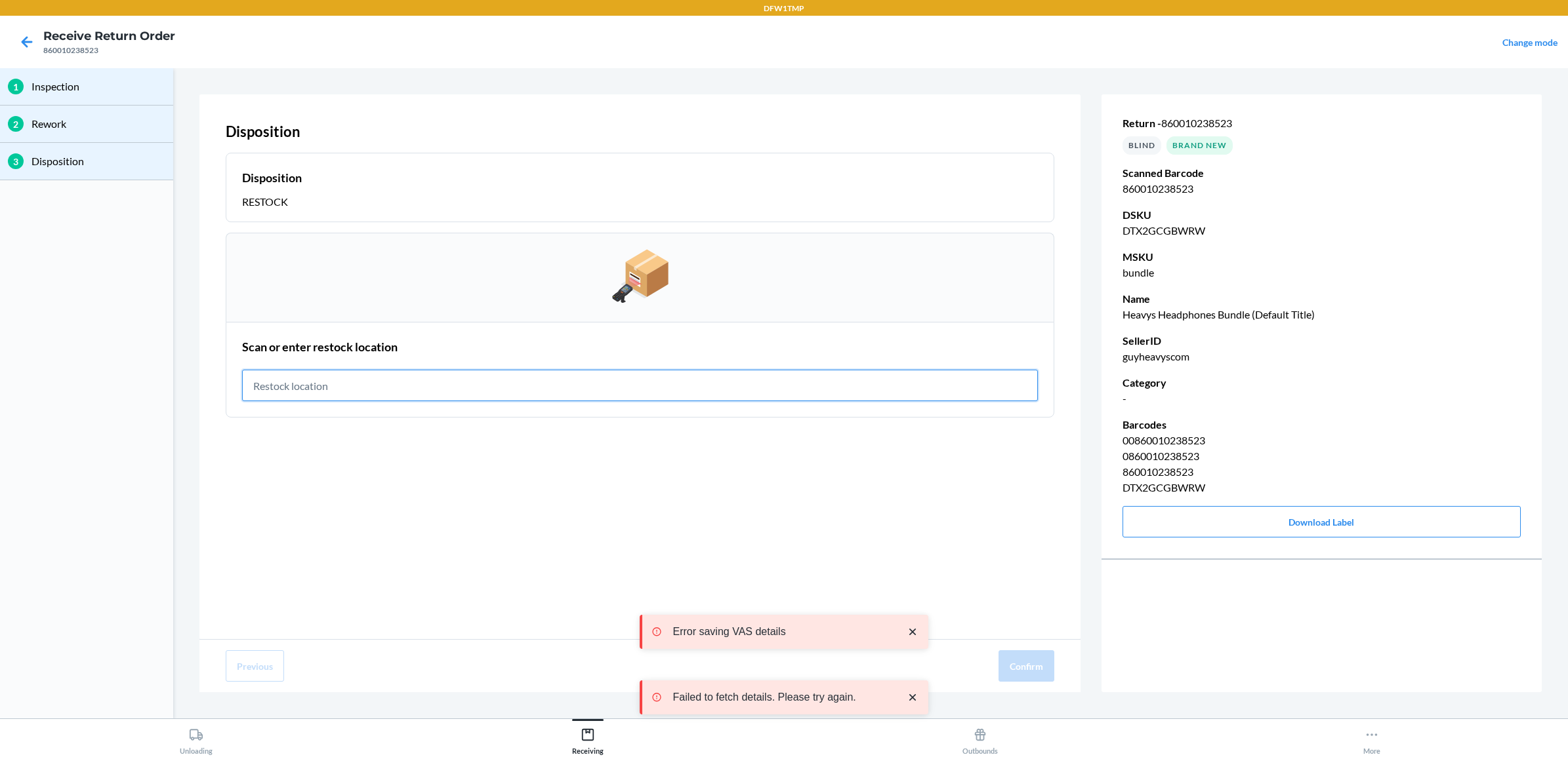
drag, startPoint x: 982, startPoint y: 646, endPoint x: 969, endPoint y: 641, distance: 13.9
click at [972, 643] on div "Previous Confirm" at bounding box center [639, 665] width 881 height 52
click at [382, 385] on input "text" at bounding box center [640, 386] width 796 height 32
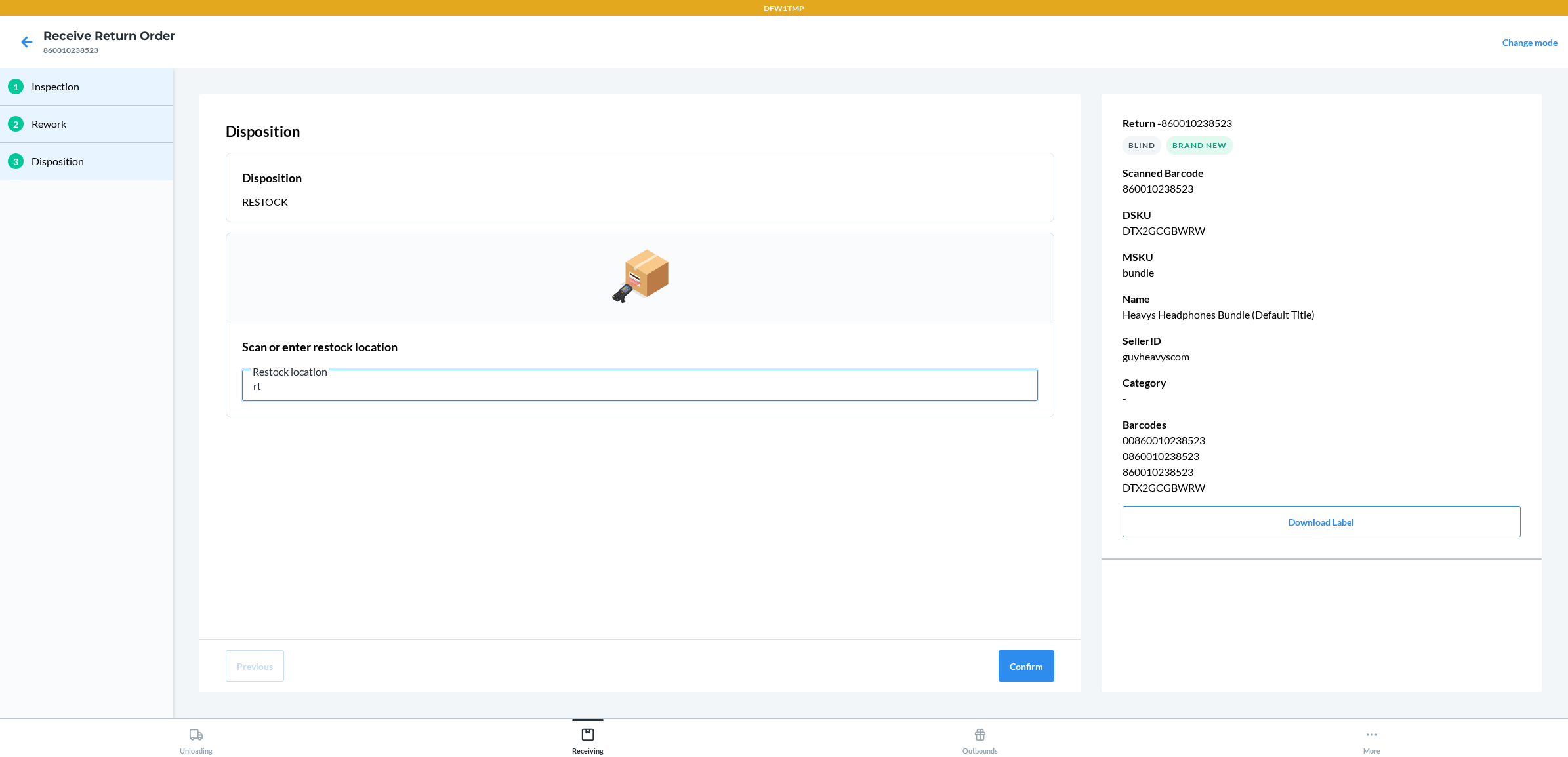
type input "r"
type input "RT-06"
click at [1011, 661] on button "Confirm" at bounding box center [1026, 666] width 56 height 32
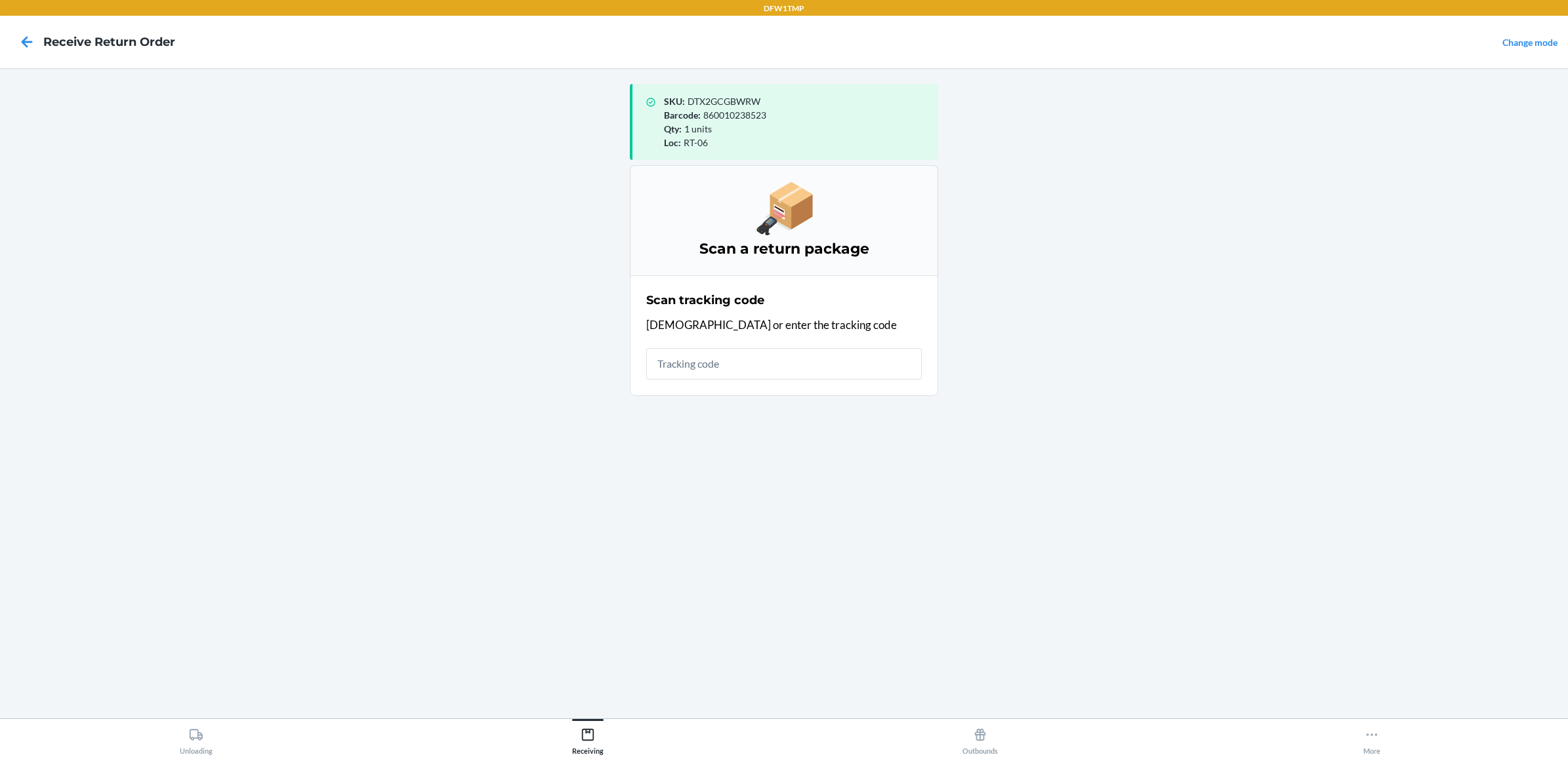
click at [178, 757] on html "DFW1TMP Receive Return Order Change mode SKU : DTX2GCGBWRW Barcode : 8600102385…" at bounding box center [784, 378] width 1568 height 757
click at [181, 752] on div "Unloading" at bounding box center [195, 739] width 33 height 33
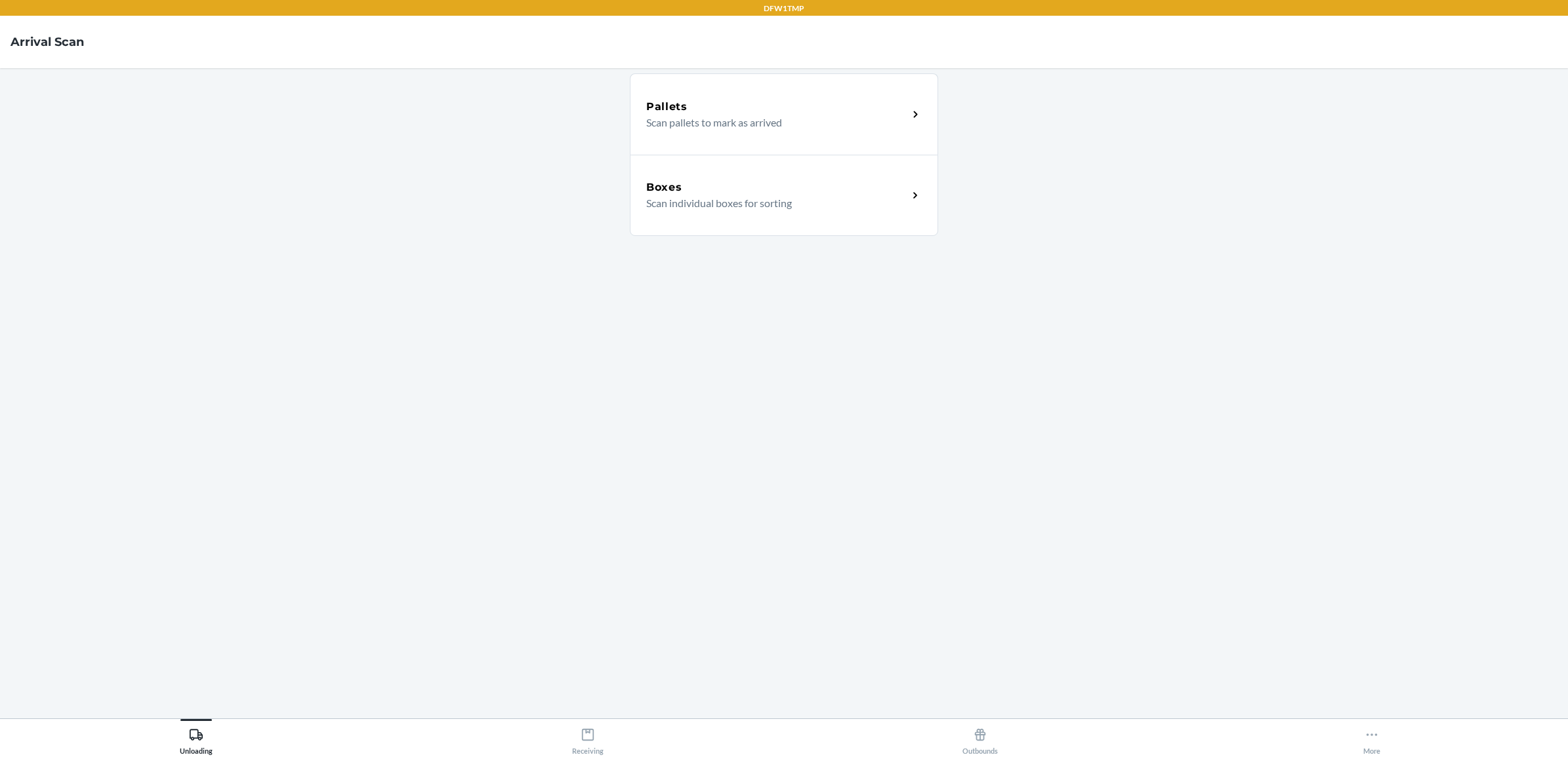
click at [809, 195] on p "Scan individual boxes for sorting" at bounding box center [772, 203] width 251 height 16
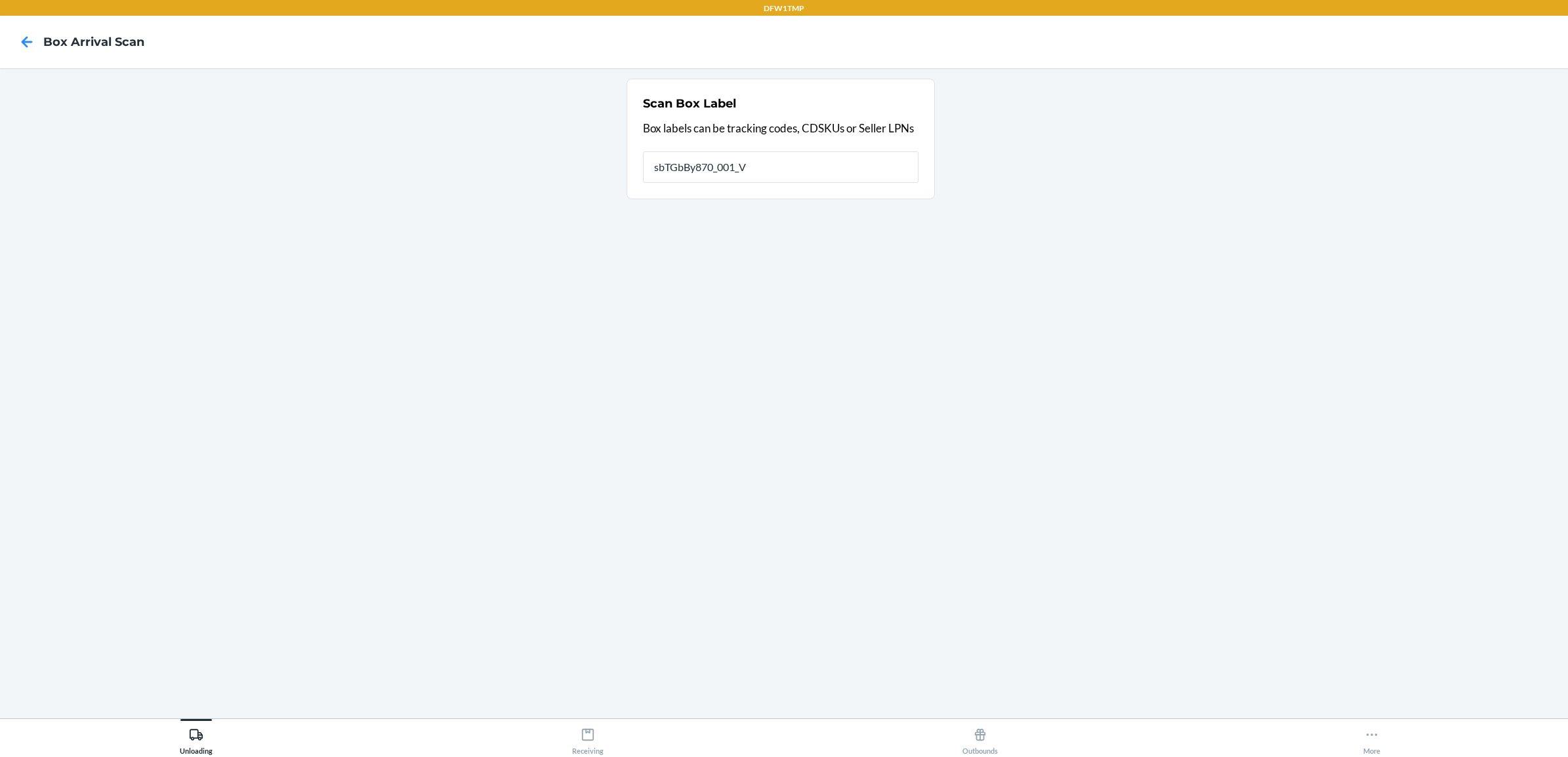
type input "sbTGbBy870_001_V"
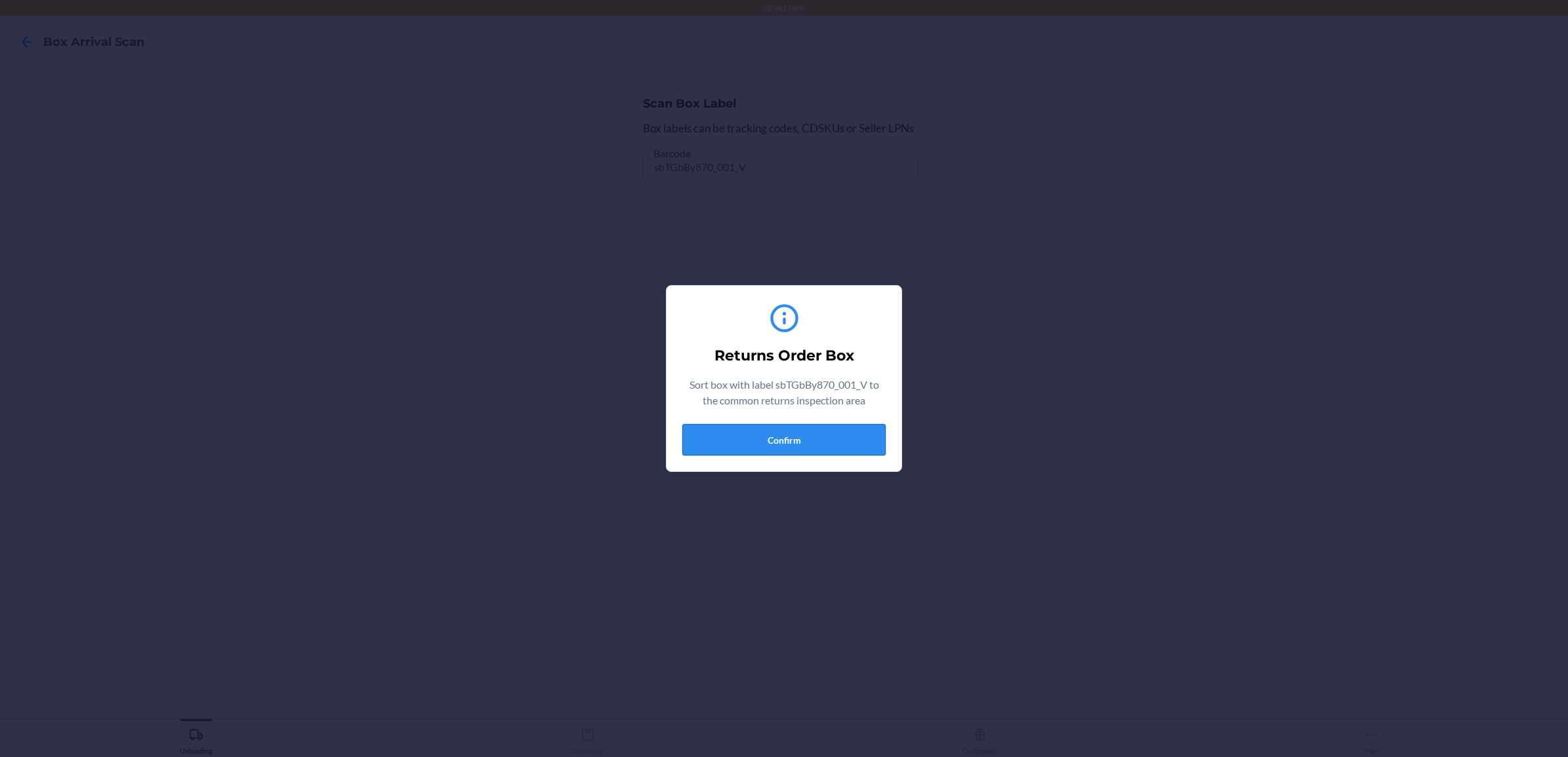
click at [756, 425] on button "Confirm" at bounding box center [784, 440] width 204 height 32
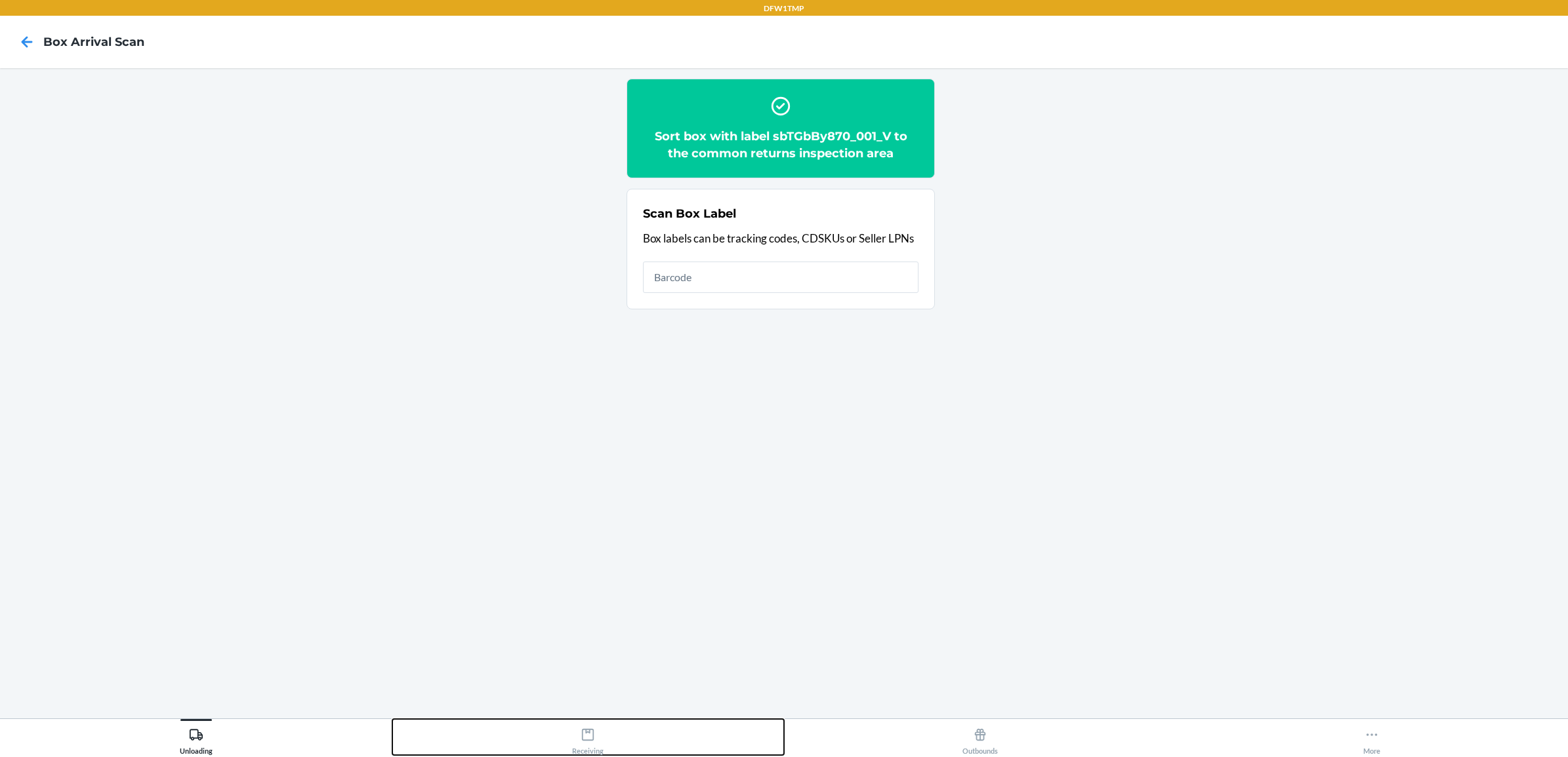
click at [570, 724] on button "Receiving" at bounding box center [589, 737] width 392 height 36
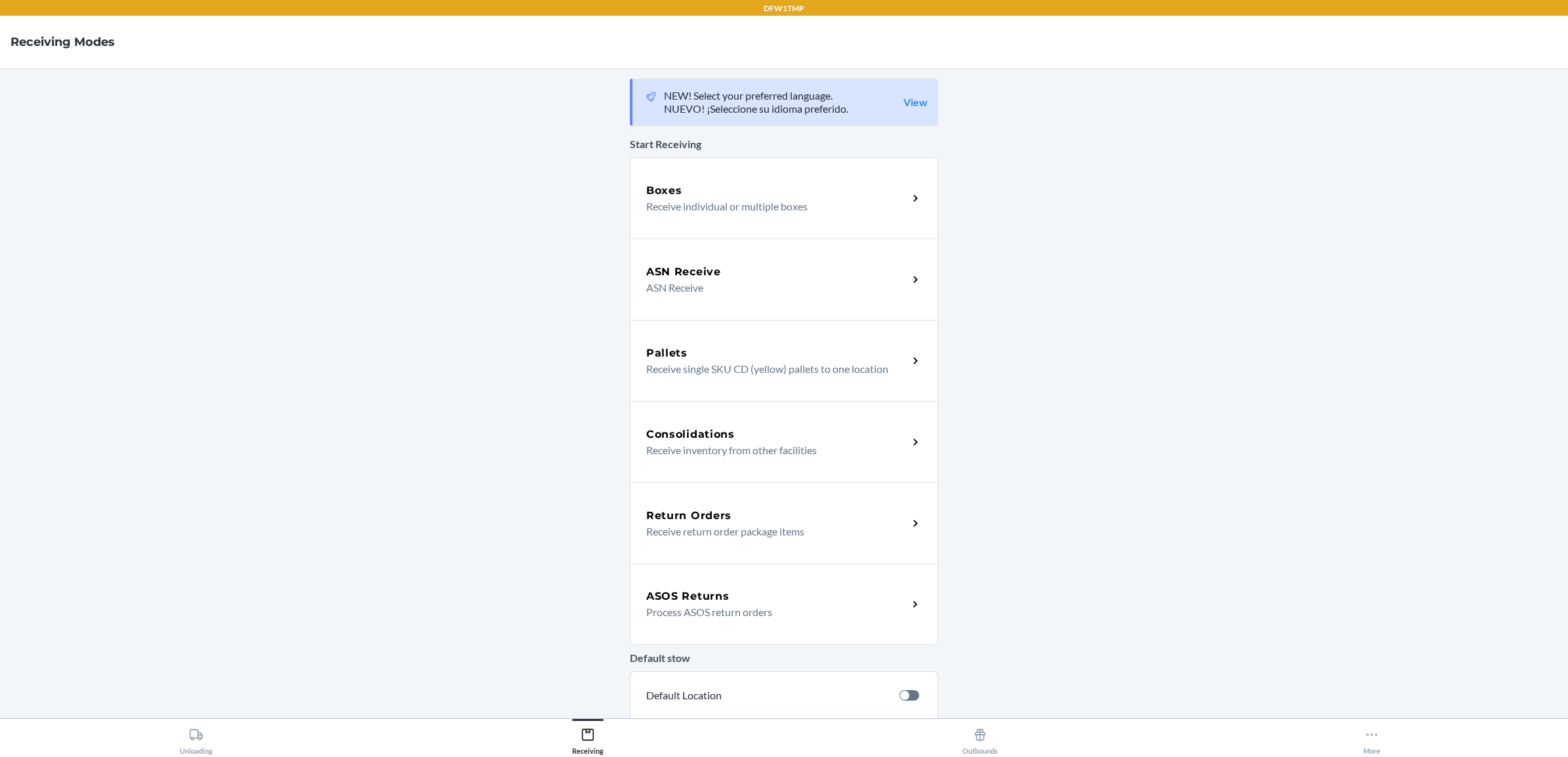
click at [736, 543] on div "Return Orders Receive return order package items" at bounding box center [784, 523] width 308 height 81
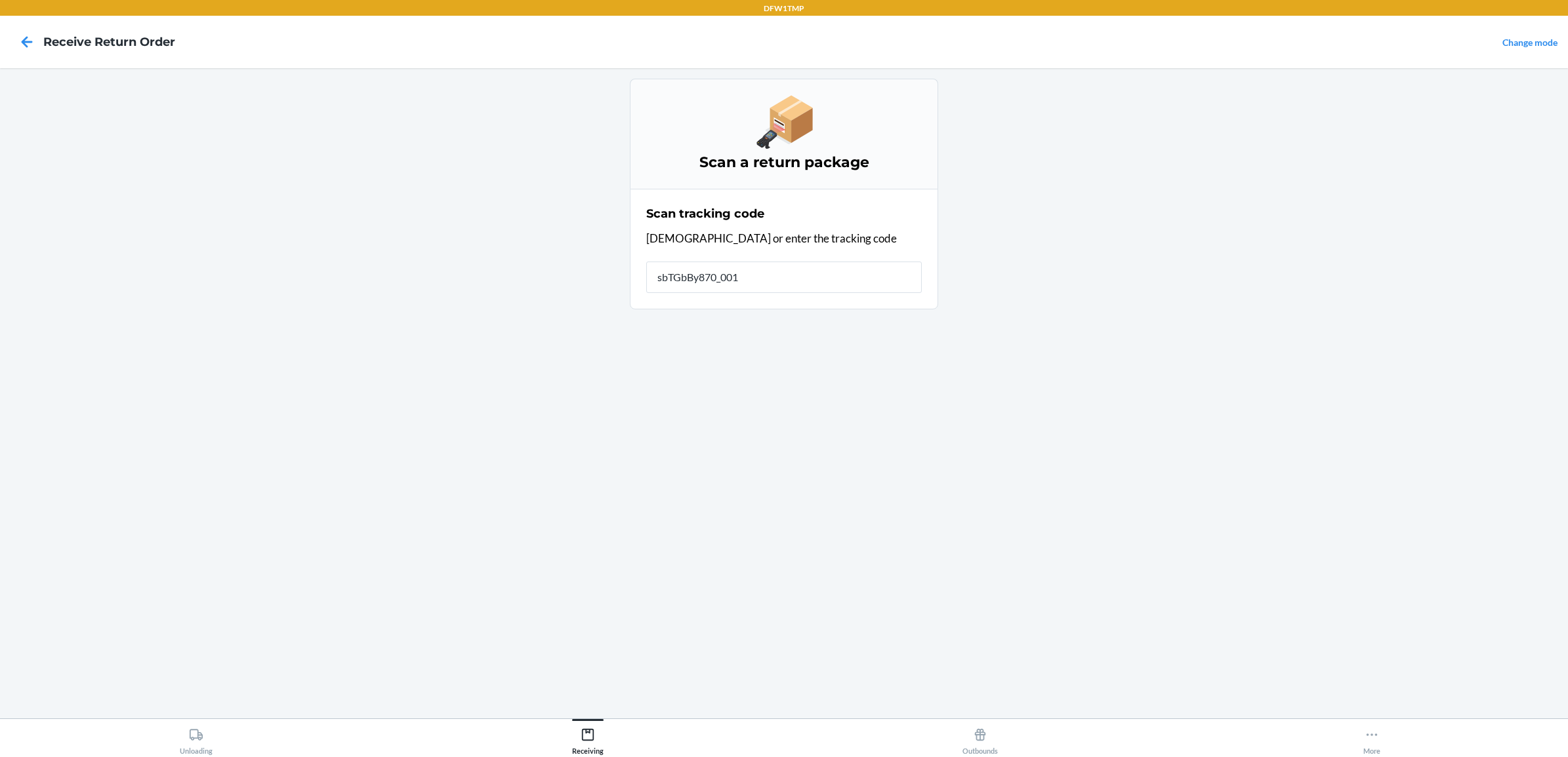
type input "sbTGbBy870_001_"
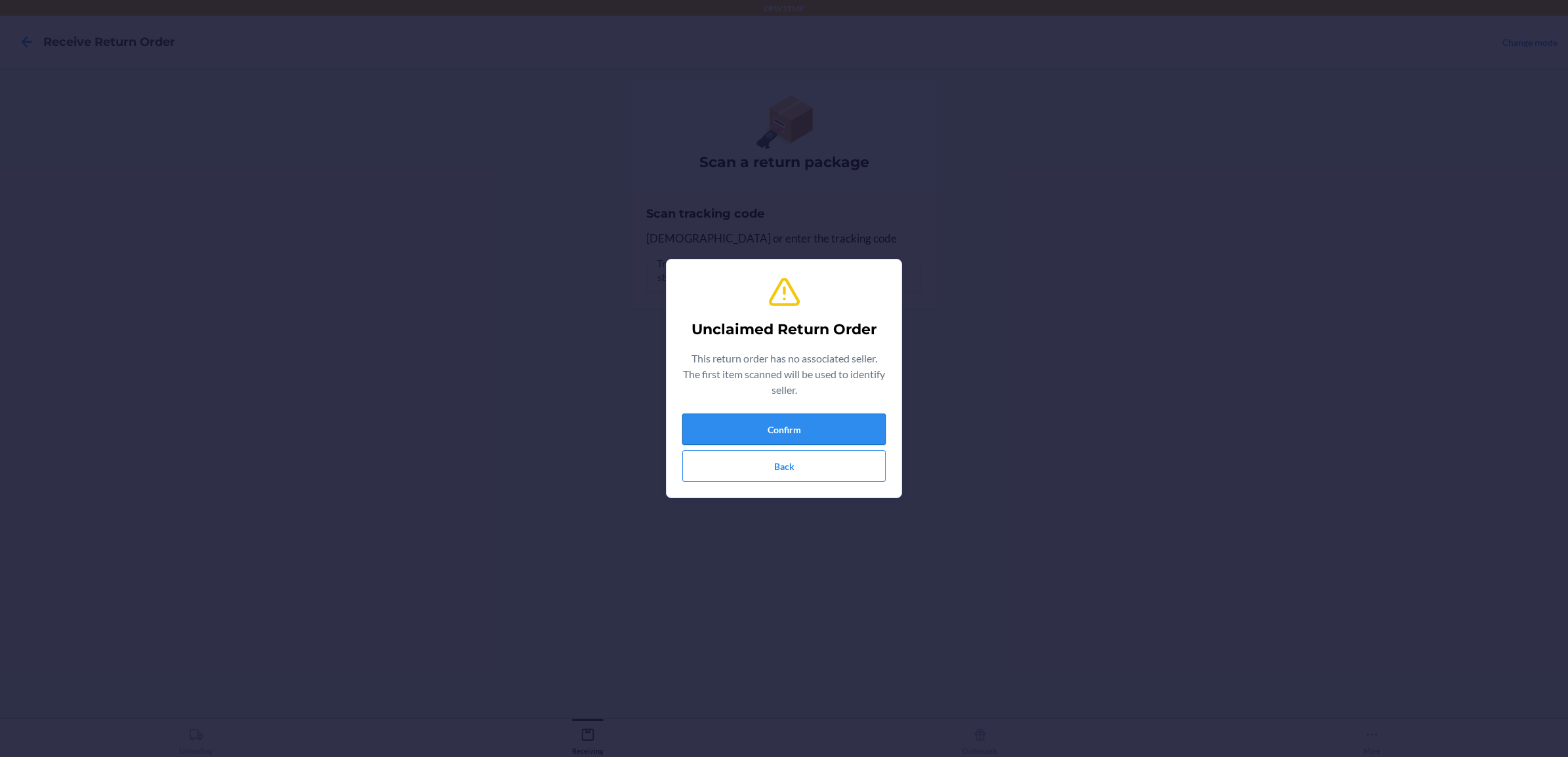
click at [802, 427] on button "Confirm" at bounding box center [784, 430] width 204 height 32
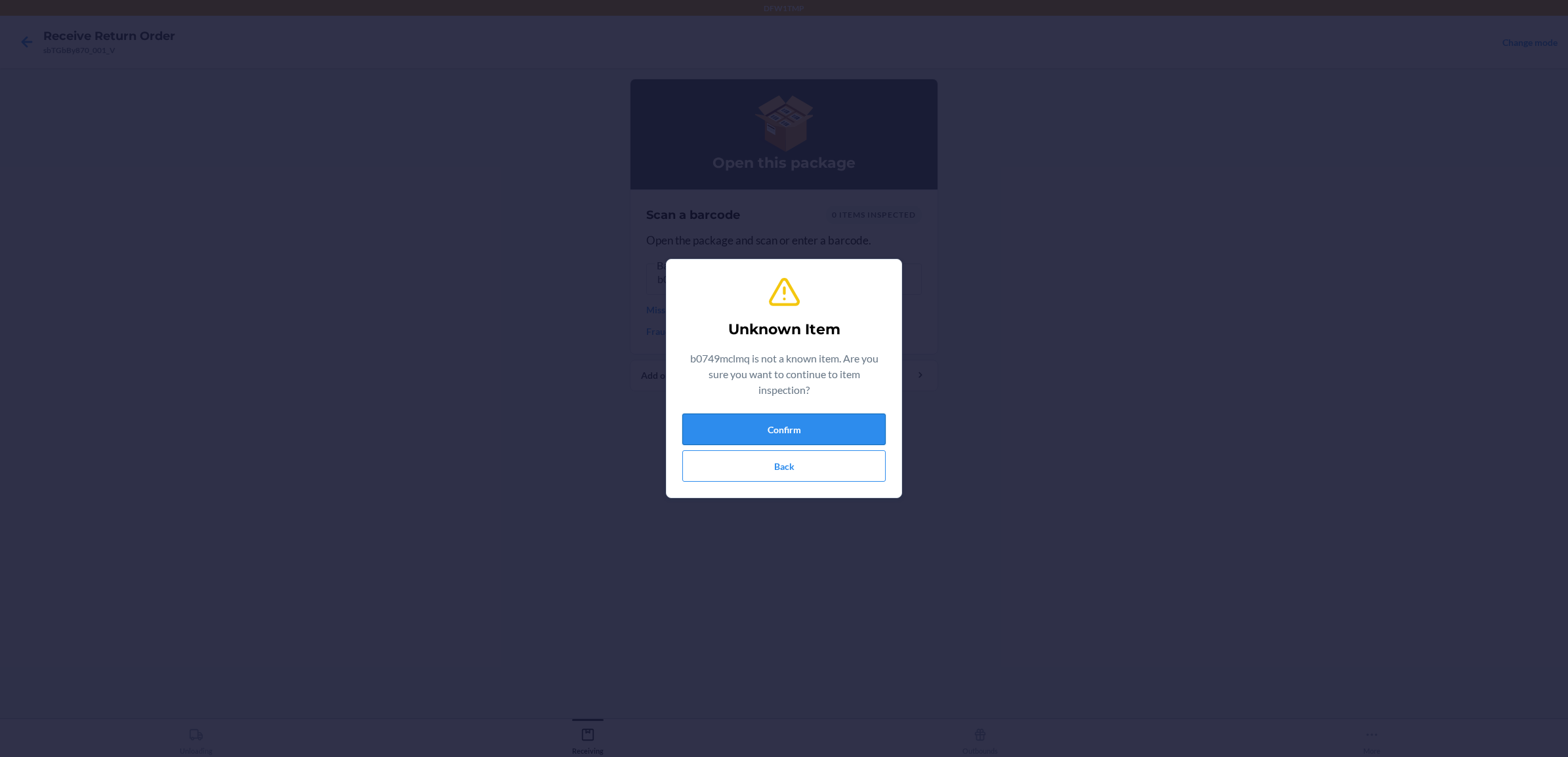
click at [756, 424] on button "Confirm" at bounding box center [784, 430] width 204 height 32
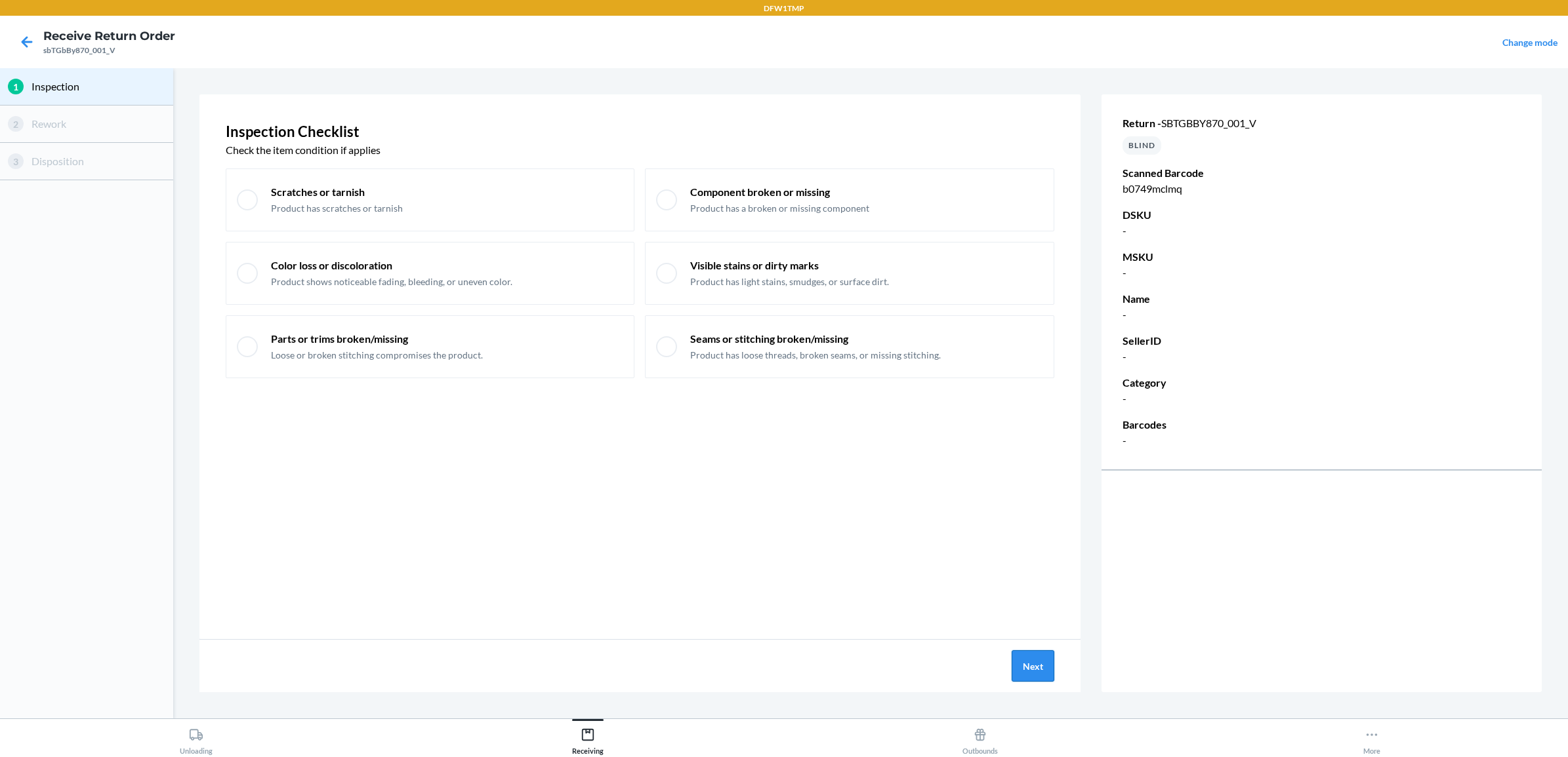
click at [1042, 657] on button "Next" at bounding box center [1033, 666] width 42 height 32
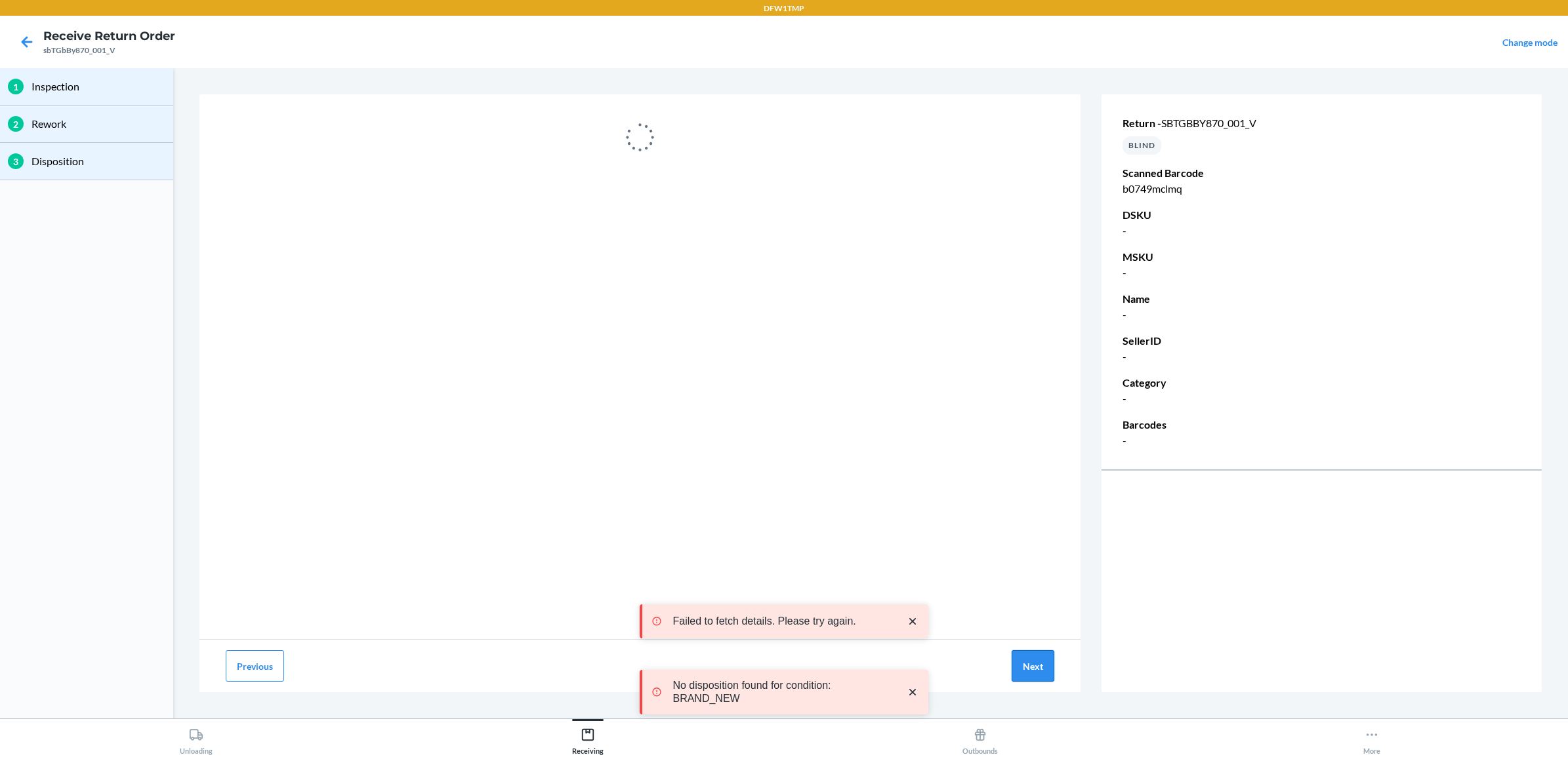
click at [1038, 664] on button "Next" at bounding box center [1033, 666] width 42 height 32
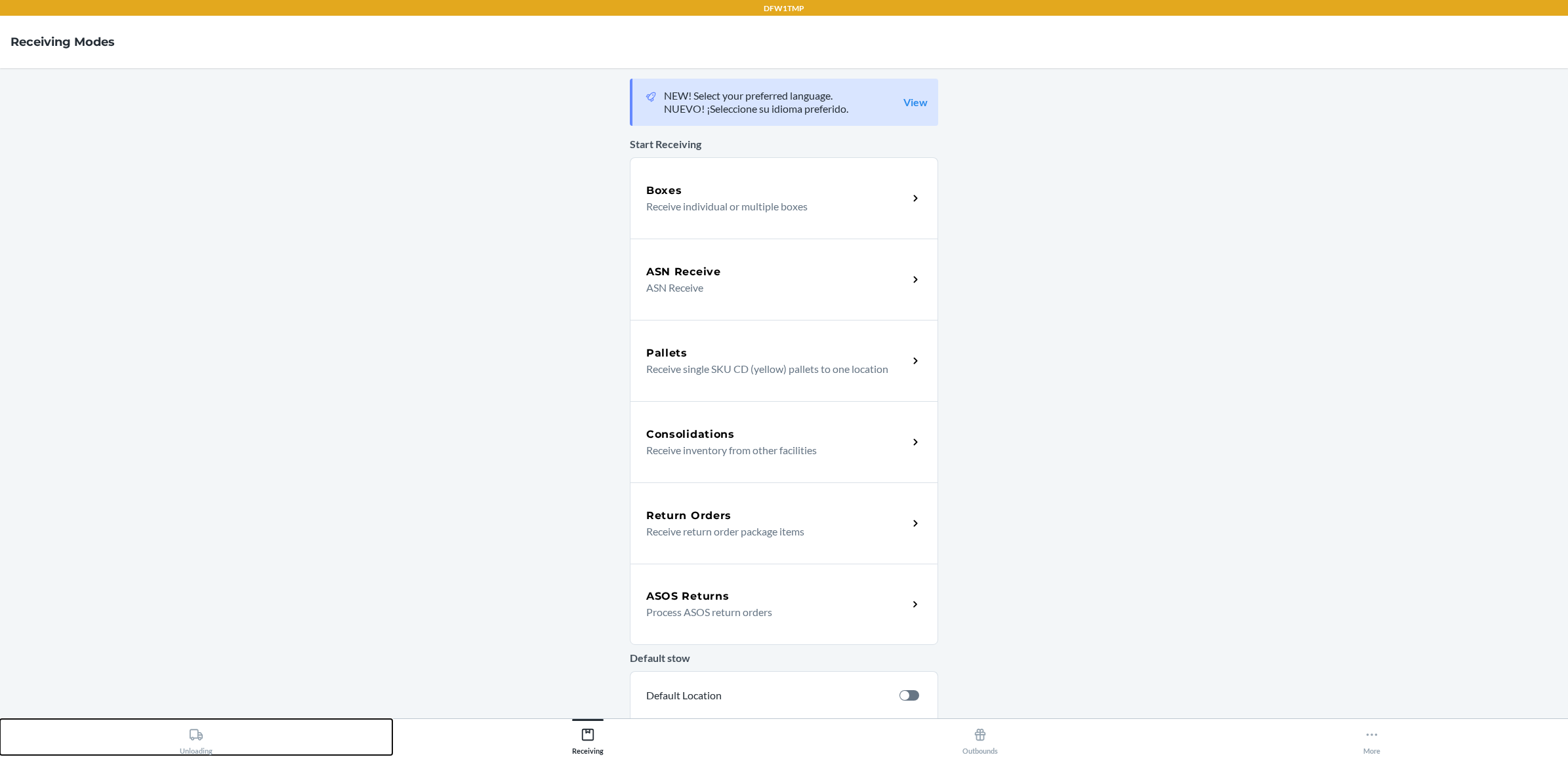
click at [192, 741] on div "Unloading" at bounding box center [195, 739] width 33 height 33
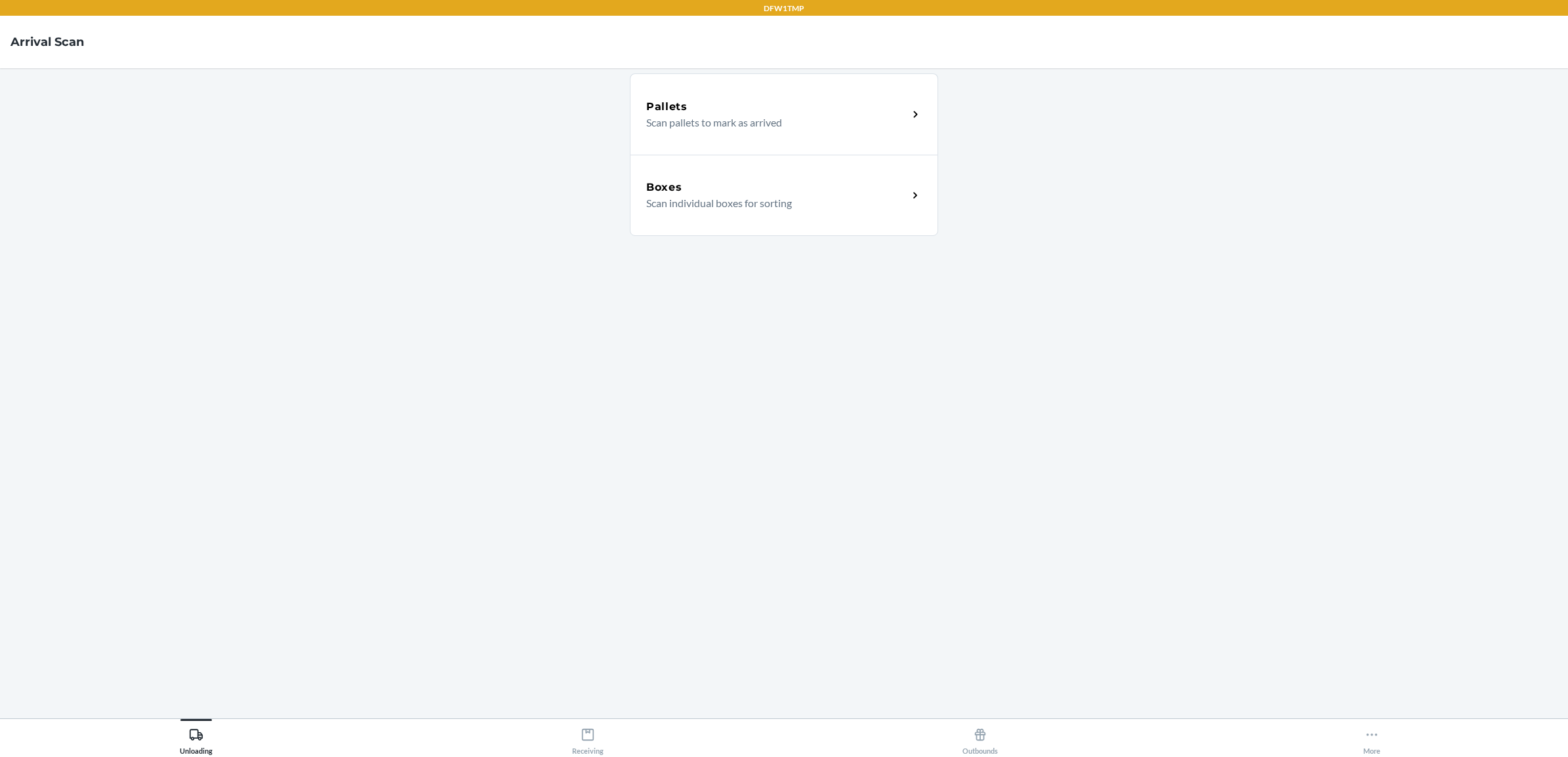
click at [747, 207] on p "Scan individual boxes for sorting" at bounding box center [772, 203] width 251 height 16
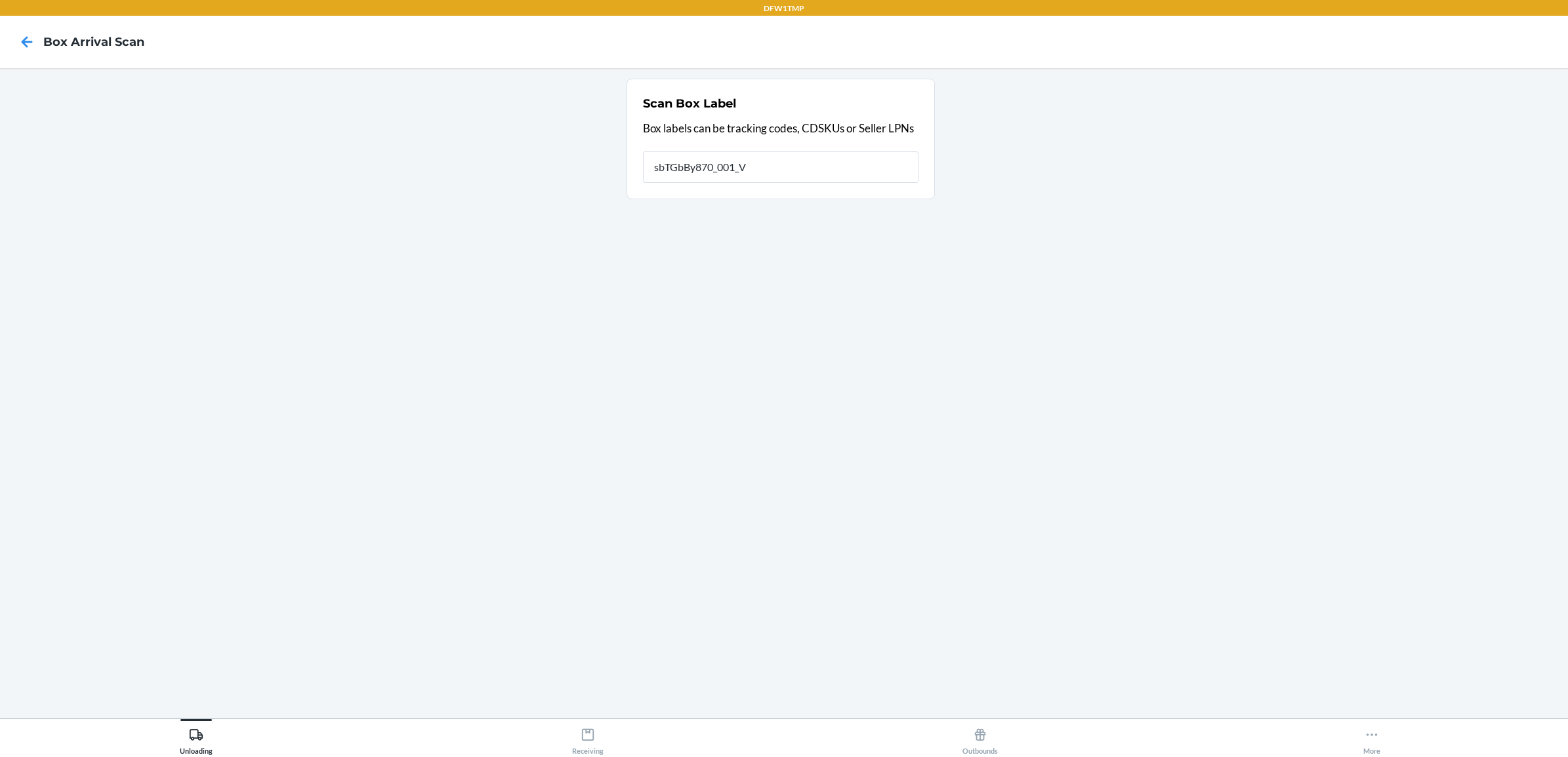
type input "sbTGbBy870_001_V"
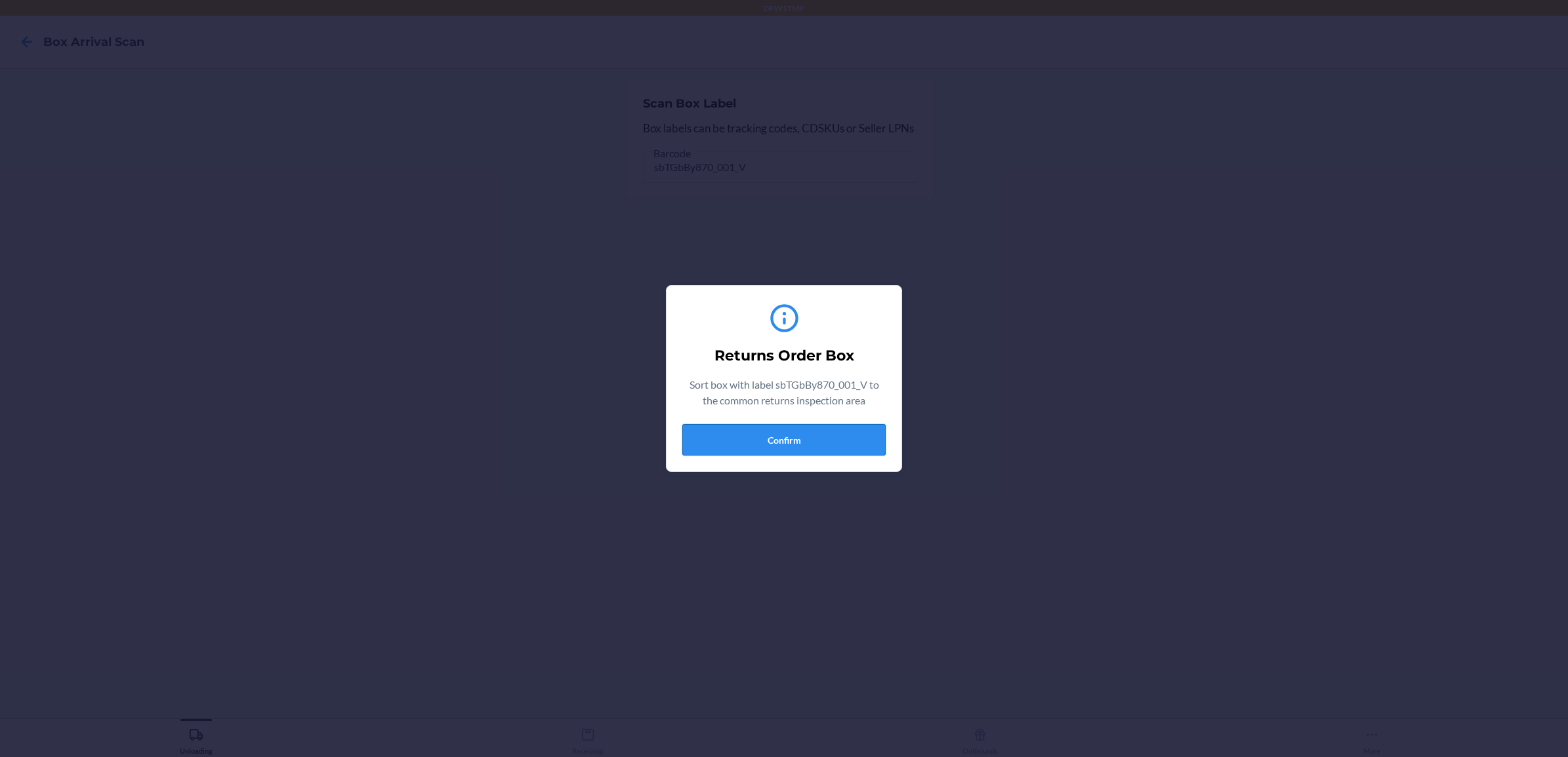
click at [816, 435] on button "Confirm" at bounding box center [784, 440] width 204 height 32
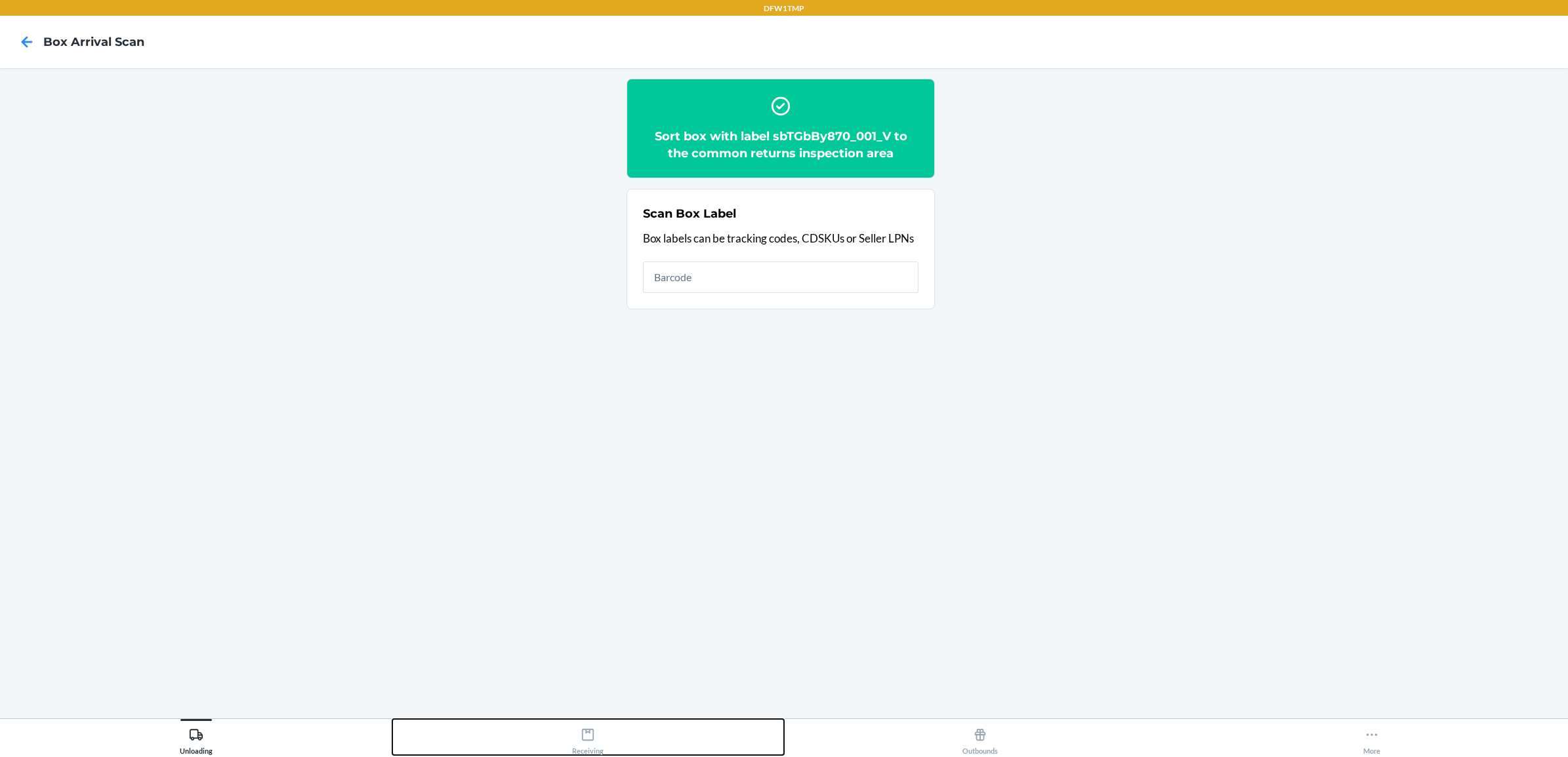
click at [592, 743] on div "Receiving" at bounding box center [588, 739] width 32 height 33
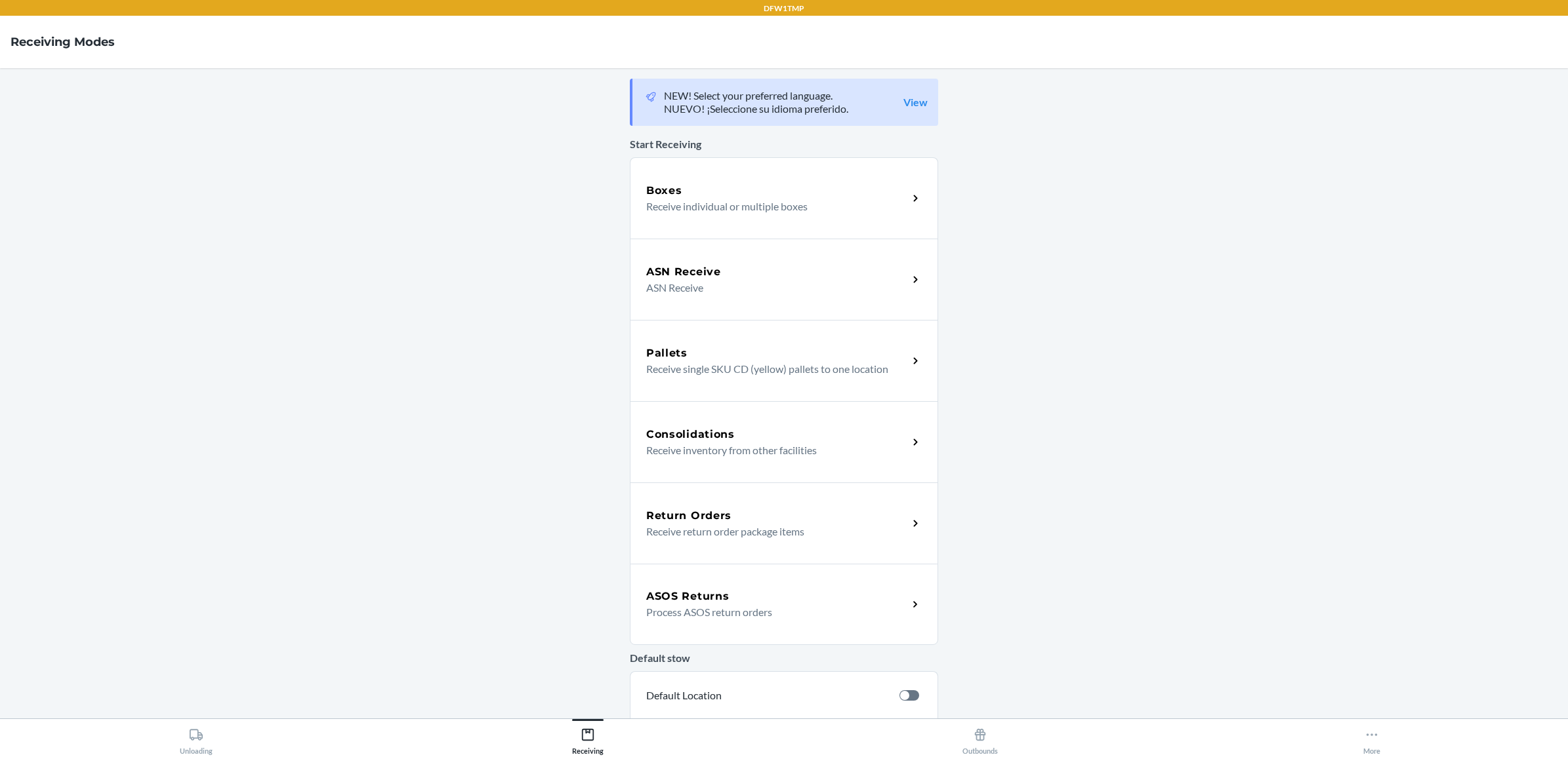
click at [798, 506] on div "Return Orders Receive return order package items" at bounding box center [784, 523] width 308 height 81
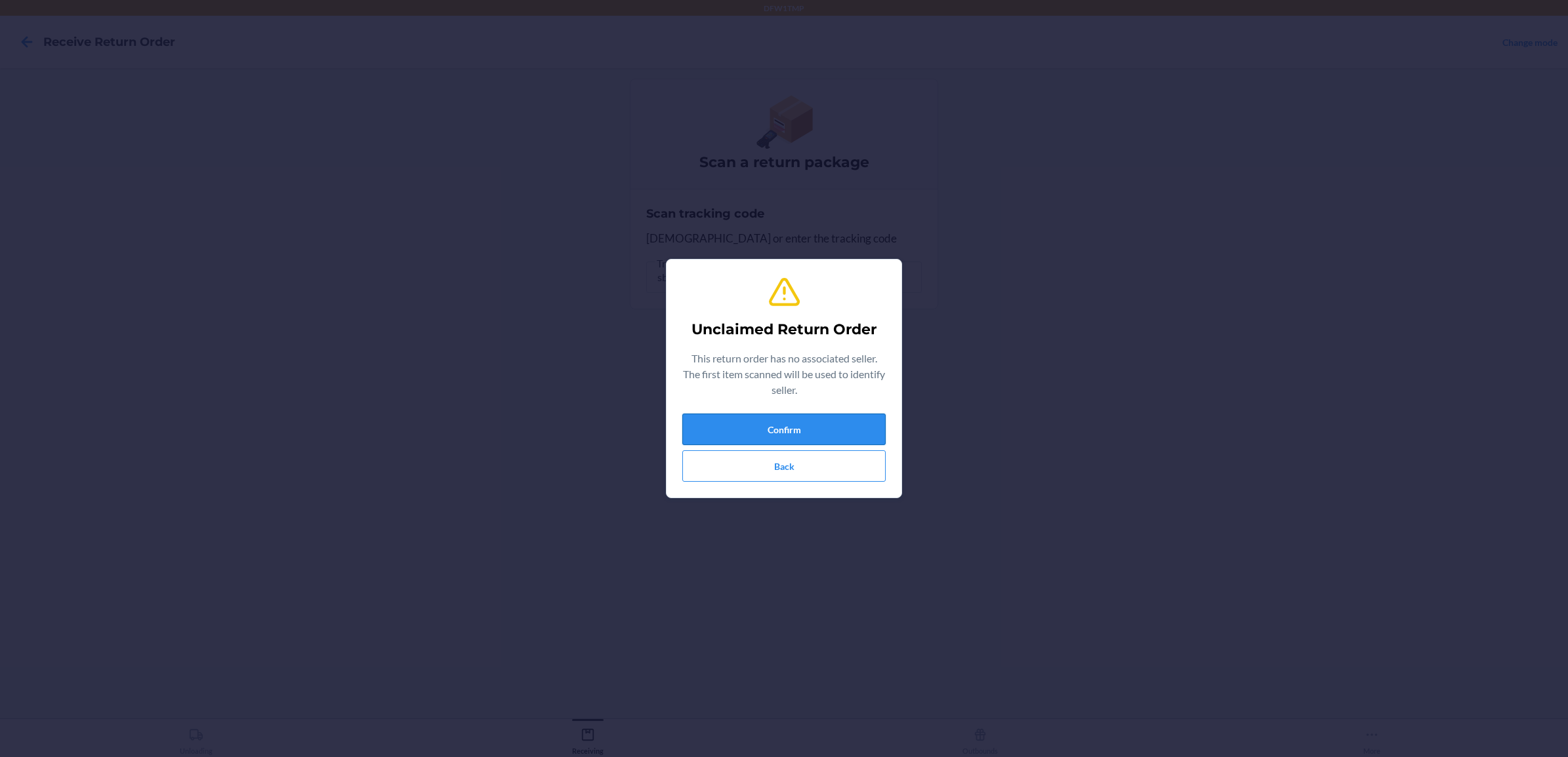
click at [808, 431] on button "Confirm" at bounding box center [784, 430] width 204 height 32
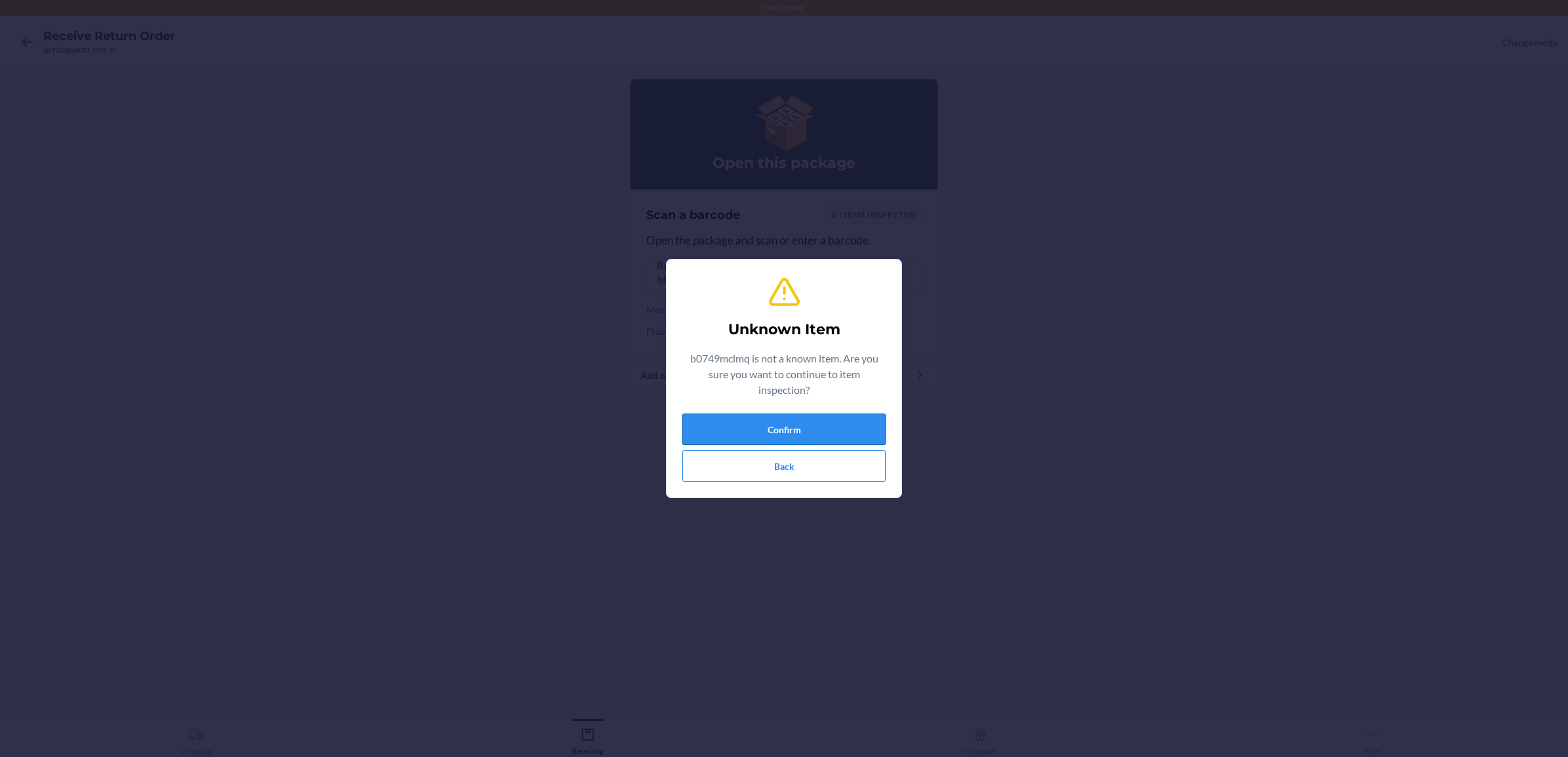
click at [768, 434] on button "Confirm" at bounding box center [784, 430] width 204 height 32
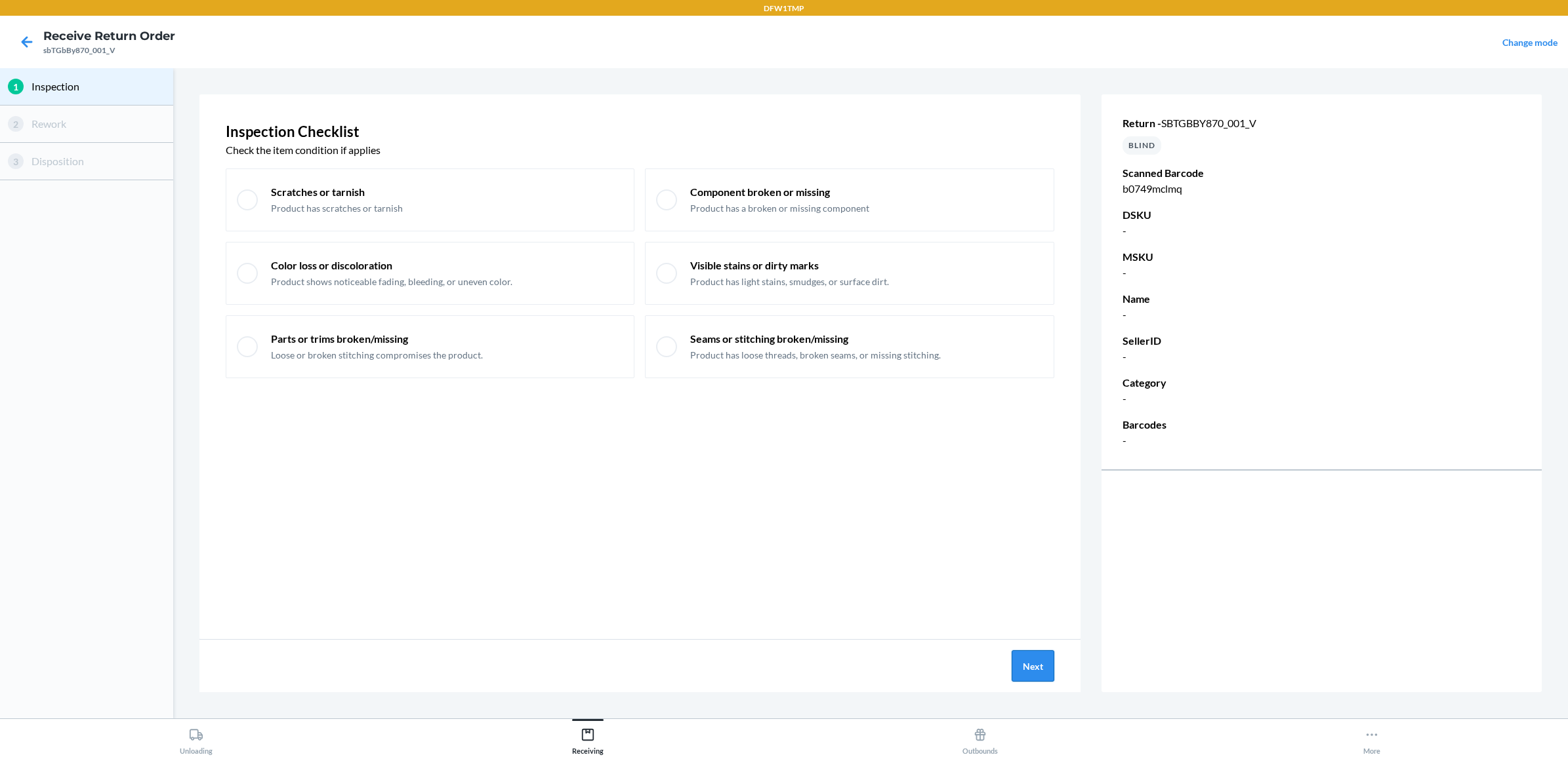
click at [1031, 671] on button "Next" at bounding box center [1033, 666] width 42 height 32
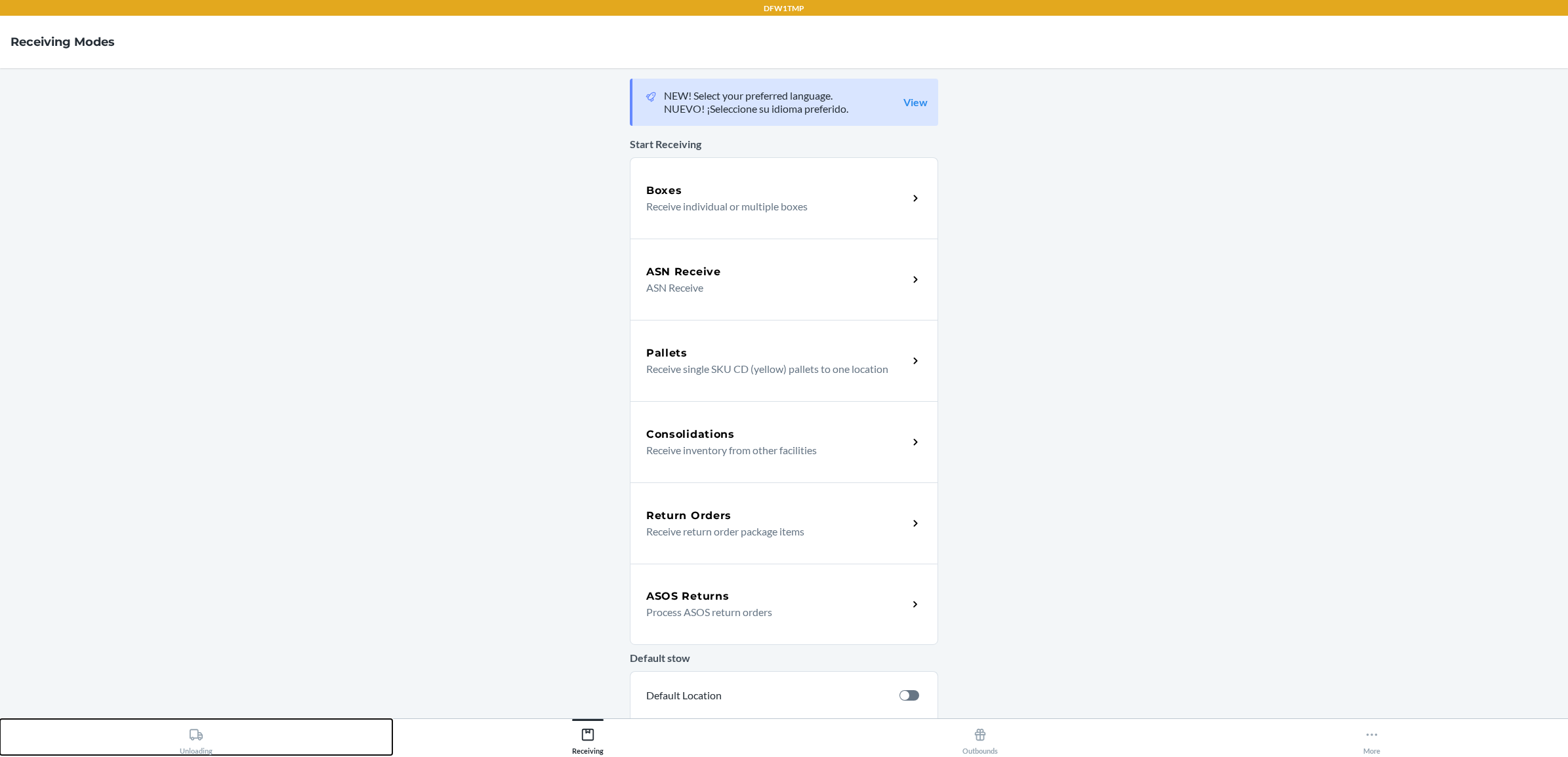
click at [198, 748] on div "Unloading" at bounding box center [195, 739] width 33 height 33
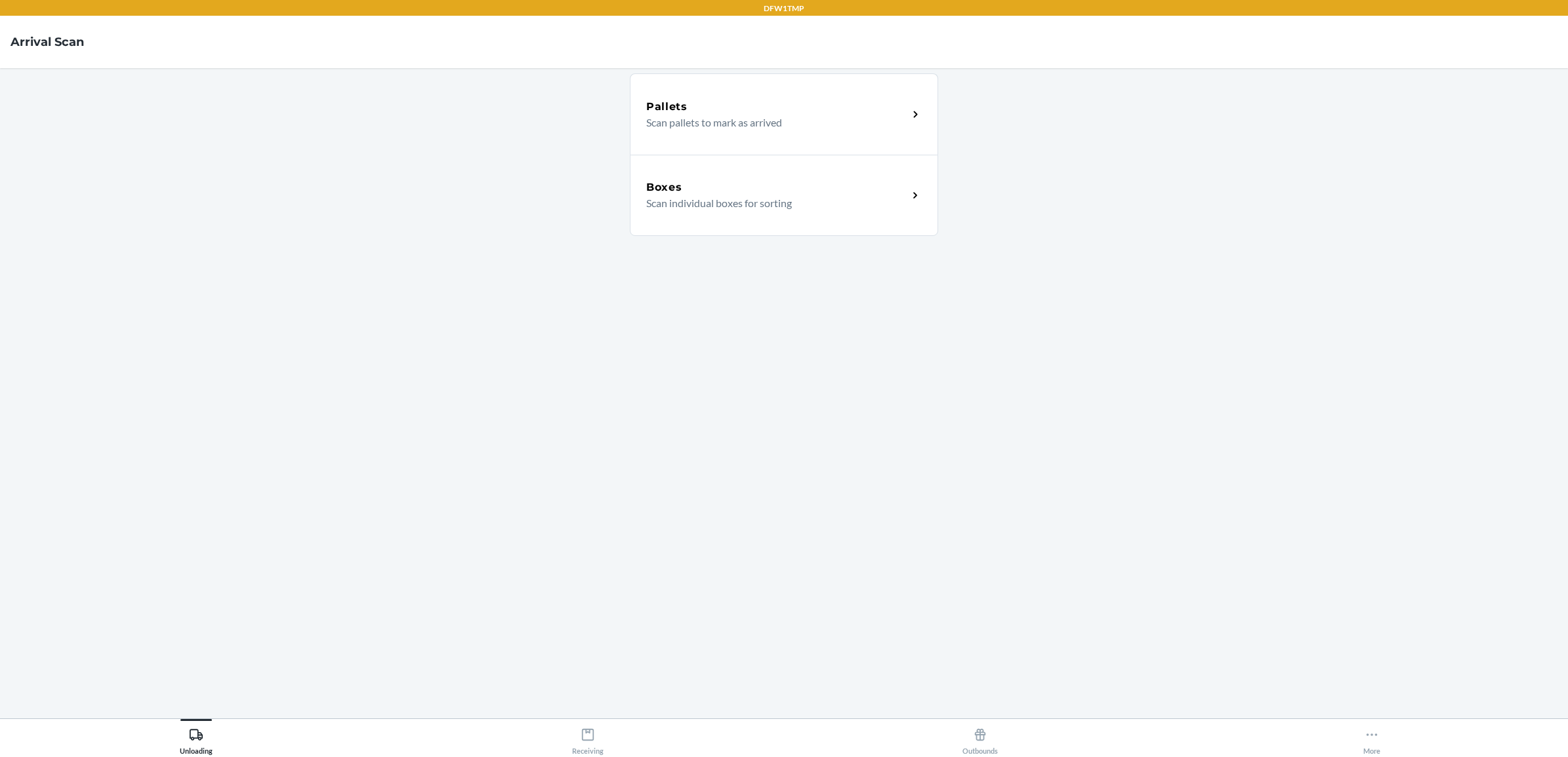
click at [743, 210] on p "Scan individual boxes for sorting" at bounding box center [772, 203] width 251 height 16
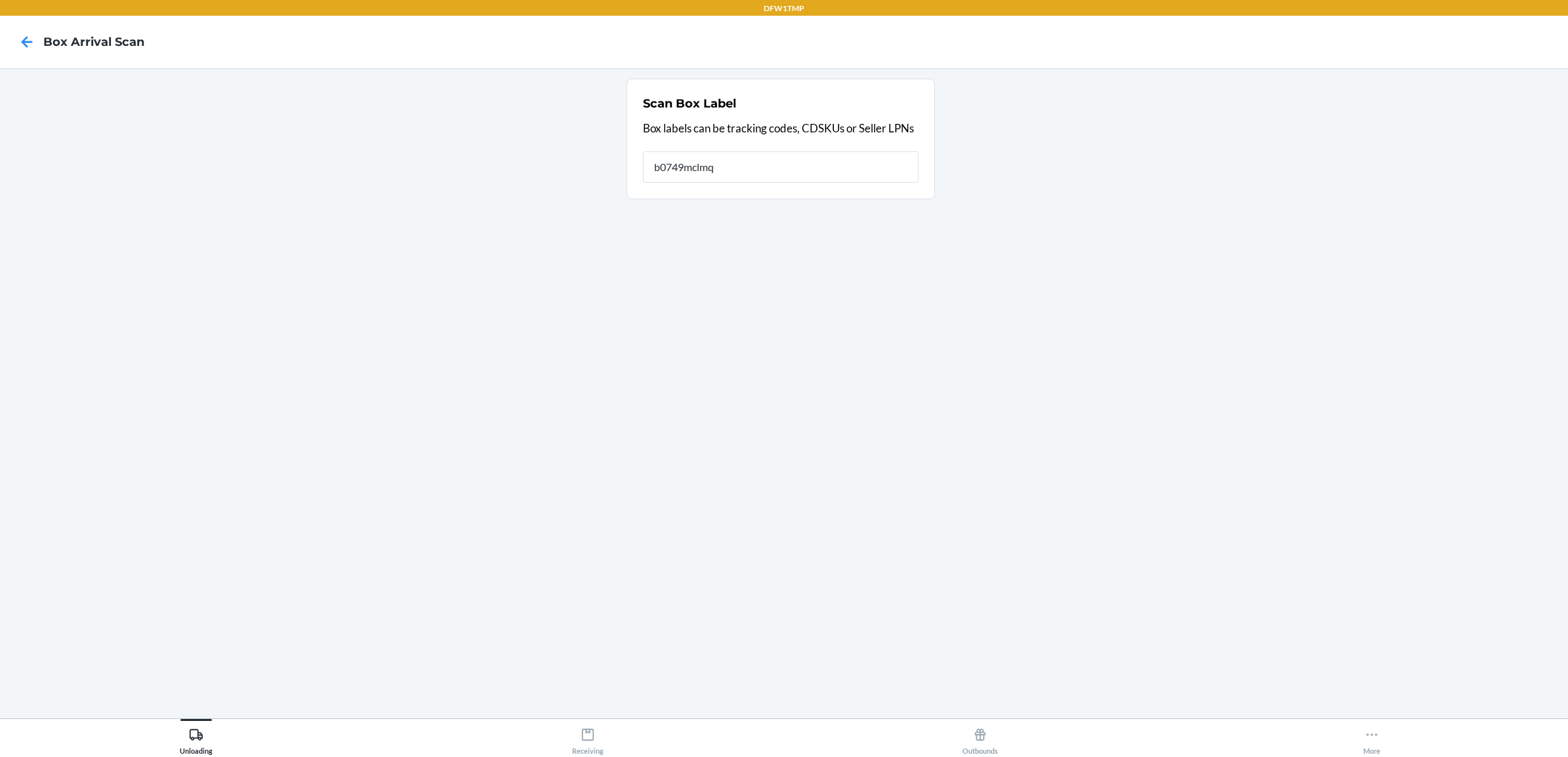
type input "b0749mclmq"
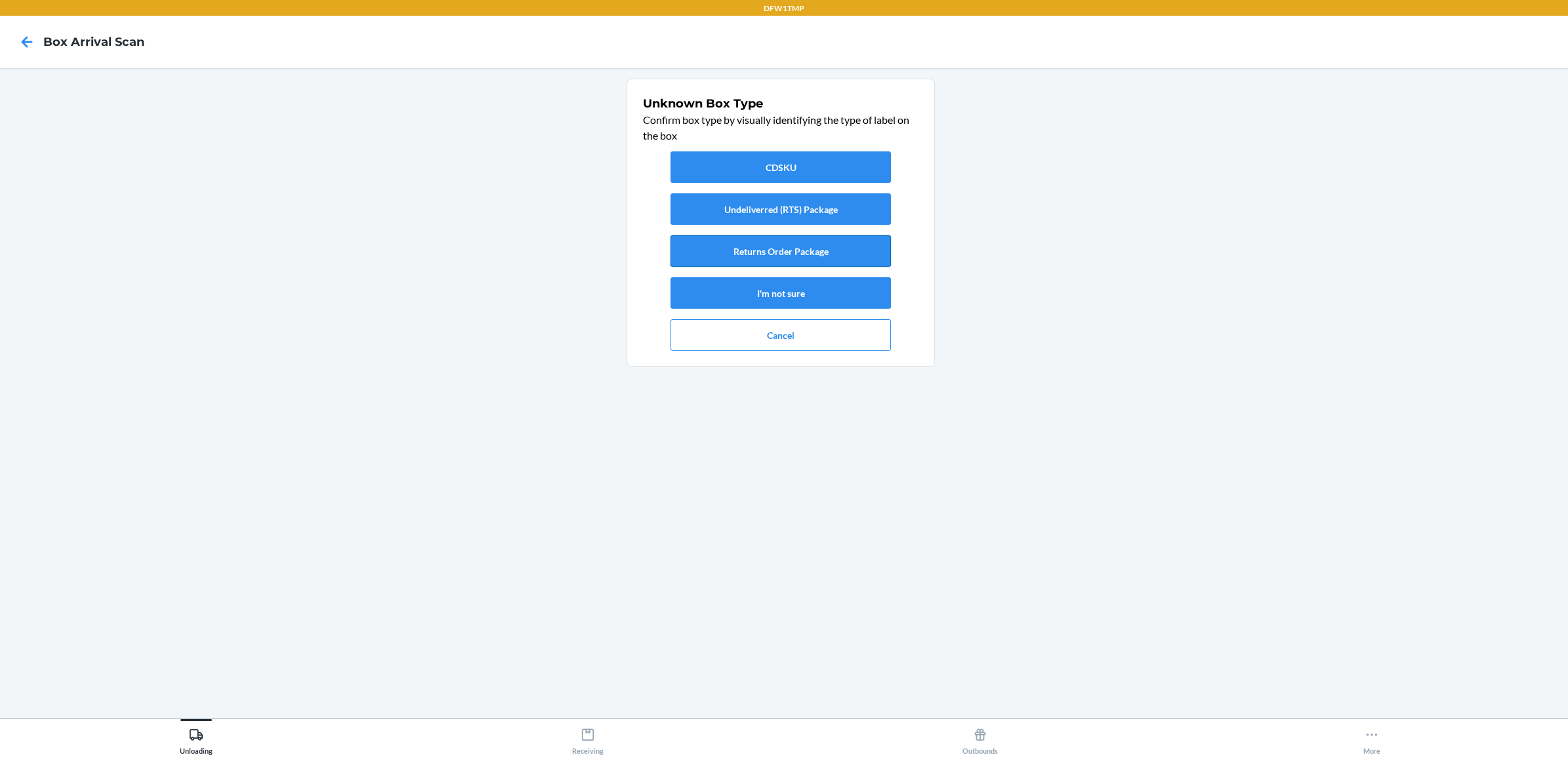
click at [781, 245] on button "Returns Order Package" at bounding box center [780, 251] width 220 height 32
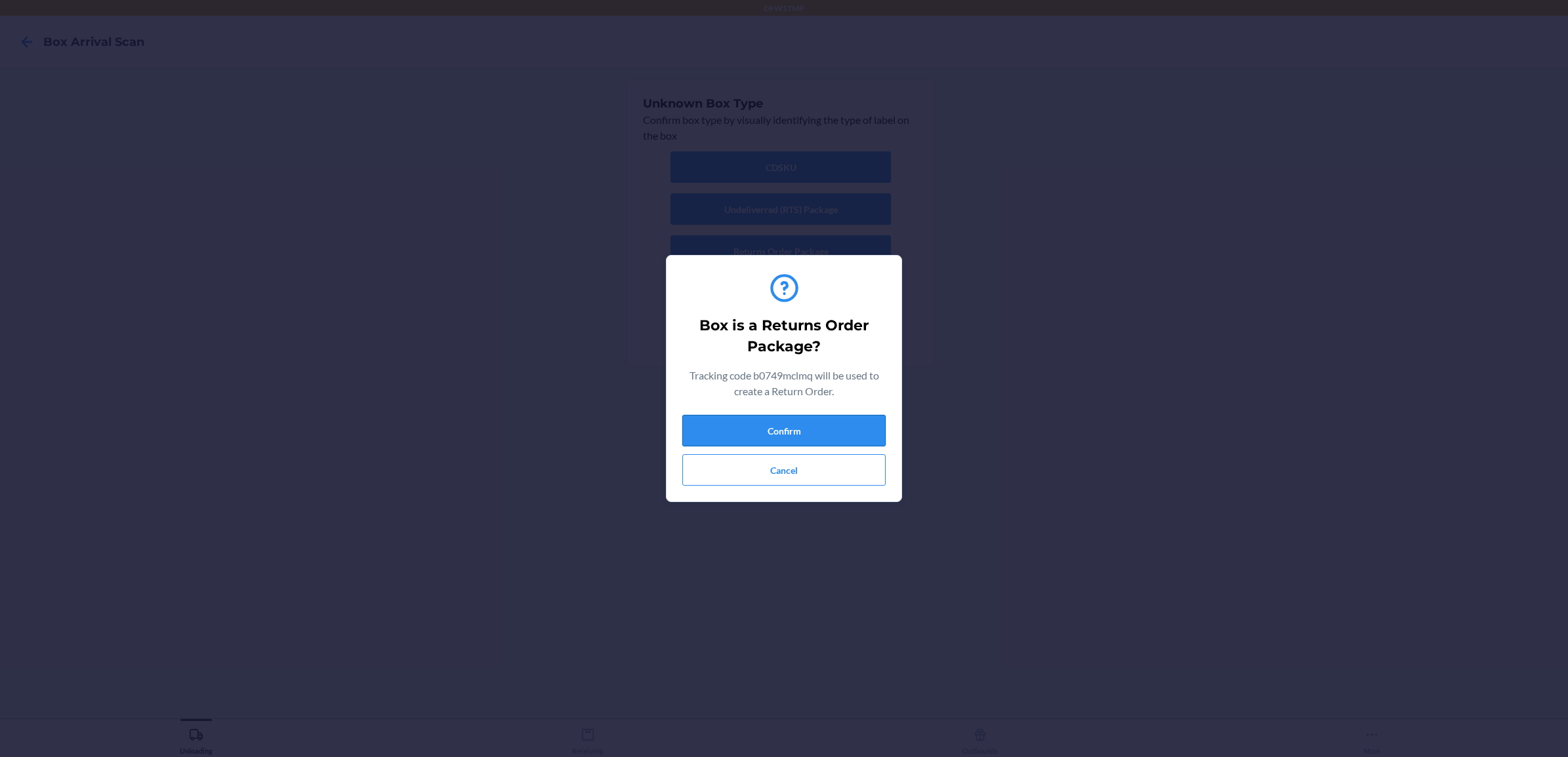
click at [776, 421] on button "Confirm" at bounding box center [784, 431] width 204 height 32
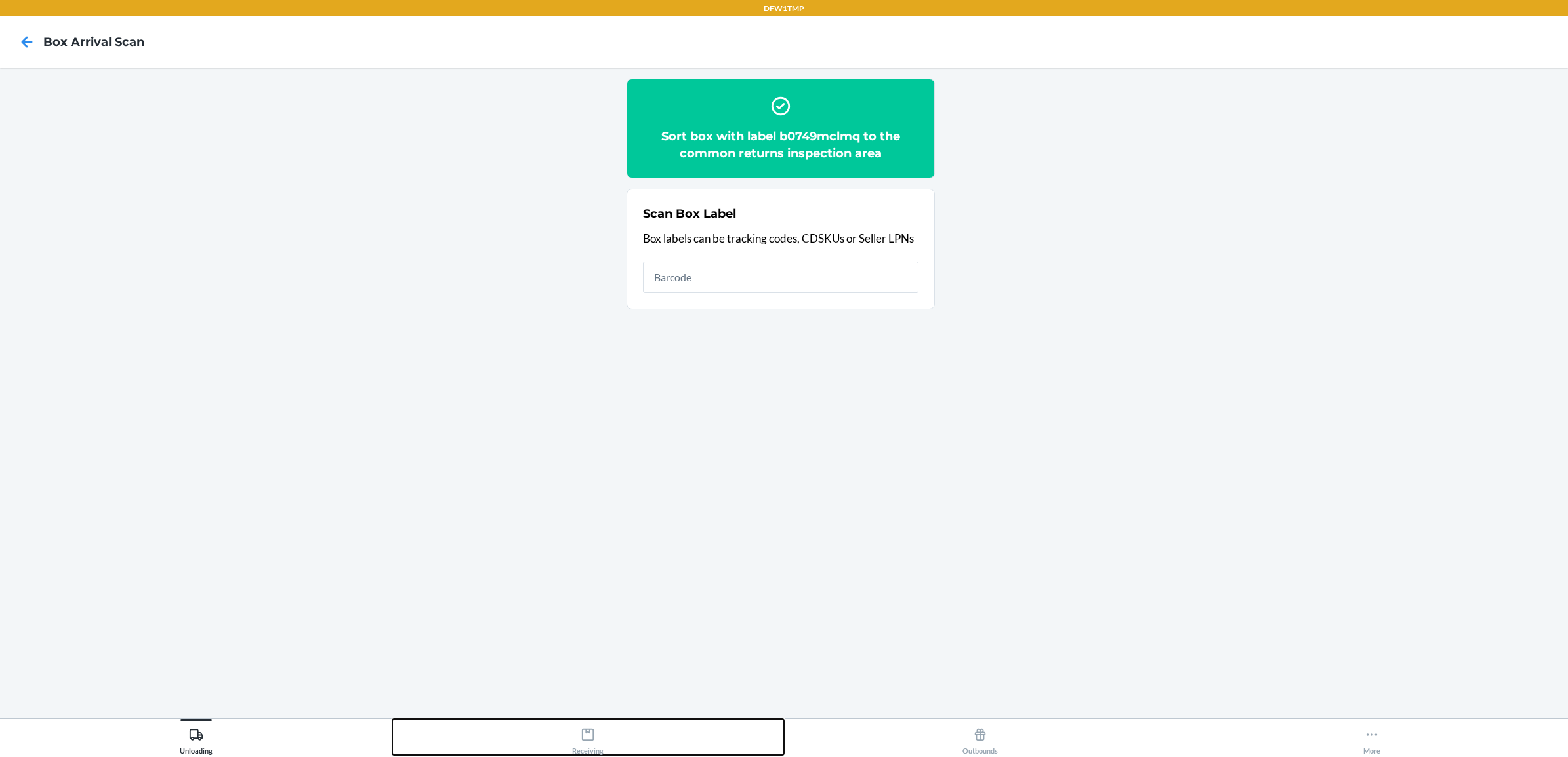
click at [586, 732] on icon at bounding box center [588, 735] width 12 height 12
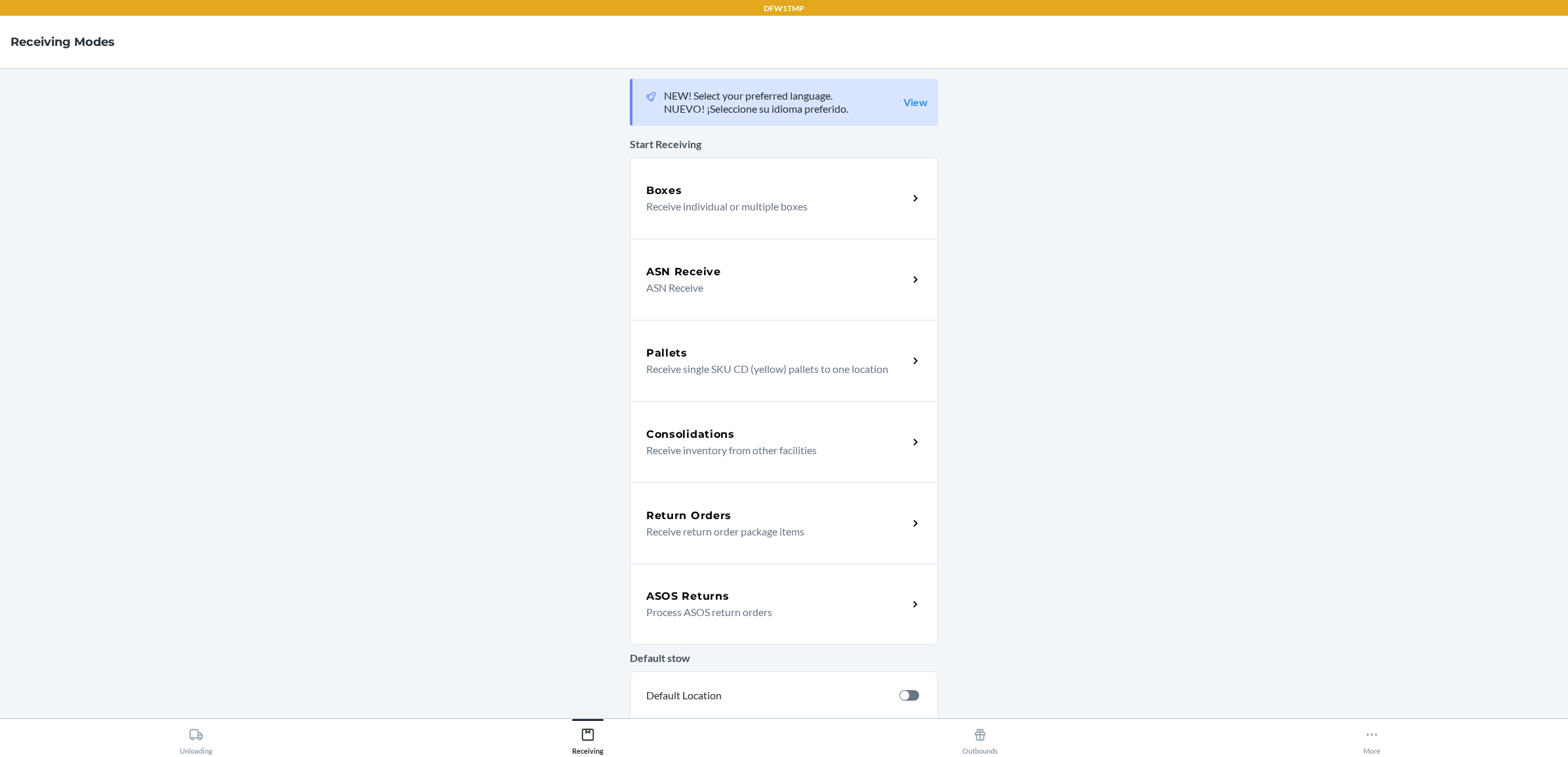
click at [751, 508] on div "Return Orders" at bounding box center [777, 516] width 262 height 16
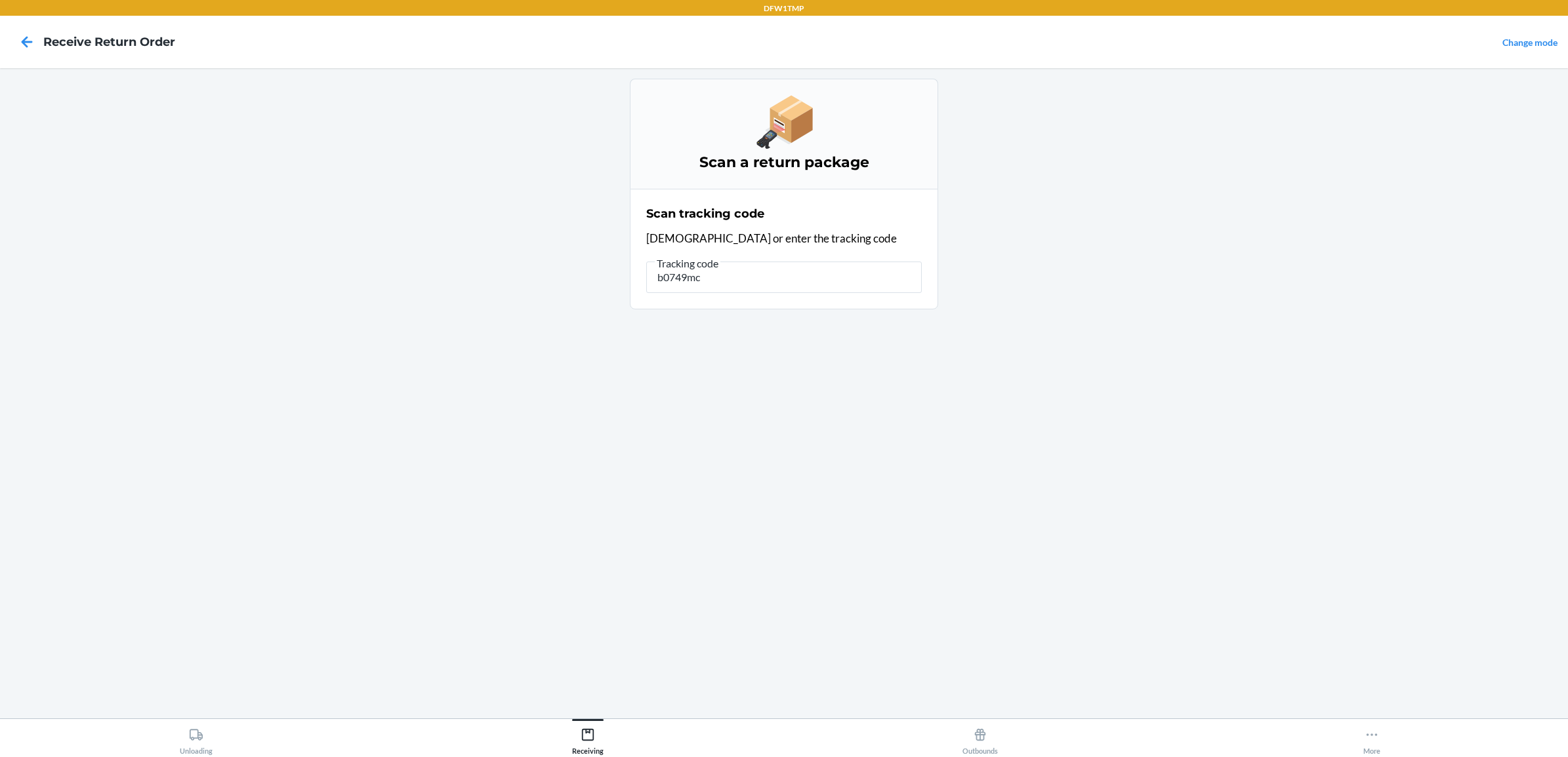
type input "b0749mcl"
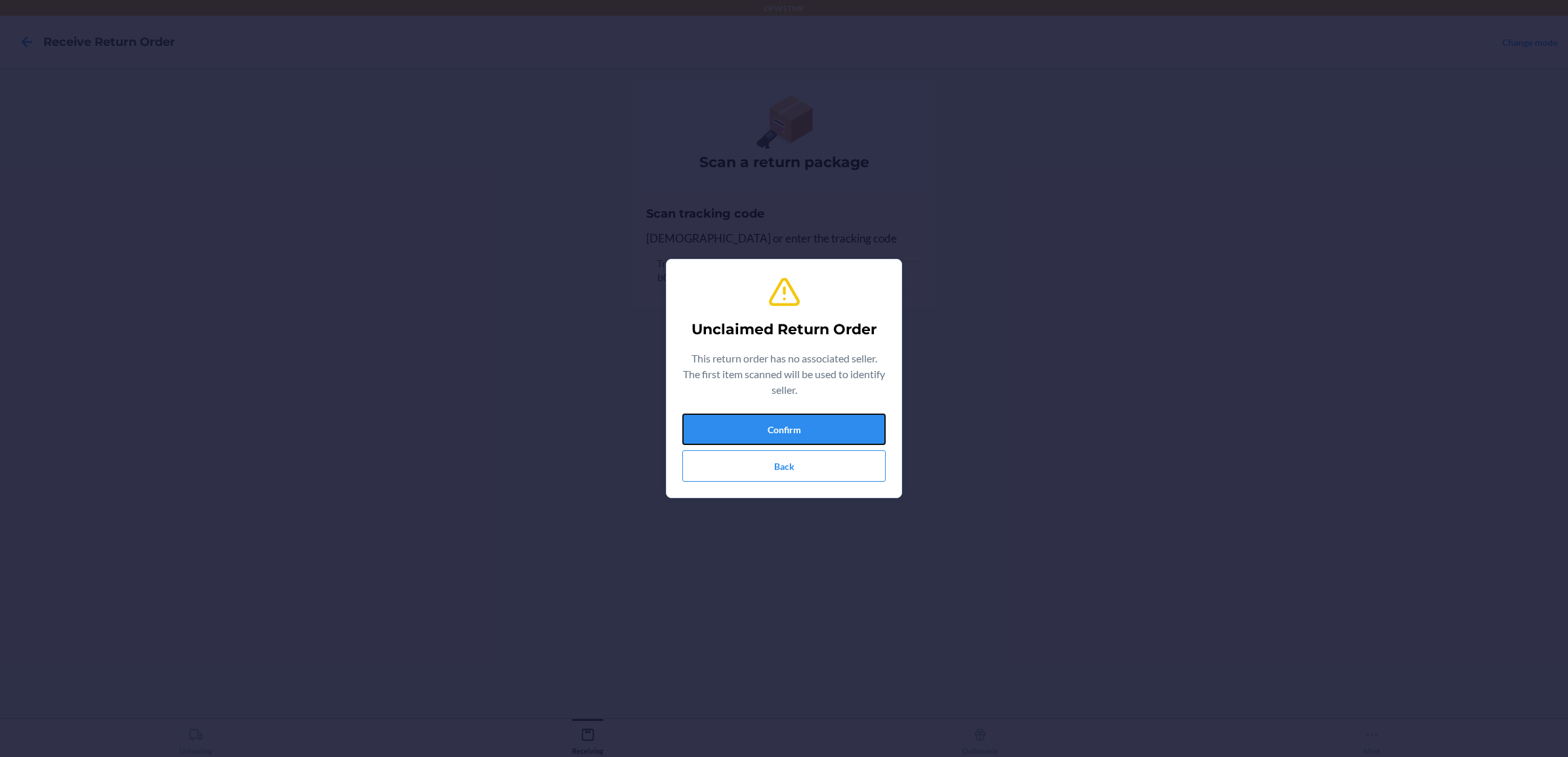
click at [842, 422] on button "Confirm" at bounding box center [784, 430] width 204 height 32
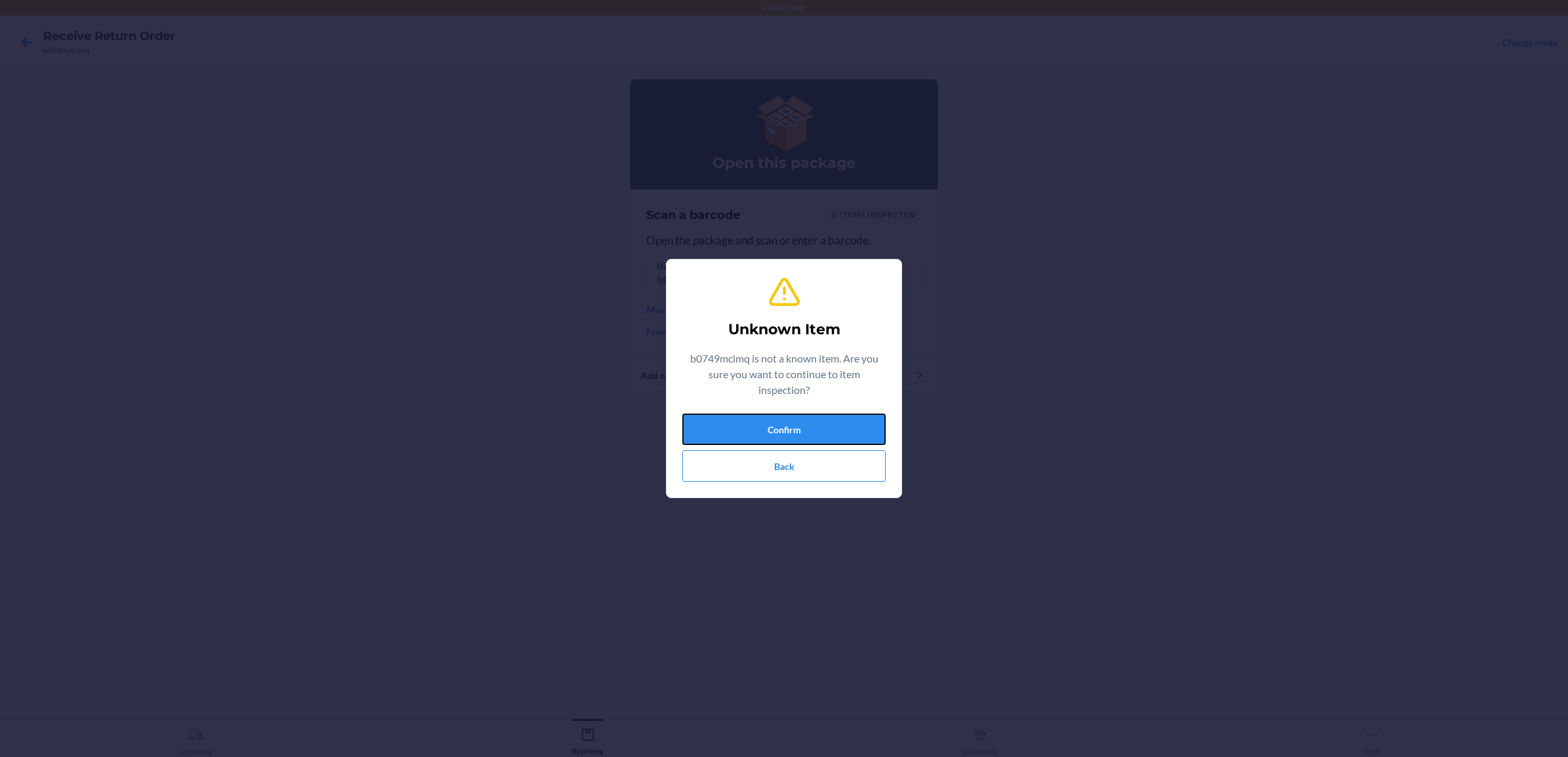
click at [829, 426] on button "Confirm" at bounding box center [784, 430] width 204 height 32
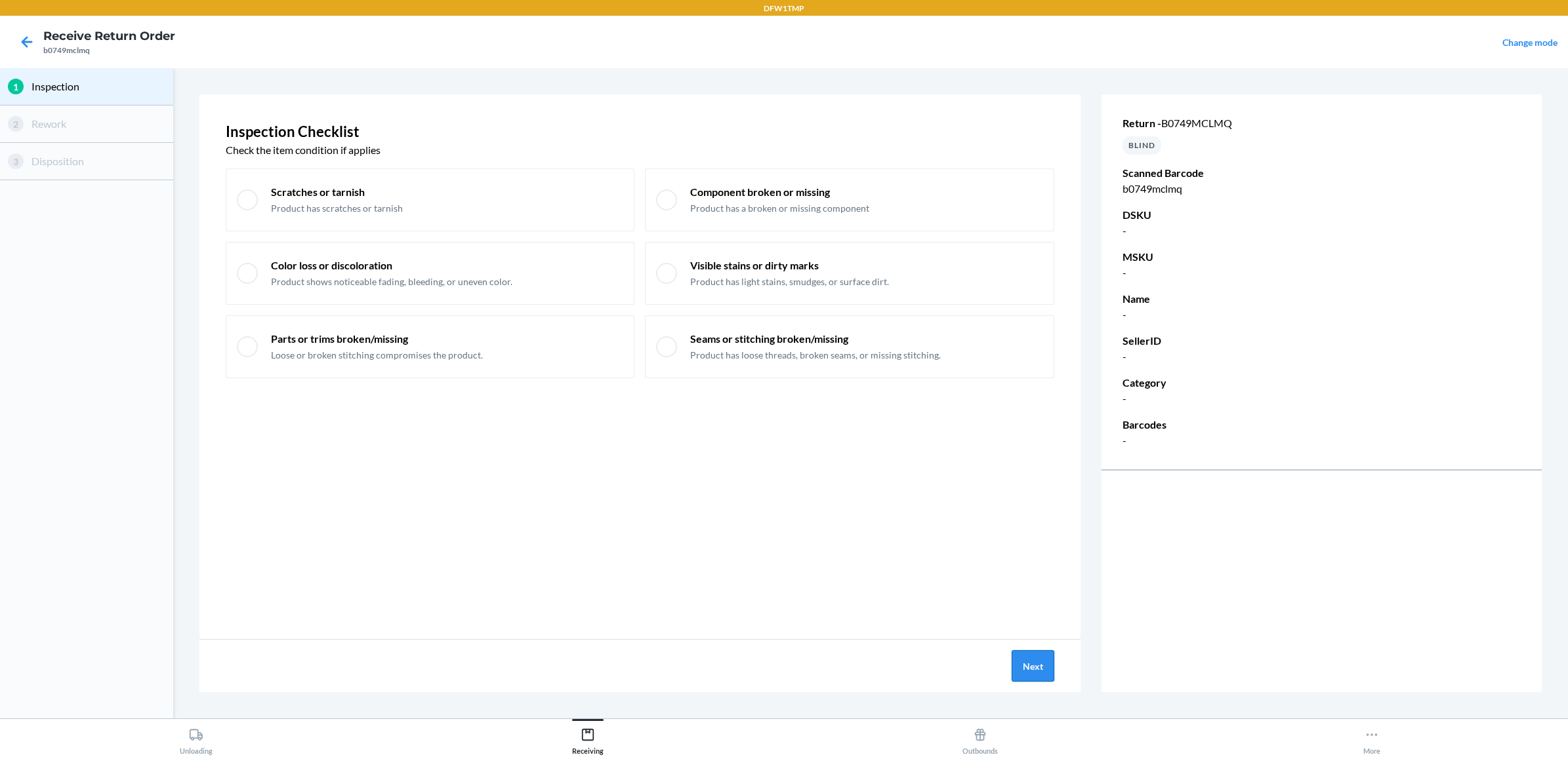
click at [1038, 665] on button "Next" at bounding box center [1033, 666] width 42 height 32
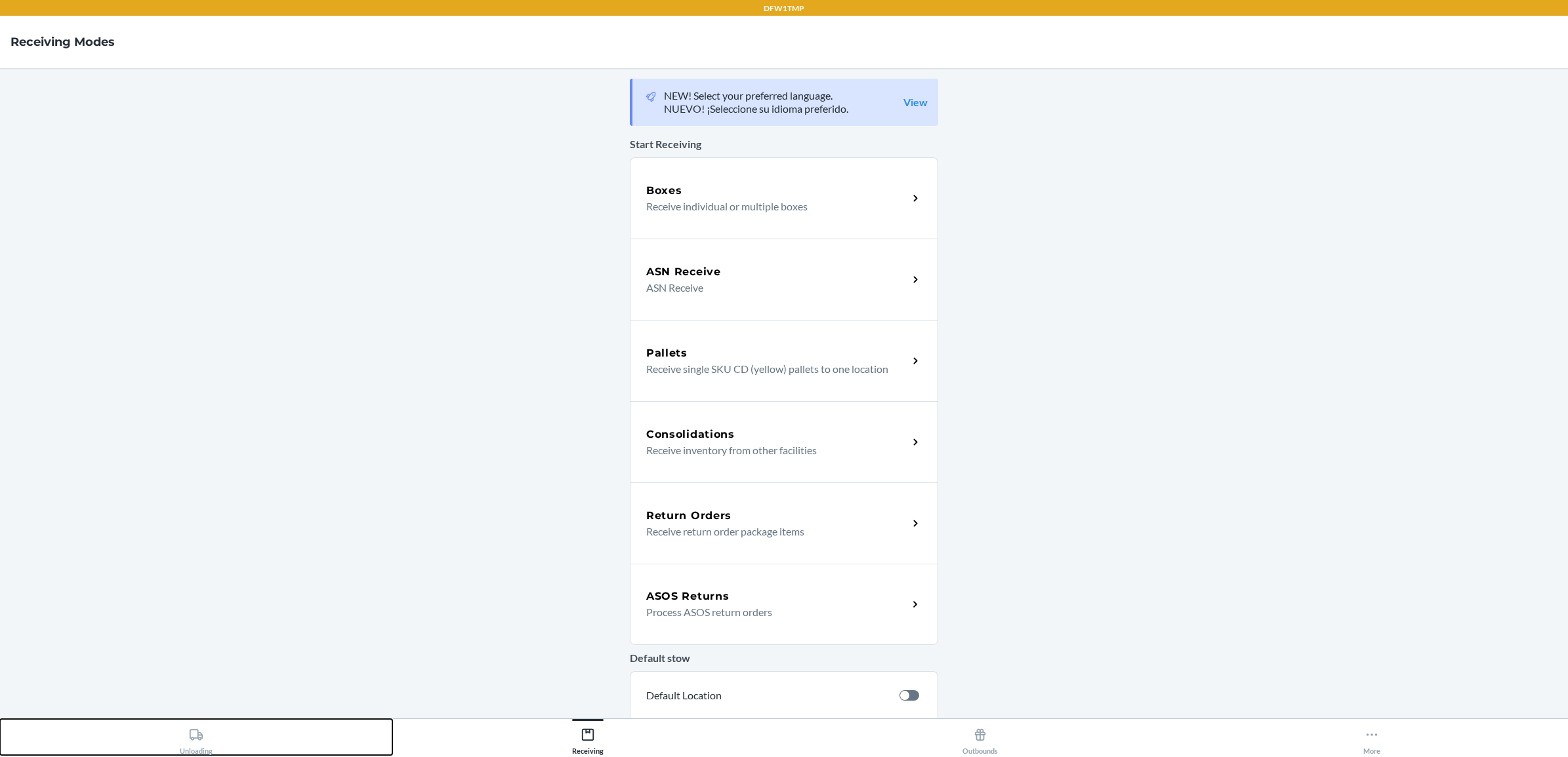
click at [192, 736] on icon at bounding box center [195, 735] width 14 height 14
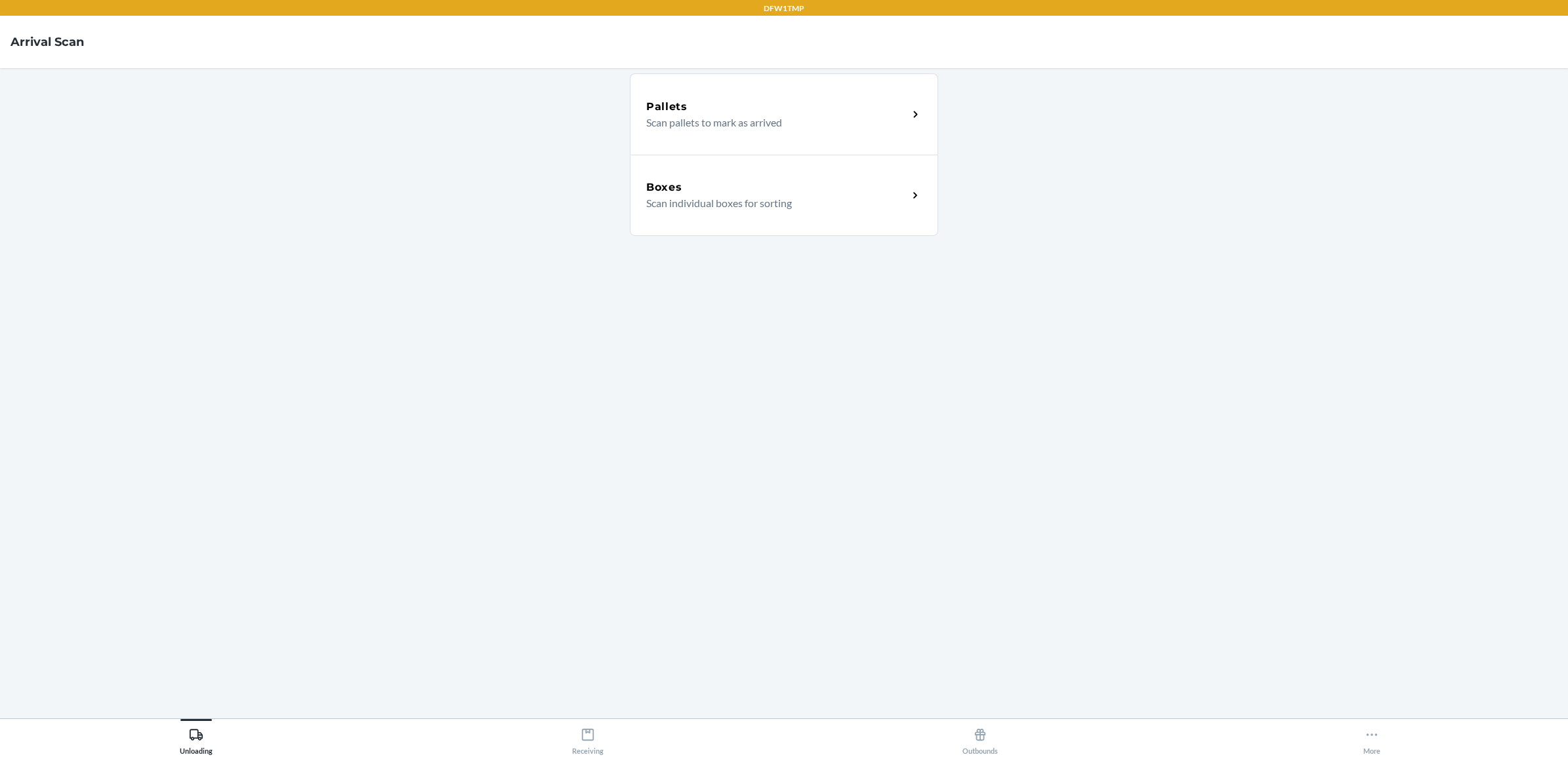
click at [818, 194] on div "Boxes" at bounding box center [777, 187] width 262 height 16
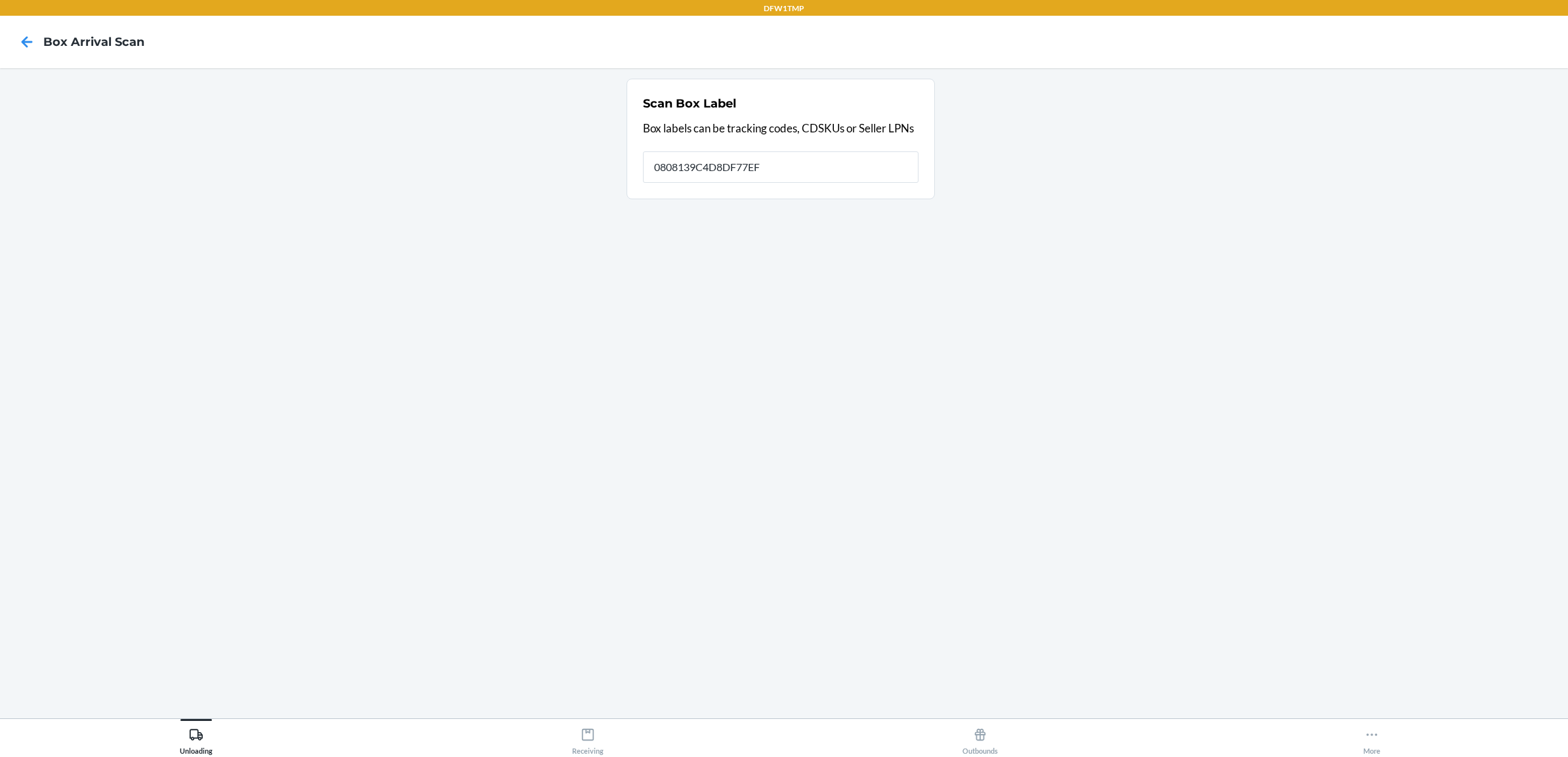
type input "0808139C4D8DF77EF"
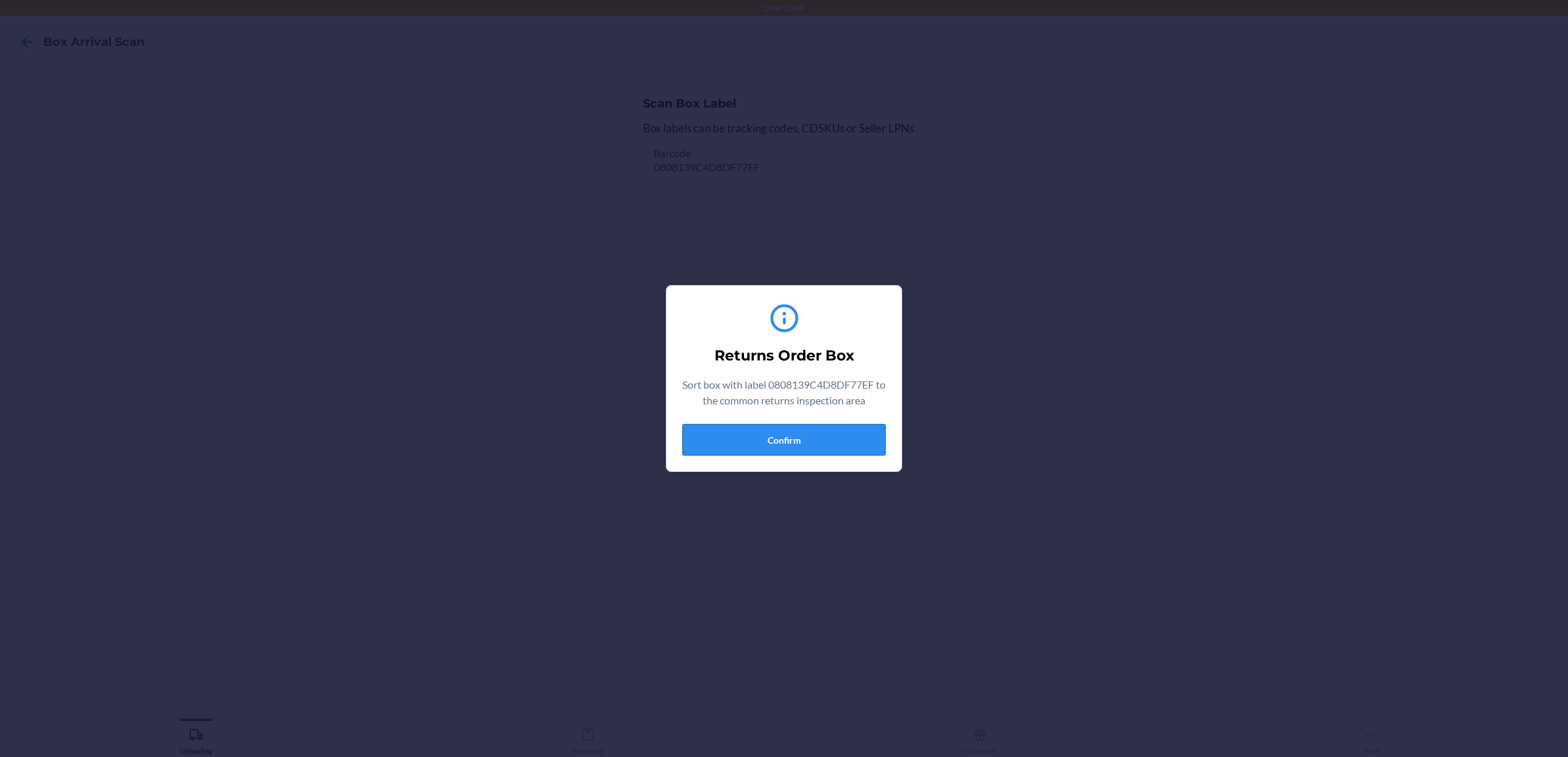
click at [767, 444] on button "Confirm" at bounding box center [784, 440] width 204 height 32
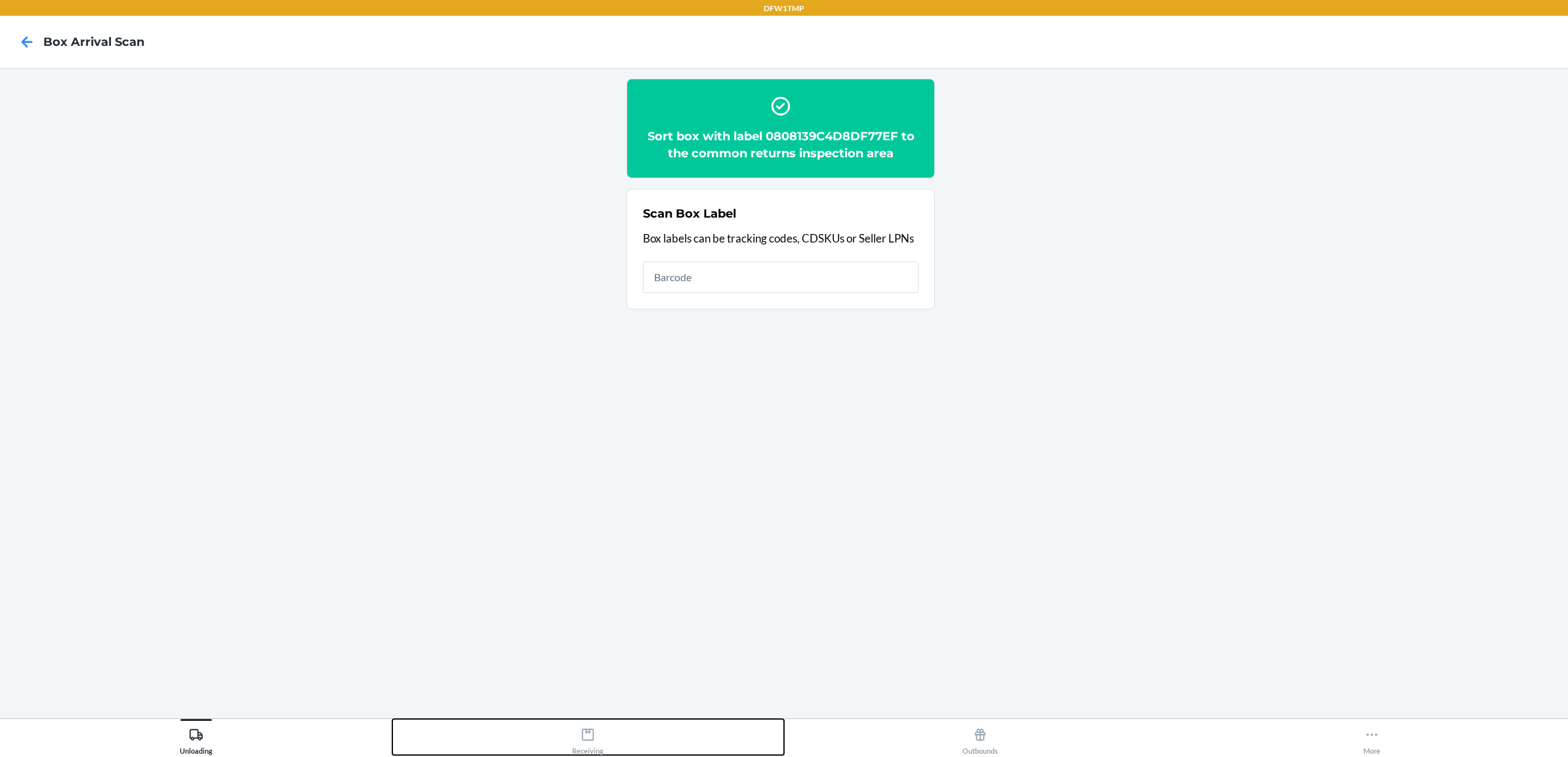
click at [583, 735] on icon at bounding box center [588, 735] width 12 height 12
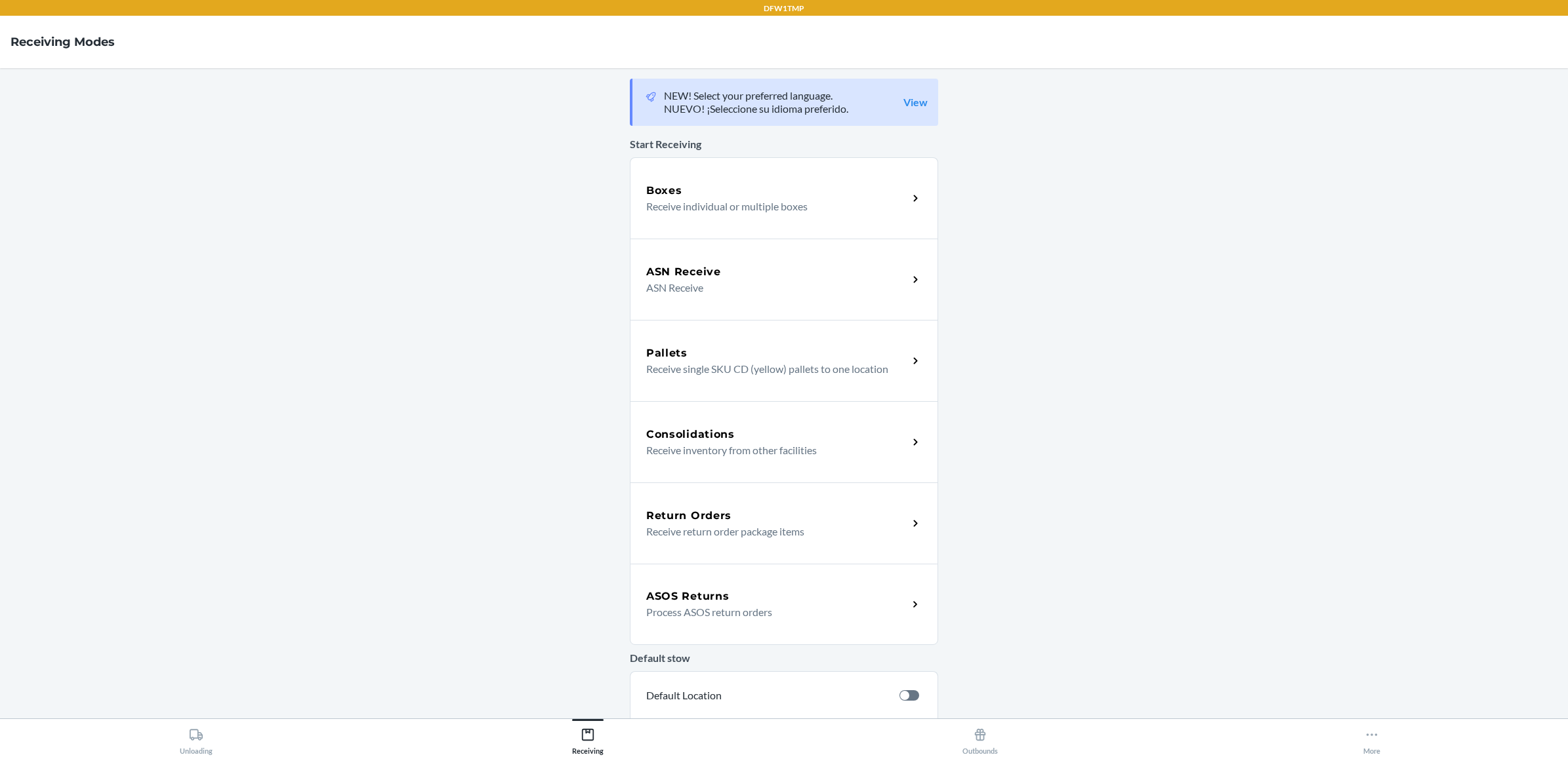
click at [773, 516] on div "Return Orders" at bounding box center [777, 516] width 262 height 16
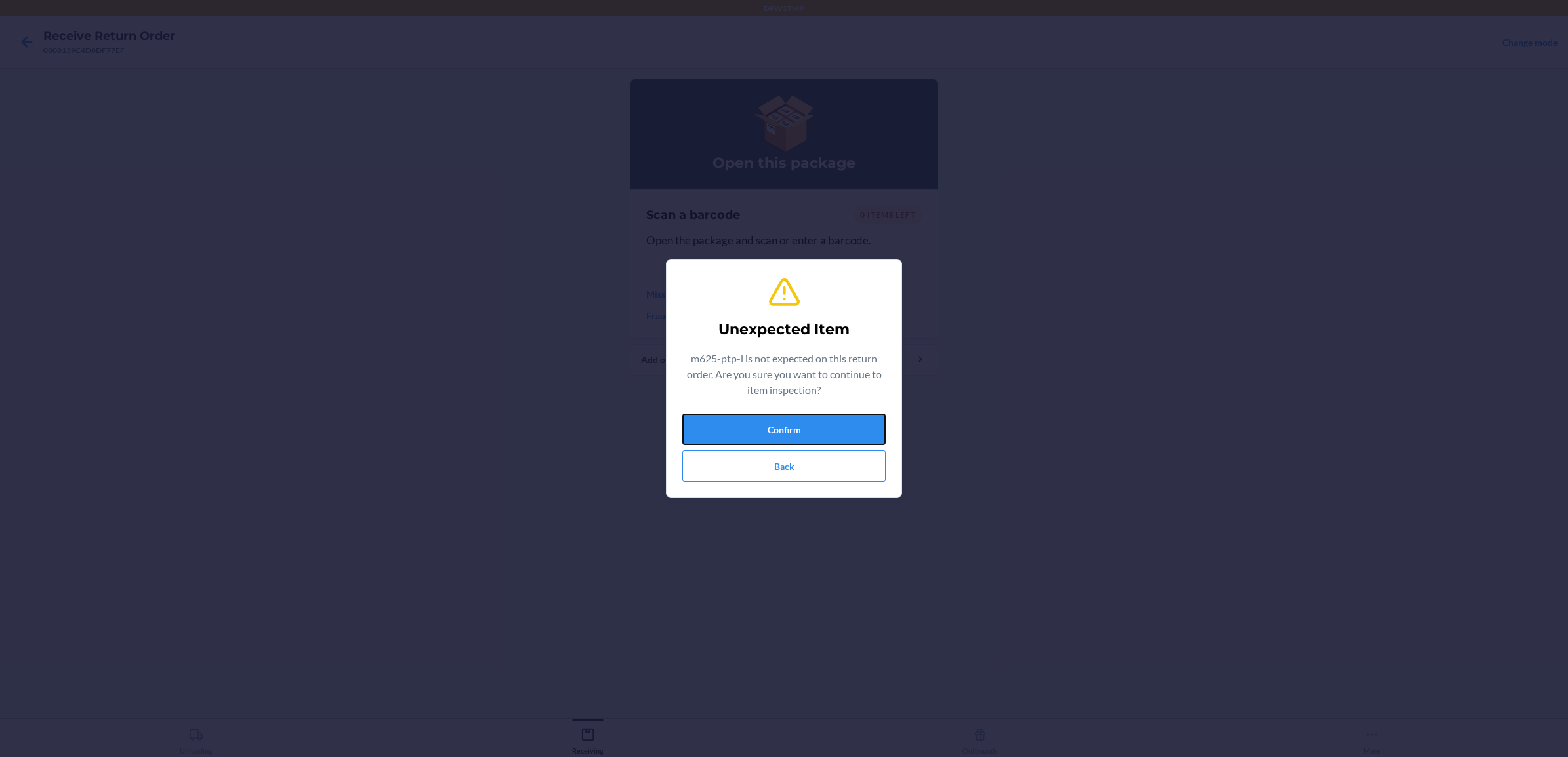
click at [830, 427] on button "Confirm" at bounding box center [784, 430] width 204 height 32
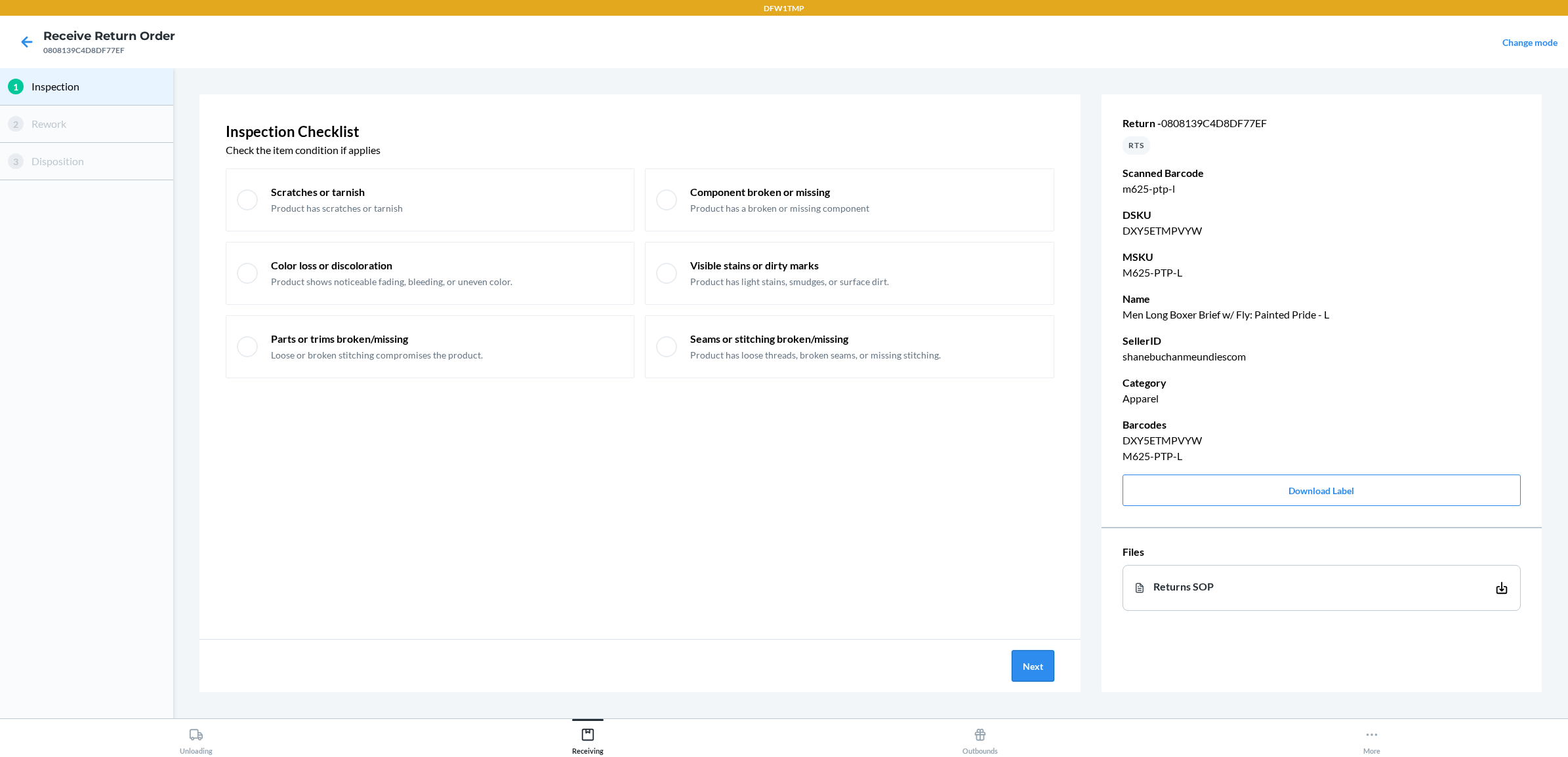
click at [1042, 668] on button "Next" at bounding box center [1033, 666] width 42 height 32
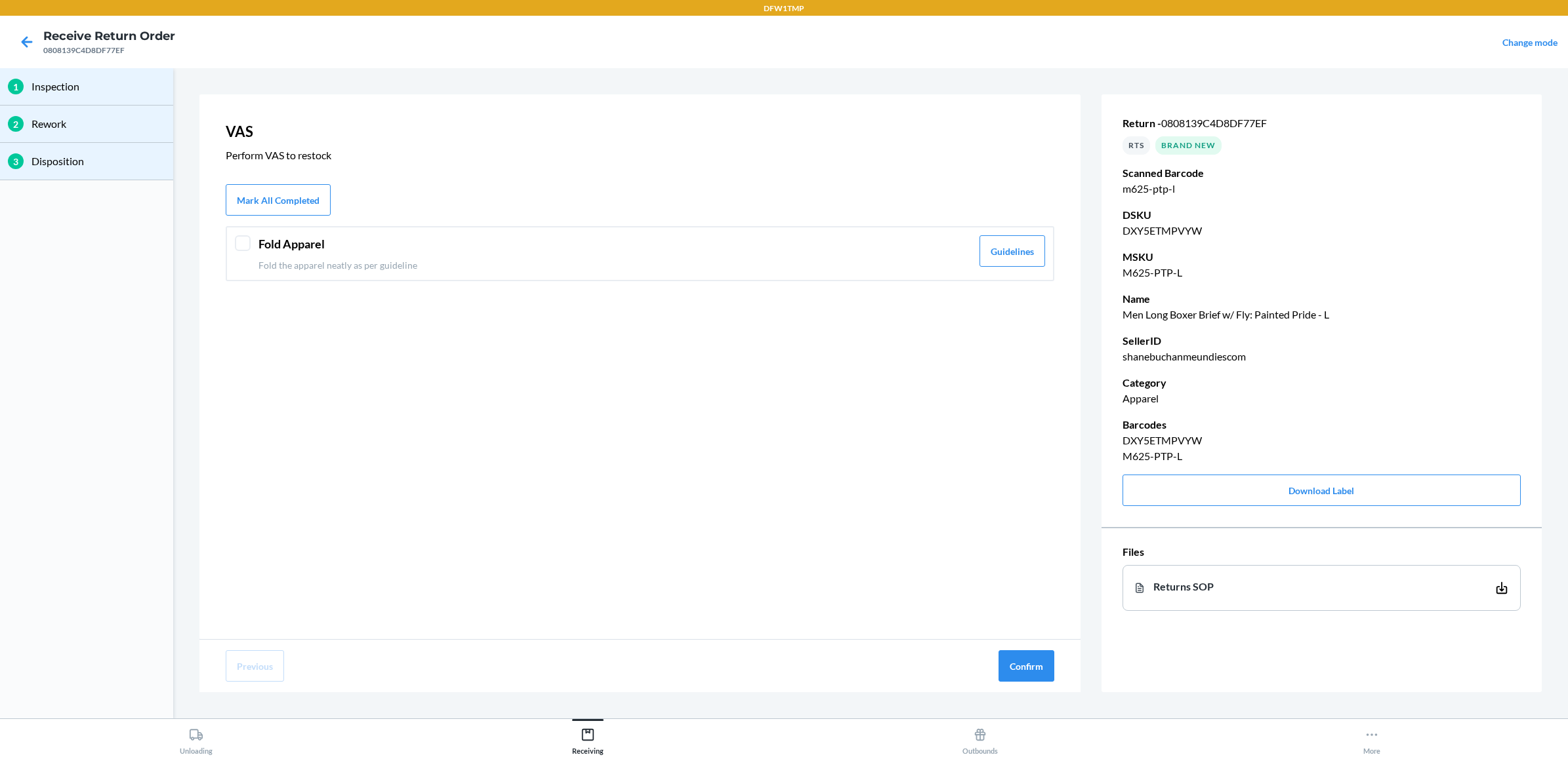
click at [545, 246] on header "Fold Apparel" at bounding box center [615, 244] width 714 height 17
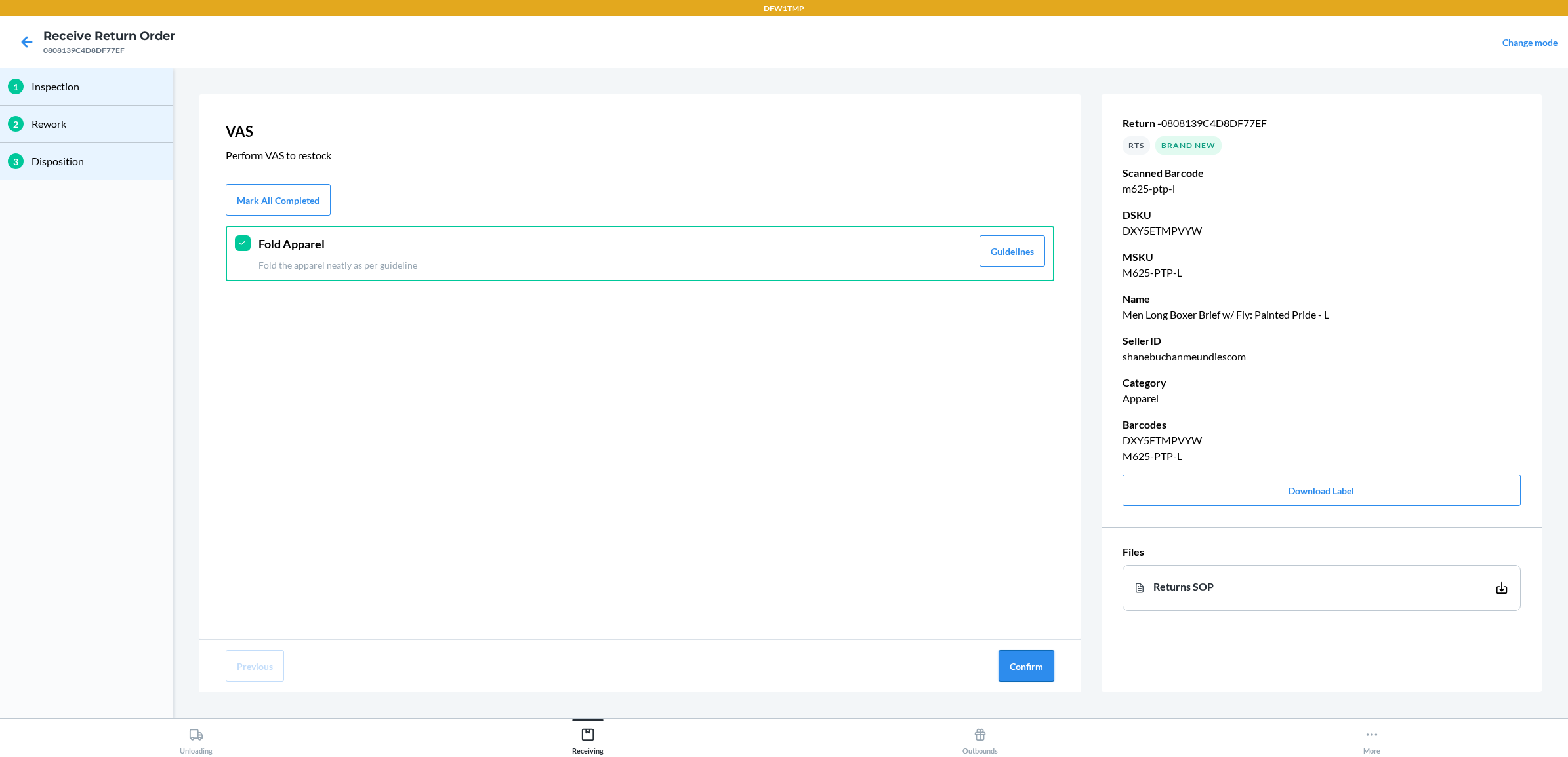
click at [1039, 656] on button "Confirm" at bounding box center [1026, 666] width 56 height 32
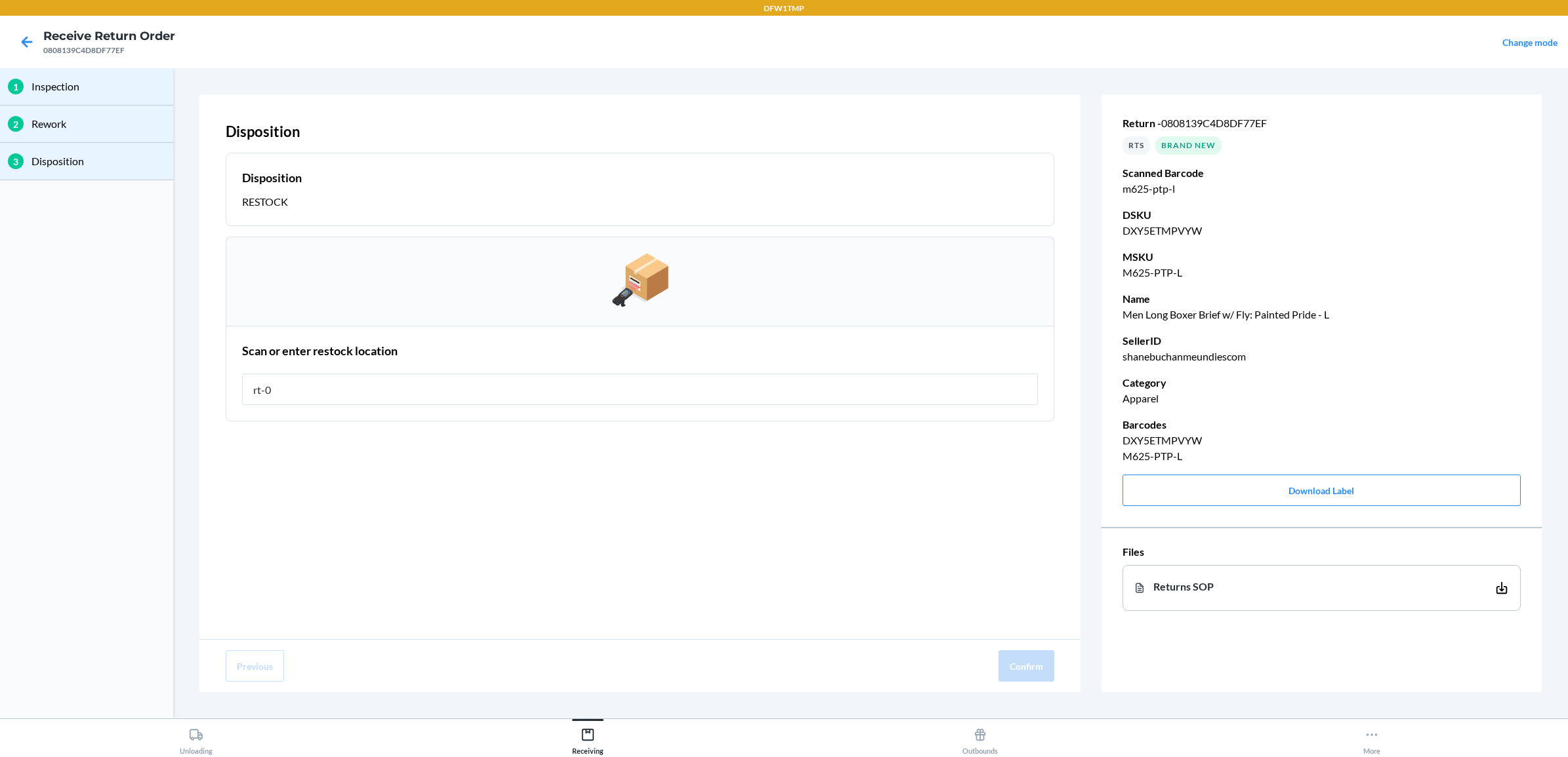
type input "rt-06"
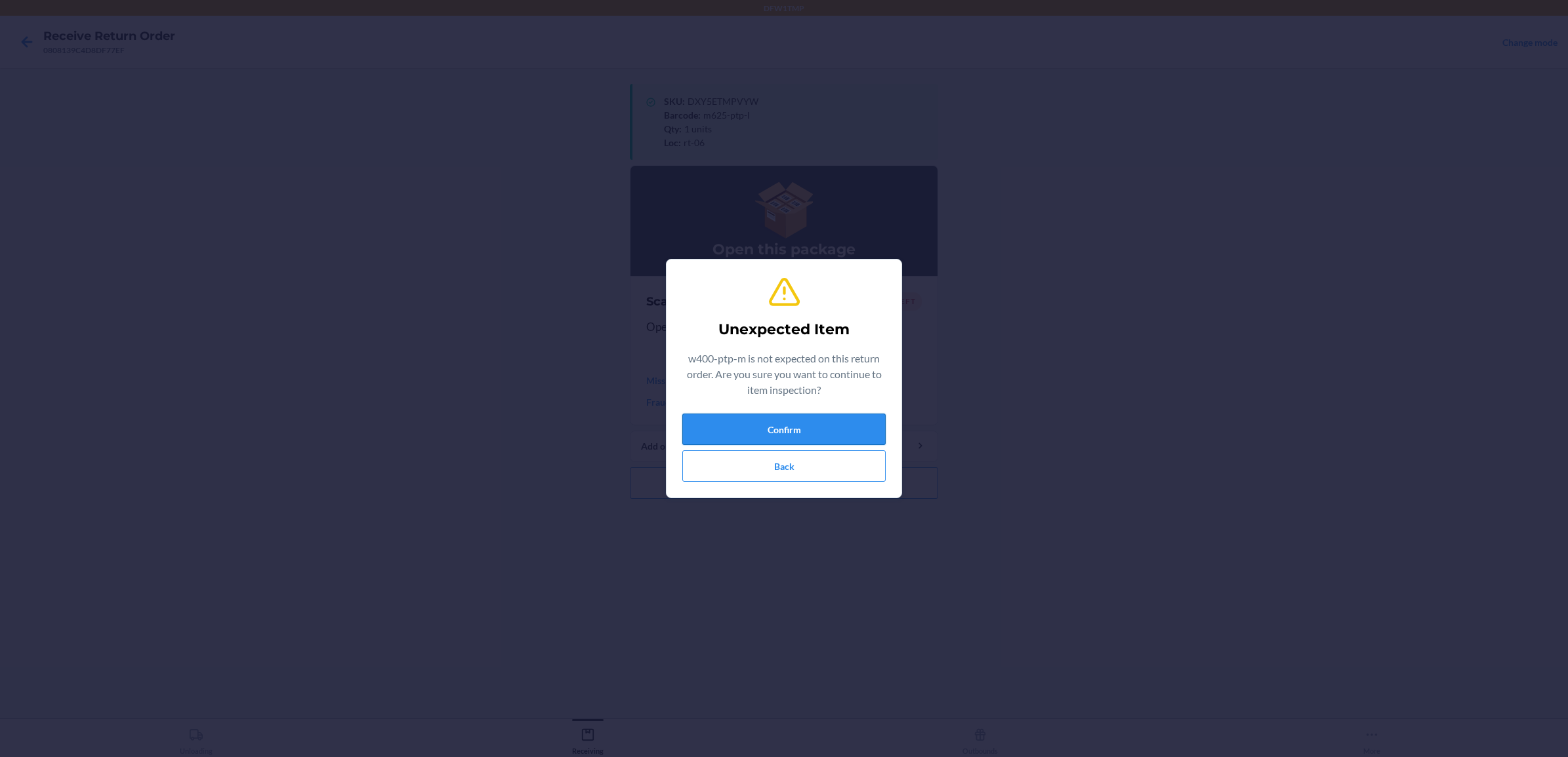
drag, startPoint x: 857, startPoint y: 425, endPoint x: 864, endPoint y: 422, distance: 7.6
click at [864, 422] on button "Confirm" at bounding box center [784, 430] width 204 height 32
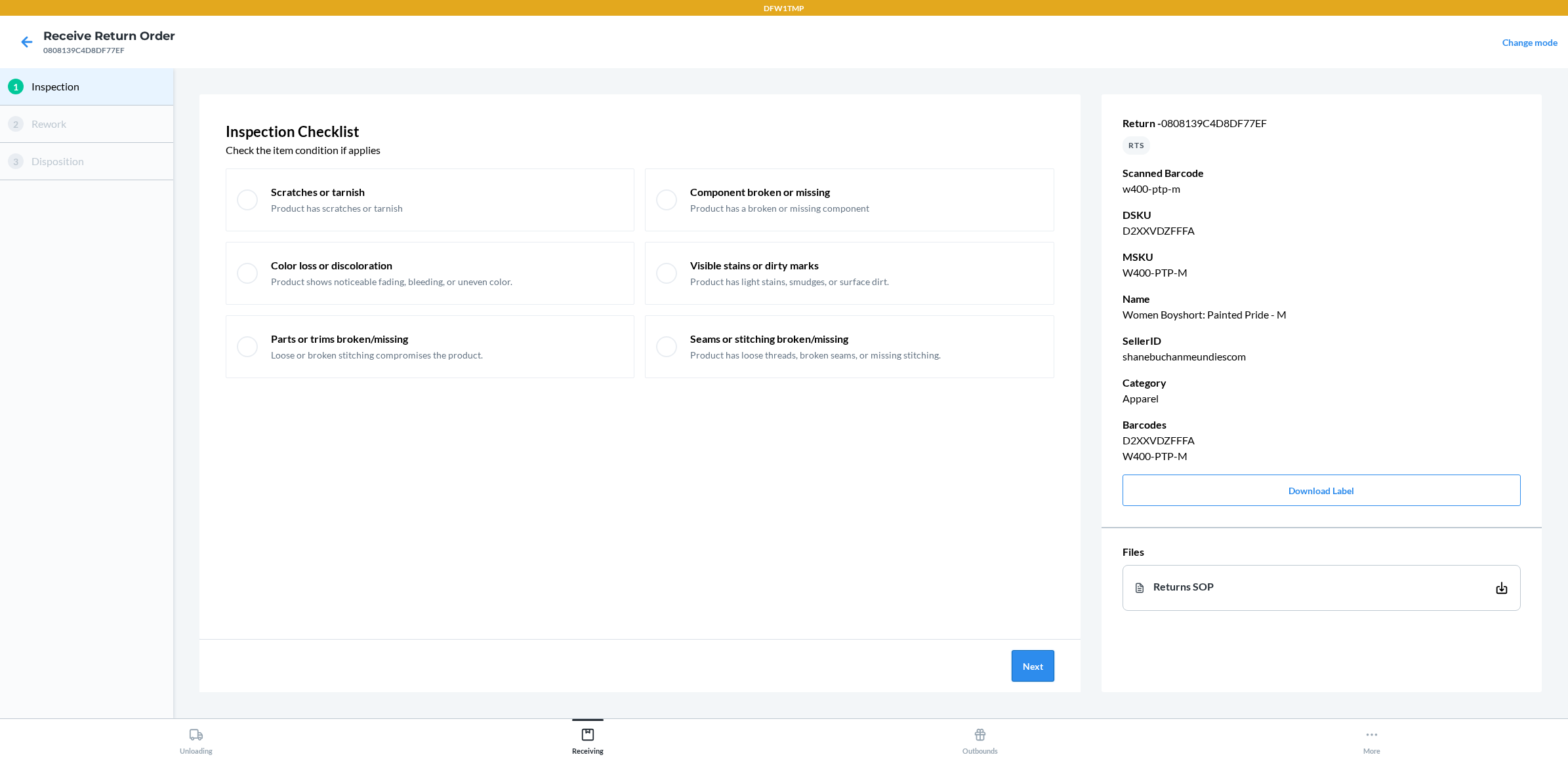
click at [1035, 664] on button "Next" at bounding box center [1033, 666] width 42 height 32
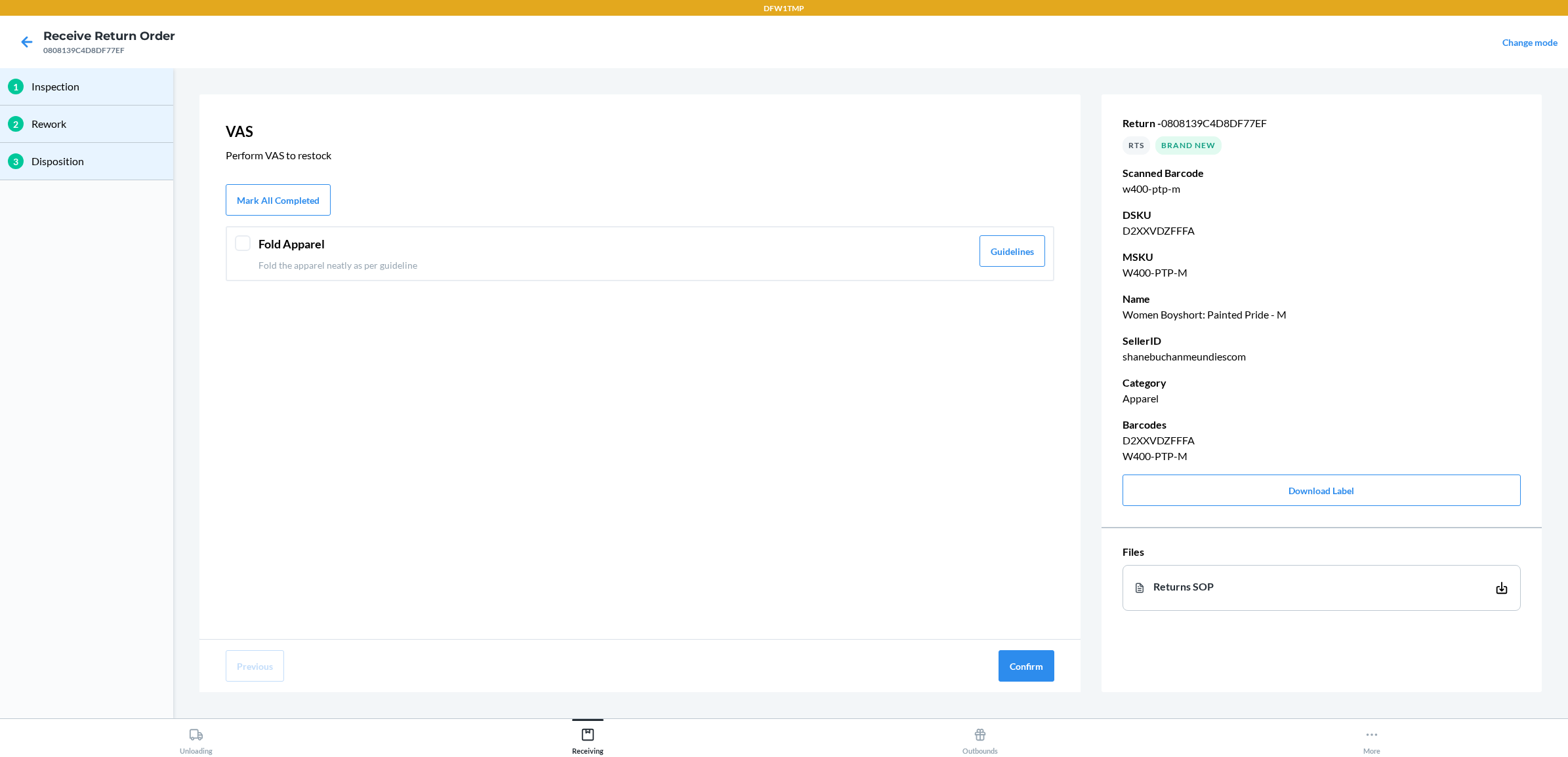
click at [419, 226] on div "Fold Apparel Fold the apparel neatly as per guideline Guidelines" at bounding box center [640, 254] width 829 height 55
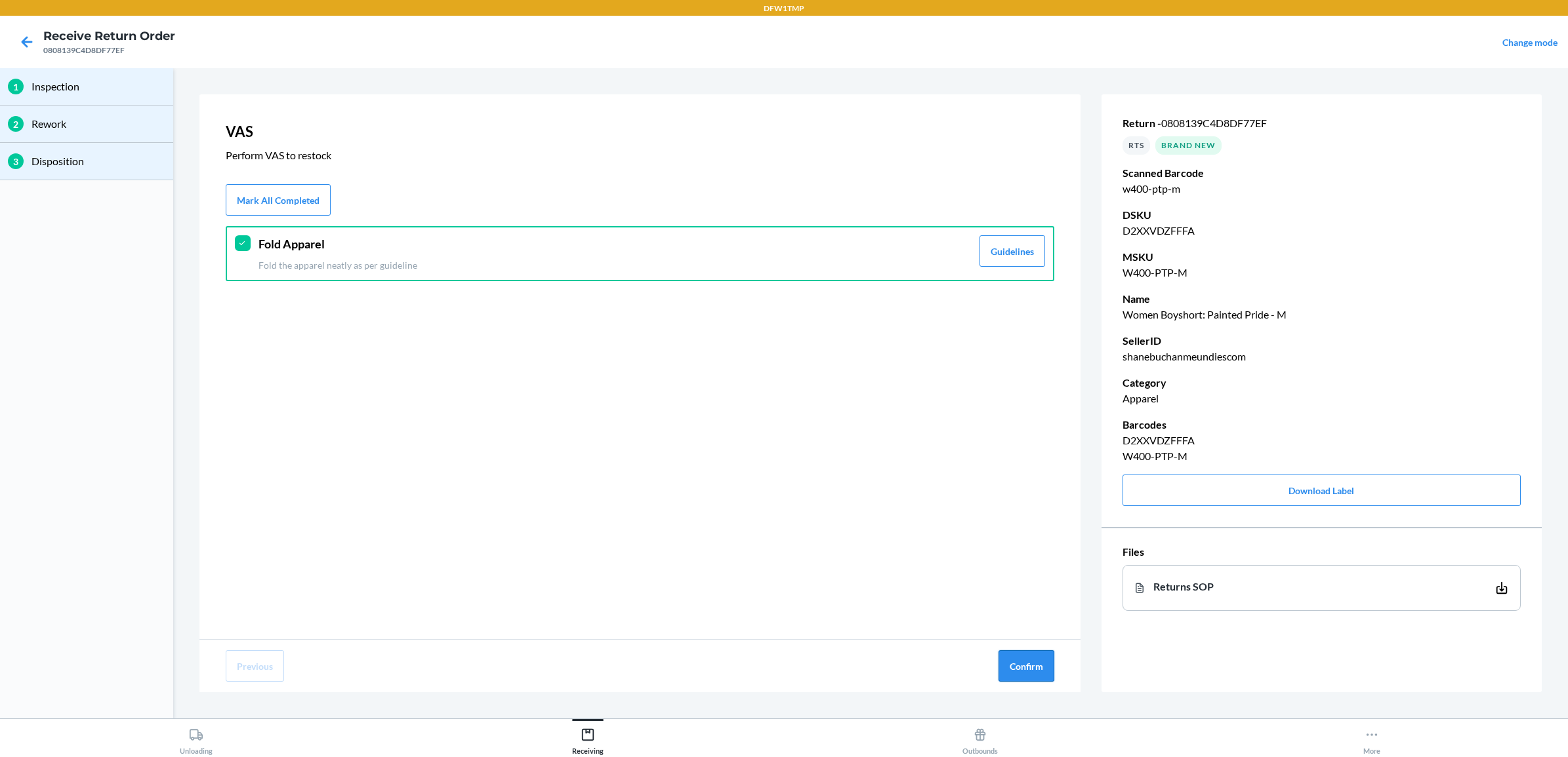
click at [1042, 666] on button "Confirm" at bounding box center [1026, 666] width 56 height 32
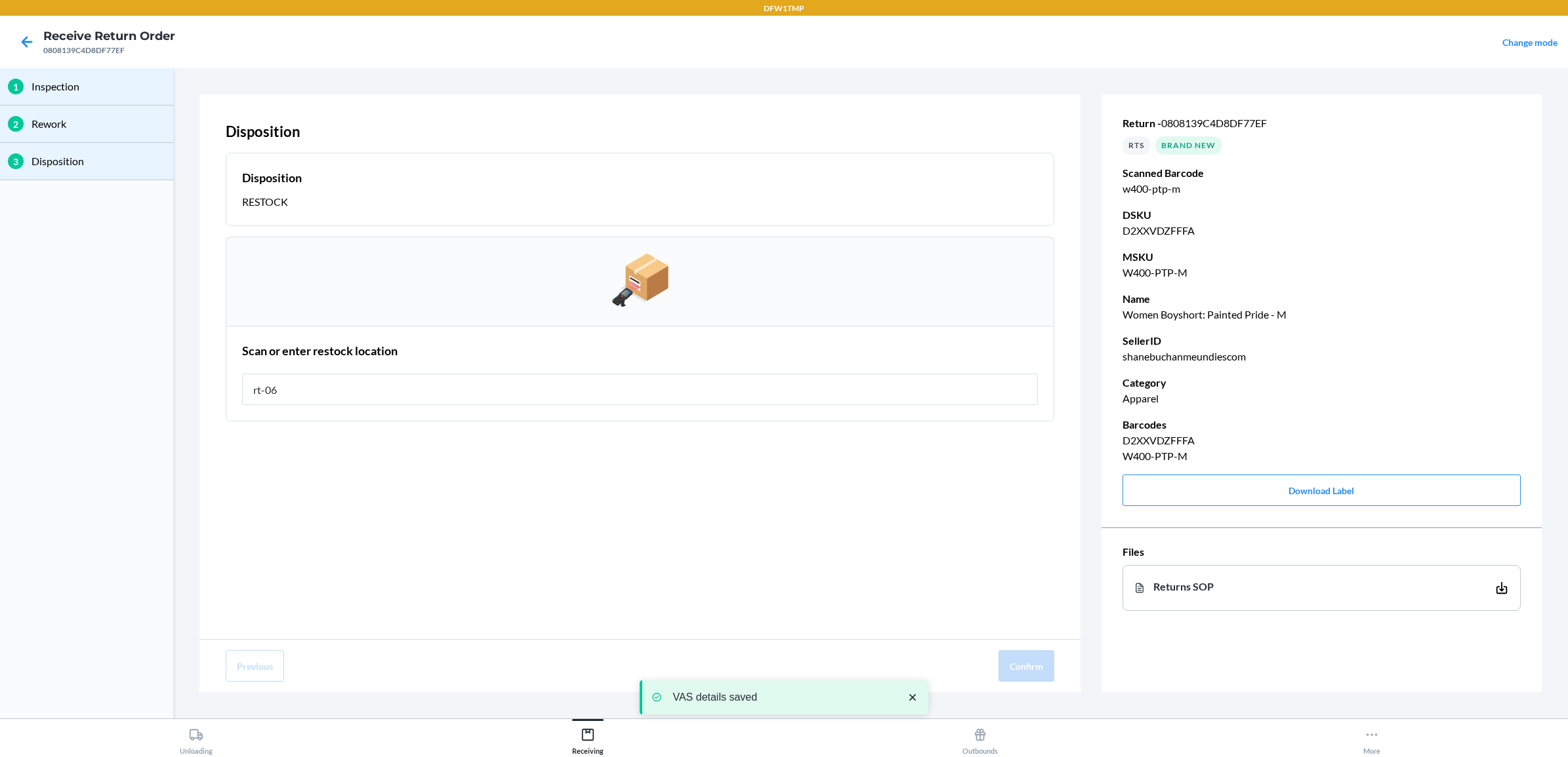
type input "rt-06"
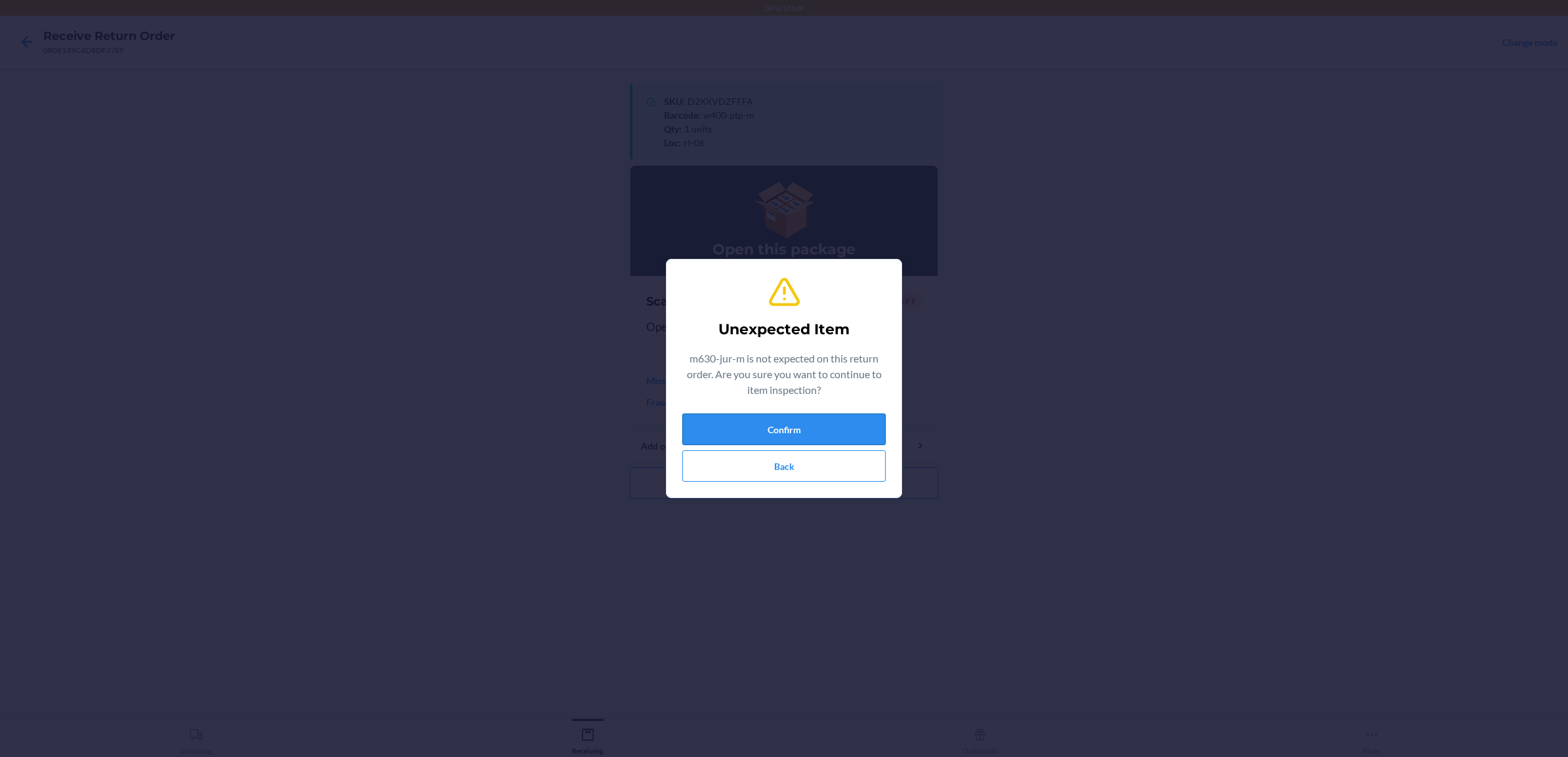
click at [785, 426] on button "Confirm" at bounding box center [784, 430] width 204 height 32
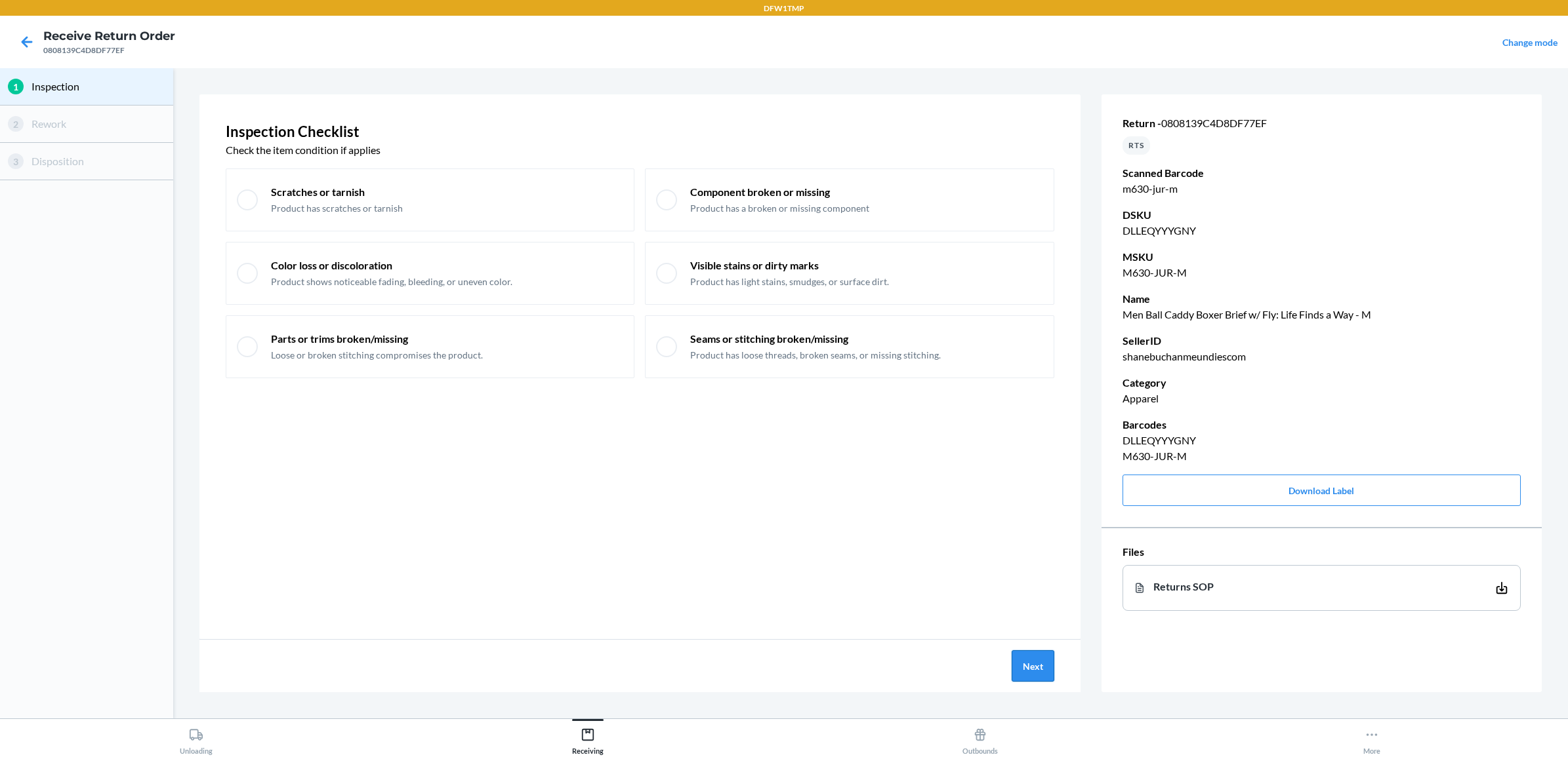
click at [1028, 664] on button "Next" at bounding box center [1033, 666] width 42 height 32
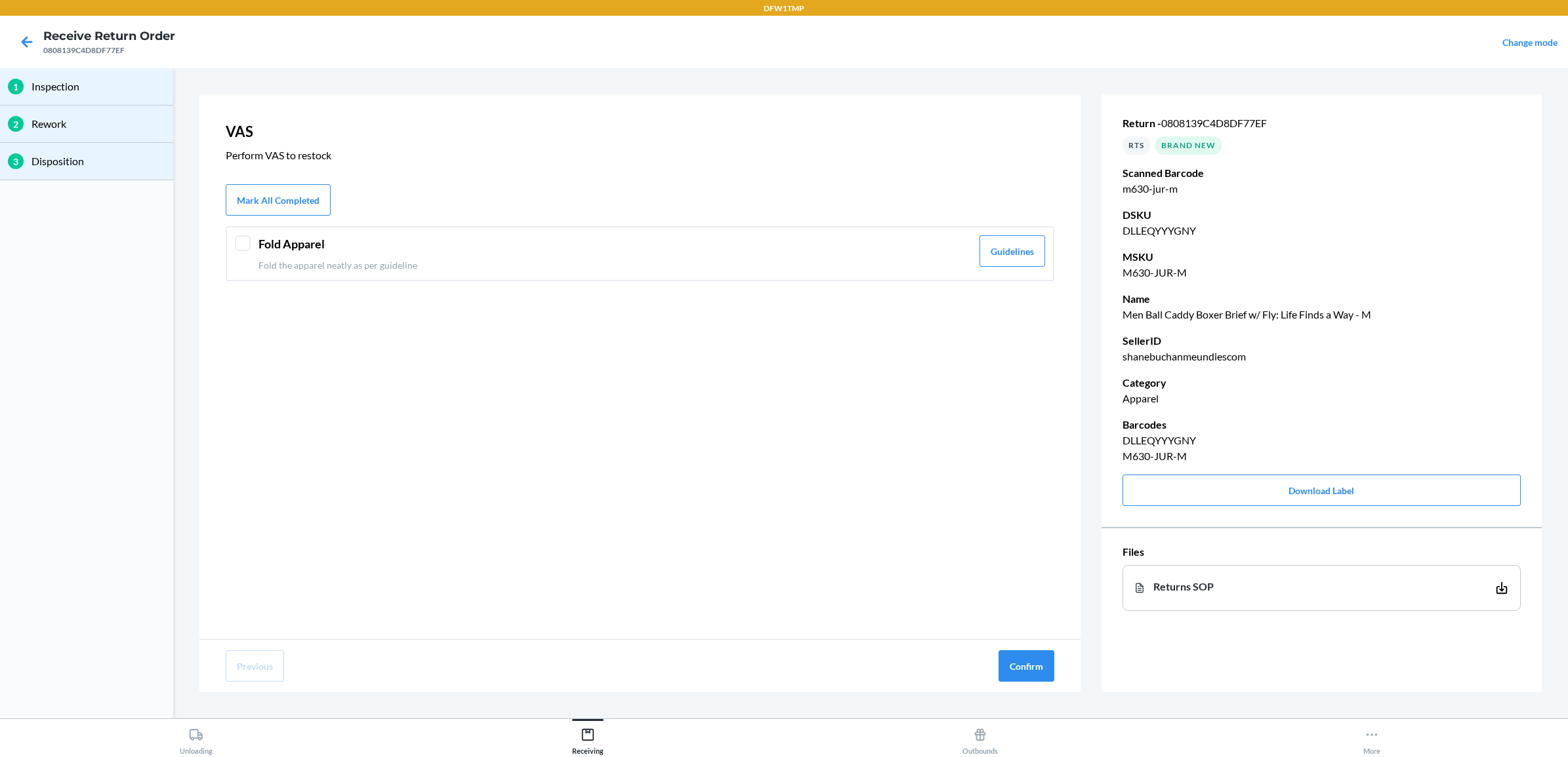
click at [433, 261] on p "Fold the apparel neatly as per guideline" at bounding box center [615, 265] width 714 height 14
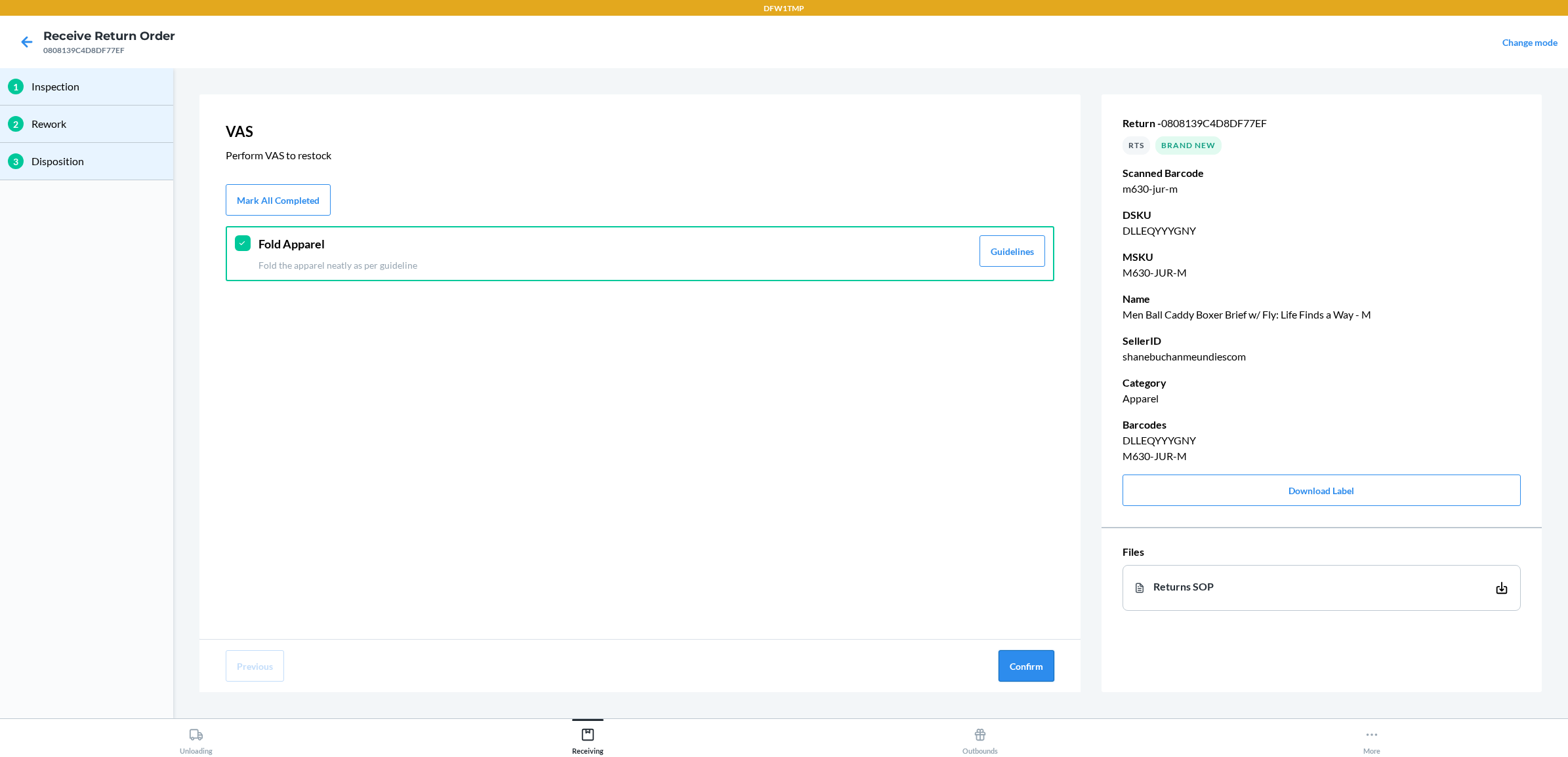
click at [1024, 664] on button "Confirm" at bounding box center [1026, 666] width 56 height 32
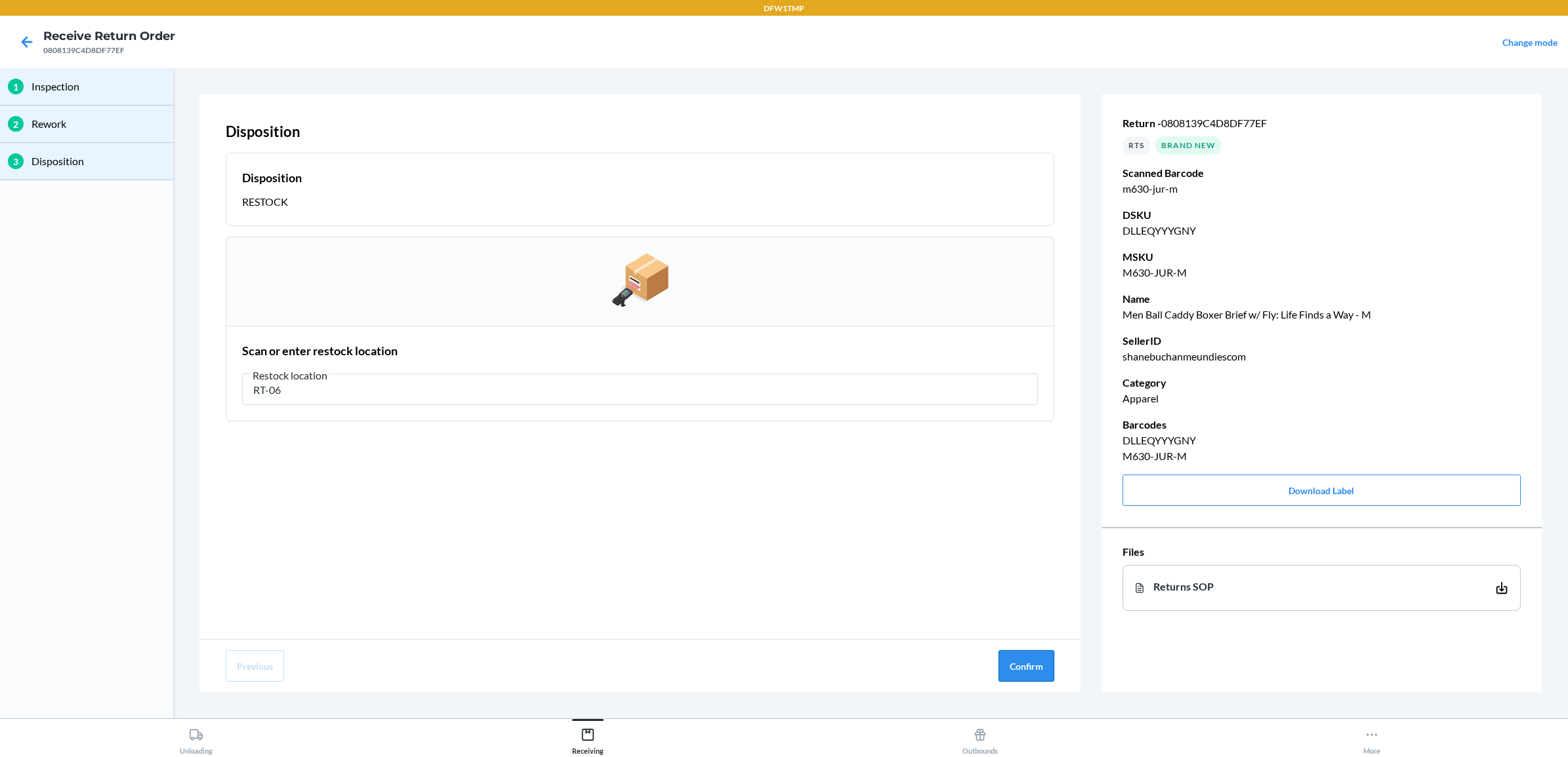
type input "RT-06"
click at [1017, 664] on button "Confirm" at bounding box center [1026, 666] width 56 height 32
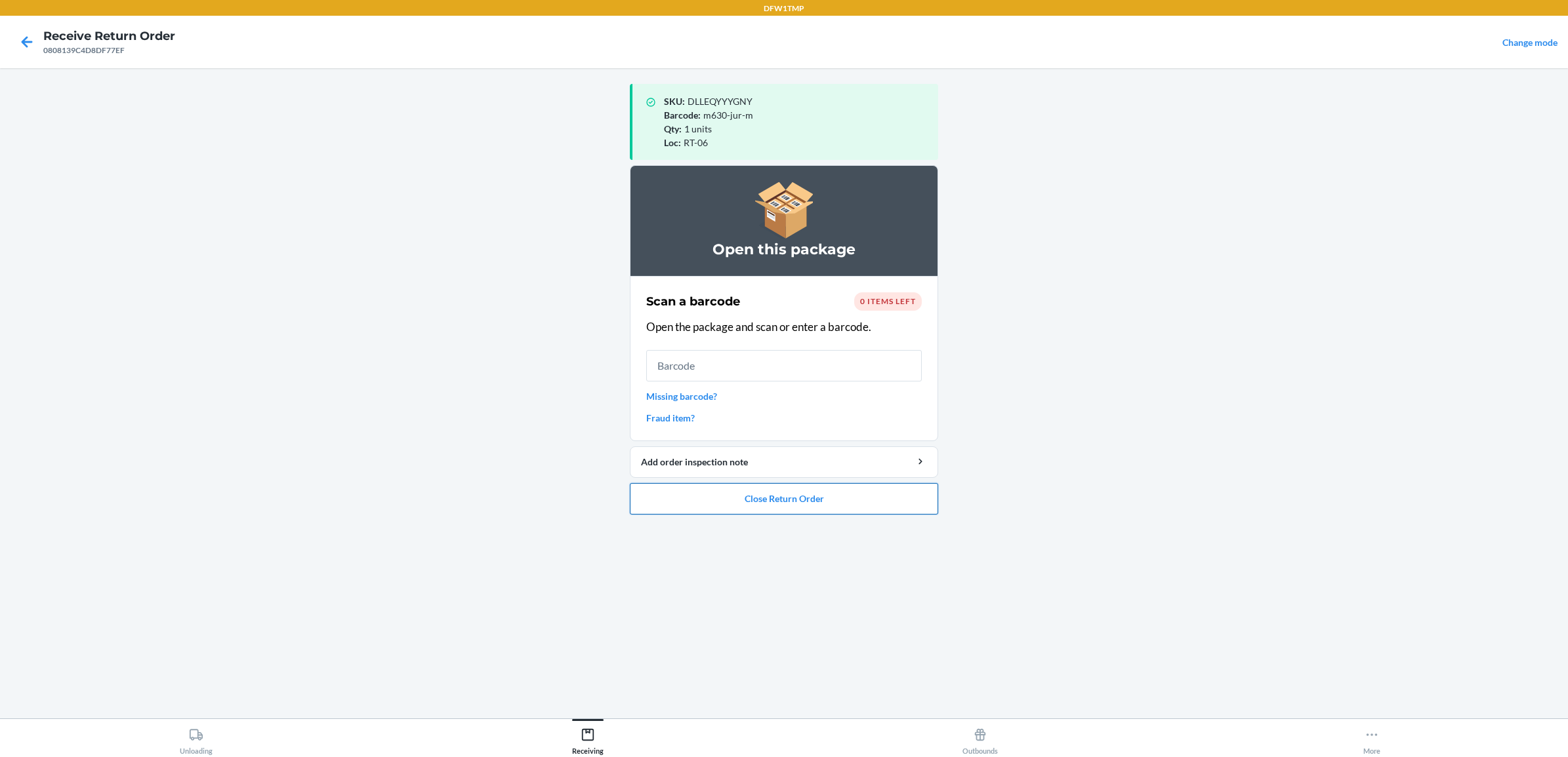
drag, startPoint x: 786, startPoint y: 497, endPoint x: 807, endPoint y: 489, distance: 22.5
click at [807, 489] on button "Close Return Order" at bounding box center [784, 499] width 308 height 32
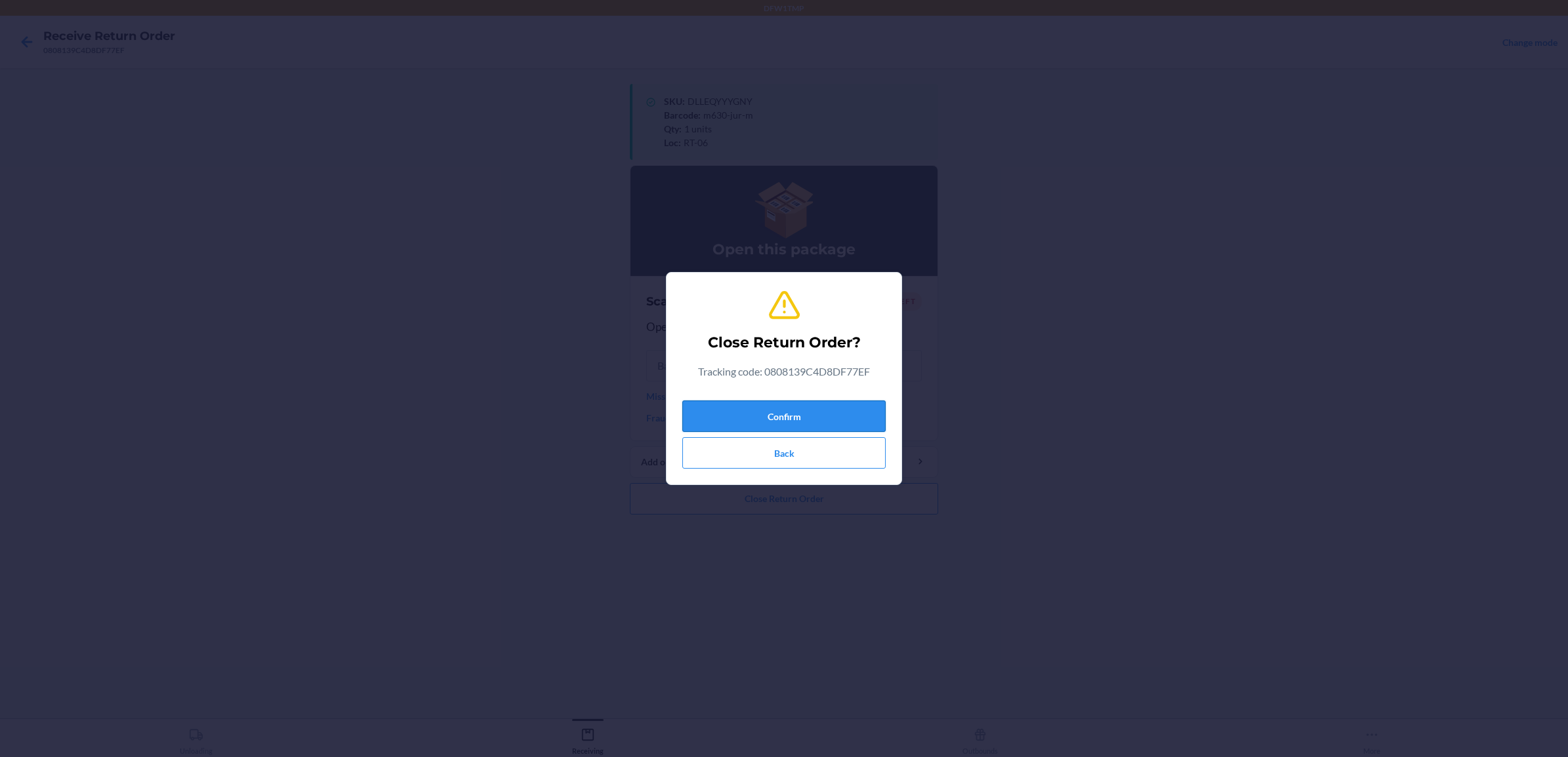
click at [842, 411] on button "Confirm" at bounding box center [784, 416] width 204 height 32
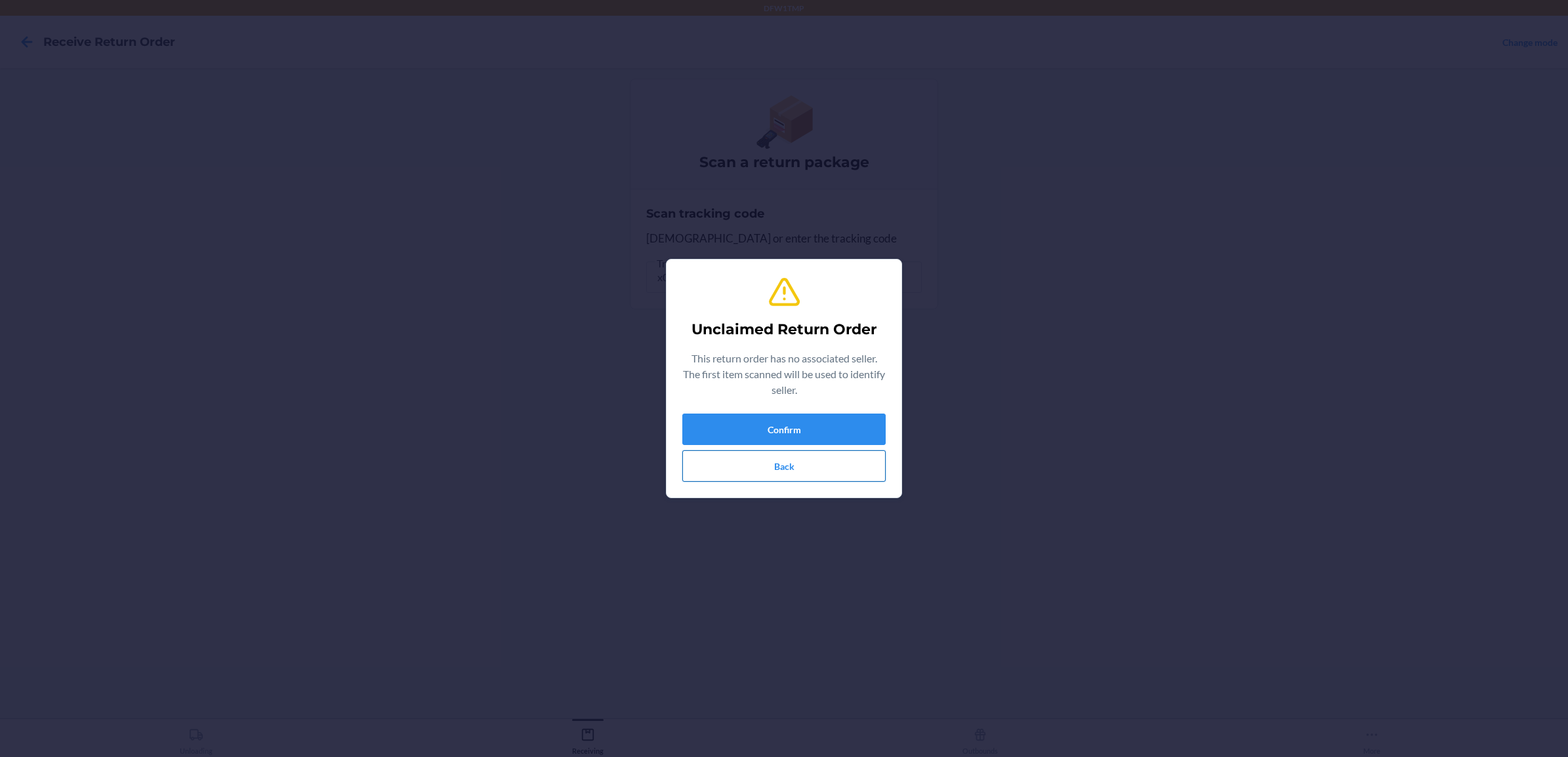
drag, startPoint x: 709, startPoint y: 467, endPoint x: 720, endPoint y: 473, distance: 12.5
click at [716, 470] on button "Back" at bounding box center [784, 466] width 204 height 32
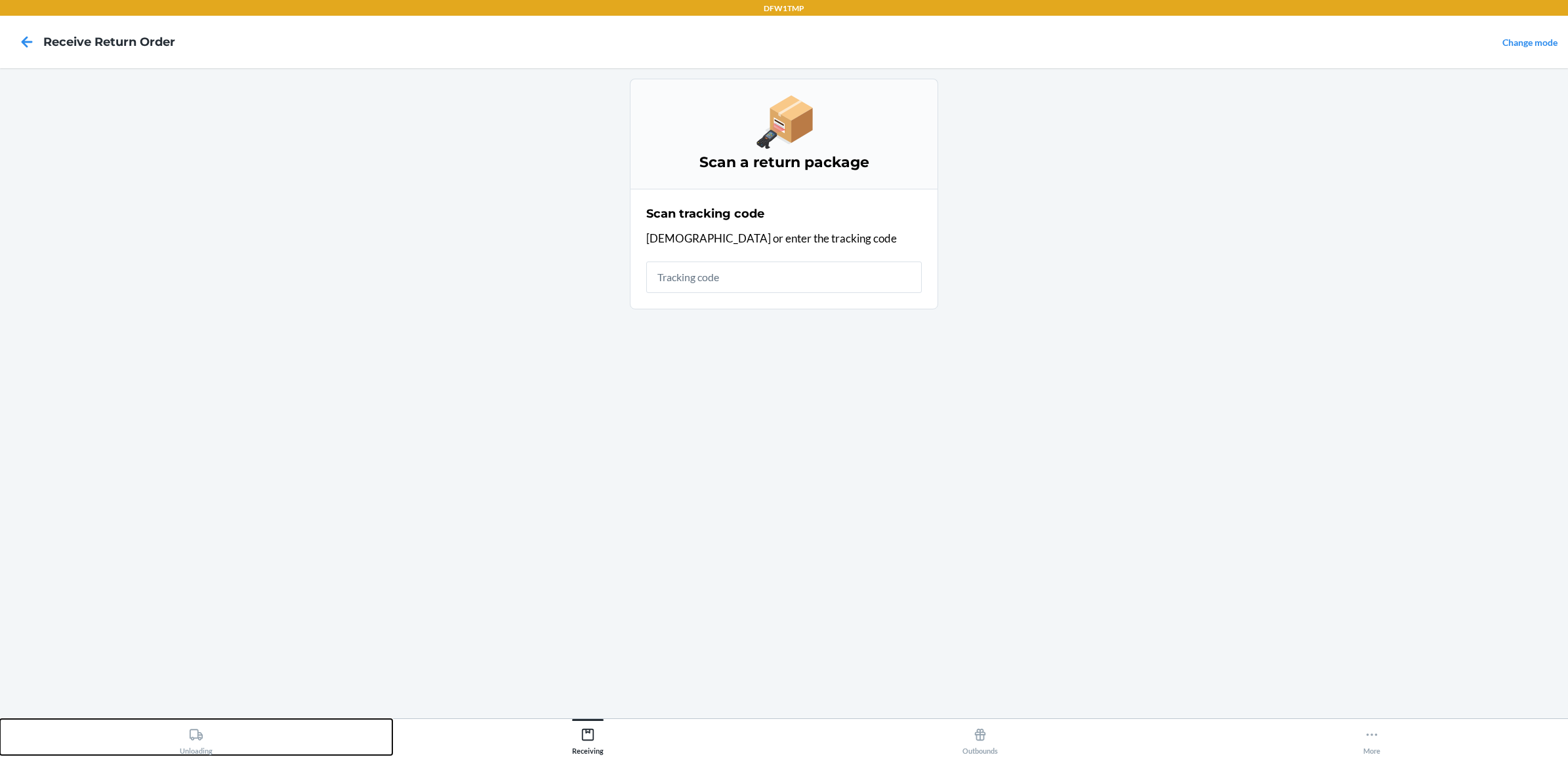
click at [192, 735] on icon at bounding box center [195, 735] width 14 height 14
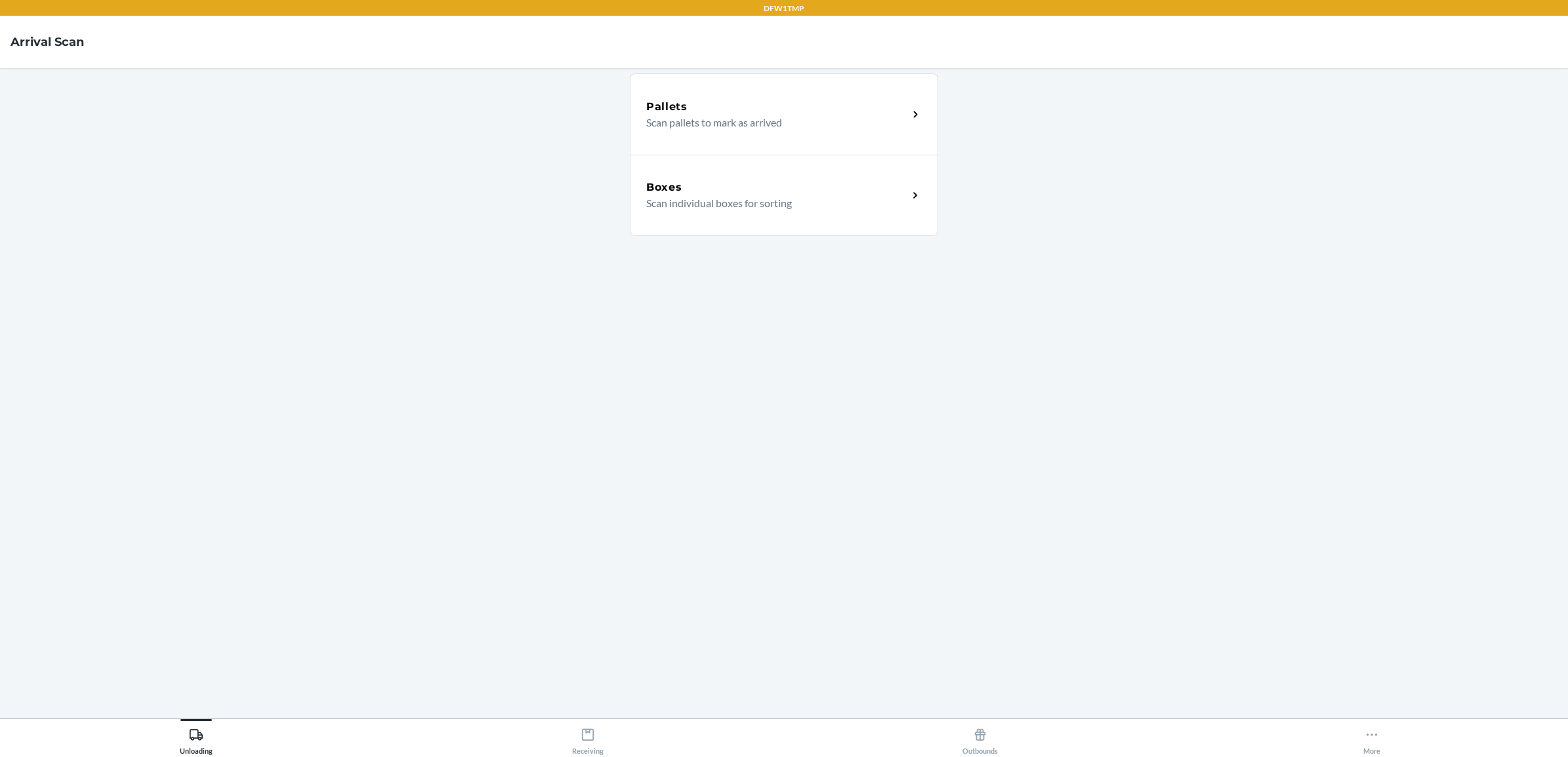
click at [689, 182] on div "Boxes" at bounding box center [777, 187] width 262 height 16
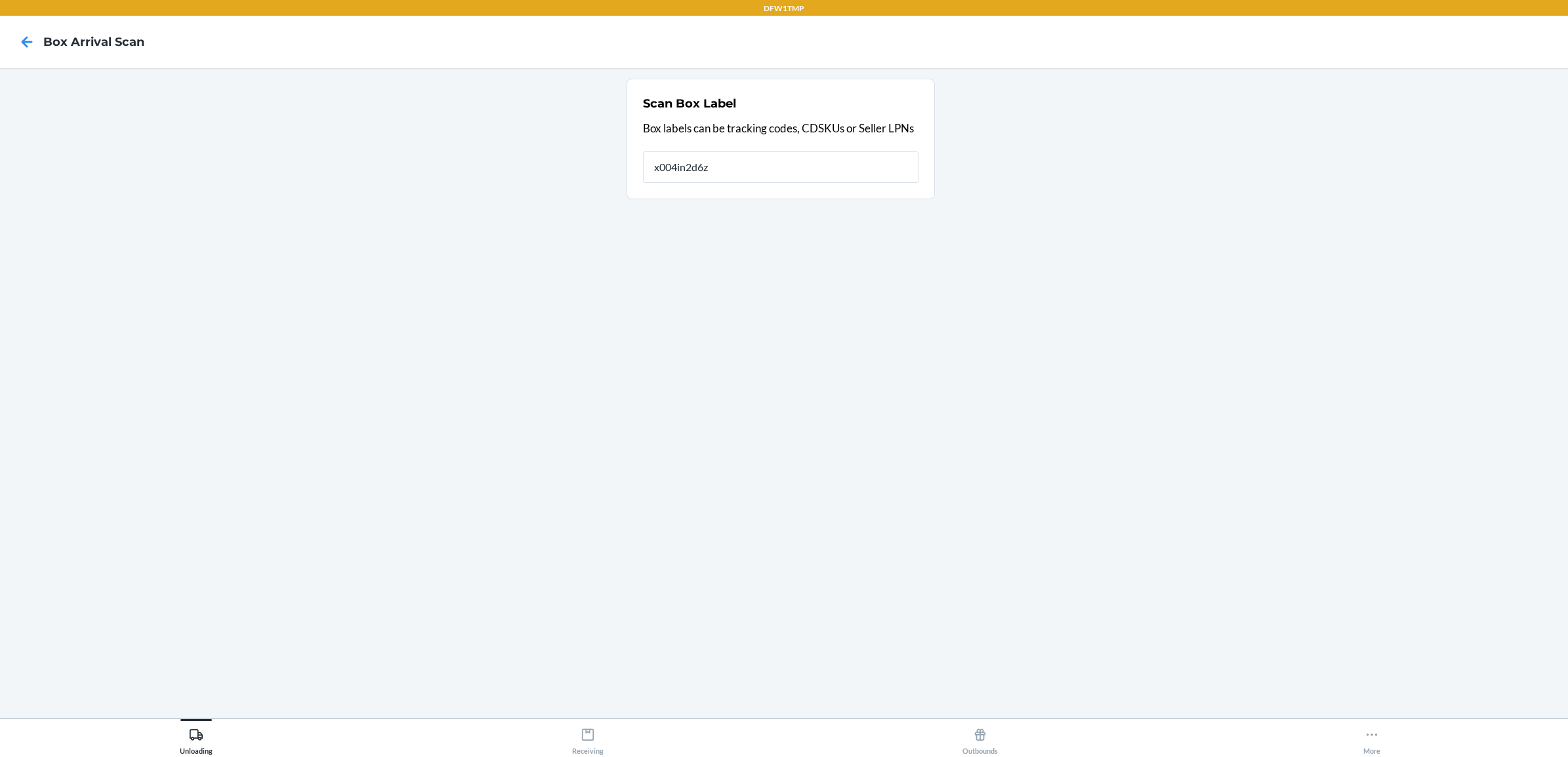
type input "x004in2d6z"
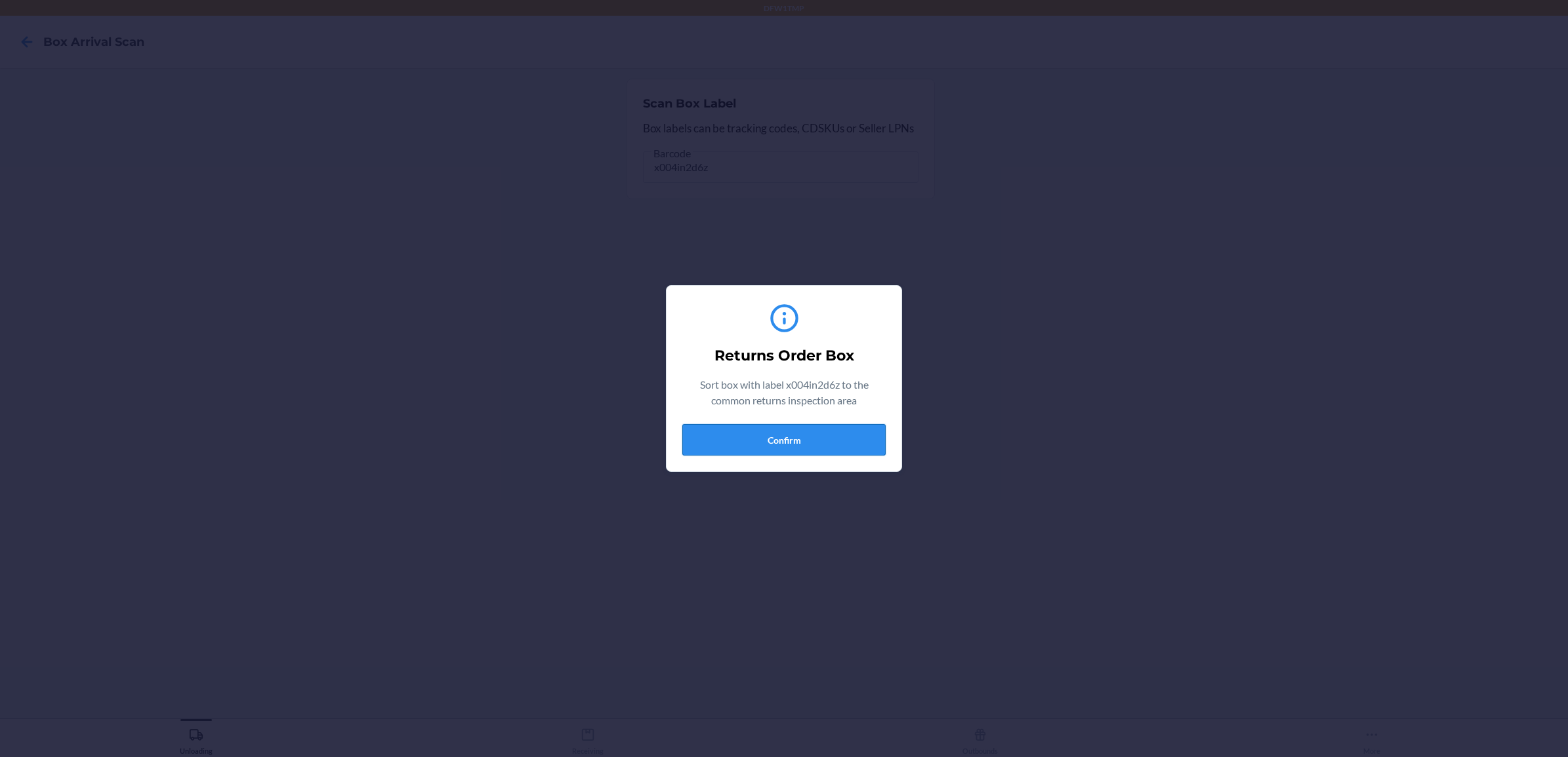
click at [842, 439] on button "Confirm" at bounding box center [784, 440] width 204 height 32
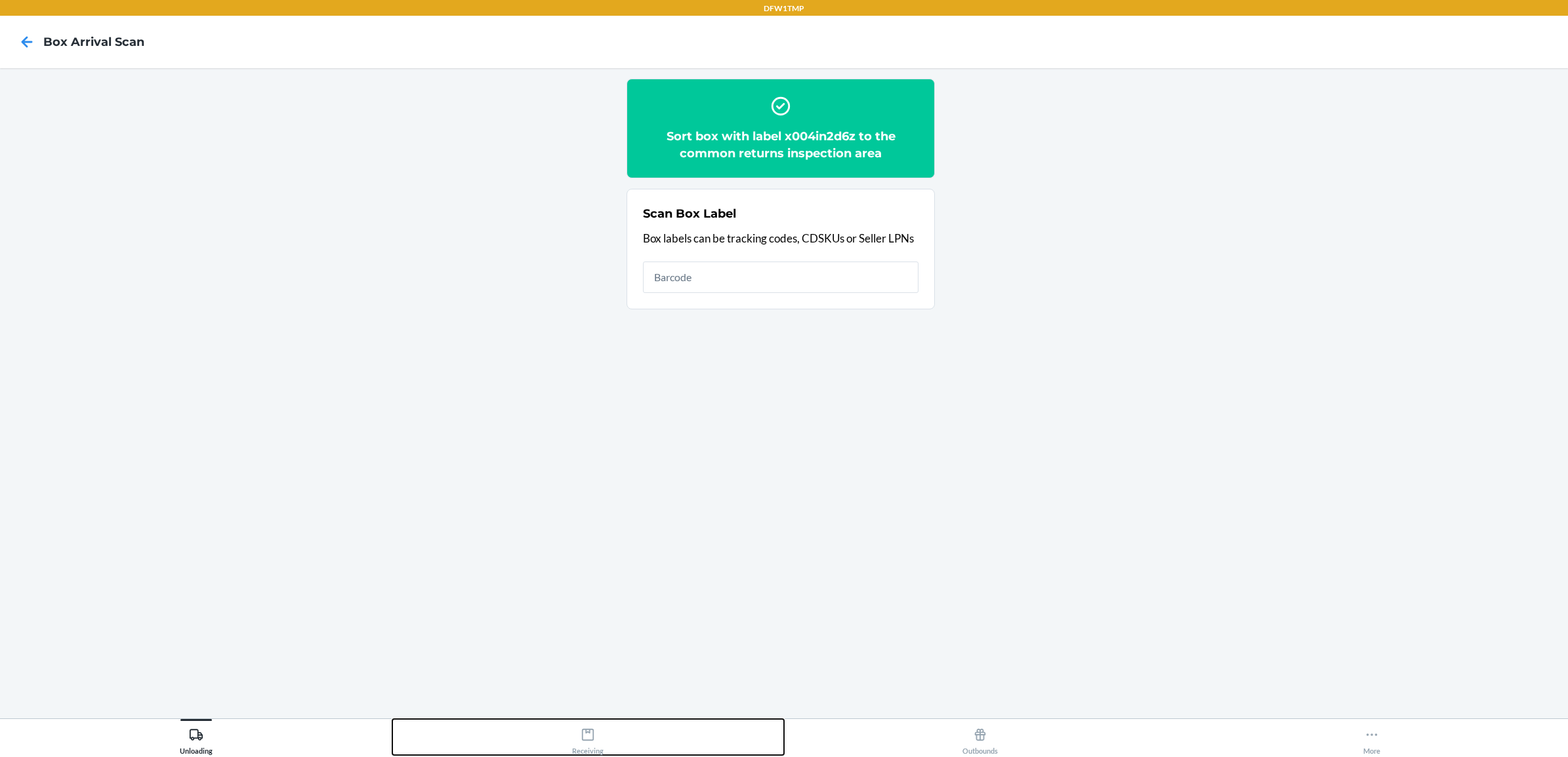
click at [588, 743] on div "Receiving" at bounding box center [588, 739] width 32 height 33
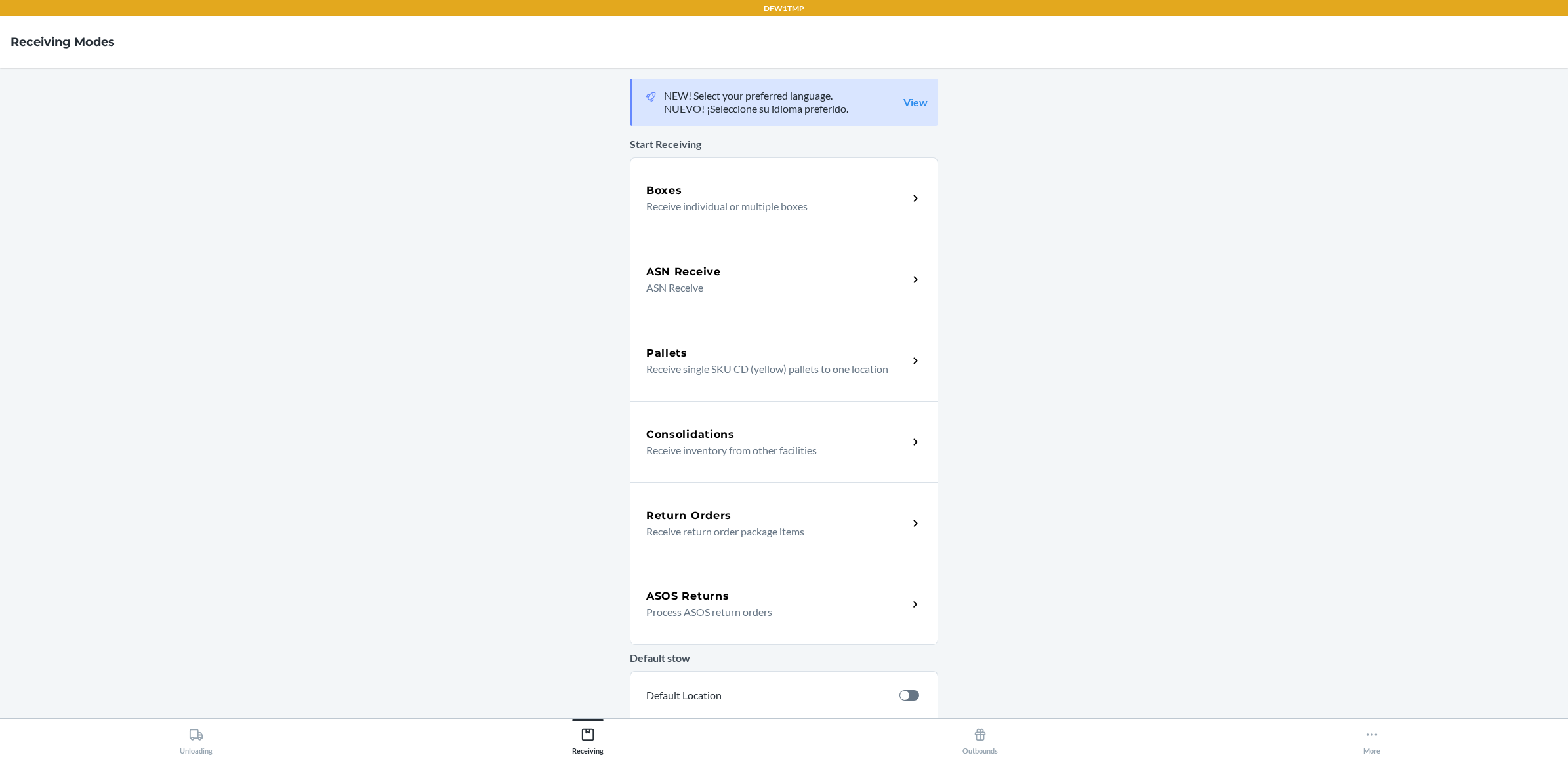
click at [688, 516] on h5 "Return Orders" at bounding box center [689, 516] width 86 height 16
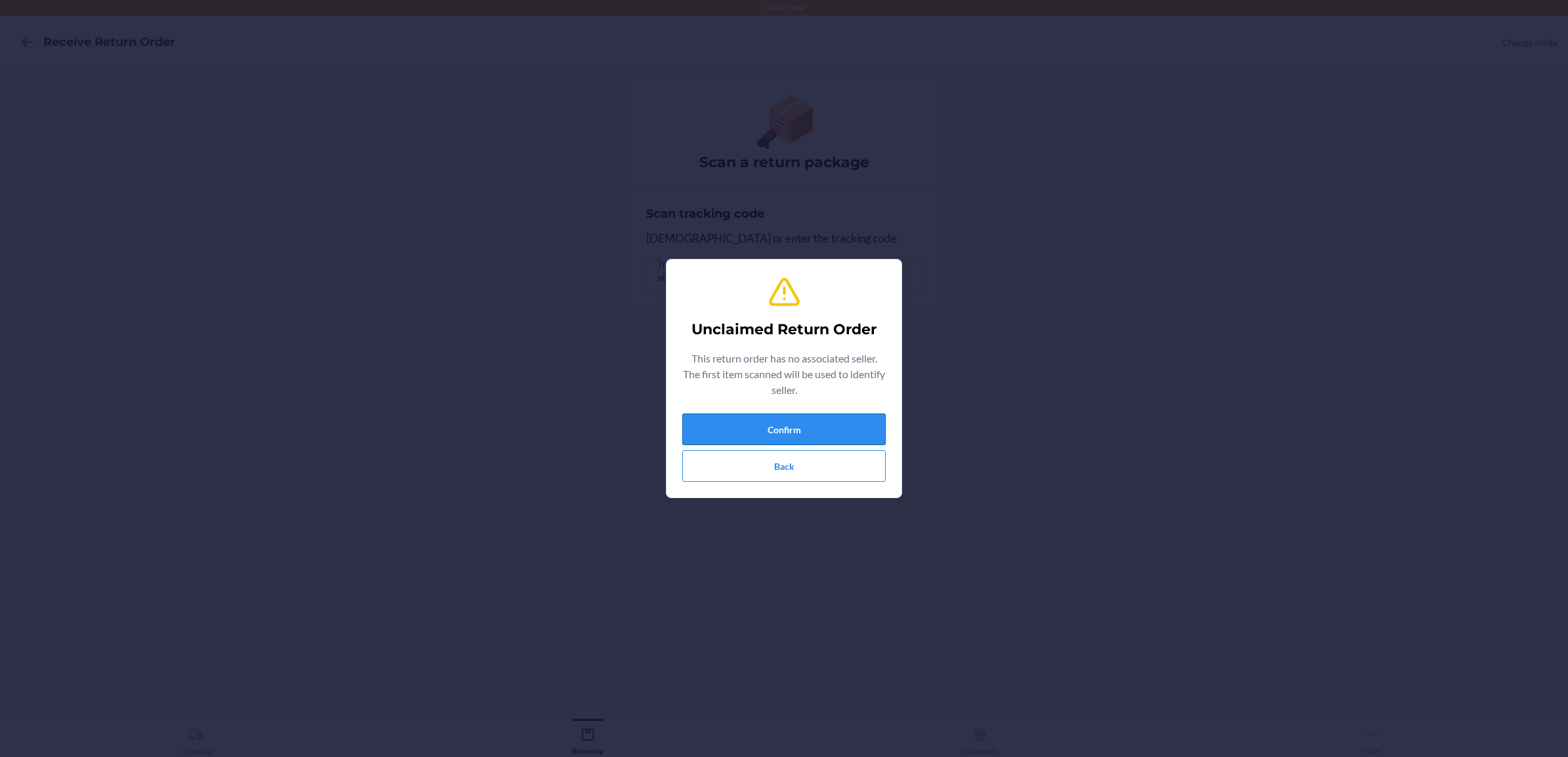
click at [808, 429] on button "Confirm" at bounding box center [784, 430] width 204 height 32
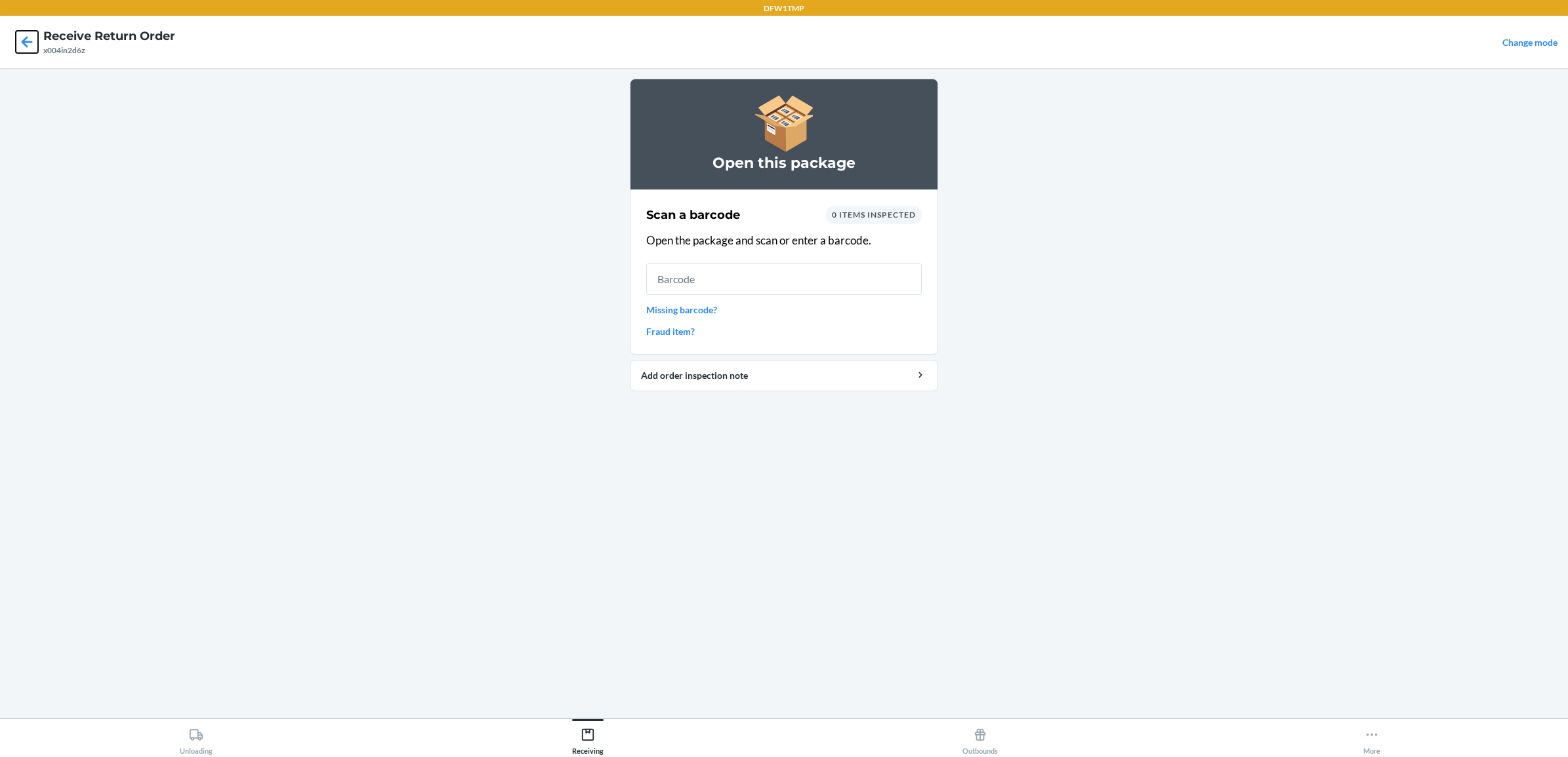
click at [25, 36] on icon at bounding box center [27, 42] width 22 height 22
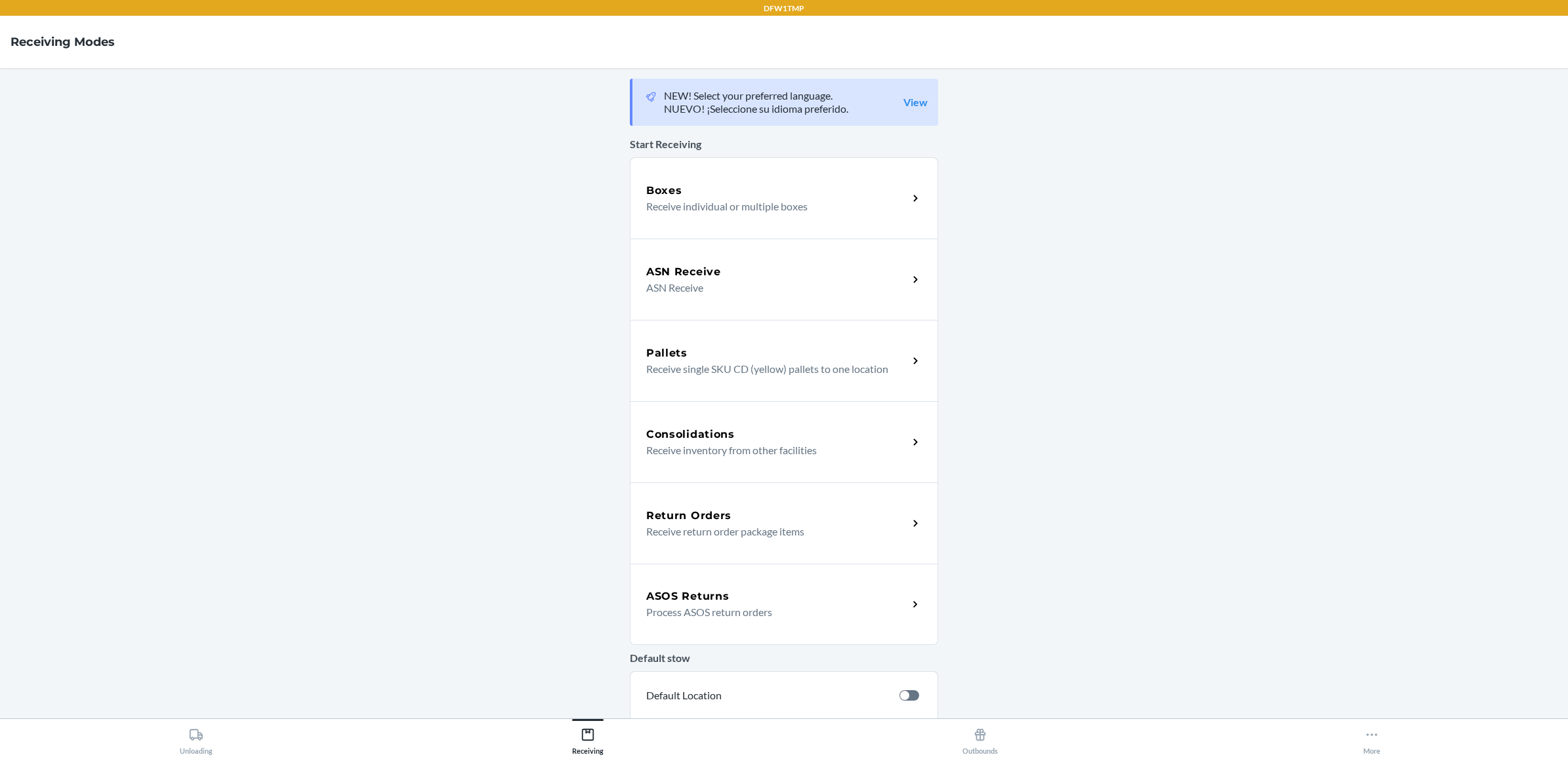
click at [694, 527] on p "Receive return order package items" at bounding box center [772, 531] width 251 height 16
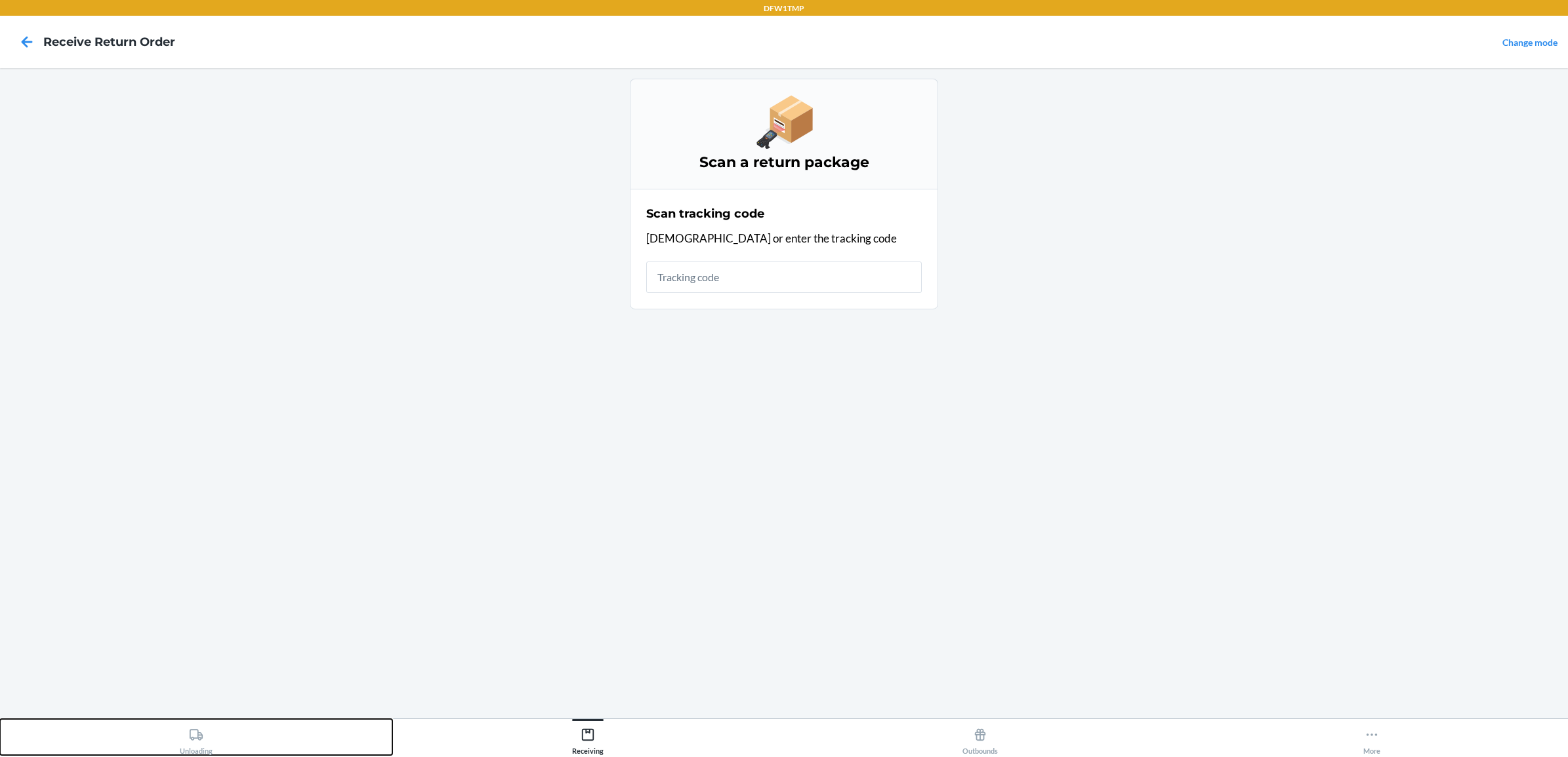
click at [202, 736] on icon at bounding box center [195, 734] width 13 height 11
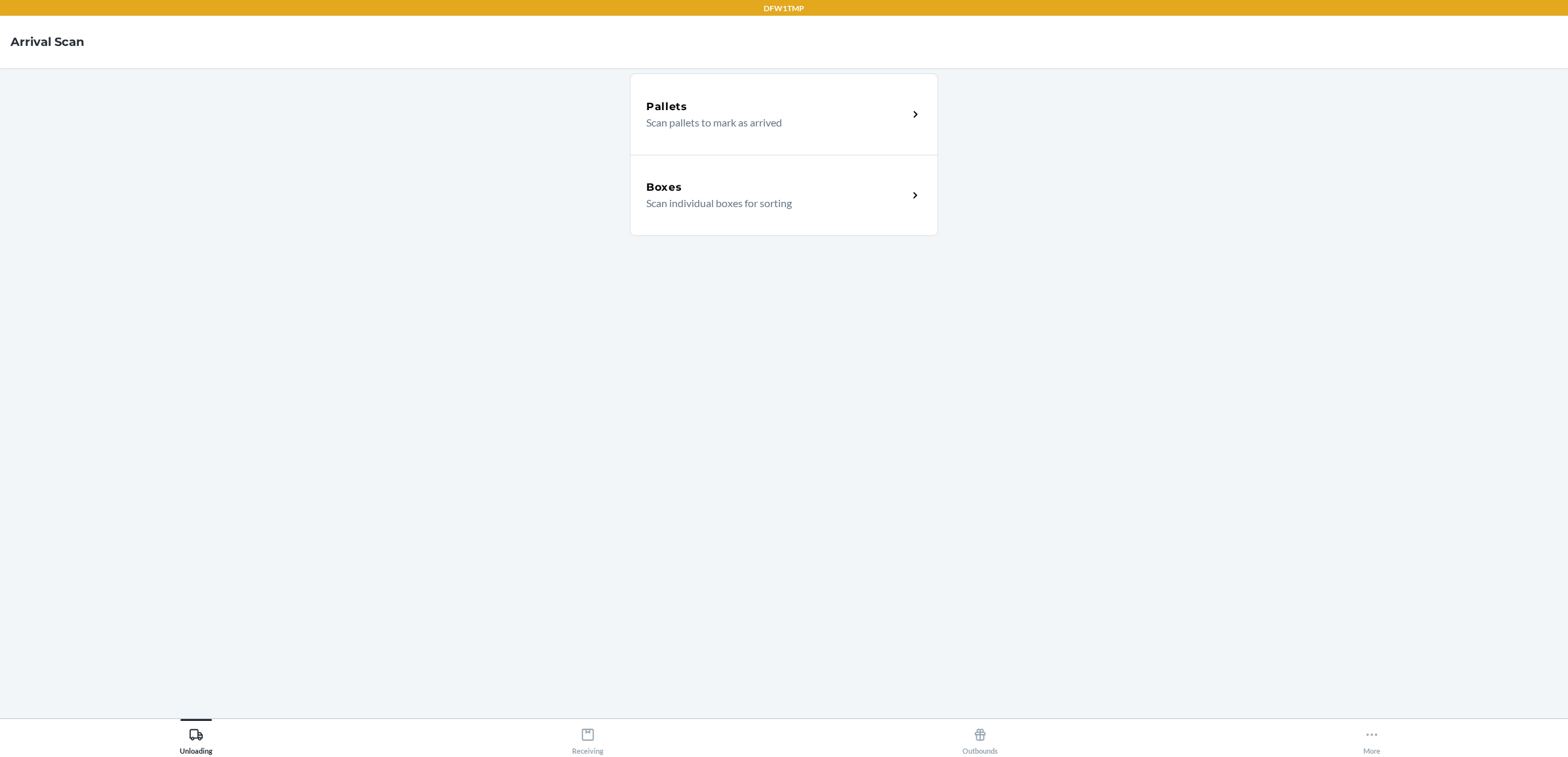
click at [703, 198] on p "Scan individual boxes for sorting" at bounding box center [772, 203] width 251 height 16
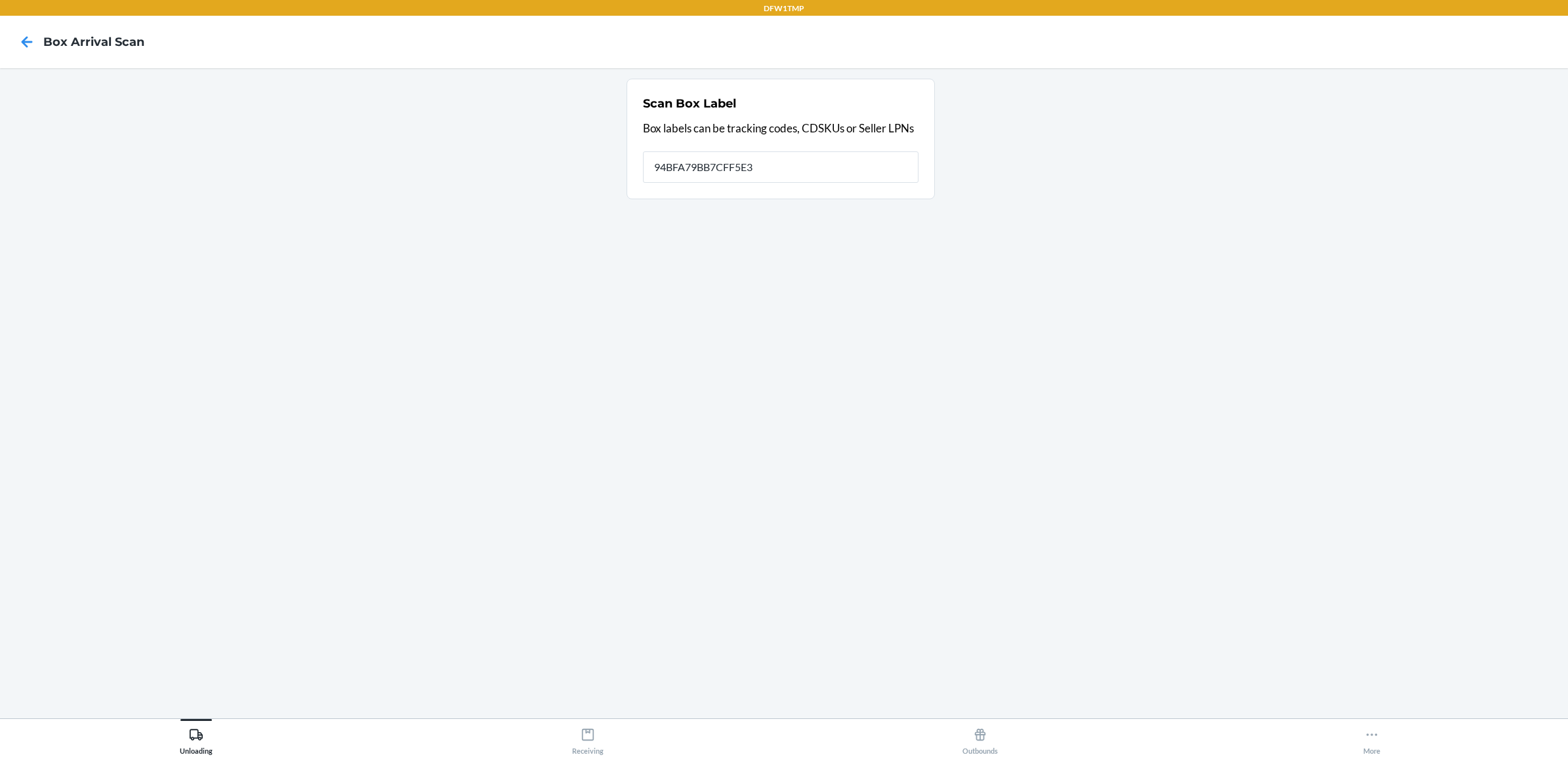
type input "94BFA79BB7CFF5E3D"
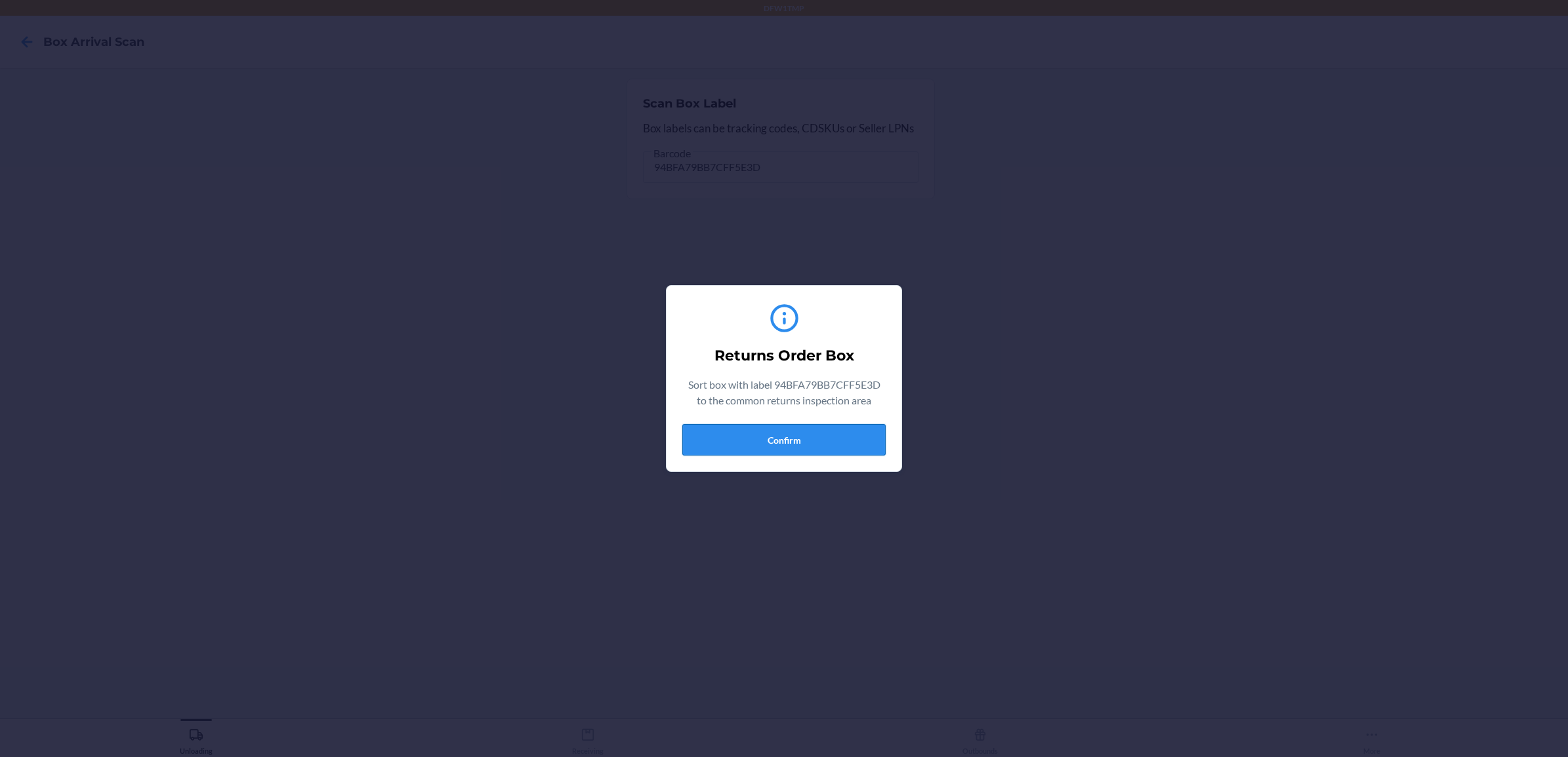
click at [770, 437] on button "Confirm" at bounding box center [784, 440] width 204 height 32
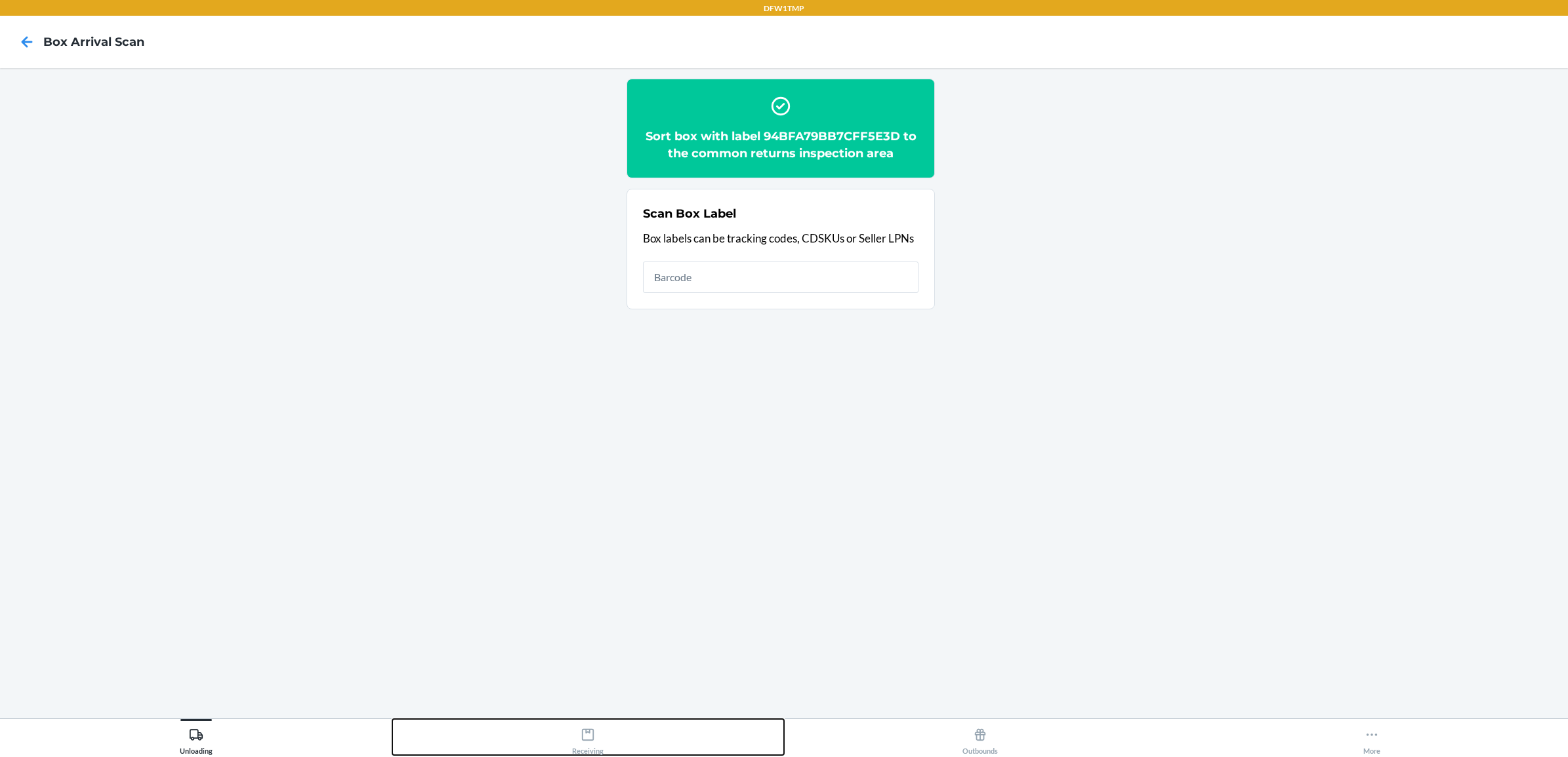
click at [595, 743] on div "Receiving" at bounding box center [588, 739] width 32 height 33
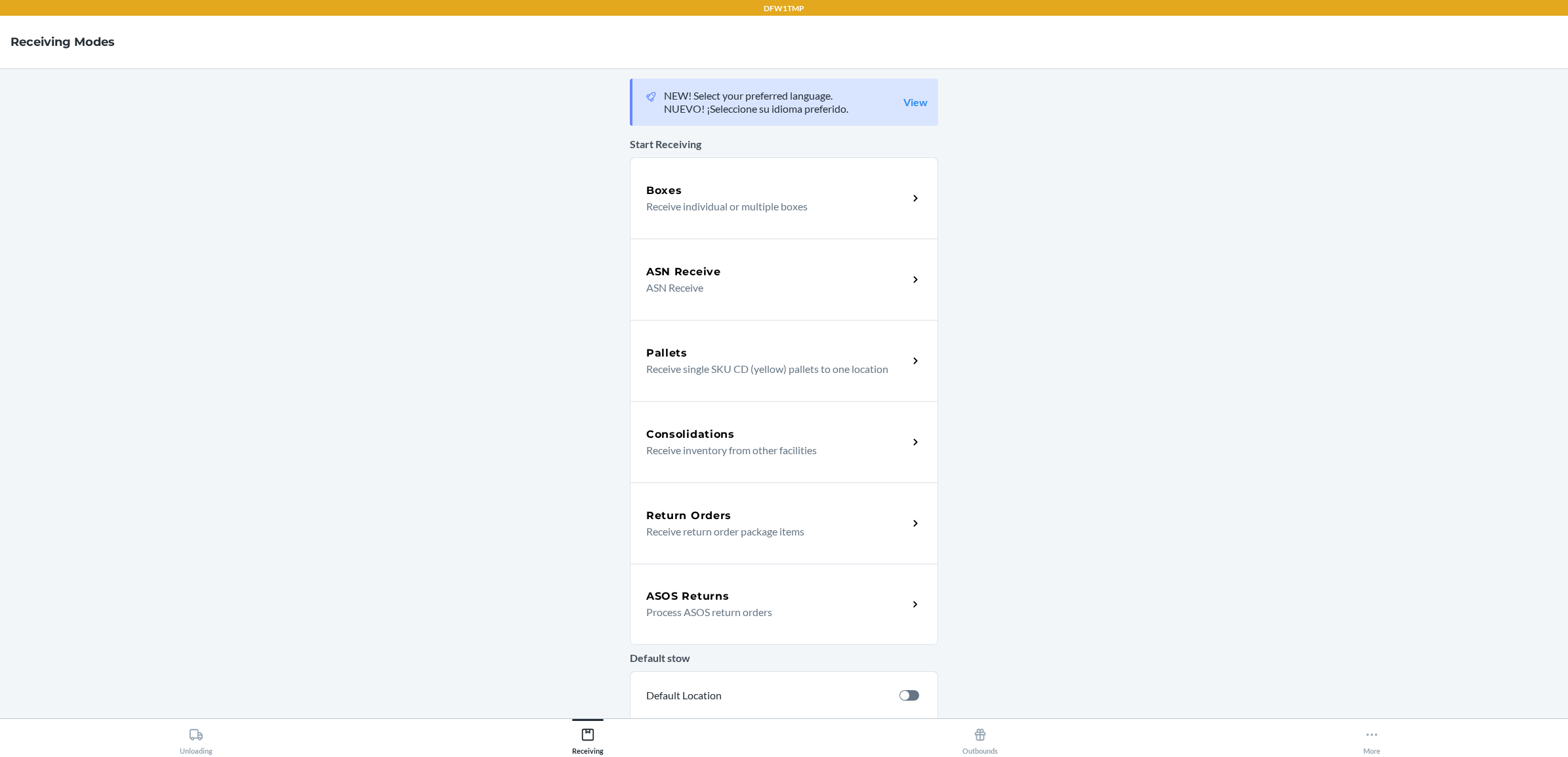
click at [716, 528] on p "Receive return order package items" at bounding box center [772, 531] width 251 height 16
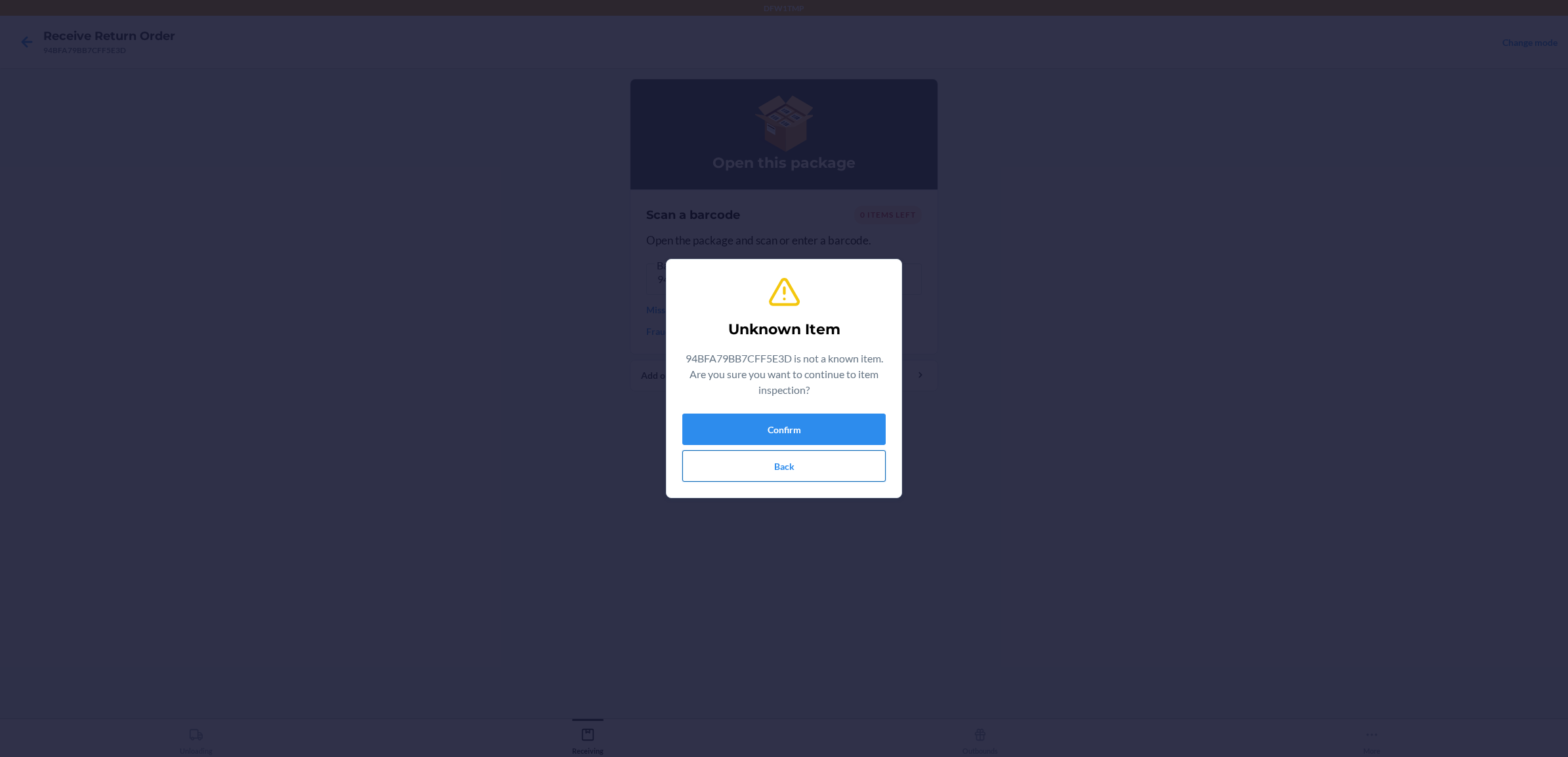
click at [781, 463] on button "Back" at bounding box center [784, 466] width 204 height 32
click at [787, 424] on button "Confirm" at bounding box center [784, 430] width 204 height 32
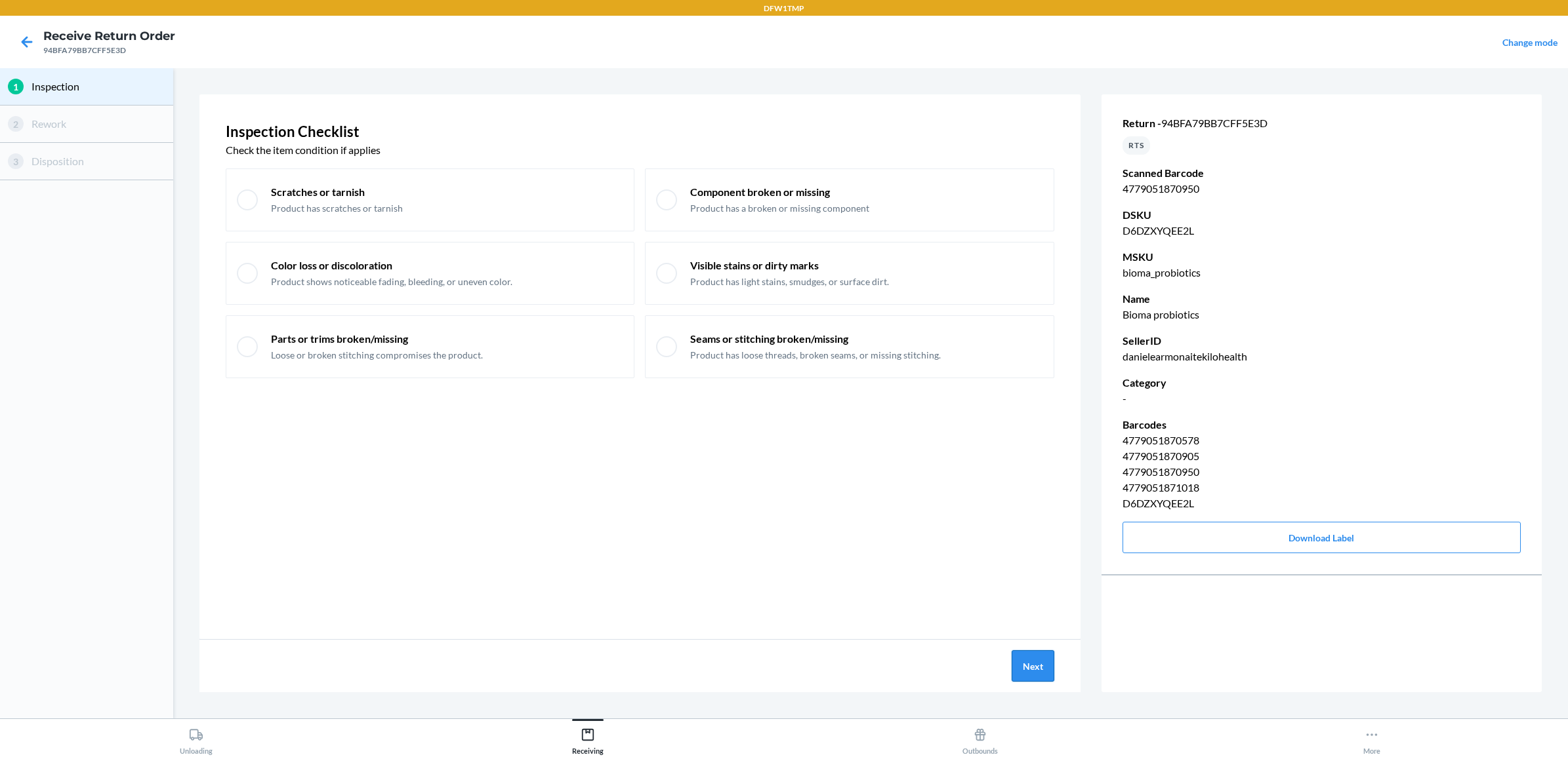
click at [1033, 657] on button "Next" at bounding box center [1033, 666] width 42 height 32
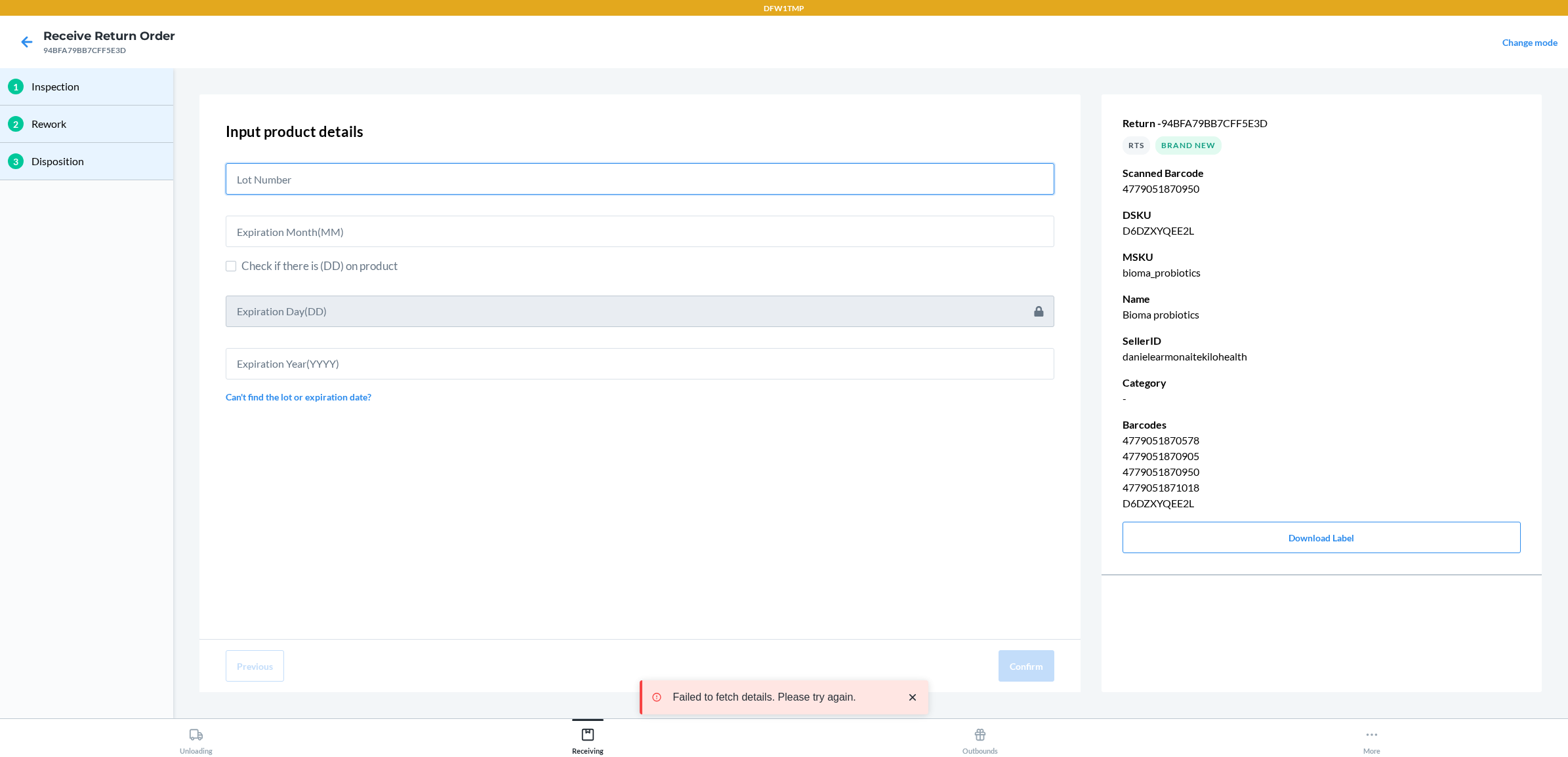
click at [273, 182] on input "text" at bounding box center [640, 179] width 829 height 32
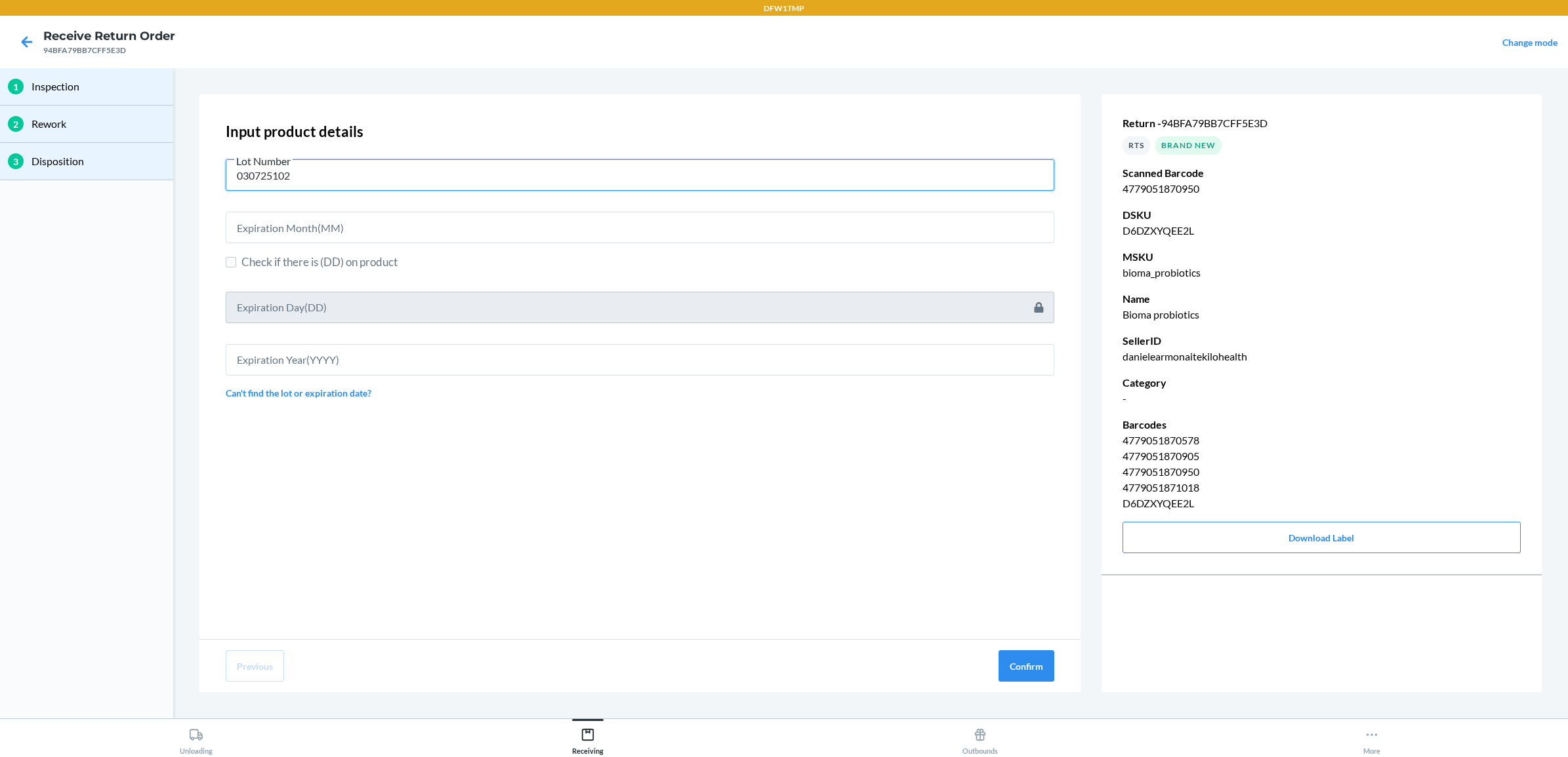
type input "030725102"
click at [375, 227] on input "text" at bounding box center [640, 228] width 829 height 32
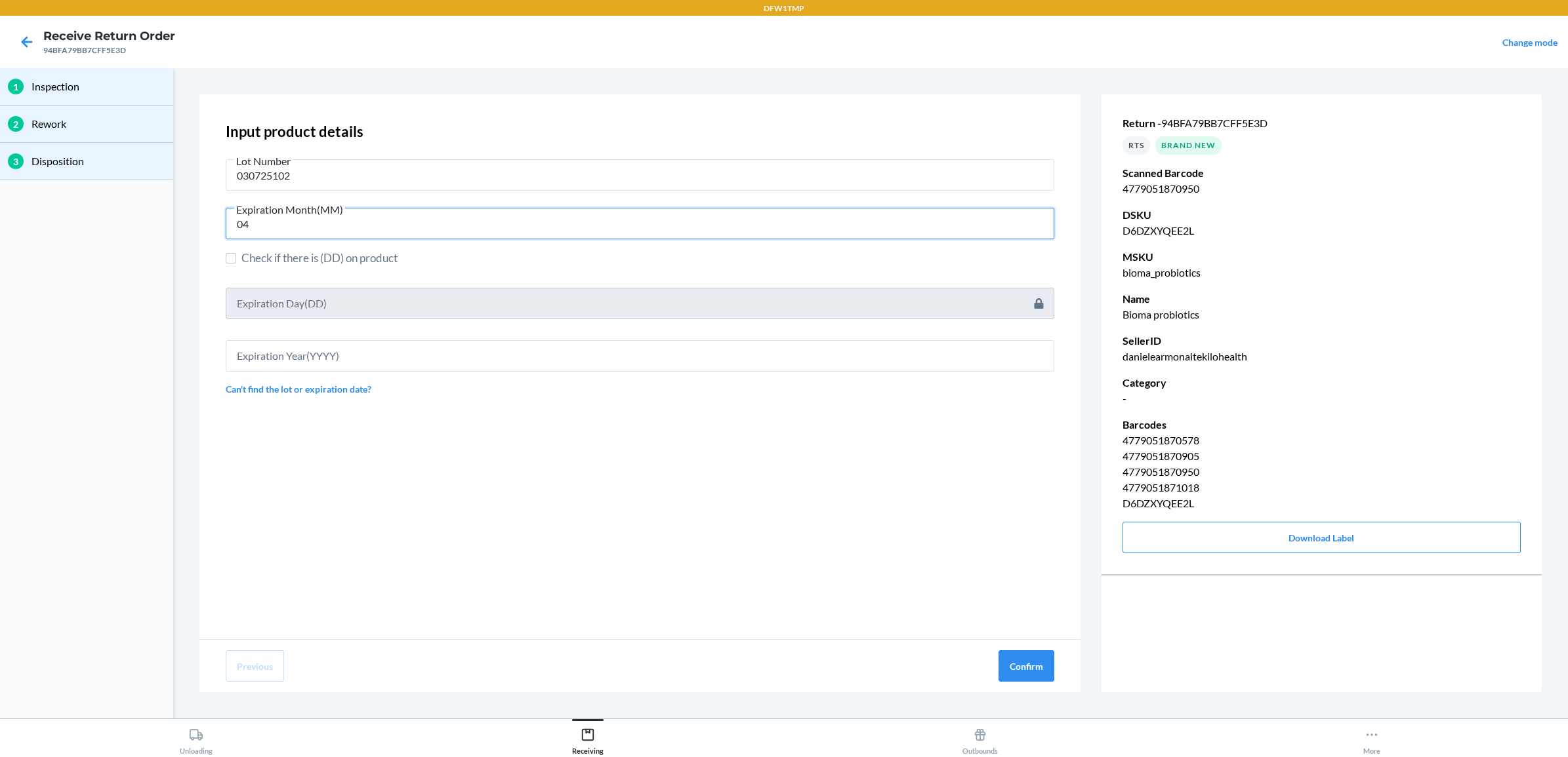
type input "04"
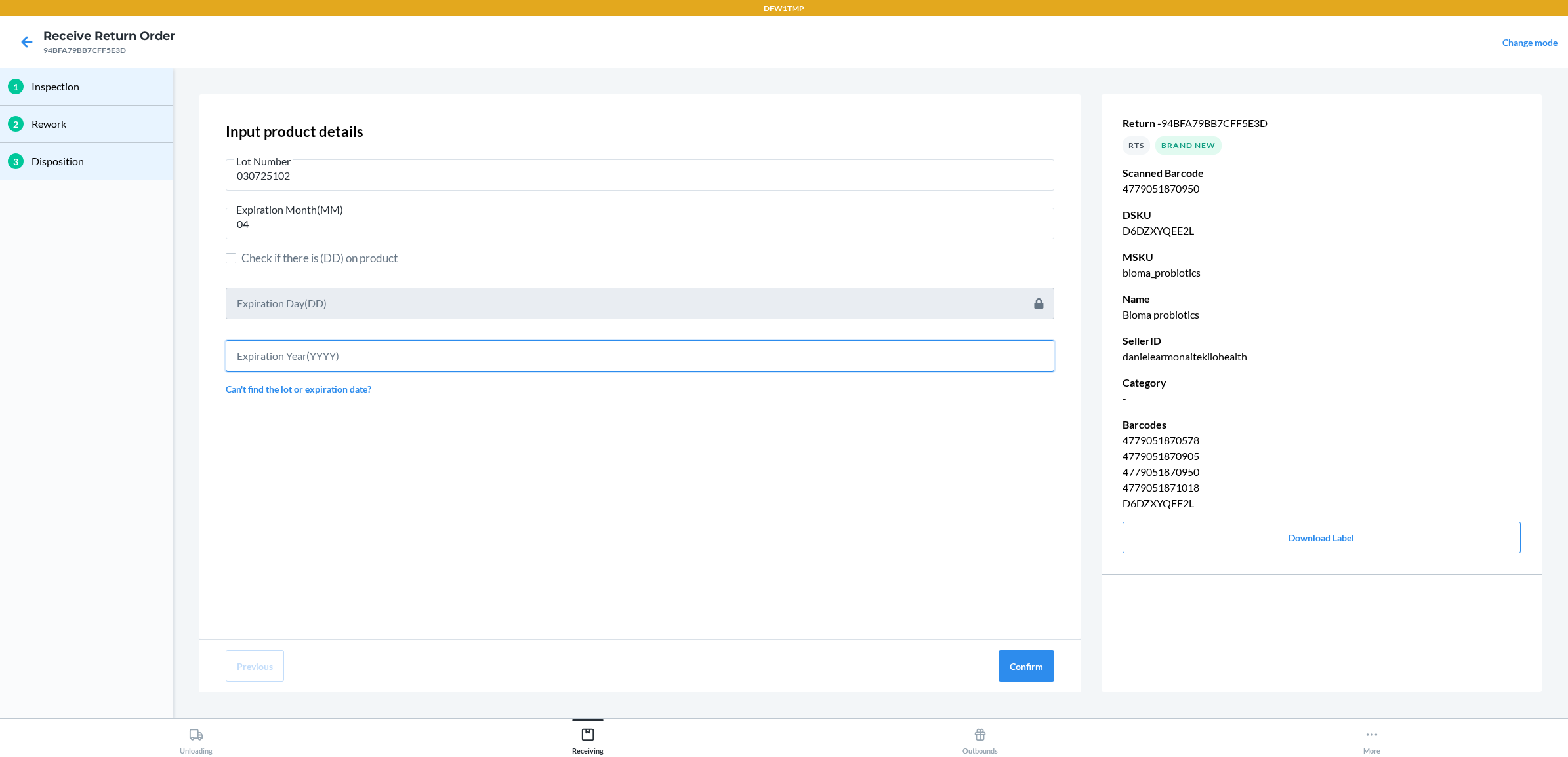
click at [310, 354] on input "text" at bounding box center [640, 357] width 829 height 32
type input "2027"
click at [1003, 667] on button "Confirm" at bounding box center [1026, 666] width 56 height 32
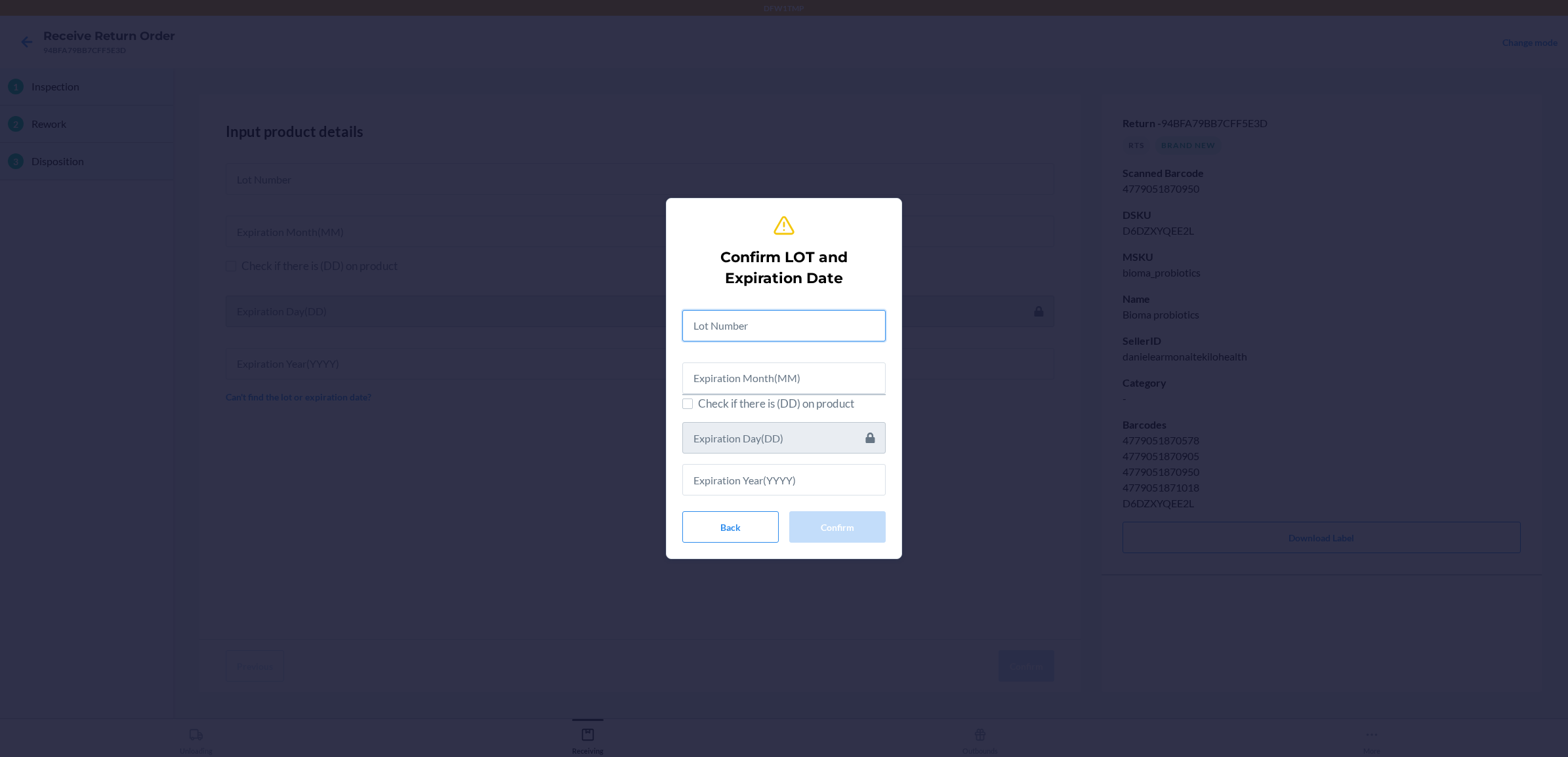
click at [819, 316] on input "text" at bounding box center [784, 326] width 204 height 32
type input "030725102"
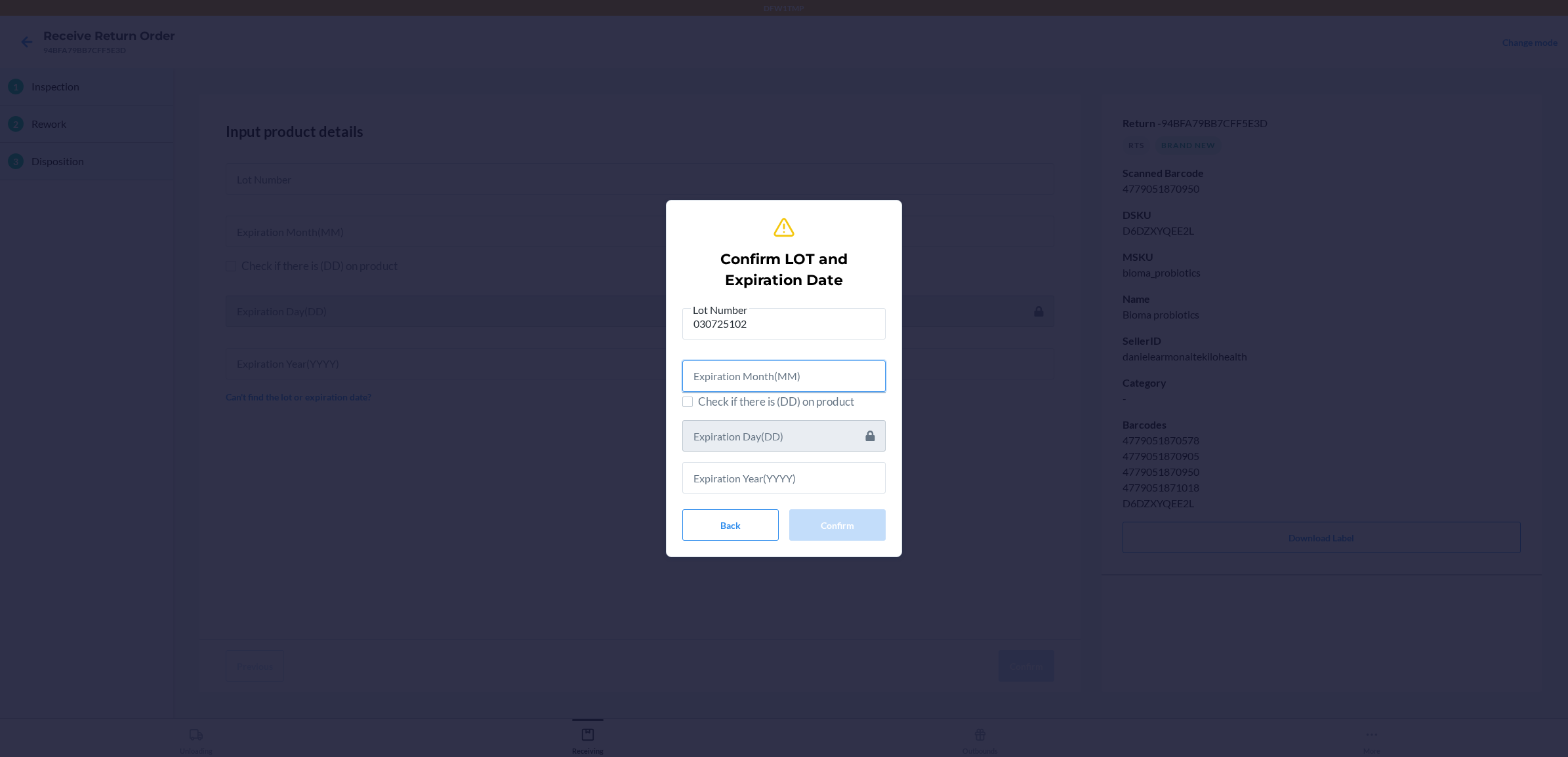
click at [726, 375] on input "text" at bounding box center [784, 376] width 204 height 32
type input "04"
click at [699, 482] on input "text" at bounding box center [784, 476] width 204 height 32
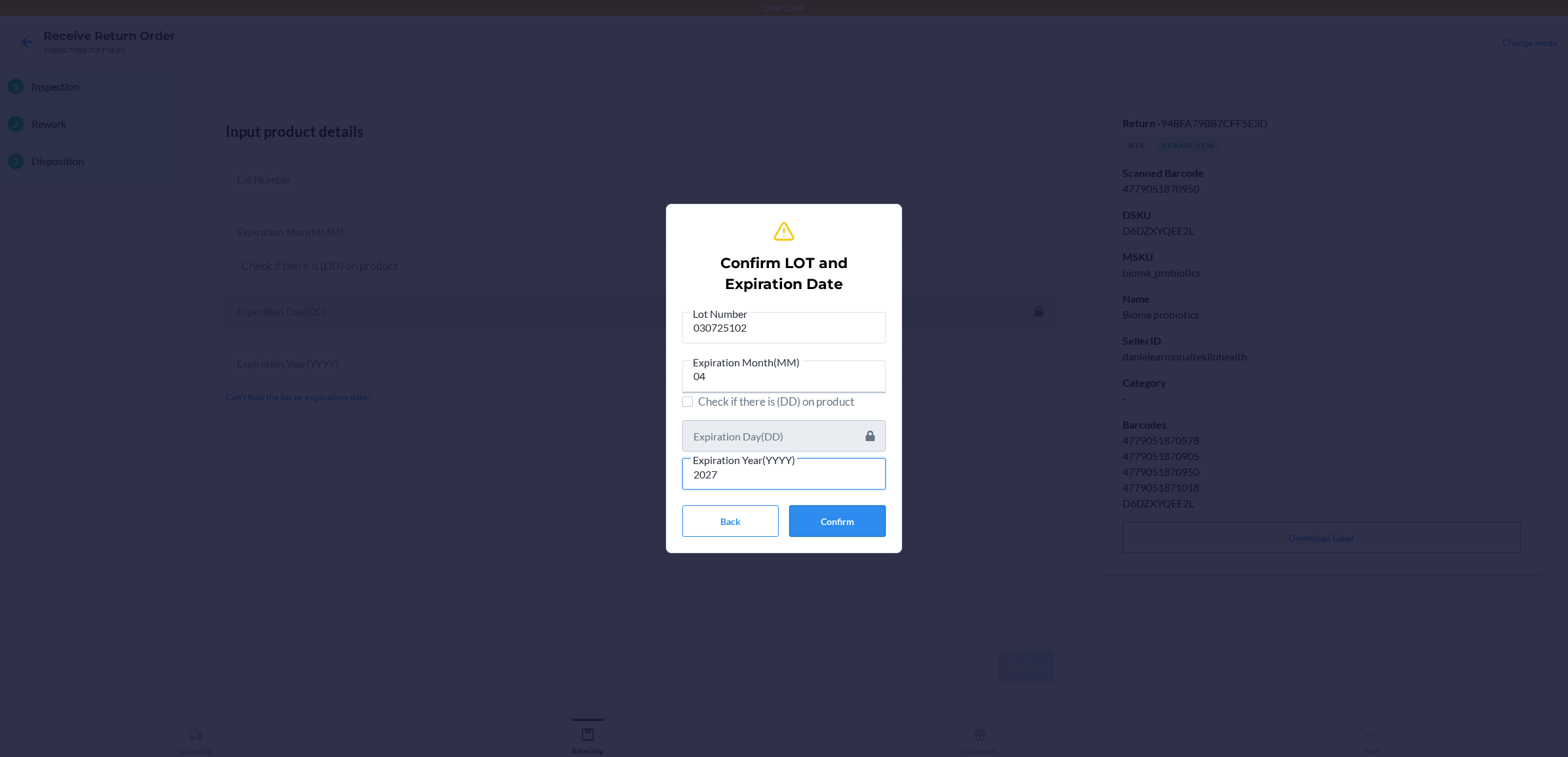
type input "2027"
click at [854, 519] on button "Confirm" at bounding box center [837, 522] width 96 height 32
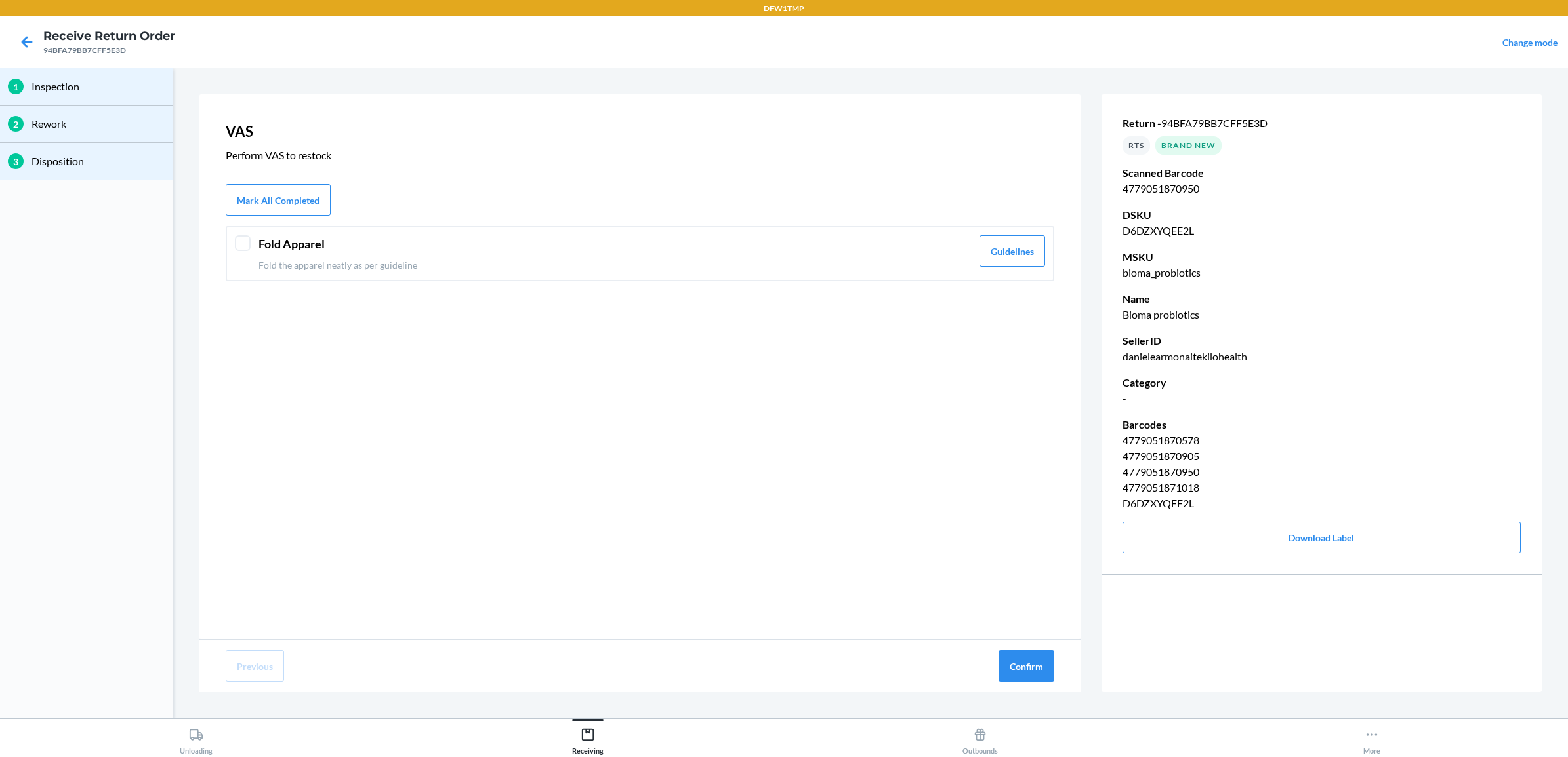
click at [530, 263] on p "Fold the apparel neatly as per guideline" at bounding box center [615, 265] width 714 height 14
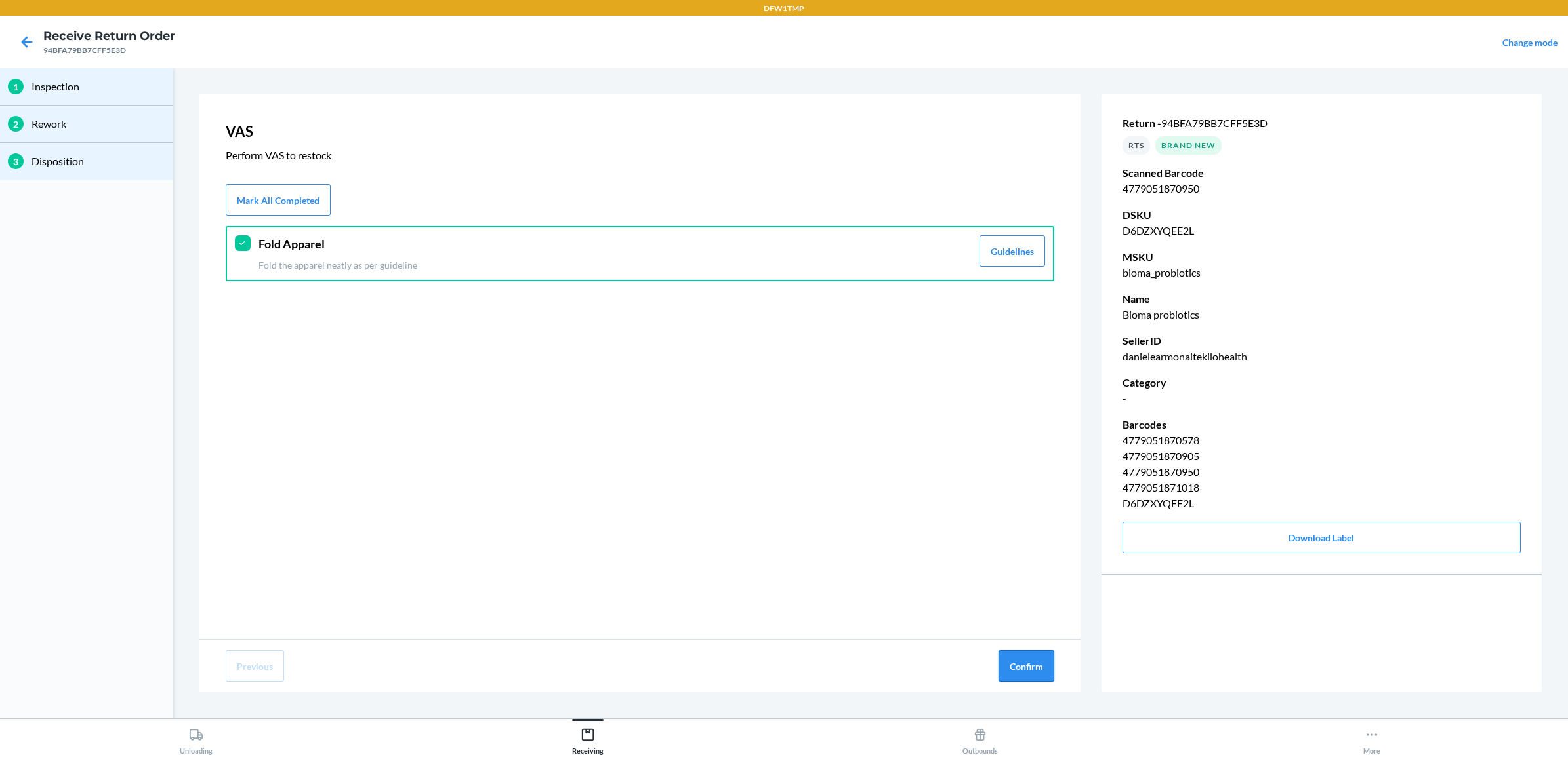
click at [1028, 663] on button "Confirm" at bounding box center [1026, 666] width 56 height 32
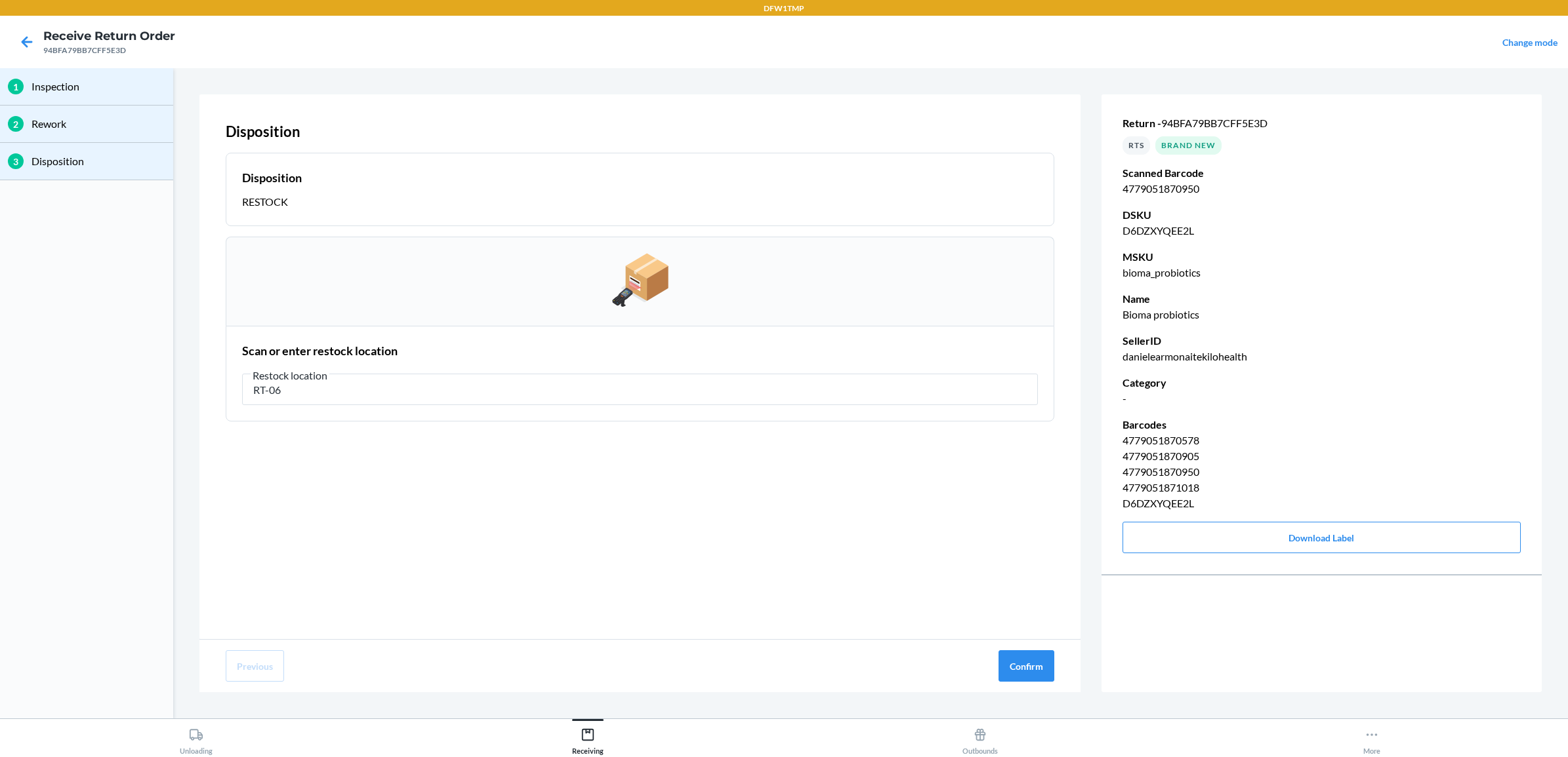
type input "RT-06"
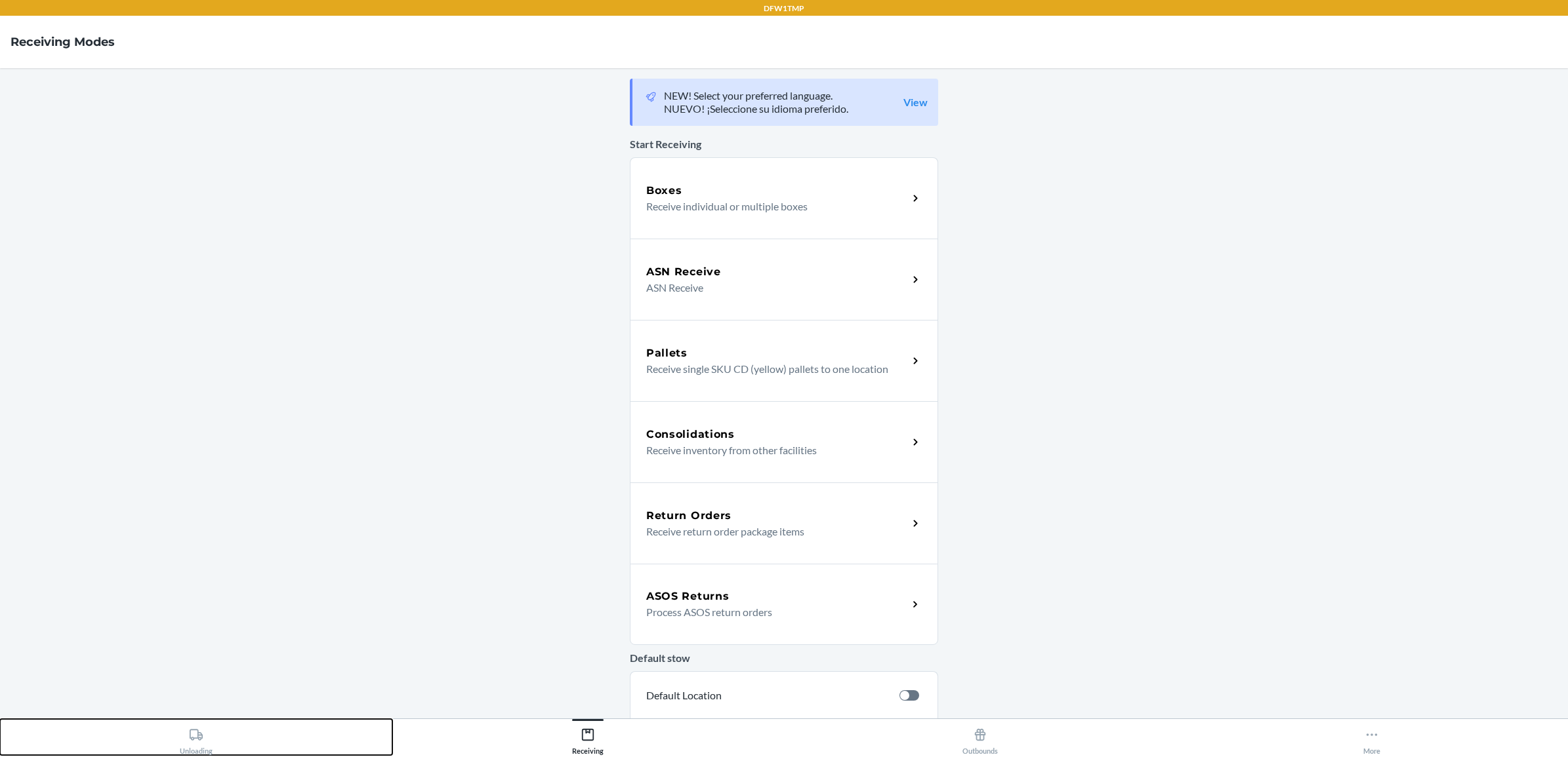
click at [204, 738] on div "Unloading" at bounding box center [195, 739] width 33 height 33
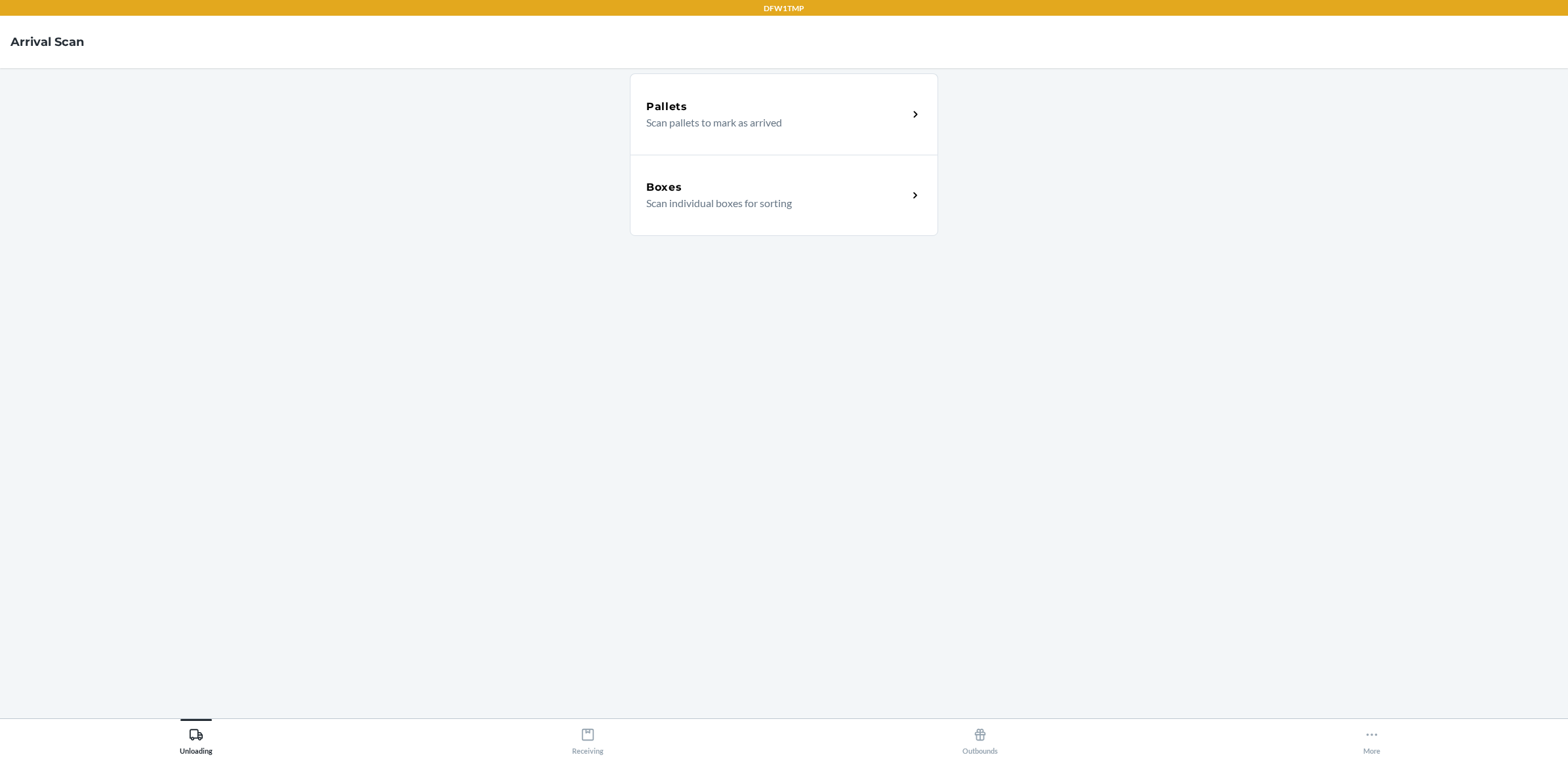
click at [693, 200] on p "Scan individual boxes for sorting" at bounding box center [772, 203] width 251 height 16
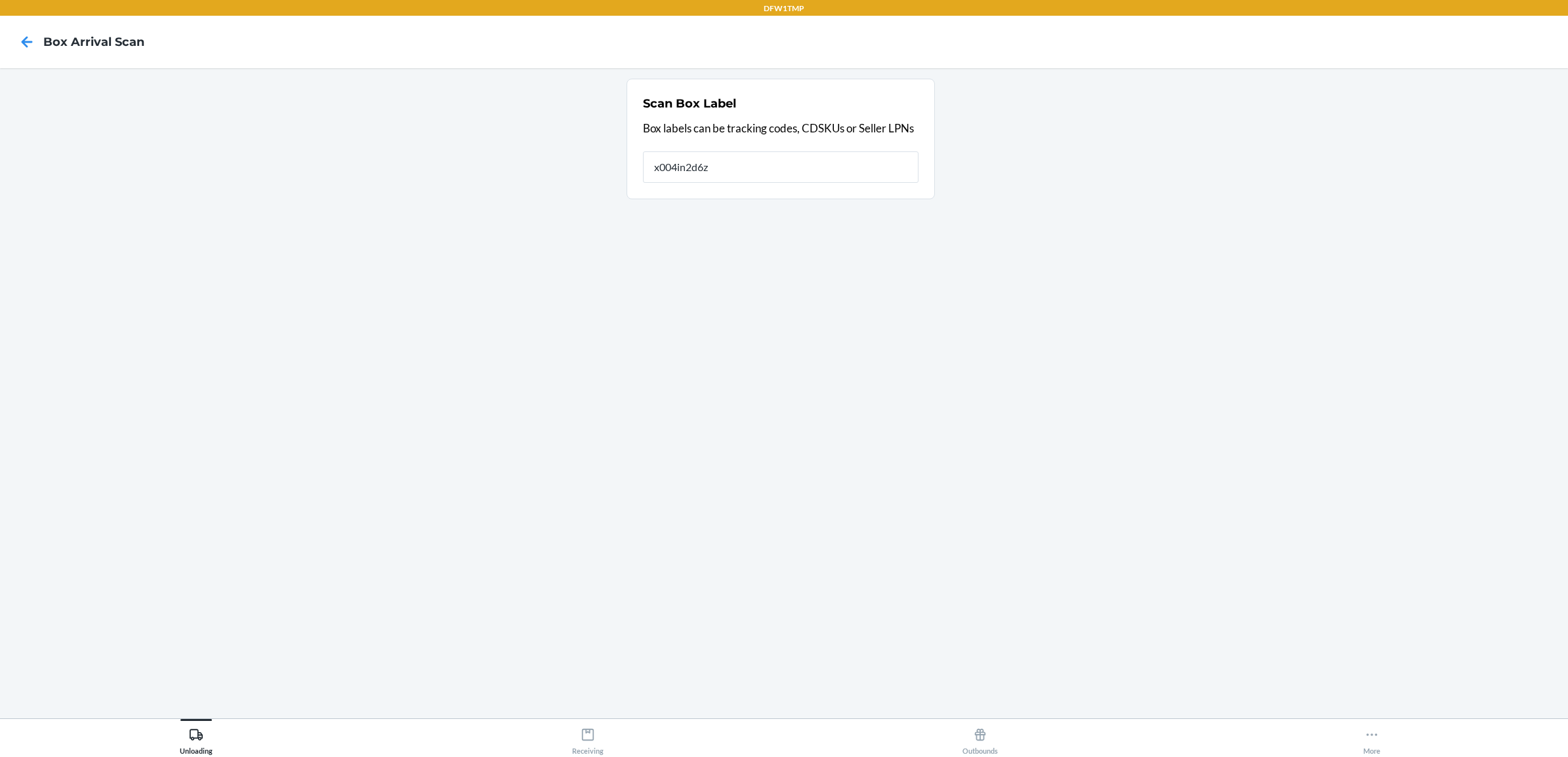
type input "x004in2d6z"
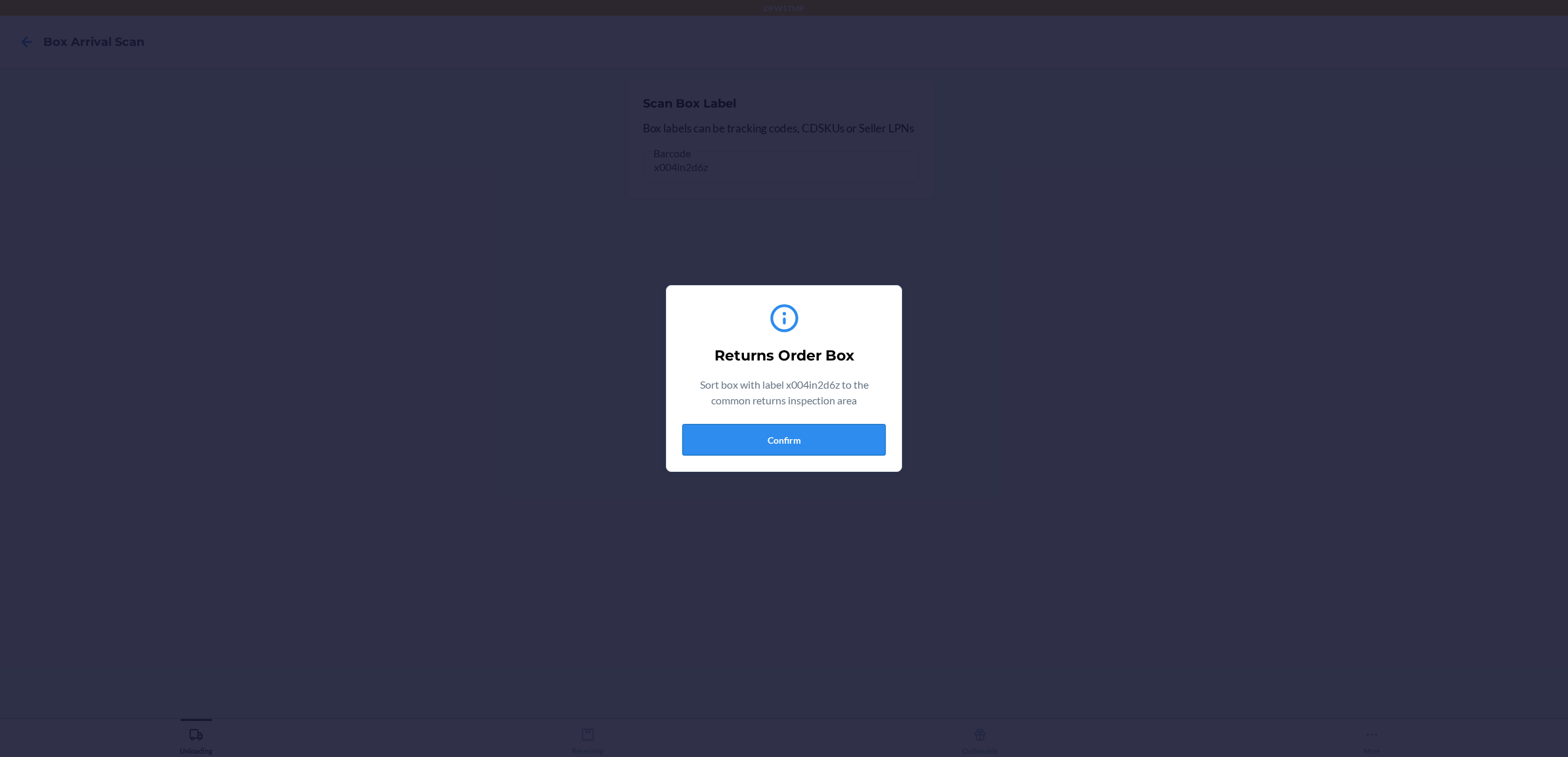
click at [785, 430] on button "Confirm" at bounding box center [784, 440] width 204 height 32
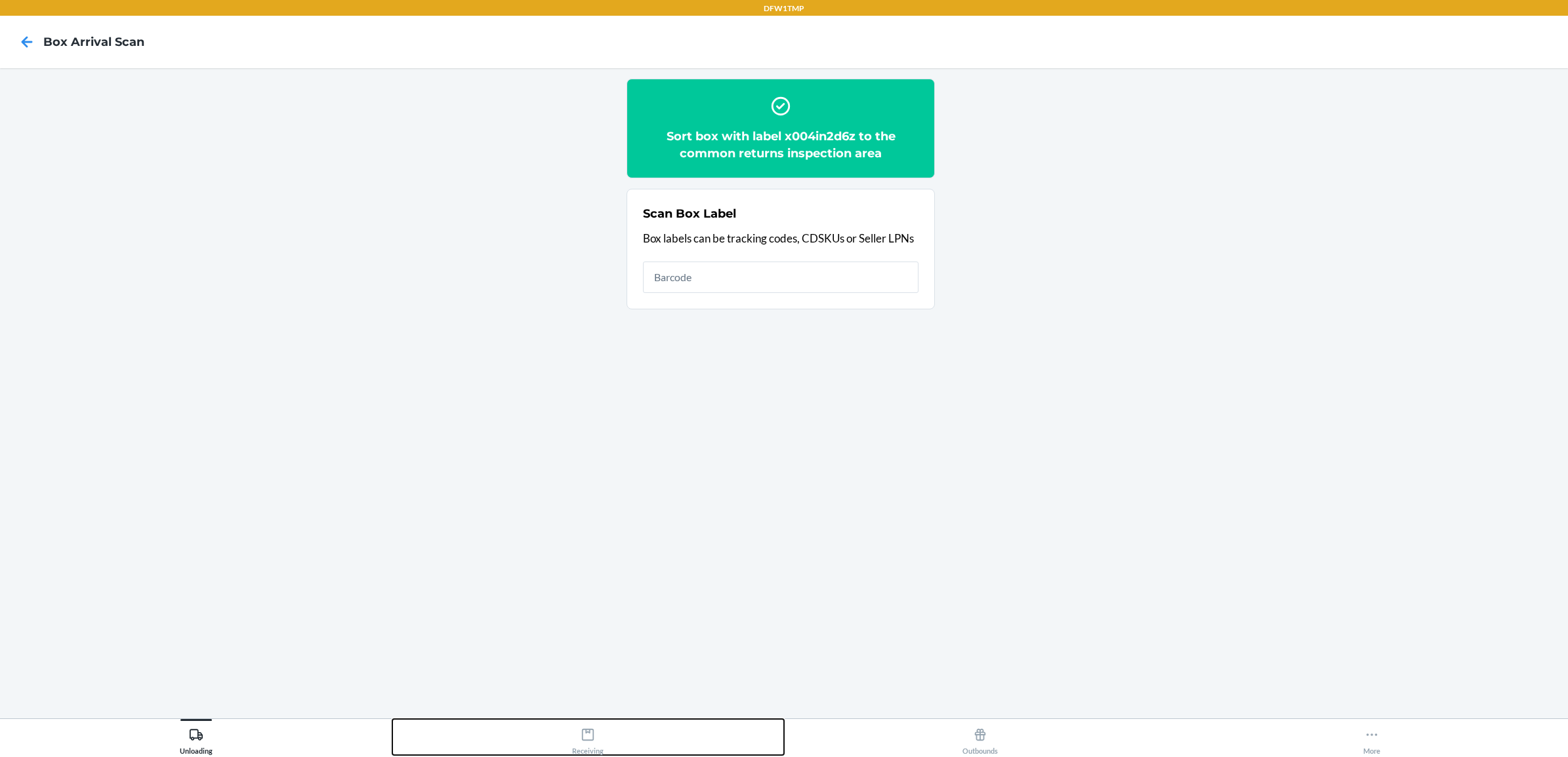
click at [587, 742] on icon at bounding box center [588, 735] width 14 height 14
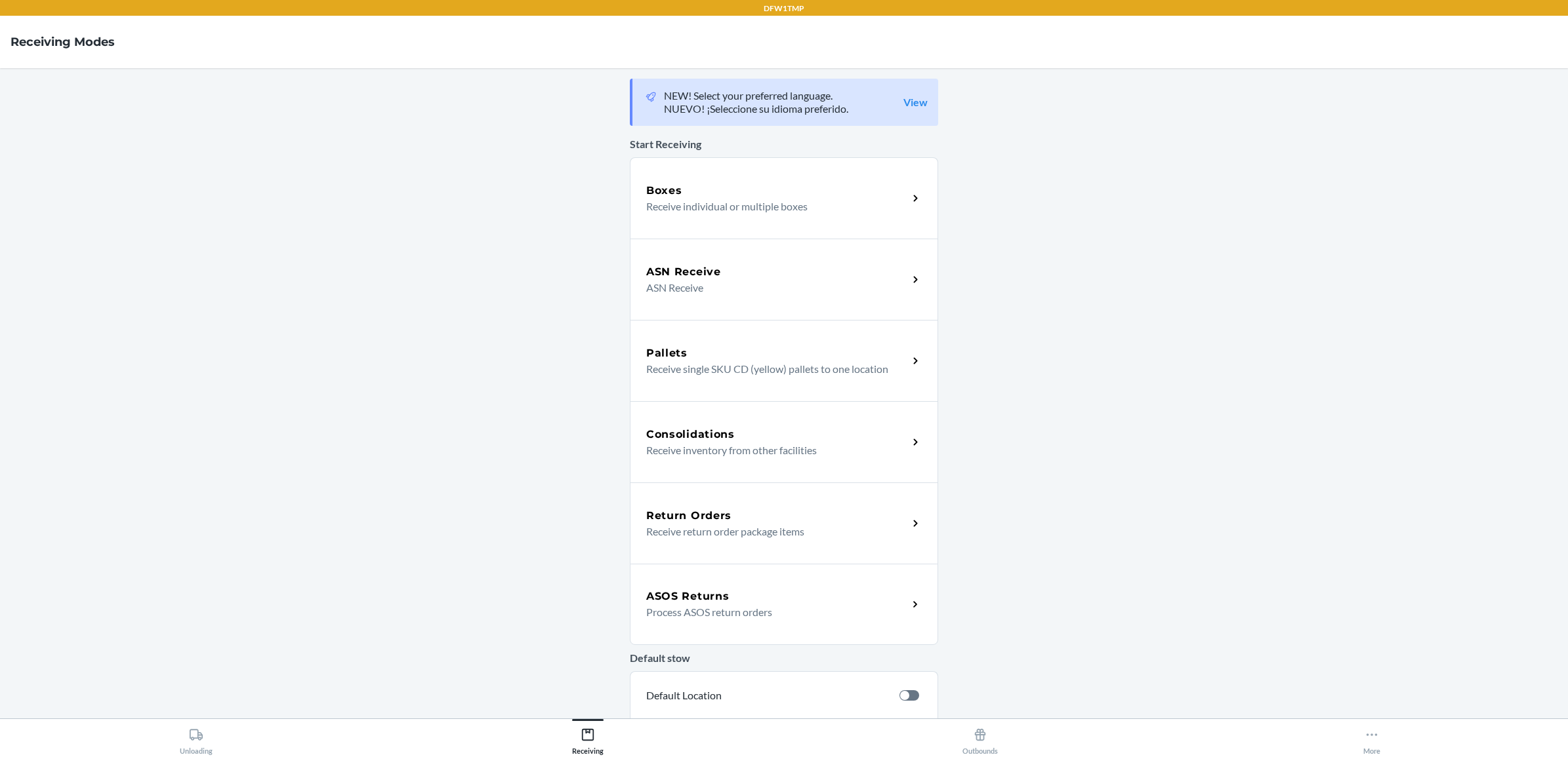
click at [719, 524] on p "Receive return order package items" at bounding box center [772, 531] width 251 height 16
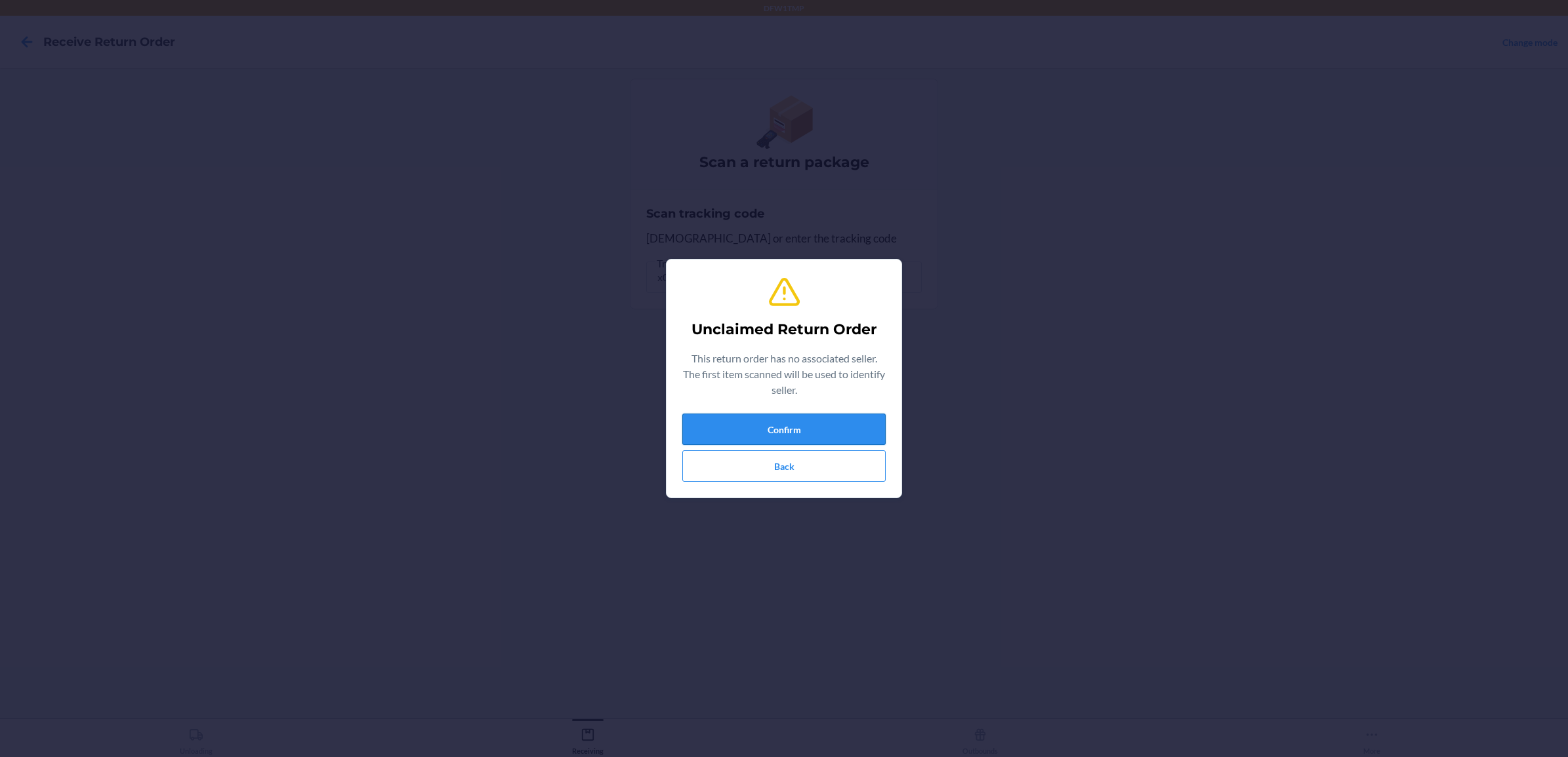
click at [776, 424] on button "Confirm" at bounding box center [784, 430] width 204 height 32
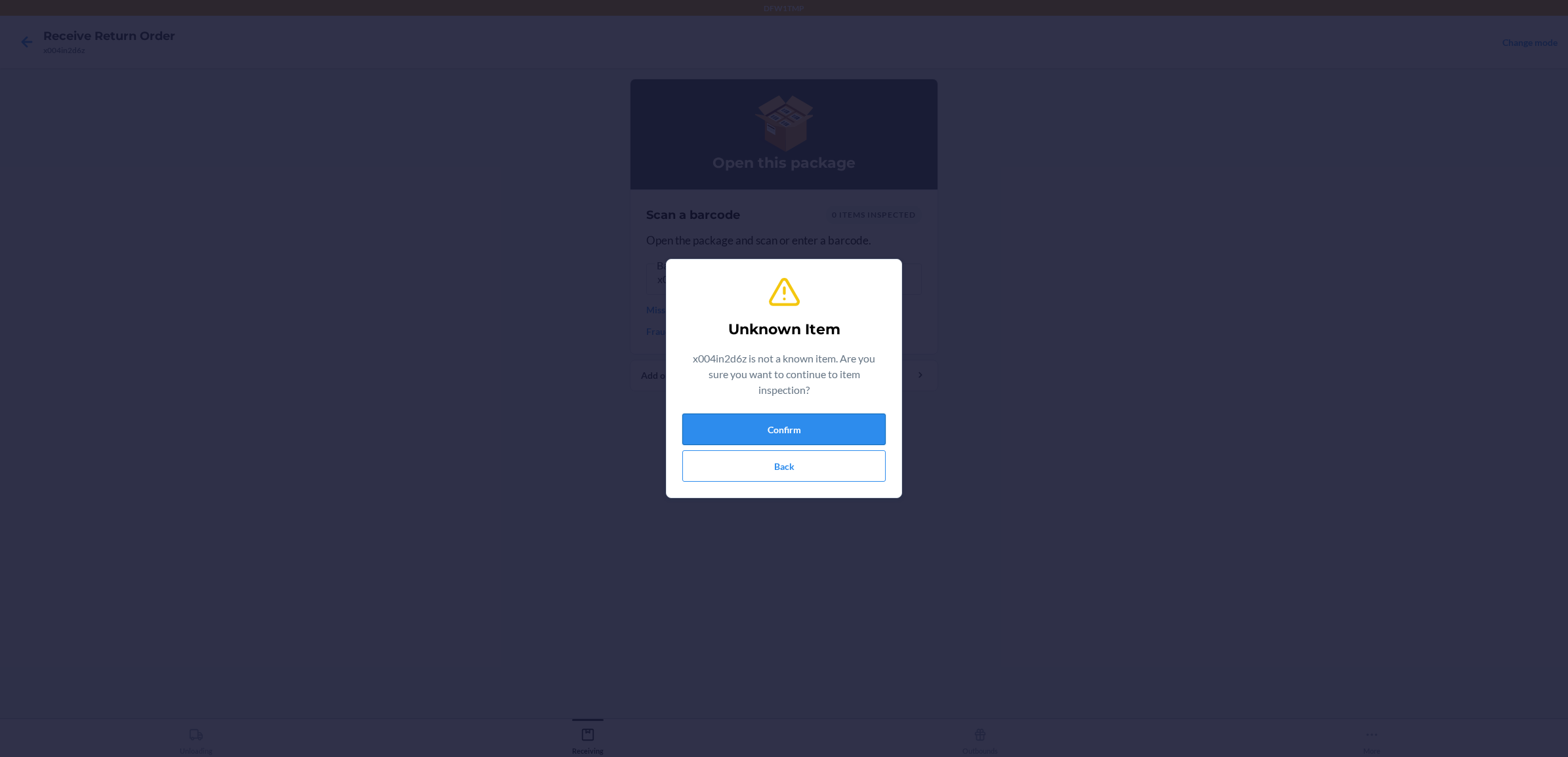
click at [819, 426] on button "Confirm" at bounding box center [784, 430] width 204 height 32
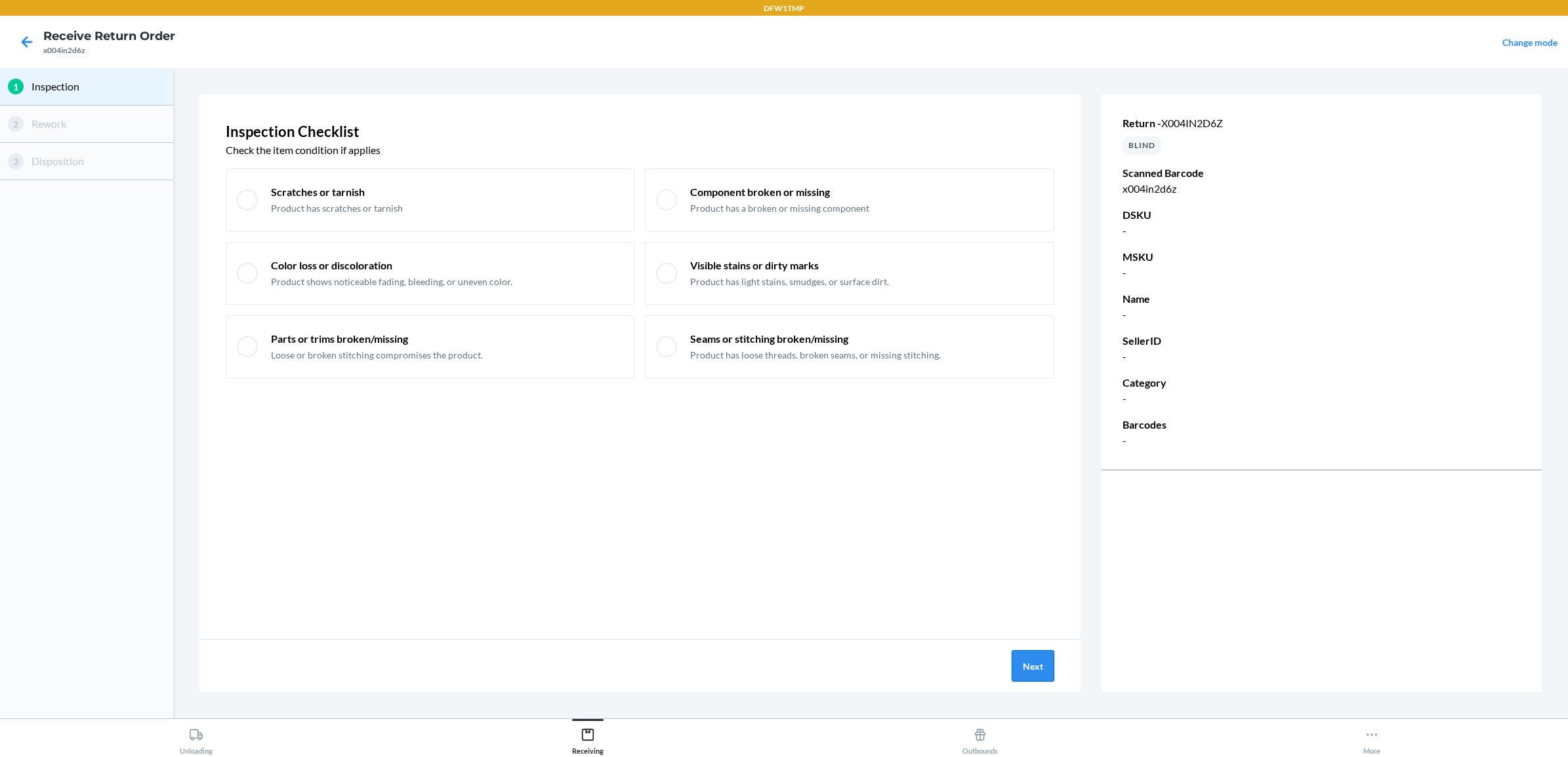
click at [1041, 656] on button "Next" at bounding box center [1033, 666] width 42 height 32
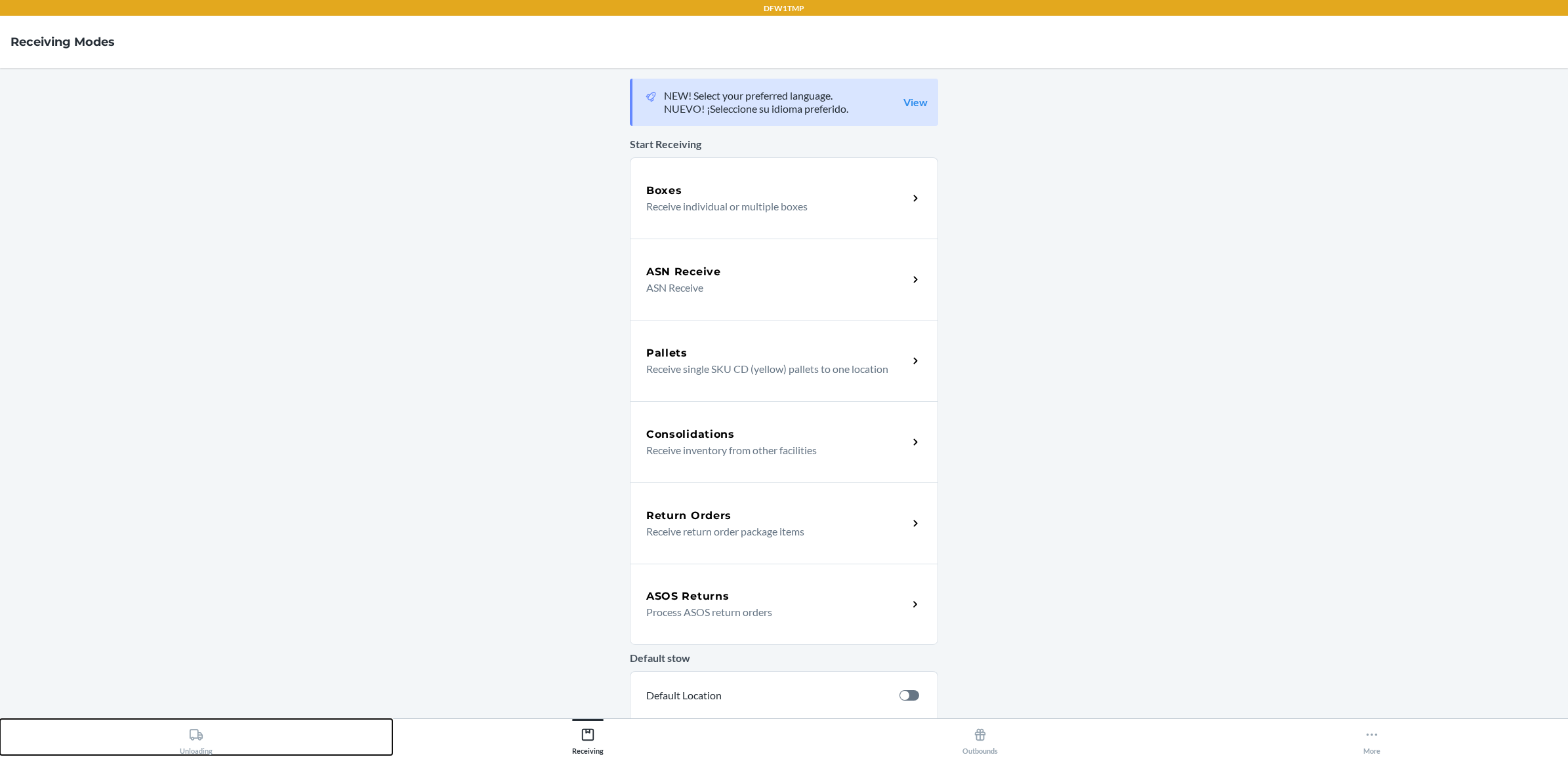
click at [211, 731] on div "Unloading" at bounding box center [195, 739] width 33 height 33
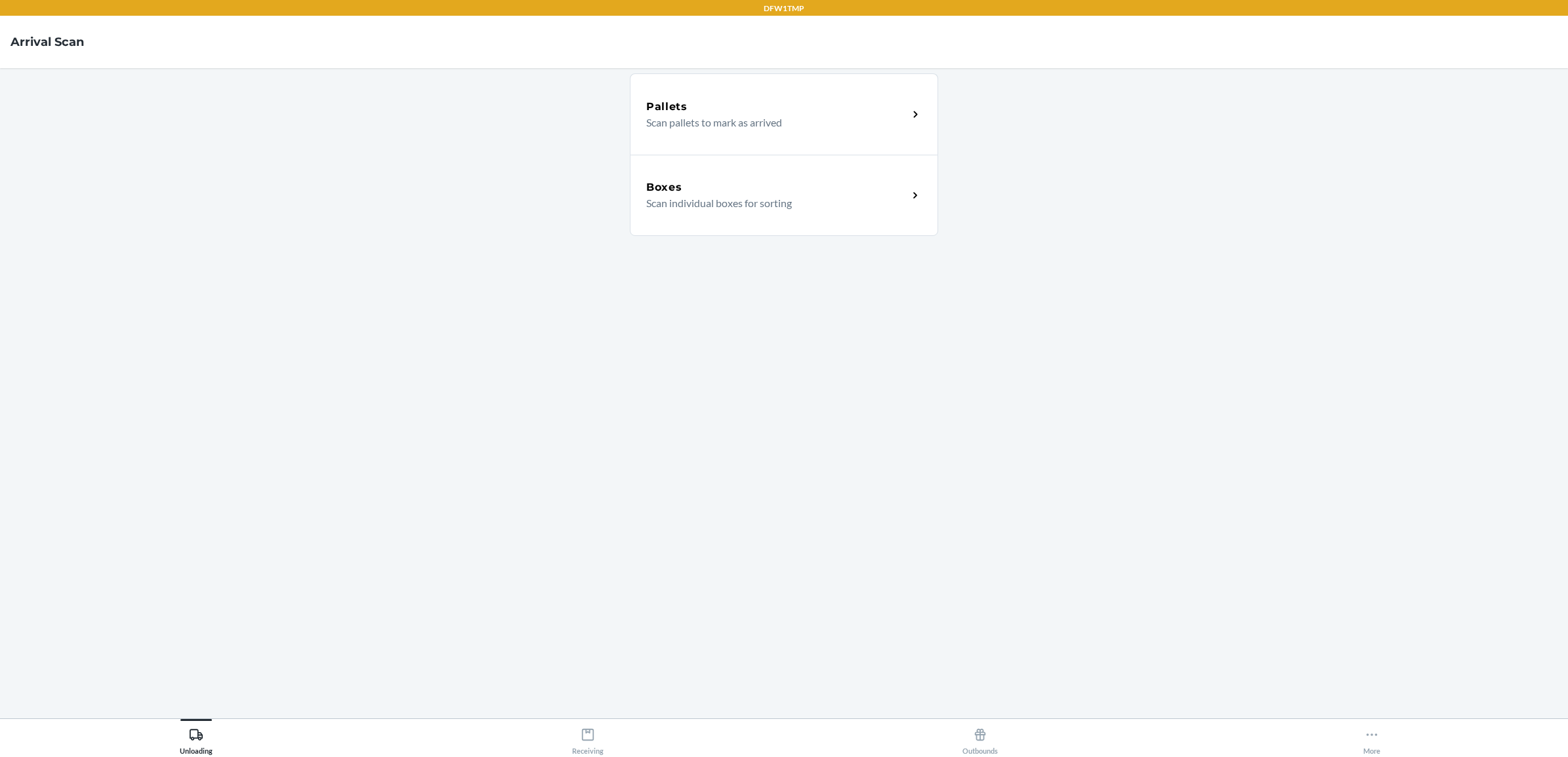
click at [788, 182] on div "Boxes" at bounding box center [777, 187] width 262 height 16
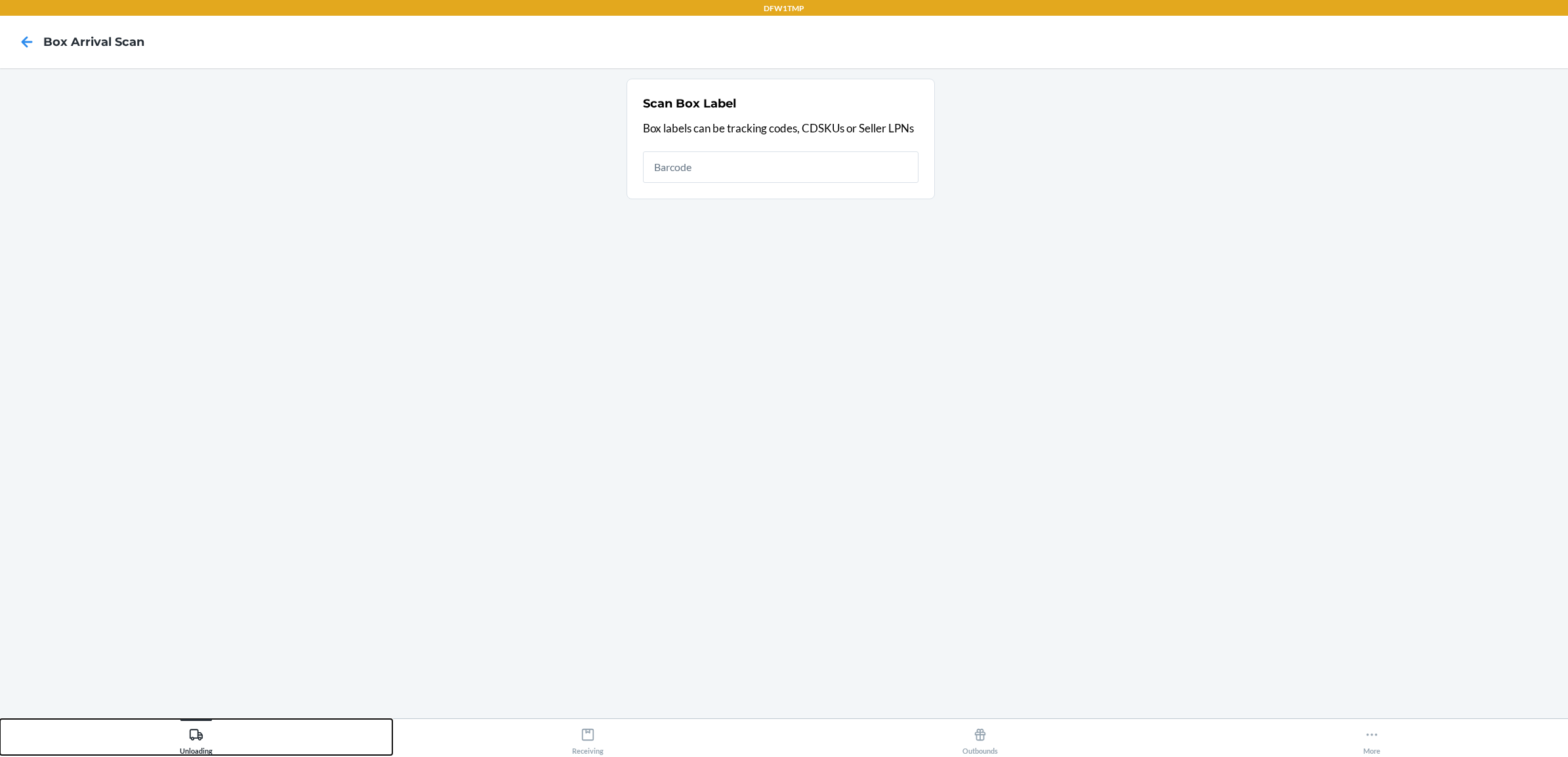
click at [197, 743] on div "Unloading" at bounding box center [195, 739] width 33 height 33
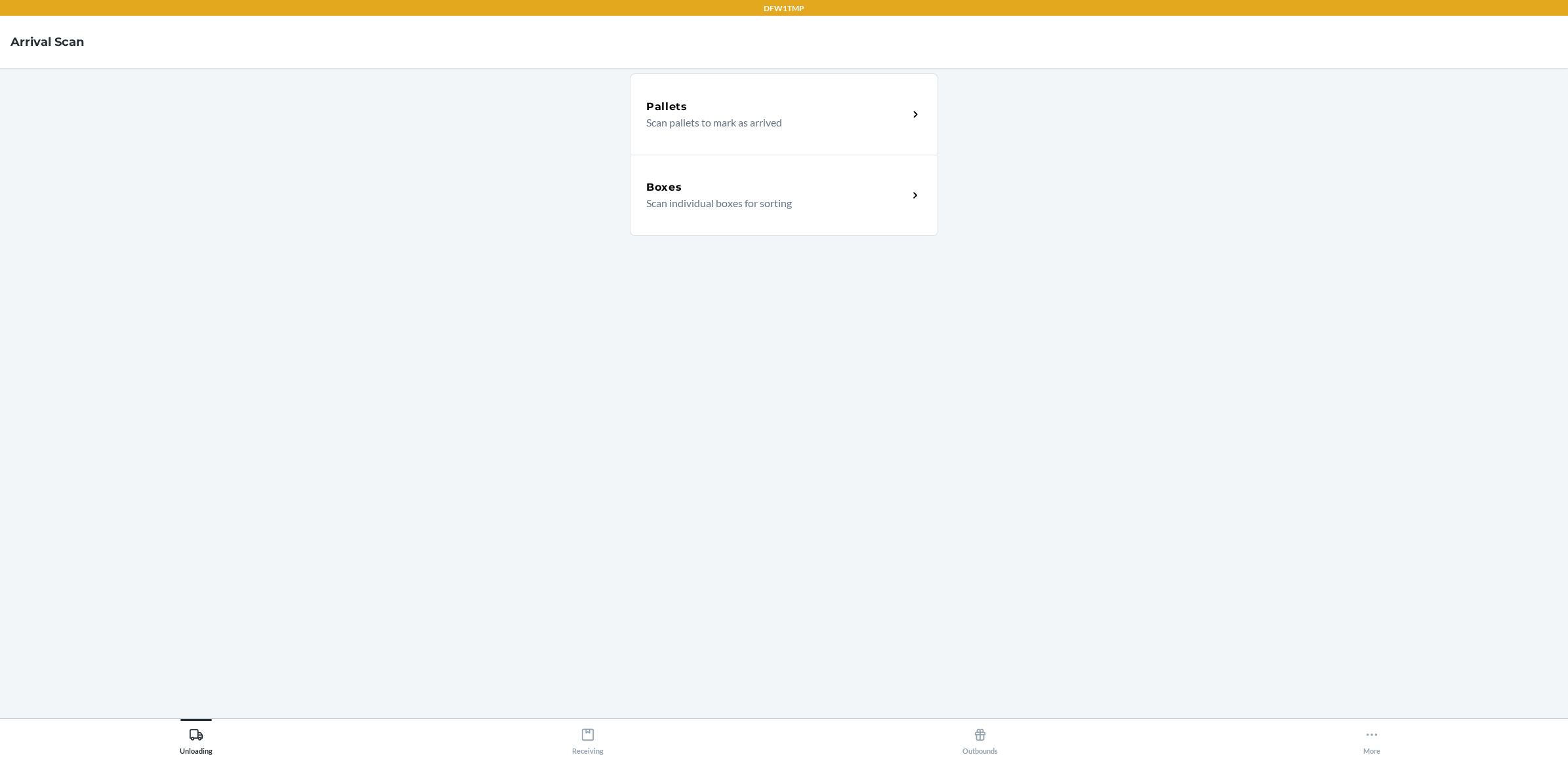
click at [792, 202] on p "Scan individual boxes for sorting" at bounding box center [772, 203] width 251 height 16
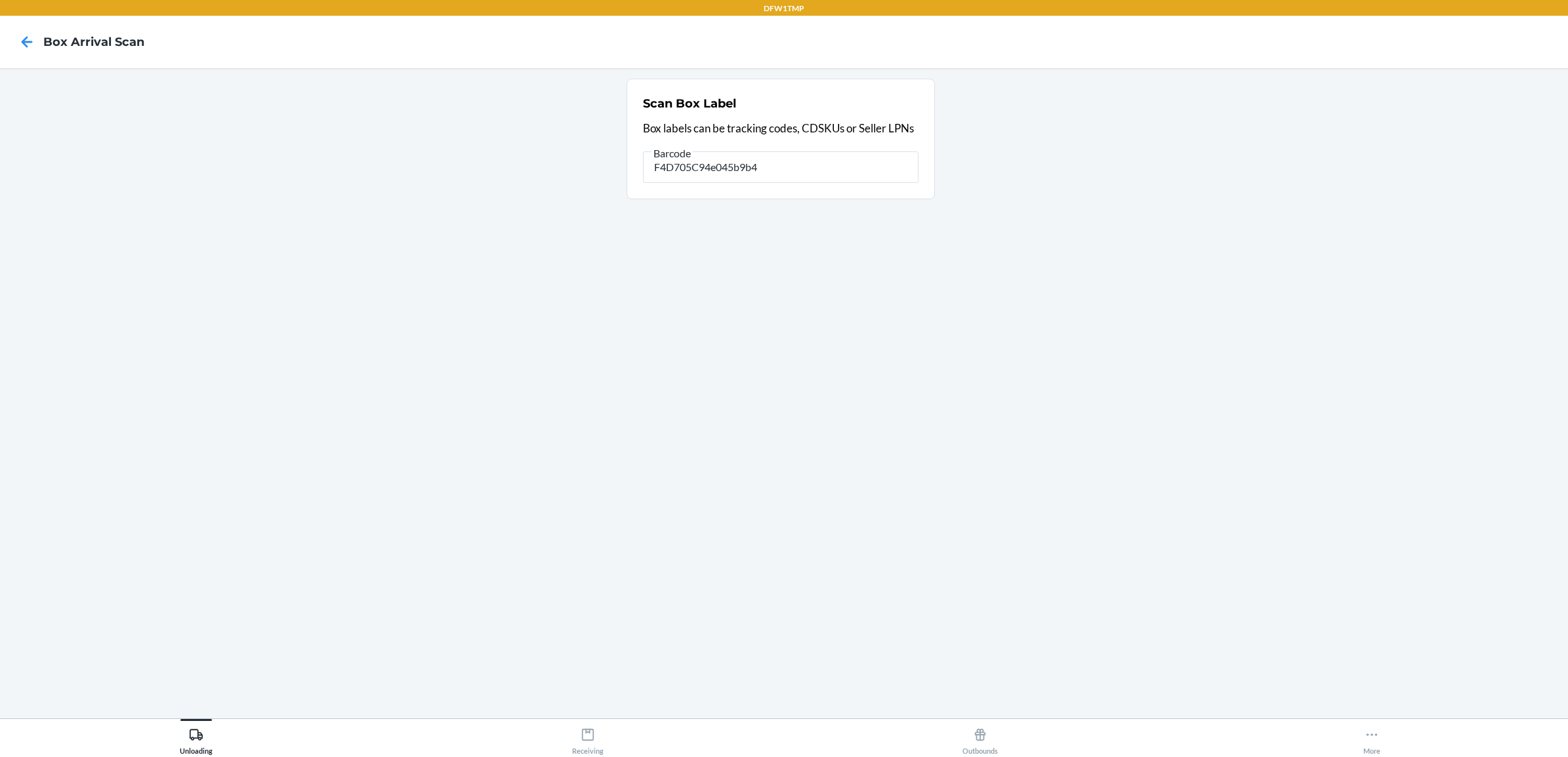
type input "F4D705C94e045b9b4"
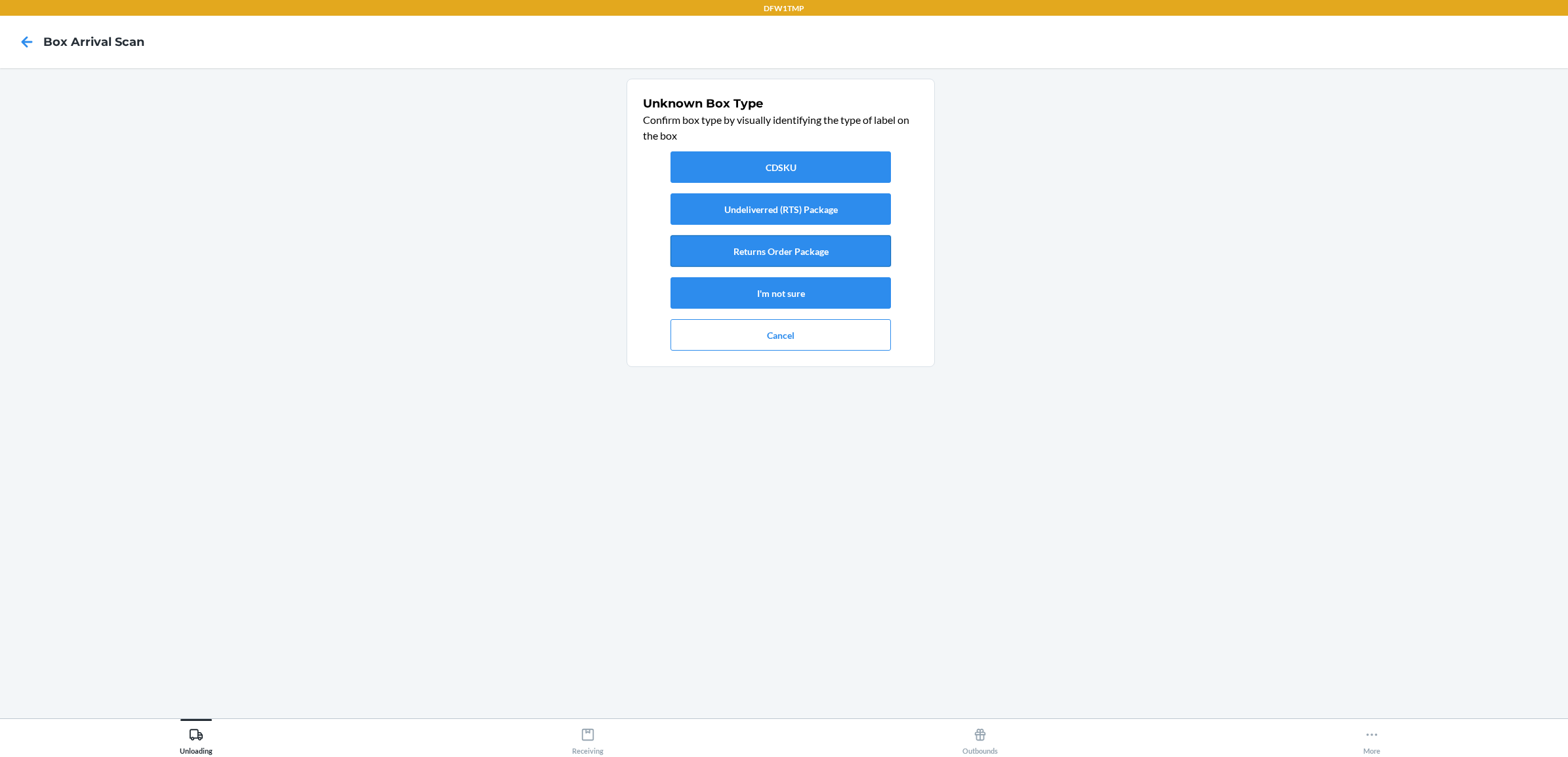
click at [812, 246] on button "Returns Order Package" at bounding box center [780, 251] width 220 height 32
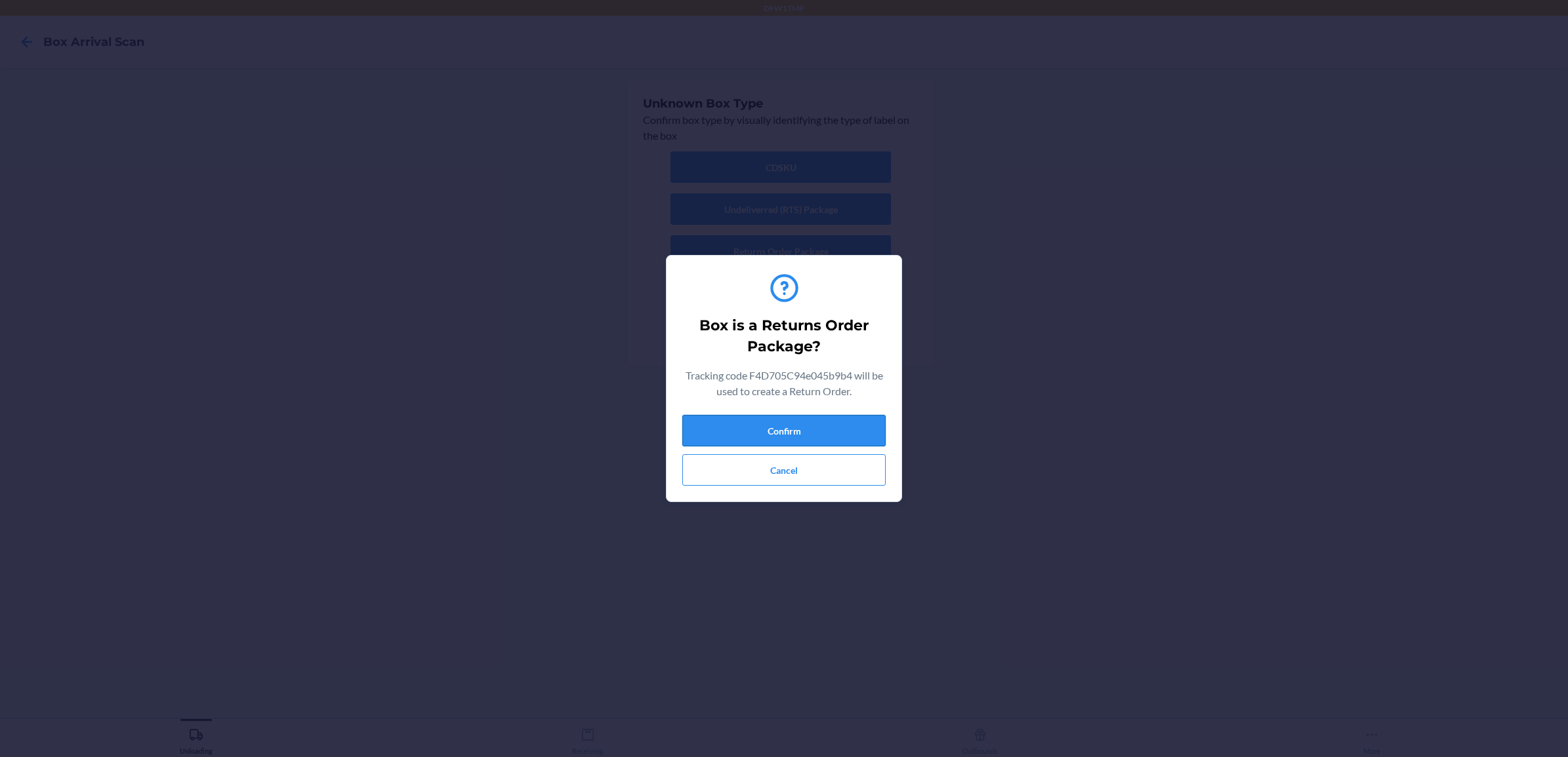
click at [802, 428] on button "Confirm" at bounding box center [784, 431] width 204 height 32
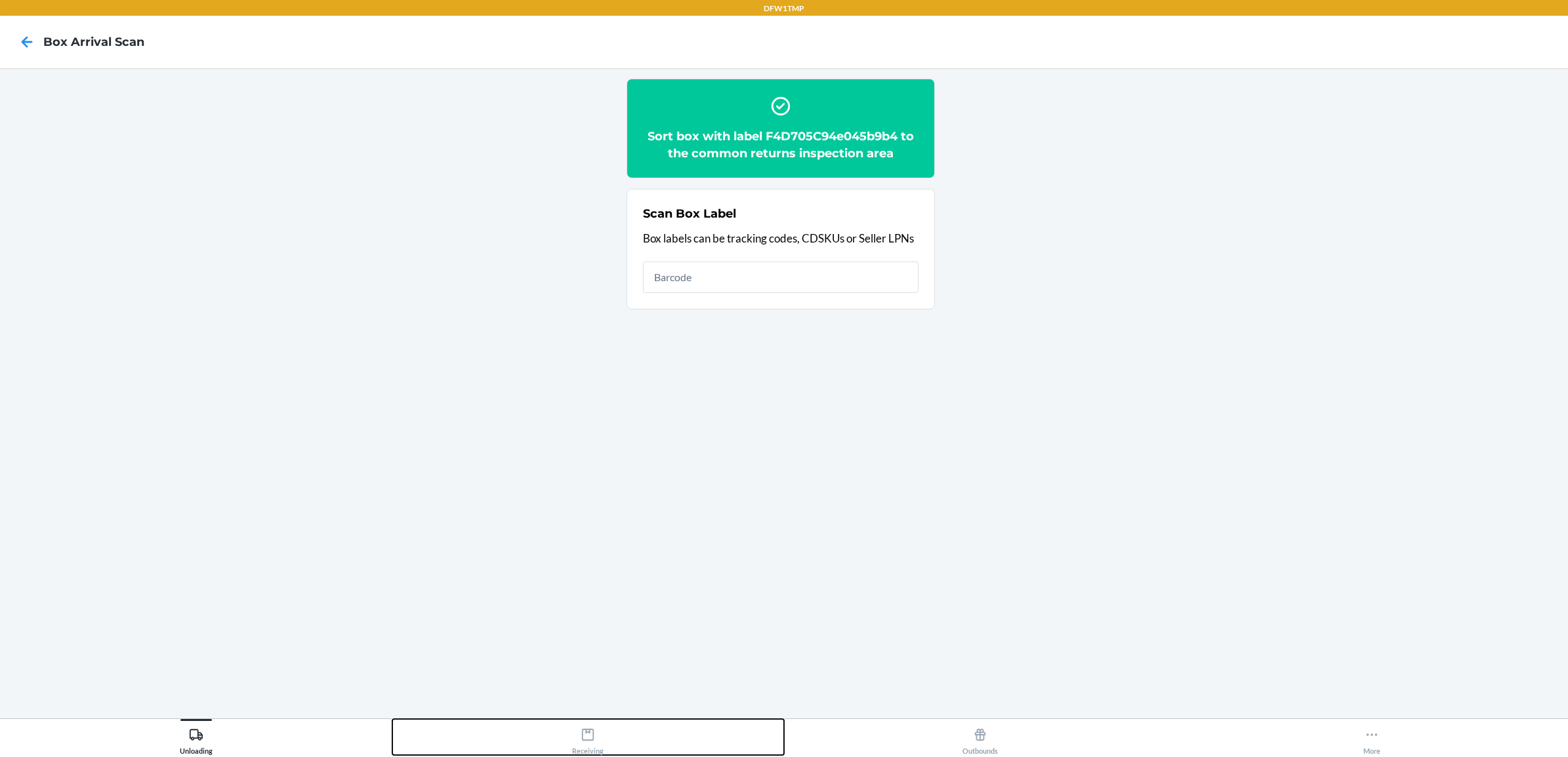
click at [586, 740] on icon at bounding box center [588, 735] width 12 height 12
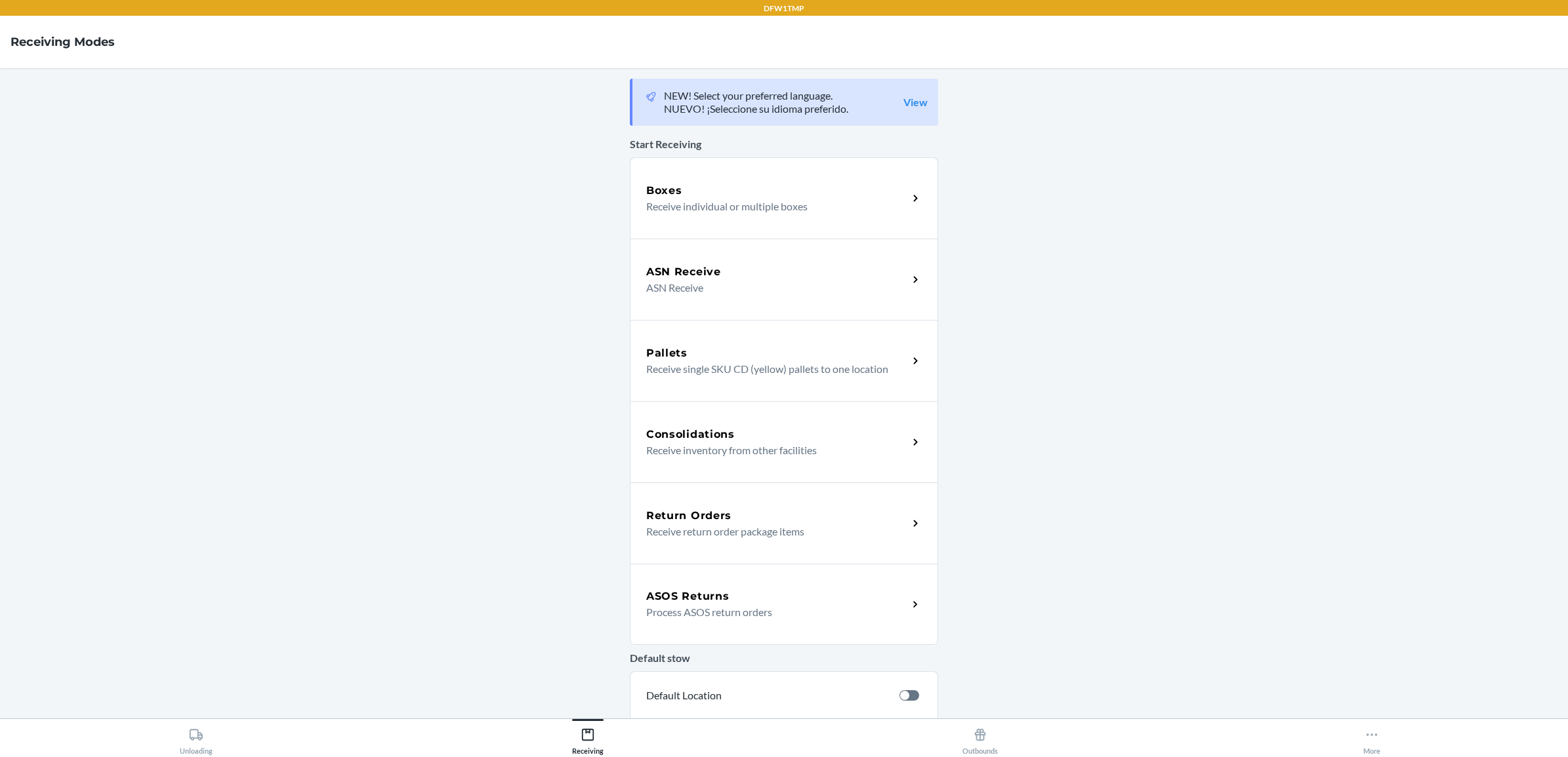
click at [720, 513] on h5 "Return Orders" at bounding box center [689, 516] width 86 height 16
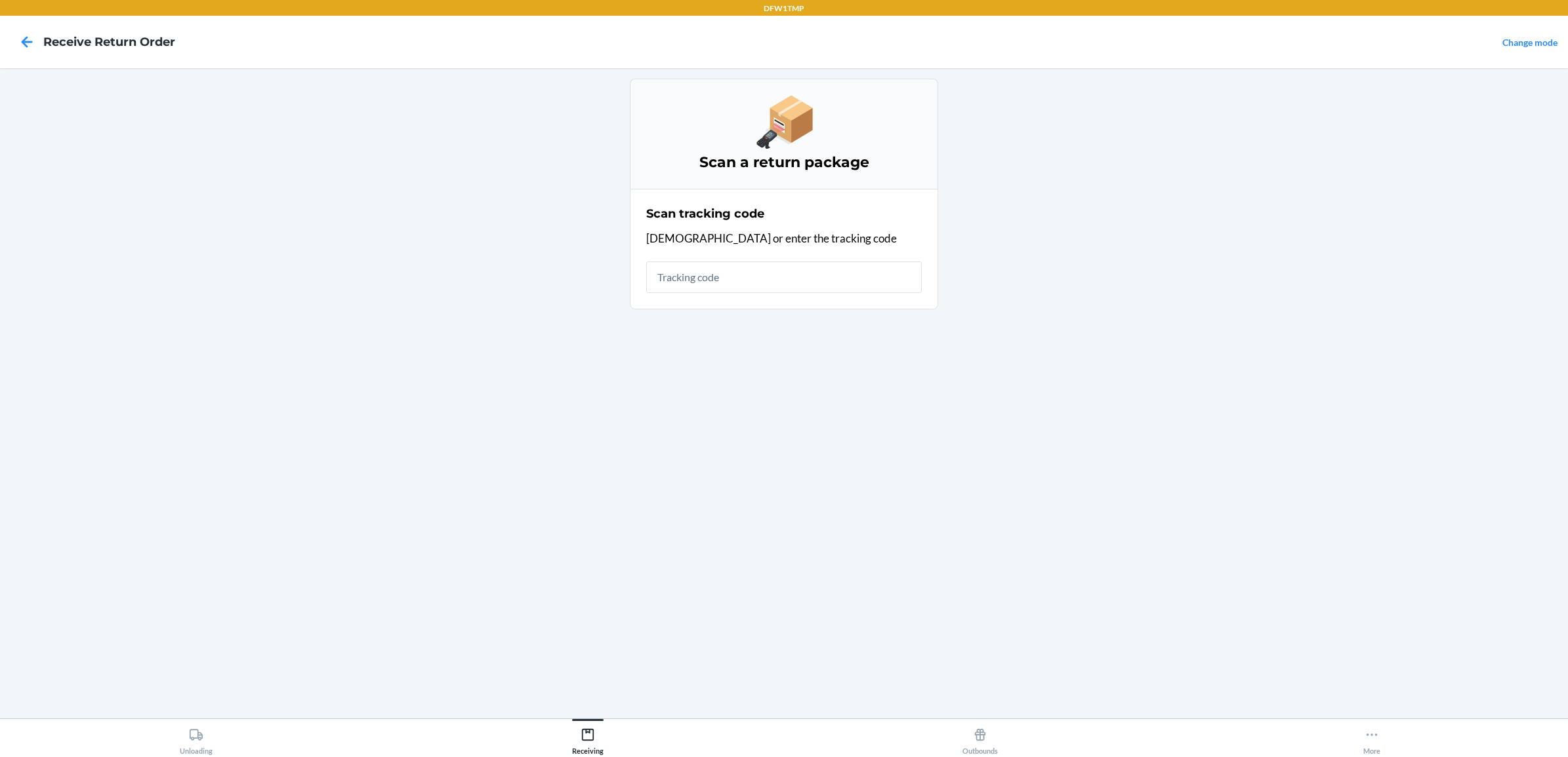
type input "F"
type input "f4d795c94e045b9b4"
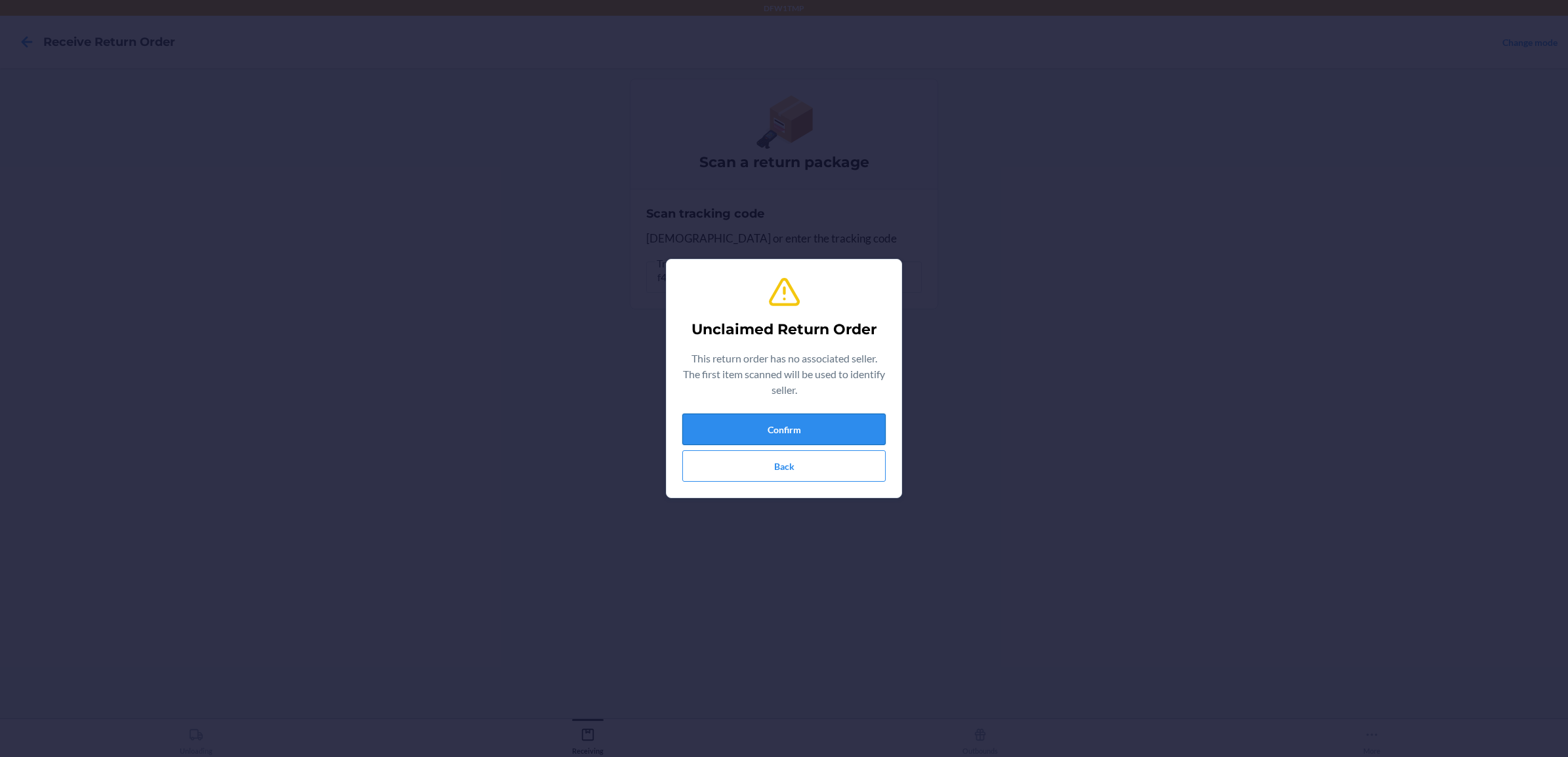
click at [753, 424] on button "Confirm" at bounding box center [784, 430] width 204 height 32
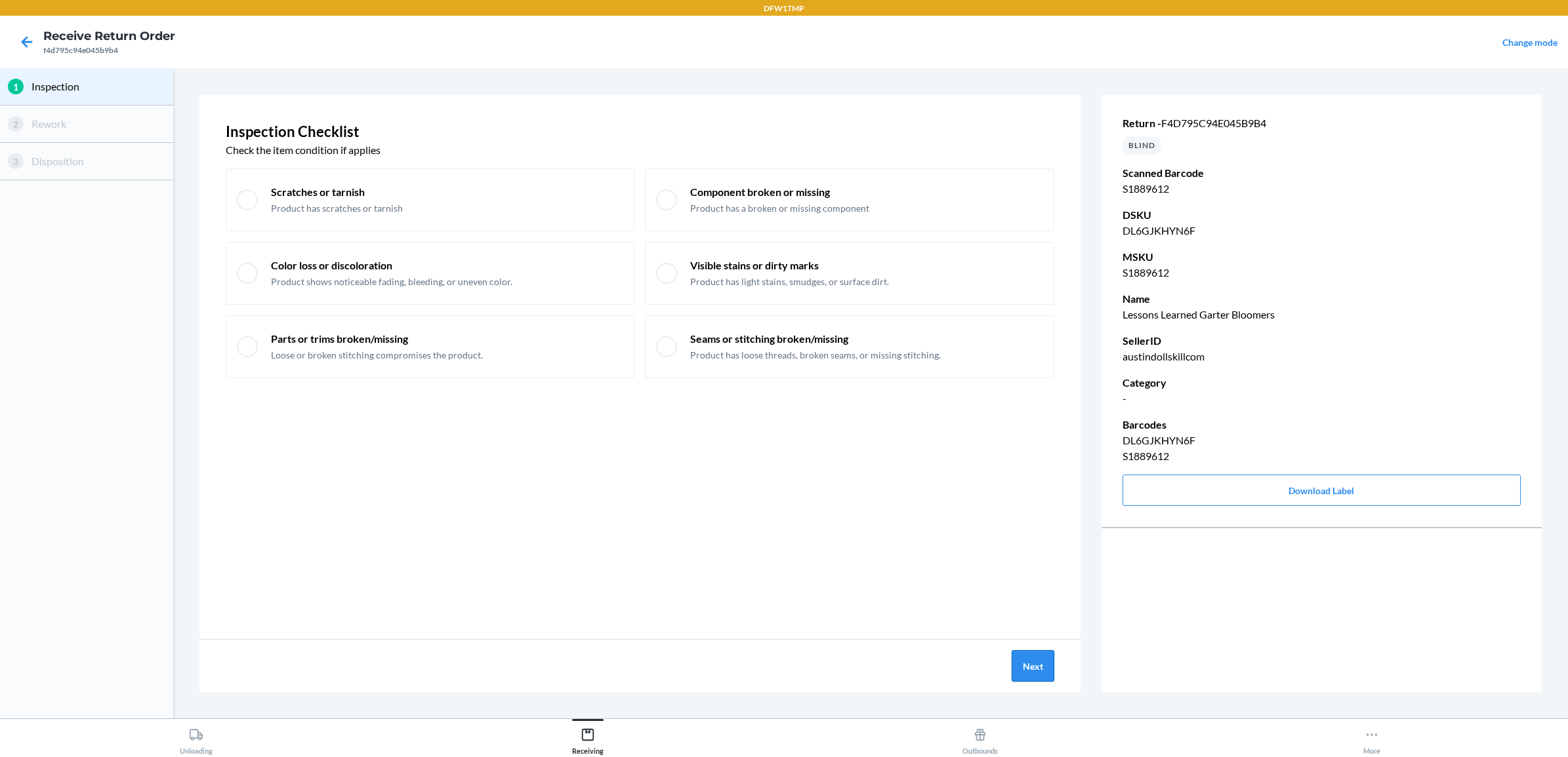
click at [1041, 661] on button "Next" at bounding box center [1033, 666] width 42 height 32
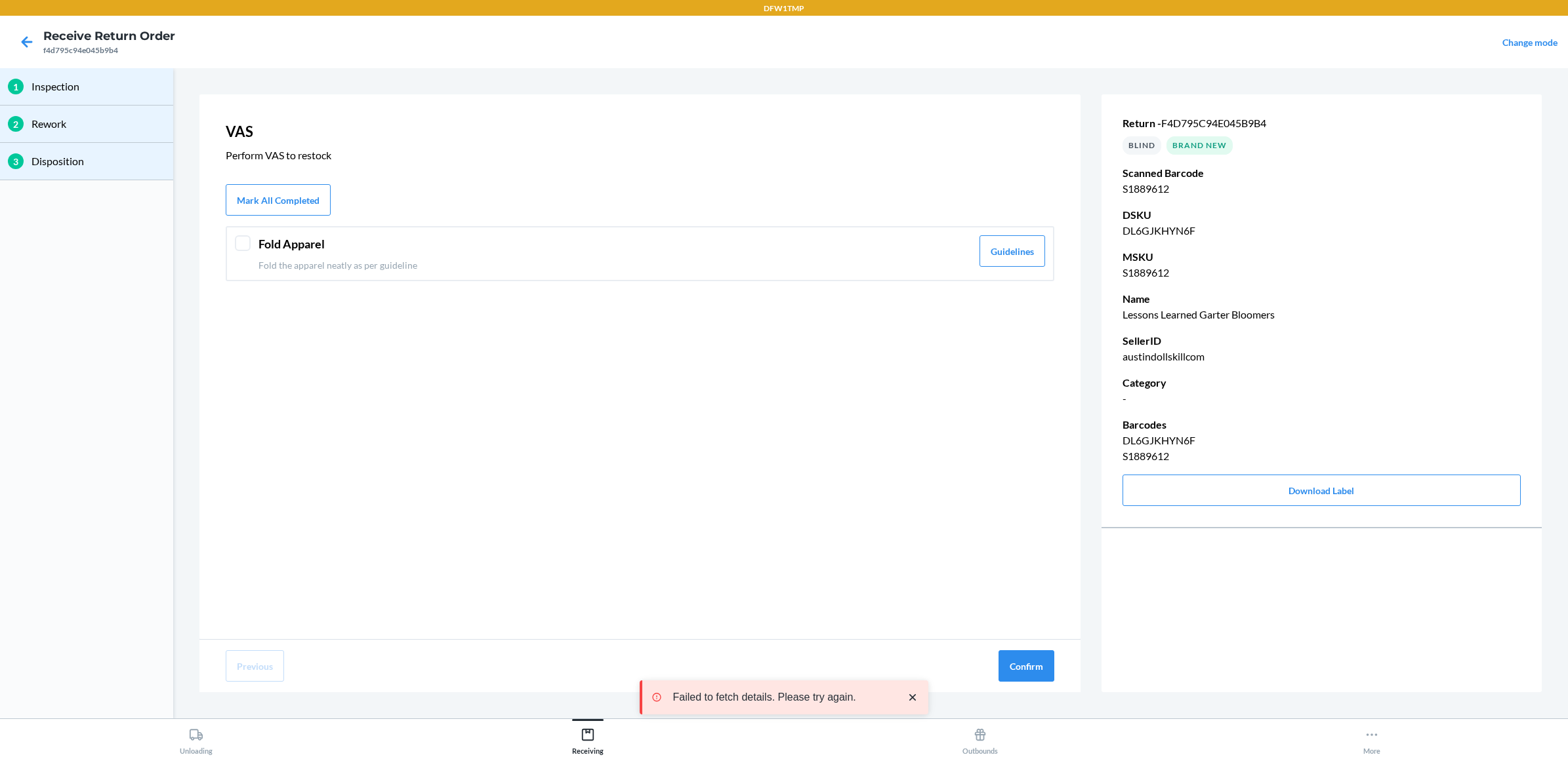
click at [522, 260] on p "Fold the apparel neatly as per guideline" at bounding box center [615, 265] width 714 height 14
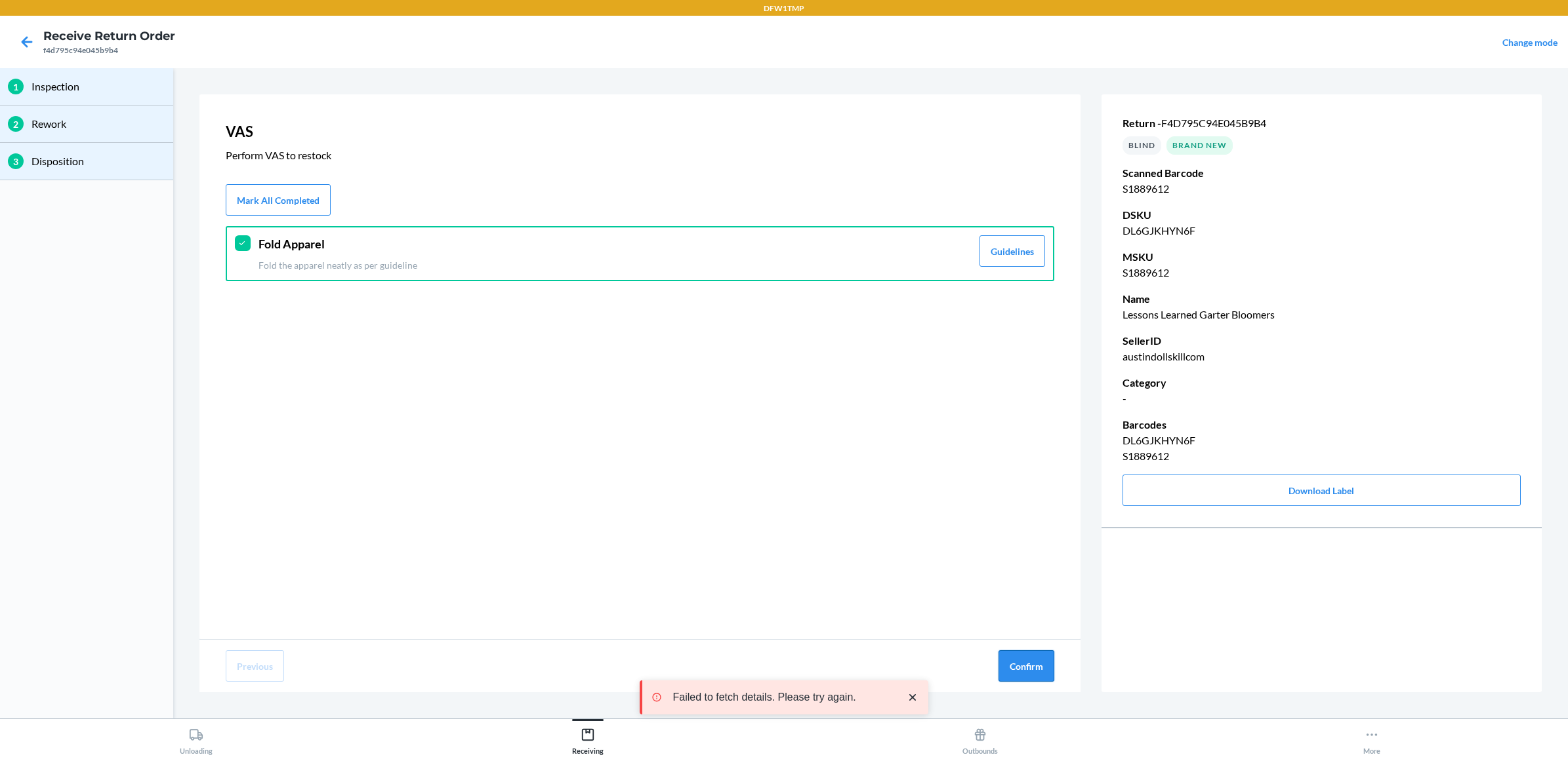
click at [1020, 663] on button "Confirm" at bounding box center [1026, 666] width 56 height 32
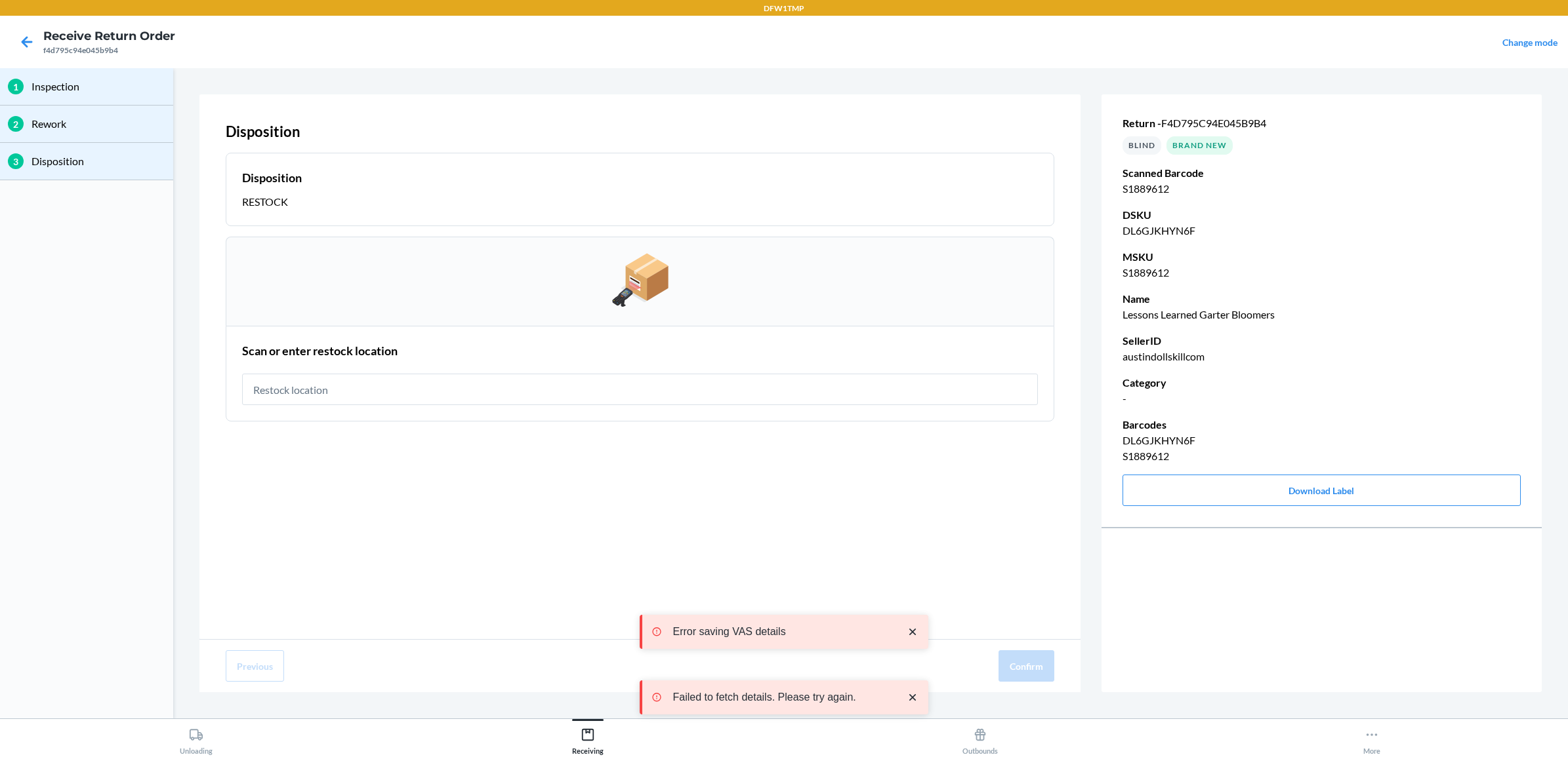
click at [670, 389] on input "text" at bounding box center [640, 390] width 796 height 32
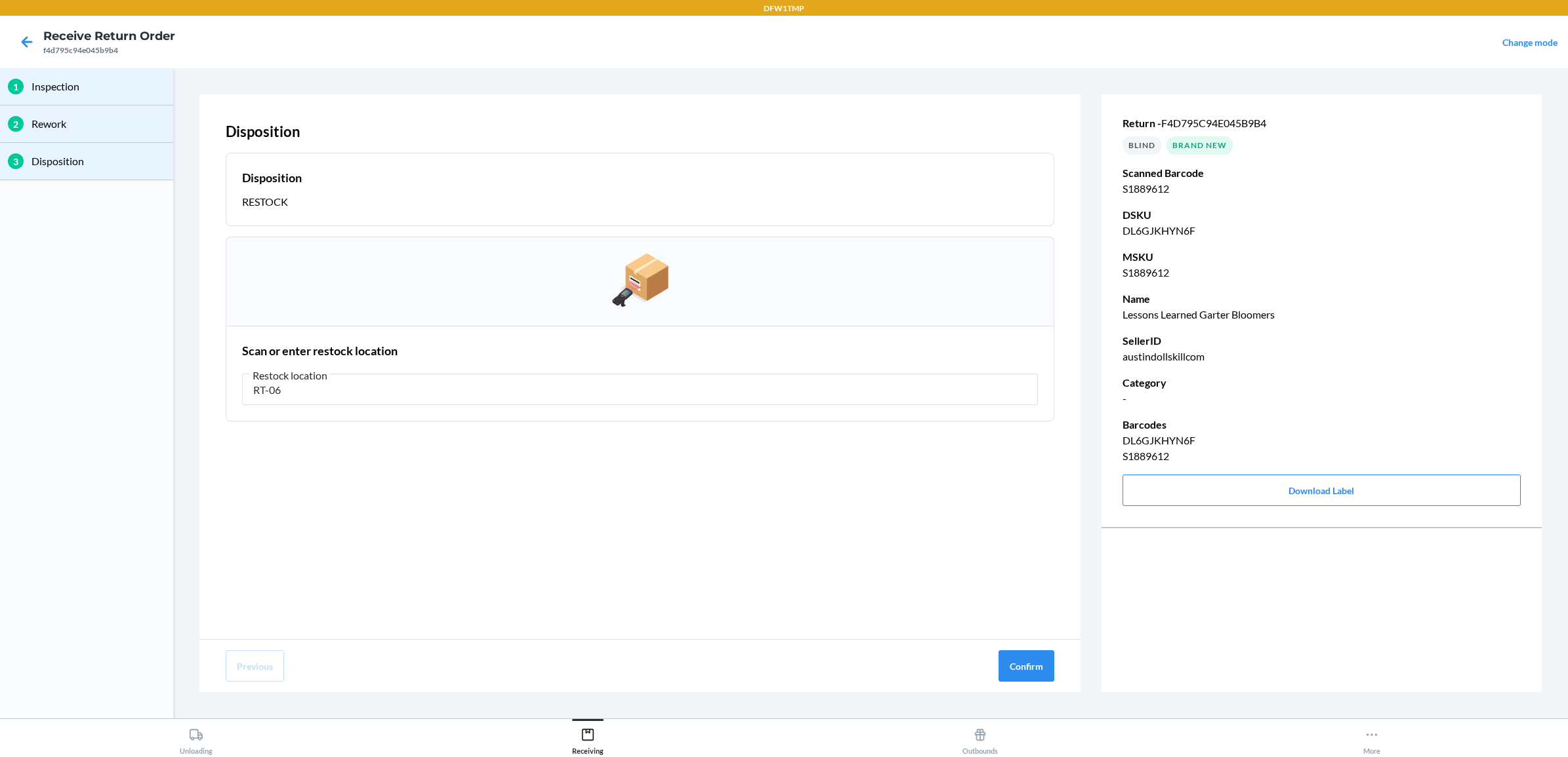
type input "RT-06"
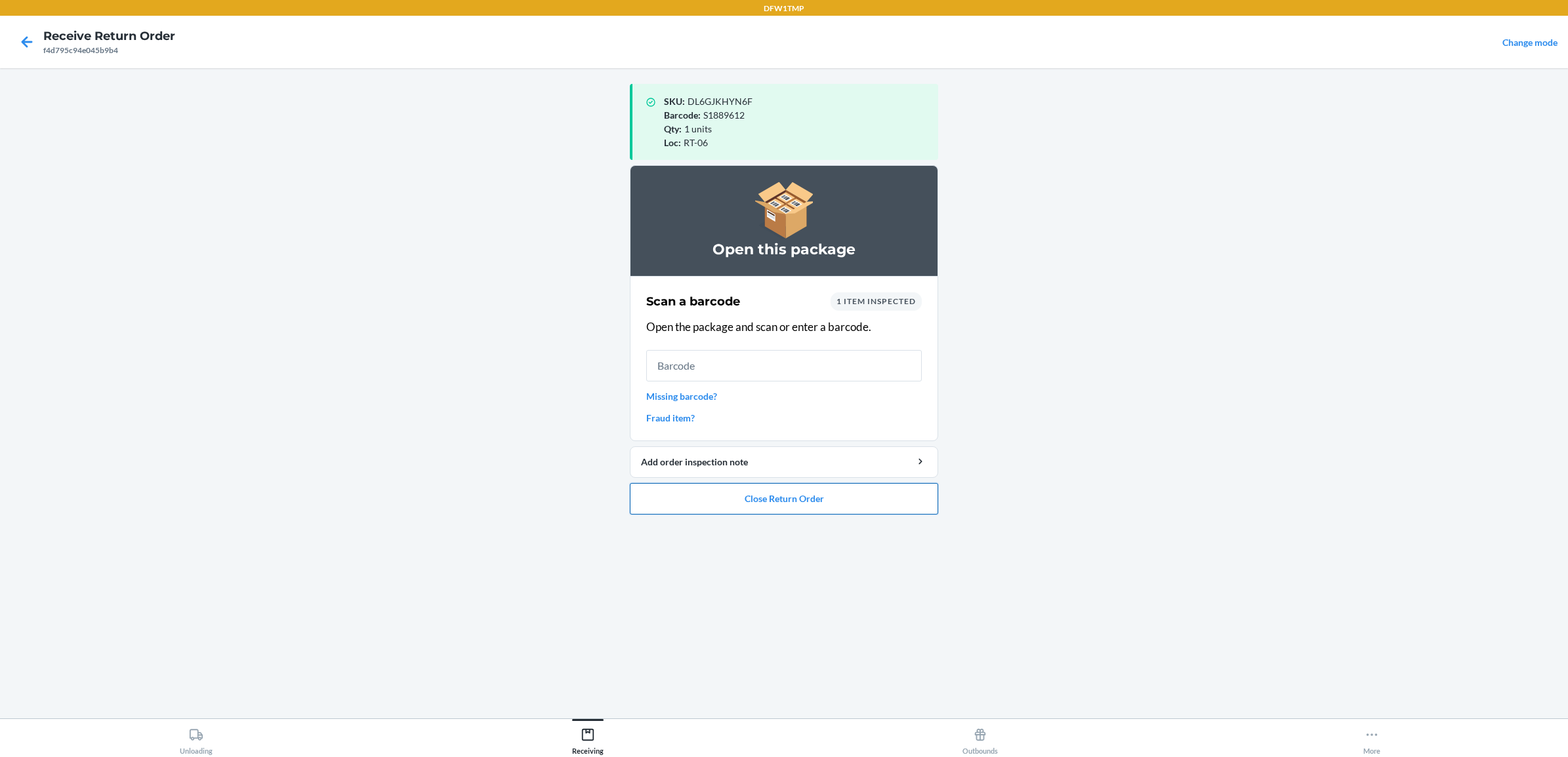
click at [786, 502] on button "Close Return Order" at bounding box center [784, 499] width 308 height 32
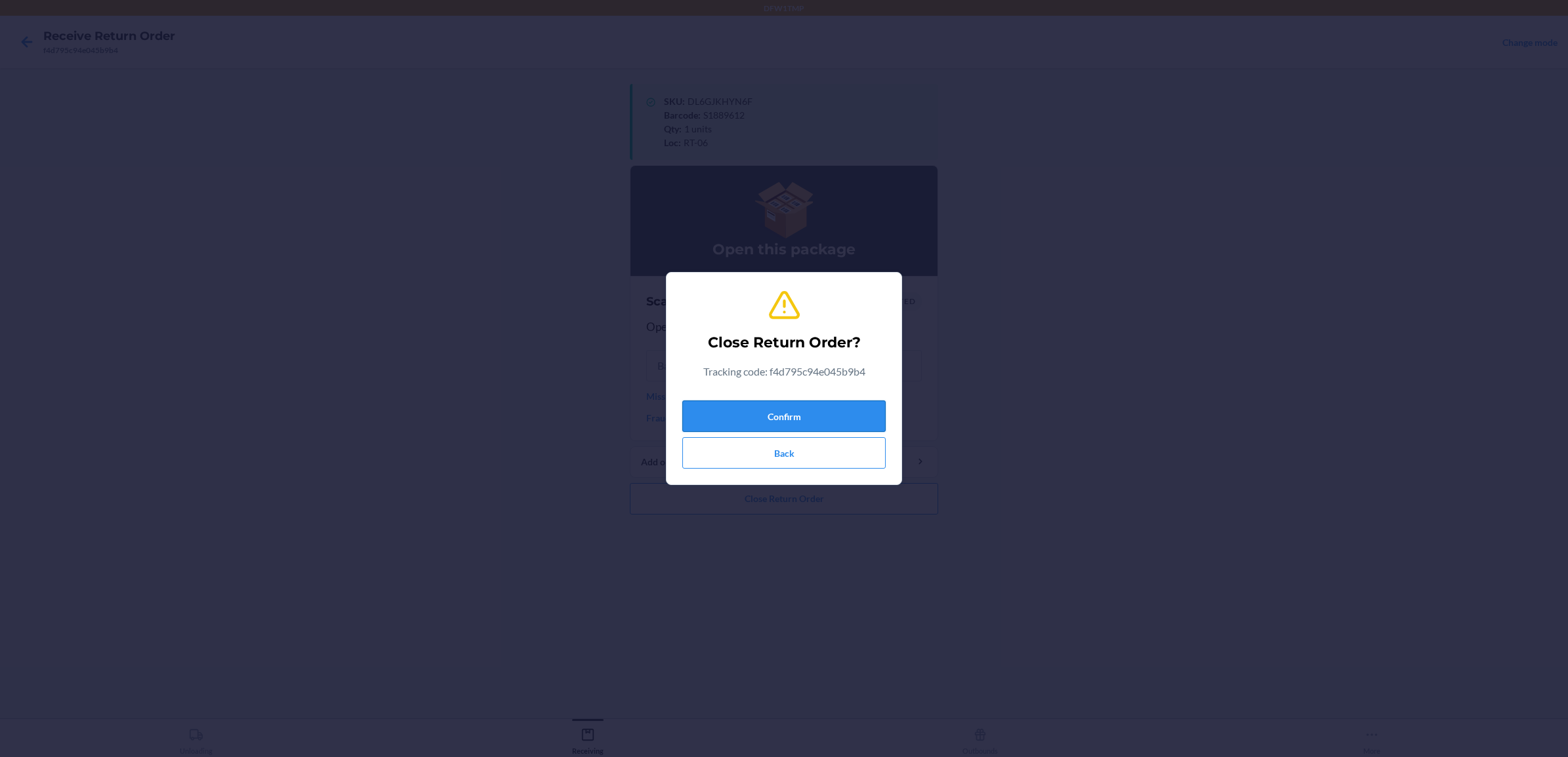
click at [809, 410] on button "Confirm" at bounding box center [784, 416] width 204 height 32
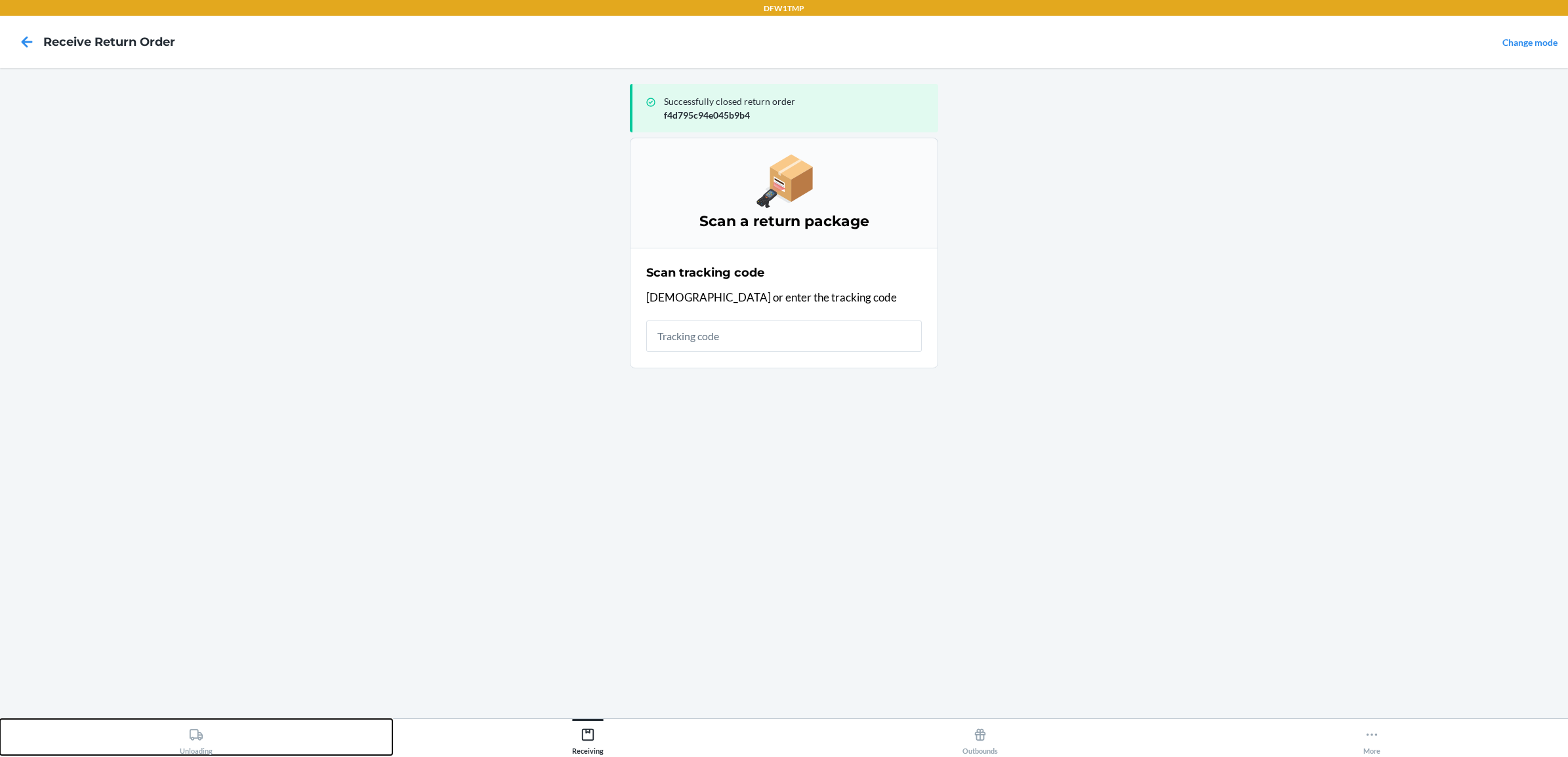
click at [197, 736] on icon at bounding box center [195, 735] width 14 height 14
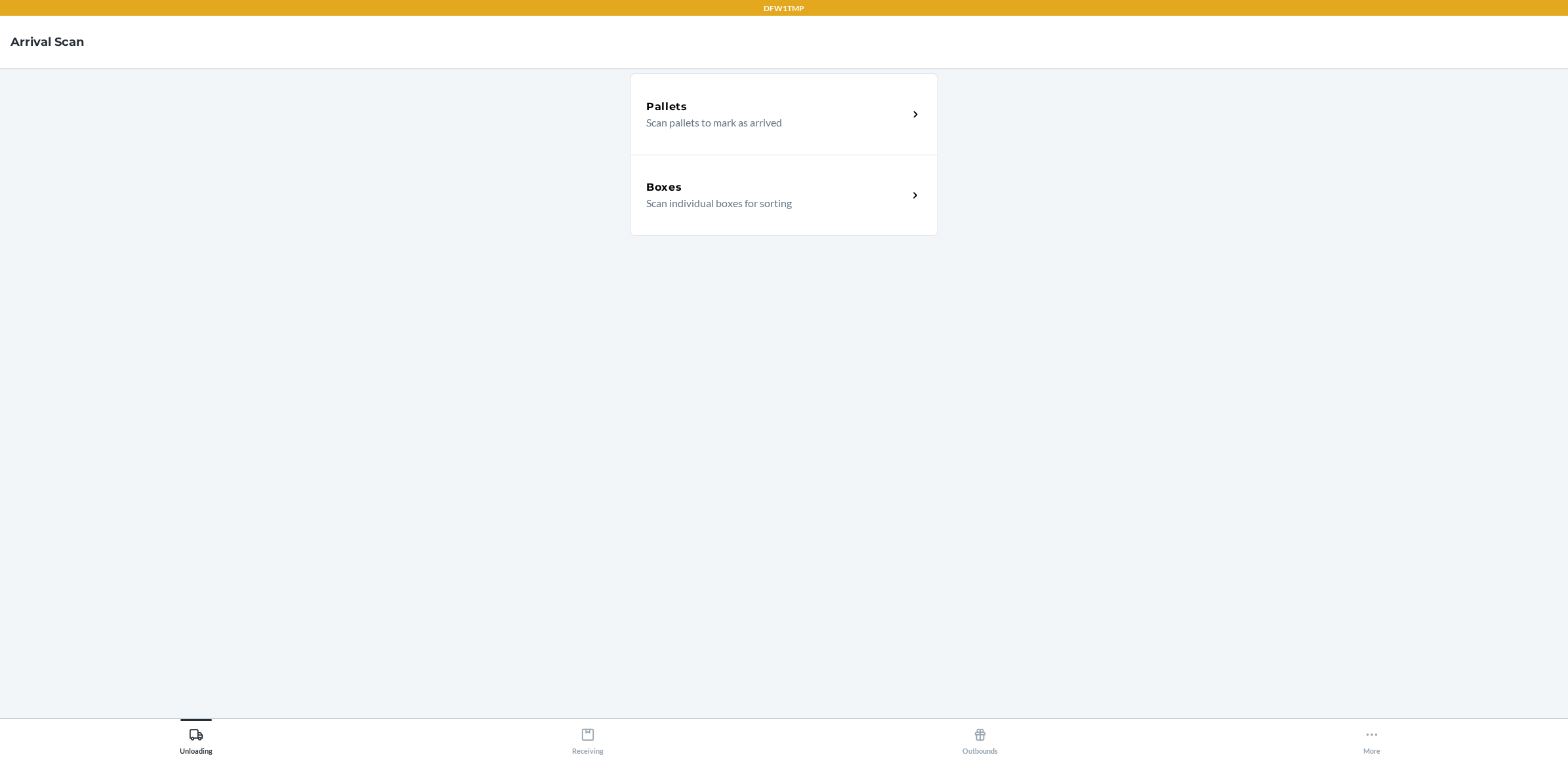
click at [748, 181] on div "Boxes" at bounding box center [777, 187] width 262 height 16
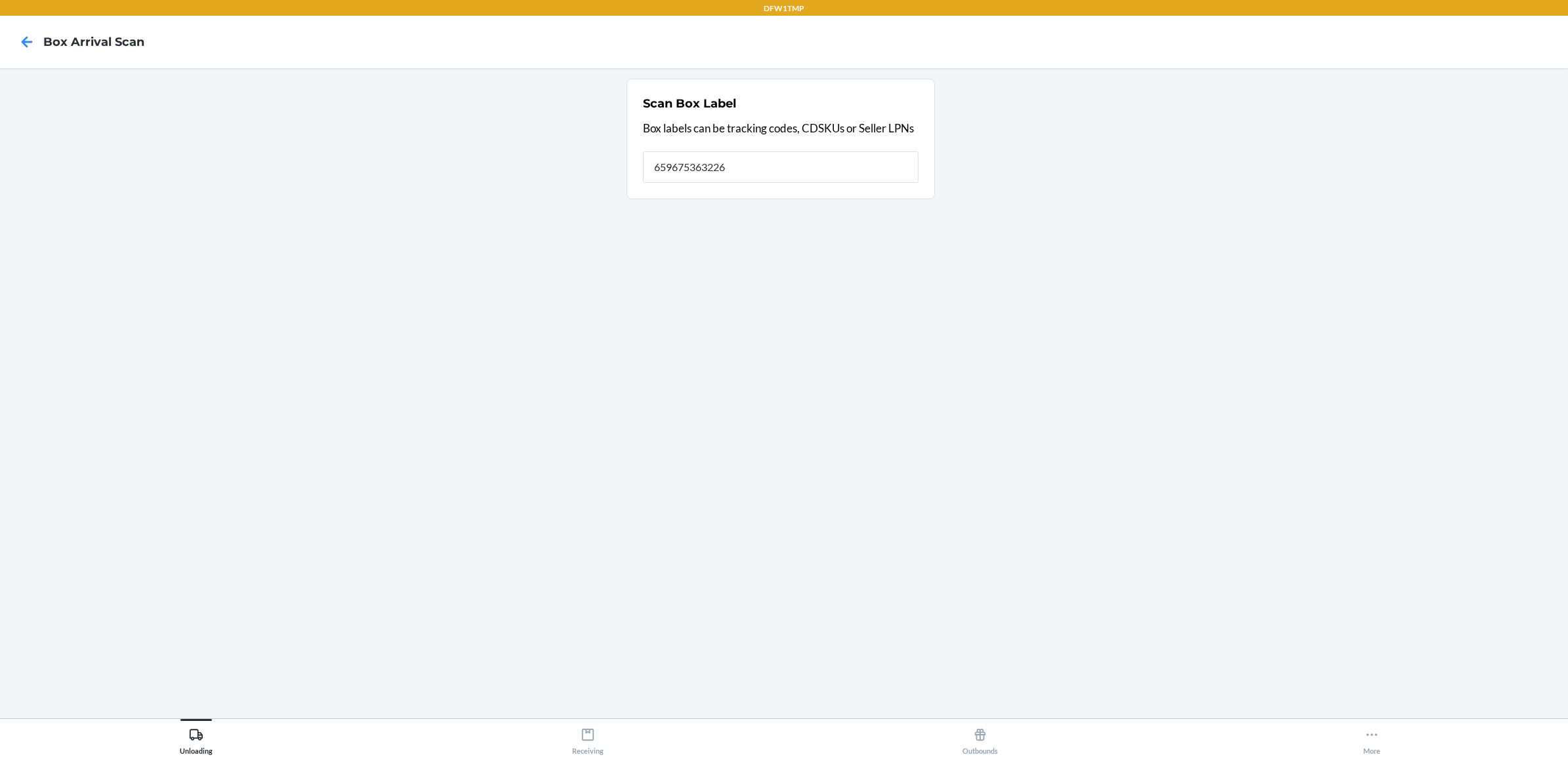
type input "659675363226"
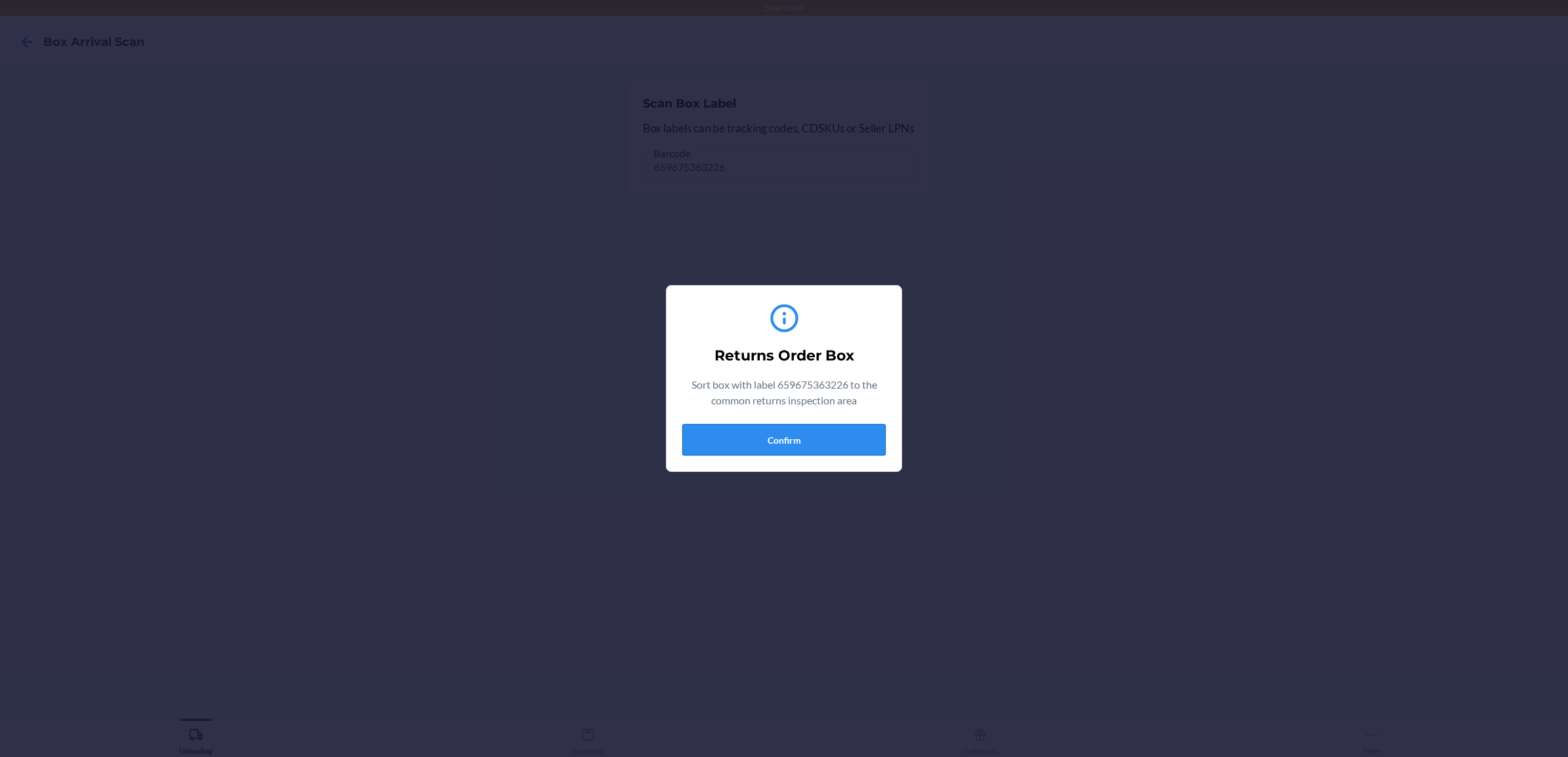
click at [707, 443] on button "Confirm" at bounding box center [784, 440] width 204 height 32
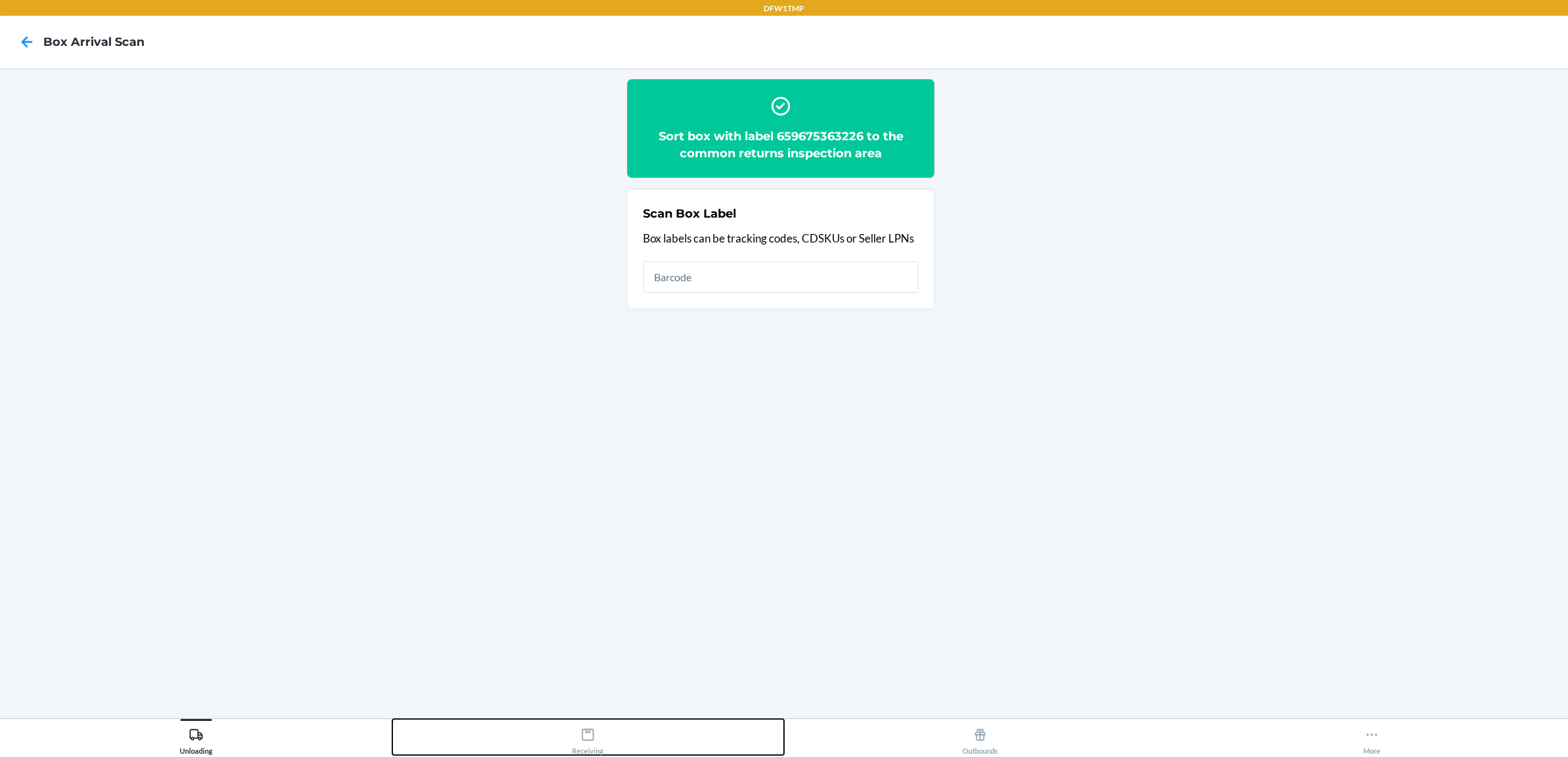
click at [583, 744] on div "Receiving" at bounding box center [588, 739] width 32 height 33
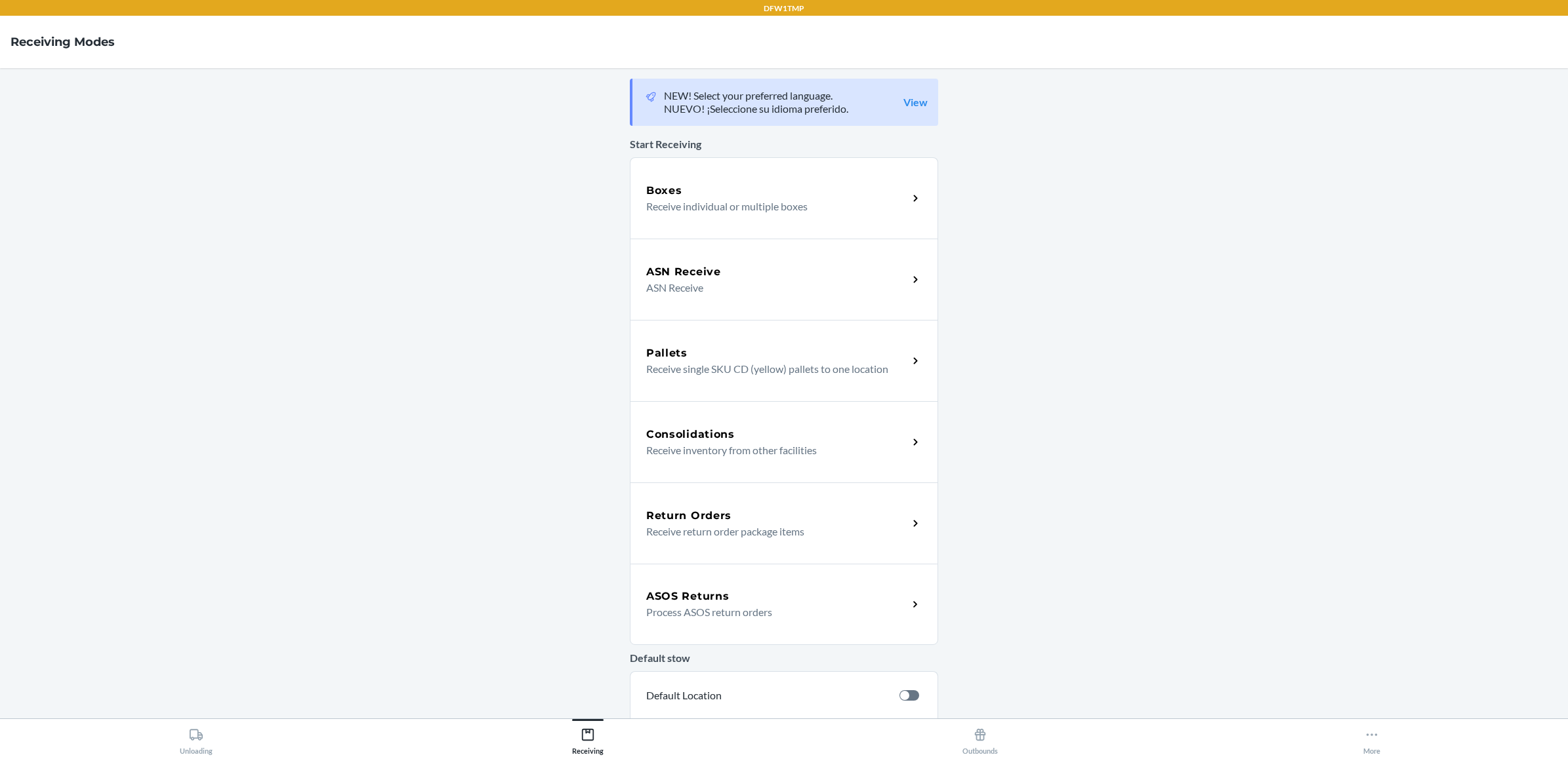
click at [664, 517] on h5 "Return Orders" at bounding box center [689, 516] width 86 height 16
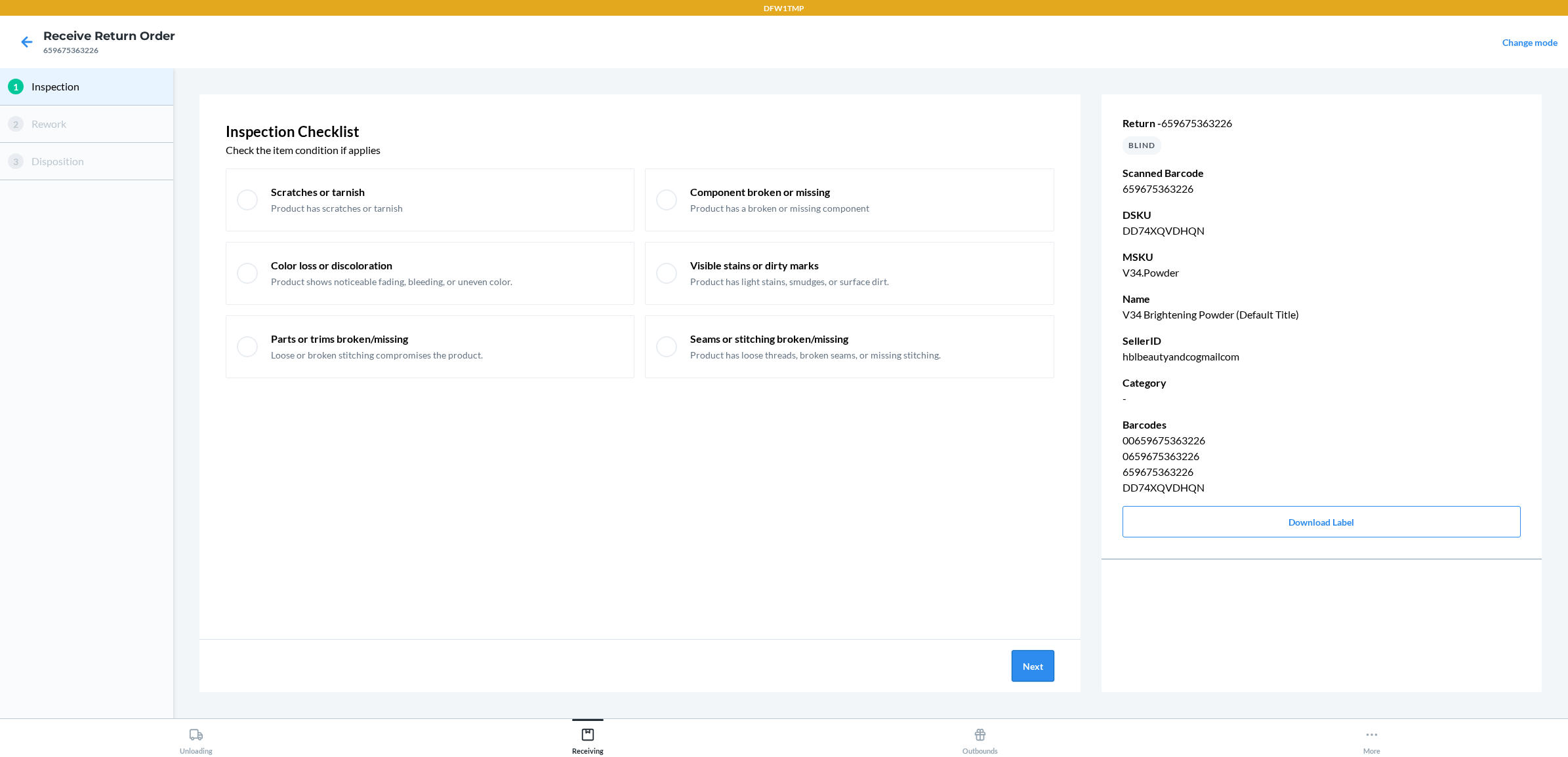
click at [1030, 665] on button "Next" at bounding box center [1033, 666] width 42 height 32
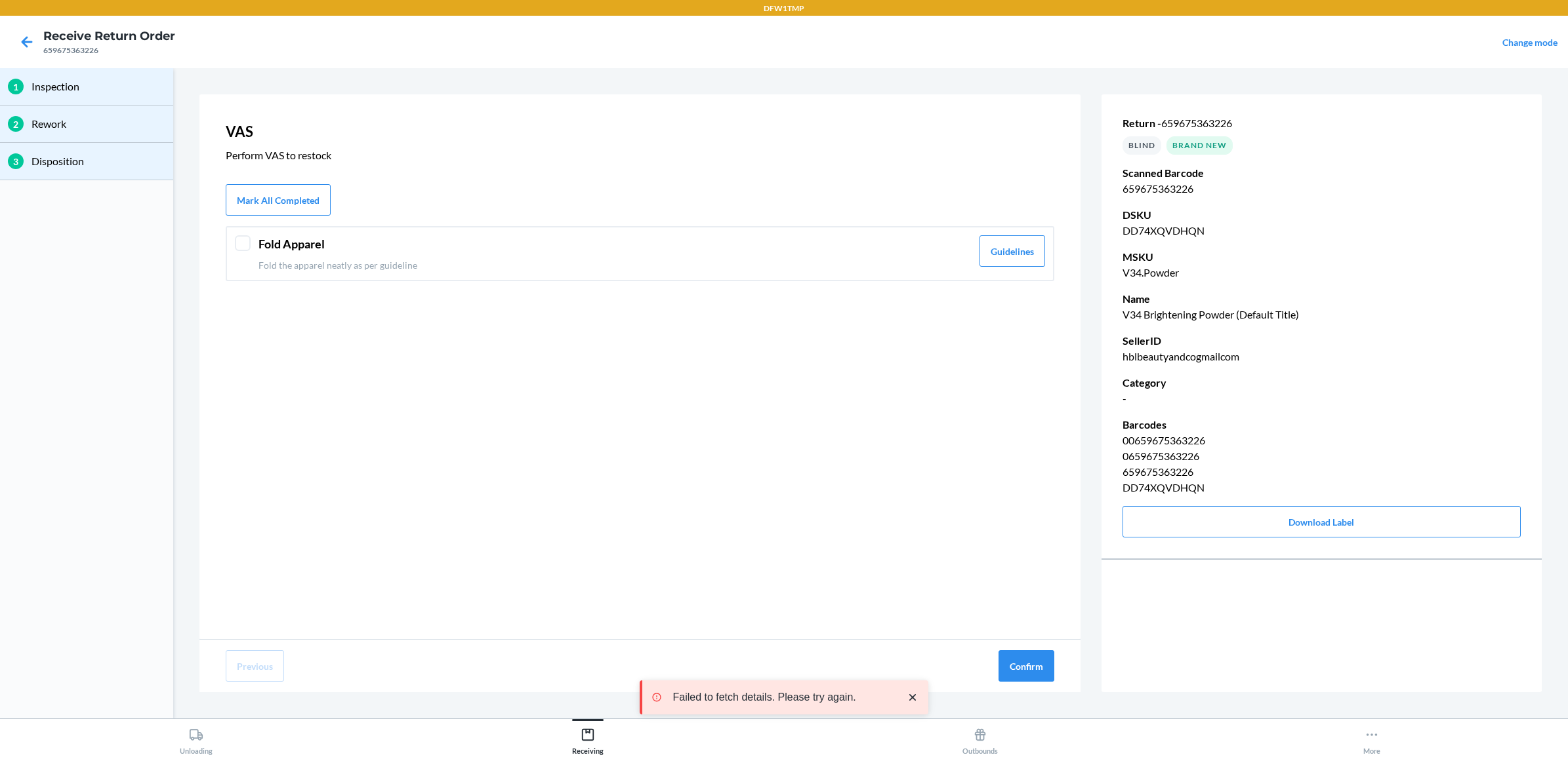
click at [276, 241] on header "Fold Apparel" at bounding box center [615, 244] width 714 height 17
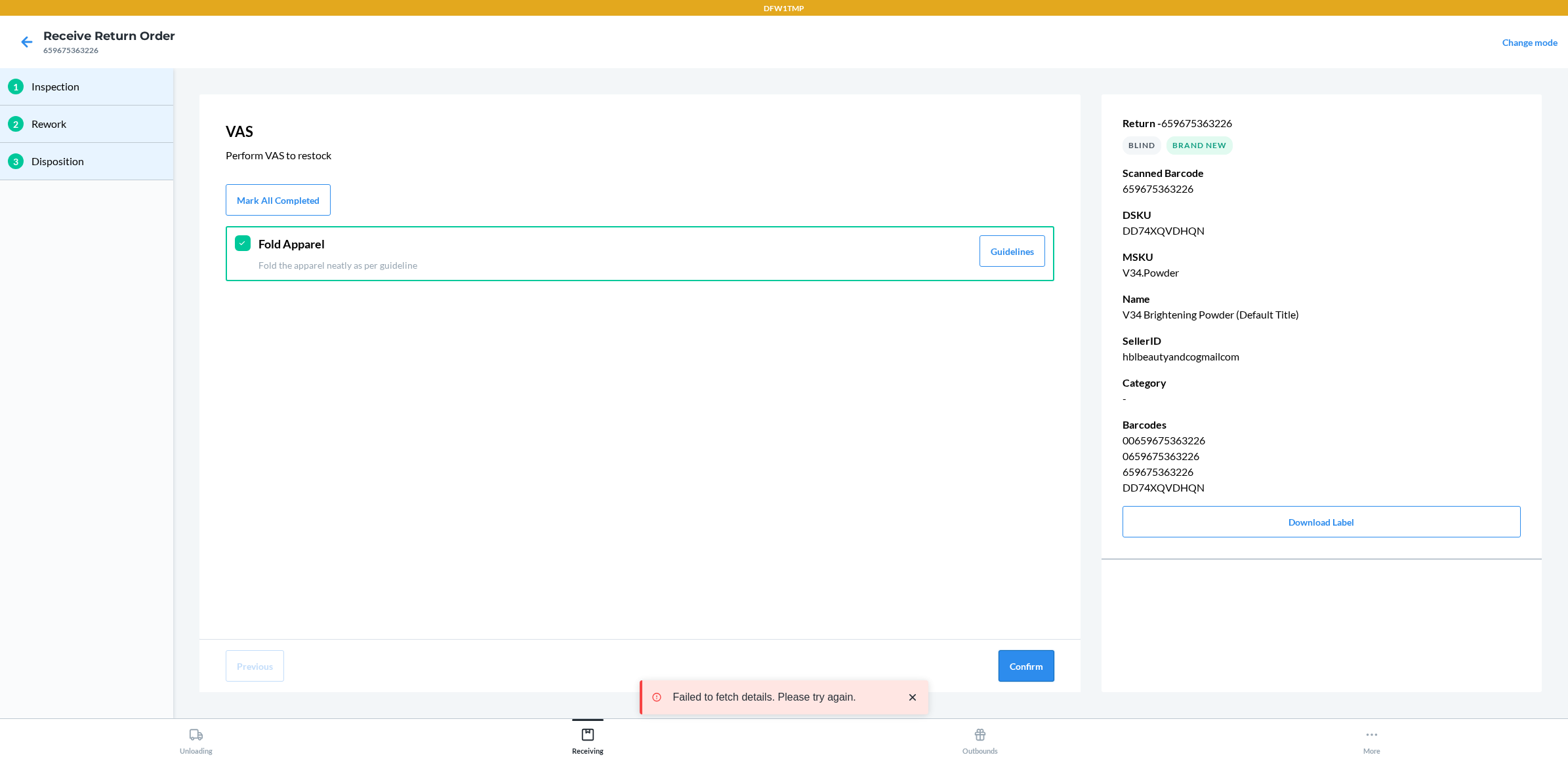
click at [1010, 659] on button "Confirm" at bounding box center [1026, 666] width 56 height 32
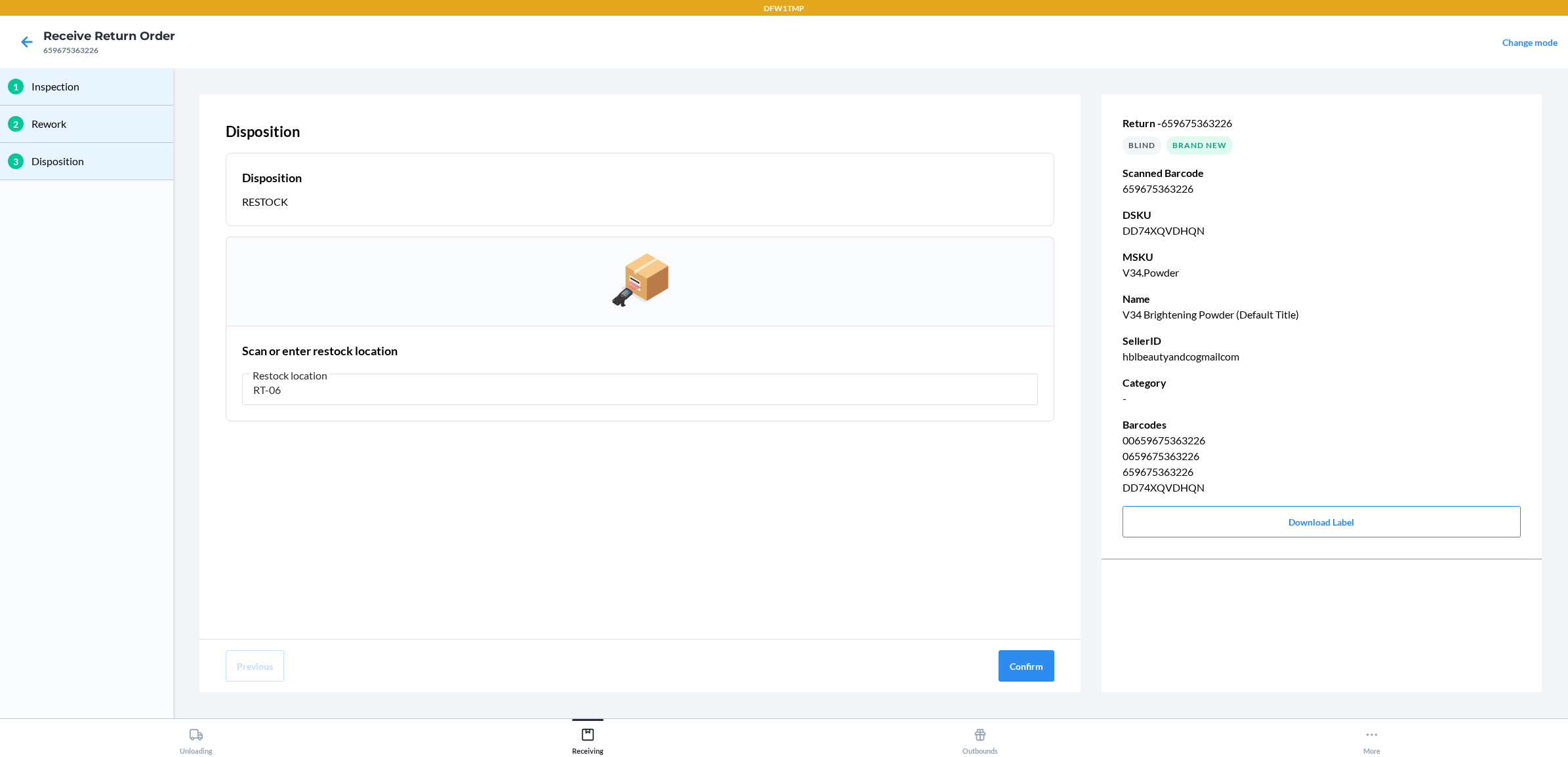
type input "RT-06"
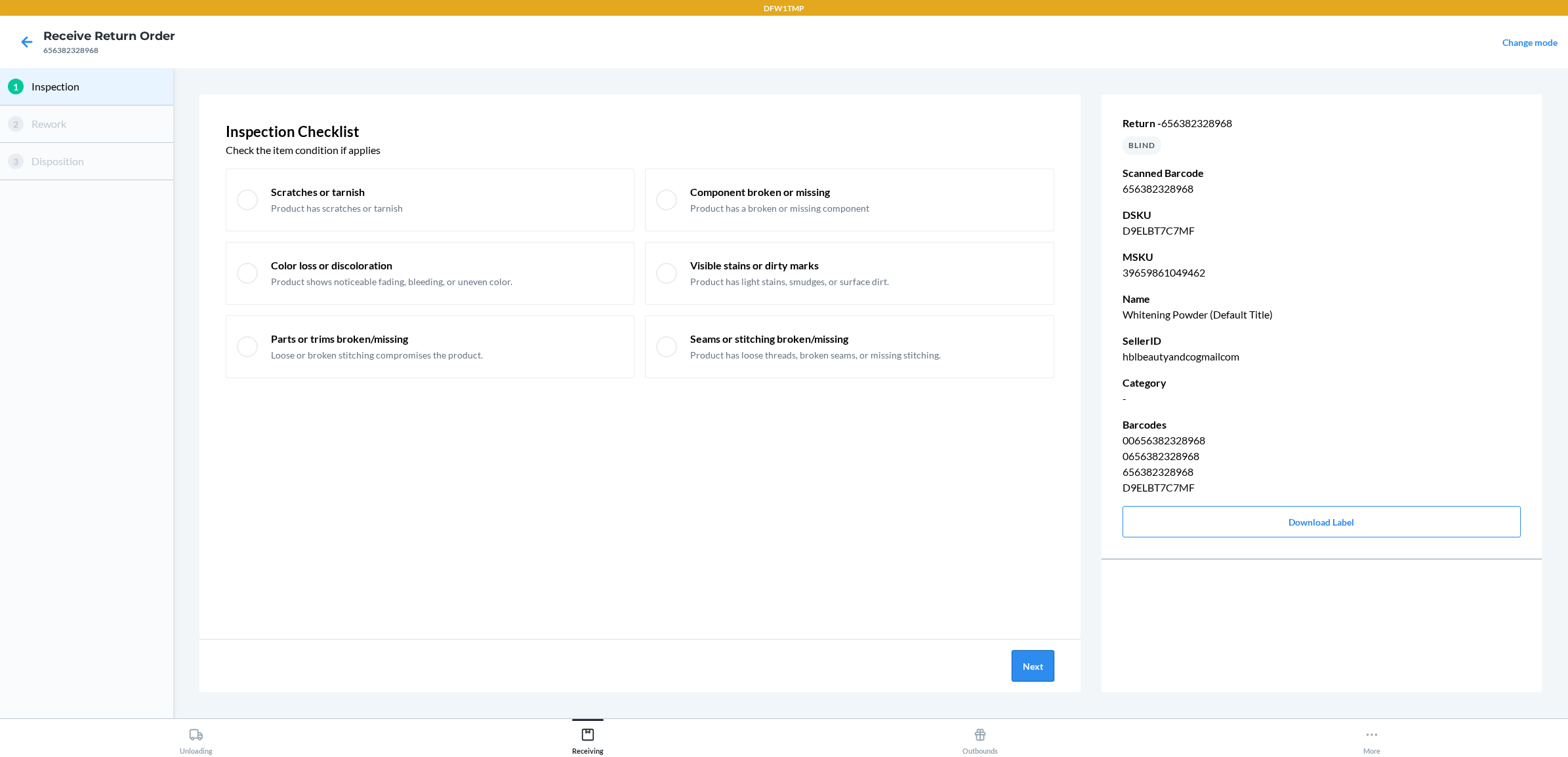
click at [1035, 660] on button "Next" at bounding box center [1033, 666] width 42 height 32
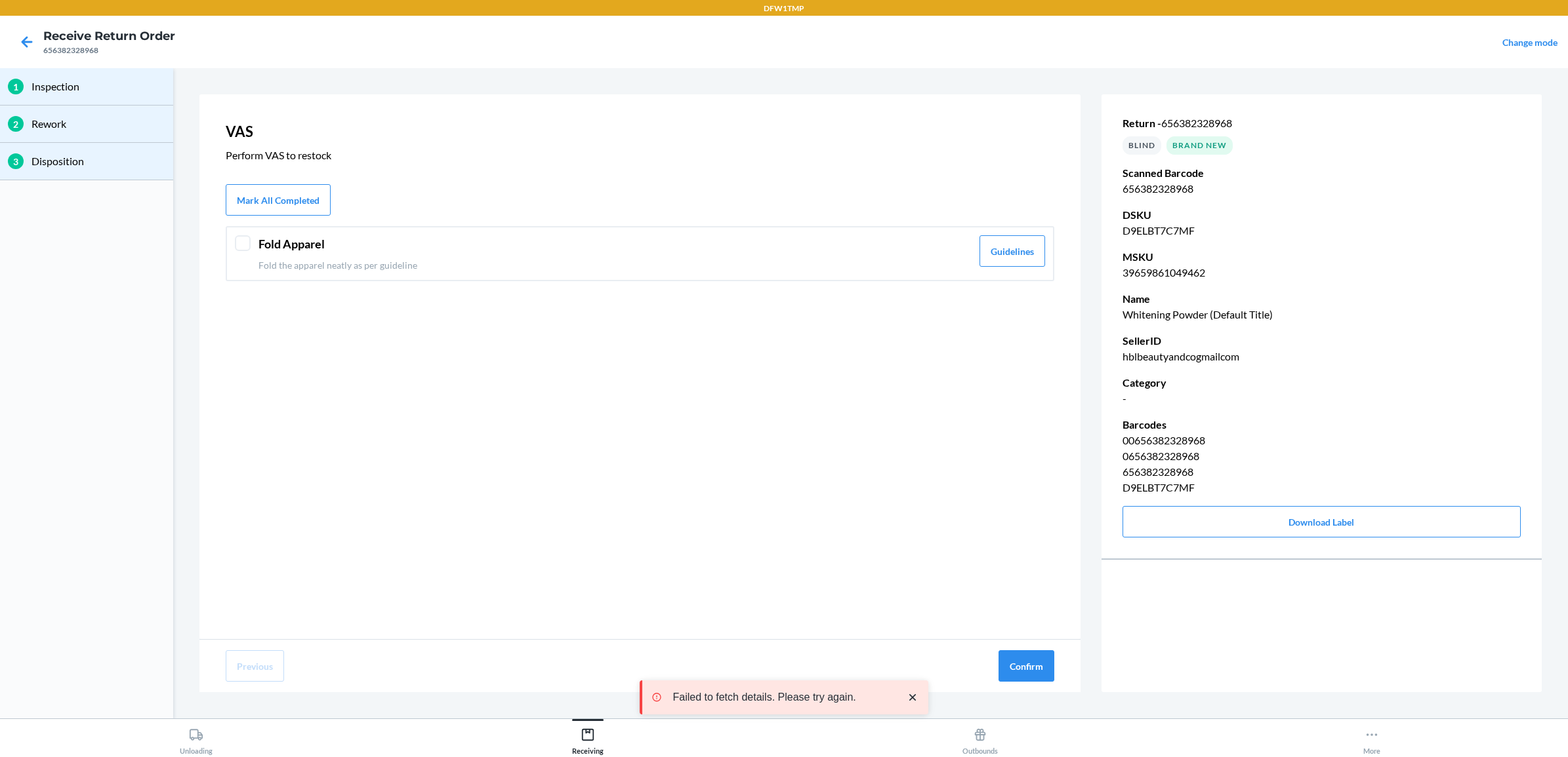
click at [458, 262] on p "Fold the apparel neatly as per guideline" at bounding box center [615, 265] width 714 height 14
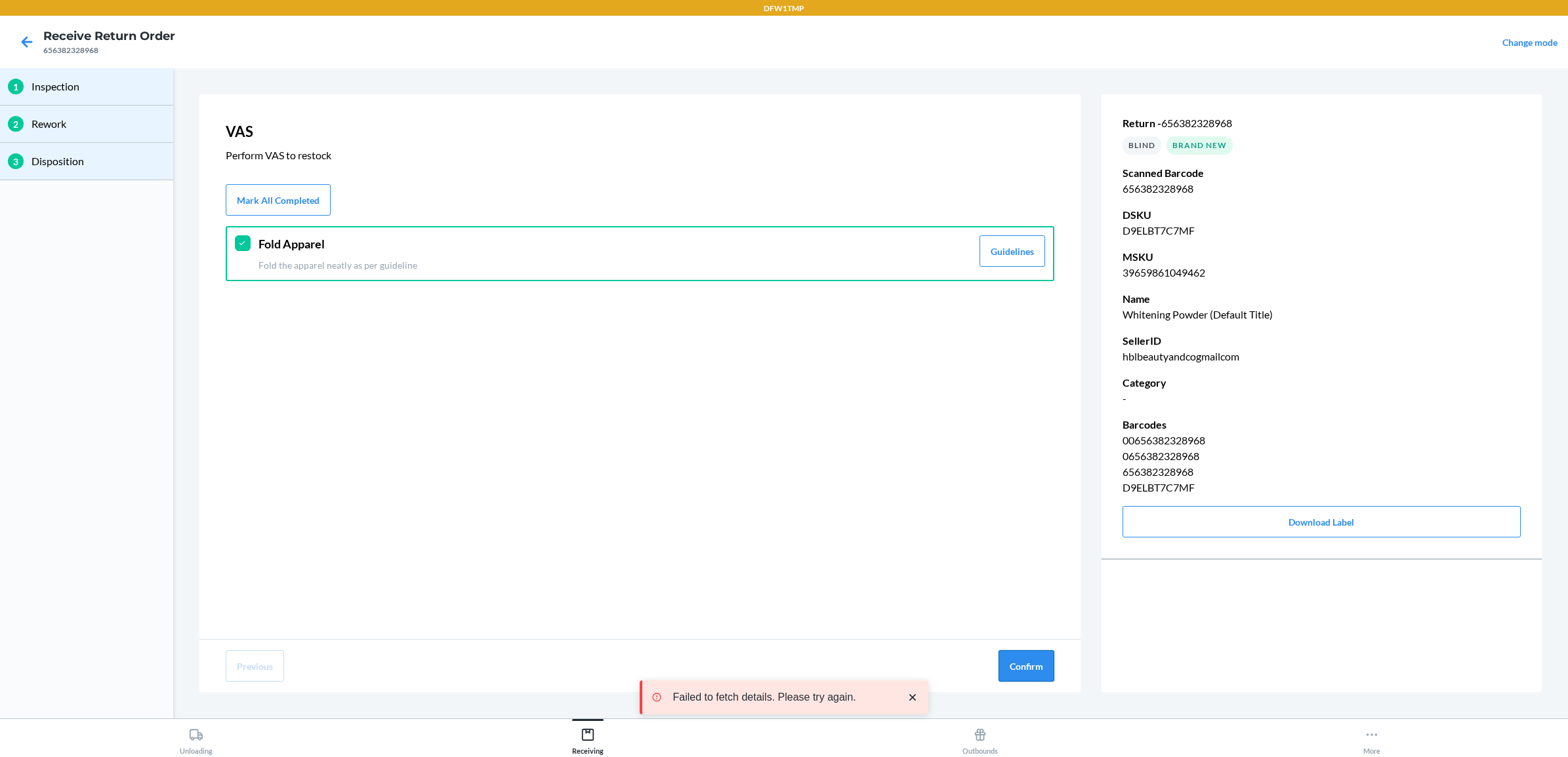
click at [1024, 663] on button "Confirm" at bounding box center [1026, 666] width 56 height 32
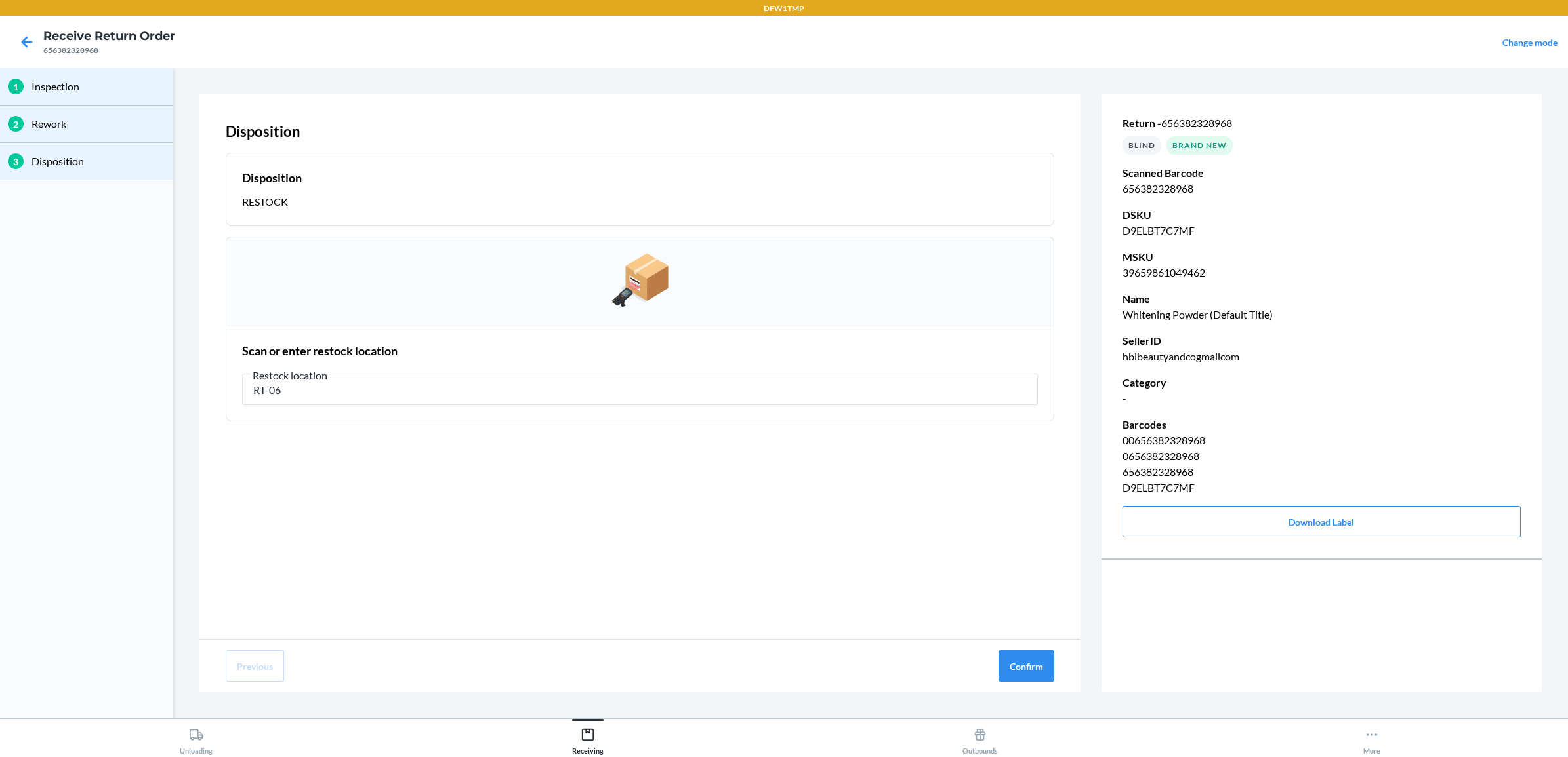
type input "RT-06"
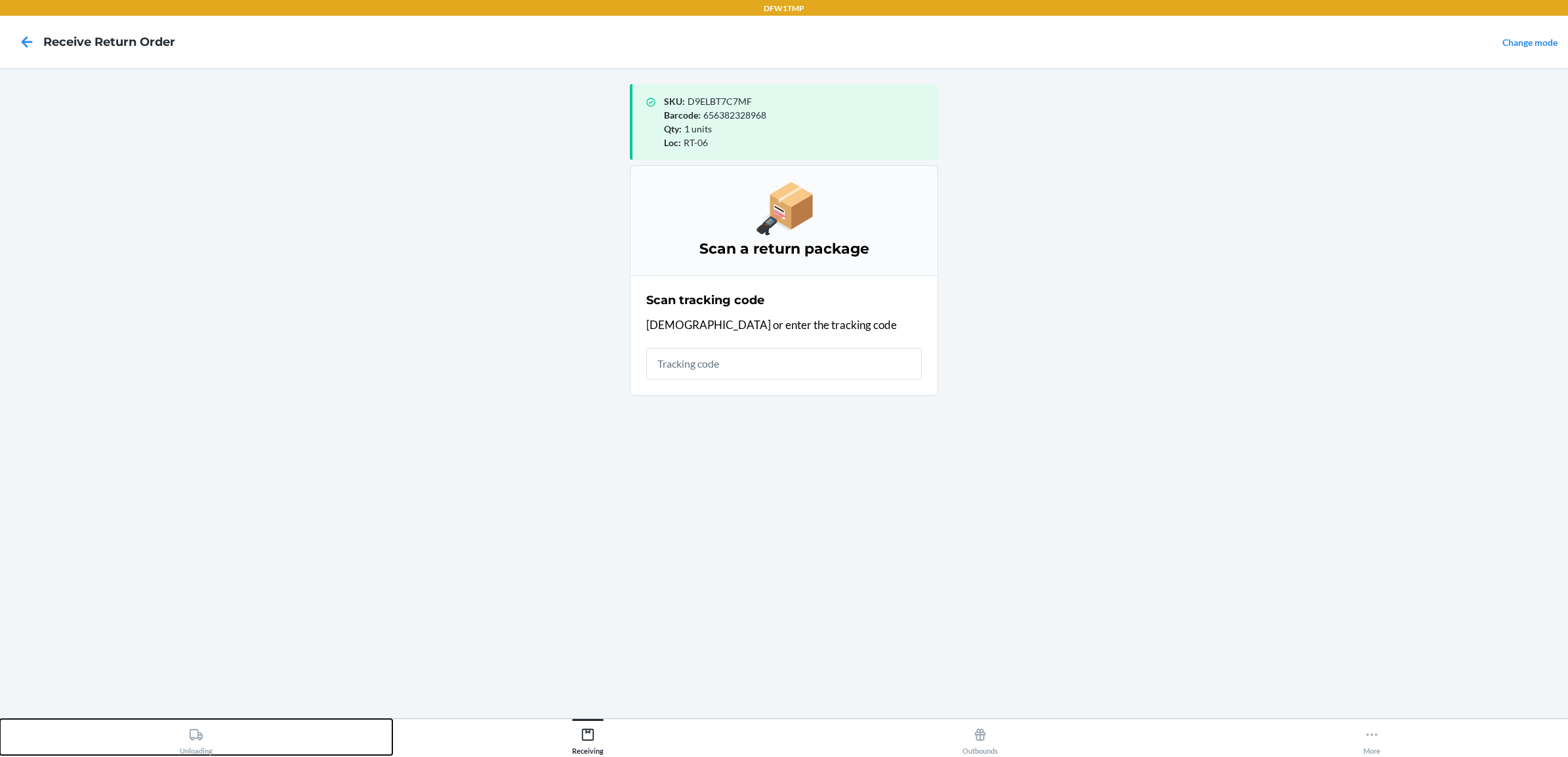
click at [184, 740] on div "Unloading" at bounding box center [195, 739] width 33 height 33
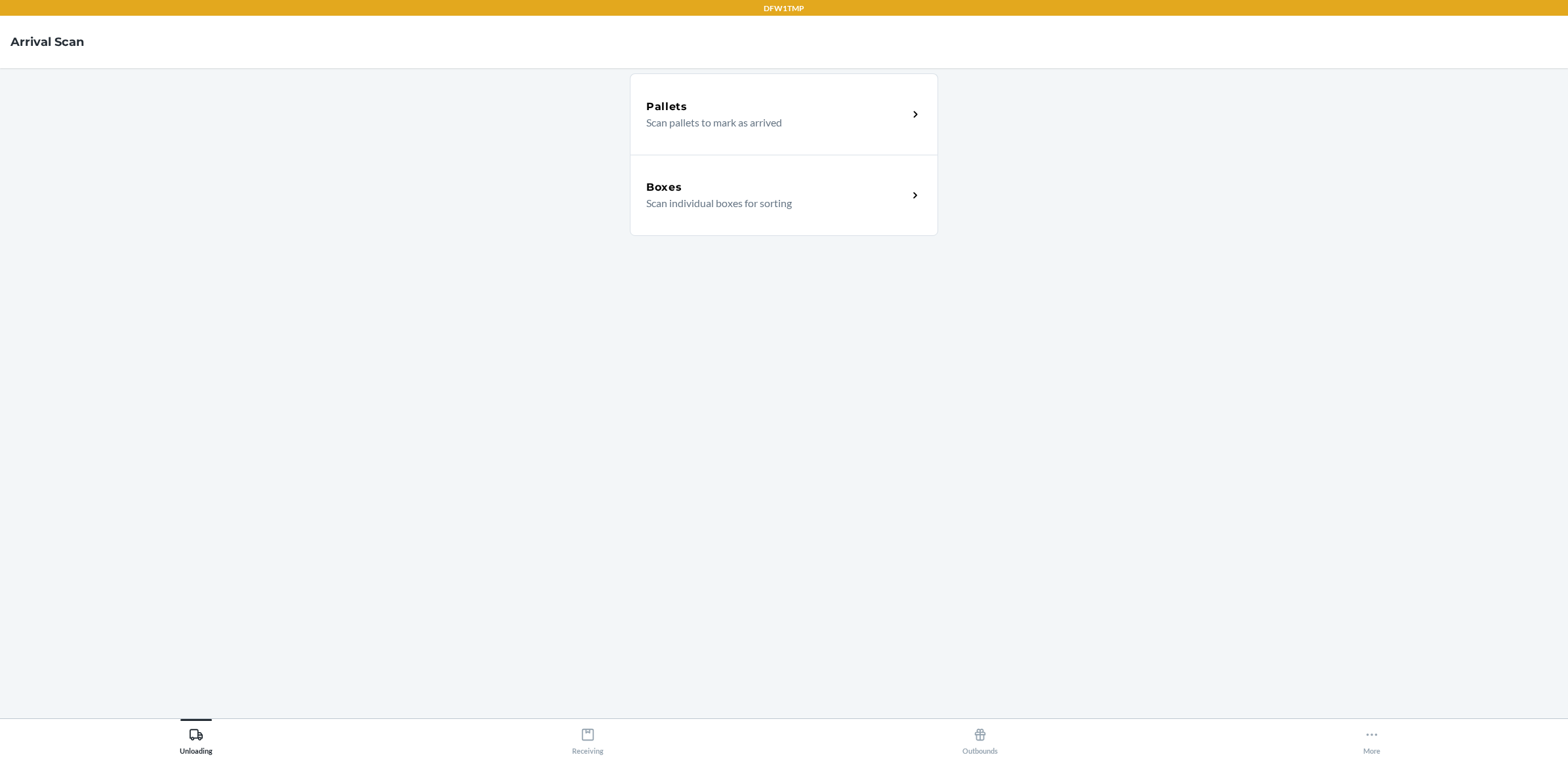
click at [756, 188] on div "Boxes" at bounding box center [777, 187] width 262 height 16
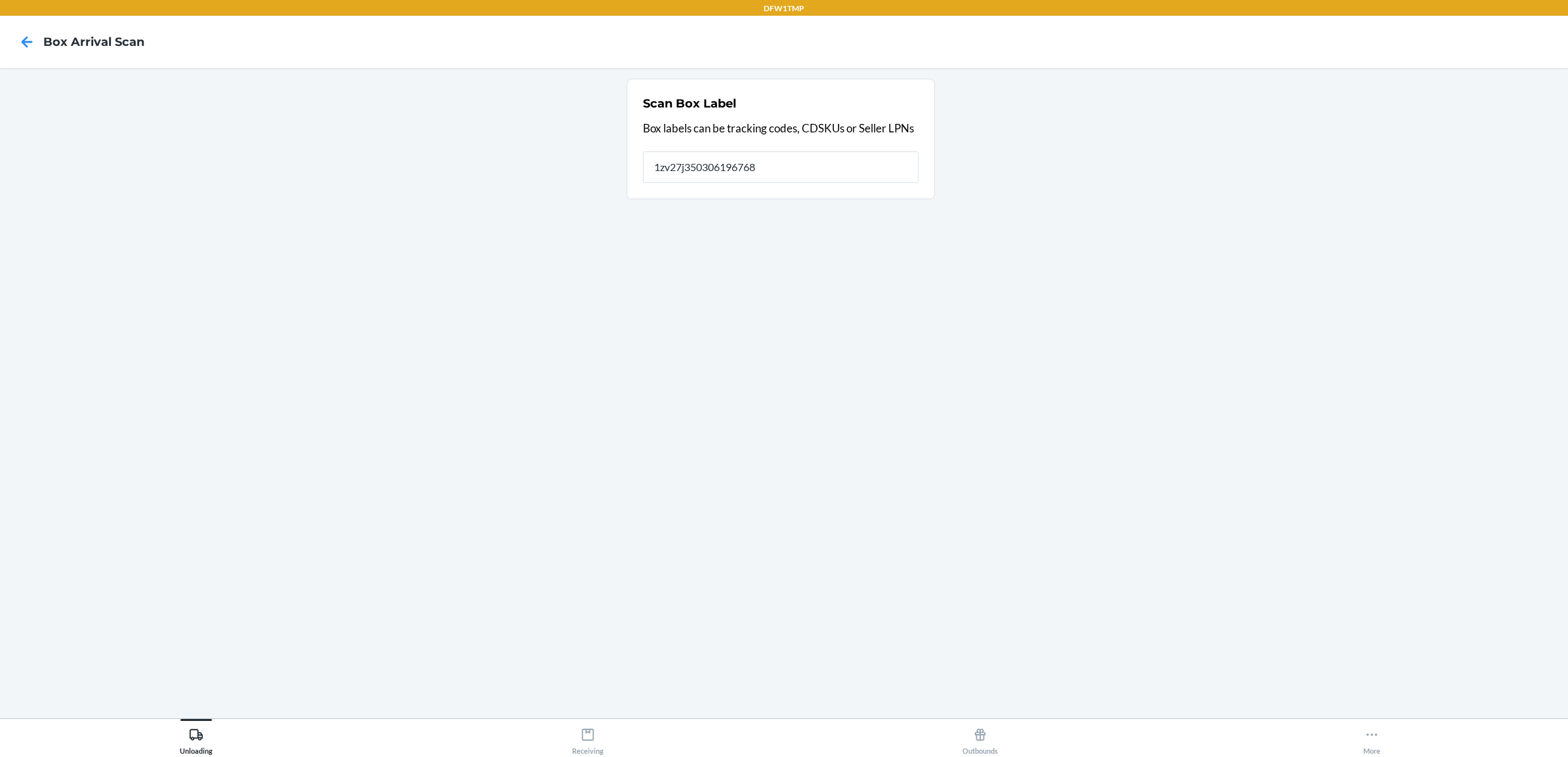
type input "1zv27j350306196768"
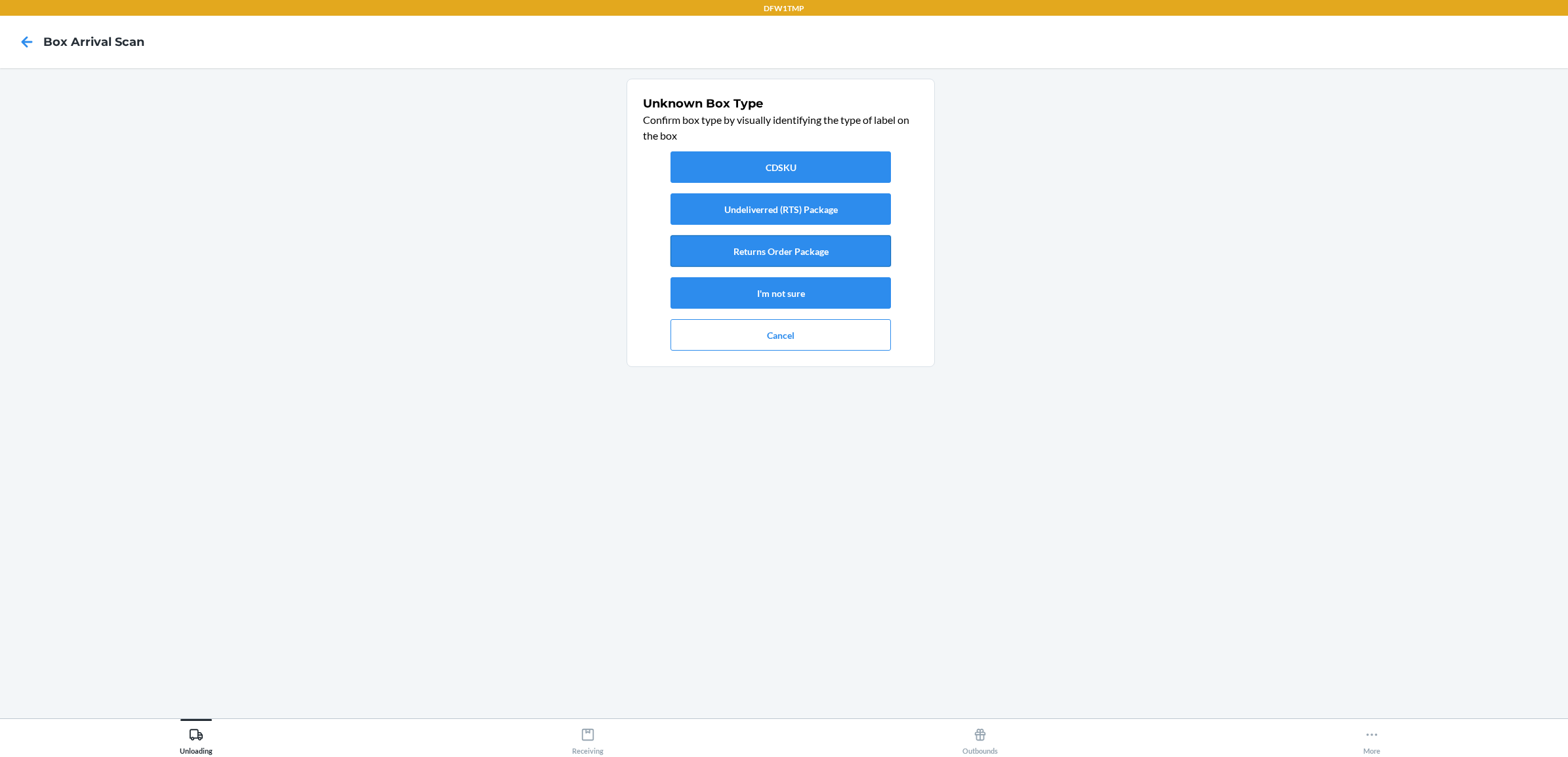
click at [694, 254] on button "Returns Order Package" at bounding box center [780, 251] width 220 height 32
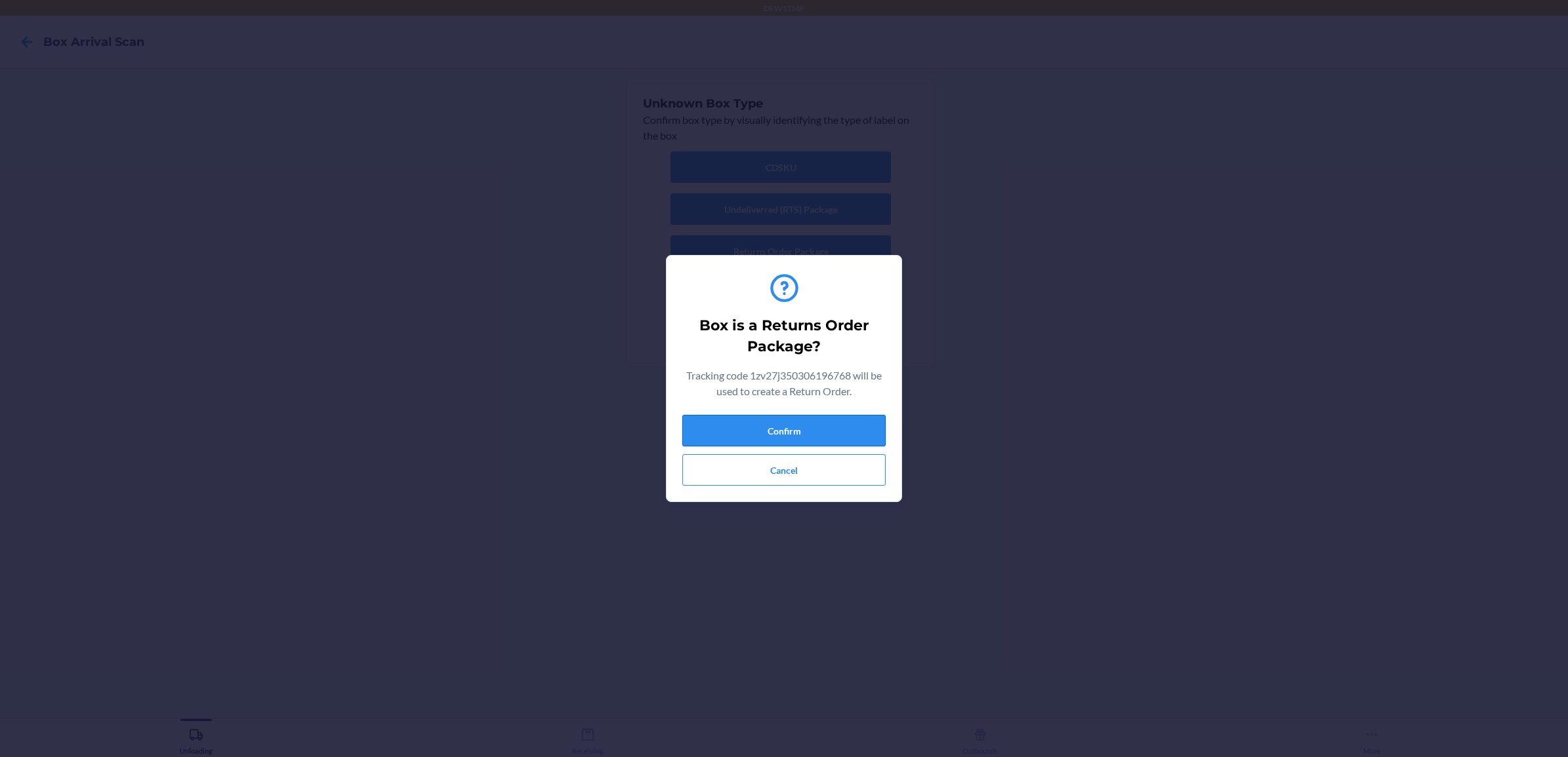
click at [776, 434] on button "Confirm" at bounding box center [784, 431] width 204 height 32
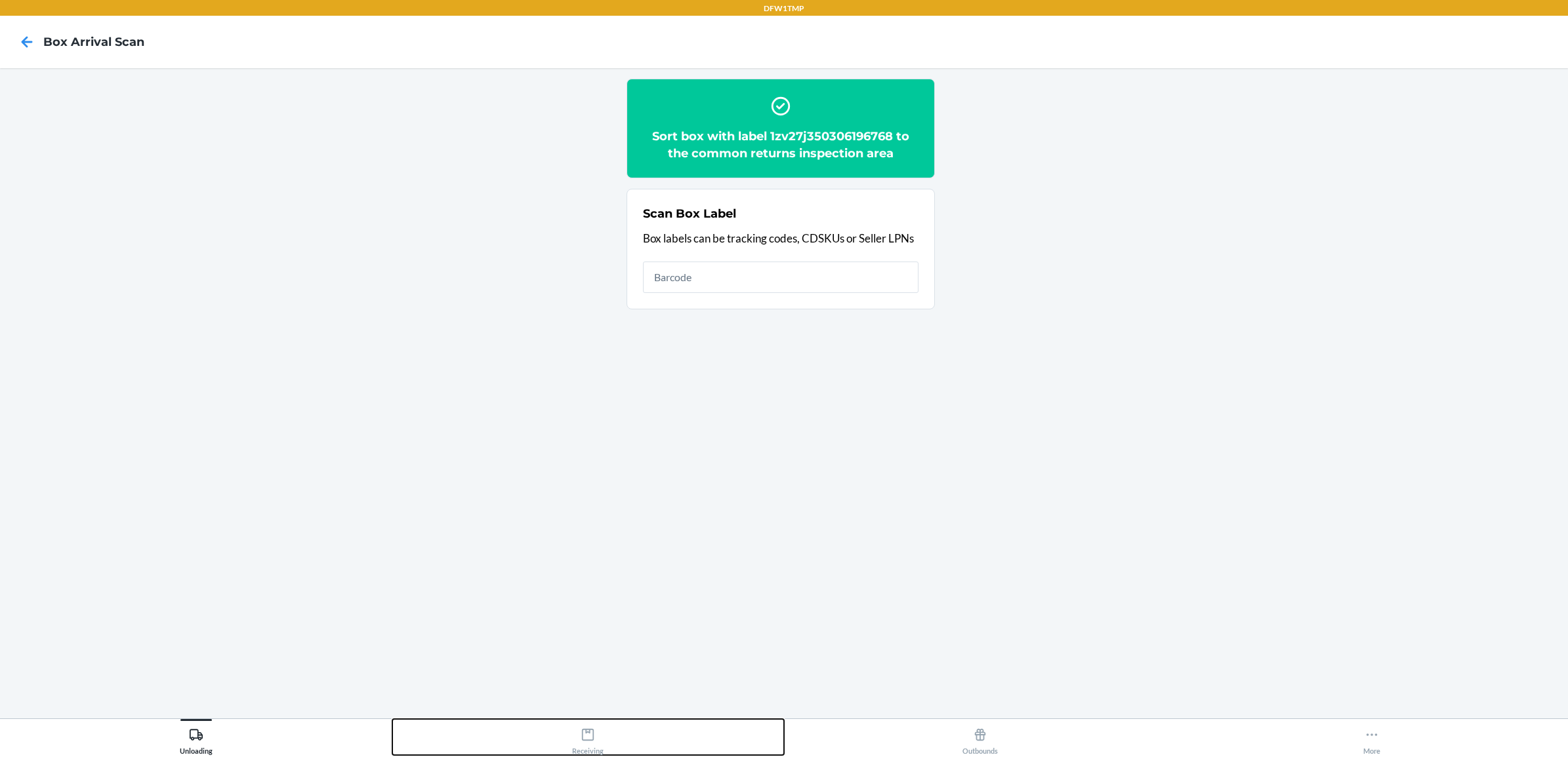
click at [584, 736] on icon at bounding box center [588, 735] width 14 height 14
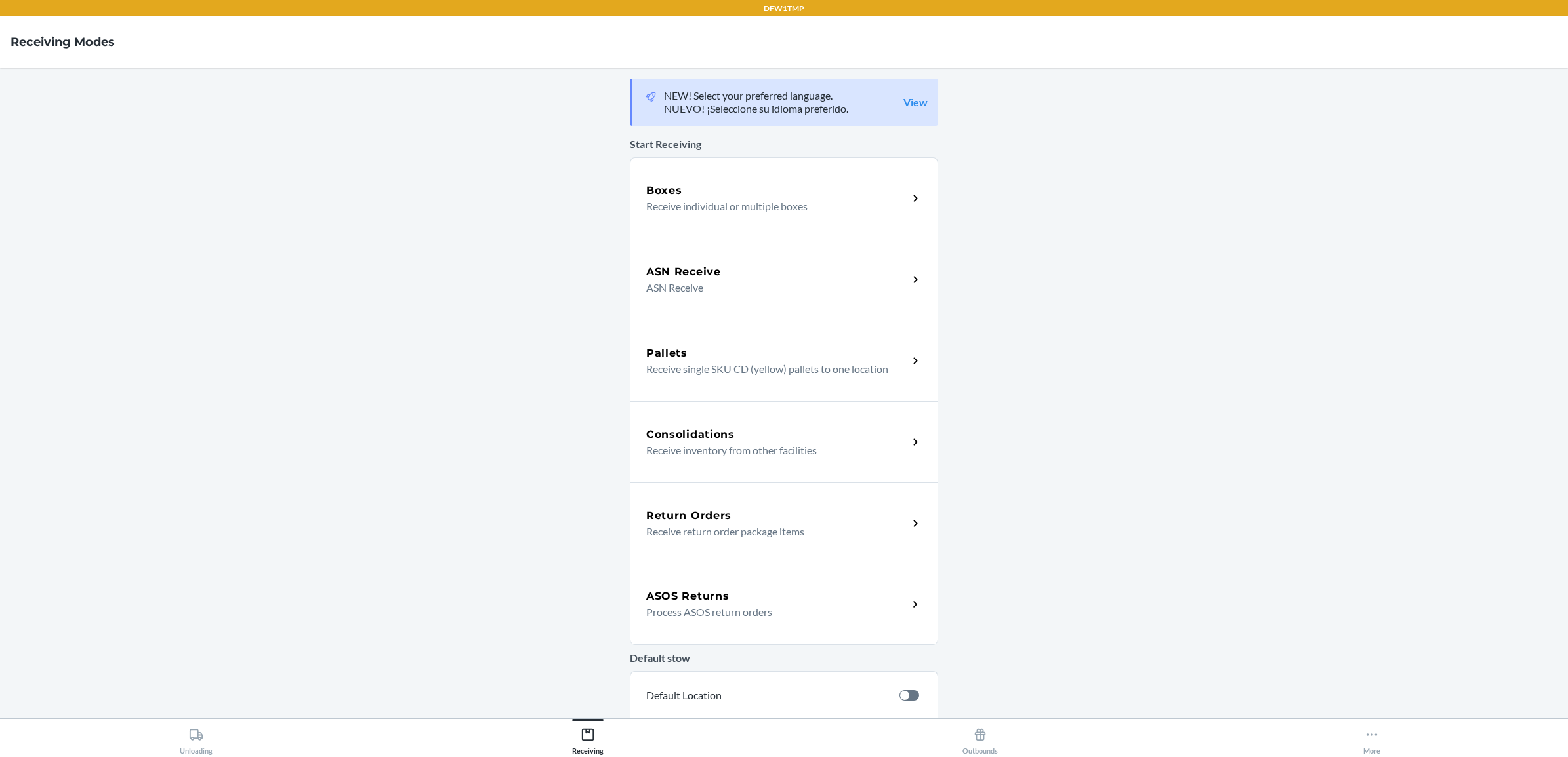
click at [686, 520] on h5 "Return Orders" at bounding box center [689, 516] width 86 height 16
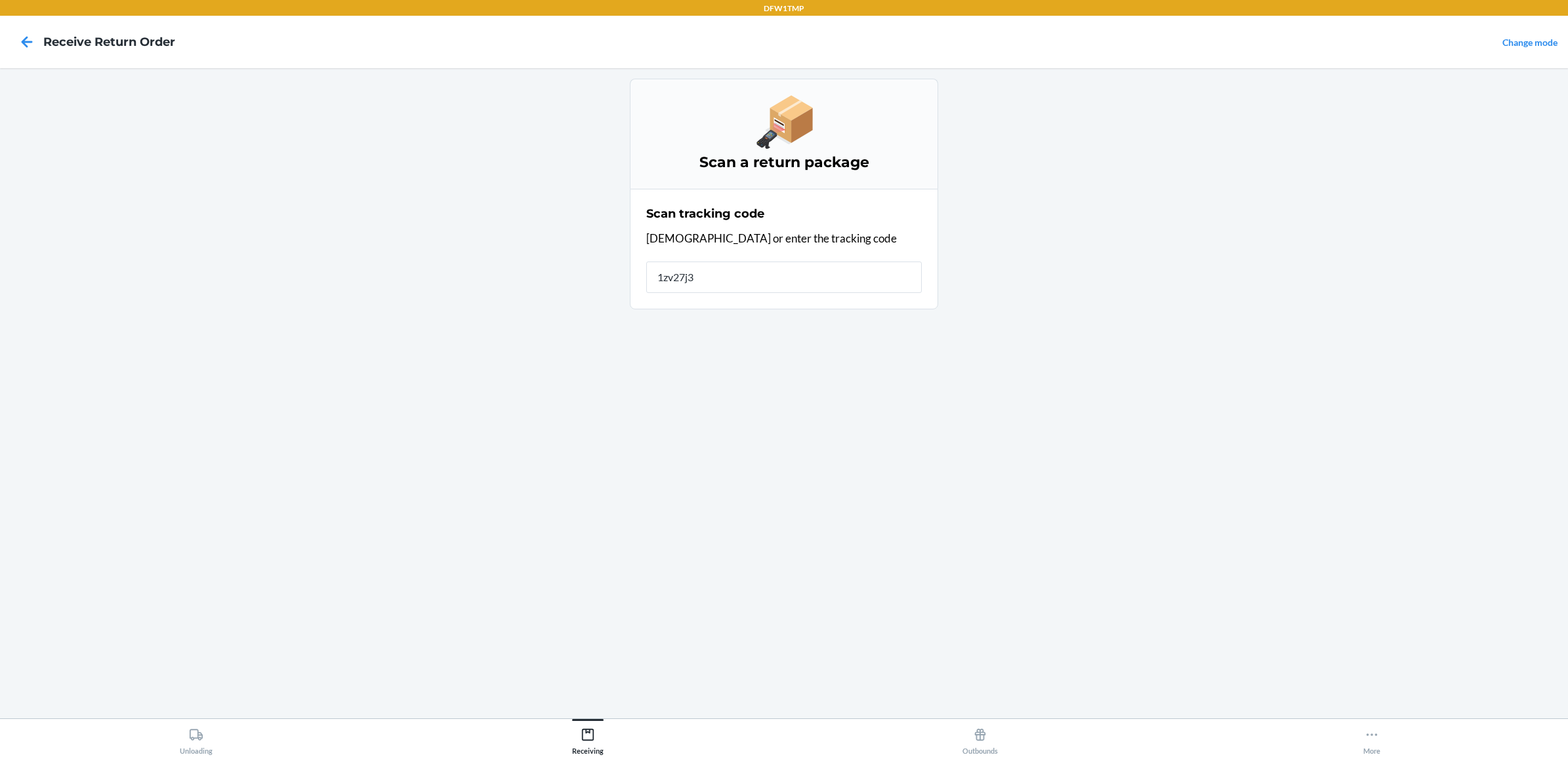
type input "1zv27j35"
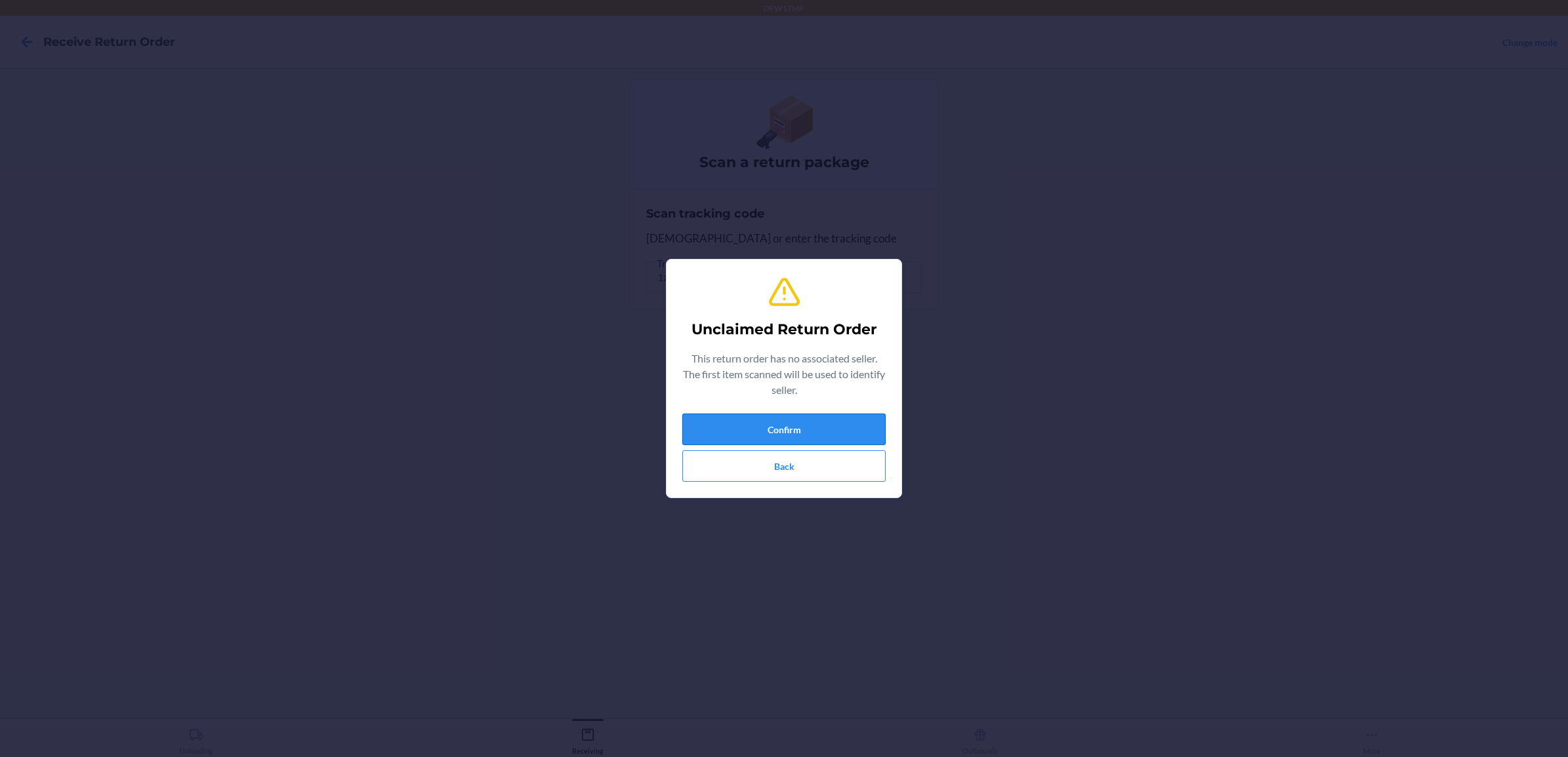
click at [804, 427] on button "Confirm" at bounding box center [784, 430] width 204 height 32
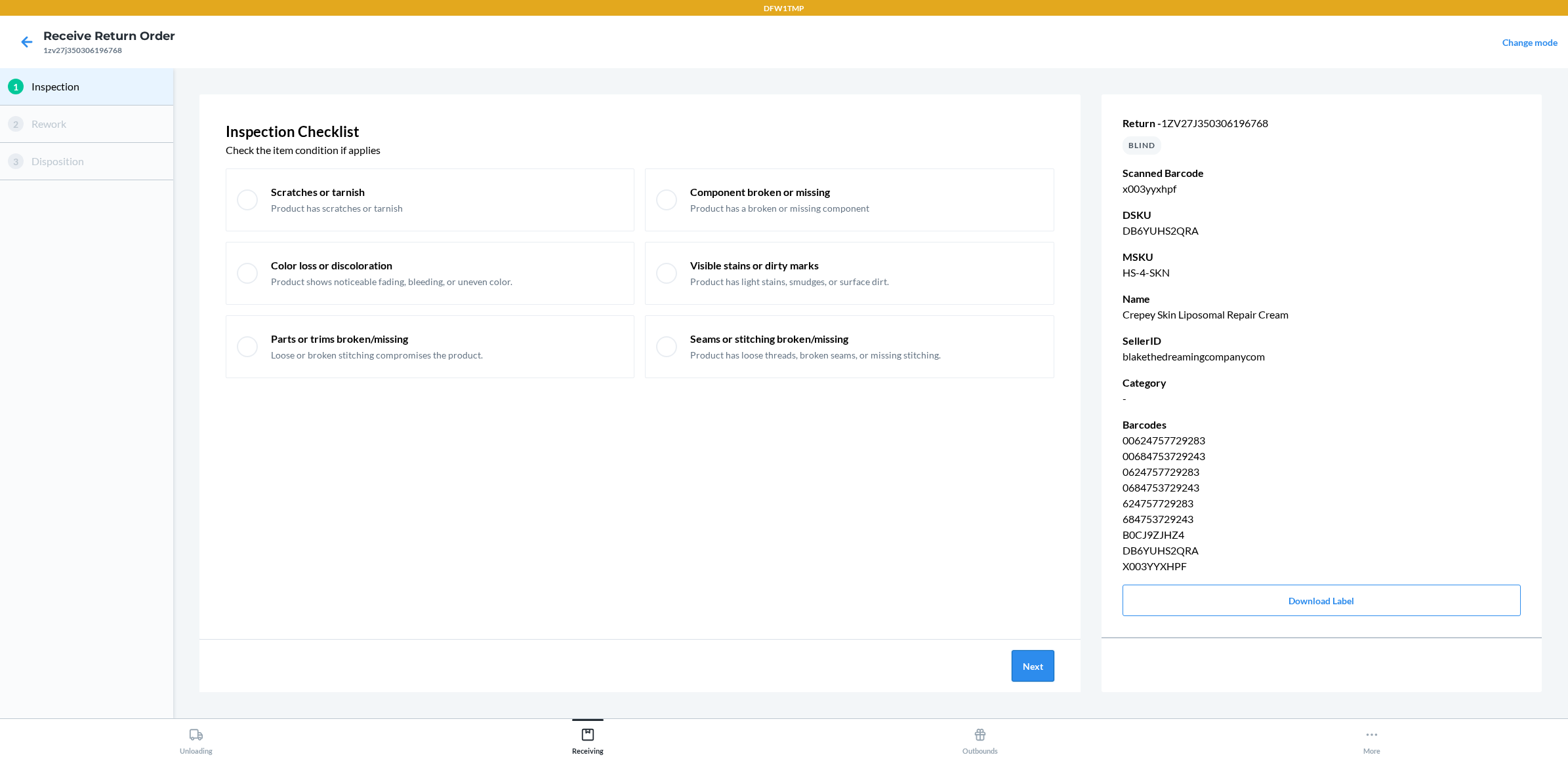
click at [1034, 668] on button "Next" at bounding box center [1033, 666] width 42 height 32
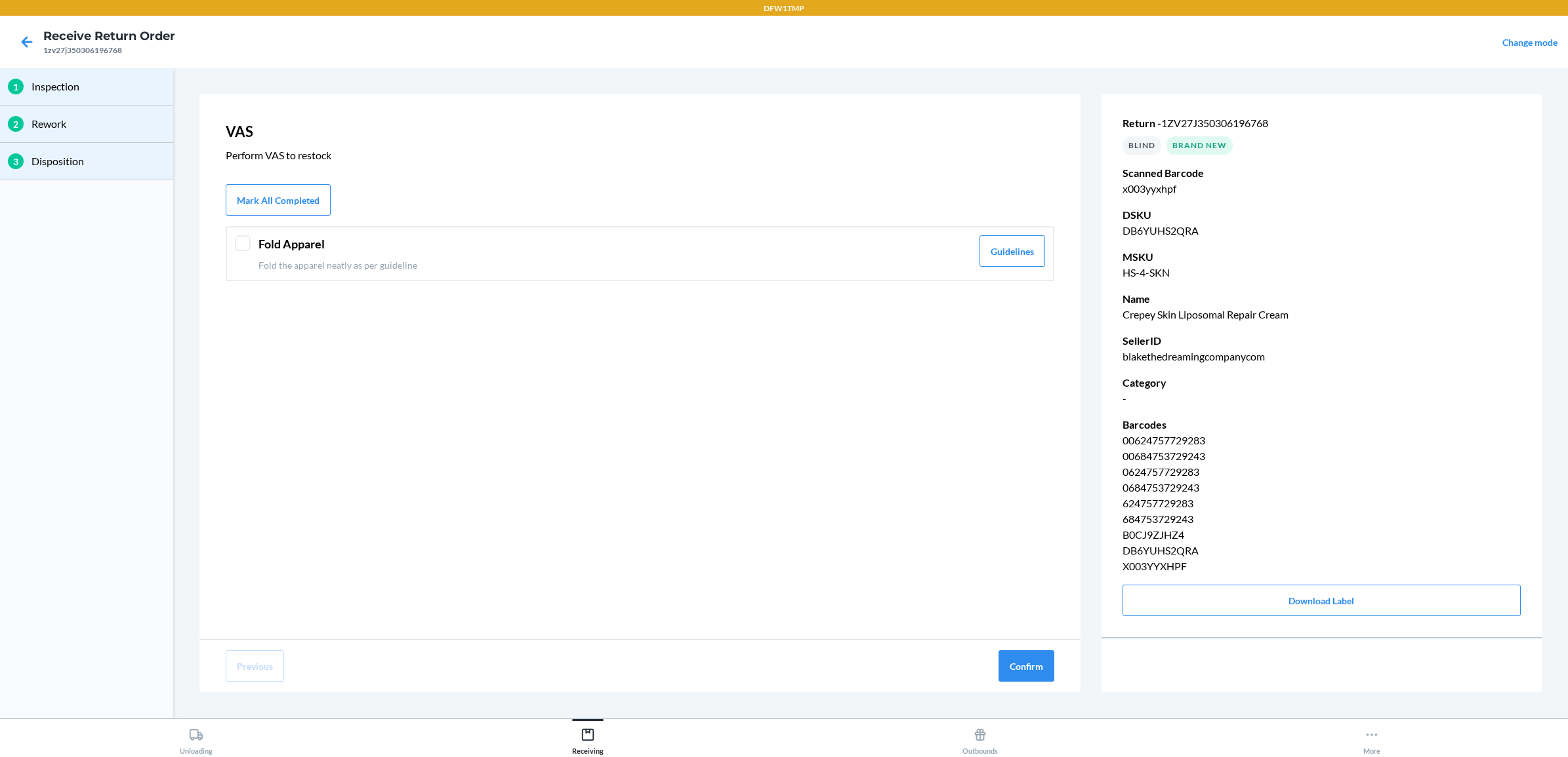
click at [522, 260] on p "Fold the apparel neatly as per guideline" at bounding box center [615, 265] width 714 height 14
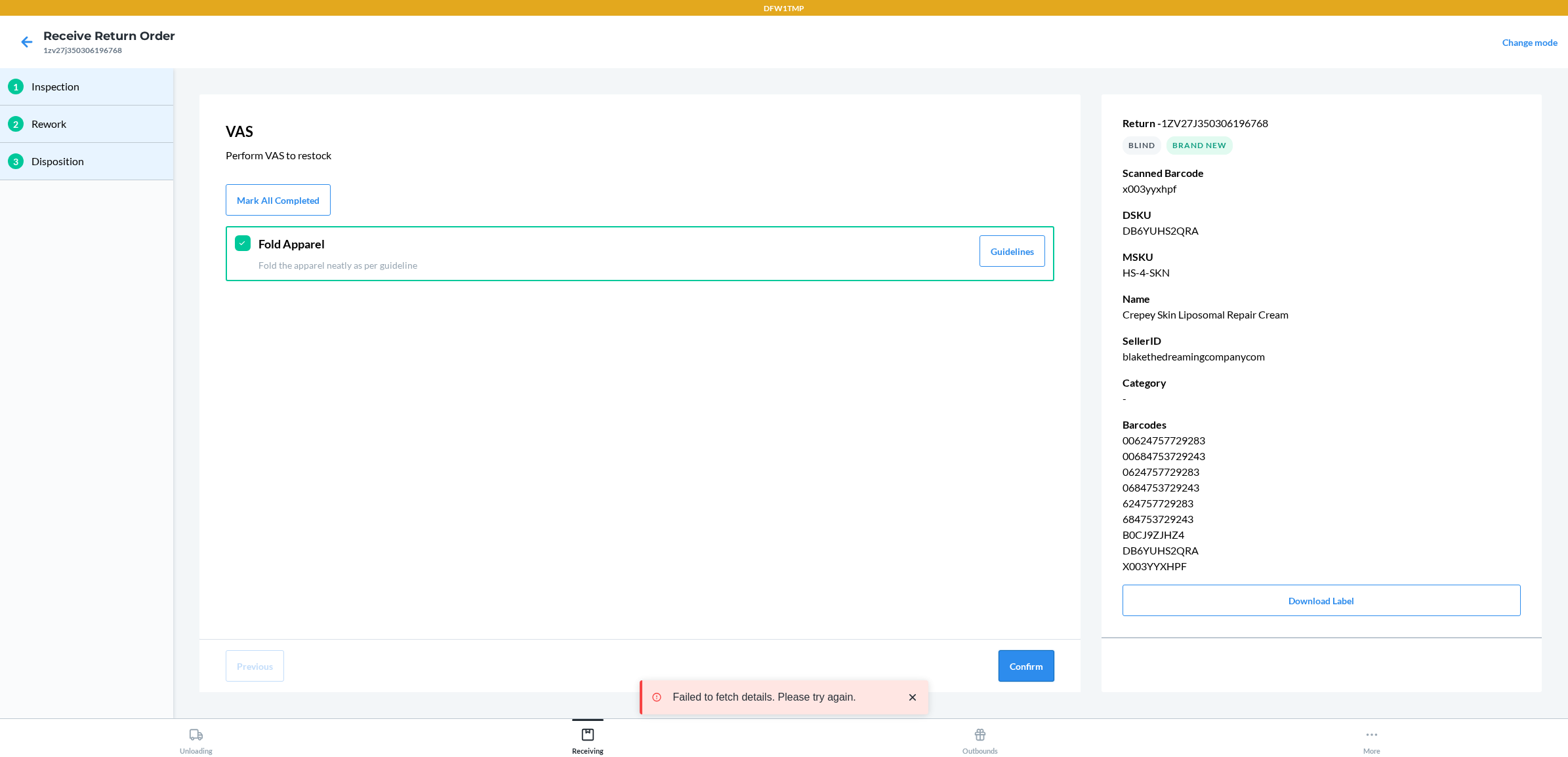
click at [1023, 664] on button "Confirm" at bounding box center [1026, 666] width 56 height 32
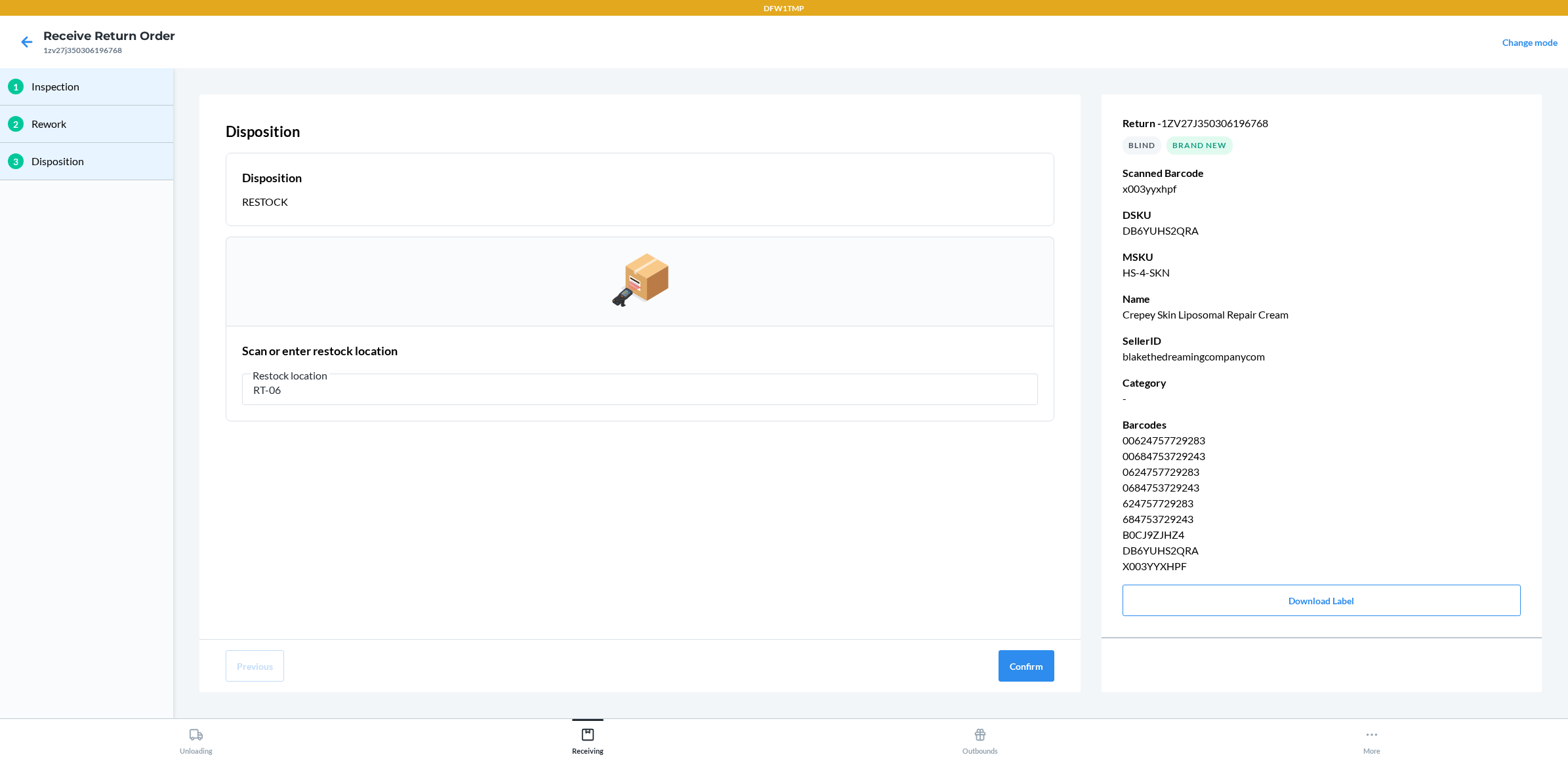
type input "RT-06"
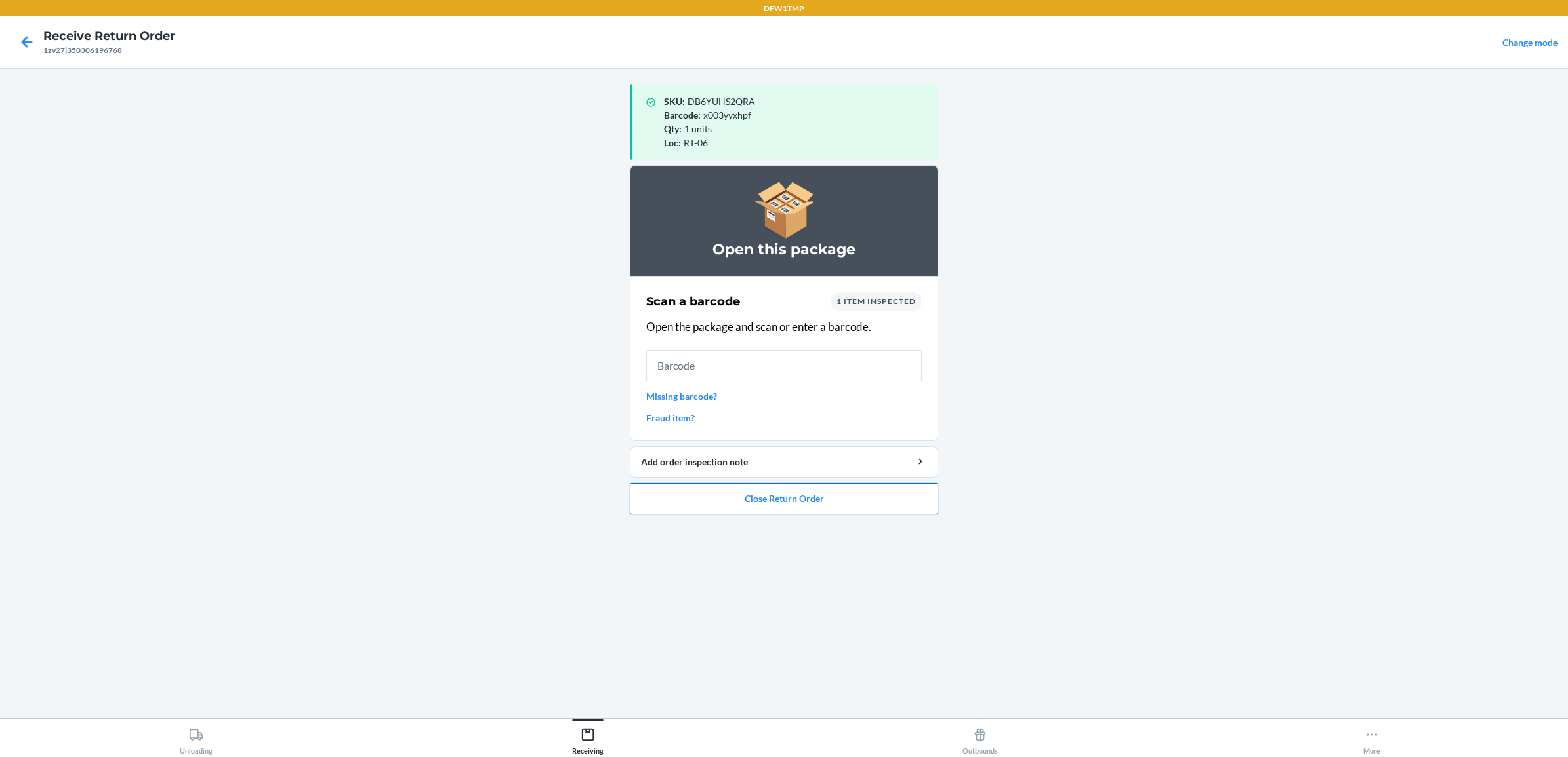
click at [773, 500] on button "Close Return Order" at bounding box center [784, 499] width 308 height 32
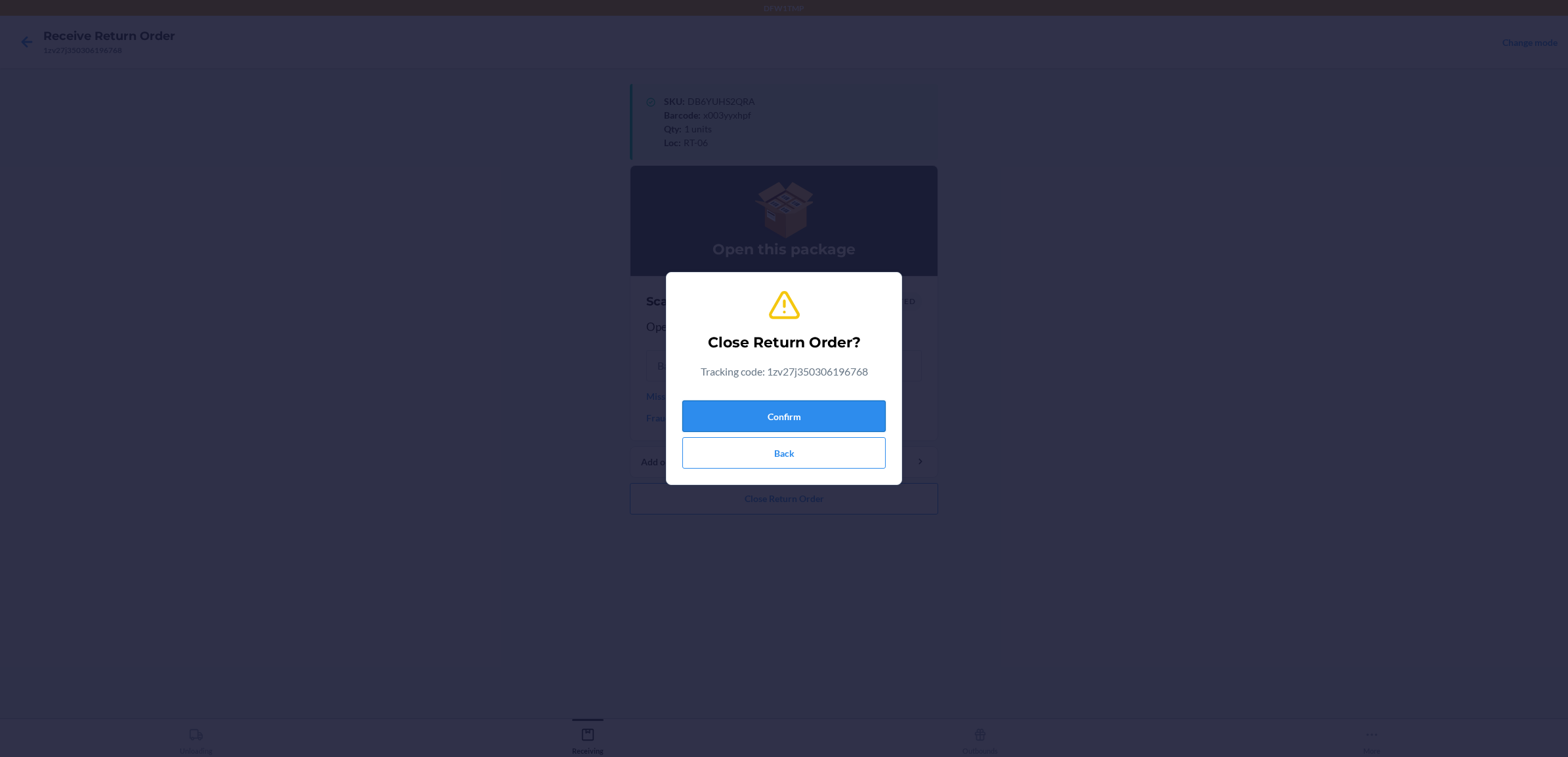
click at [747, 413] on button "Confirm" at bounding box center [784, 416] width 204 height 32
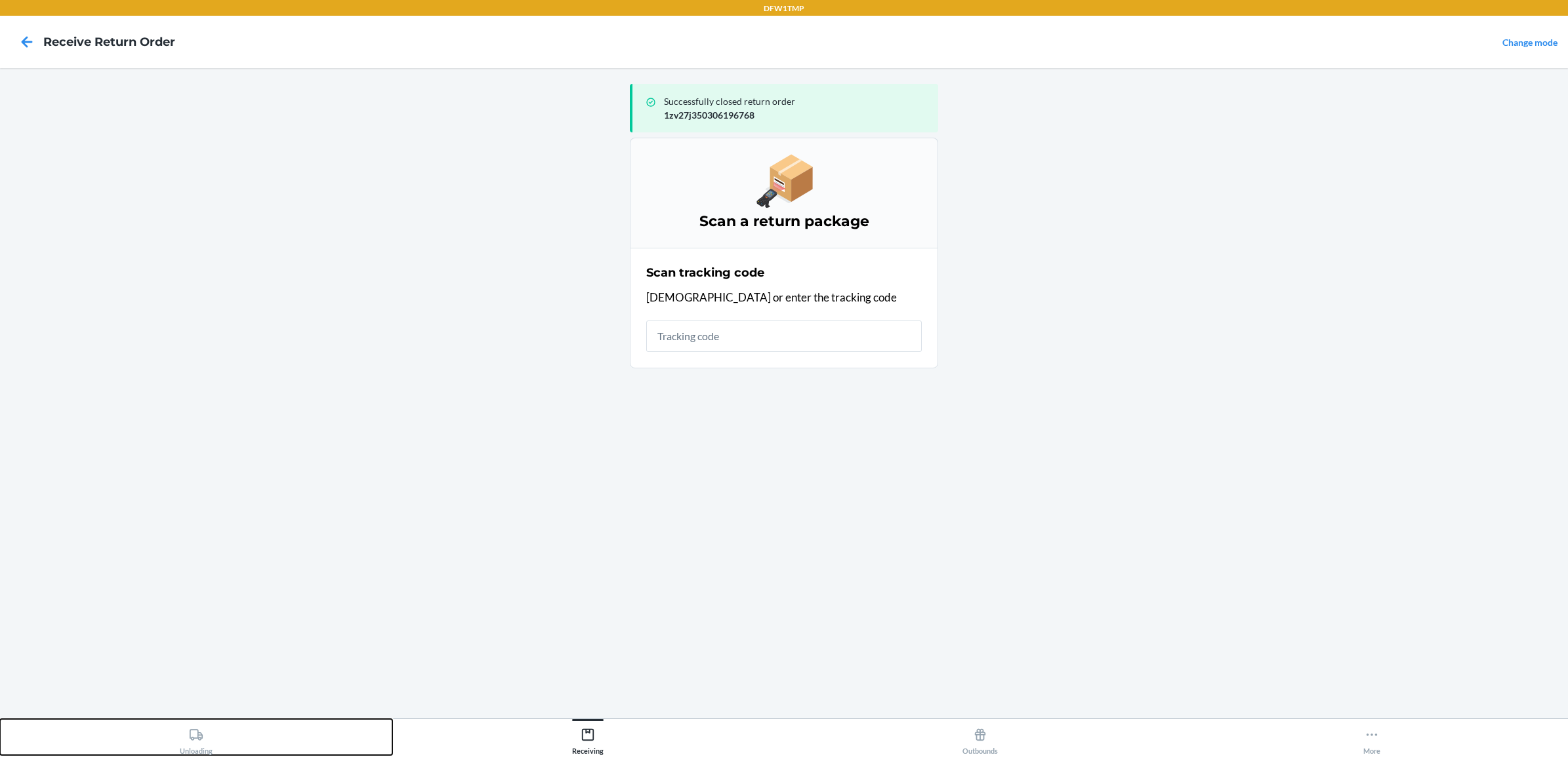
click at [186, 740] on div "Unloading" at bounding box center [195, 739] width 33 height 33
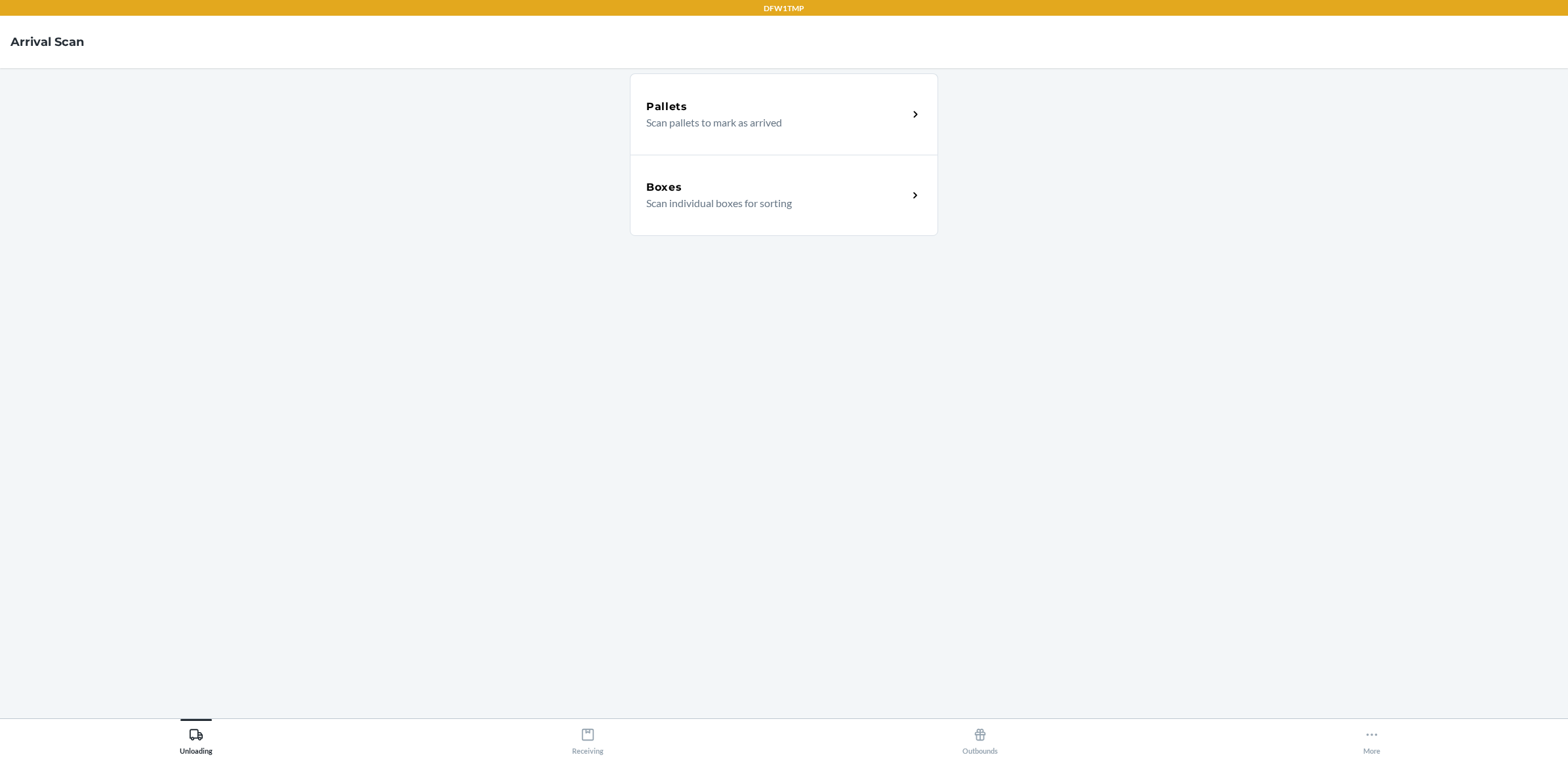
click at [719, 204] on p "Scan individual boxes for sorting" at bounding box center [772, 203] width 251 height 16
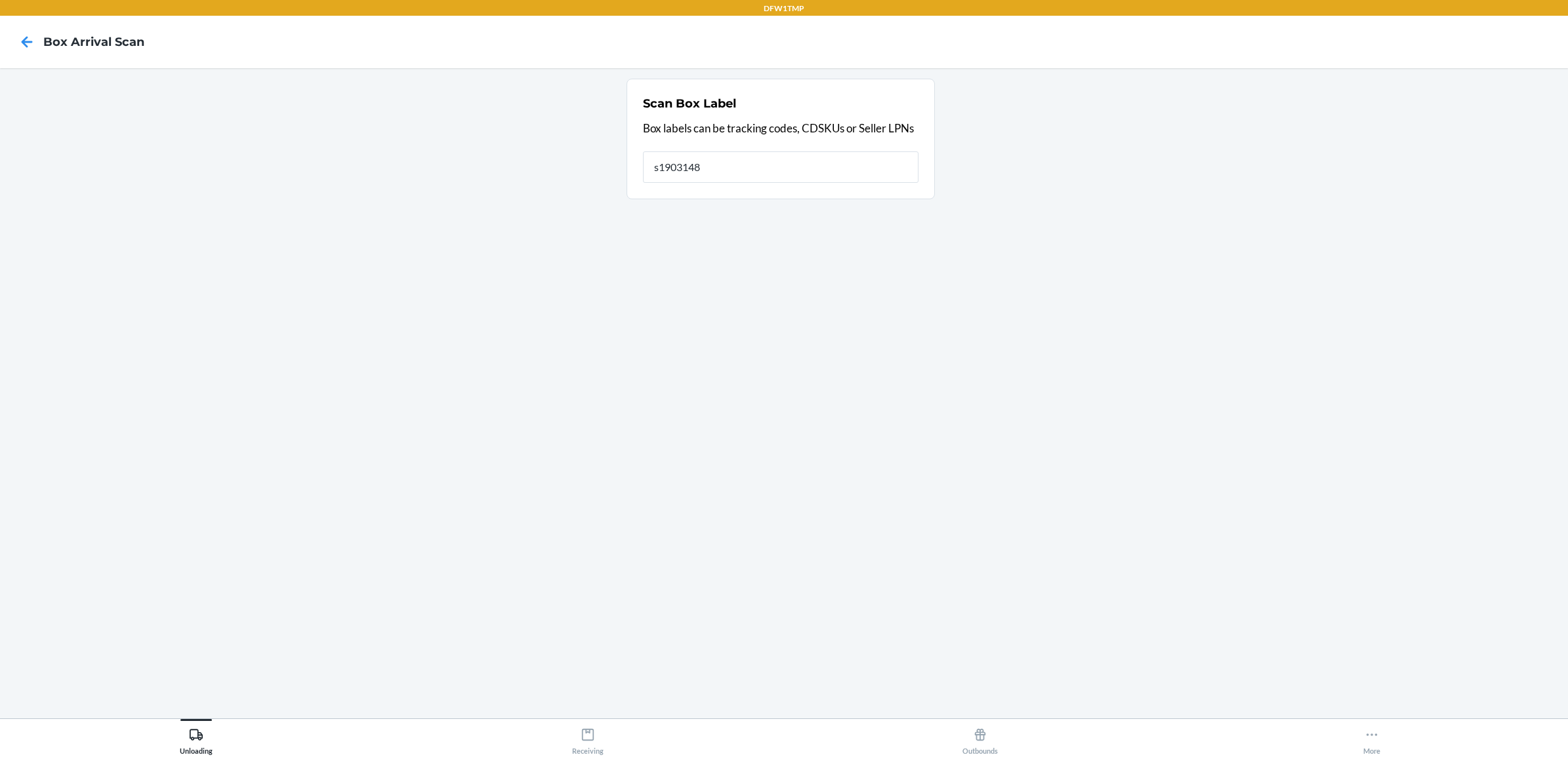
type input "s1903148"
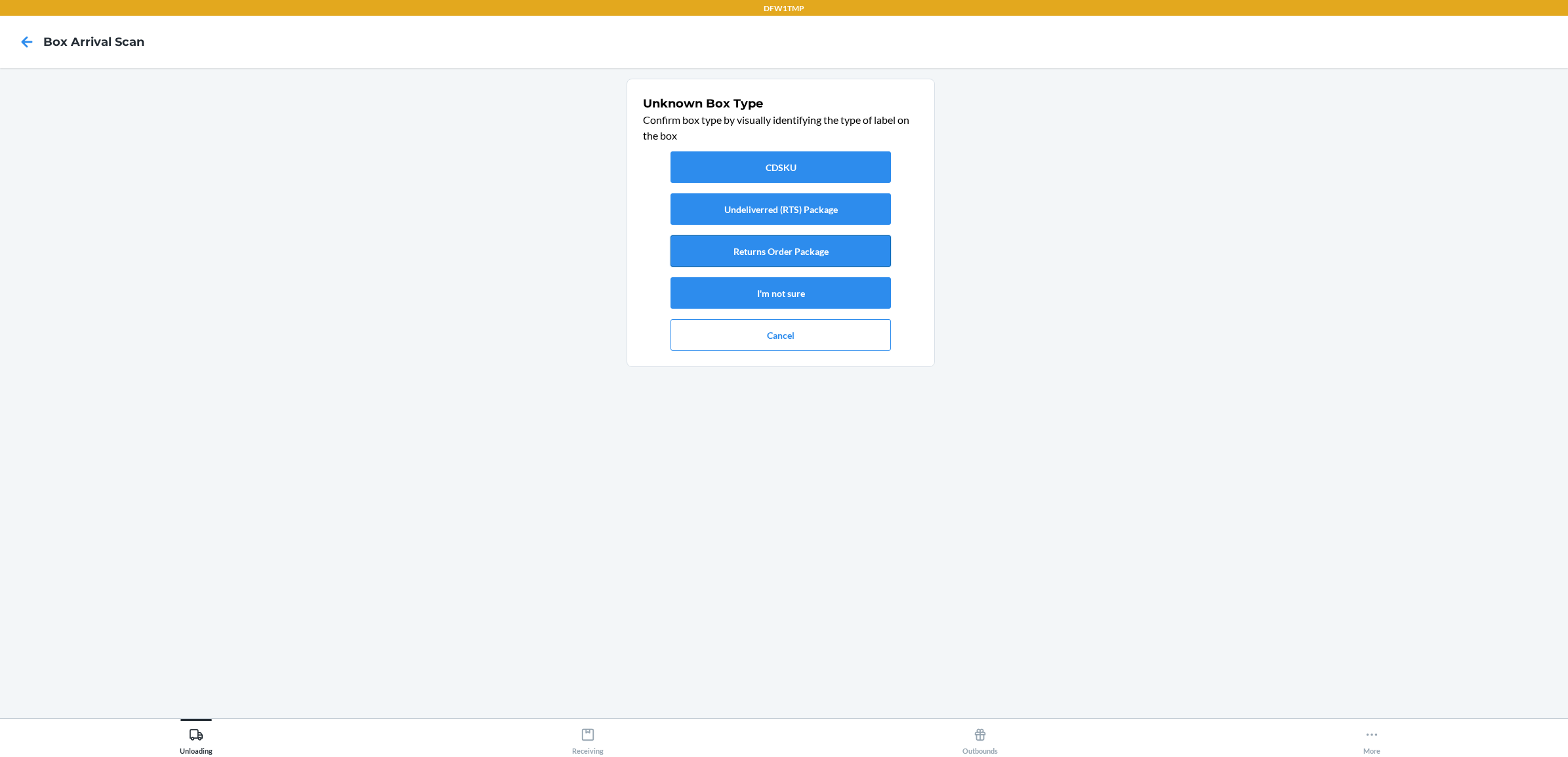
click at [806, 248] on button "Returns Order Package" at bounding box center [780, 251] width 220 height 32
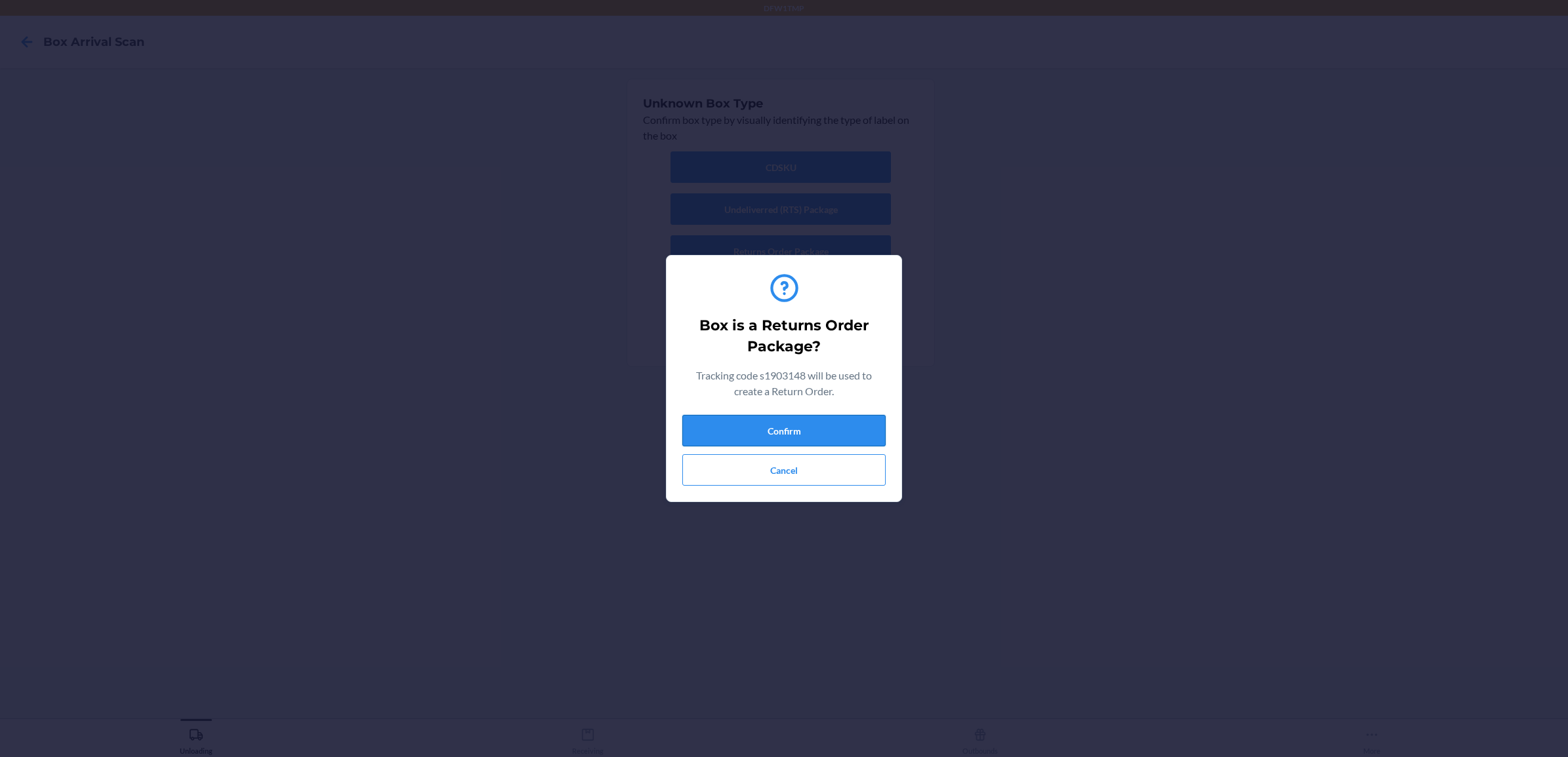
click at [828, 419] on button "Confirm" at bounding box center [784, 431] width 204 height 32
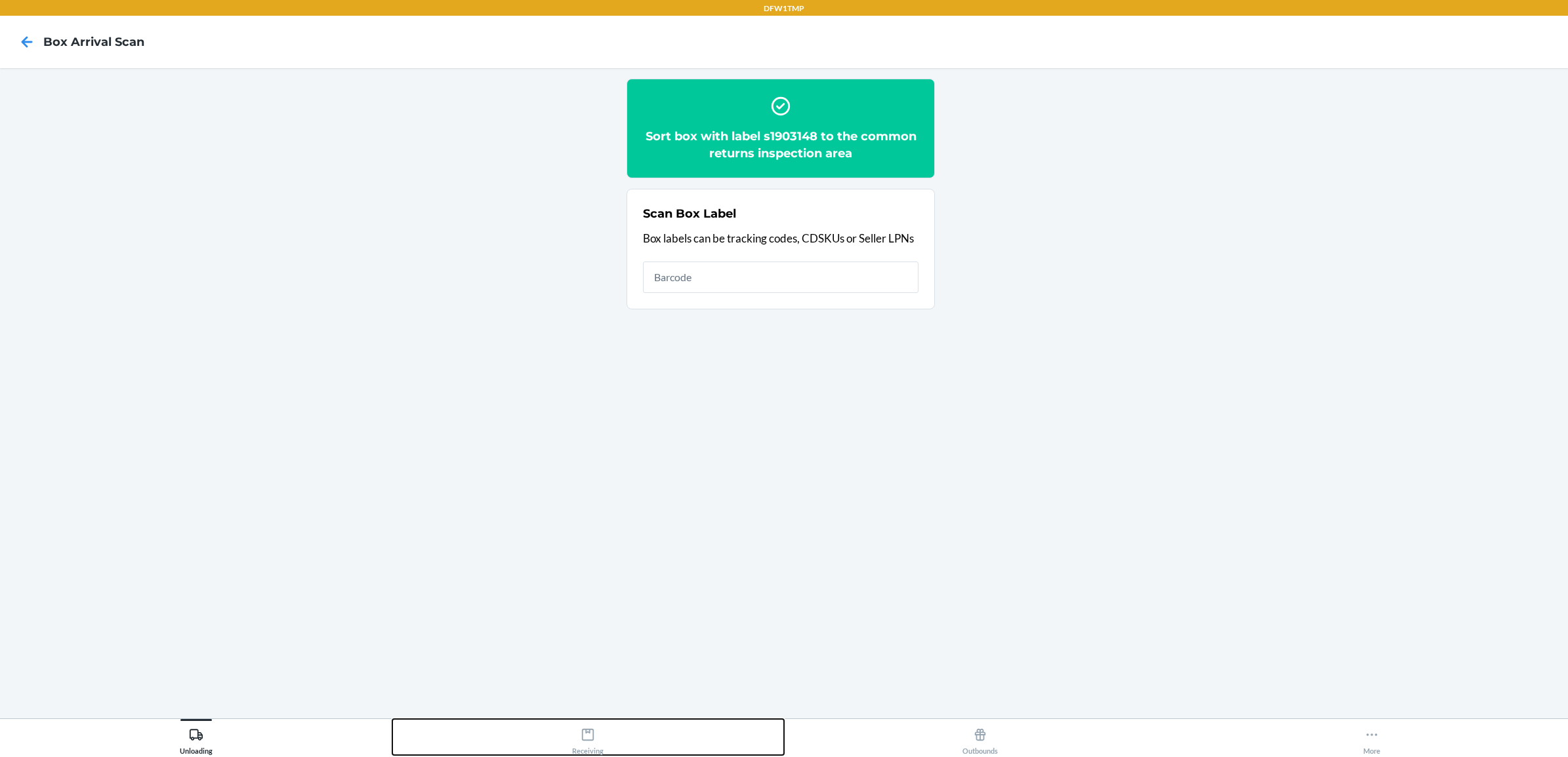
click at [594, 738] on icon at bounding box center [588, 735] width 12 height 12
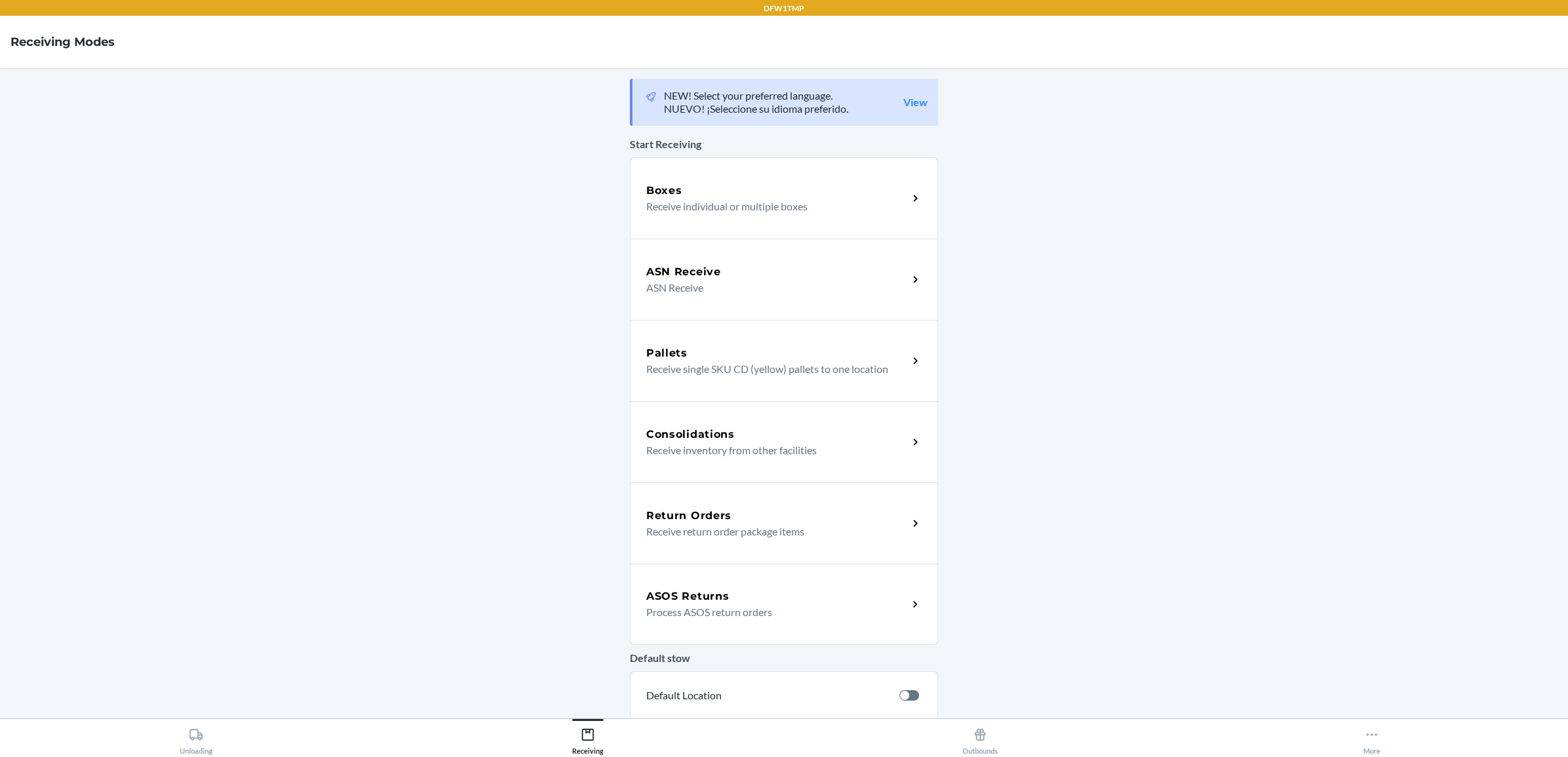
click at [801, 524] on p "Receive return order package items" at bounding box center [772, 531] width 251 height 16
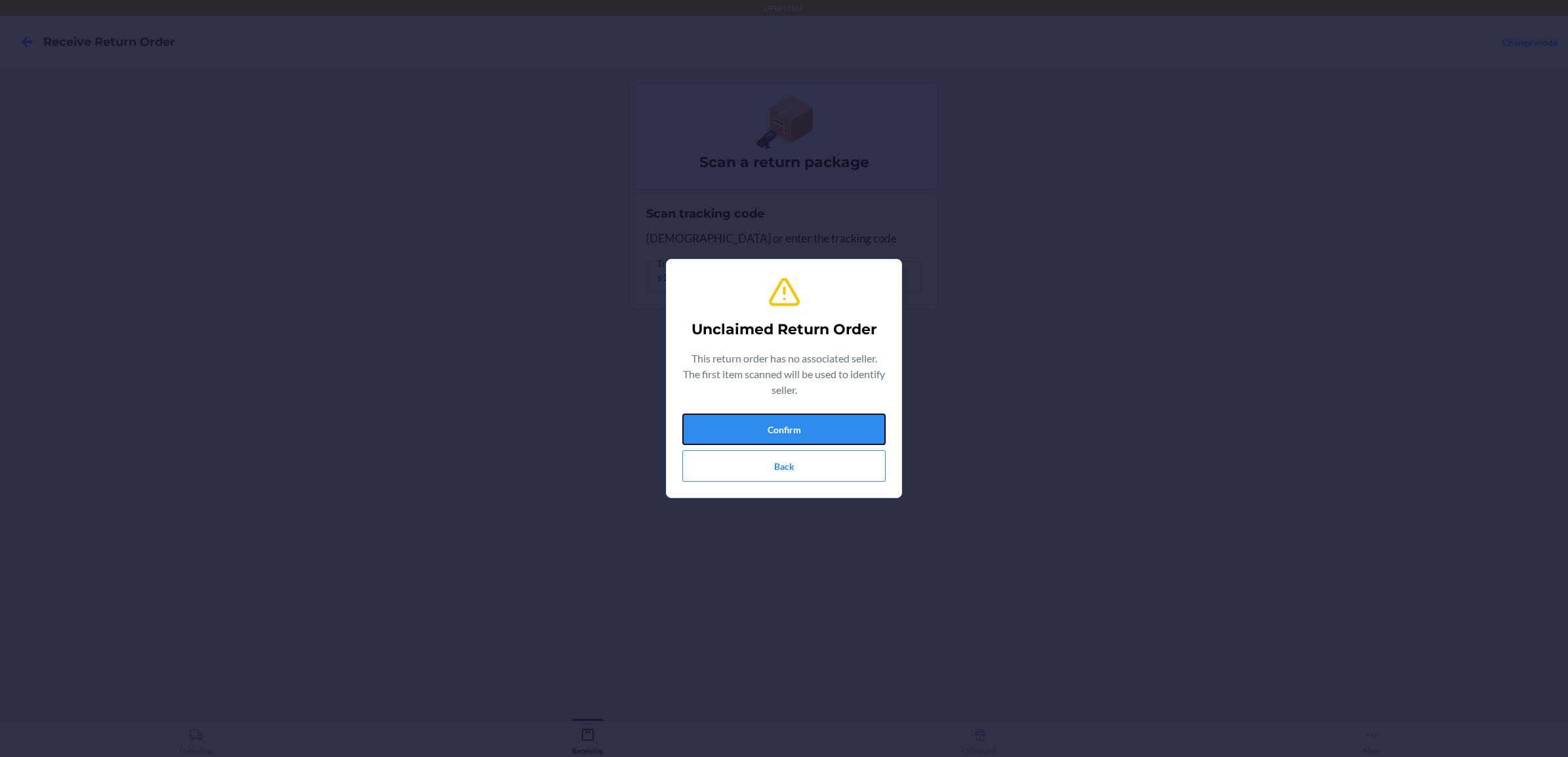
click at [771, 429] on button "Confirm" at bounding box center [784, 430] width 204 height 32
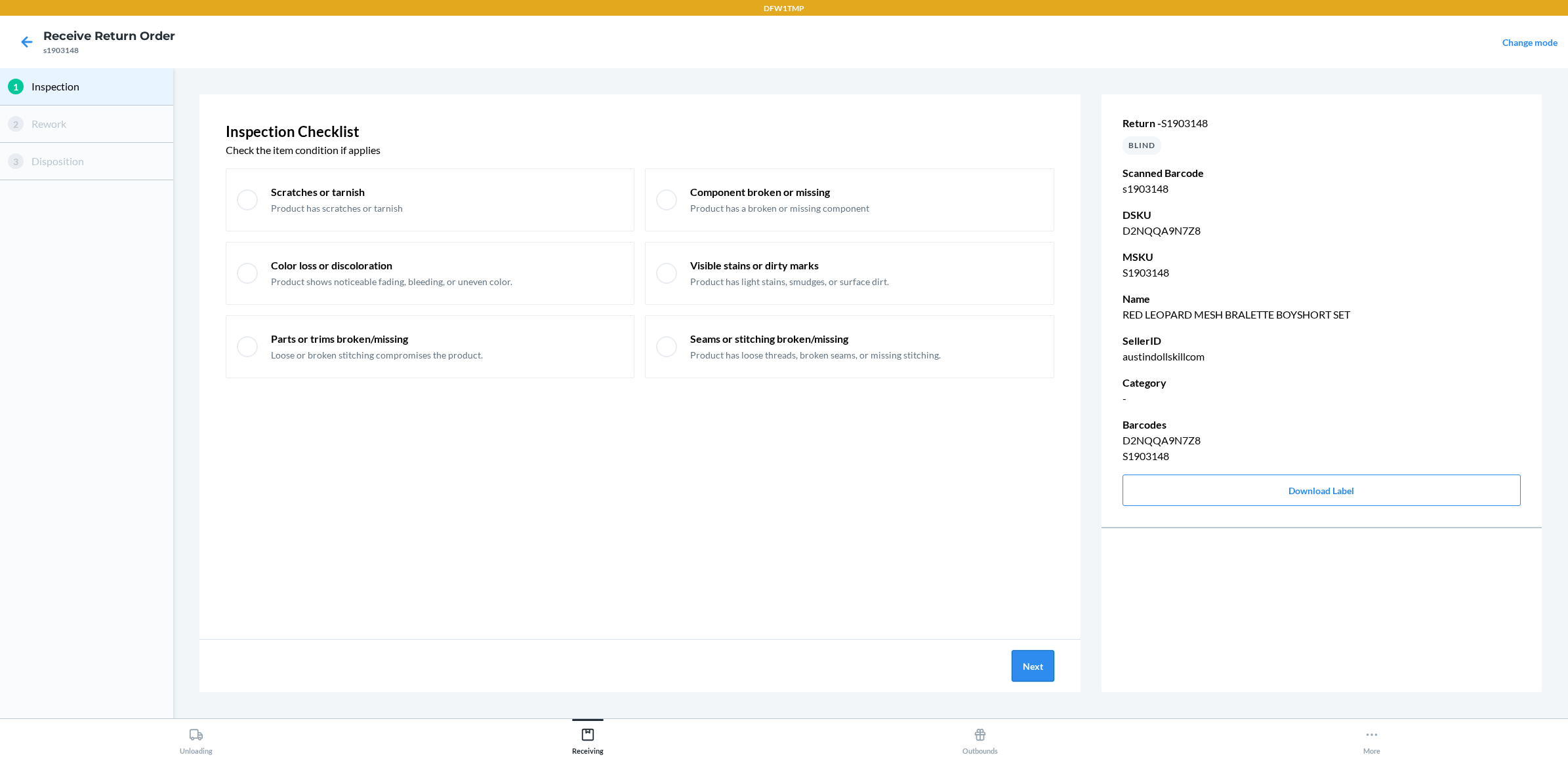
click at [1037, 671] on button "Next" at bounding box center [1033, 666] width 42 height 32
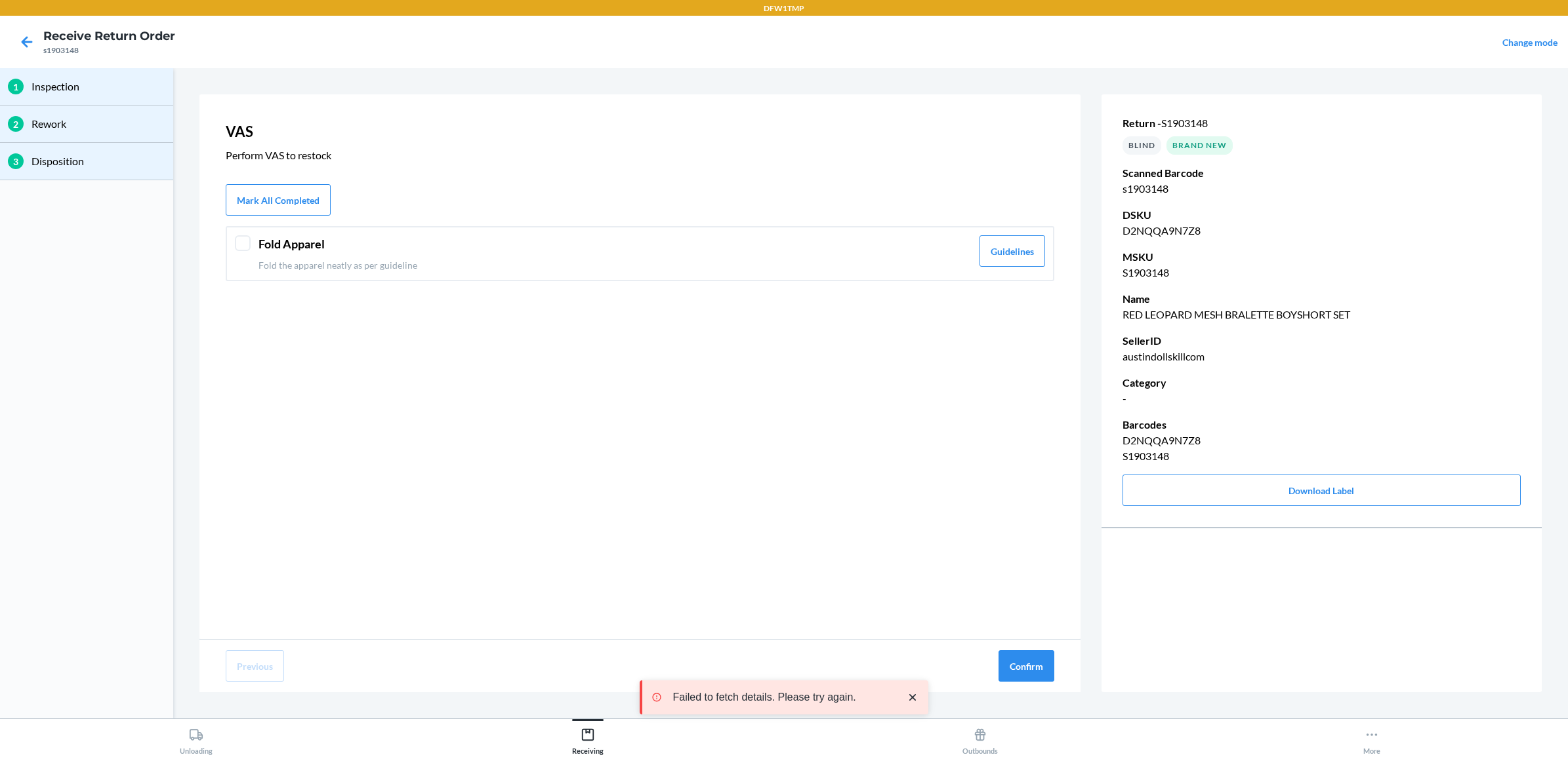
click at [527, 245] on header "Fold Apparel" at bounding box center [615, 244] width 714 height 17
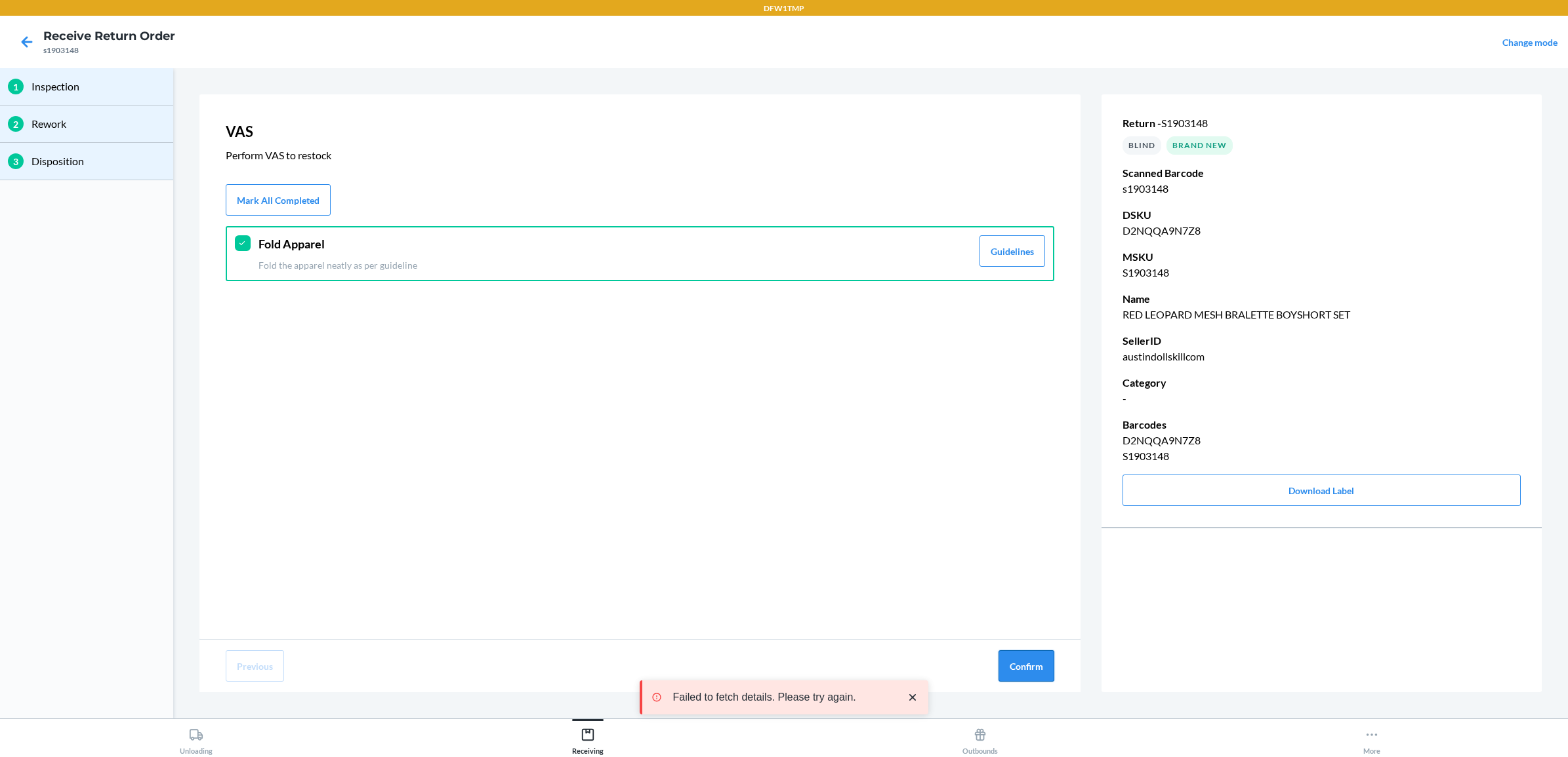
click at [1035, 676] on button "Confirm" at bounding box center [1026, 666] width 56 height 32
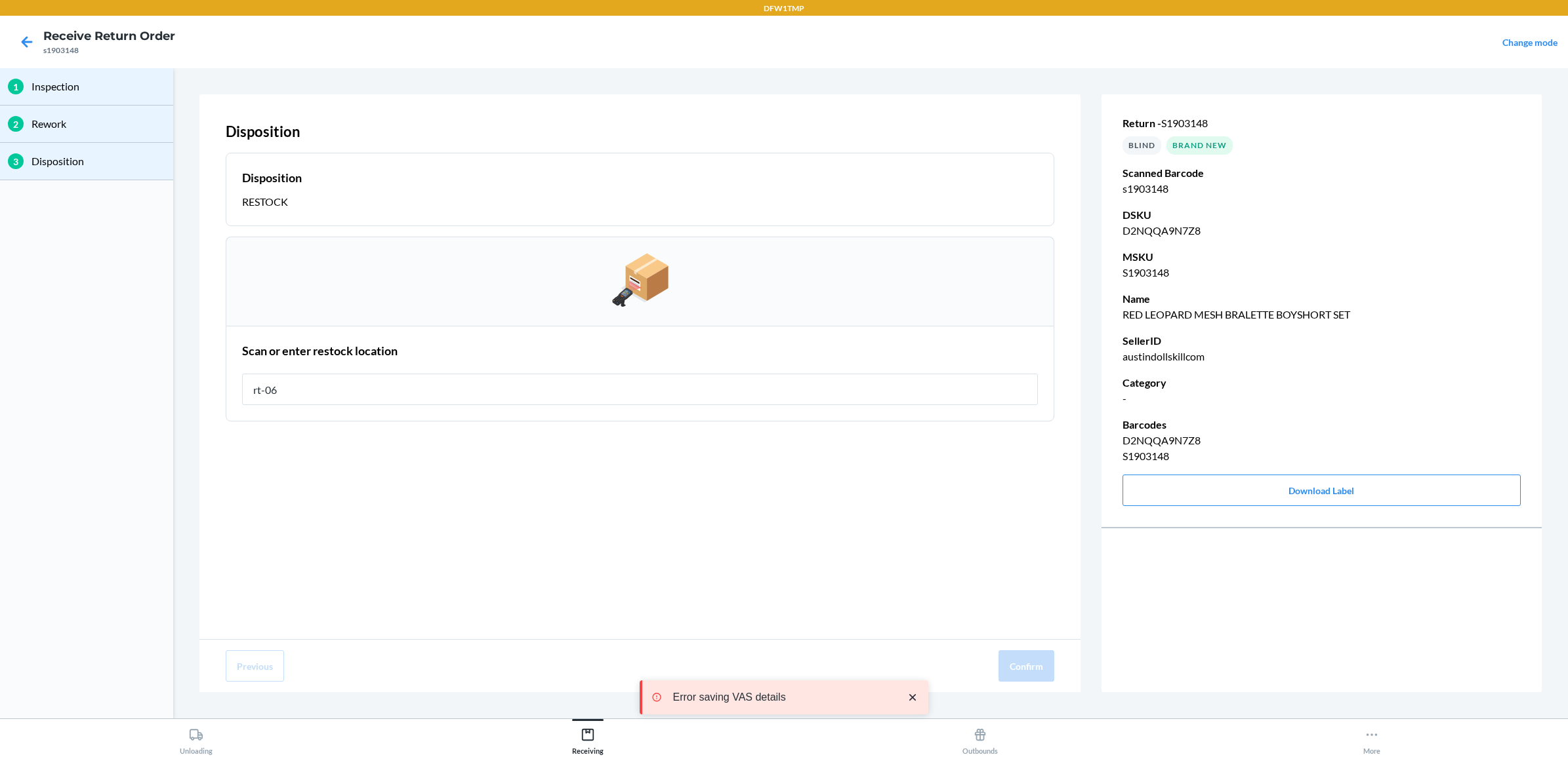
type input "rt-06"
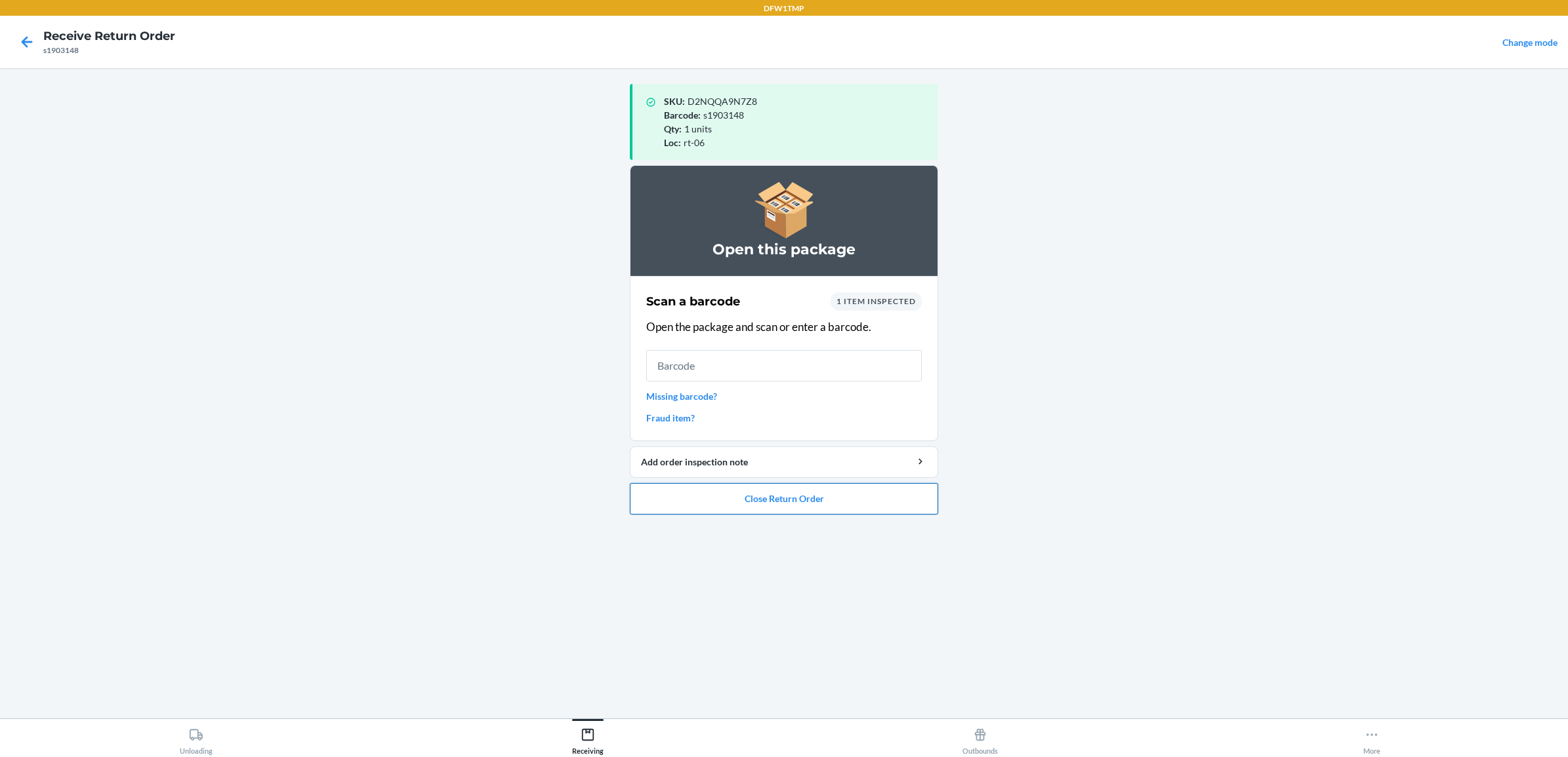
click at [848, 493] on button "Close Return Order" at bounding box center [784, 499] width 308 height 32
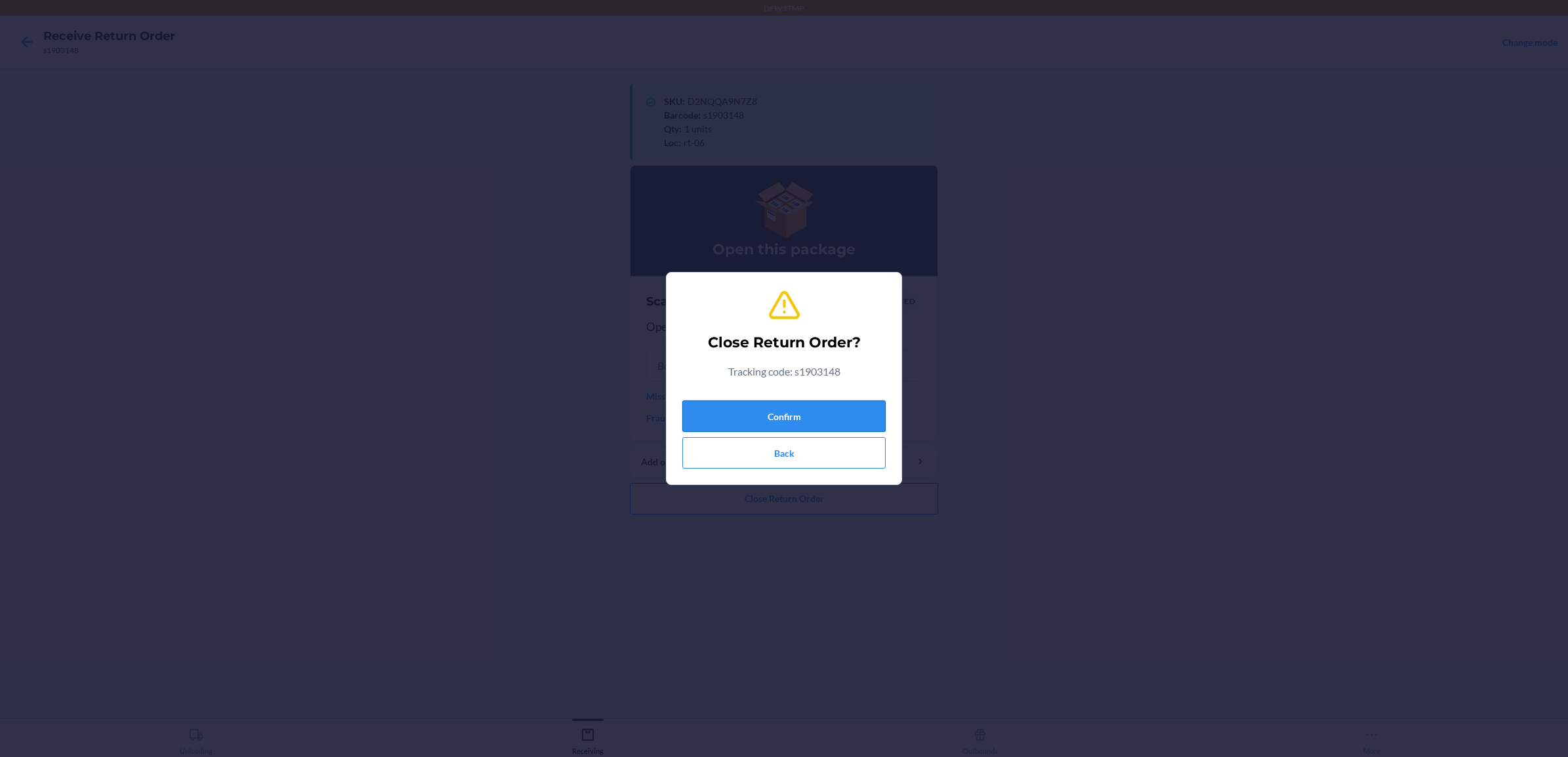
click at [836, 409] on button "Confirm" at bounding box center [784, 416] width 204 height 32
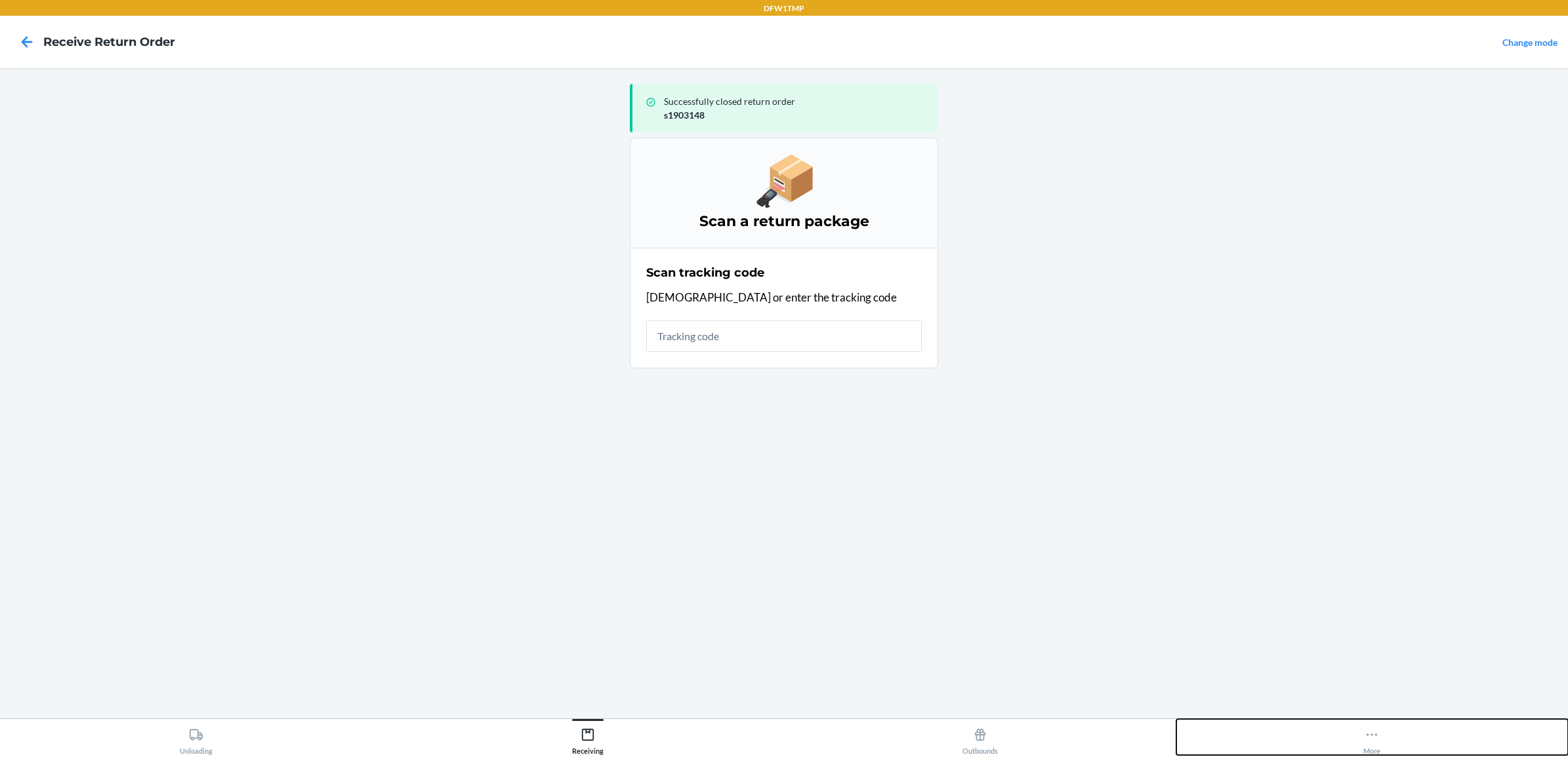
click at [1369, 736] on icon at bounding box center [1372, 735] width 14 height 14
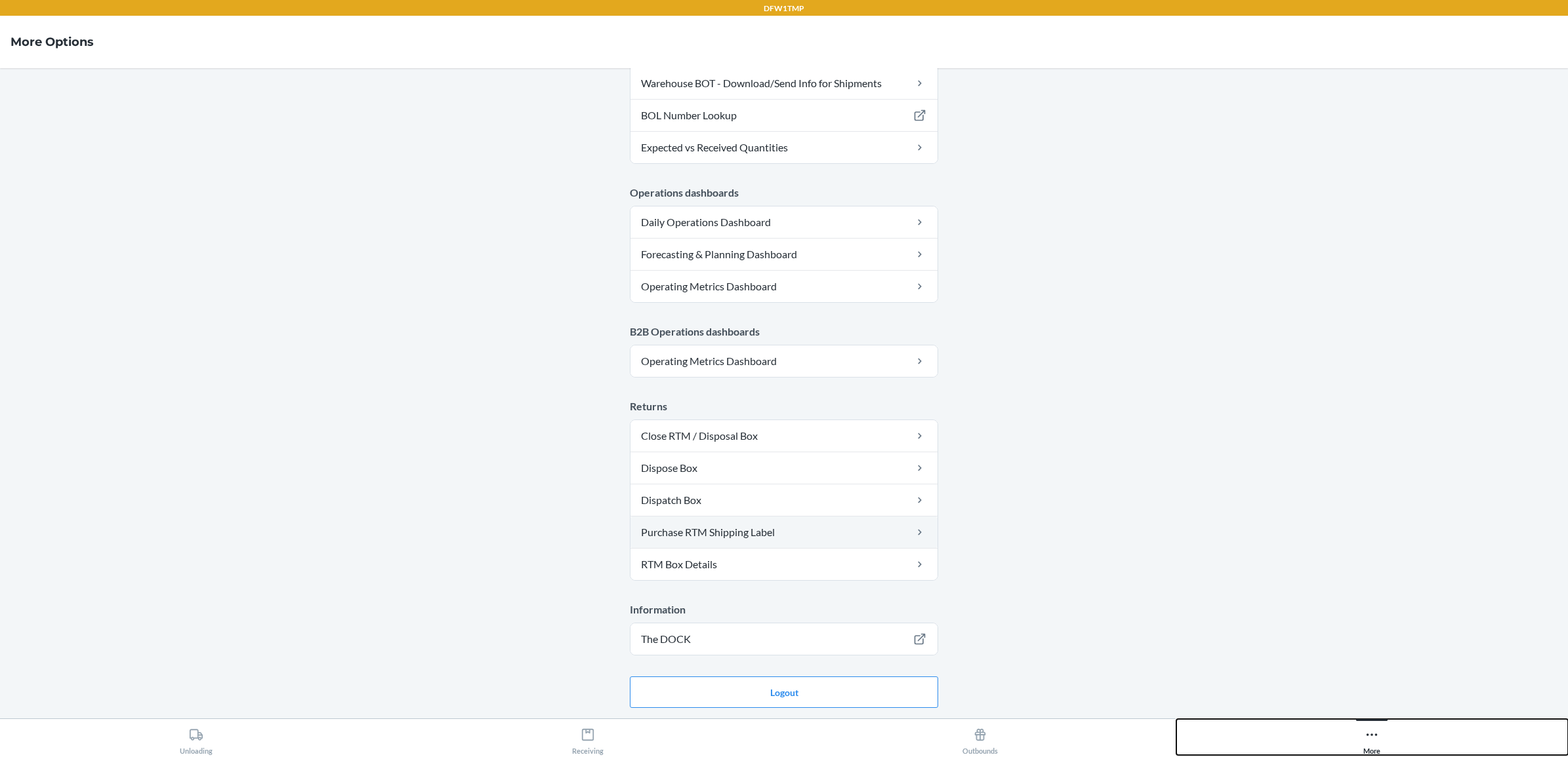
scroll to position [507, 0]
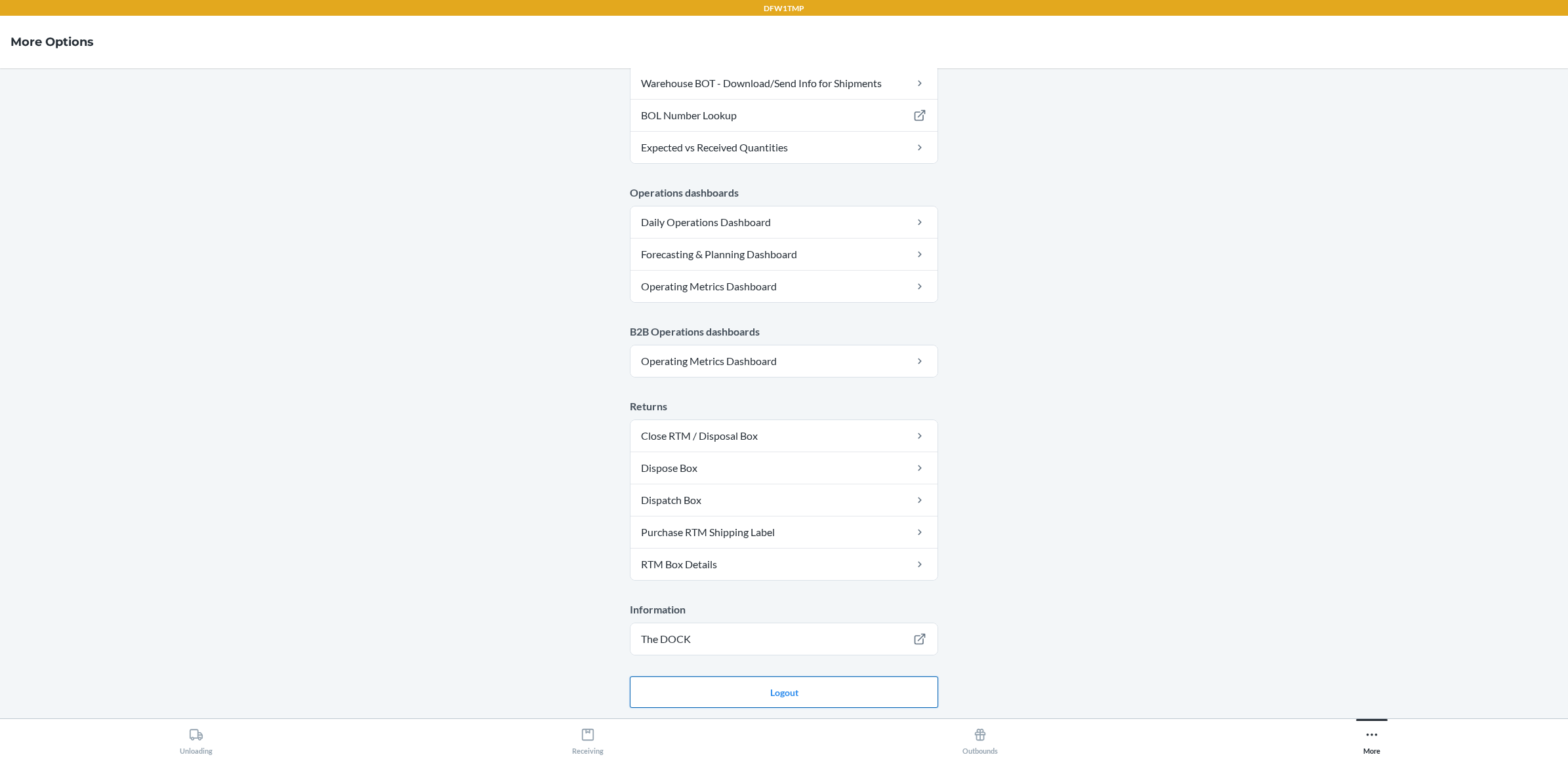
click at [826, 693] on button "Logout" at bounding box center [784, 693] width 308 height 32
